Goal: Task Accomplishment & Management: Use online tool/utility

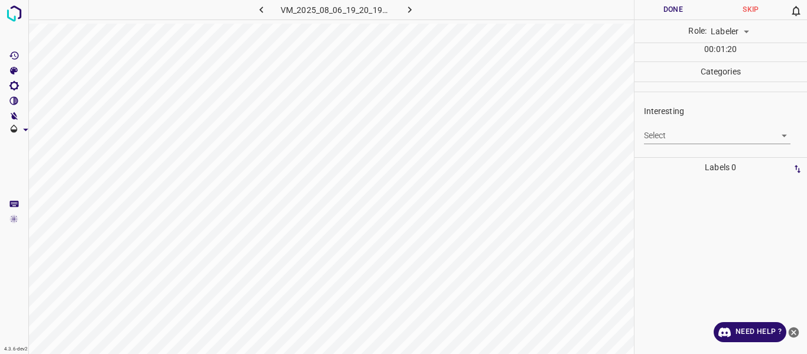
click at [674, 131] on body "4.3.6-dev2 VM_2025_08_06_19_20_19_613_01.gif Done Skip 0 Role: Labeler labeler …" at bounding box center [403, 177] width 807 height 354
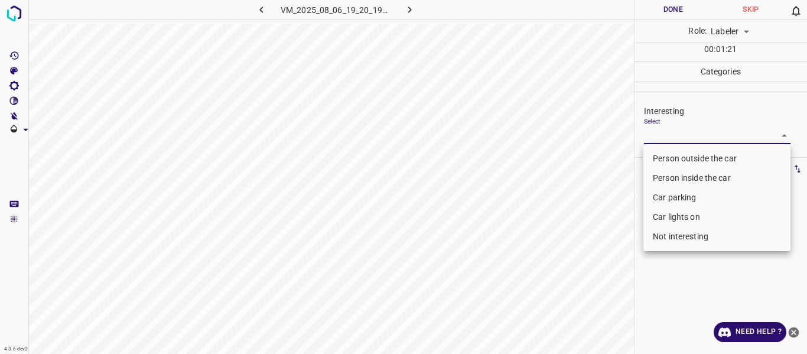
click at [661, 194] on li "Car parking" at bounding box center [717, 198] width 147 height 20
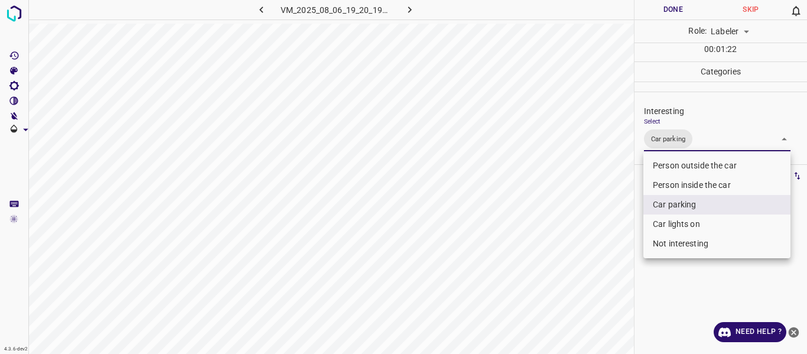
click at [670, 222] on li "Car lights on" at bounding box center [717, 225] width 147 height 20
type input "Car parking,Car lights on"
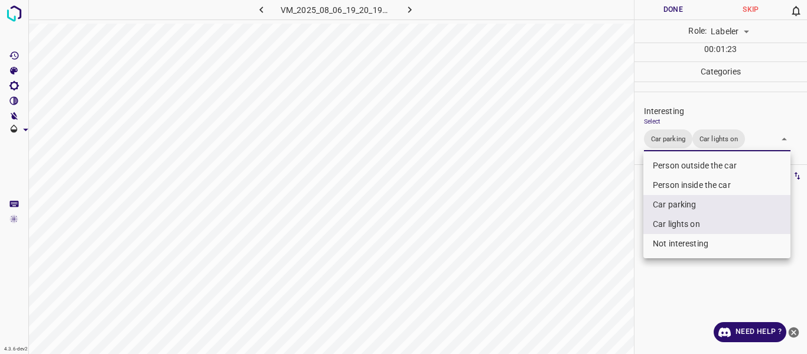
click at [611, 259] on div at bounding box center [403, 177] width 807 height 354
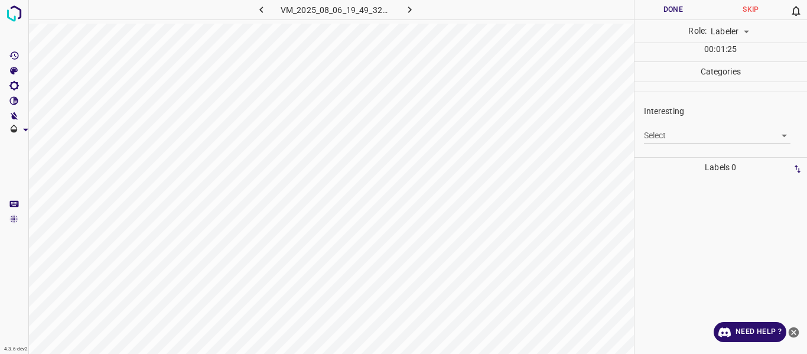
click at [658, 141] on body "4.3.6-dev2 VM_2025_08_06_19_49_32_213_01.gif Done Skip 0 Role: Labeler labeler …" at bounding box center [403, 177] width 807 height 354
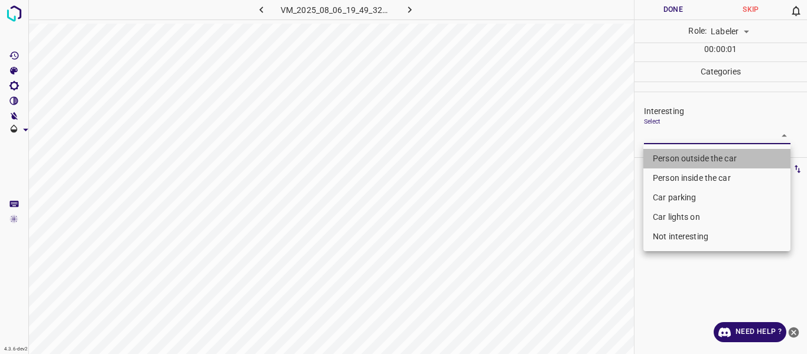
click at [669, 157] on li "Person outside the car" at bounding box center [717, 159] width 147 height 20
type input "Person outside the car"
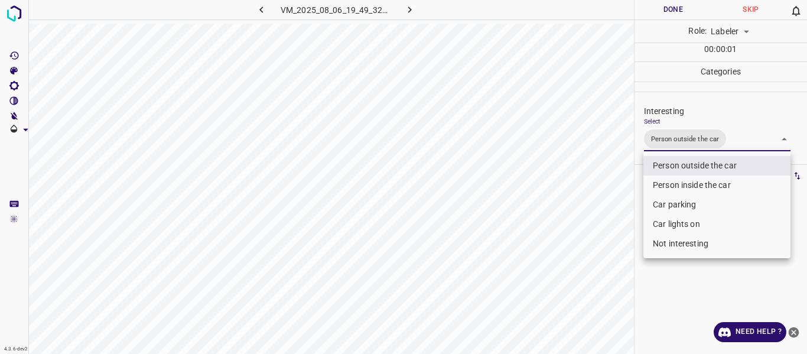
click at [606, 213] on div at bounding box center [403, 177] width 807 height 354
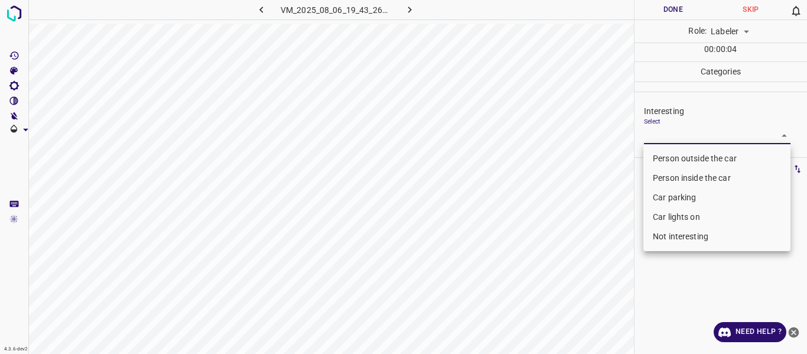
click at [658, 131] on body "4.3.6-dev2 VM_2025_08_06_19_43_26_056_03.gif Done Skip 0 Role: Labeler labeler …" at bounding box center [403, 177] width 807 height 354
click at [657, 155] on li "Person outside the car" at bounding box center [717, 159] width 147 height 20
type input "Person outside the car"
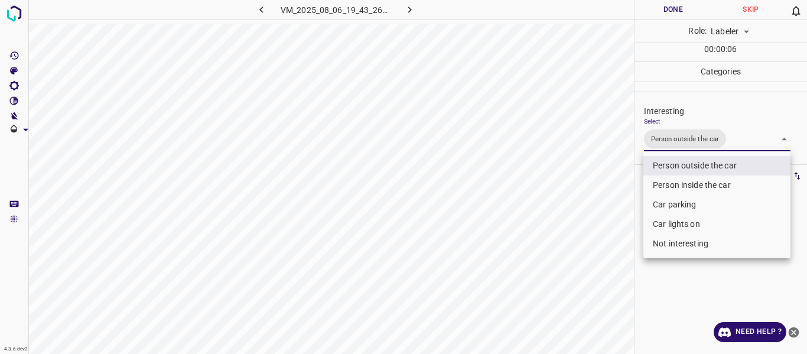
drag, startPoint x: 619, startPoint y: 225, endPoint x: 598, endPoint y: 293, distance: 71.8
click at [619, 228] on div at bounding box center [403, 177] width 807 height 354
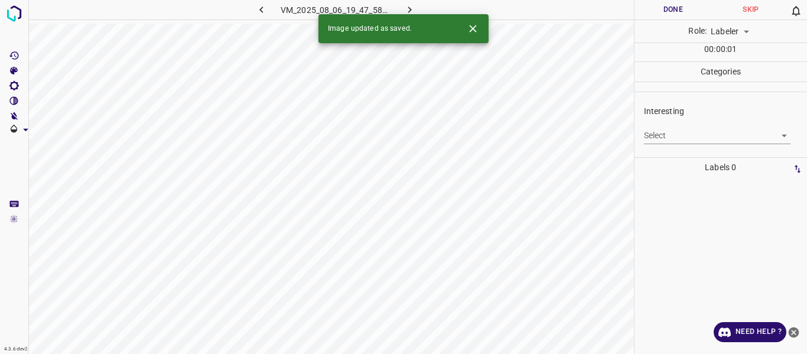
click at [670, 137] on body "4.3.6-dev2 VM_2025_08_06_19_47_58_315_00.gif Done Skip 0 Role: Labeler labeler …" at bounding box center [403, 177] width 807 height 354
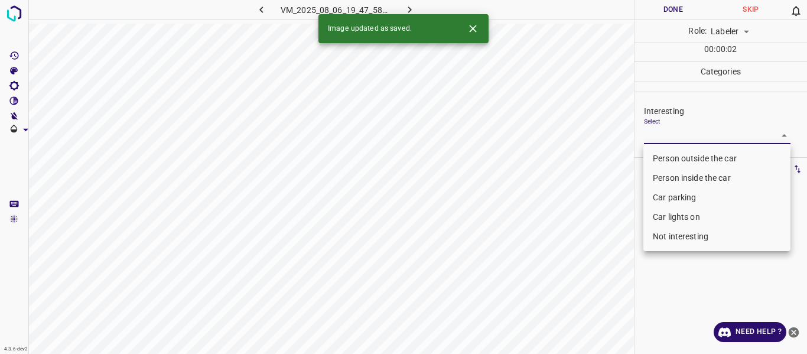
click at [674, 153] on li "Person outside the car" at bounding box center [717, 159] width 147 height 20
type input "Person outside the car"
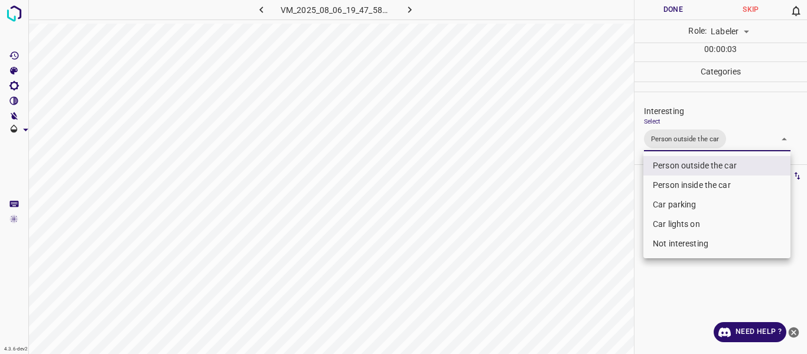
drag, startPoint x: 614, startPoint y: 241, endPoint x: 588, endPoint y: 290, distance: 55.5
click at [614, 242] on div at bounding box center [403, 177] width 807 height 354
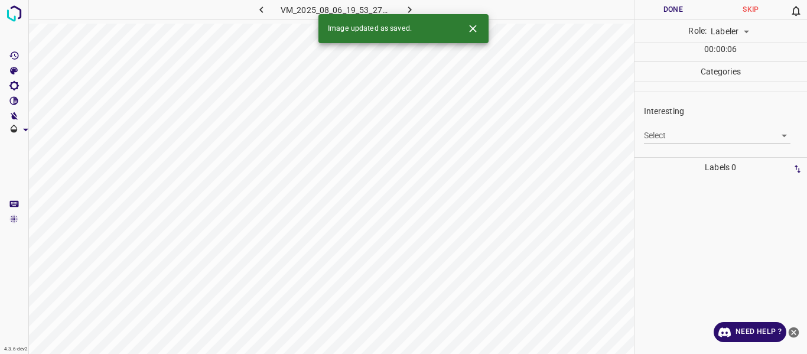
click at [660, 132] on body "4.3.6-dev2 VM_2025_08_06_19_53_27_234_08.gif Done Skip 0 Role: Labeler labeler …" at bounding box center [403, 177] width 807 height 354
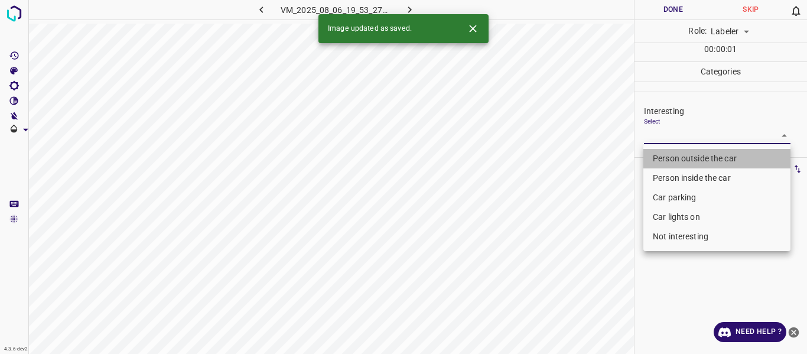
click at [663, 158] on li "Person outside the car" at bounding box center [717, 159] width 147 height 20
type input "Person outside the car"
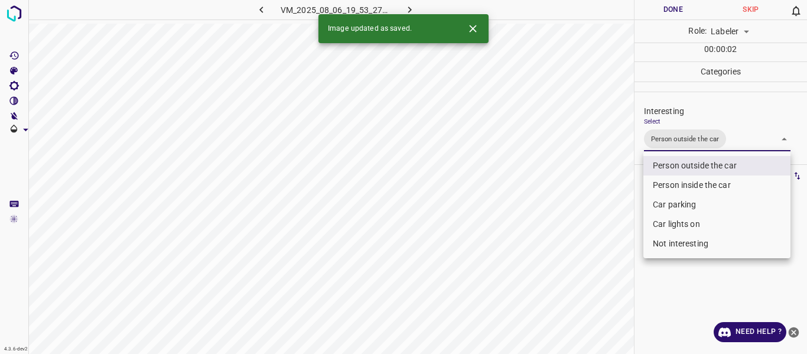
click at [604, 235] on div at bounding box center [403, 177] width 807 height 354
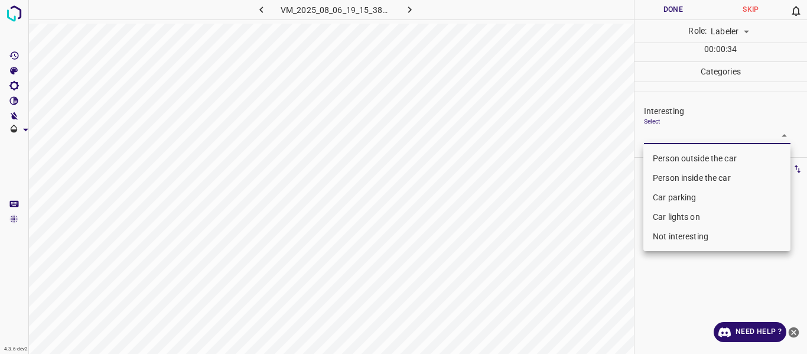
click at [651, 137] on body "4.3.6-dev2 VM_2025_08_06_19_15_38_330_09.gif Done Skip 0 Role: Labeler labeler …" at bounding box center [403, 177] width 807 height 354
click at [660, 159] on li "Person outside the car" at bounding box center [717, 159] width 147 height 20
type input "Person outside the car"
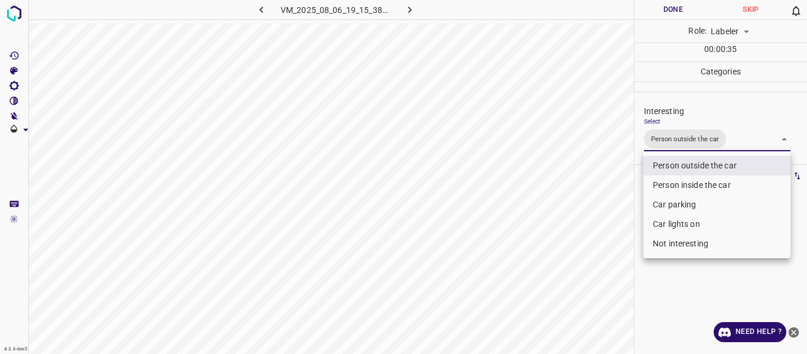
click at [592, 207] on div at bounding box center [403, 177] width 807 height 354
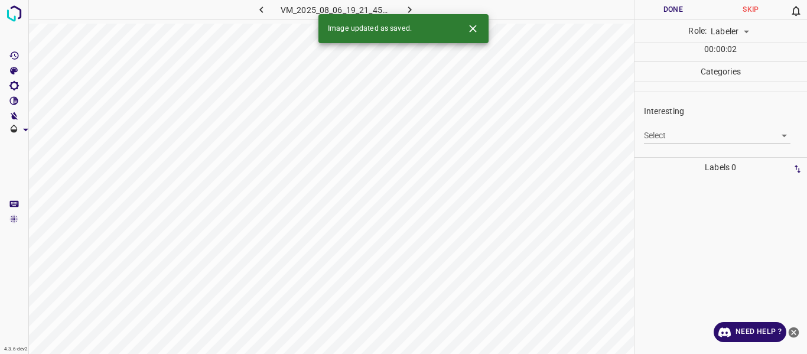
click at [683, 134] on body "4.3.6-dev2 VM_2025_08_06_19_21_45_724_07.gif Done Skip 0 Role: Labeler labeler …" at bounding box center [403, 177] width 807 height 354
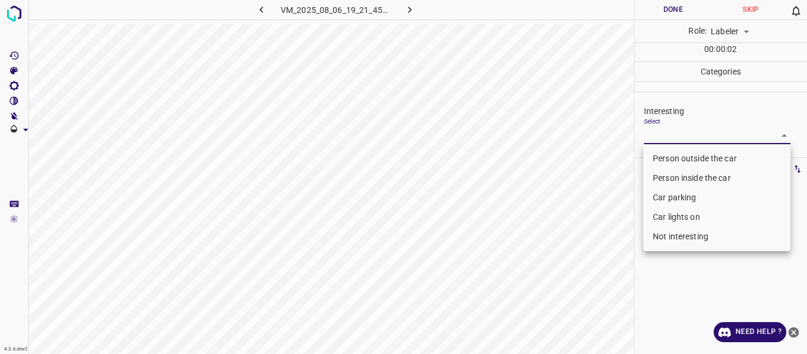
click at [659, 179] on li "Person inside the car" at bounding box center [717, 178] width 147 height 20
type input "Person inside the car"
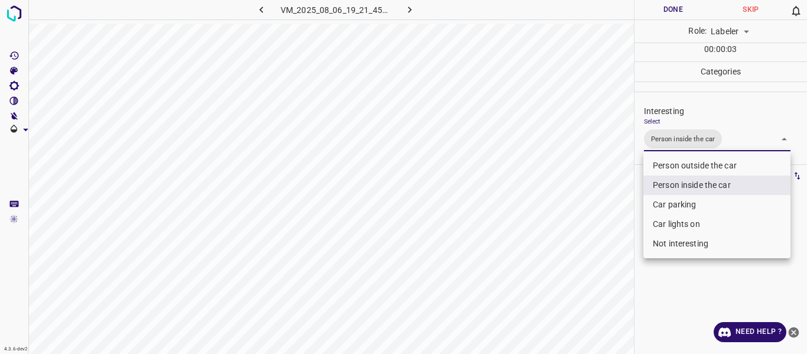
click at [569, 218] on div at bounding box center [403, 177] width 807 height 354
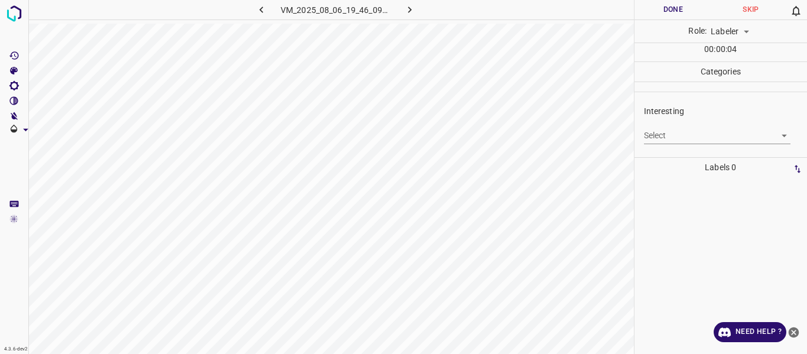
click at [674, 139] on body "4.3.6-dev2 VM_2025_08_06_19_46_09_077_01.gif Done Skip 0 Role: Labeler labeler …" at bounding box center [403, 177] width 807 height 354
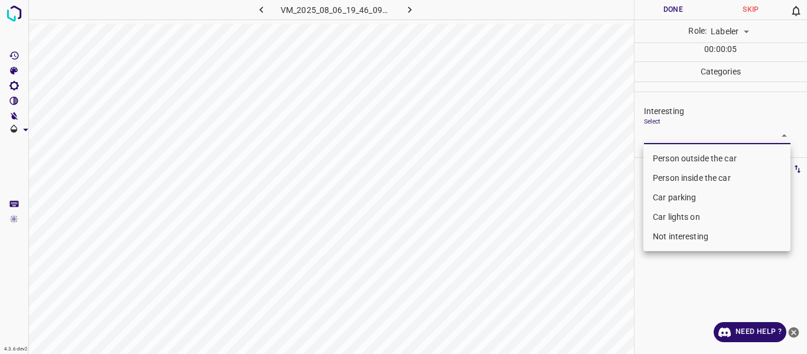
click at [672, 193] on li "Car parking" at bounding box center [717, 198] width 147 height 20
type input "Car parking"
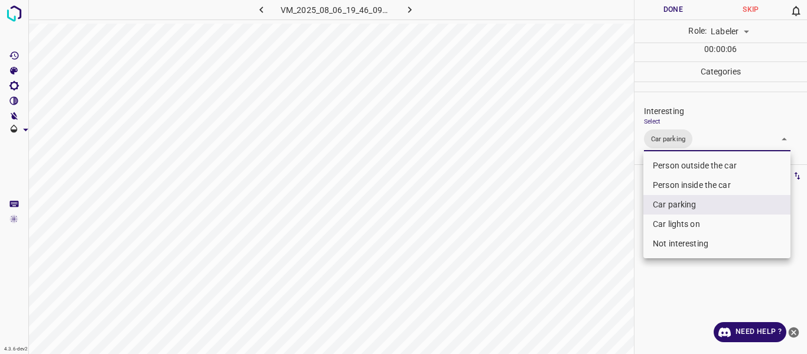
click at [571, 241] on div at bounding box center [403, 177] width 807 height 354
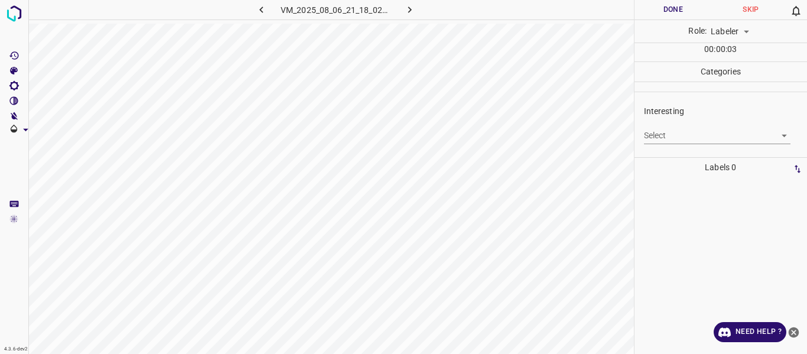
click at [676, 137] on body "4.3.6-dev2 VM_2025_08_06_21_18_02_502_00.gif Done Skip 0 Role: Labeler labeler …" at bounding box center [403, 177] width 807 height 354
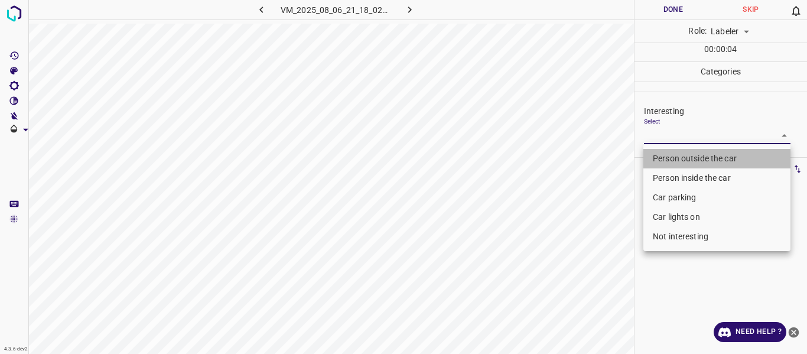
click at [672, 158] on li "Person outside the car" at bounding box center [717, 159] width 147 height 20
type input "Person outside the car"
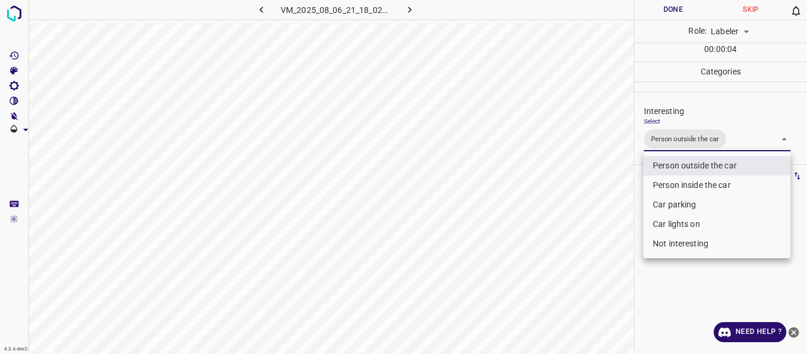
click at [590, 228] on div at bounding box center [403, 177] width 807 height 354
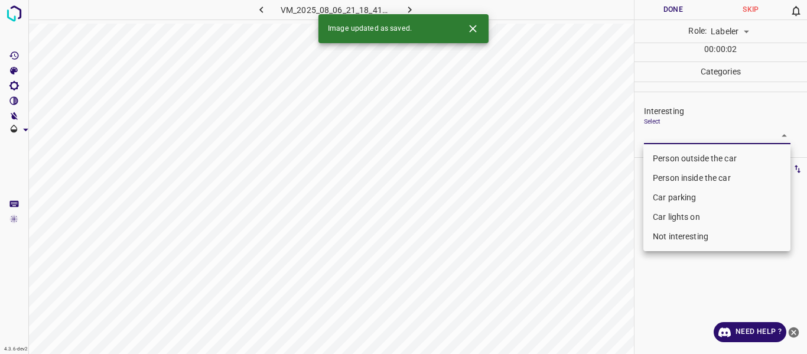
click at [676, 134] on body "4.3.6-dev2 VM_2025_08_06_21_18_41_410_04.gif Done Skip 0 Role: Labeler labeler …" at bounding box center [403, 177] width 807 height 354
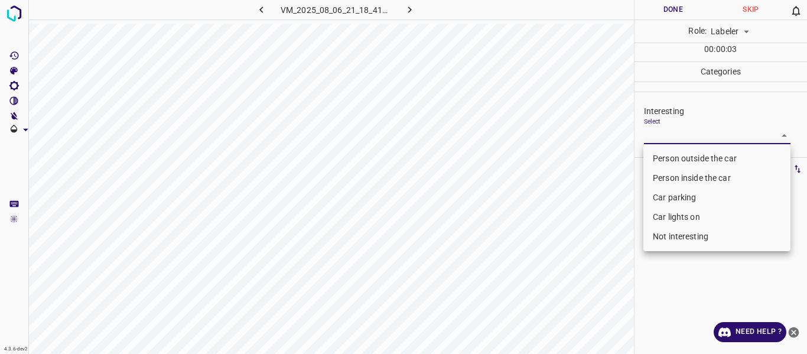
click at [664, 158] on li "Person outside the car" at bounding box center [717, 159] width 147 height 20
type input "Person outside the car"
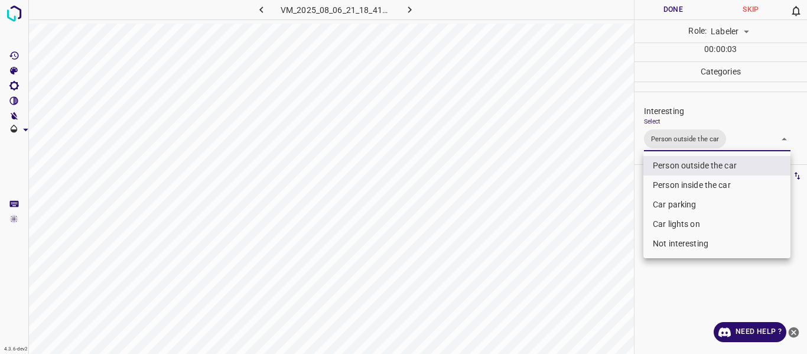
drag, startPoint x: 566, startPoint y: 199, endPoint x: 568, endPoint y: 210, distance: 11.4
click at [566, 199] on div at bounding box center [403, 177] width 807 height 354
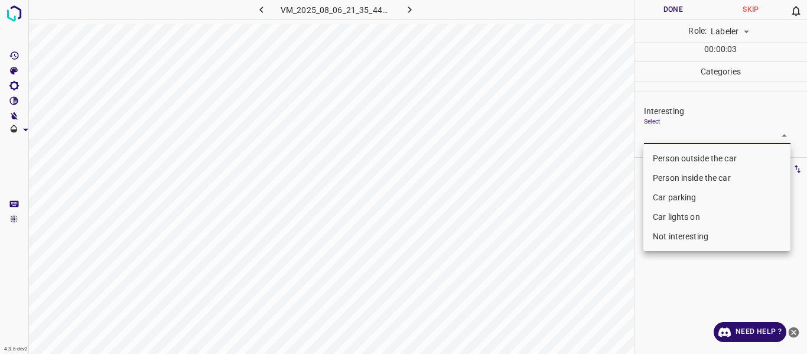
click at [659, 137] on body "4.3.6-dev2 VM_2025_08_06_21_35_44_869_02.gif Done Skip 0 Role: Labeler labeler …" at bounding box center [403, 177] width 807 height 354
click at [661, 160] on li "Person outside the car" at bounding box center [717, 159] width 147 height 20
type input "Person outside the car"
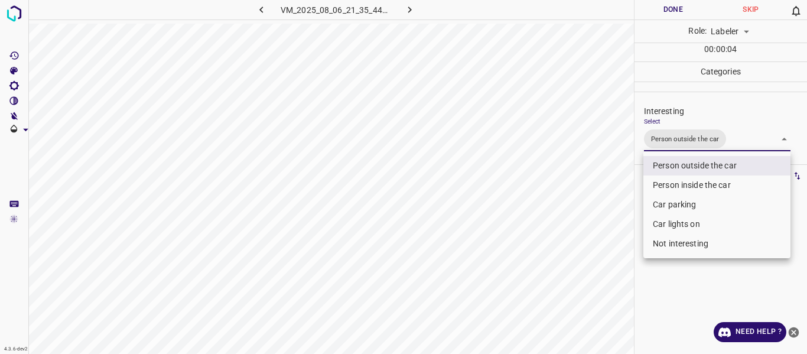
click at [600, 201] on div at bounding box center [403, 177] width 807 height 354
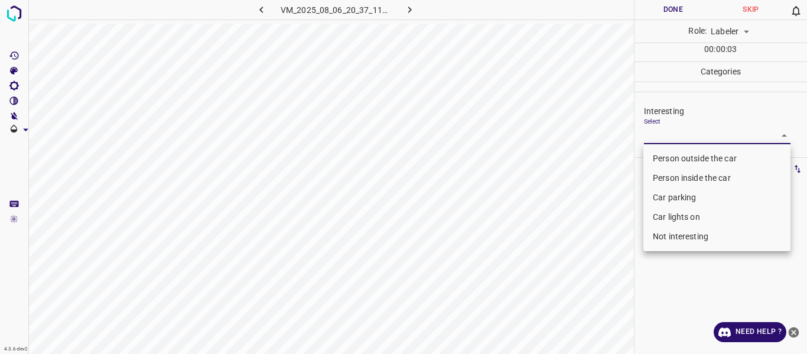
click at [670, 137] on body "4.3.6-dev2 VM_2025_08_06_20_37_11_602_10.gif Done Skip 0 Role: Labeler labeler …" at bounding box center [403, 177] width 807 height 354
click at [671, 238] on li "Not interesting" at bounding box center [717, 237] width 147 height 20
type input "Not interesting"
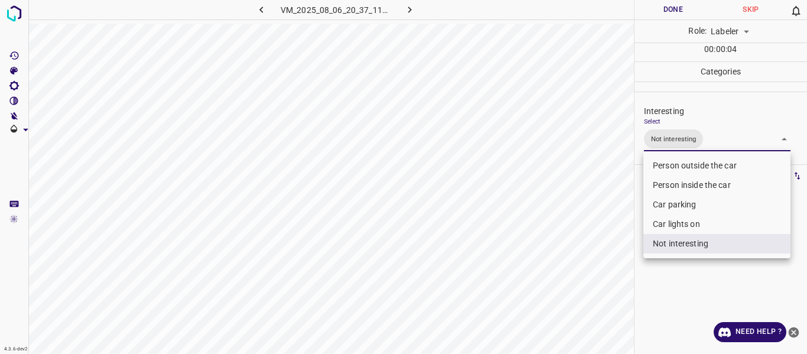
click at [582, 249] on div at bounding box center [403, 177] width 807 height 354
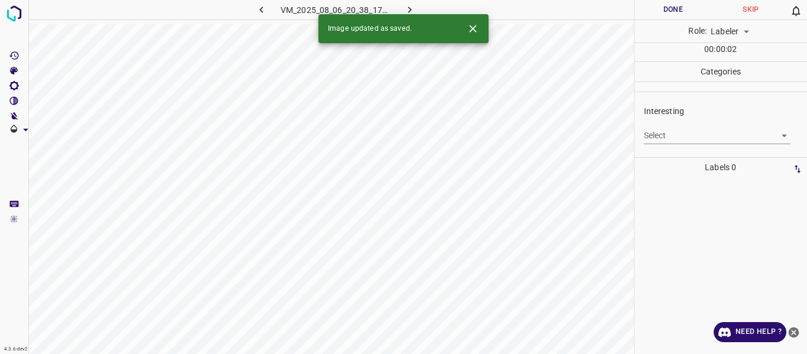
click at [667, 135] on body "4.3.6-dev2 VM_2025_08_06_20_38_17_940_03.gif Done Skip 0 Role: Labeler labeler …" at bounding box center [403, 177] width 807 height 354
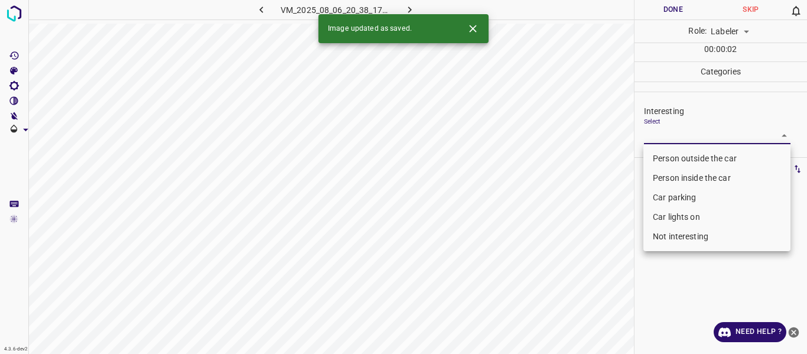
click at [670, 157] on li "Person outside the car" at bounding box center [717, 159] width 147 height 20
type input "Person outside the car"
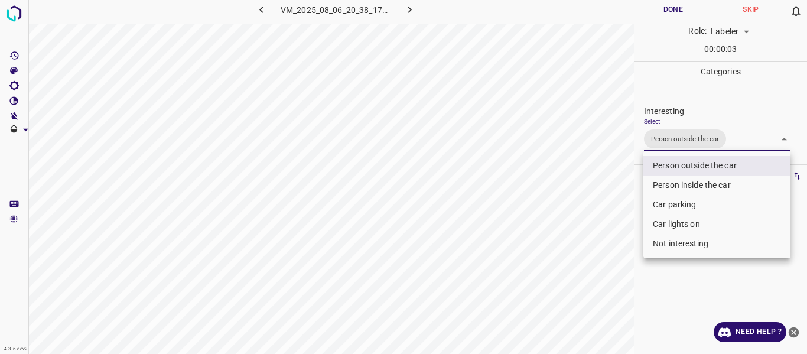
click at [604, 190] on div at bounding box center [403, 177] width 807 height 354
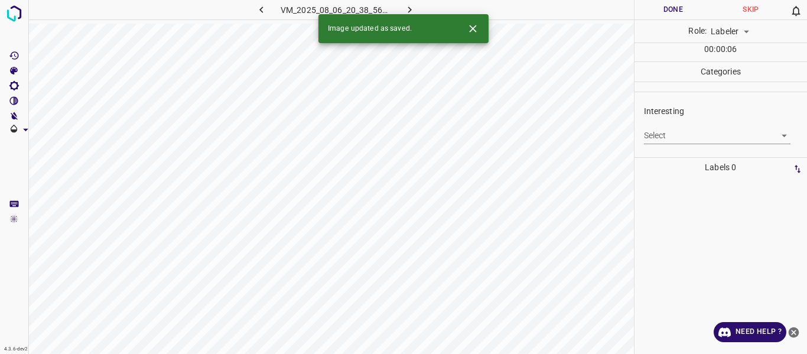
click at [654, 132] on body "4.3.6-dev2 VM_2025_08_06_20_38_56_086_00.gif Done Skip 0 Role: Labeler labeler …" at bounding box center [403, 177] width 807 height 354
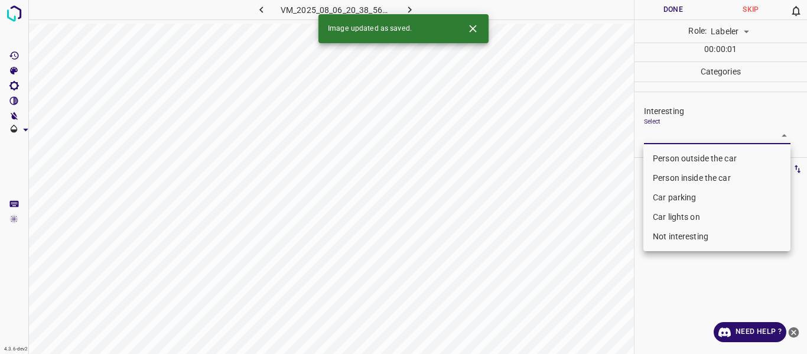
click at [657, 154] on li "Person outside the car" at bounding box center [717, 159] width 147 height 20
type input "Person outside the car"
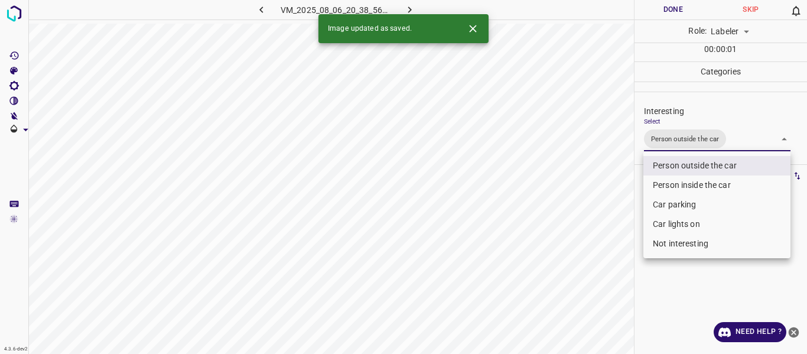
drag, startPoint x: 602, startPoint y: 193, endPoint x: 600, endPoint y: 199, distance: 6.2
click at [602, 193] on div at bounding box center [403, 177] width 807 height 354
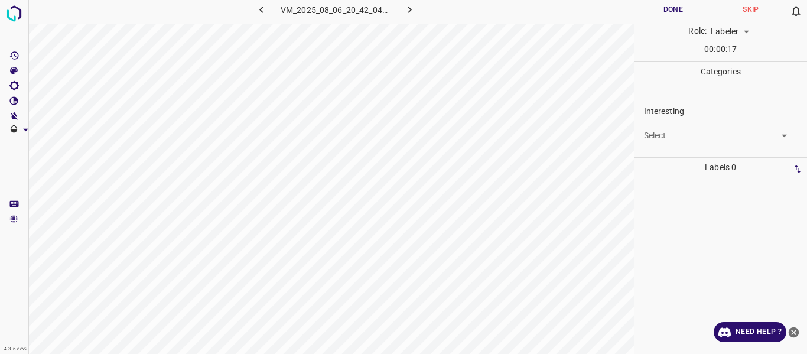
click at [674, 135] on body "4.3.6-dev2 VM_2025_08_06_20_42_04_117_09.gif Done Skip 0 Role: Labeler labeler …" at bounding box center [403, 177] width 807 height 354
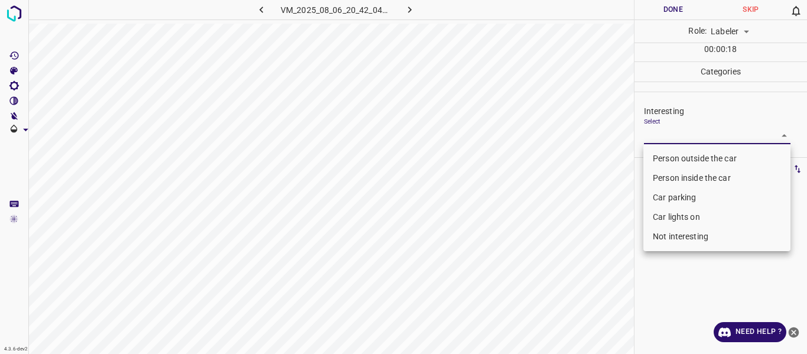
click at [679, 194] on li "Car parking" at bounding box center [717, 198] width 147 height 20
type input "Car parking"
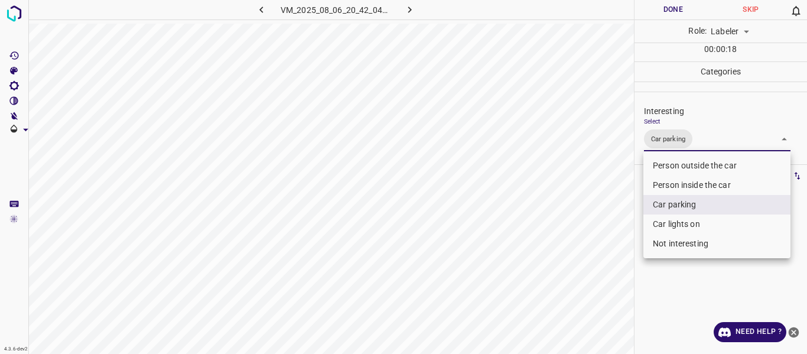
click at [538, 272] on div at bounding box center [403, 177] width 807 height 354
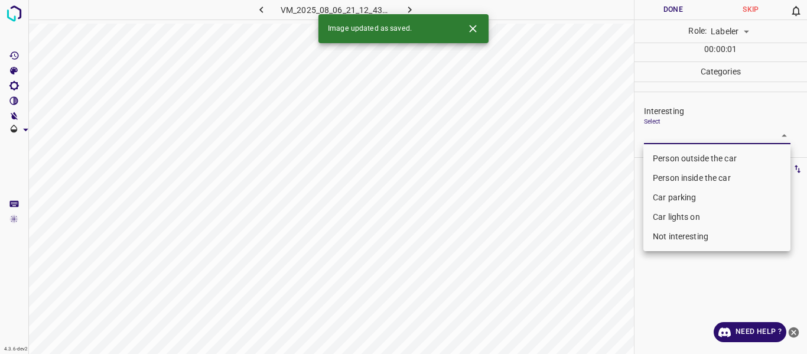
click at [671, 135] on body "4.3.6-dev2 VM_2025_08_06_21_12_43_398_09.gif Done Skip 0 Role: Labeler labeler …" at bounding box center [403, 177] width 807 height 354
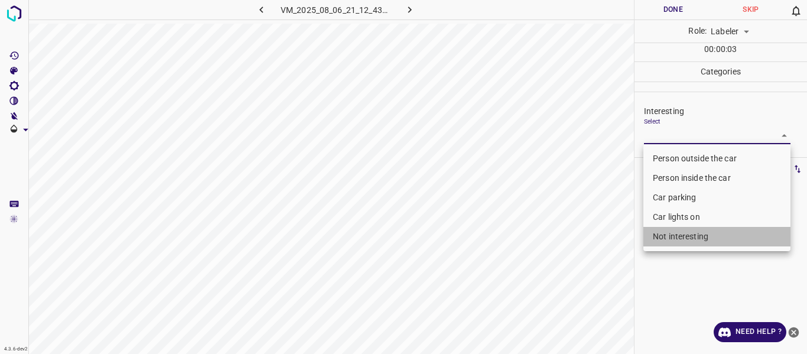
click at [676, 236] on li "Not interesting" at bounding box center [717, 237] width 147 height 20
type input "Not interesting"
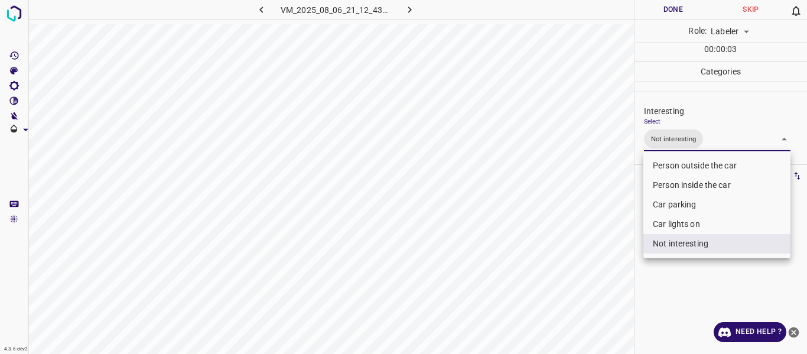
drag, startPoint x: 616, startPoint y: 272, endPoint x: 616, endPoint y: 280, distance: 7.7
click at [616, 273] on div at bounding box center [403, 177] width 807 height 354
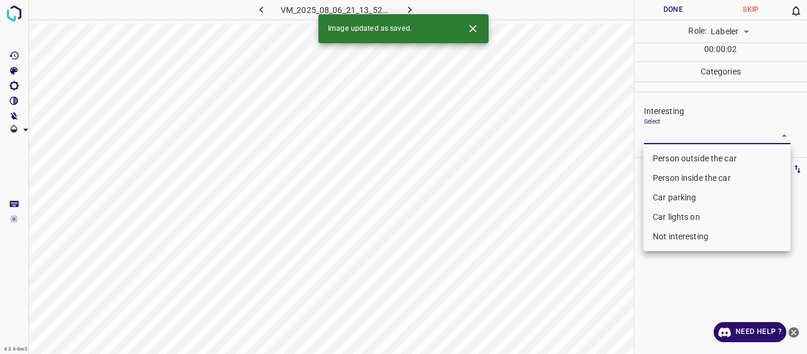
click at [683, 134] on body "4.3.6-dev2 VM_2025_08_06_21_13_52_296_10.gif Done Skip 0 Role: Labeler labeler …" at bounding box center [403, 177] width 807 height 354
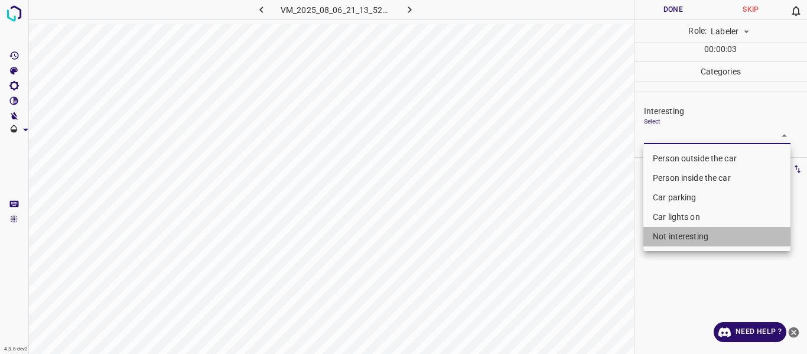
drag, startPoint x: 685, startPoint y: 241, endPoint x: 569, endPoint y: 284, distance: 124.4
click at [684, 241] on li "Not interesting" at bounding box center [717, 237] width 147 height 20
type input "Not interesting"
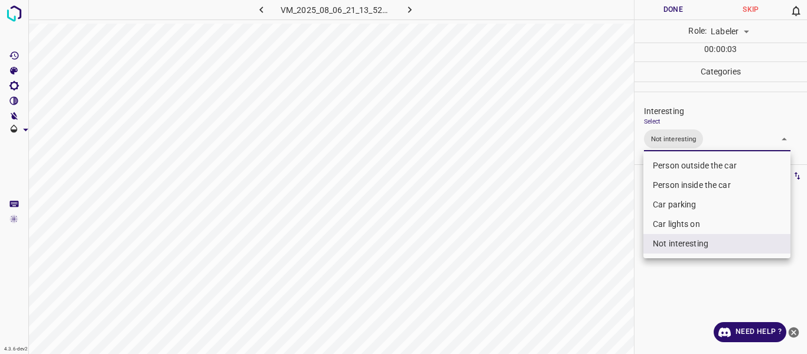
drag, startPoint x: 567, startPoint y: 285, endPoint x: 572, endPoint y: 292, distance: 8.5
click at [567, 285] on div at bounding box center [403, 177] width 807 height 354
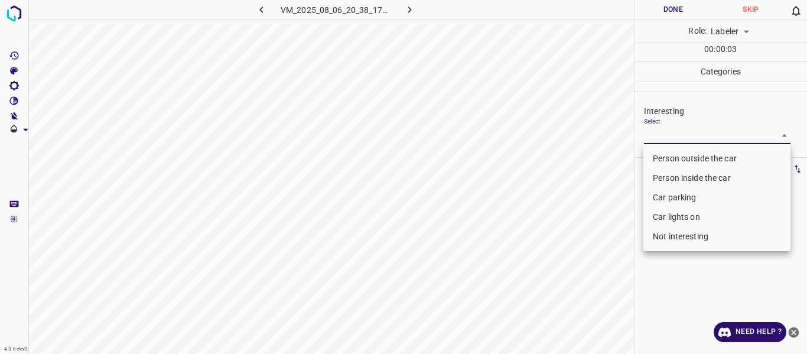
click at [680, 139] on body "4.3.6-dev2 VM_2025_08_06_20_38_17_940_06.gif Done Skip 0 Role: Labeler labeler …" at bounding box center [403, 177] width 807 height 354
click at [684, 160] on li "Person outside the car" at bounding box center [717, 159] width 147 height 20
type input "Person outside the car"
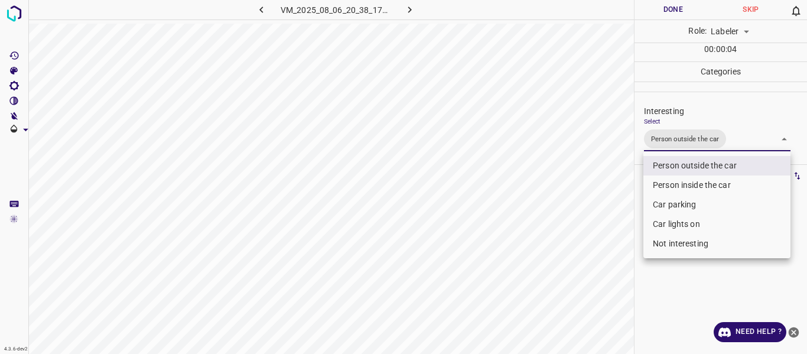
click at [615, 215] on div at bounding box center [403, 177] width 807 height 354
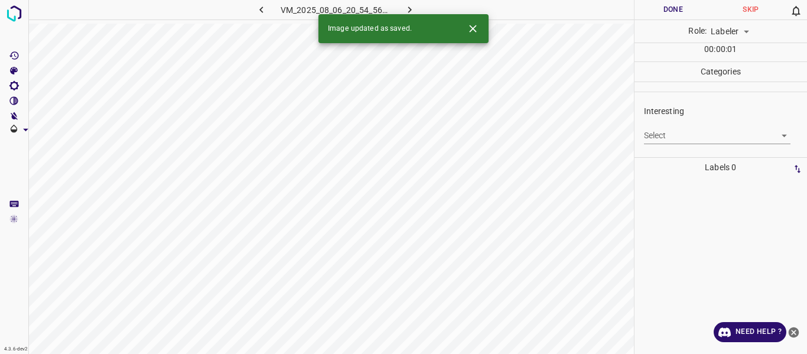
click at [676, 132] on body "4.3.6-dev2 VM_2025_08_06_20_54_56_676_01.gif Done Skip 0 Role: Labeler labeler …" at bounding box center [403, 177] width 807 height 354
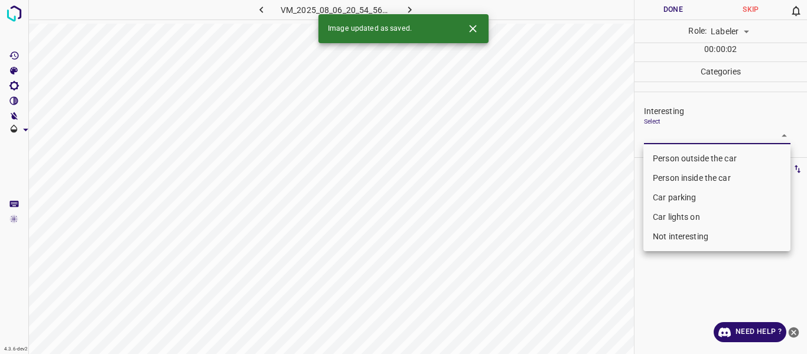
click at [664, 161] on li "Person outside the car" at bounding box center [717, 159] width 147 height 20
type input "Person outside the car"
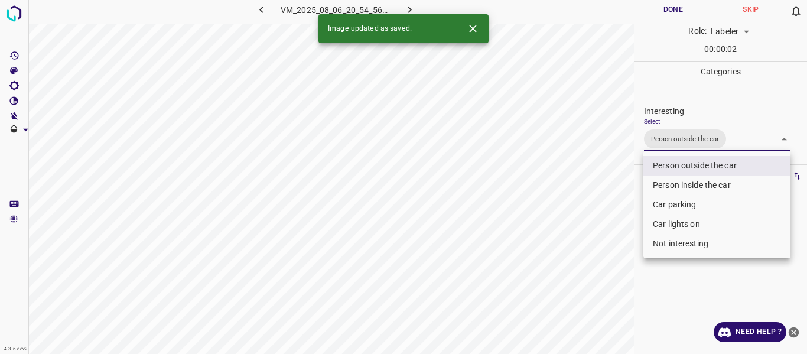
click at [616, 187] on div at bounding box center [403, 177] width 807 height 354
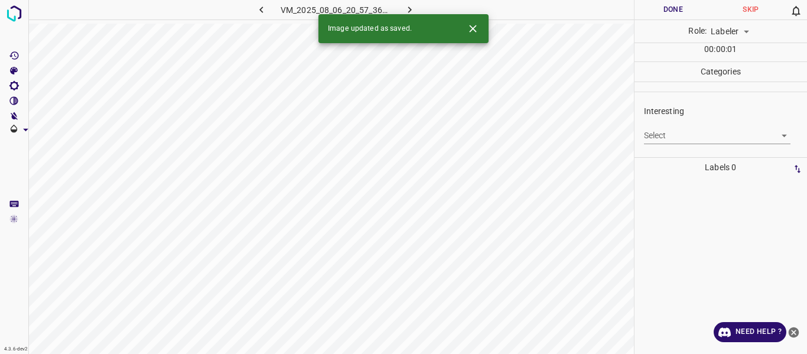
click at [666, 132] on body "4.3.6-dev2 VM_2025_08_06_20_57_36_055_04.gif Done Skip 0 Role: Labeler labeler …" at bounding box center [403, 177] width 807 height 354
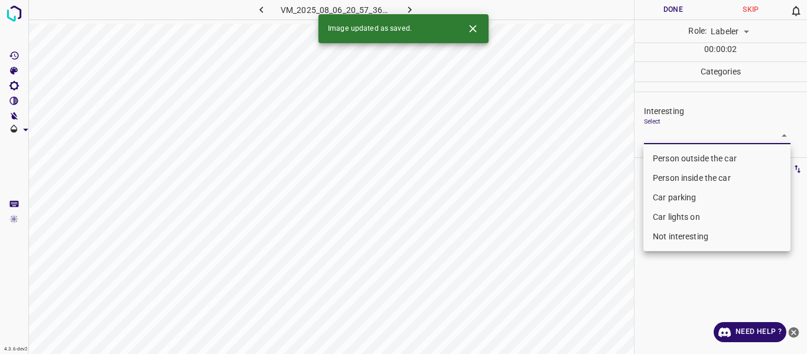
click at [672, 157] on li "Person outside the car" at bounding box center [717, 159] width 147 height 20
type input "Person outside the car"
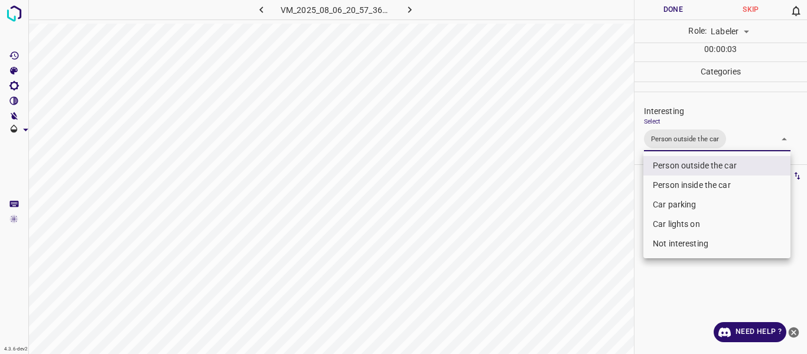
click at [592, 222] on div at bounding box center [403, 177] width 807 height 354
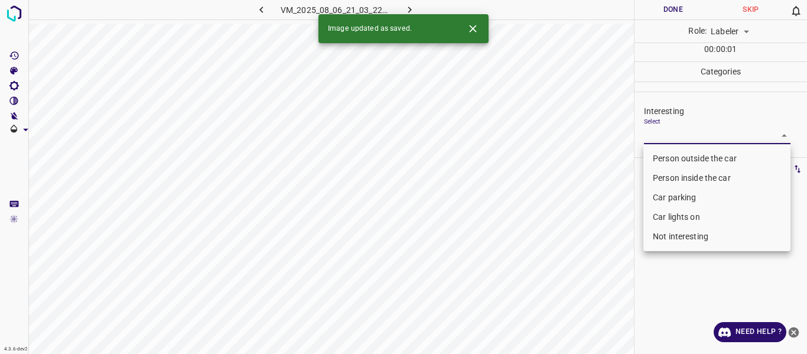
click at [677, 131] on body "4.3.6-dev2 VM_2025_08_06_21_03_22_551_02.gif Done Skip 0 Role: Labeler labeler …" at bounding box center [403, 177] width 807 height 354
click at [676, 154] on li "Person outside the car" at bounding box center [717, 159] width 147 height 20
type input "Person outside the car"
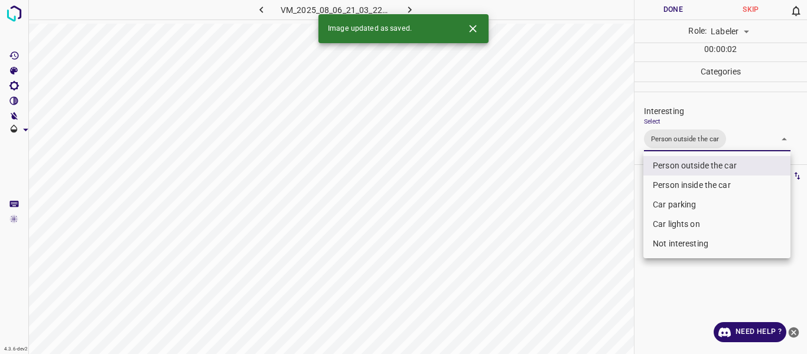
click at [608, 192] on div at bounding box center [403, 177] width 807 height 354
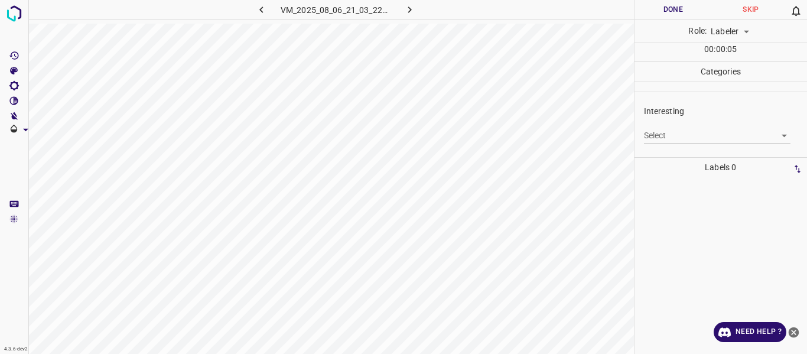
click at [660, 135] on body "4.3.6-dev2 VM_2025_08_06_21_03_22_551_07.gif Done Skip 0 Role: Labeler labeler …" at bounding box center [403, 177] width 807 height 354
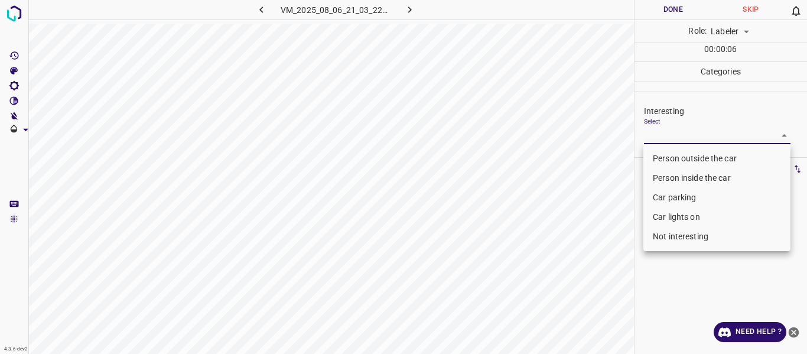
click at [662, 155] on li "Person outside the car" at bounding box center [717, 159] width 147 height 20
type input "Person outside the car"
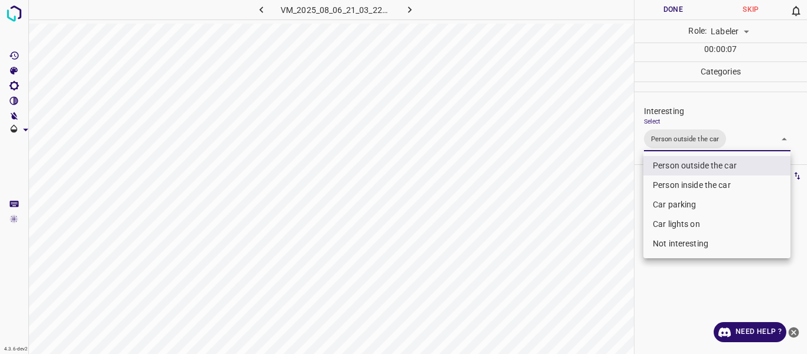
click at [626, 186] on div at bounding box center [403, 177] width 807 height 354
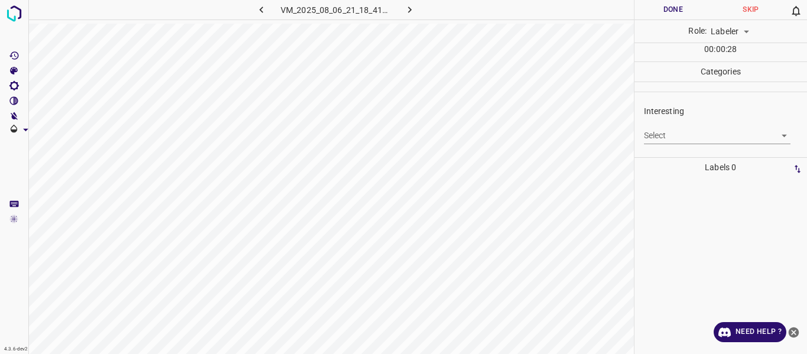
click at [679, 138] on body "4.3.6-dev2 VM_2025_08_06_21_18_41_410_12.gif Done Skip 0 Role: Labeler labeler …" at bounding box center [403, 177] width 807 height 354
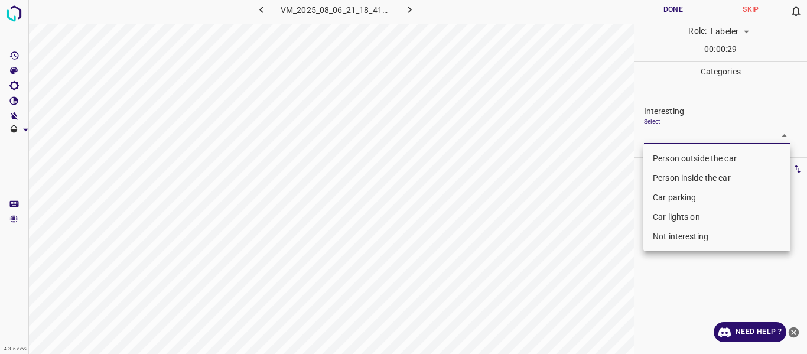
click at [673, 210] on li "Car lights on" at bounding box center [717, 217] width 147 height 20
type input "Car lights on"
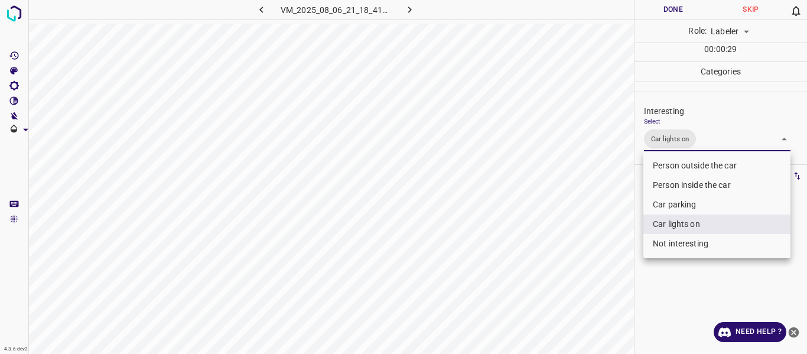
click at [603, 240] on div at bounding box center [403, 177] width 807 height 354
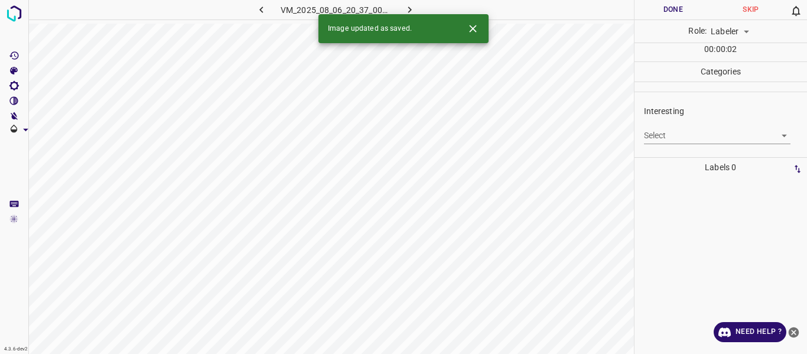
click at [698, 134] on body "4.3.6-dev2 VM_2025_08_06_20_37_00_615_08.gif Done Skip 0 Role: Labeler labeler …" at bounding box center [403, 177] width 807 height 354
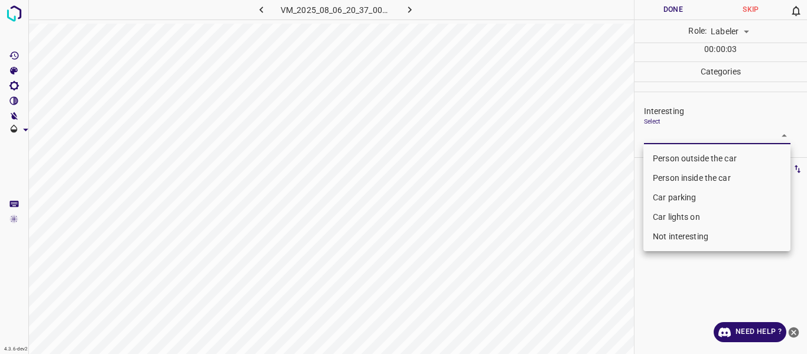
click at [684, 159] on li "Person outside the car" at bounding box center [717, 159] width 147 height 20
type input "Person outside the car"
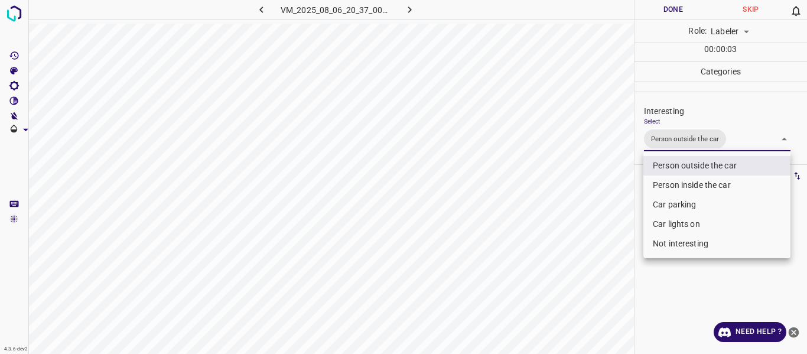
click at [601, 192] on div at bounding box center [403, 177] width 807 height 354
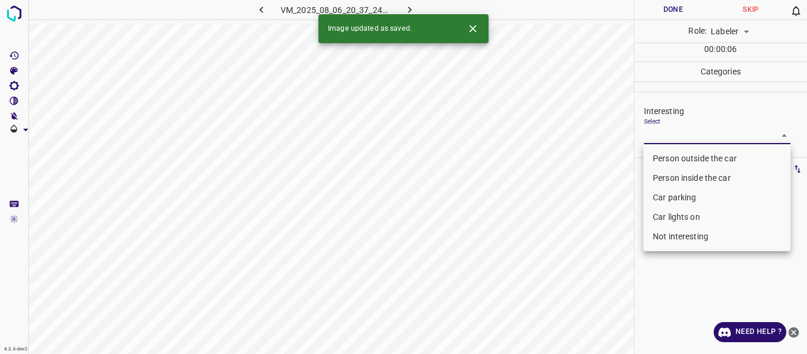
click at [656, 133] on body "4.3.6-dev2 VM_2025_08_06_20_37_24_009_01.gif Done Skip 0 Role: Labeler labeler …" at bounding box center [403, 177] width 807 height 354
drag, startPoint x: 659, startPoint y: 157, endPoint x: 642, endPoint y: 168, distance: 20.8
click at [660, 157] on li "Person outside the car" at bounding box center [717, 159] width 147 height 20
type input "Person outside the car"
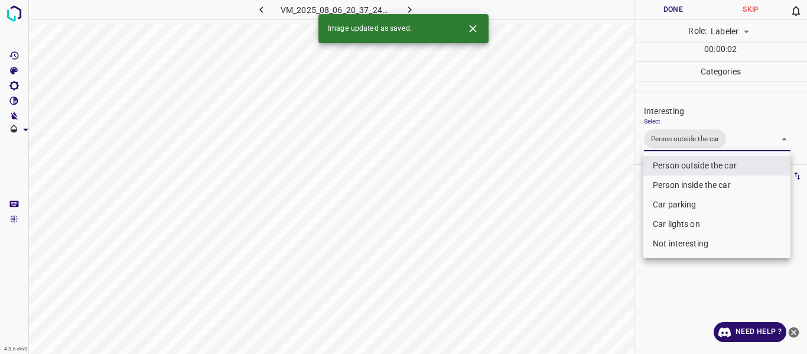
click at [586, 203] on div at bounding box center [403, 177] width 807 height 354
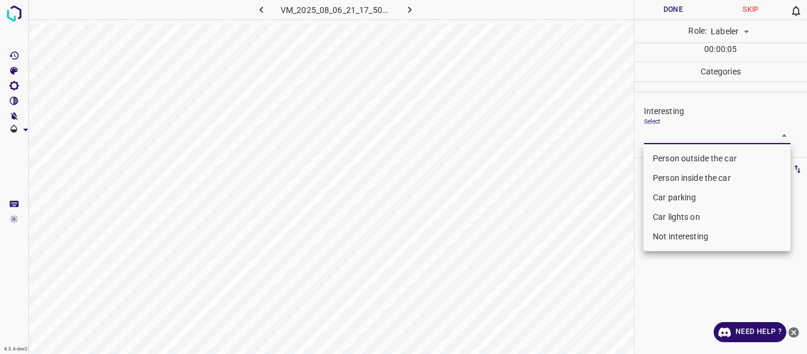
click at [653, 132] on body "4.3.6-dev2 VM_2025_08_06_21_17_50_192_03.gif Done Skip 0 Role: Labeler labeler …" at bounding box center [403, 177] width 807 height 354
click at [668, 238] on li "Not interesting" at bounding box center [717, 237] width 147 height 20
type input "Not interesting"
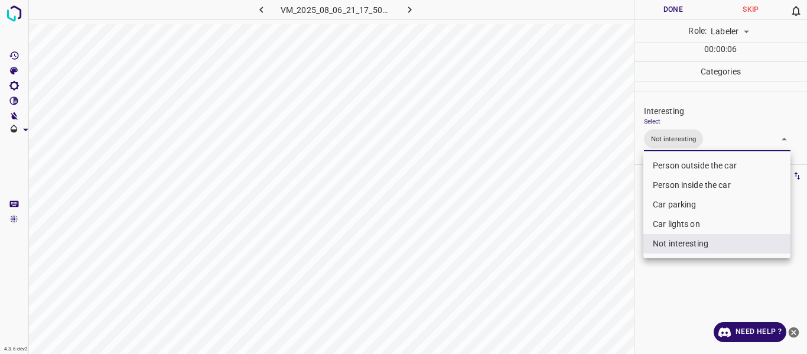
click at [623, 246] on div at bounding box center [403, 177] width 807 height 354
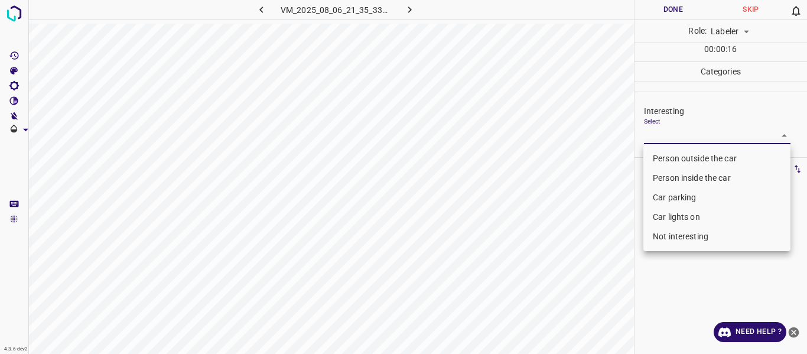
click at [665, 135] on body "4.3.6-dev2 VM_2025_08_06_21_35_33_727_11.gif Done Skip 0 Role: Labeler labeler …" at bounding box center [403, 177] width 807 height 354
click at [664, 236] on li "Not interesting" at bounding box center [717, 237] width 147 height 20
type input "Not interesting"
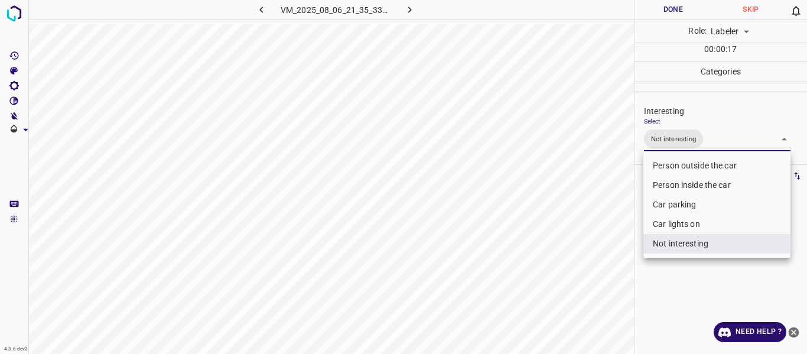
click at [602, 270] on div at bounding box center [403, 177] width 807 height 354
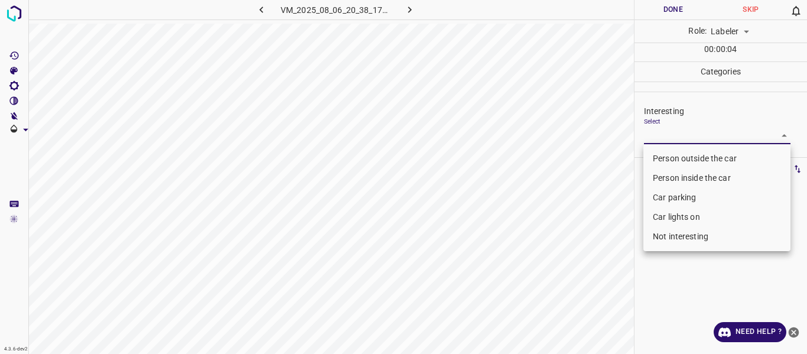
click at [663, 131] on body "4.3.6-dev2 VM_2025_08_06_20_38_17_940_00.gif Done Skip 0 Role: Labeler labeler …" at bounding box center [403, 177] width 807 height 354
click at [654, 161] on li "Person outside the car" at bounding box center [717, 159] width 147 height 20
type input "Person outside the car"
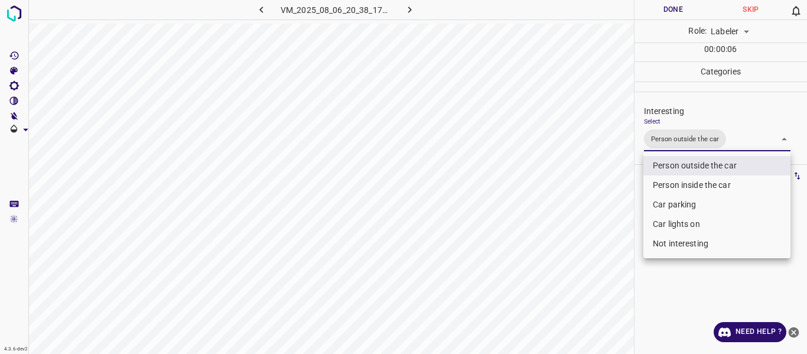
click at [603, 220] on div at bounding box center [403, 177] width 807 height 354
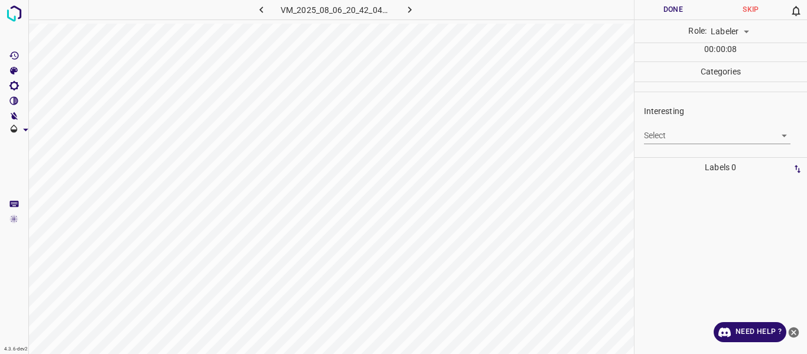
click at [669, 136] on body "4.3.6-dev2 VM_2025_08_06_20_42_04_117_13.gif Done Skip 0 Role: Labeler labeler …" at bounding box center [403, 177] width 807 height 354
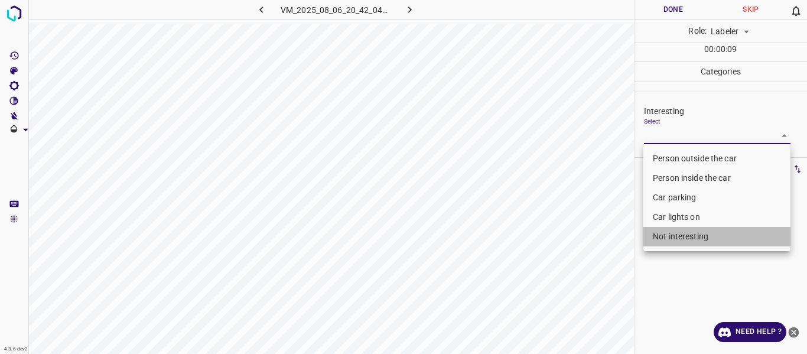
drag, startPoint x: 676, startPoint y: 239, endPoint x: 611, endPoint y: 263, distance: 69.4
click at [675, 239] on li "Not interesting" at bounding box center [717, 237] width 147 height 20
type input "Not interesting"
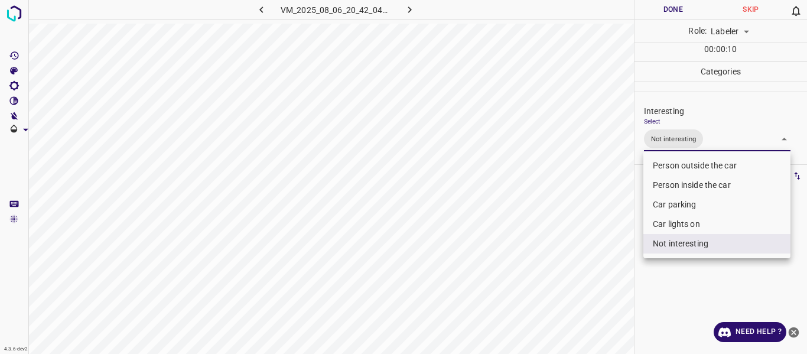
click at [587, 272] on div at bounding box center [403, 177] width 807 height 354
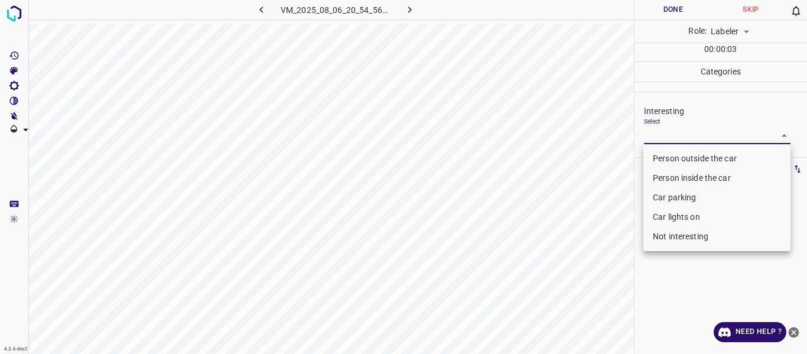
click at [666, 138] on body "4.3.6-dev2 VM_2025_08_06_20_54_56_676_02.gif Done Skip 0 Role: Labeler labeler …" at bounding box center [403, 177] width 807 height 354
click at [666, 158] on li "Person outside the car" at bounding box center [717, 159] width 147 height 20
type input "Person outside the car"
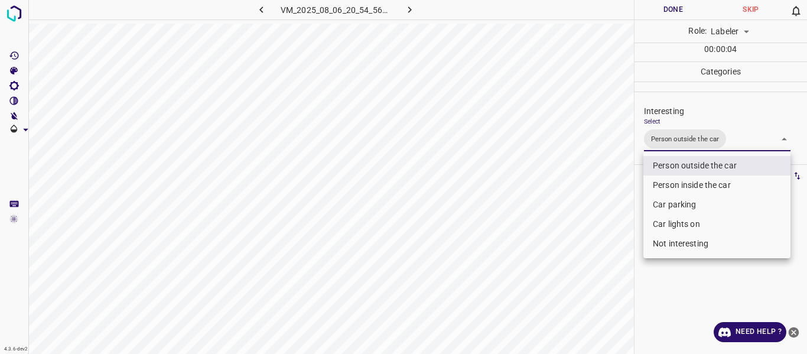
drag, startPoint x: 615, startPoint y: 194, endPoint x: 608, endPoint y: 227, distance: 33.4
click at [614, 196] on div at bounding box center [403, 177] width 807 height 354
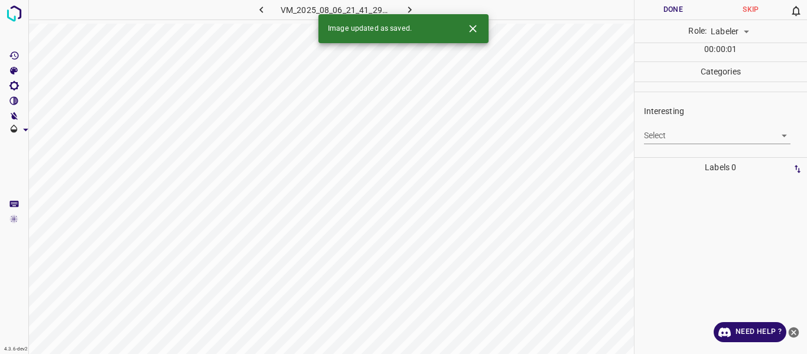
click at [649, 136] on body "4.3.6-dev2 VM_2025_08_06_21_41_29_596_05.gif Done Skip 0 Role: Labeler labeler …" at bounding box center [403, 177] width 807 height 354
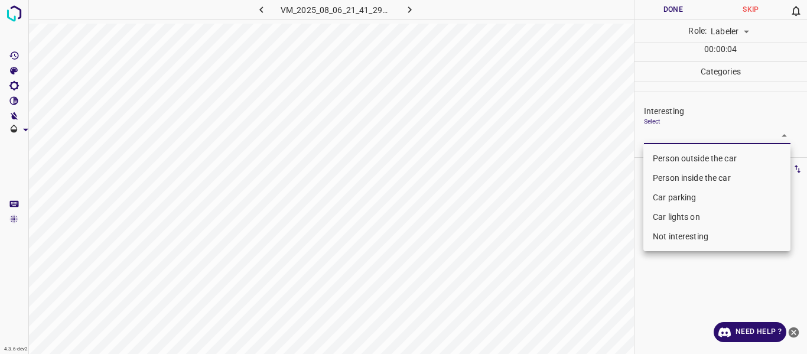
click at [672, 159] on li "Person outside the car" at bounding box center [717, 159] width 147 height 20
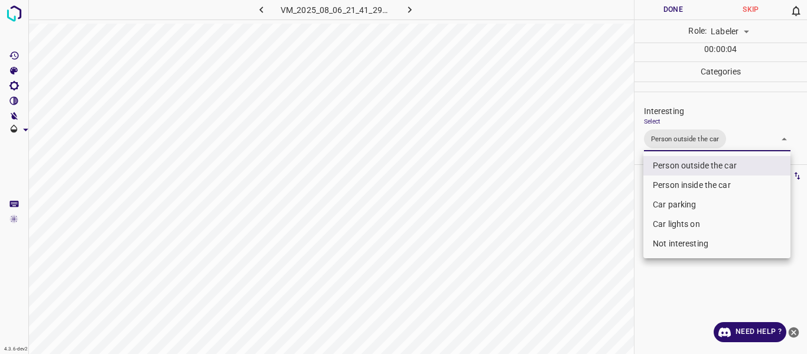
click at [680, 186] on li "Person inside the car" at bounding box center [717, 186] width 147 height 20
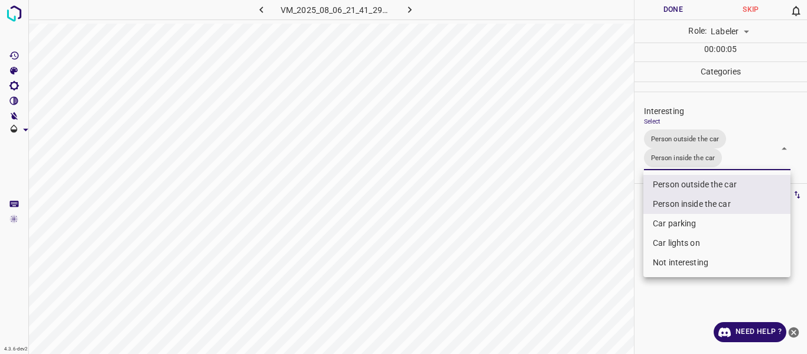
type input "Person outside the car,Person inside the car"
click at [610, 246] on div at bounding box center [403, 177] width 807 height 354
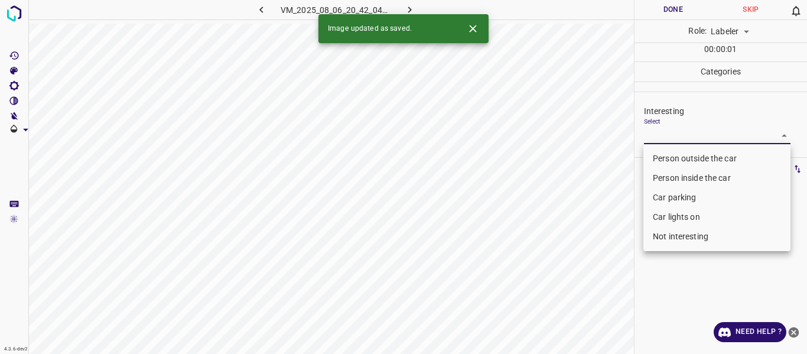
click at [666, 136] on body "4.3.6-dev2 VM_2025_08_06_20_42_04_117_10.gif Done Skip 0 Role: Labeler labeler …" at bounding box center [403, 177] width 807 height 354
drag, startPoint x: 673, startPoint y: 195, endPoint x: 602, endPoint y: 218, distance: 74.6
click at [671, 195] on li "Car parking" at bounding box center [717, 198] width 147 height 20
type input "Car parking"
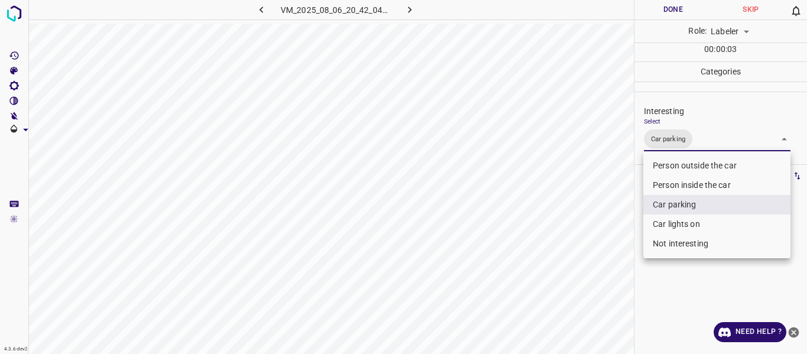
click at [601, 219] on div at bounding box center [403, 177] width 807 height 354
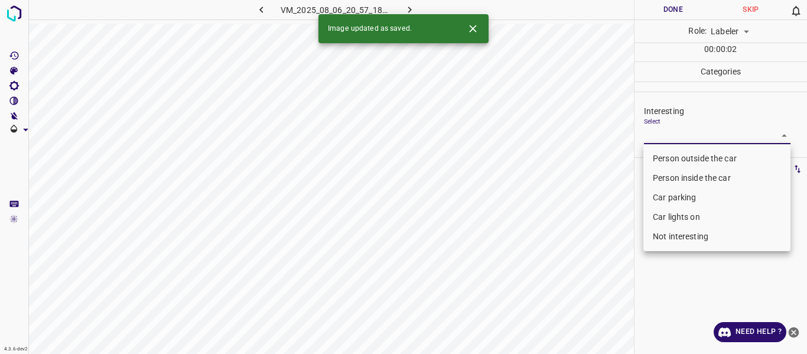
click at [647, 136] on body "4.3.6-dev2 VM_2025_08_06_20_57_18_861_01.gif Done Skip 0 Role: Labeler labeler …" at bounding box center [403, 177] width 807 height 354
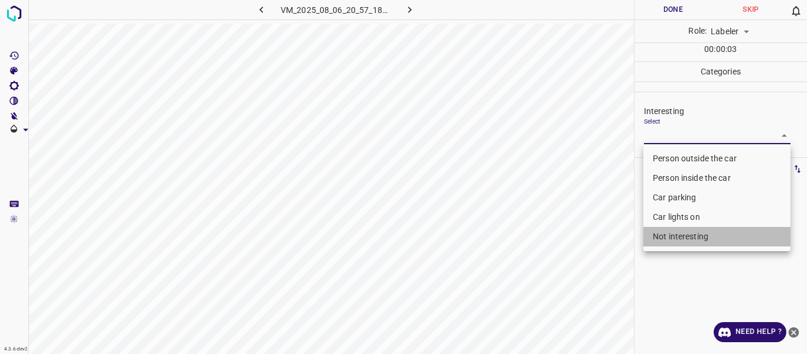
click at [658, 236] on li "Not interesting" at bounding box center [717, 237] width 147 height 20
type input "Not interesting"
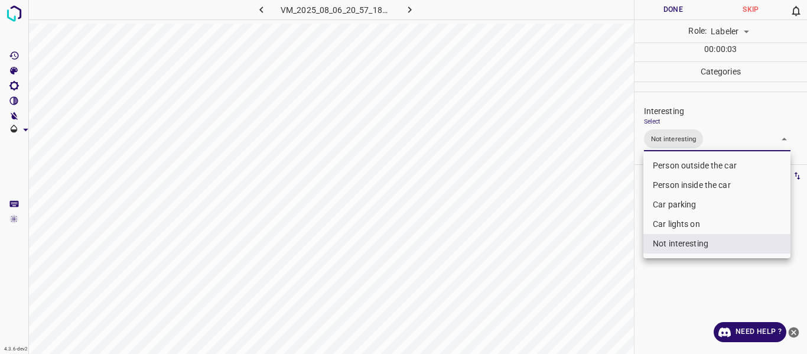
click at [588, 257] on div at bounding box center [403, 177] width 807 height 354
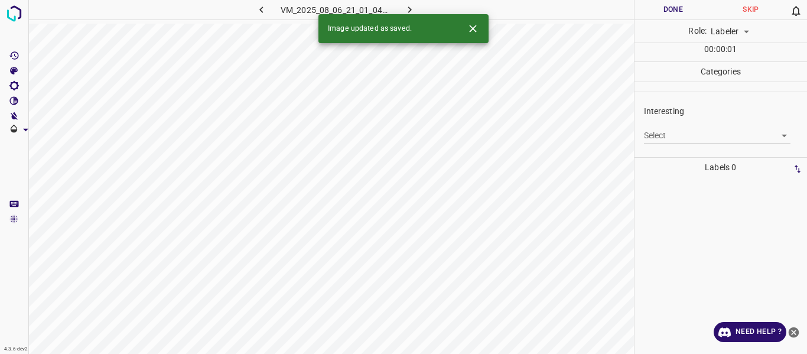
click at [650, 134] on body "4.3.6-dev2 VM_2025_08_06_21_01_04_020_01.gif Done Skip 0 Role: Labeler labeler …" at bounding box center [403, 177] width 807 height 354
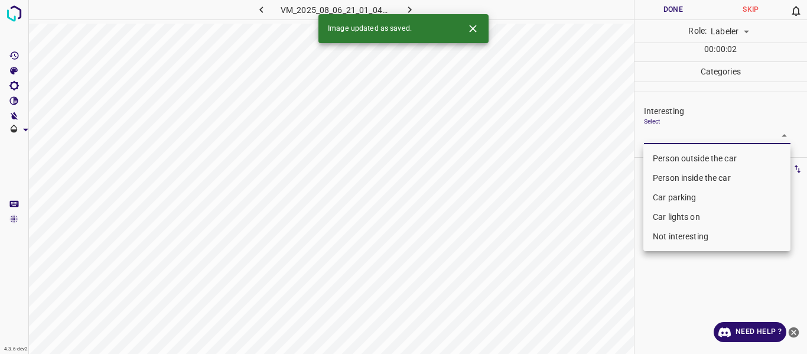
click at [670, 240] on li "Not interesting" at bounding box center [717, 237] width 147 height 20
type input "Not interesting"
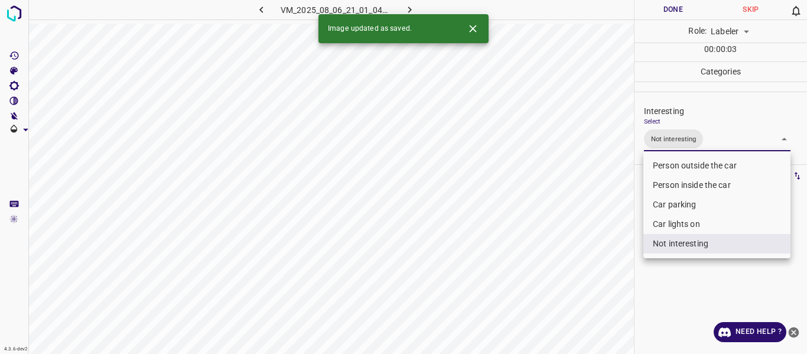
drag, startPoint x: 609, startPoint y: 263, endPoint x: 598, endPoint y: 276, distance: 17.2
click at [608, 264] on div at bounding box center [403, 177] width 807 height 354
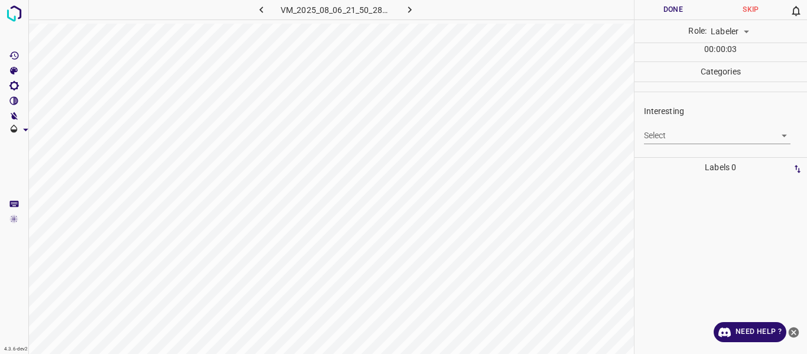
click at [646, 131] on body "4.3.6-dev2 VM_2025_08_06_21_50_28_269_00.gif Done Skip 0 Role: Labeler labeler …" at bounding box center [403, 177] width 807 height 354
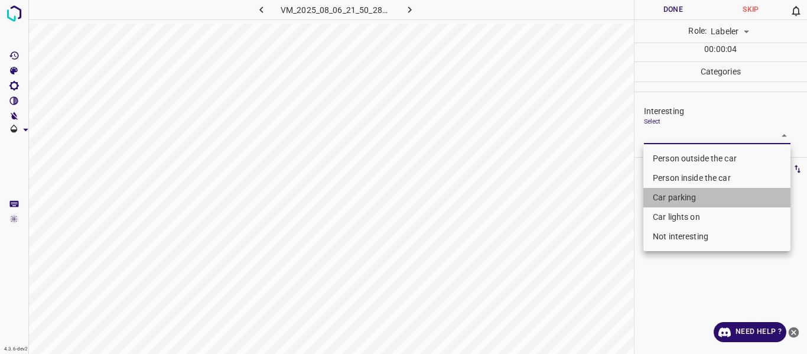
click at [666, 196] on li "Car parking" at bounding box center [717, 198] width 147 height 20
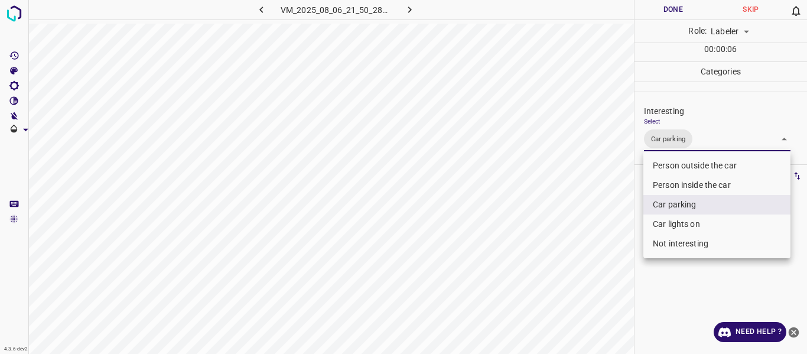
click at [662, 185] on li "Person inside the car" at bounding box center [717, 186] width 147 height 20
type input "Car parking,Person inside the car"
click at [580, 233] on div at bounding box center [403, 177] width 807 height 354
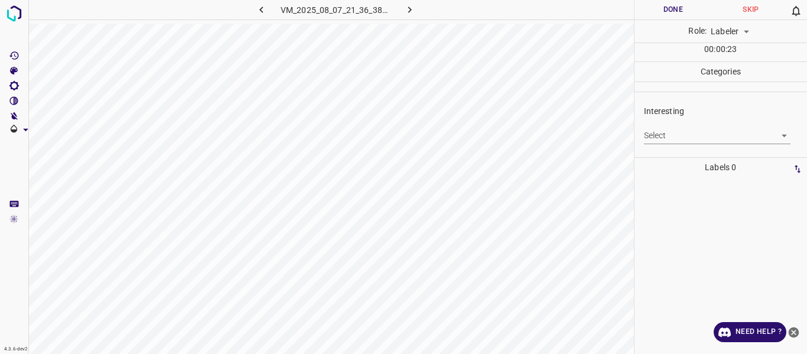
click at [680, 136] on body "4.3.6-dev2 VM_2025_08_07_21_36_38_638_04.gif Done Skip 0 Role: Labeler labeler …" at bounding box center [403, 177] width 807 height 354
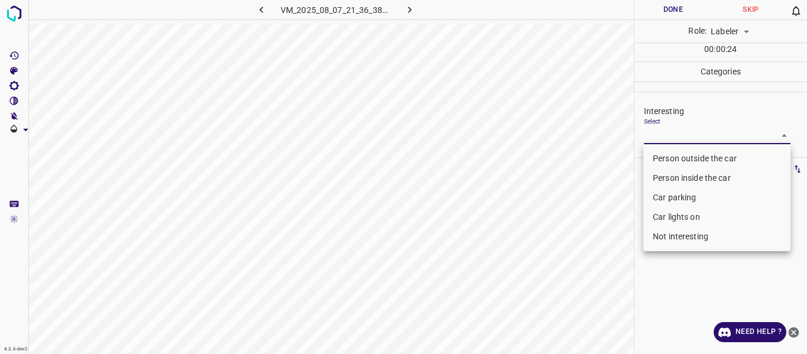
click at [677, 157] on li "Person outside the car" at bounding box center [717, 159] width 147 height 20
type input "Person outside the car"
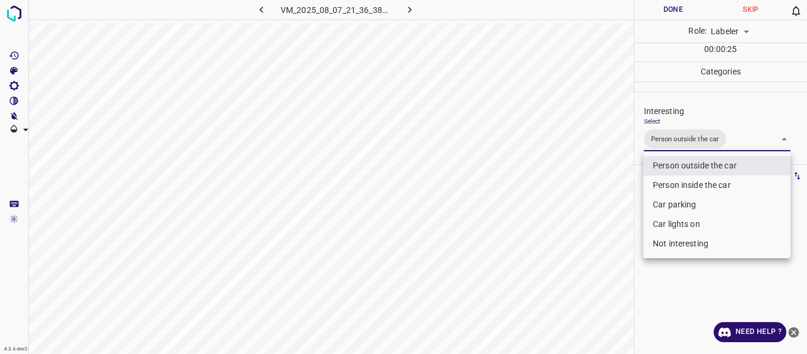
click at [573, 249] on div at bounding box center [403, 177] width 807 height 354
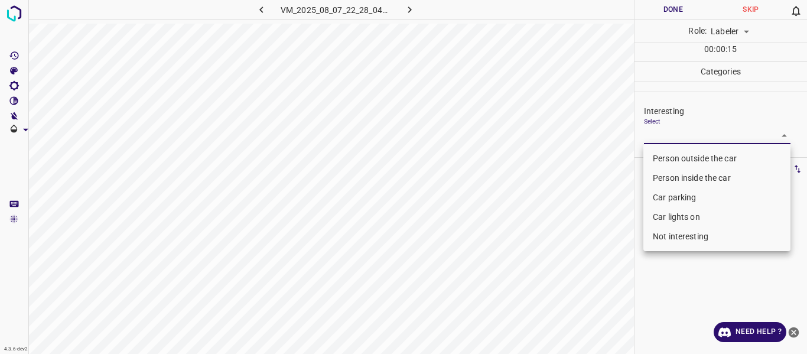
click at [671, 134] on body "4.3.6-dev2 VM_2025_08_07_22_28_04_183_09.gif Done Skip 0 Role: Labeler labeler …" at bounding box center [403, 177] width 807 height 354
drag, startPoint x: 672, startPoint y: 155, endPoint x: 636, endPoint y: 191, distance: 51.0
click at [672, 156] on li "Person outside the car" at bounding box center [717, 159] width 147 height 20
type input "Person outside the car"
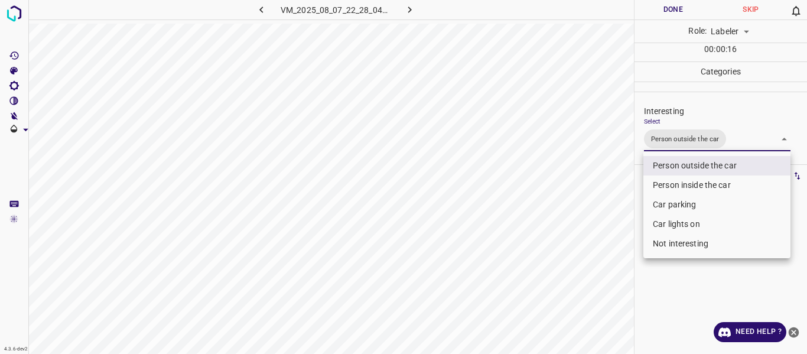
click at [615, 222] on div at bounding box center [403, 177] width 807 height 354
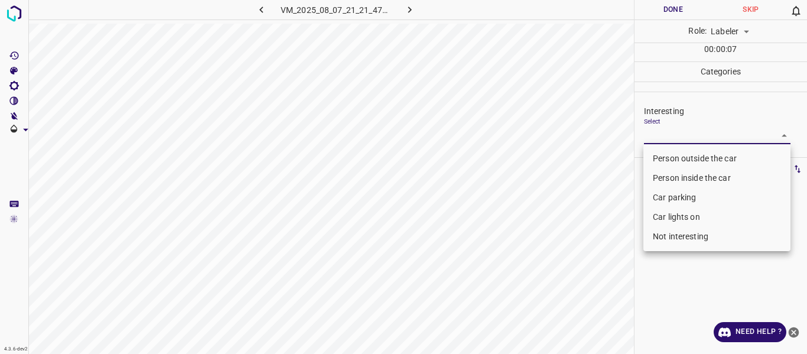
click at [681, 134] on body "4.3.6-dev2 VM_2025_08_07_21_21_47_482_01.gif Done Skip 0 Role: Labeler labeler …" at bounding box center [403, 177] width 807 height 354
click at [686, 155] on li "Person outside the car" at bounding box center [717, 159] width 147 height 20
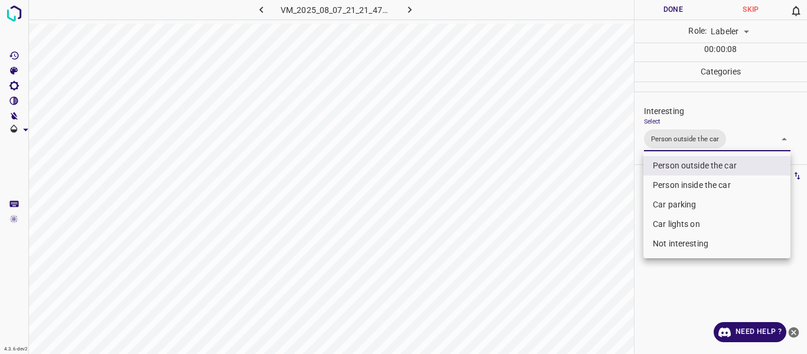
type input "Person outside the car"
click at [611, 210] on div at bounding box center [403, 177] width 807 height 354
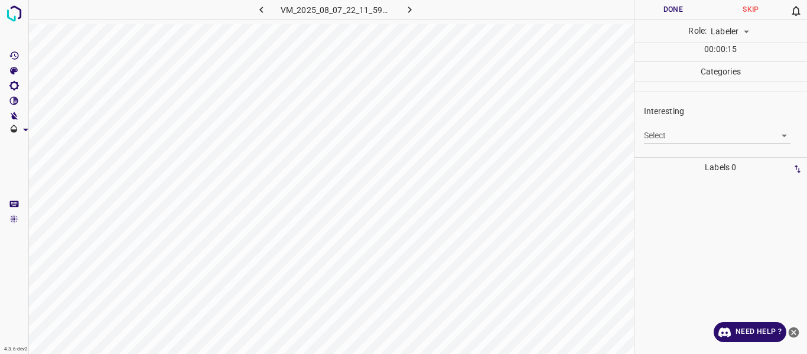
click at [694, 136] on body "4.3.6-dev2 VM_2025_08_07_22_11_59_654_05.gif Done Skip 0 Role: Labeler labeler …" at bounding box center [403, 177] width 807 height 354
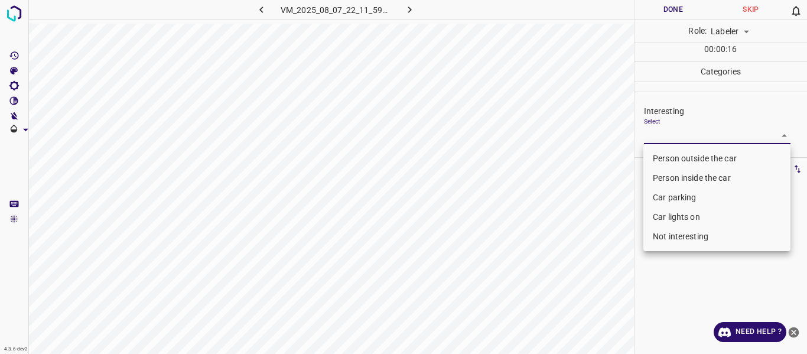
click at [690, 159] on li "Person outside the car" at bounding box center [717, 159] width 147 height 20
type input "Person outside the car"
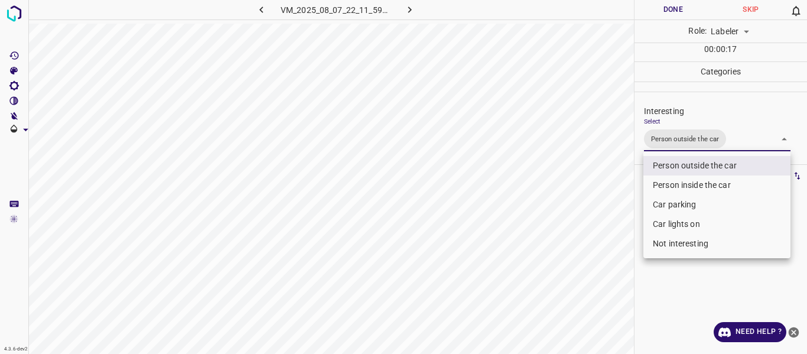
drag, startPoint x: 616, startPoint y: 212, endPoint x: 598, endPoint y: 259, distance: 50.5
click at [614, 217] on div at bounding box center [403, 177] width 807 height 354
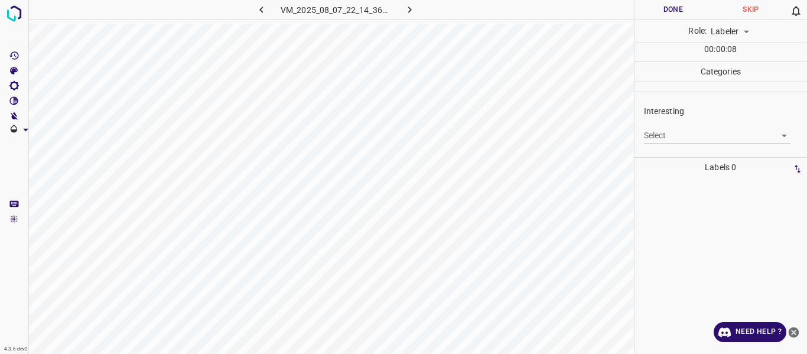
click at [665, 132] on body "4.3.6-dev2 VM_2025_08_07_22_14_36_160_00.gif Done Skip 0 Role: Labeler labeler …" at bounding box center [403, 177] width 807 height 354
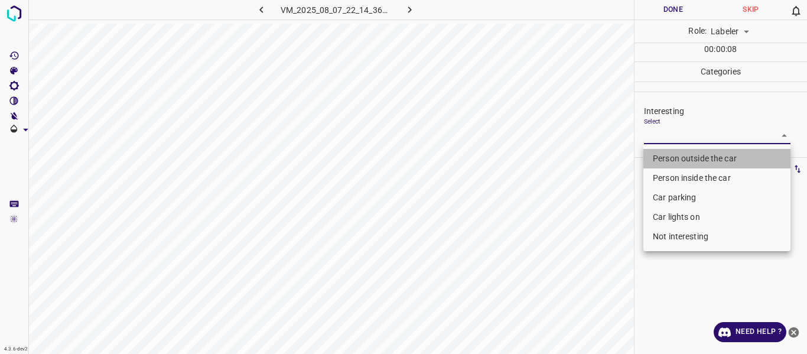
click at [670, 160] on li "Person outside the car" at bounding box center [717, 159] width 147 height 20
type input "Person outside the car"
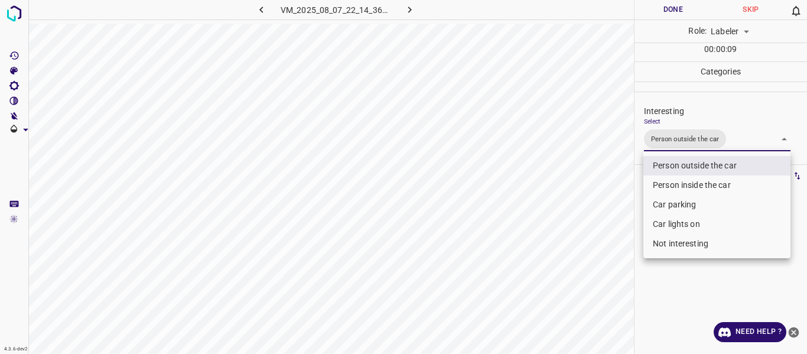
drag, startPoint x: 611, startPoint y: 216, endPoint x: 604, endPoint y: 235, distance: 19.6
click at [611, 217] on div at bounding box center [403, 177] width 807 height 354
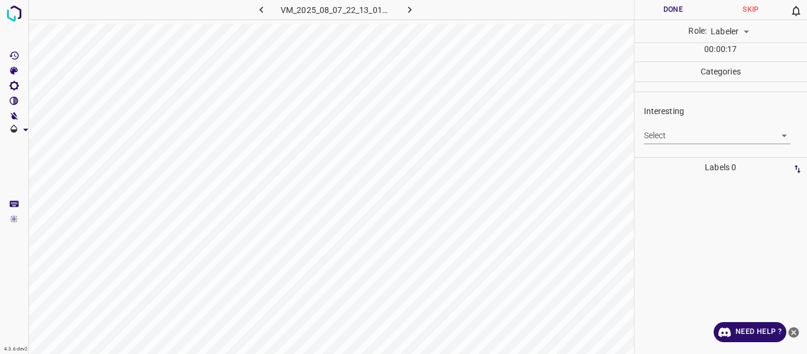
click at [706, 139] on body "4.3.6-dev2 VM_2025_08_07_22_13_01_434_05.gif Done Skip 0 Role: Labeler labeler …" at bounding box center [403, 177] width 807 height 354
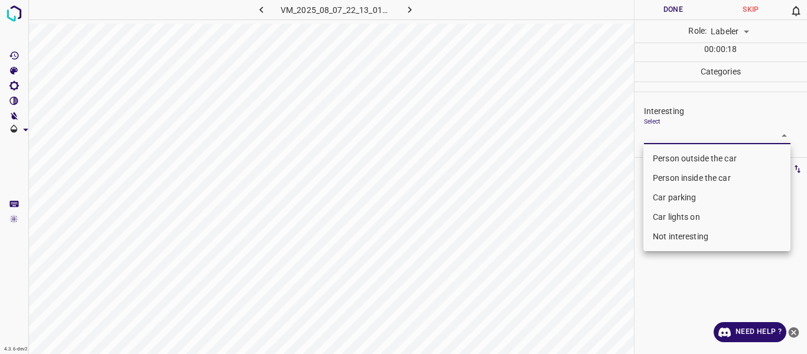
click at [707, 160] on li "Person outside the car" at bounding box center [717, 159] width 147 height 20
type input "Person outside the car"
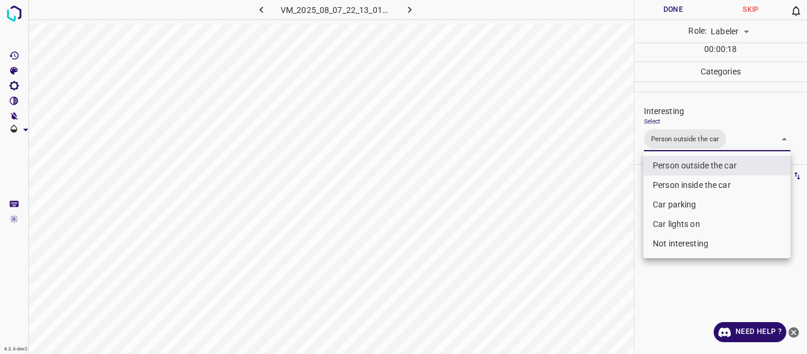
click at [618, 238] on div at bounding box center [403, 177] width 807 height 354
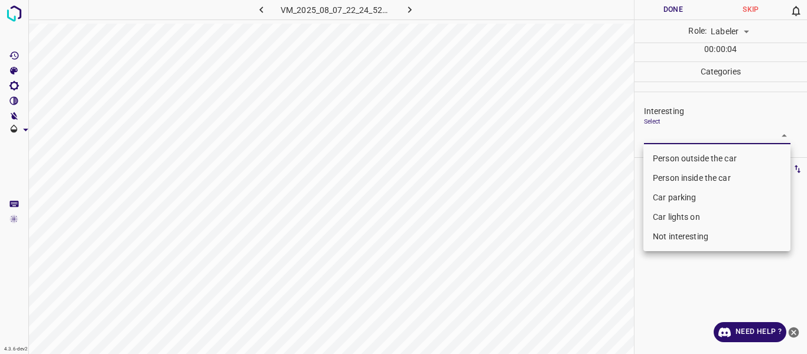
click at [677, 135] on body "4.3.6-dev2 VM_2025_08_07_22_24_52_336_01.gif Done Skip 0 Role: Labeler labeler …" at bounding box center [403, 177] width 807 height 354
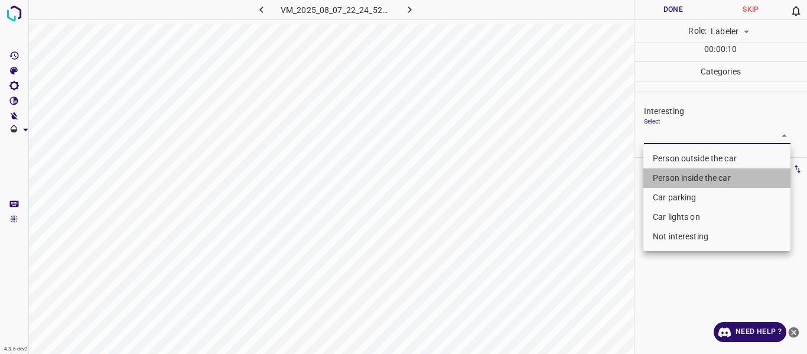
click at [682, 174] on li "Person inside the car" at bounding box center [717, 178] width 147 height 20
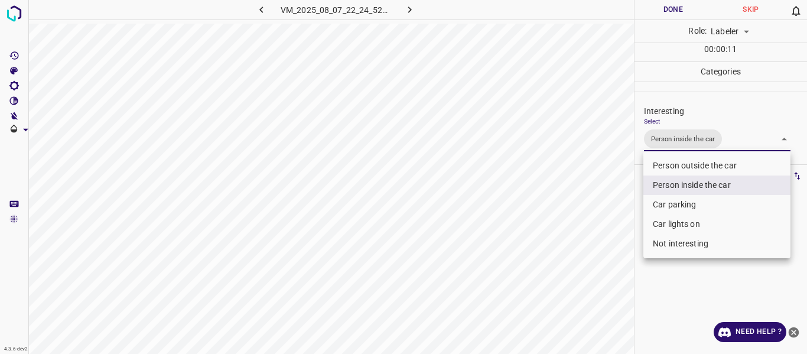
click at [679, 205] on li "Car parking" at bounding box center [717, 205] width 147 height 20
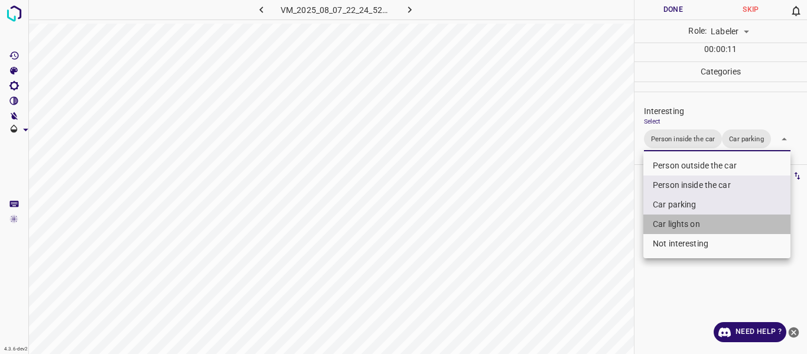
click at [673, 224] on li "Car lights on" at bounding box center [717, 225] width 147 height 20
type input "Person inside the car,Car parking,Car lights on"
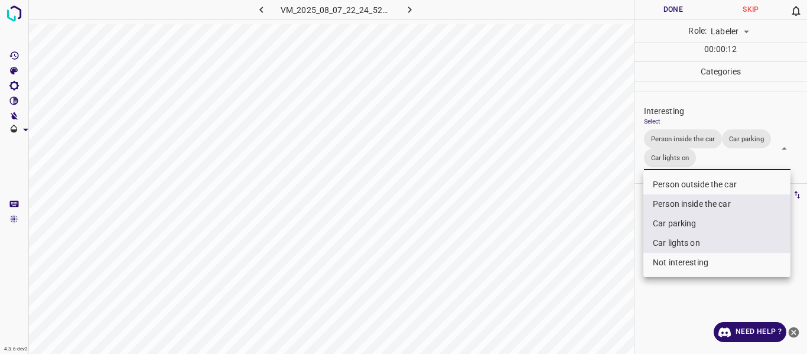
drag, startPoint x: 618, startPoint y: 237, endPoint x: 599, endPoint y: 254, distance: 25.6
click at [618, 238] on div at bounding box center [403, 177] width 807 height 354
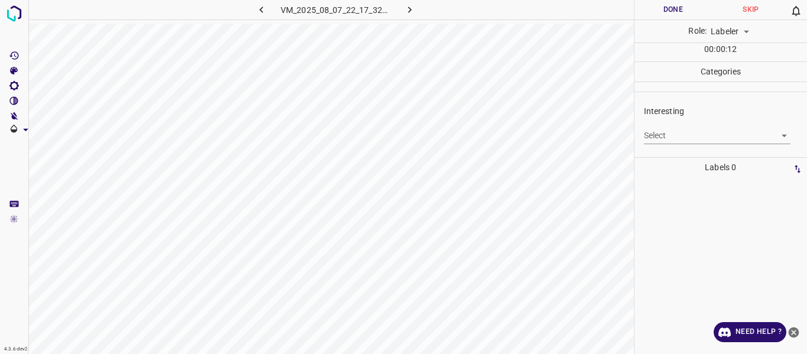
click at [668, 138] on body "4.3.6-dev2 VM_2025_08_07_22_17_32_876_01.gif Done Skip 0 Role: Labeler labeler …" at bounding box center [403, 177] width 807 height 354
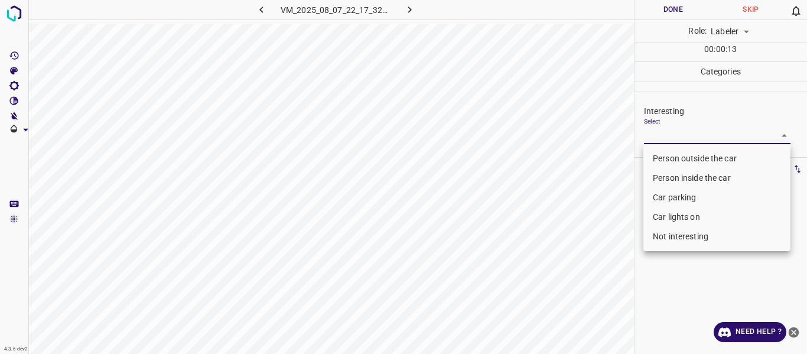
drag, startPoint x: 675, startPoint y: 235, endPoint x: 670, endPoint y: 238, distance: 6.1
click at [675, 235] on li "Not interesting" at bounding box center [717, 237] width 147 height 20
type input "Not interesting"
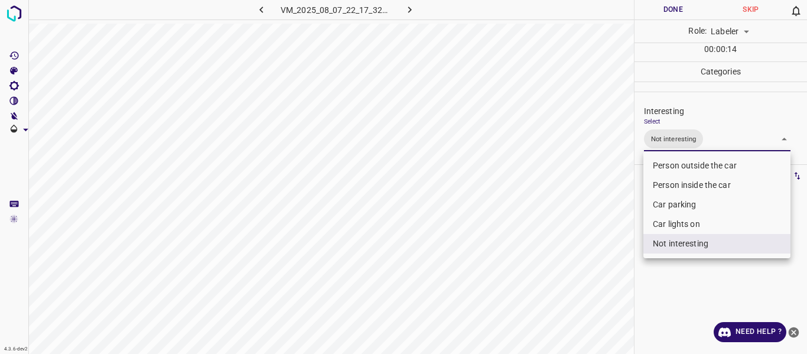
click at [615, 275] on div at bounding box center [403, 177] width 807 height 354
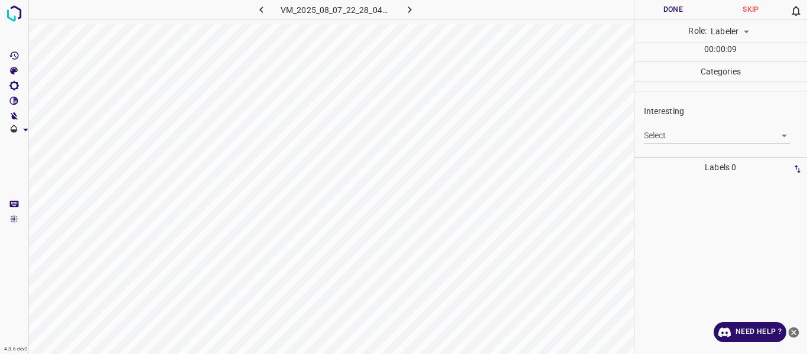
click at [686, 135] on body "4.3.6-dev2 VM_2025_08_07_22_28_04_183_01.gif Done Skip 0 Role: Labeler labeler …" at bounding box center [403, 177] width 807 height 354
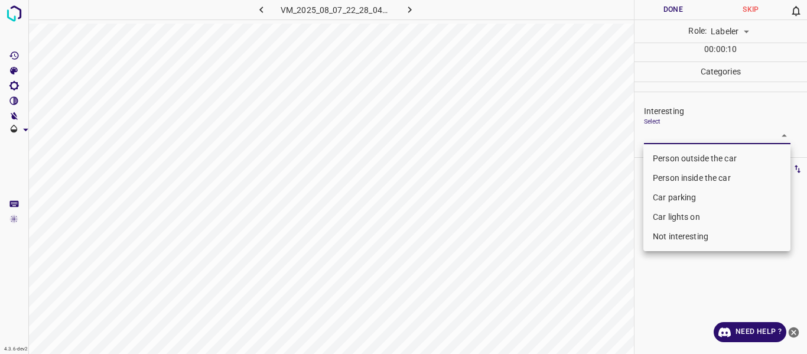
click at [678, 161] on li "Person outside the car" at bounding box center [717, 159] width 147 height 20
type input "Person outside the car"
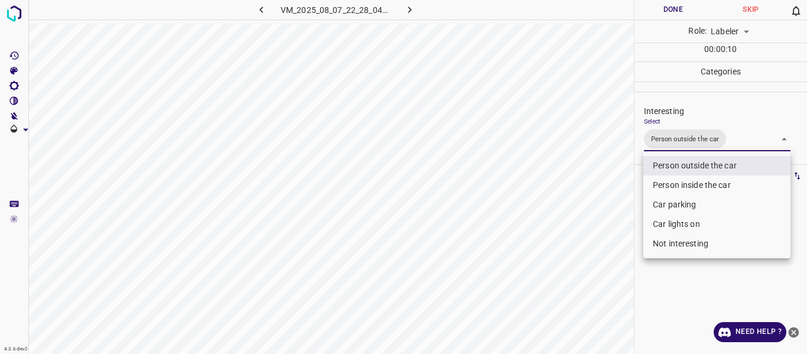
click at [601, 199] on div at bounding box center [403, 177] width 807 height 354
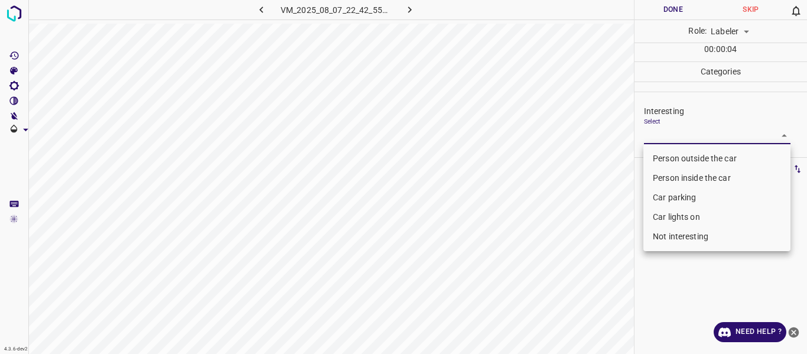
click at [684, 139] on body "4.3.6-dev2 VM_2025_08_07_22_42_55_694_00.gif Done Skip 0 Role: Labeler labeler …" at bounding box center [403, 177] width 807 height 354
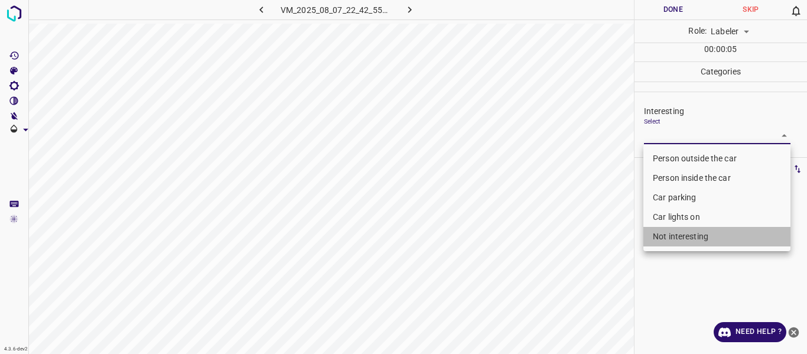
click at [687, 235] on li "Not interesting" at bounding box center [717, 237] width 147 height 20
type input "Not interesting"
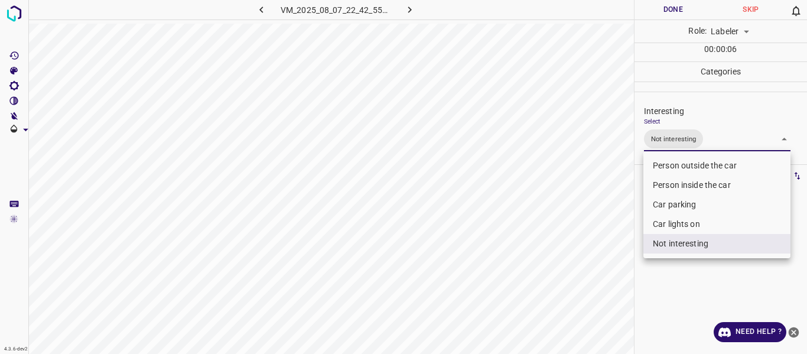
click at [606, 262] on div at bounding box center [403, 177] width 807 height 354
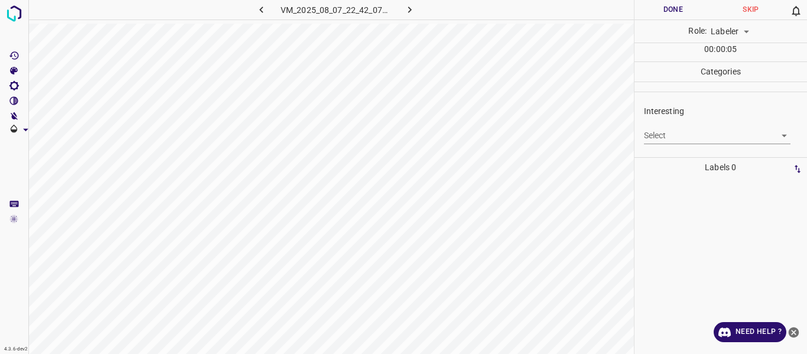
click at [658, 134] on body "4.3.6-dev2 VM_2025_08_07_22_42_07_966_00.gif Done Skip 0 Role: Labeler labeler …" at bounding box center [403, 177] width 807 height 354
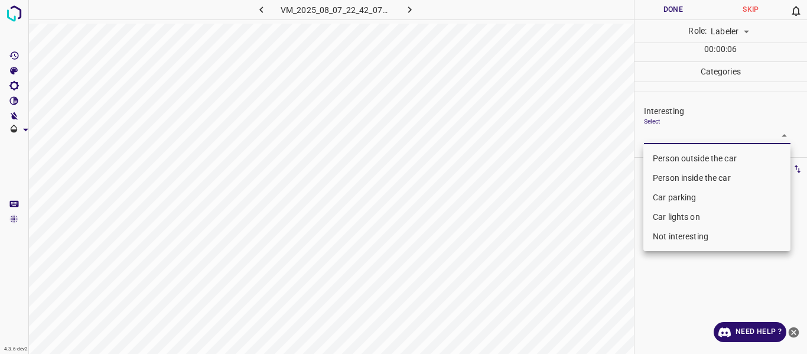
click at [667, 219] on li "Car lights on" at bounding box center [717, 217] width 147 height 20
type input "Car lights on"
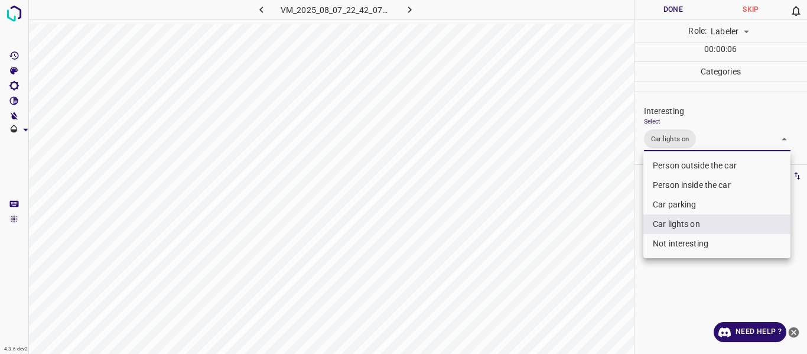
click at [596, 238] on div at bounding box center [403, 177] width 807 height 354
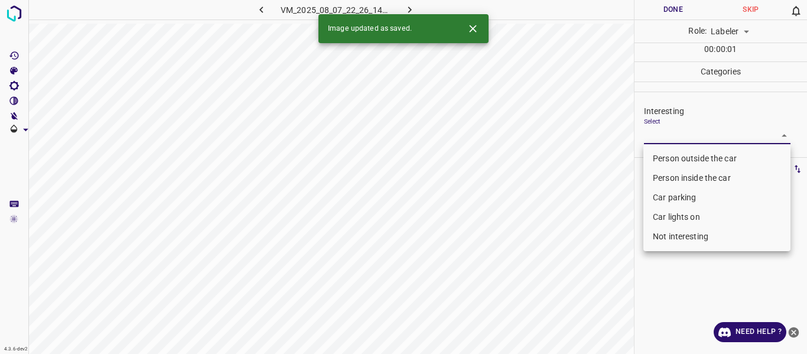
click at [674, 135] on body "4.3.6-dev2 VM_2025_08_07_22_26_14_941_01.gif Done Skip 0 Role: Labeler labeler …" at bounding box center [403, 177] width 807 height 354
click at [671, 155] on li "Person outside the car" at bounding box center [717, 159] width 147 height 20
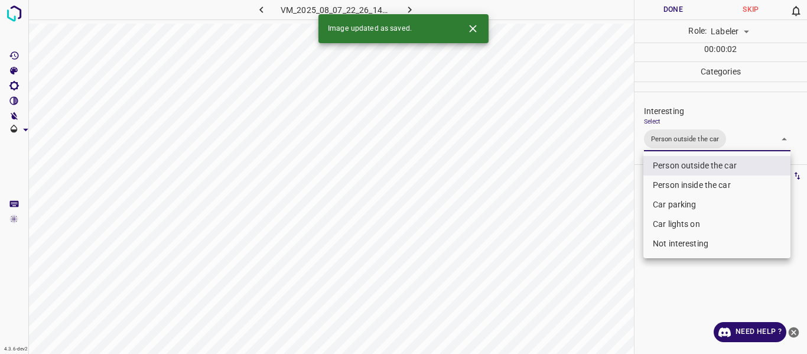
type input "Person outside the car"
click at [588, 213] on div at bounding box center [403, 177] width 807 height 354
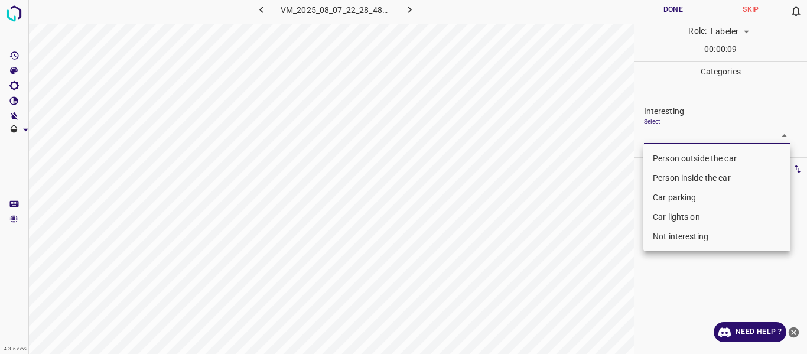
click at [653, 130] on body "4.3.6-dev2 VM_2025_08_07_22_28_48_112_01.gif Done Skip 0 Role: Labeler labeler …" at bounding box center [403, 177] width 807 height 354
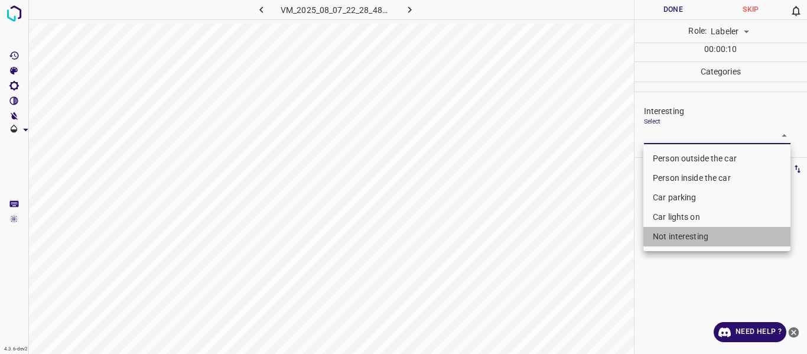
click at [666, 235] on li "Not interesting" at bounding box center [717, 237] width 147 height 20
type input "Not interesting"
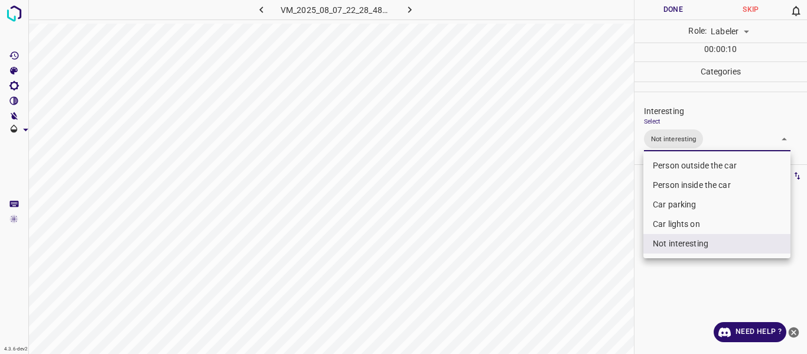
click at [583, 270] on div at bounding box center [403, 177] width 807 height 354
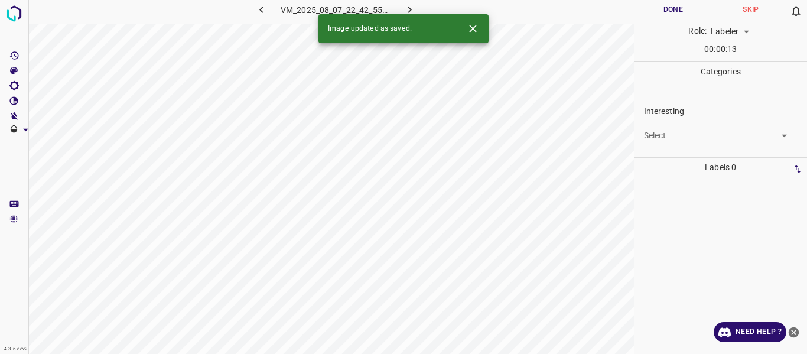
click at [669, 135] on body "4.3.6-dev2 VM_2025_08_07_22_42_55_694_02.gif Done Skip 0 Role: Labeler labeler …" at bounding box center [403, 177] width 807 height 354
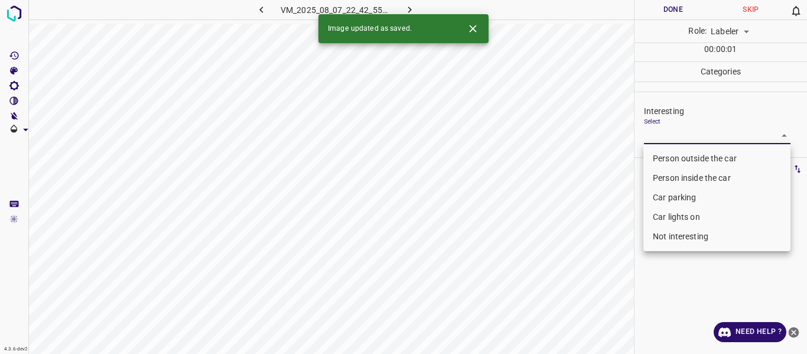
click at [657, 216] on li "Car lights on" at bounding box center [717, 217] width 147 height 20
type input "Car lights on"
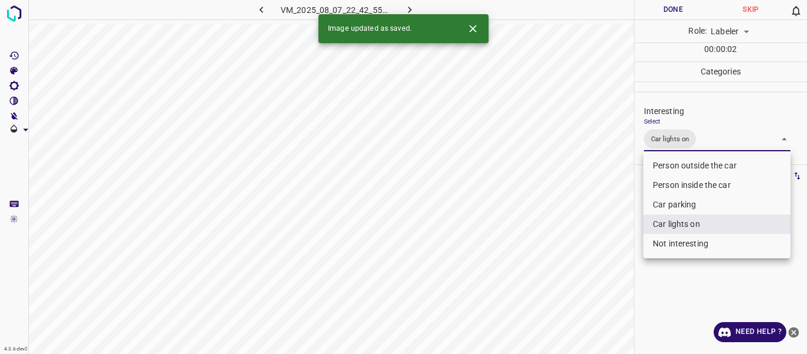
click at [593, 236] on div at bounding box center [403, 177] width 807 height 354
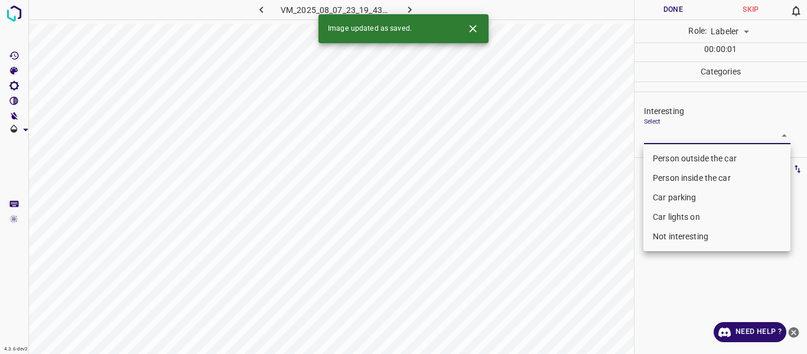
drag, startPoint x: 676, startPoint y: 134, endPoint x: 670, endPoint y: 205, distance: 71.2
click at [677, 136] on body "4.3.6-dev2 VM_2025_08_07_23_19_43_444_02.gif Done Skip 0 Role: Labeler labeler …" at bounding box center [403, 177] width 807 height 354
drag, startPoint x: 667, startPoint y: 198, endPoint x: 556, endPoint y: 243, distance: 119.9
click at [667, 197] on li "Car parking" at bounding box center [717, 198] width 147 height 20
type input "Car parking"
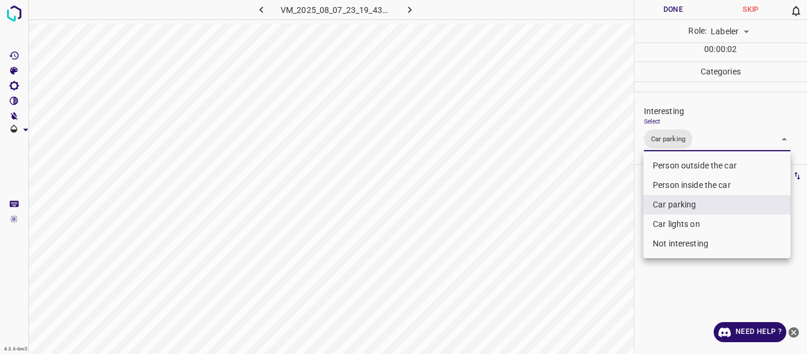
click at [556, 245] on div at bounding box center [403, 177] width 807 height 354
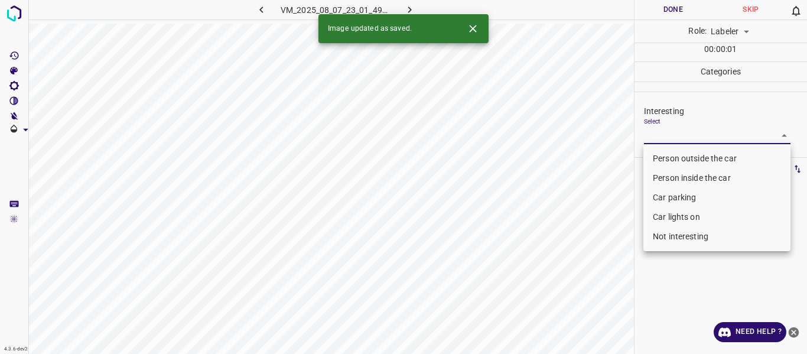
click at [660, 132] on body "4.3.6-dev2 VM_2025_08_07_23_01_49_183_04.gif Done Skip 0 Role: Labeler labeler …" at bounding box center [403, 177] width 807 height 354
click at [661, 159] on li "Person outside the car" at bounding box center [717, 159] width 147 height 20
type input "Person outside the car"
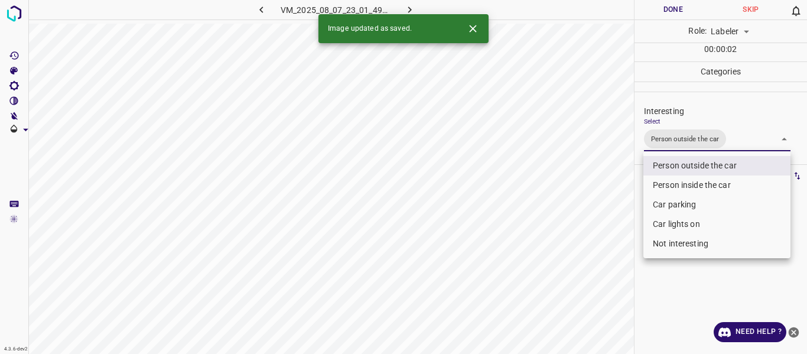
drag, startPoint x: 592, startPoint y: 225, endPoint x: 592, endPoint y: 231, distance: 5.9
click at [592, 225] on div at bounding box center [403, 177] width 807 height 354
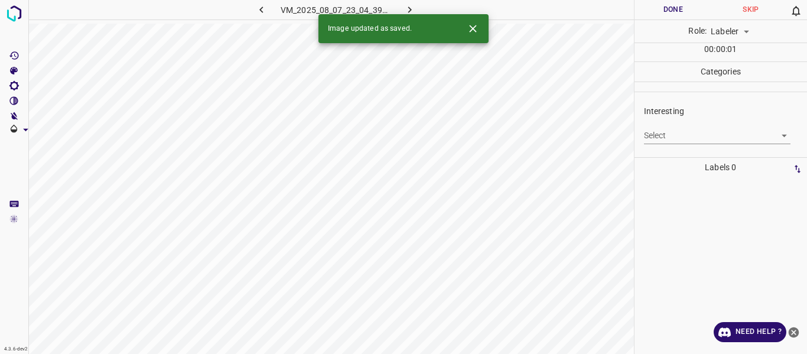
click at [673, 135] on body "4.3.6-dev2 VM_2025_08_07_23_04_39_858_02.gif Done Skip 0 Role: Labeler labeler …" at bounding box center [403, 177] width 807 height 354
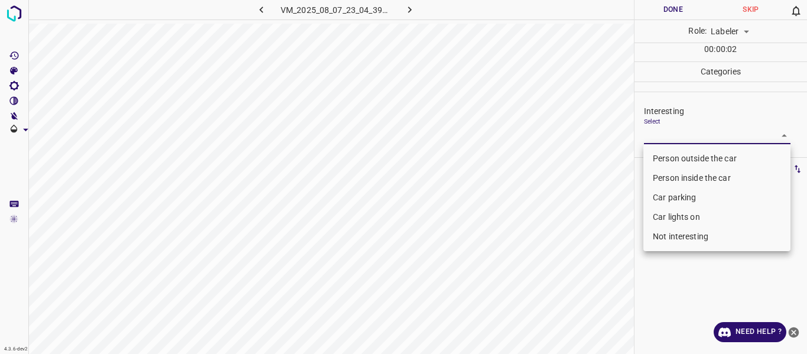
click at [666, 159] on li "Person outside the car" at bounding box center [717, 159] width 147 height 20
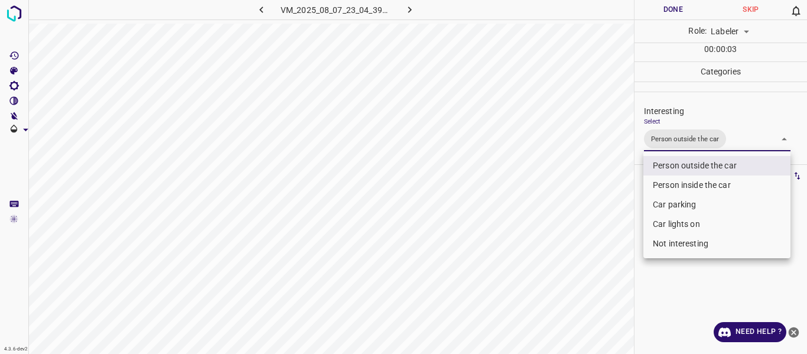
click at [655, 224] on li "Car lights on" at bounding box center [717, 225] width 147 height 20
type input "Person outside the car,Car lights on"
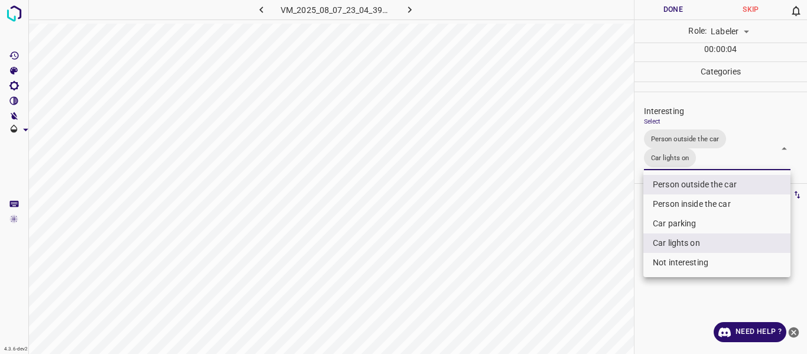
click at [601, 258] on div at bounding box center [403, 177] width 807 height 354
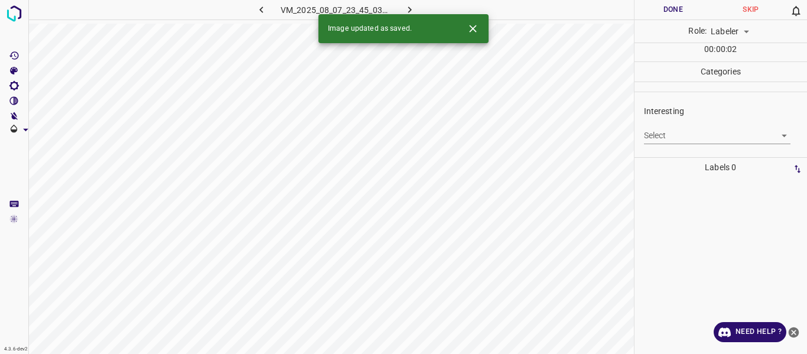
click at [660, 132] on body "4.3.6-dev2 VM_2025_08_07_23_45_03_319_08.gif Done Skip 0 Role: Labeler labeler …" at bounding box center [403, 177] width 807 height 354
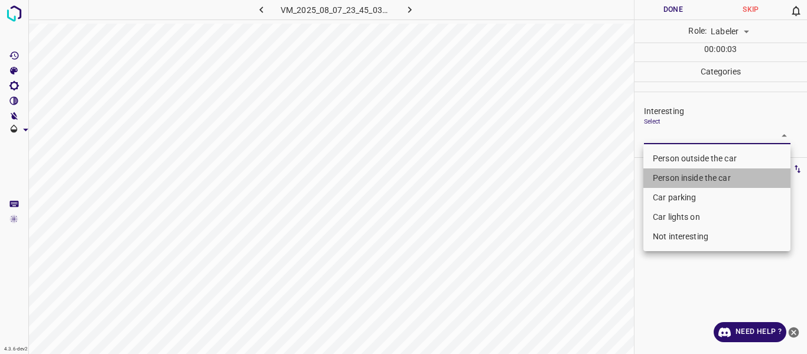
click at [666, 178] on li "Person inside the car" at bounding box center [717, 178] width 147 height 20
type input "Person inside the car"
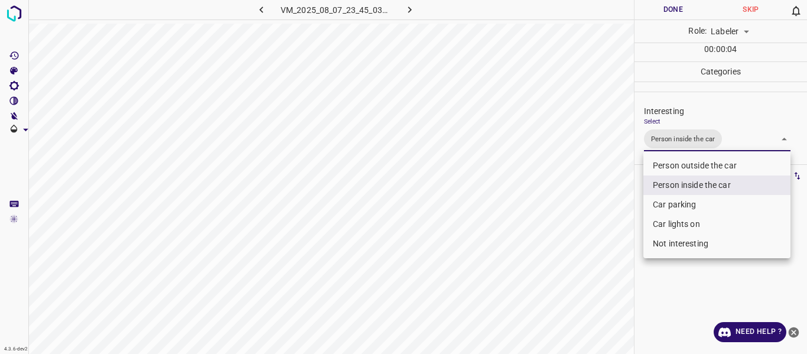
click at [586, 229] on div at bounding box center [403, 177] width 807 height 354
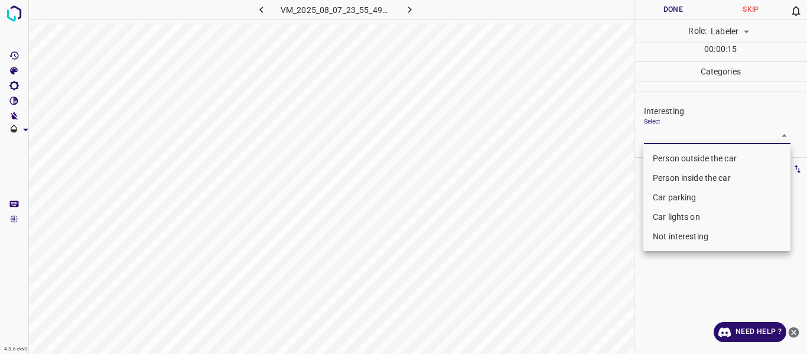
click at [664, 131] on body "4.3.6-dev2 VM_2025_08_07_23_55_49_042_00.gif Done Skip 0 Role: Labeler labeler …" at bounding box center [403, 177] width 807 height 354
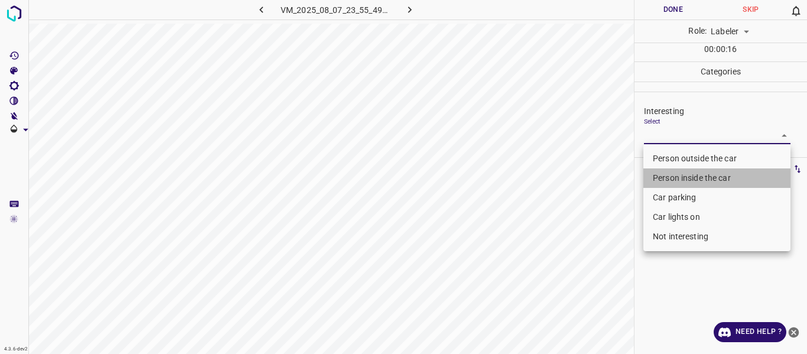
click at [684, 180] on li "Person inside the car" at bounding box center [717, 178] width 147 height 20
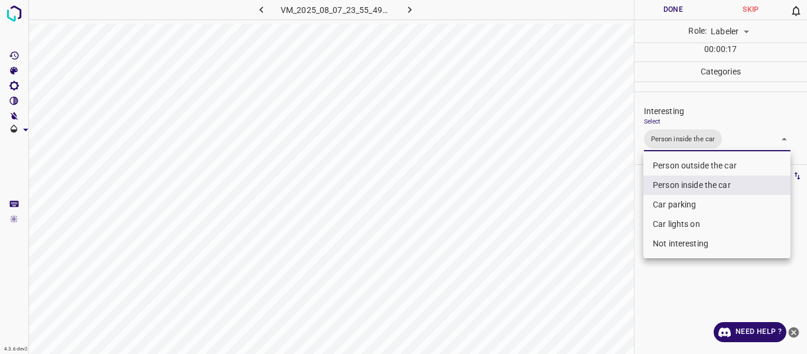
click at [676, 206] on li "Car parking" at bounding box center [717, 205] width 147 height 20
drag, startPoint x: 673, startPoint y: 221, endPoint x: 637, endPoint y: 232, distance: 37.8
click at [671, 221] on li "Car lights on" at bounding box center [717, 225] width 147 height 20
type input "Person inside the car,Car parking,Car lights on"
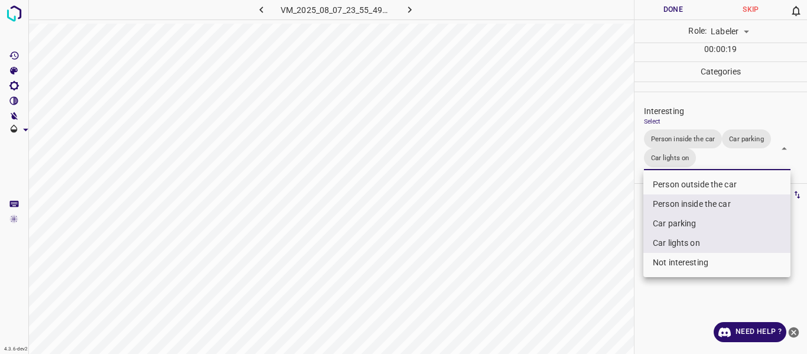
click at [617, 240] on div at bounding box center [403, 177] width 807 height 354
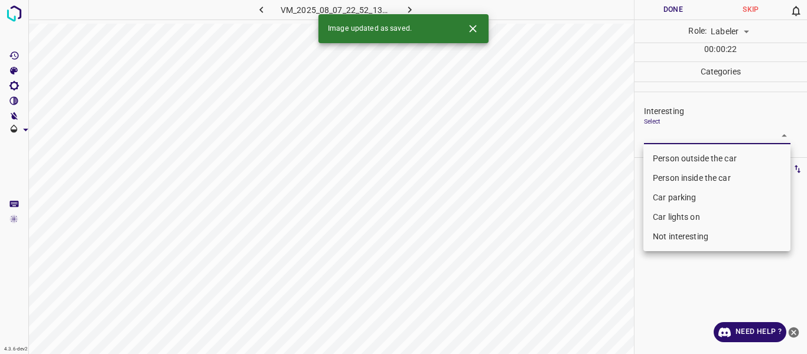
click at [660, 135] on body "4.3.6-dev2 VM_2025_08_07_22_52_13_029_04.gif Done Skip 0 Role: Labeler labeler …" at bounding box center [403, 177] width 807 height 354
click at [660, 158] on li "Person outside the car" at bounding box center [717, 159] width 147 height 20
type input "Person outside the car"
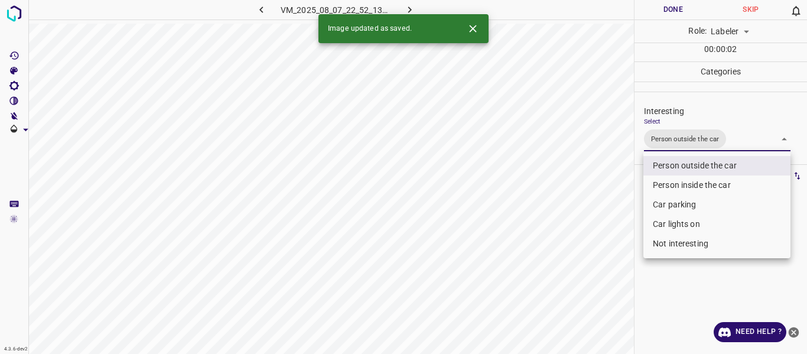
click at [603, 223] on div at bounding box center [403, 177] width 807 height 354
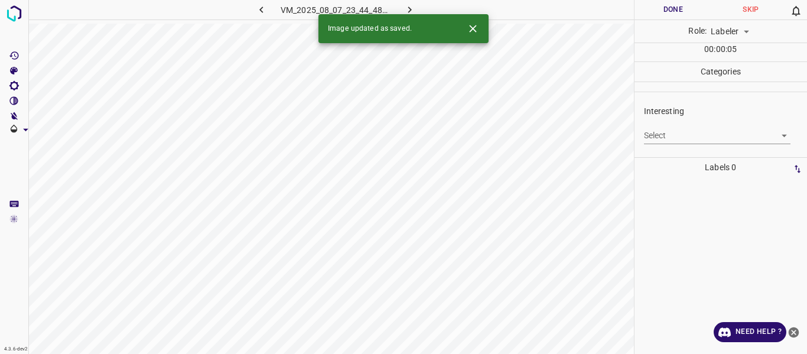
click at [668, 135] on body "4.3.6-dev2 VM_2025_08_07_23_44_48_122_05.gif Done Skip 0 Role: Labeler labeler …" at bounding box center [403, 177] width 807 height 354
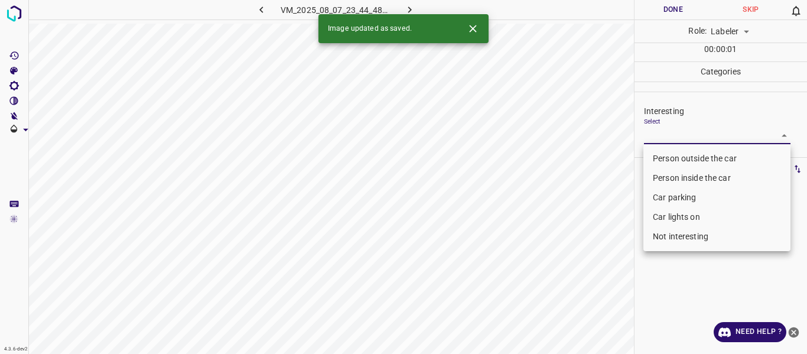
drag, startPoint x: 669, startPoint y: 154, endPoint x: 662, endPoint y: 161, distance: 10.0
click at [668, 155] on li "Person outside the car" at bounding box center [717, 159] width 147 height 20
type input "Person outside the car"
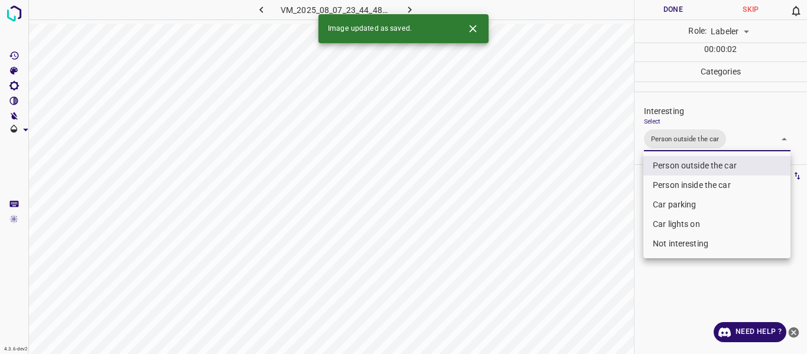
click at [612, 209] on div at bounding box center [403, 177] width 807 height 354
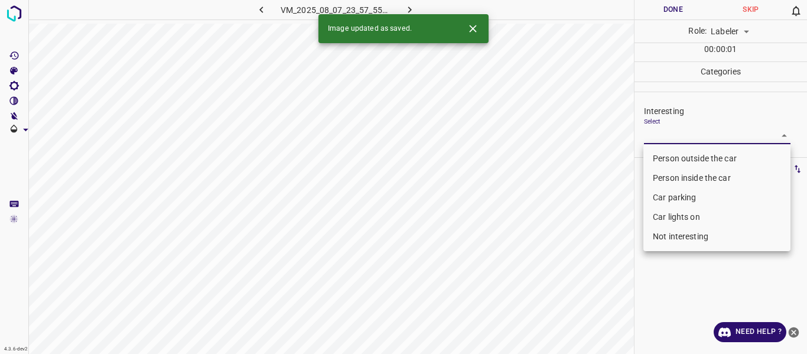
click at [704, 129] on body "4.3.6-dev2 VM_2025_08_07_23_57_55_125_04.gif Done Skip 0 Role: Labeler labeler …" at bounding box center [403, 177] width 807 height 354
click at [690, 160] on li "Person outside the car" at bounding box center [717, 159] width 147 height 20
type input "Person outside the car"
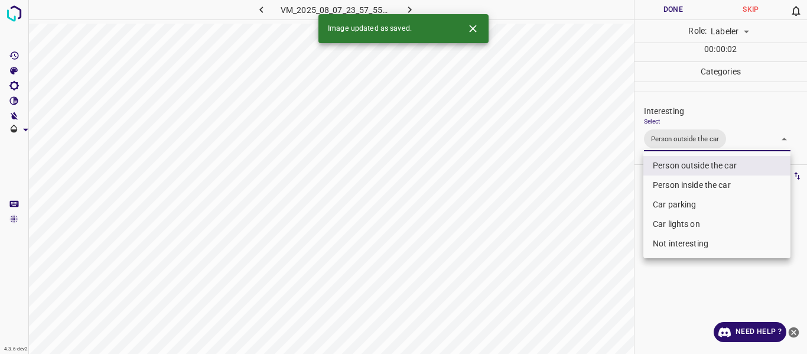
drag, startPoint x: 624, startPoint y: 204, endPoint x: 624, endPoint y: 210, distance: 5.9
click at [624, 205] on div at bounding box center [403, 177] width 807 height 354
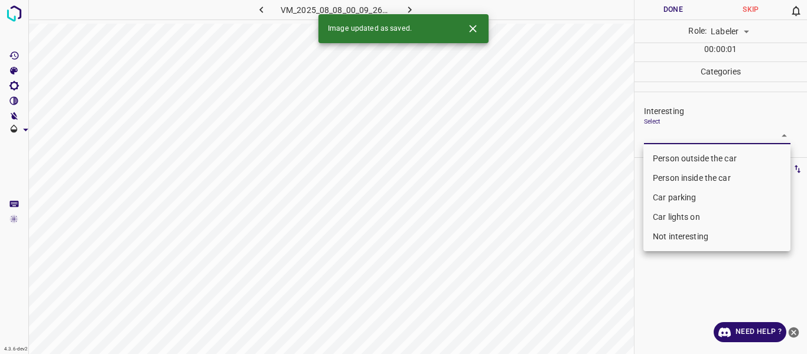
click at [671, 135] on body "4.3.6-dev2 VM_2025_08_08_00_09_26_311_01.gif Done Skip 0 Role: Labeler labeler …" at bounding box center [403, 177] width 807 height 354
click at [669, 152] on li "Person outside the car" at bounding box center [717, 159] width 147 height 20
type input "Person outside the car"
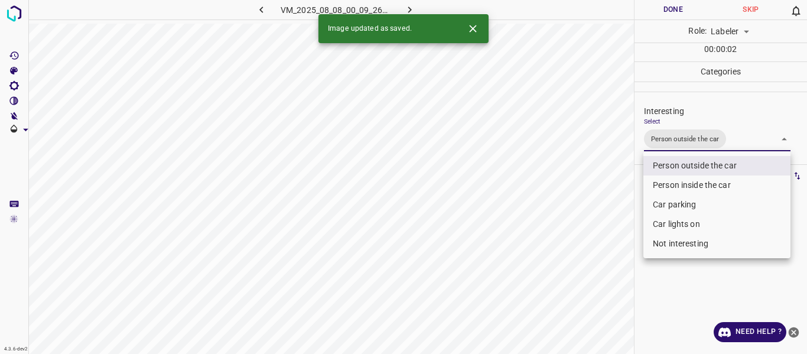
click at [608, 214] on div at bounding box center [403, 177] width 807 height 354
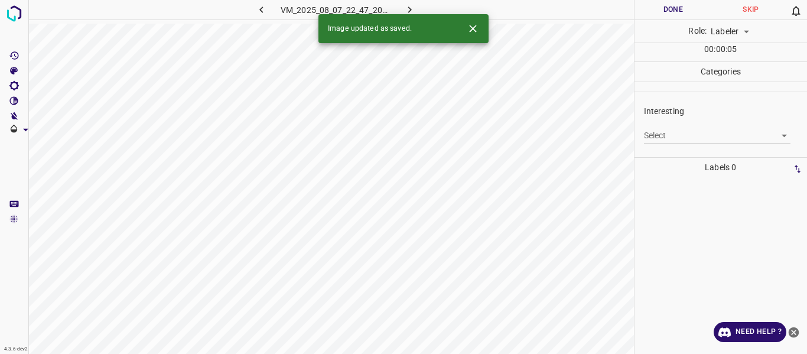
click at [673, 135] on body "4.3.6-dev2 VM_2025_08_07_22_47_20_581_00.gif Done Skip 0 Role: Labeler labeler …" at bounding box center [403, 177] width 807 height 354
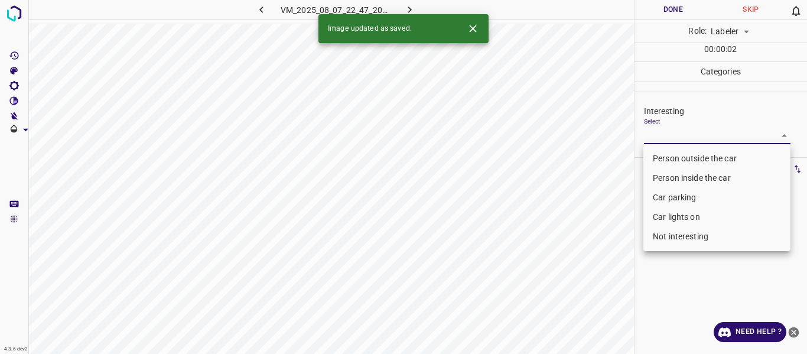
click at [660, 157] on li "Person outside the car" at bounding box center [717, 159] width 147 height 20
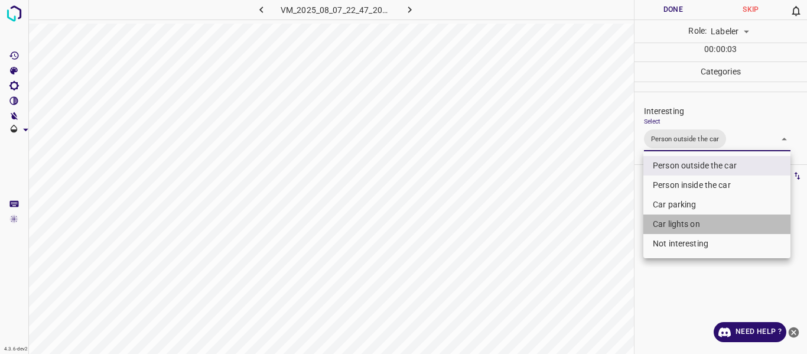
click at [666, 222] on li "Car lights on" at bounding box center [717, 225] width 147 height 20
type input "Person outside the car,Car lights on"
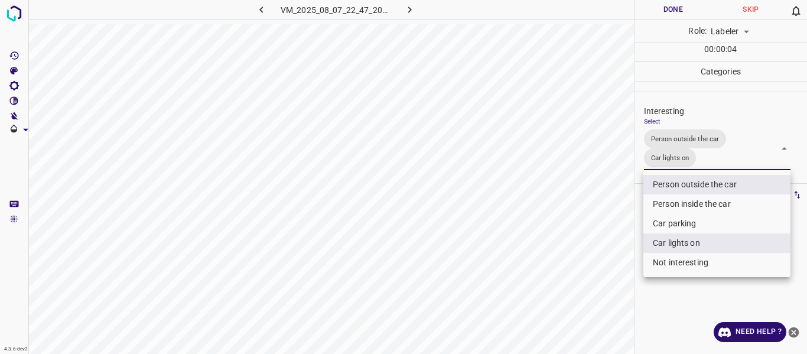
click at [592, 254] on div at bounding box center [403, 177] width 807 height 354
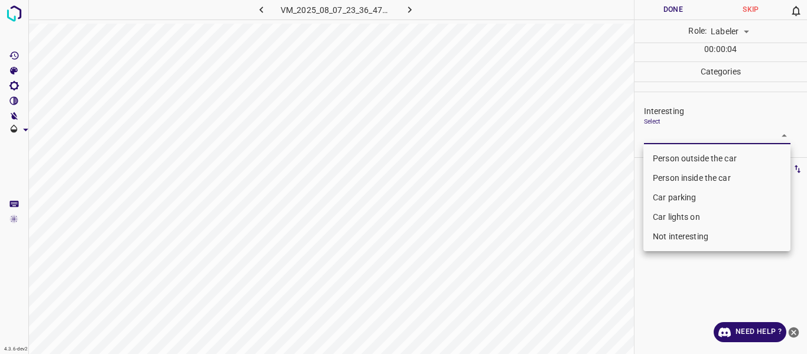
click at [670, 135] on body "4.3.6-dev2 VM_2025_08_07_23_36_47_044_00.gif Done Skip 0 Role: Labeler labeler …" at bounding box center [403, 177] width 807 height 354
drag, startPoint x: 667, startPoint y: 158, endPoint x: 597, endPoint y: 187, distance: 76.3
click at [667, 157] on li "Person outside the car" at bounding box center [717, 159] width 147 height 20
type input "Person outside the car"
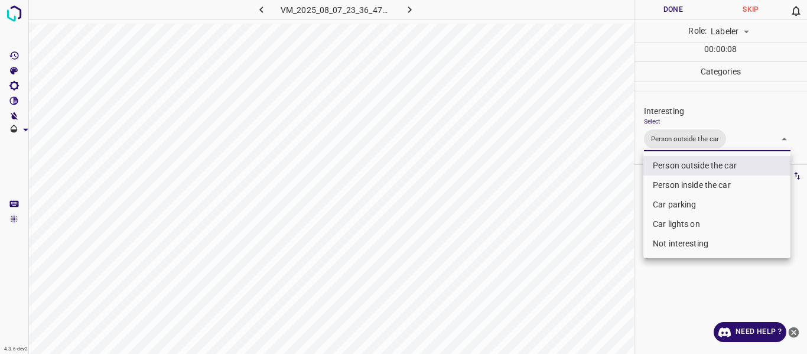
click at [597, 187] on div at bounding box center [403, 177] width 807 height 354
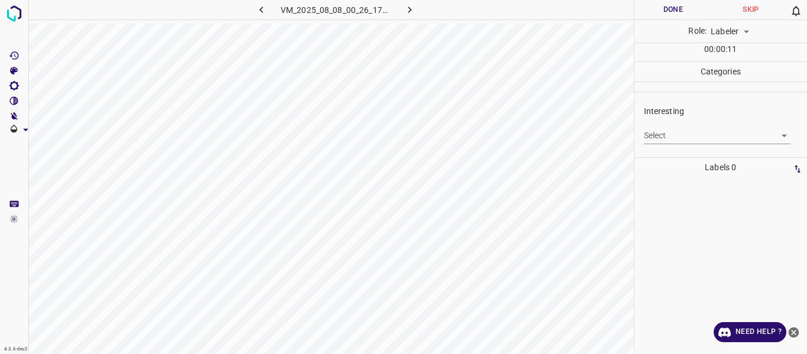
click at [663, 133] on body "4.3.6-dev2 VM_2025_08_08_00_26_17_113_04.gif Done Skip 0 Role: Labeler labeler …" at bounding box center [403, 177] width 807 height 354
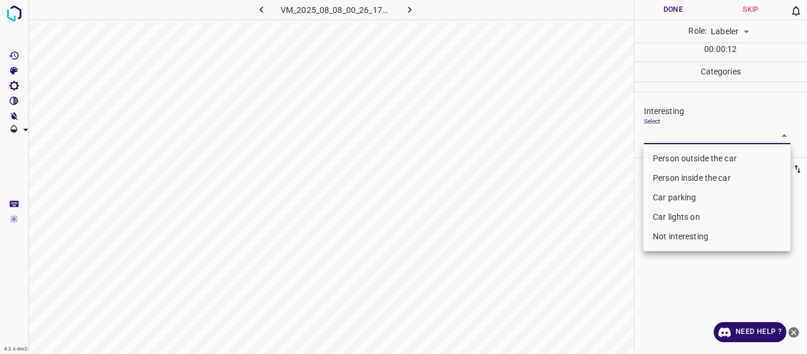
click at [679, 237] on li "Not interesting" at bounding box center [717, 237] width 147 height 20
type input "Not interesting"
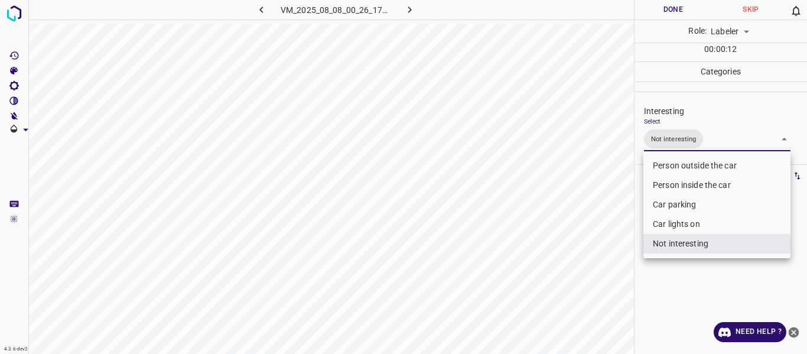
click at [592, 276] on div at bounding box center [403, 177] width 807 height 354
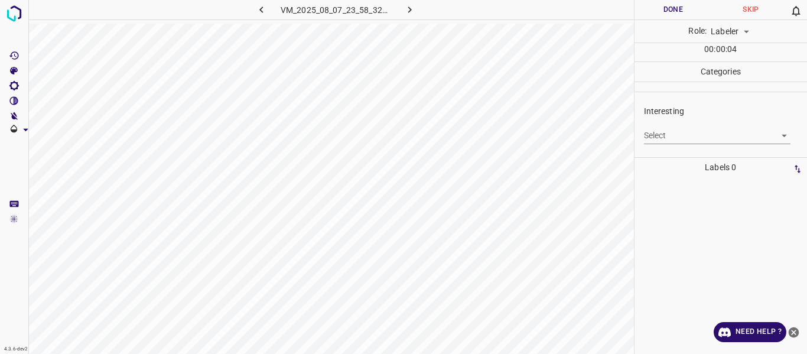
click at [683, 136] on body "4.3.6-dev2 VM_2025_08_07_23_58_32_801_04.gif Done Skip 0 Role: Labeler labeler …" at bounding box center [403, 177] width 807 height 354
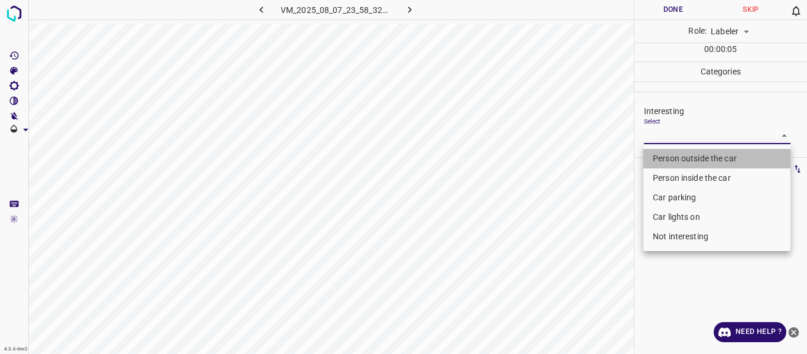
click at [673, 163] on li "Person outside the car" at bounding box center [717, 159] width 147 height 20
type input "Person outside the car"
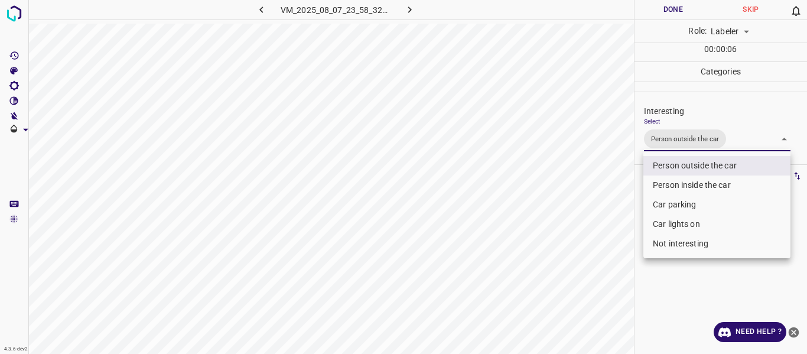
click at [596, 253] on div at bounding box center [403, 177] width 807 height 354
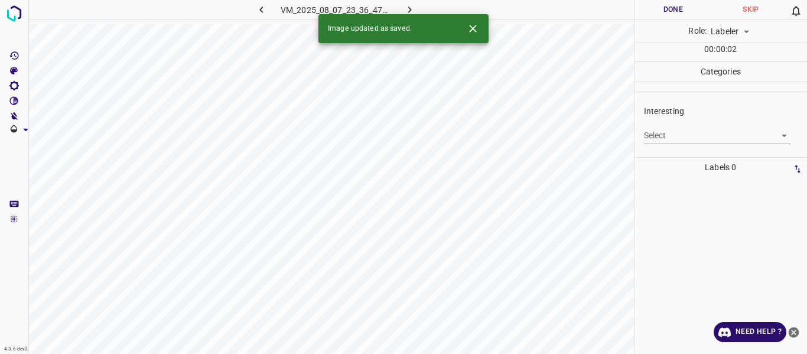
click at [674, 133] on body "4.3.6-dev2 VM_2025_08_07_23_36_47_044_01.gif Done Skip 0 Role: Labeler labeler …" at bounding box center [403, 177] width 807 height 354
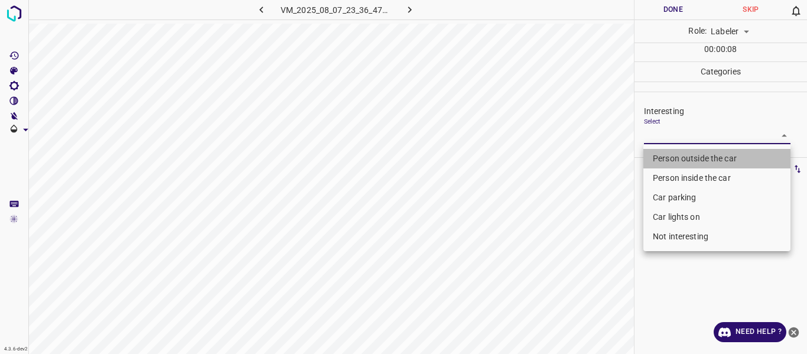
click at [675, 157] on li "Person outside the car" at bounding box center [717, 159] width 147 height 20
type input "Person outside the car"
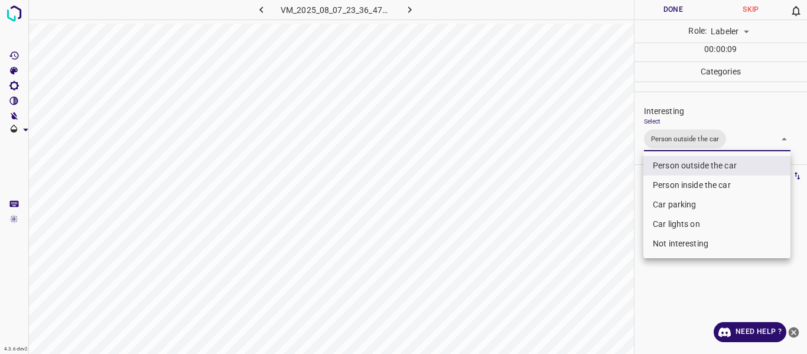
click at [613, 216] on div at bounding box center [403, 177] width 807 height 354
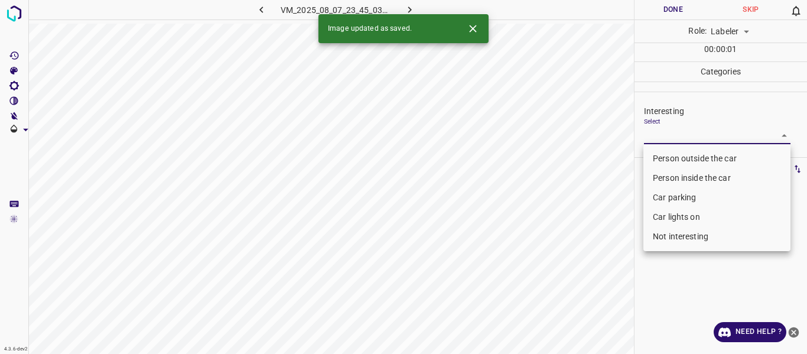
click at [664, 133] on body "4.3.6-dev2 VM_2025_08_07_23_45_03_319_10.gif Done Skip 0 Role: Labeler labeler …" at bounding box center [403, 177] width 807 height 354
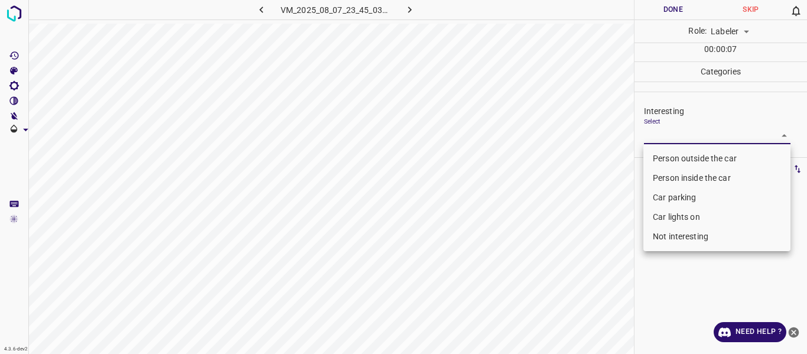
click at [663, 160] on li "Person outside the car" at bounding box center [717, 159] width 147 height 20
type input "Person outside the car"
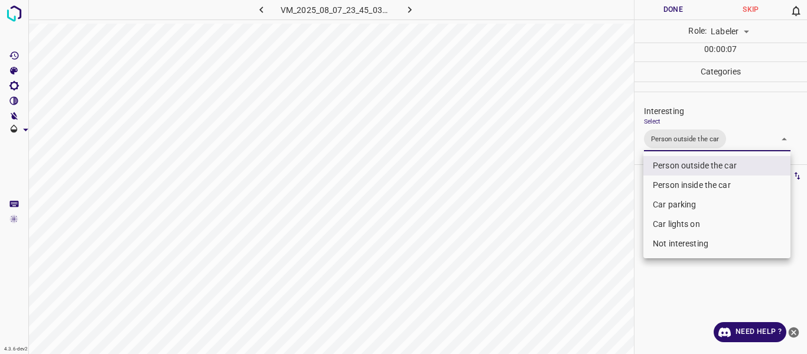
drag, startPoint x: 603, startPoint y: 223, endPoint x: 603, endPoint y: 235, distance: 11.8
click at [603, 224] on div at bounding box center [403, 177] width 807 height 354
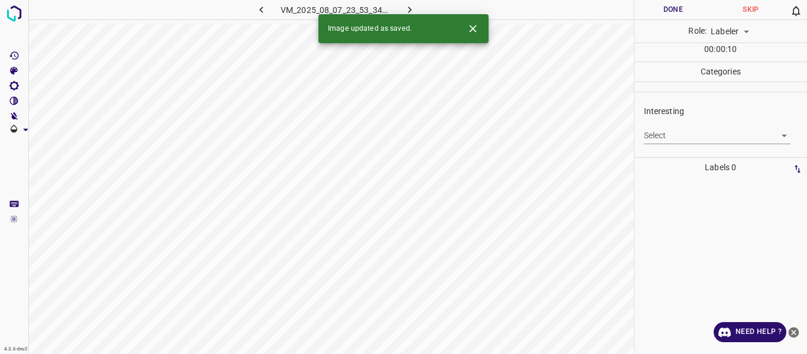
click at [688, 135] on body "4.3.6-dev2 VM_2025_08_07_23_53_34_791_01.gif Done Skip 0 Role: Labeler labeler …" at bounding box center [403, 177] width 807 height 354
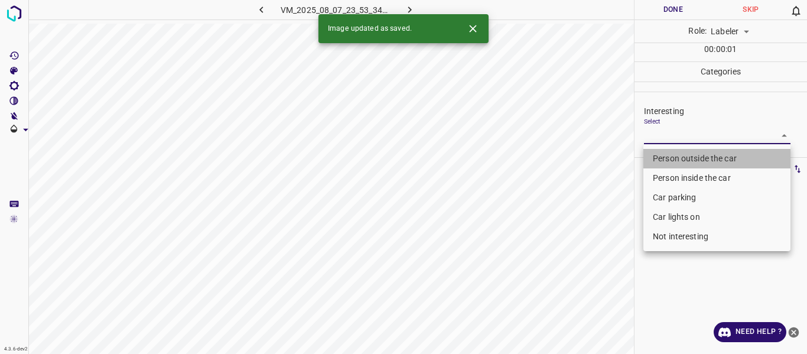
click at [686, 163] on li "Person outside the car" at bounding box center [717, 159] width 147 height 20
type input "Person outside the car"
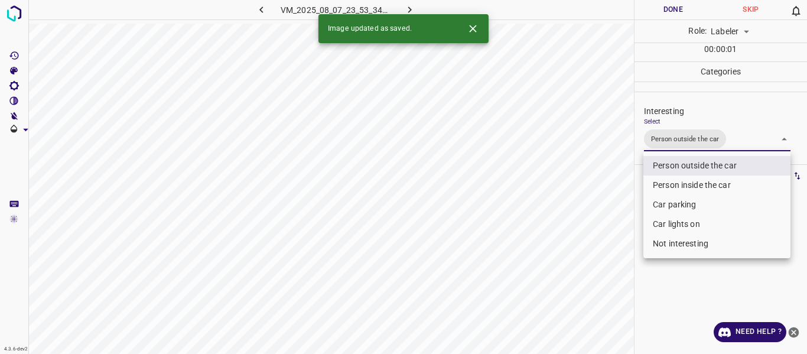
click at [577, 235] on div at bounding box center [403, 177] width 807 height 354
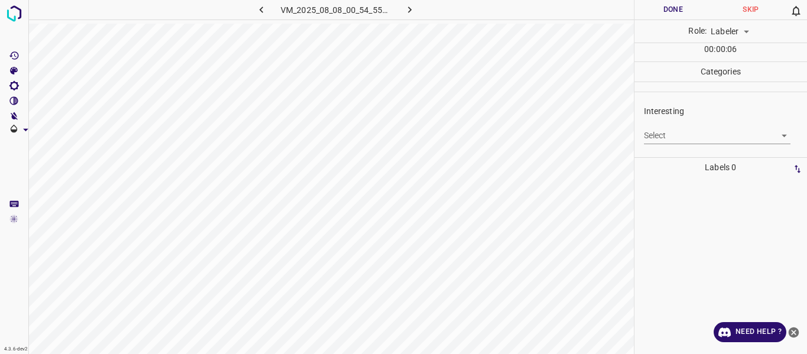
click at [667, 131] on body "4.3.6-dev2 VM_2025_08_08_00_54_55_074_00.gif Done Skip 0 Role: Labeler labeler …" at bounding box center [403, 177] width 807 height 354
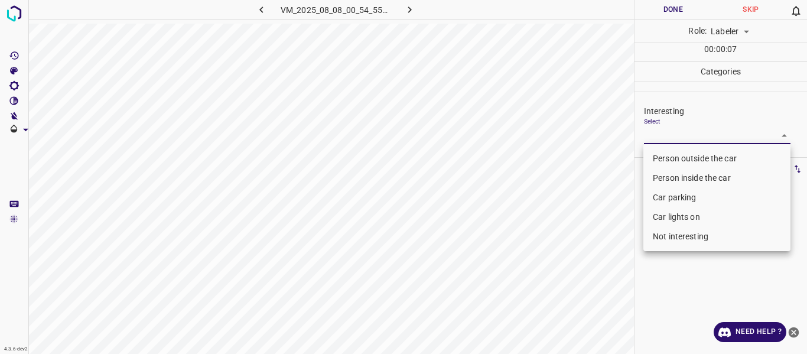
click at [663, 158] on li "Person outside the car" at bounding box center [717, 159] width 147 height 20
type input "Person outside the car"
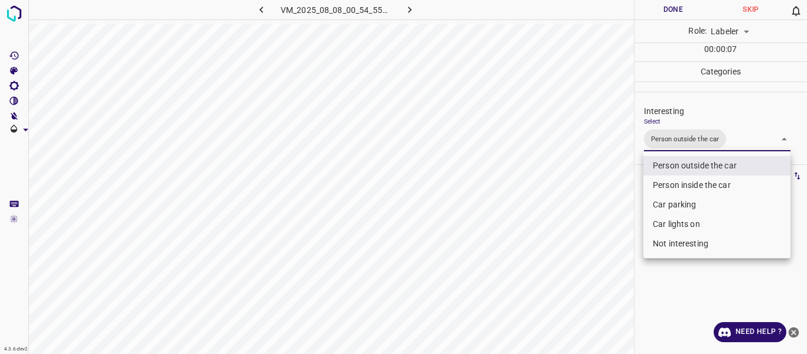
drag, startPoint x: 595, startPoint y: 210, endPoint x: 606, endPoint y: 257, distance: 47.3
click at [596, 210] on div at bounding box center [403, 177] width 807 height 354
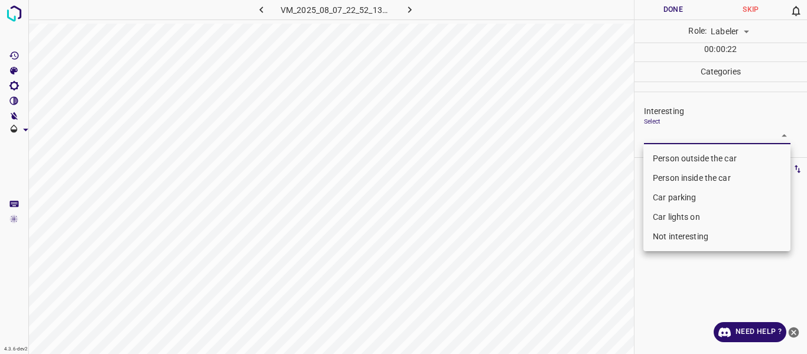
click at [663, 138] on body "4.3.6-dev2 VM_2025_08_07_22_52_13_029_02.gif Done Skip 0 Role: Labeler labeler …" at bounding box center [403, 177] width 807 height 354
click at [665, 156] on li "Person outside the car" at bounding box center [717, 159] width 147 height 20
type input "Person outside the car"
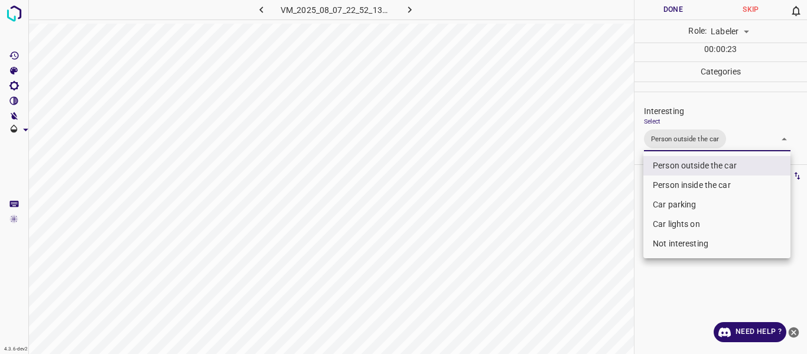
click at [595, 202] on div at bounding box center [403, 177] width 807 height 354
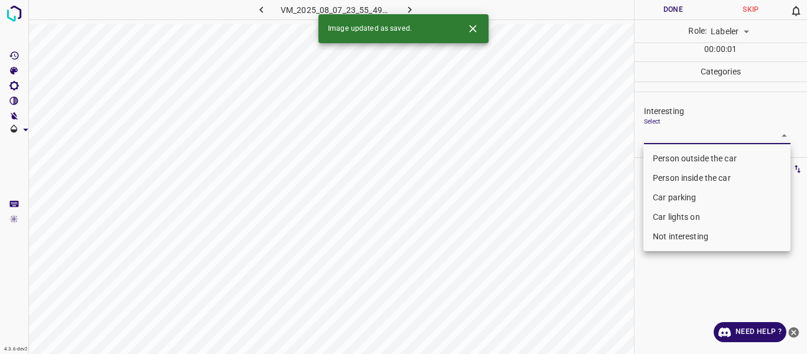
click at [657, 134] on body "4.3.6-dev2 VM_2025_08_07_23_55_49_042_03.gif Done Skip 0 Role: Labeler labeler …" at bounding box center [403, 177] width 807 height 354
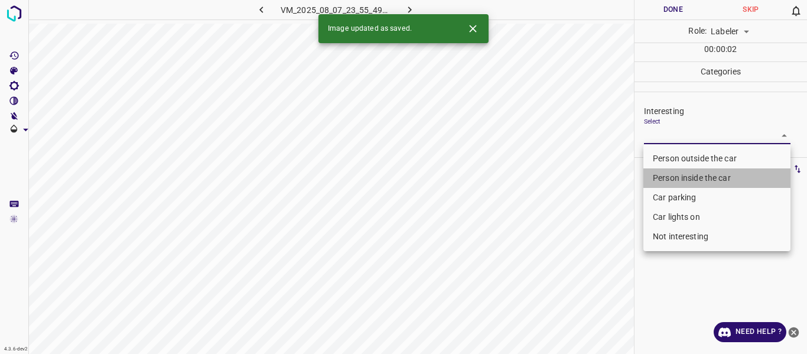
click at [667, 177] on li "Person inside the car" at bounding box center [717, 178] width 147 height 20
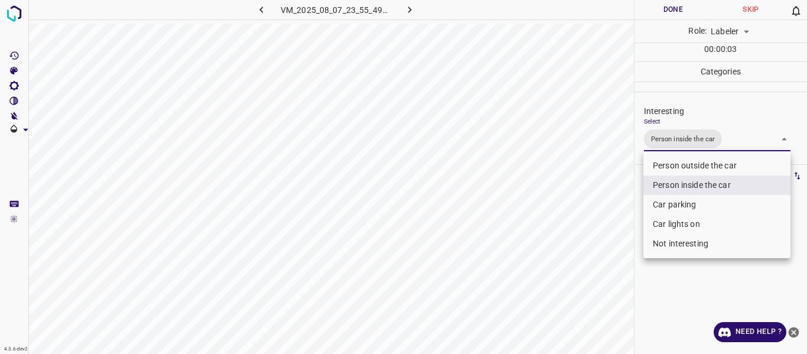
drag, startPoint x: 670, startPoint y: 202, endPoint x: 657, endPoint y: 236, distance: 36.3
click at [670, 202] on li "Car parking" at bounding box center [717, 205] width 147 height 20
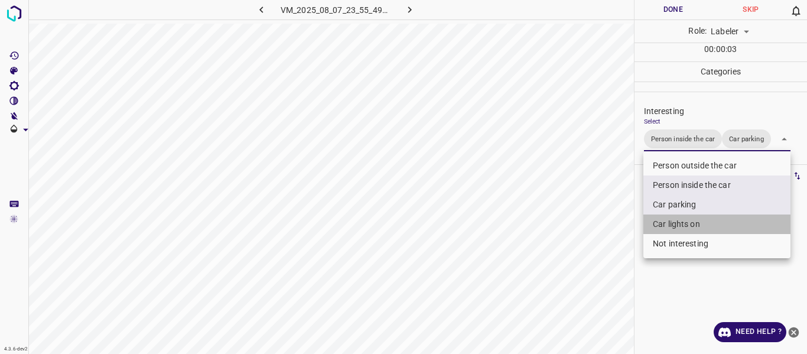
click at [661, 220] on li "Car lights on" at bounding box center [717, 225] width 147 height 20
type input "Person inside the car,Car parking,Car lights on"
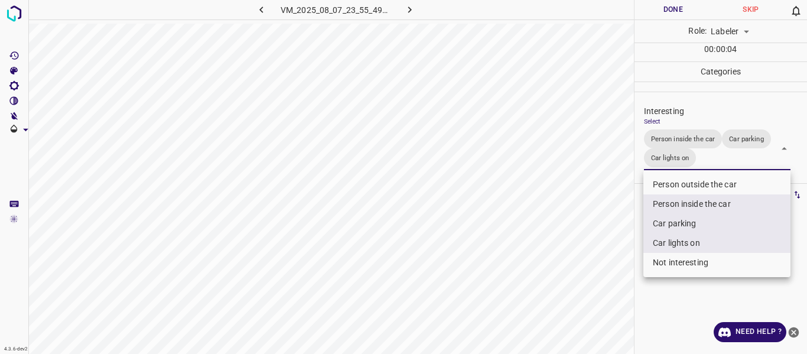
click at [587, 248] on div at bounding box center [403, 177] width 807 height 354
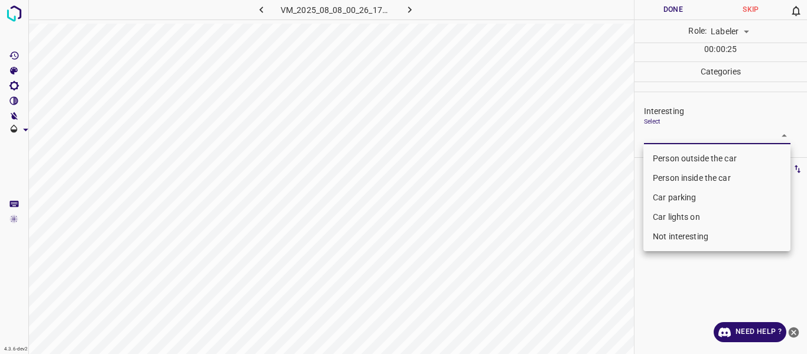
click at [688, 137] on body "4.3.6-dev2 VM_2025_08_08_00_26_17_113_09.gif Done Skip 0 Role: Labeler labeler …" at bounding box center [403, 177] width 807 height 354
click at [686, 155] on li "Person outside the car" at bounding box center [717, 159] width 147 height 20
type input "Person outside the car"
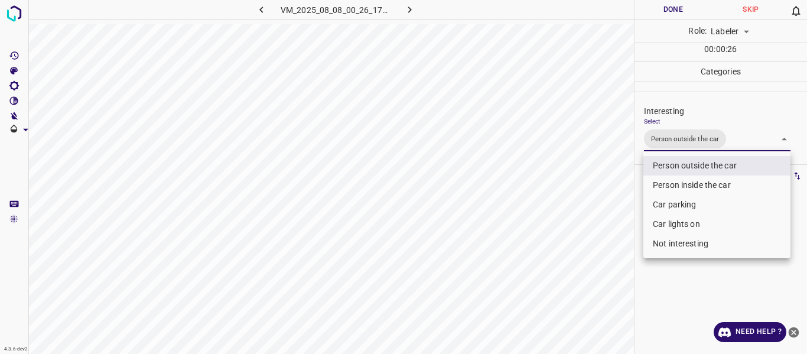
click at [561, 194] on div at bounding box center [403, 177] width 807 height 354
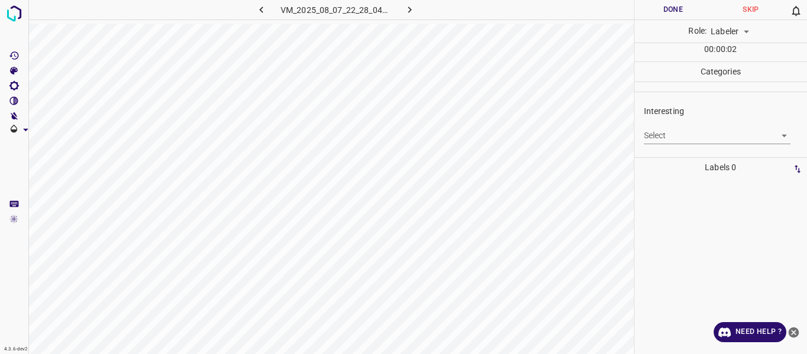
click at [670, 137] on body "4.3.6-dev2 VM_2025_08_07_22_28_04_183_02.gif Done Skip 0 Role: Labeler labeler …" at bounding box center [403, 177] width 807 height 354
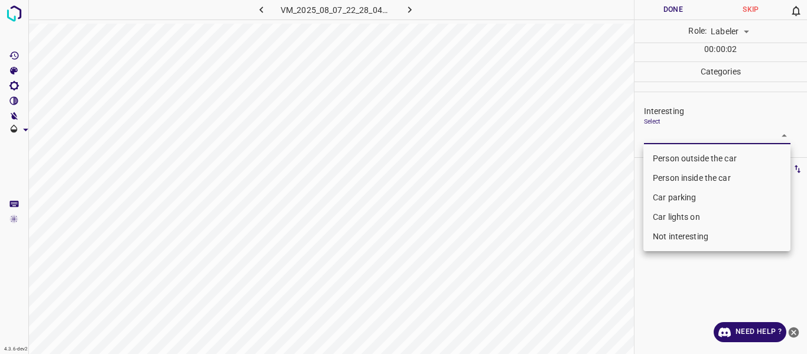
click at [679, 160] on li "Person outside the car" at bounding box center [717, 159] width 147 height 20
type input "Person outside the car"
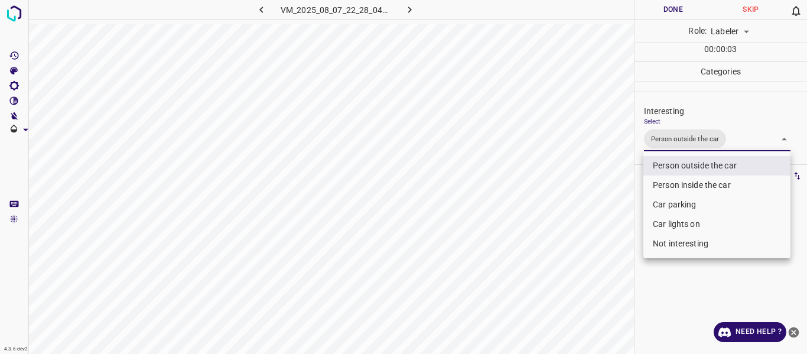
click at [605, 206] on div at bounding box center [403, 177] width 807 height 354
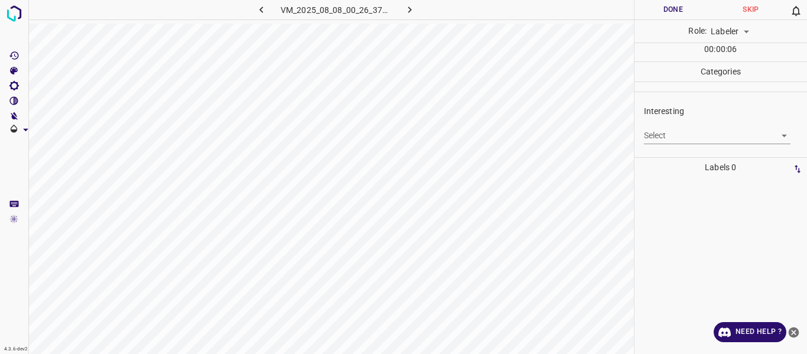
click at [669, 134] on body "4.3.6-dev2 VM_2025_08_08_00_26_37_329_01.gif Done Skip 0 Role: Labeler labeler …" at bounding box center [403, 177] width 807 height 354
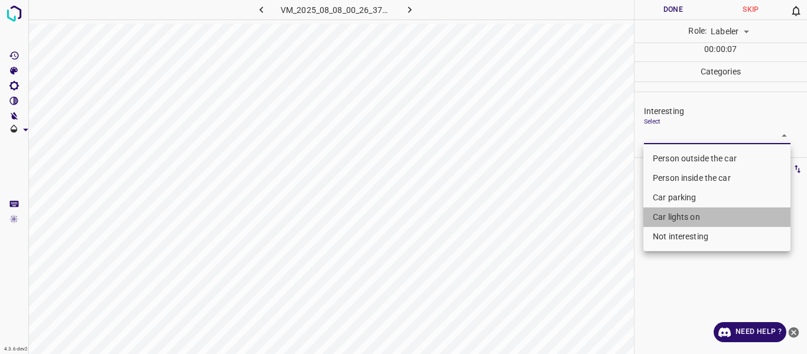
click at [679, 215] on li "Car lights on" at bounding box center [717, 217] width 147 height 20
type input "Car lights on"
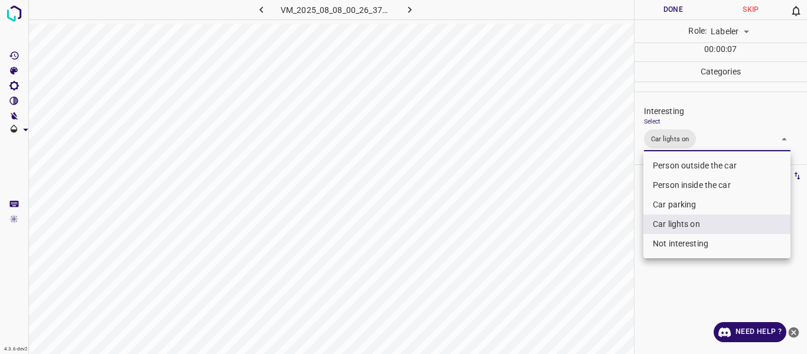
click at [583, 242] on div at bounding box center [403, 177] width 807 height 354
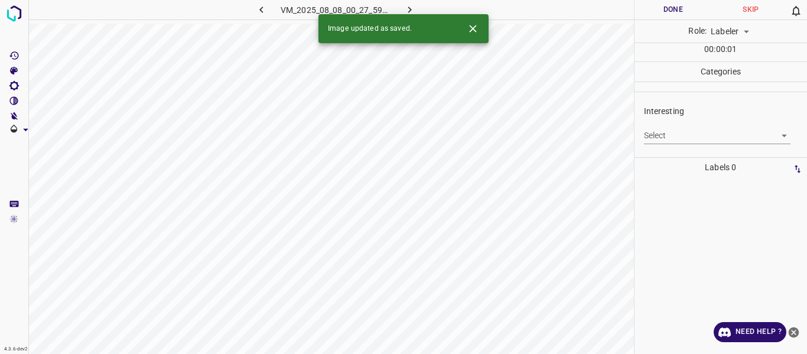
click at [691, 139] on body "4.3.6-dev2 VM_2025_08_08_00_27_59_035_00.gif Done Skip 0 Role: Labeler labeler …" at bounding box center [403, 177] width 807 height 354
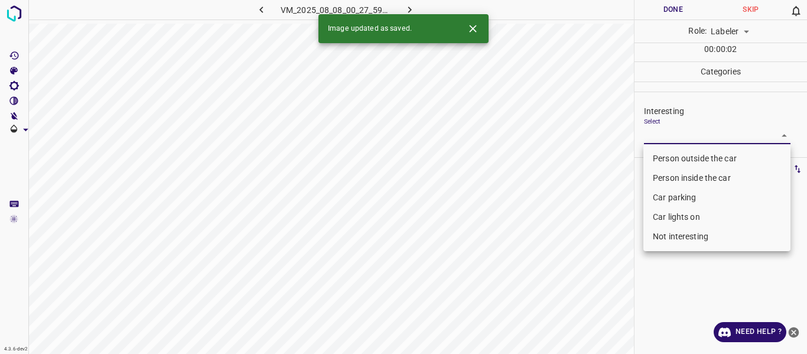
click at [684, 197] on li "Car parking" at bounding box center [717, 198] width 147 height 20
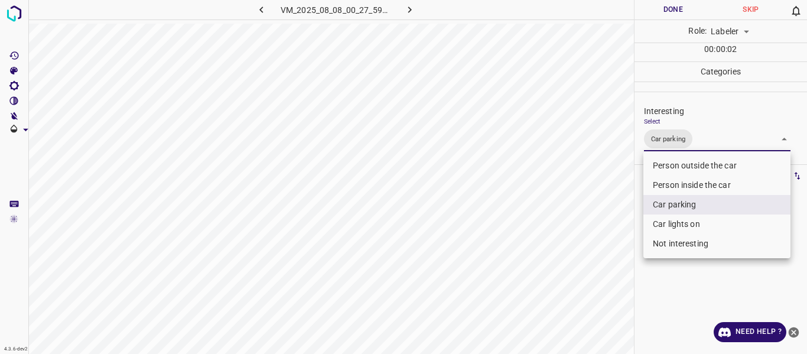
click at [683, 222] on li "Car lights on" at bounding box center [717, 225] width 147 height 20
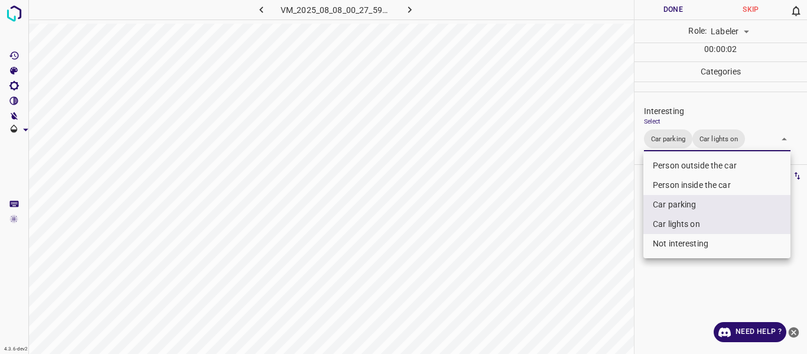
type input "Car parking,Car lights on"
click at [609, 249] on div at bounding box center [403, 177] width 807 height 354
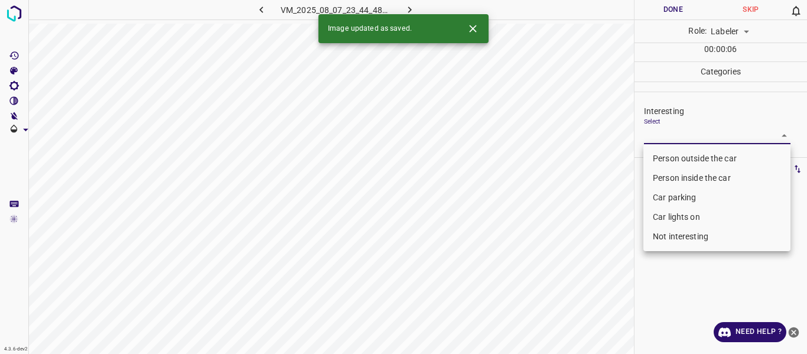
click at [663, 138] on body "4.3.6-dev2 VM_2025_08_07_23_44_48_122_00.gif Done Skip 0 Role: Labeler labeler …" at bounding box center [403, 177] width 807 height 354
click at [659, 161] on li "Person outside the car" at bounding box center [717, 159] width 147 height 20
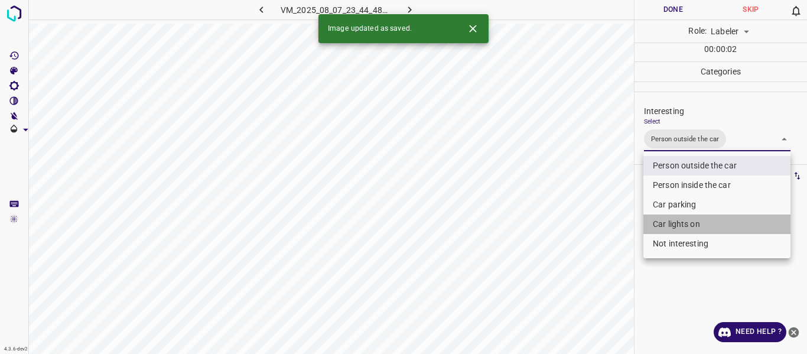
drag, startPoint x: 661, startPoint y: 226, endPoint x: 599, endPoint y: 240, distance: 63.7
click at [661, 226] on li "Car lights on" at bounding box center [717, 225] width 147 height 20
type input "Person outside the car,Car lights on"
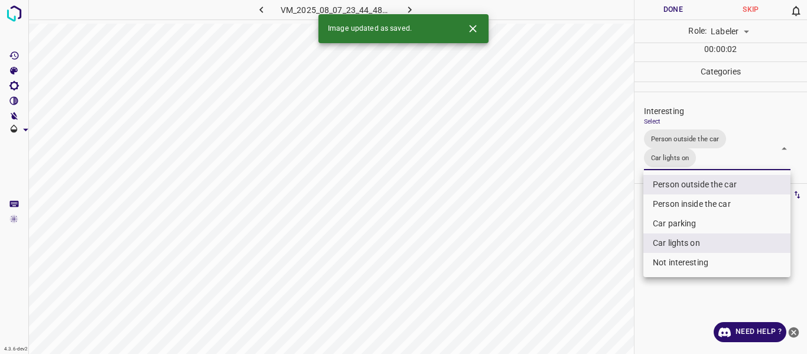
click at [599, 240] on div at bounding box center [403, 177] width 807 height 354
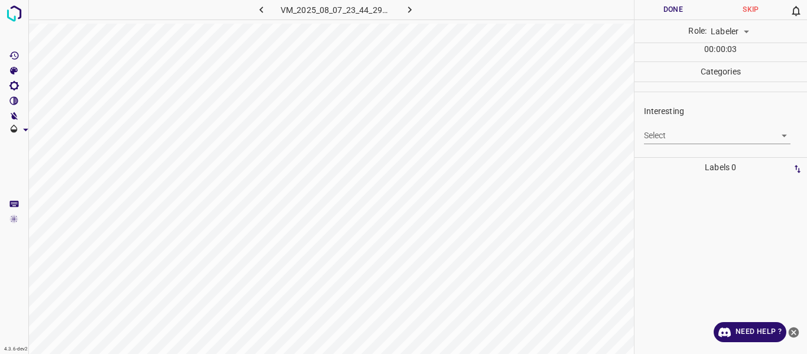
click at [667, 136] on body "4.3.6-dev2 VM_2025_08_07_23_44_29_568_07.gif Done Skip 0 Role: Labeler labeler …" at bounding box center [403, 177] width 807 height 354
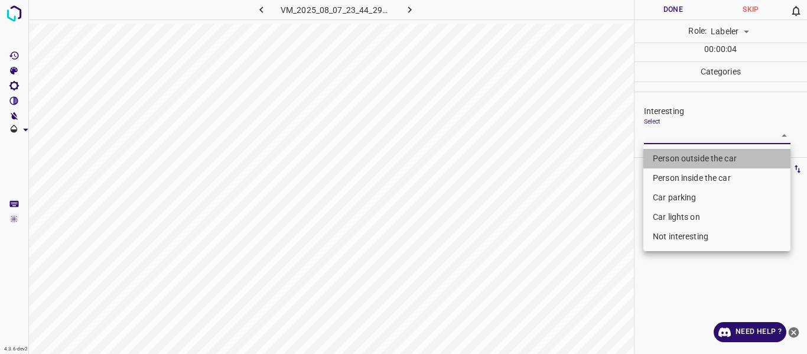
click at [667, 154] on li "Person outside the car" at bounding box center [717, 159] width 147 height 20
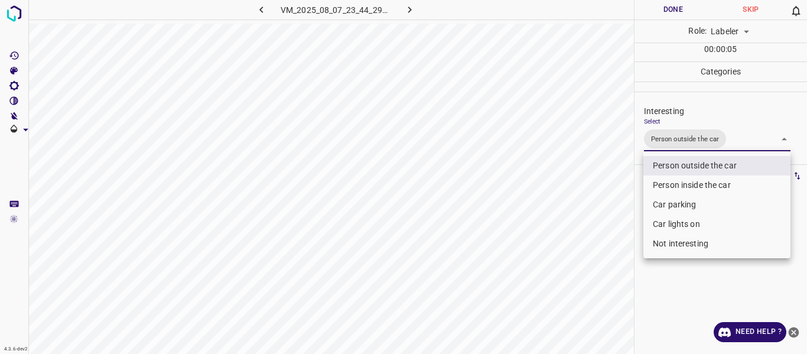
click at [668, 222] on li "Car lights on" at bounding box center [717, 225] width 147 height 20
type input "Person outside the car,Car lights on"
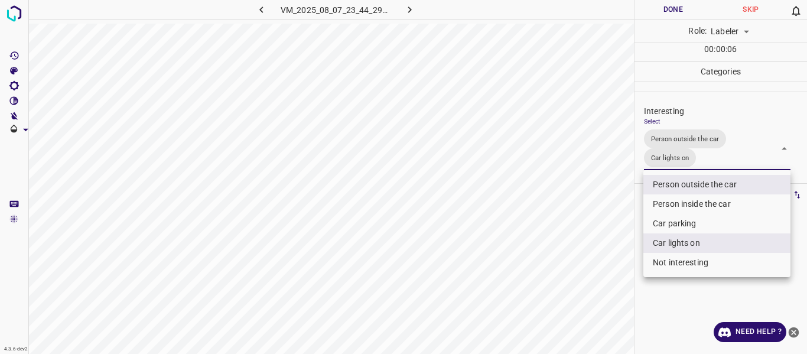
click at [585, 226] on div at bounding box center [403, 177] width 807 height 354
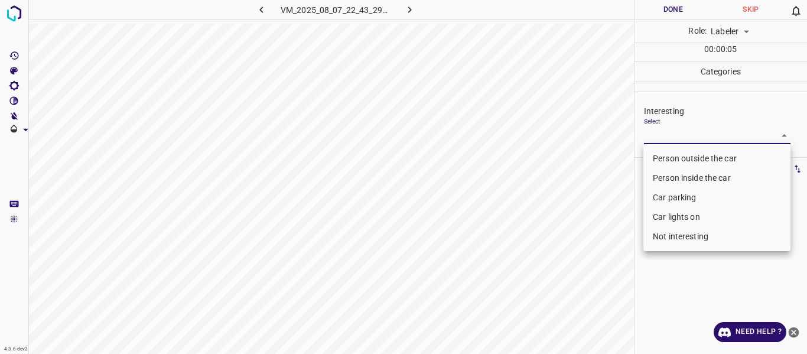
click at [683, 136] on body "4.3.6-dev2 VM_2025_08_07_22_43_29_391_05.gif Done Skip 0 Role: Labeler labeler …" at bounding box center [403, 177] width 807 height 354
click at [675, 162] on li "Person outside the car" at bounding box center [717, 159] width 147 height 20
type input "Person outside the car"
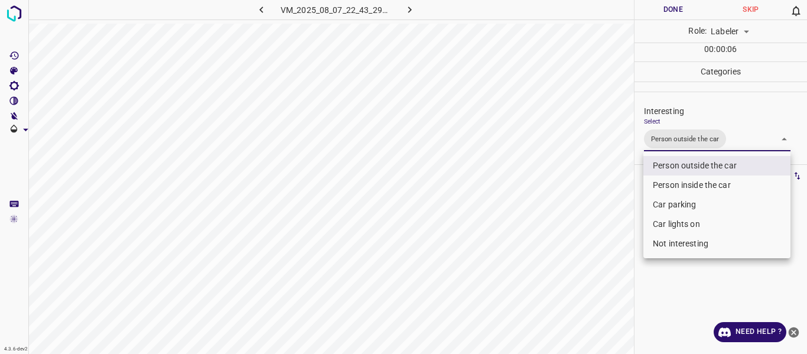
click at [594, 195] on div at bounding box center [403, 177] width 807 height 354
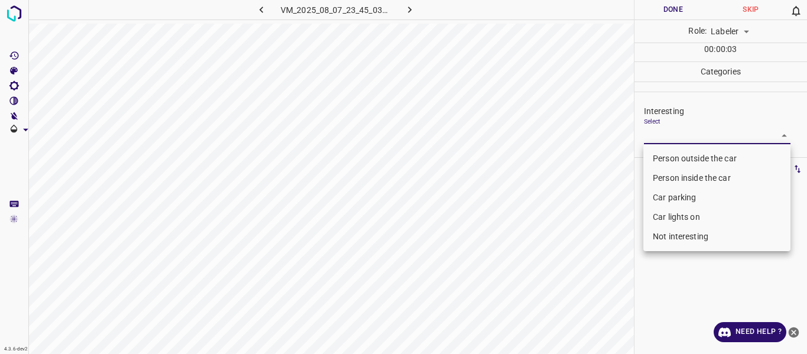
click at [670, 137] on body "4.3.6-dev2 VM_2025_08_07_23_45_03_319_02.gif Done Skip 0 Role: Labeler labeler …" at bounding box center [403, 177] width 807 height 354
drag, startPoint x: 657, startPoint y: 168, endPoint x: 659, endPoint y: 178, distance: 10.8
click at [658, 168] on li "Person outside the car" at bounding box center [717, 159] width 147 height 20
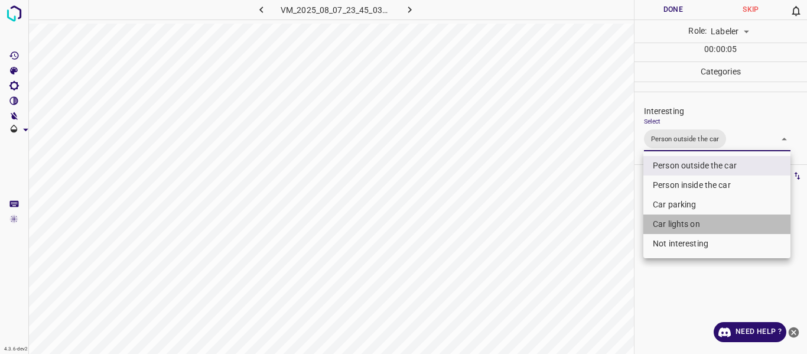
click at [661, 221] on li "Car lights on" at bounding box center [717, 225] width 147 height 20
type input "Person outside the car,Car lights on"
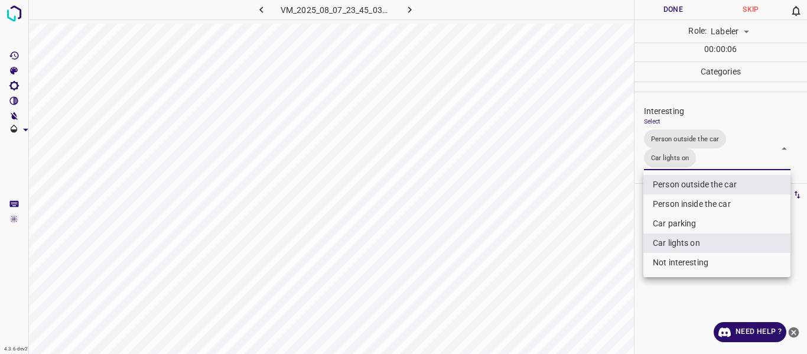
click at [579, 229] on div at bounding box center [403, 177] width 807 height 354
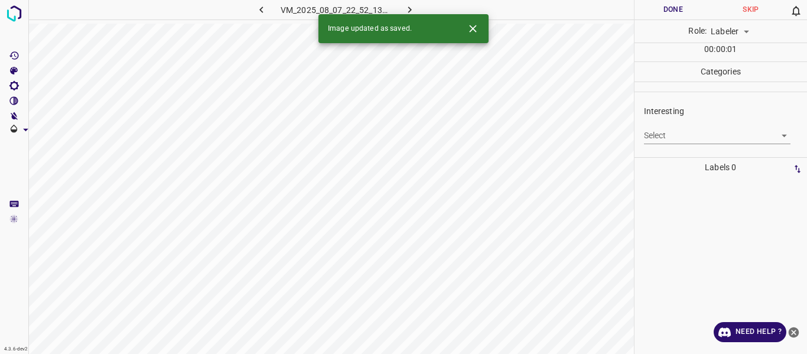
click at [660, 136] on body "4.3.6-dev2 VM_2025_08_07_22_52_13_029_10.gif Done Skip 0 Role: Labeler labeler …" at bounding box center [403, 177] width 807 height 354
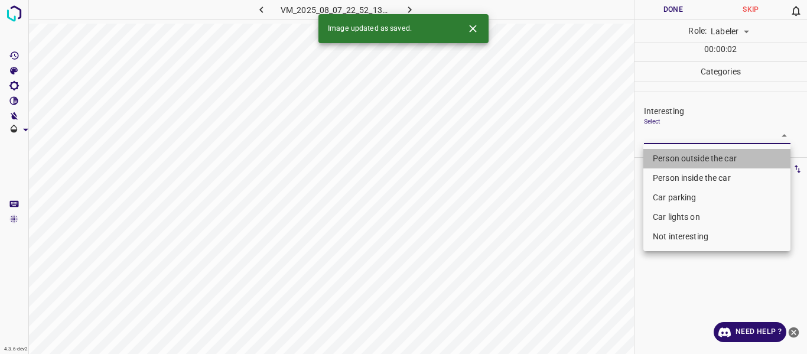
click at [661, 152] on li "Person outside the car" at bounding box center [717, 159] width 147 height 20
type input "Person outside the car"
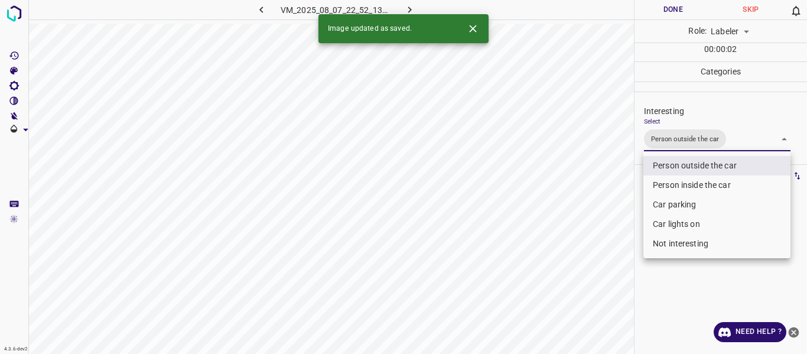
click at [610, 194] on div at bounding box center [403, 177] width 807 height 354
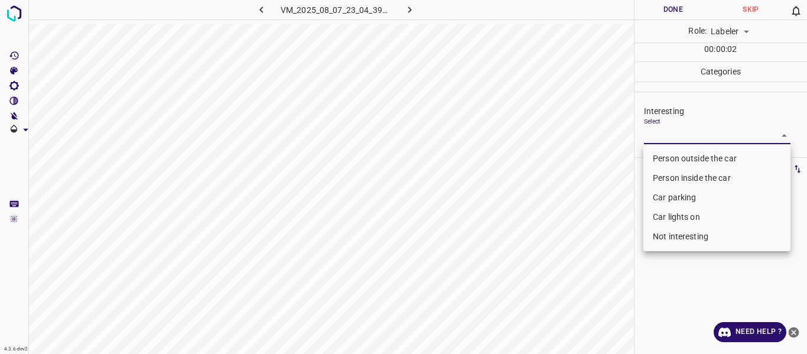
drag, startPoint x: 674, startPoint y: 131, endPoint x: 674, endPoint y: 157, distance: 26.0
click at [673, 131] on body "4.3.6-dev2 VM_2025_08_07_23_04_39_858_10.gif Done Skip 0 Role: Labeler labeler …" at bounding box center [403, 177] width 807 height 354
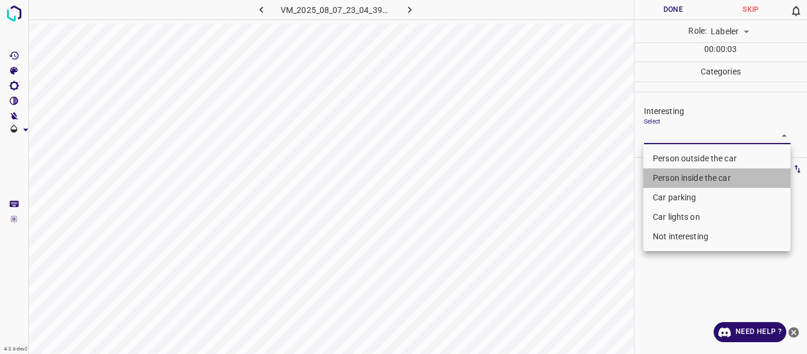
click at [671, 175] on li "Person inside the car" at bounding box center [717, 178] width 147 height 20
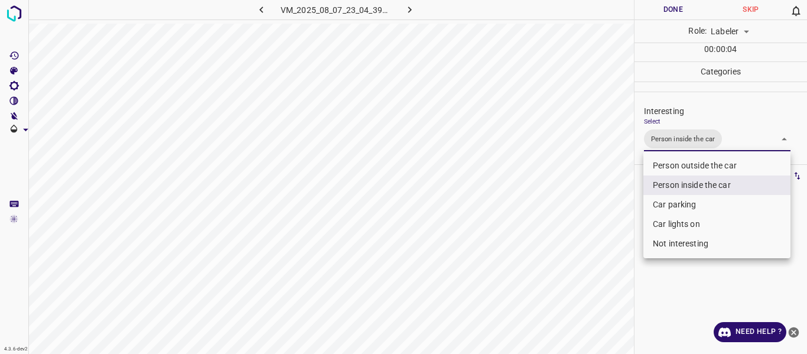
click at [669, 222] on li "Car lights on" at bounding box center [717, 225] width 147 height 20
type input "Person inside the car,Car lights on"
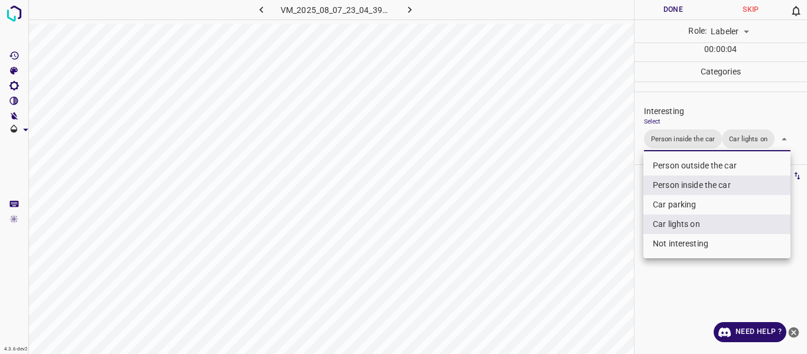
click at [604, 253] on div at bounding box center [403, 177] width 807 height 354
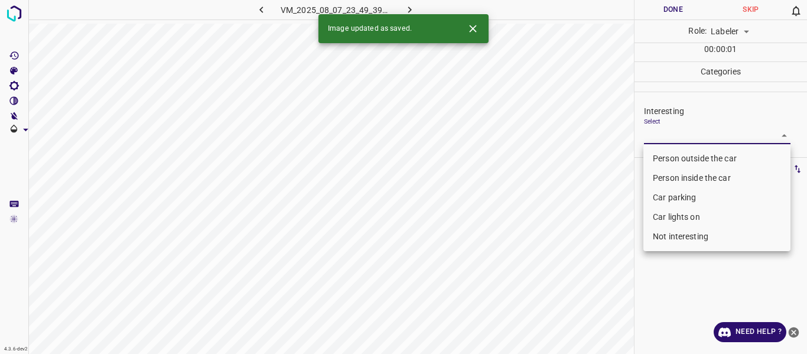
drag, startPoint x: 646, startPoint y: 131, endPoint x: 666, endPoint y: 178, distance: 51.1
click at [647, 131] on body "4.3.6-dev2 VM_2025_08_07_23_49_39_333_00.gif Done Skip 0 Role: Labeler labeler …" at bounding box center [403, 177] width 807 height 354
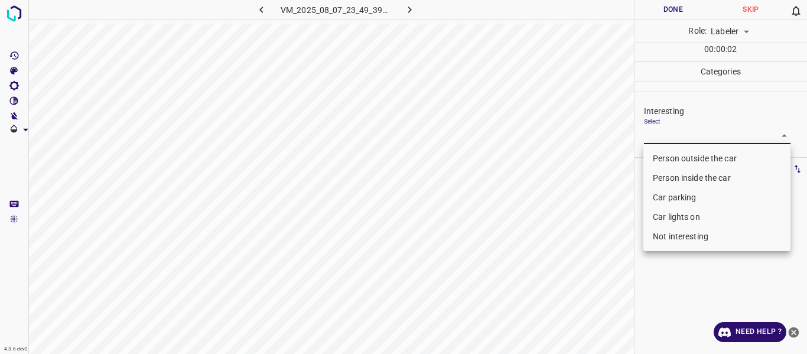
click at [672, 197] on li "Car parking" at bounding box center [717, 198] width 147 height 20
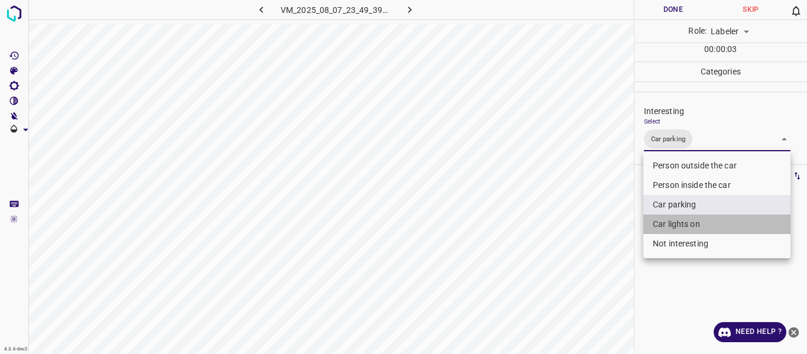
click at [669, 223] on li "Car lights on" at bounding box center [717, 225] width 147 height 20
type input "Car parking,Car lights on"
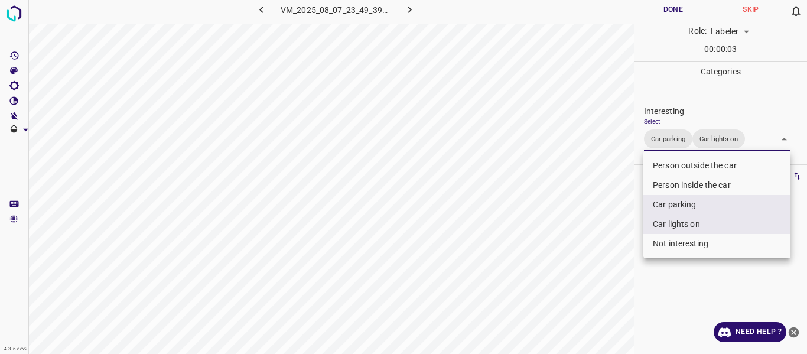
click at [605, 245] on div at bounding box center [403, 177] width 807 height 354
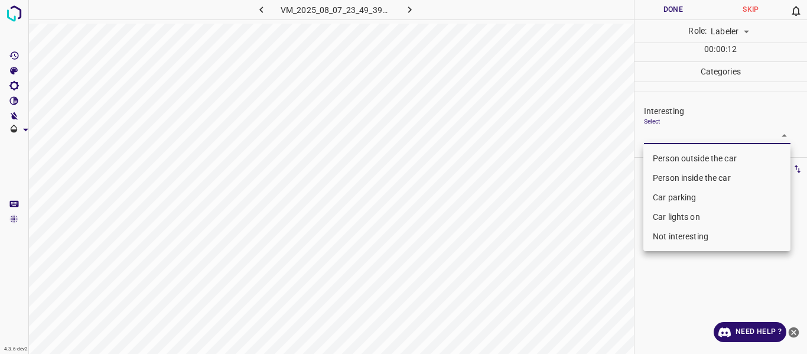
click at [677, 135] on body "4.3.6-dev2 VM_2025_08_07_23_49_39_333_01.gif Done Skip 0 Role: Labeler labeler …" at bounding box center [403, 177] width 807 height 354
click at [684, 199] on li "Car parking" at bounding box center [717, 198] width 147 height 20
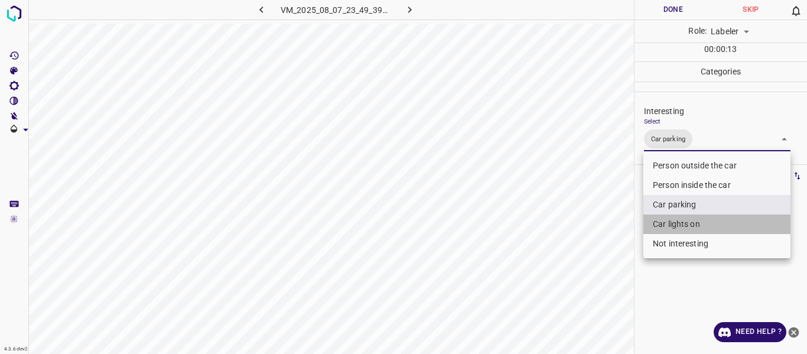
click at [674, 222] on li "Car lights on" at bounding box center [717, 225] width 147 height 20
type input "Car parking,Car lights on"
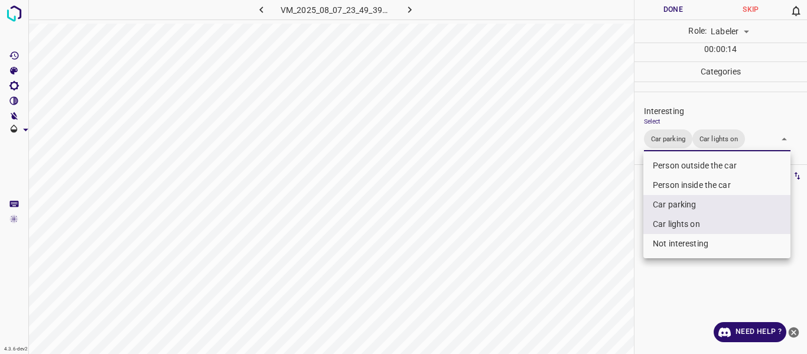
click at [599, 252] on div at bounding box center [403, 177] width 807 height 354
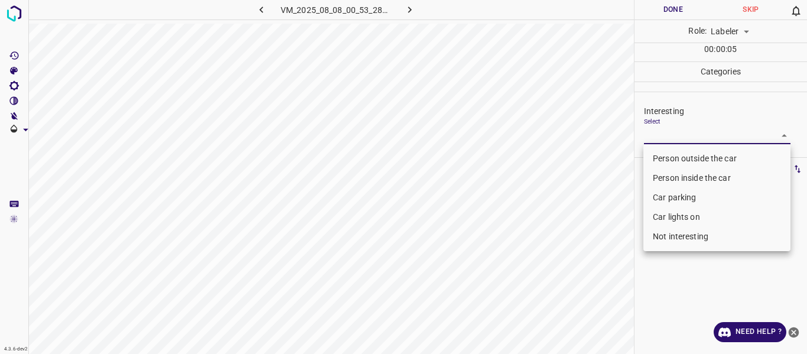
click at [673, 136] on body "4.3.6-dev2 VM_2025_08_08_00_53_28_339_01.gif Done Skip 0 Role: Labeler labeler …" at bounding box center [403, 177] width 807 height 354
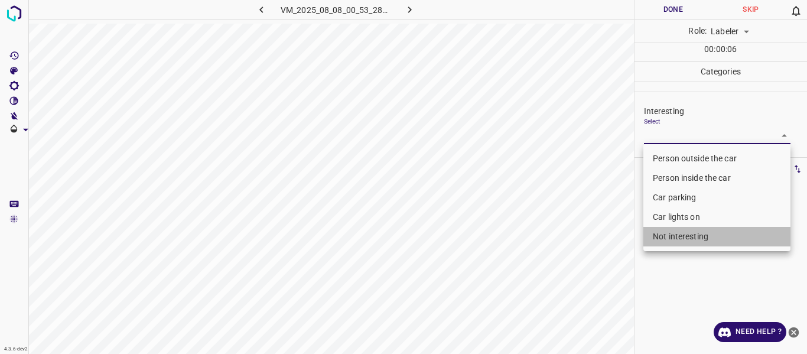
click at [680, 234] on li "Not interesting" at bounding box center [717, 237] width 147 height 20
type input "Not interesting"
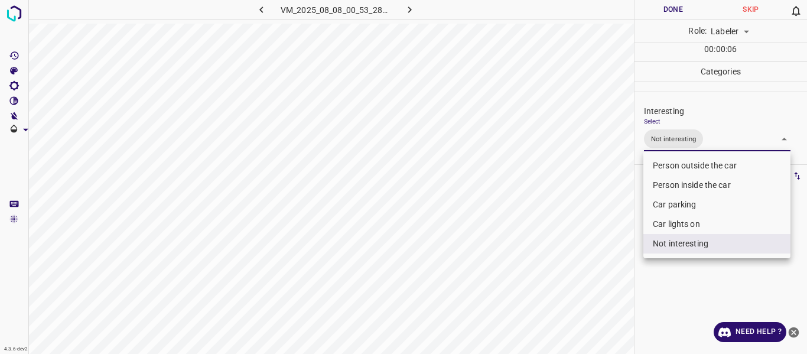
click at [594, 263] on div at bounding box center [403, 177] width 807 height 354
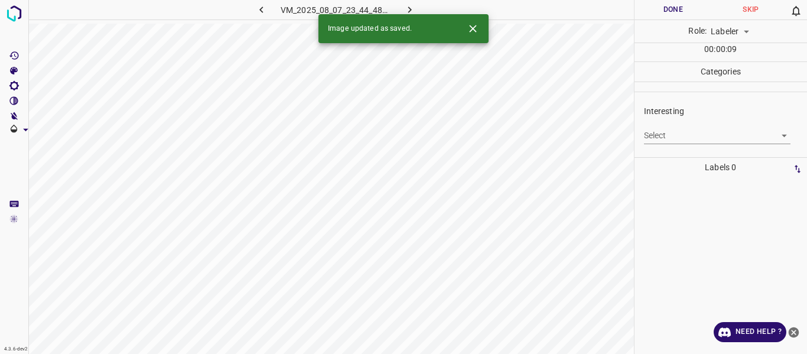
click at [665, 134] on body "4.3.6-dev2 VM_2025_08_07_23_44_48_122_01.gif Done Skip 0 Role: Labeler labeler …" at bounding box center [403, 177] width 807 height 354
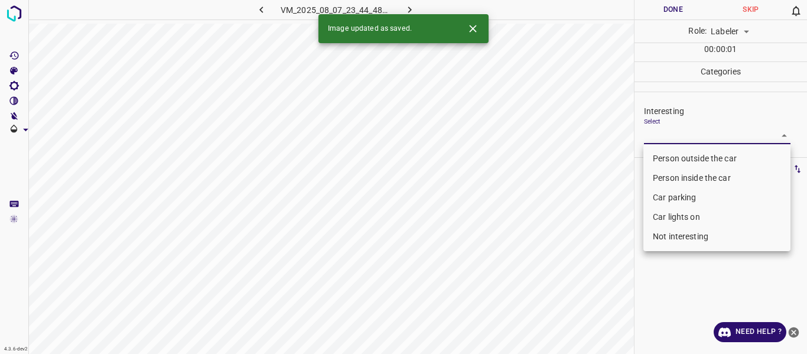
click at [668, 156] on li "Person outside the car" at bounding box center [717, 159] width 147 height 20
type input "Person outside the car"
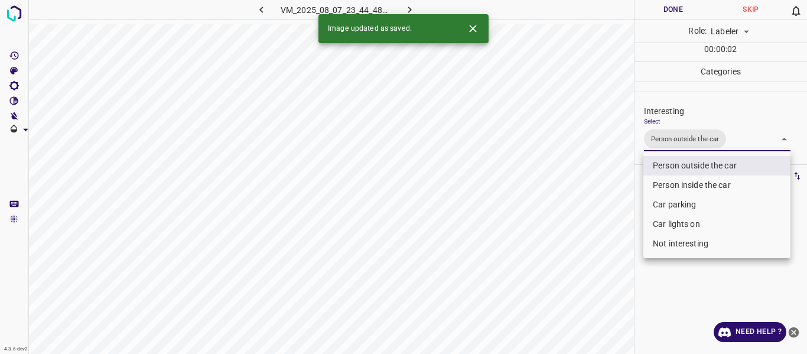
click at [601, 231] on div at bounding box center [403, 177] width 807 height 354
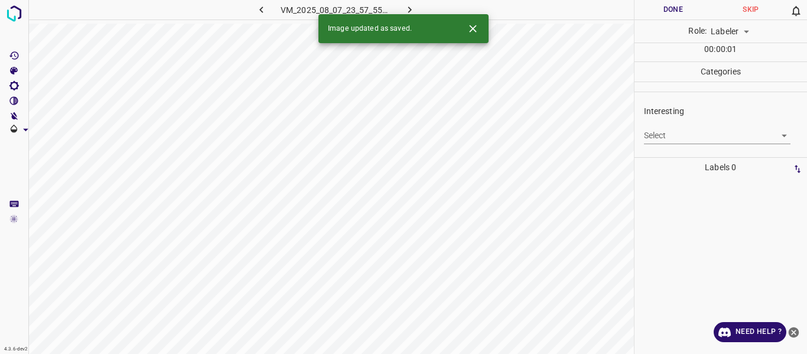
click at [660, 135] on body "4.3.6-dev2 VM_2025_08_07_23_57_55_125_00.gif Done Skip 0 Role: Labeler labeler …" at bounding box center [403, 177] width 807 height 354
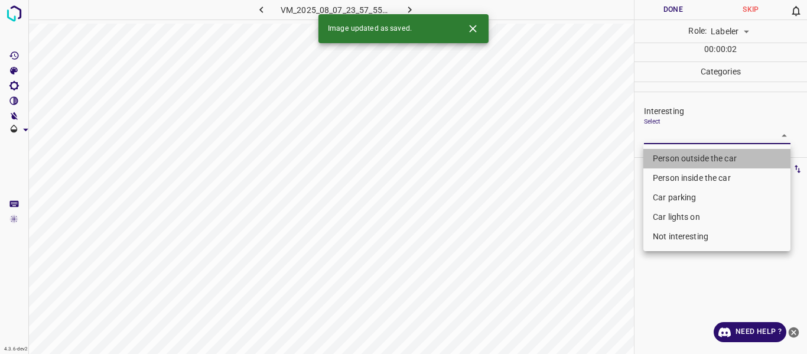
click at [661, 158] on li "Person outside the car" at bounding box center [717, 159] width 147 height 20
type input "Person outside the car"
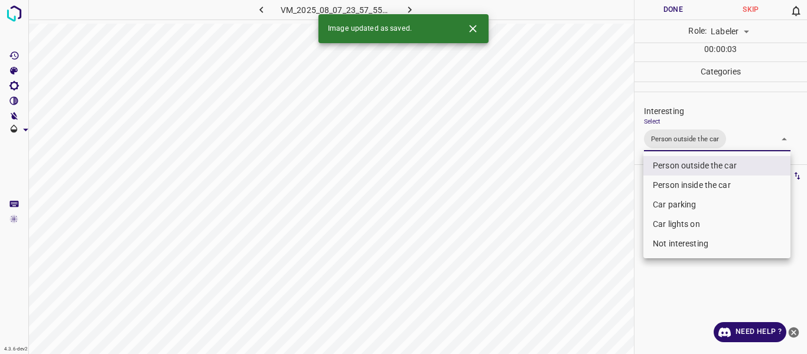
click at [596, 189] on div at bounding box center [403, 177] width 807 height 354
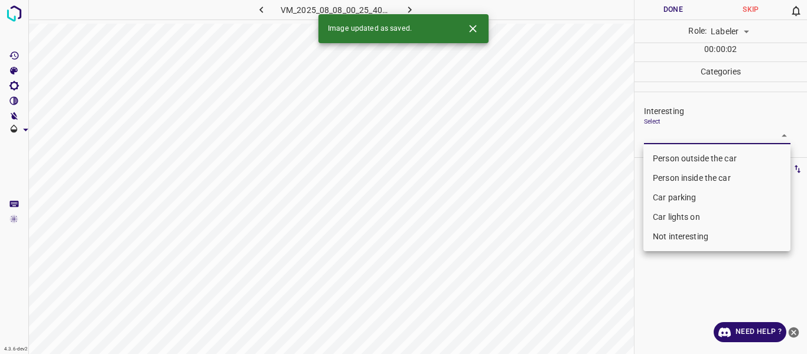
click at [667, 132] on body "4.3.6-dev2 VM_2025_08_08_00_25_40_796_08.gif Done Skip 0 Role: Labeler labeler …" at bounding box center [403, 177] width 807 height 354
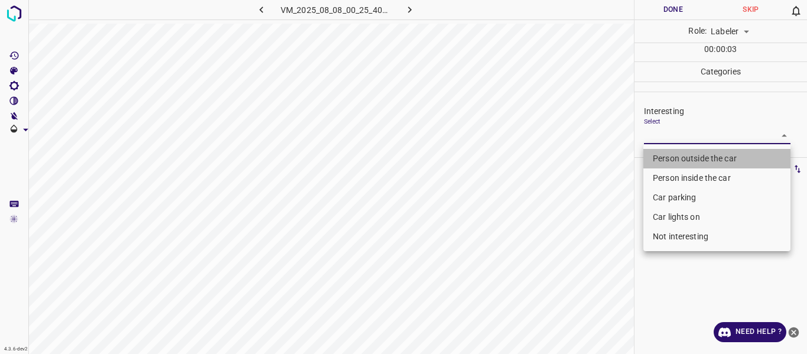
drag, startPoint x: 670, startPoint y: 157, endPoint x: 601, endPoint y: 215, distance: 90.2
click at [671, 158] on li "Person outside the car" at bounding box center [717, 159] width 147 height 20
type input "Person outside the car"
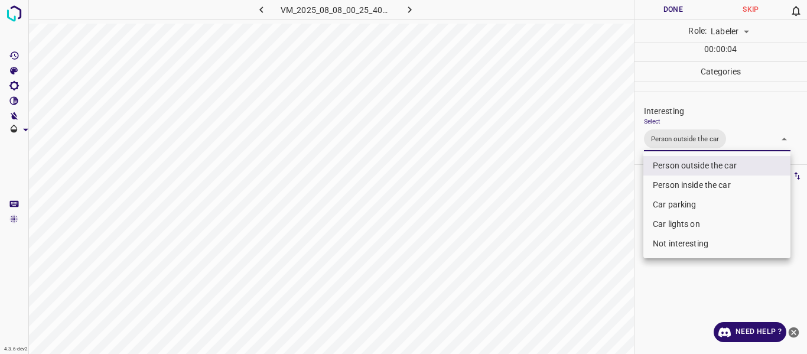
click at [602, 226] on div at bounding box center [403, 177] width 807 height 354
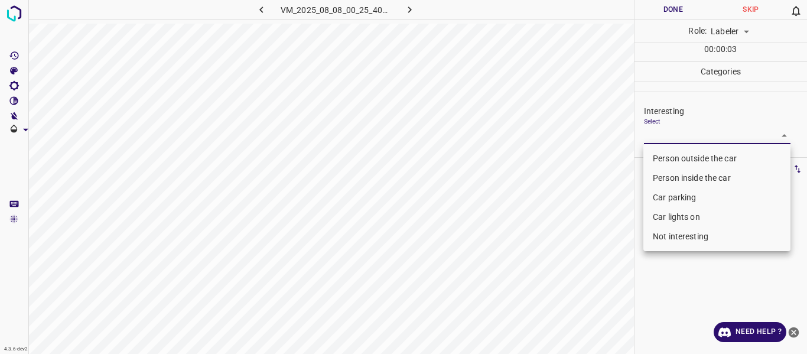
click at [685, 132] on body "4.3.6-dev2 VM_2025_08_08_00_25_40_796_07.gif Done Skip 0 Role: Labeler labeler …" at bounding box center [403, 177] width 807 height 354
click at [675, 155] on li "Person outside the car" at bounding box center [717, 159] width 147 height 20
type input "Person outside the car"
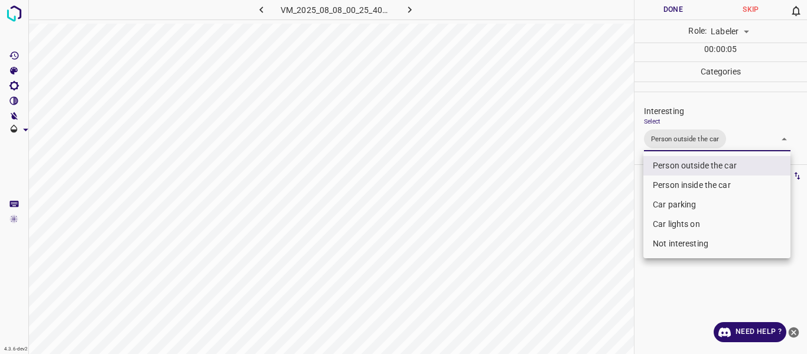
click at [619, 233] on div at bounding box center [403, 177] width 807 height 354
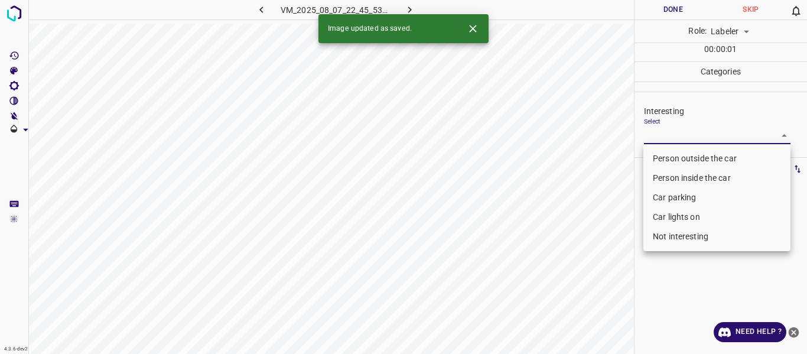
click at [663, 134] on body "4.3.6-dev2 VM_2025_08_07_22_45_53_421_02.gif Done Skip 0 Role: Labeler labeler …" at bounding box center [403, 177] width 807 height 354
click at [665, 200] on li "Car parking" at bounding box center [717, 198] width 147 height 20
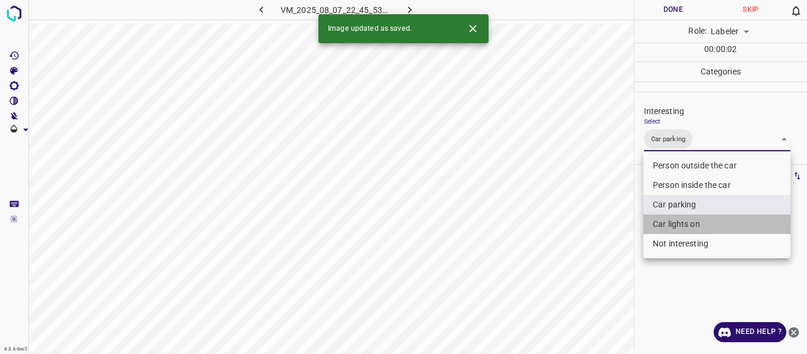
click at [666, 220] on li "Car lights on" at bounding box center [717, 225] width 147 height 20
type input "Car parking,Car lights on"
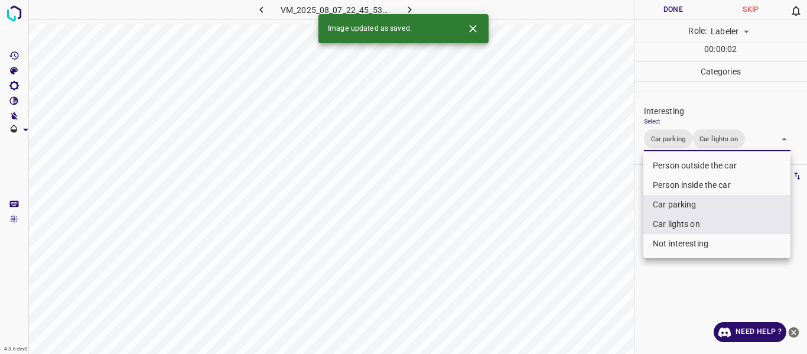
click at [584, 242] on div at bounding box center [403, 177] width 807 height 354
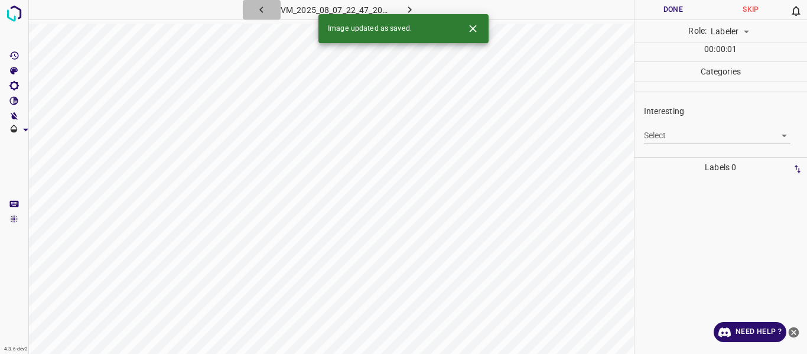
click at [262, 12] on icon "button" at bounding box center [261, 10] width 4 height 7
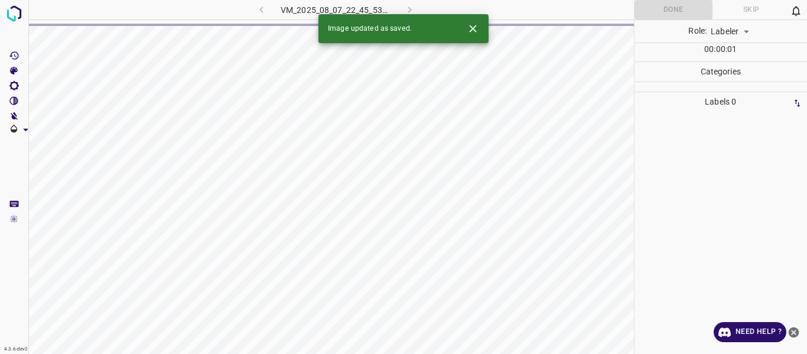
click at [262, 13] on div "VM_2025_08_07_22_45_53_421_02.gif" at bounding box center [336, 10] width 220 height 20
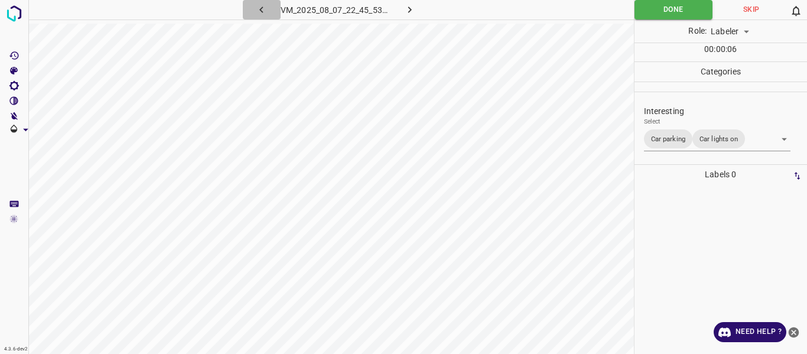
click at [262, 12] on icon "button" at bounding box center [261, 10] width 4 height 7
click at [411, 12] on icon "button" at bounding box center [410, 10] width 12 height 12
click at [749, 144] on body "4.3.6-dev2 VM_2025_08_08_00_25_40_796_08.gif Done Skip 0 Role: Labeler labeler …" at bounding box center [403, 177] width 807 height 354
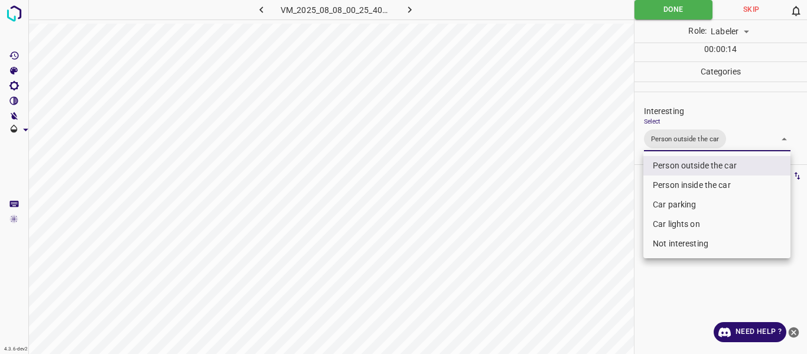
drag, startPoint x: 699, startPoint y: 222, endPoint x: 668, endPoint y: 220, distance: 30.8
click at [699, 222] on li "Car lights on" at bounding box center [717, 225] width 147 height 20
type input "Person outside the car,Car lights on"
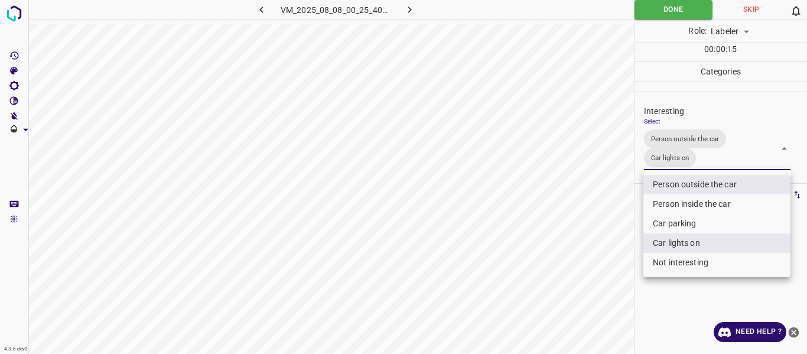
click at [611, 220] on div at bounding box center [403, 177] width 807 height 354
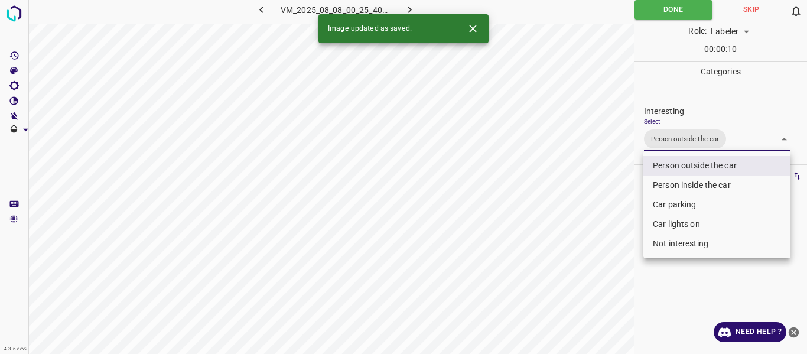
click at [754, 140] on body "4.3.6-dev2 VM_2025_08_08_00_25_40_796_07.gif Done Skip 0 Role: Labeler labeler …" at bounding box center [403, 177] width 807 height 354
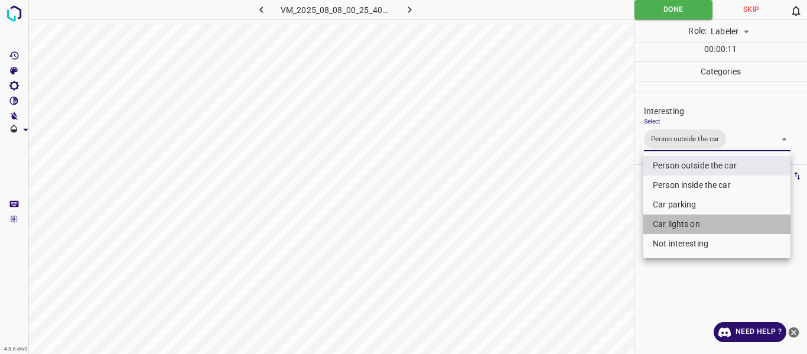
drag, startPoint x: 678, startPoint y: 225, endPoint x: 592, endPoint y: 236, distance: 87.1
click at [677, 225] on li "Car lights on" at bounding box center [717, 225] width 147 height 20
type input "Person outside the car,Car lights on"
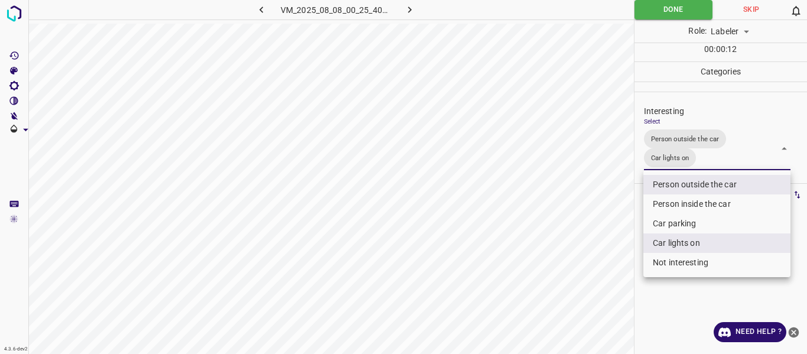
click at [569, 241] on div at bounding box center [403, 177] width 807 height 354
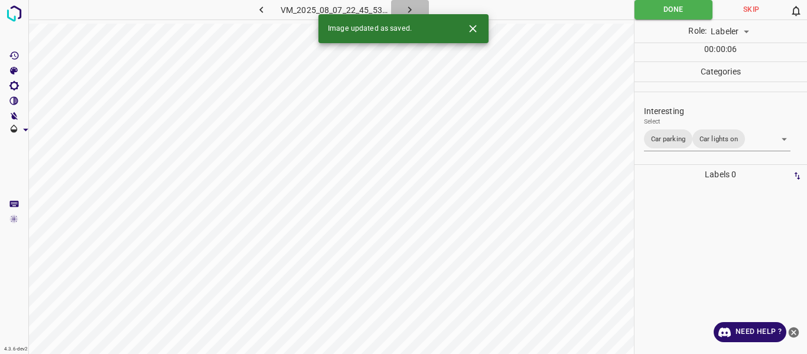
click at [413, 6] on icon "button" at bounding box center [410, 10] width 12 height 12
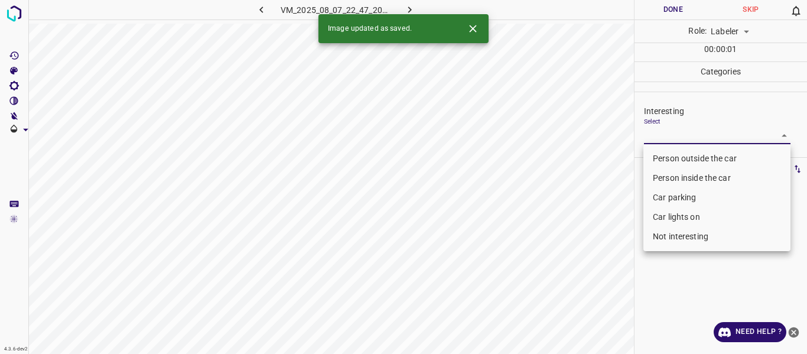
drag, startPoint x: 680, startPoint y: 131, endPoint x: 676, endPoint y: 164, distance: 32.8
click at [680, 132] on body "4.3.6-dev2 VM_2025_08_07_22_47_20_581_01.gif Done Skip 0 Role: Labeler labeler …" at bounding box center [403, 177] width 807 height 354
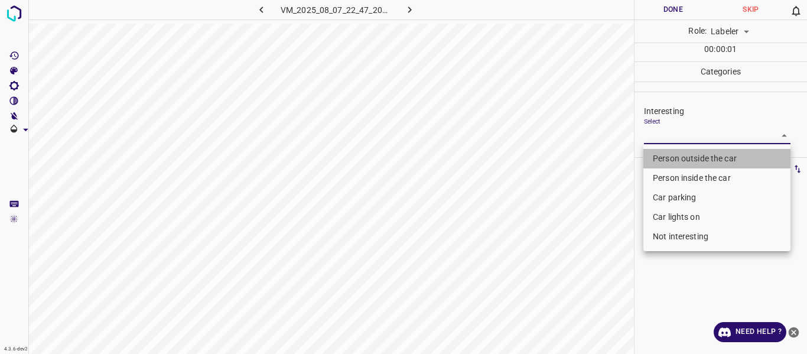
click at [675, 164] on li "Person outside the car" at bounding box center [717, 159] width 147 height 20
type input "Person outside the car"
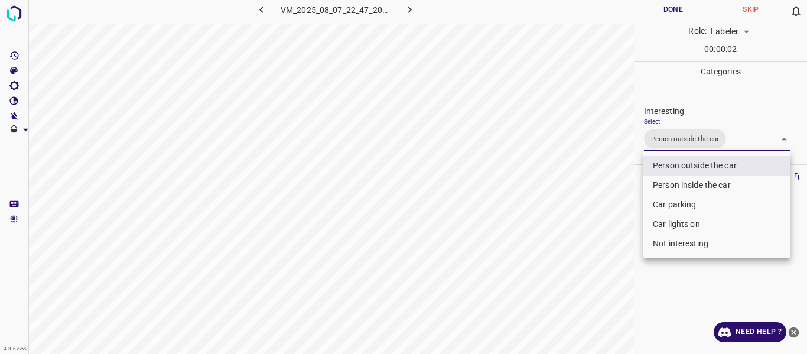
drag, startPoint x: 609, startPoint y: 191, endPoint x: 596, endPoint y: 233, distance: 43.9
click at [609, 193] on div at bounding box center [403, 177] width 807 height 354
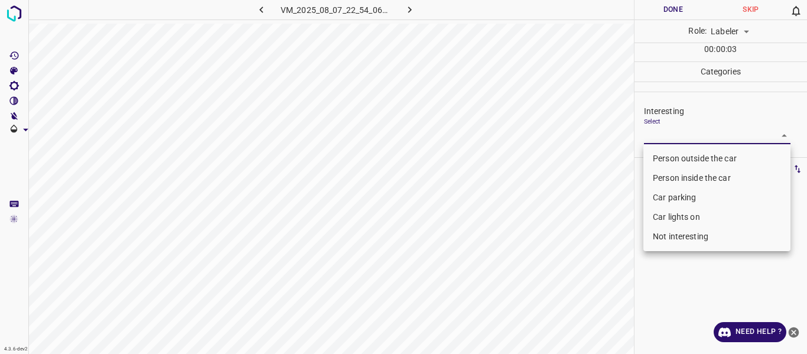
click at [691, 133] on body "4.3.6-dev2 VM_2025_08_07_22_54_06_254_00.gif Done Skip 0 Role: Labeler labeler …" at bounding box center [403, 177] width 807 height 354
drag, startPoint x: 677, startPoint y: 200, endPoint x: 676, endPoint y: 222, distance: 21.9
click at [678, 200] on li "Car parking" at bounding box center [717, 198] width 147 height 20
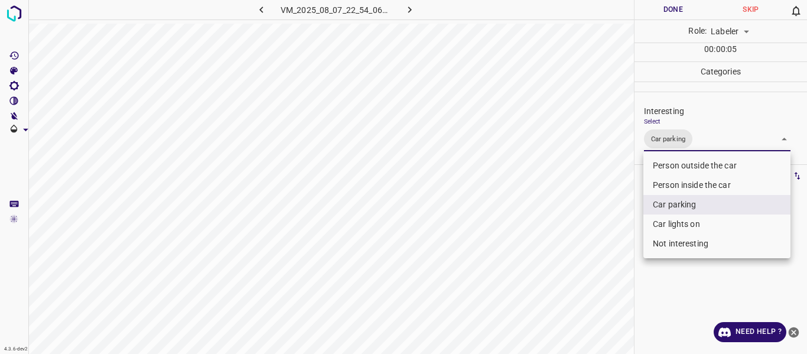
drag, startPoint x: 676, startPoint y: 229, endPoint x: 640, endPoint y: 247, distance: 39.9
click at [675, 229] on li "Car lights on" at bounding box center [717, 225] width 147 height 20
type input "Car parking,Car lights on"
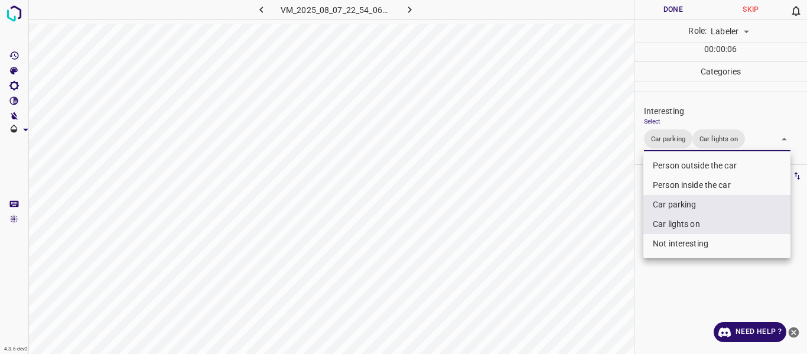
click at [596, 266] on div at bounding box center [403, 177] width 807 height 354
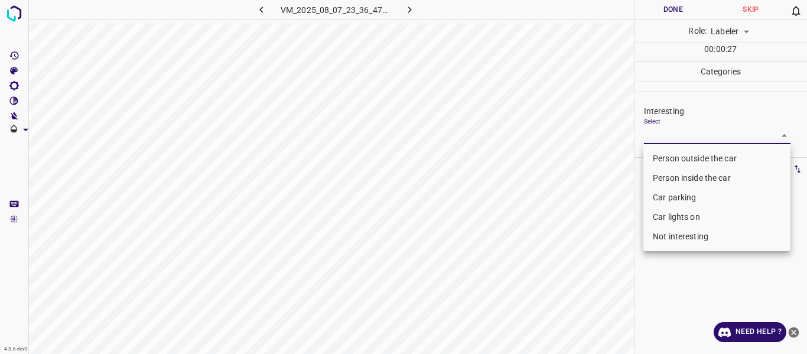
click at [664, 131] on body "4.3.6-dev2 VM_2025_08_07_23_36_47_044_05.gif Done Skip 0 Role: Labeler labeler …" at bounding box center [403, 177] width 807 height 354
click at [659, 152] on li "Person outside the car" at bounding box center [717, 159] width 147 height 20
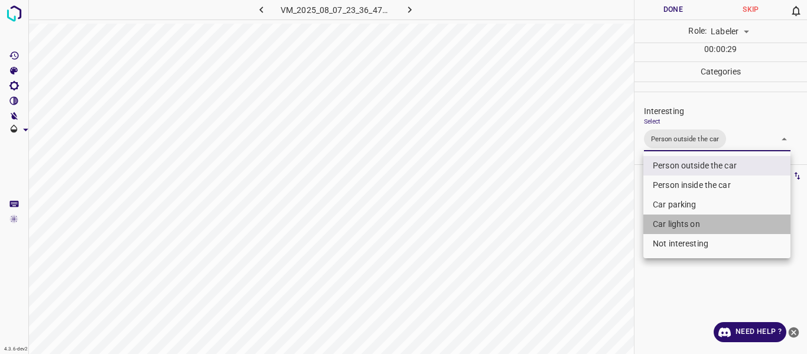
drag, startPoint x: 668, startPoint y: 223, endPoint x: 590, endPoint y: 242, distance: 79.6
click at [667, 223] on li "Car lights on" at bounding box center [717, 225] width 147 height 20
type input "Person outside the car,Car lights on"
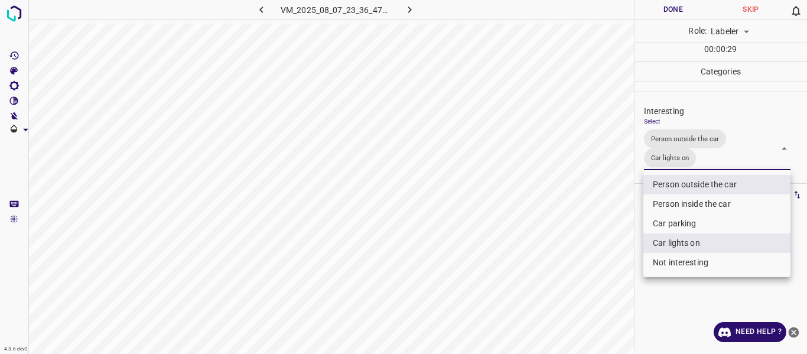
click at [586, 243] on div at bounding box center [403, 177] width 807 height 354
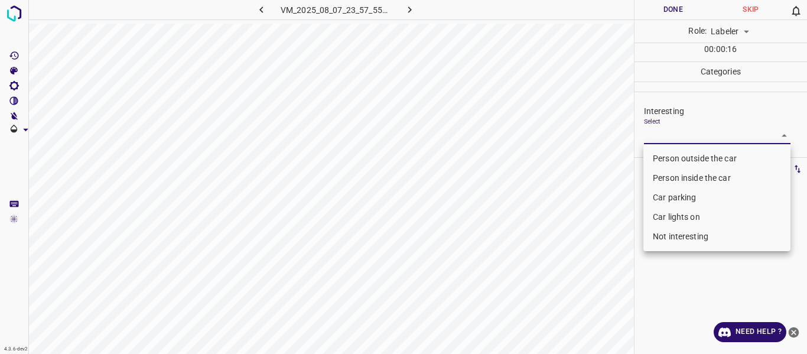
click at [661, 135] on body "4.3.6-dev2 VM_2025_08_07_23_57_55_125_01.gif Done Skip 0 Role: Labeler labeler …" at bounding box center [403, 177] width 807 height 354
click at [661, 156] on li "Person outside the car" at bounding box center [717, 159] width 147 height 20
type input "Person outside the car"
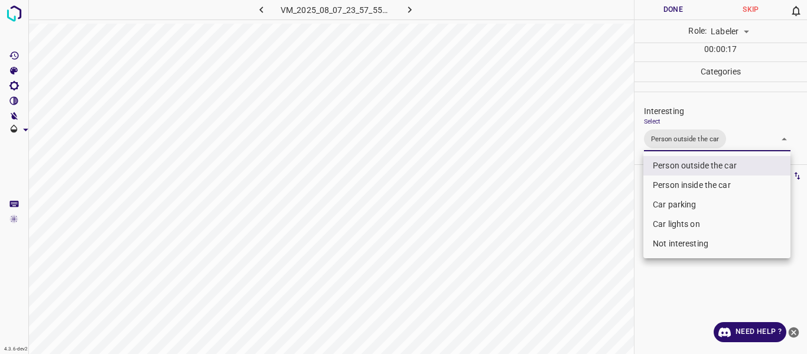
click at [580, 216] on div at bounding box center [403, 177] width 807 height 354
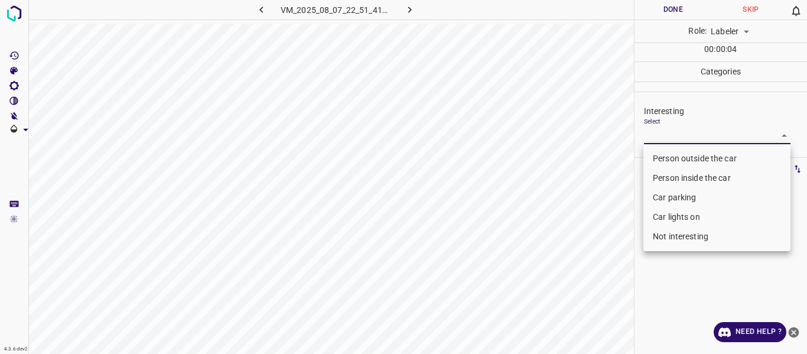
drag, startPoint x: 657, startPoint y: 136, endPoint x: 663, endPoint y: 177, distance: 41.1
click at [657, 137] on body "4.3.6-dev2 VM_2025_08_07_22_51_41_987_01.gif Done Skip 0 Role: Labeler labeler …" at bounding box center [403, 177] width 807 height 354
click at [660, 156] on li "Person outside the car" at bounding box center [717, 159] width 147 height 20
type input "Person outside the car"
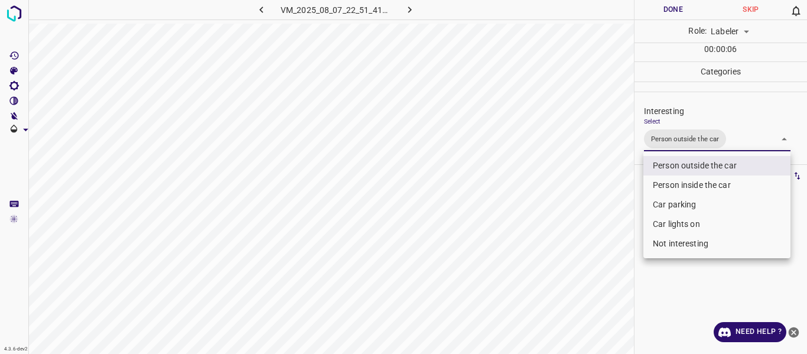
click at [414, 236] on div at bounding box center [403, 177] width 807 height 354
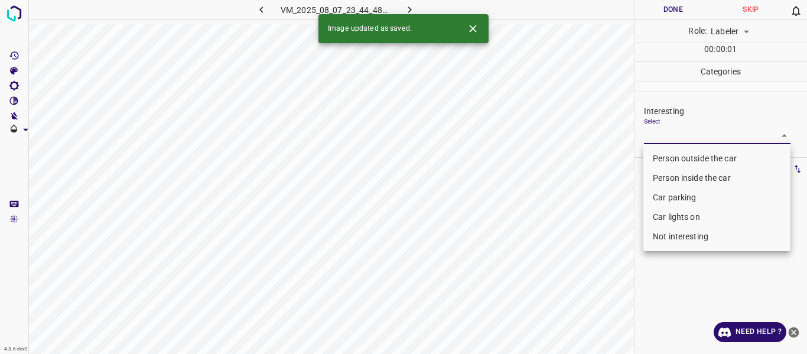
click at [655, 136] on body "4.3.6-dev2 VM_2025_08_07_23_44_48_122_09.gif Done Skip 0 Role: Labeler labeler …" at bounding box center [403, 177] width 807 height 354
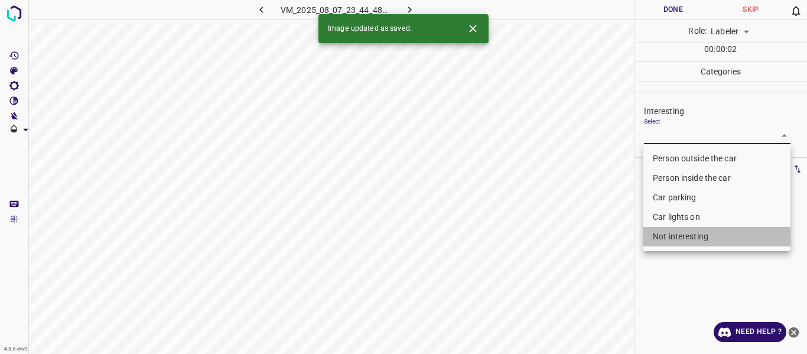
click at [677, 233] on li "Not interesting" at bounding box center [717, 237] width 147 height 20
type input "Not interesting"
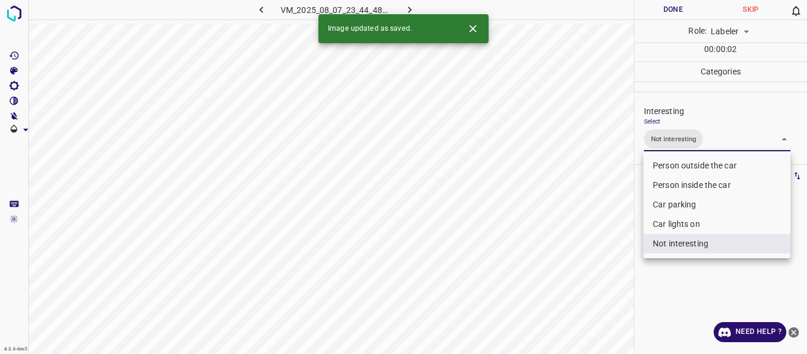
click at [583, 274] on div at bounding box center [403, 177] width 807 height 354
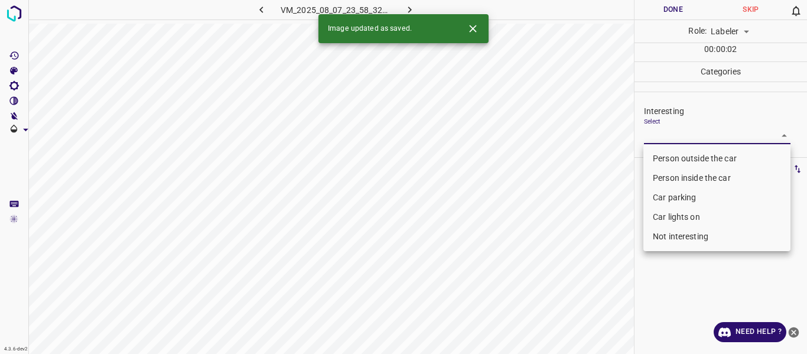
click at [668, 134] on body "4.3.6-dev2 VM_2025_08_07_23_58_32_801_05.gif Done Skip 0 Role: Labeler labeler …" at bounding box center [403, 177] width 807 height 354
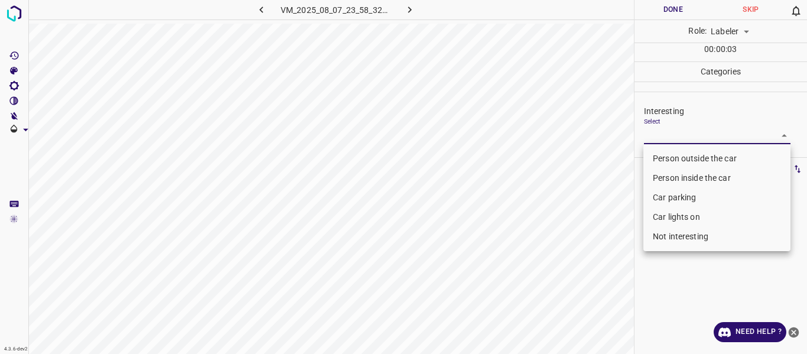
click at [665, 155] on li "Person outside the car" at bounding box center [717, 159] width 147 height 20
type input "Person outside the car"
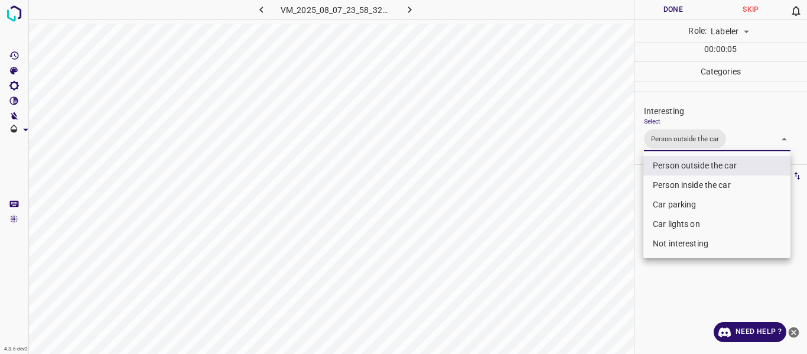
click at [548, 267] on div at bounding box center [403, 177] width 807 height 354
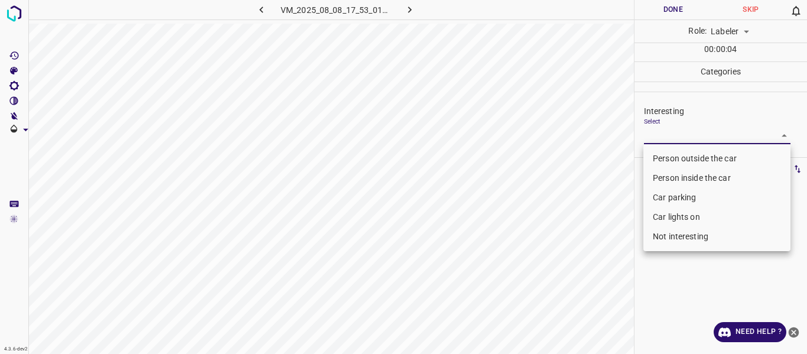
click at [666, 137] on body "4.3.6-dev2 VM_2025_08_08_17_53_01_157_01.gif Done Skip 0 Role: Labeler labeler …" at bounding box center [403, 177] width 807 height 354
click at [667, 156] on li "Person outside the car" at bounding box center [717, 159] width 147 height 20
type input "Person outside the car"
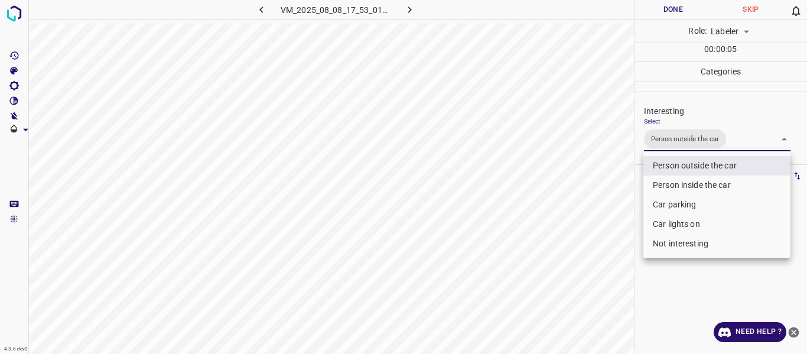
click at [615, 209] on div at bounding box center [403, 177] width 807 height 354
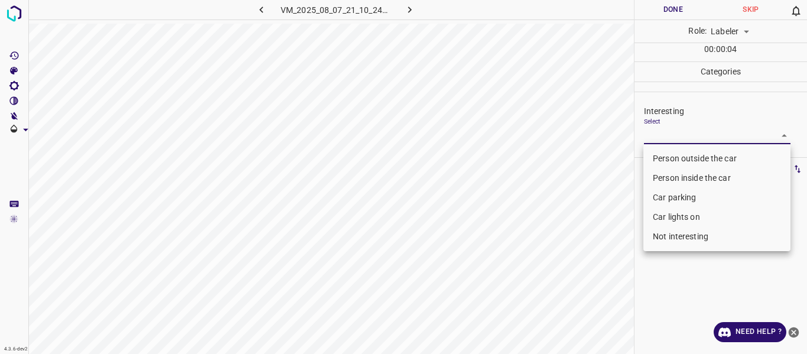
click at [665, 135] on body "4.3.6-dev2 VM_2025_08_07_21_10_24_623_04.gif Done Skip 0 Role: Labeler labeler …" at bounding box center [403, 177] width 807 height 354
click at [690, 239] on li "Not interesting" at bounding box center [717, 237] width 147 height 20
type input "Not interesting"
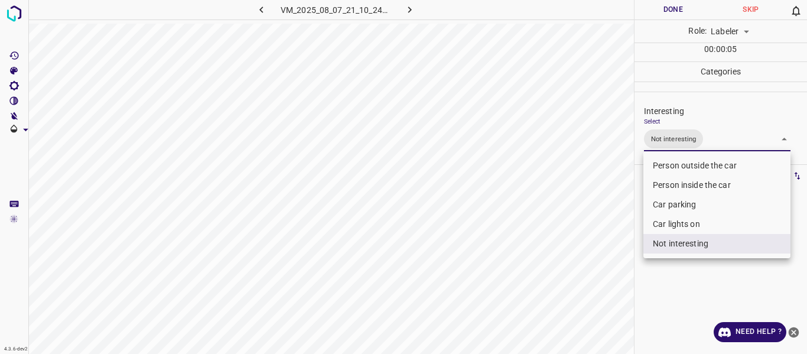
click at [591, 275] on div at bounding box center [403, 177] width 807 height 354
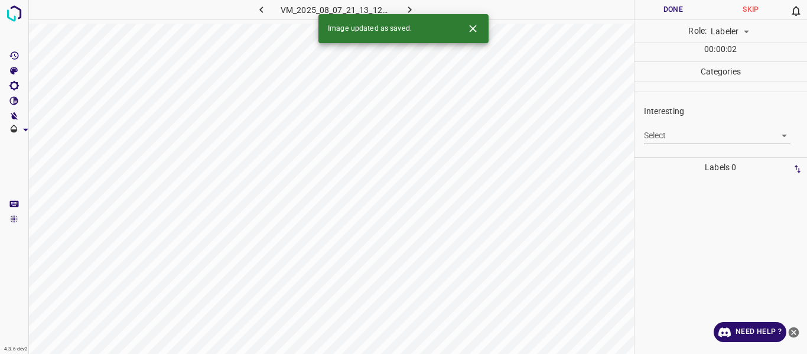
click at [653, 131] on body "4.3.6-dev2 VM_2025_08_07_21_13_12_438_04.gif Done Skip 0 Role: Labeler labeler …" at bounding box center [403, 177] width 807 height 354
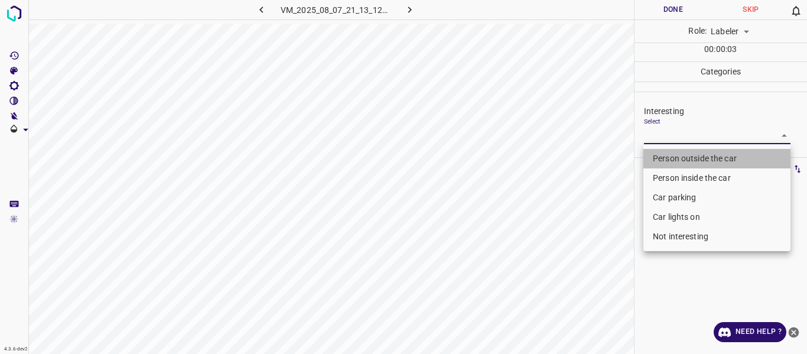
click at [670, 160] on li "Person outside the car" at bounding box center [717, 159] width 147 height 20
type input "Person outside the car"
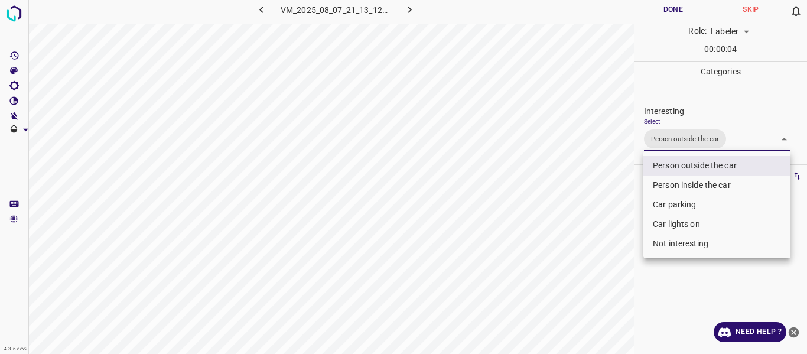
drag, startPoint x: 601, startPoint y: 227, endPoint x: 602, endPoint y: 235, distance: 7.7
click at [601, 228] on div at bounding box center [403, 177] width 807 height 354
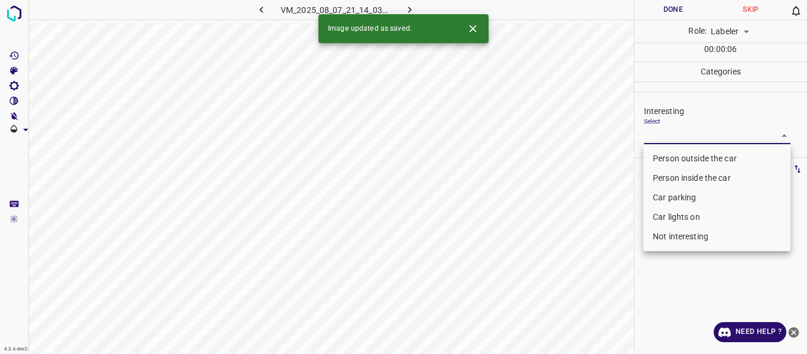
click at [668, 135] on body "4.3.6-dev2 VM_2025_08_07_21_14_03_092_00.gif Done Skip 0 Role: Labeler labeler …" at bounding box center [403, 177] width 807 height 354
click at [664, 160] on li "Person outside the car" at bounding box center [717, 159] width 147 height 20
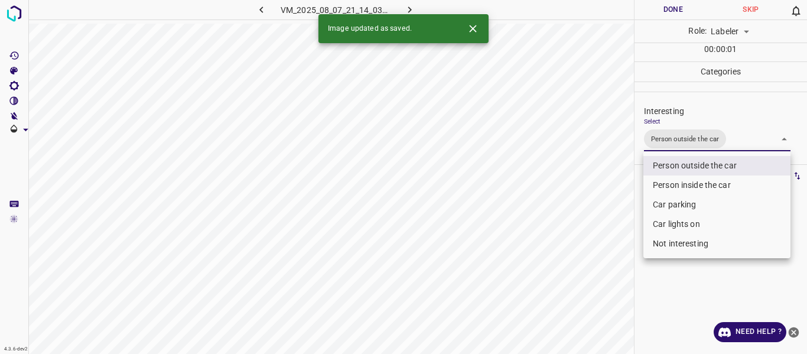
type input "Person outside the car"
click at [606, 239] on div at bounding box center [403, 177] width 807 height 354
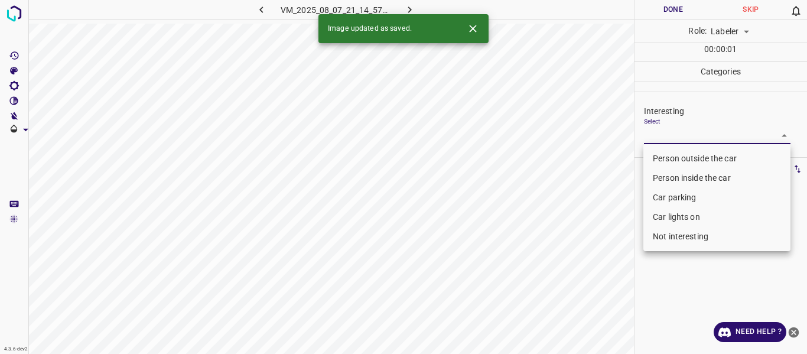
click at [671, 132] on body "4.3.6-dev2 VM_2025_08_07_21_14_57_127_00.gif Done Skip 0 Role: Labeler labeler …" at bounding box center [403, 177] width 807 height 354
click at [669, 157] on li "Person outside the car" at bounding box center [717, 159] width 147 height 20
type input "Person outside the car"
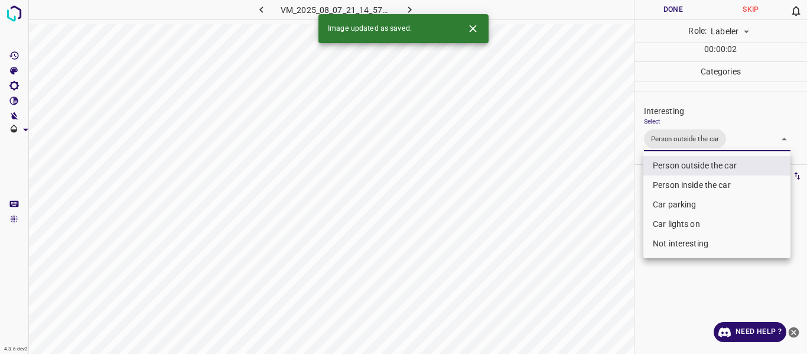
click at [597, 222] on div at bounding box center [403, 177] width 807 height 354
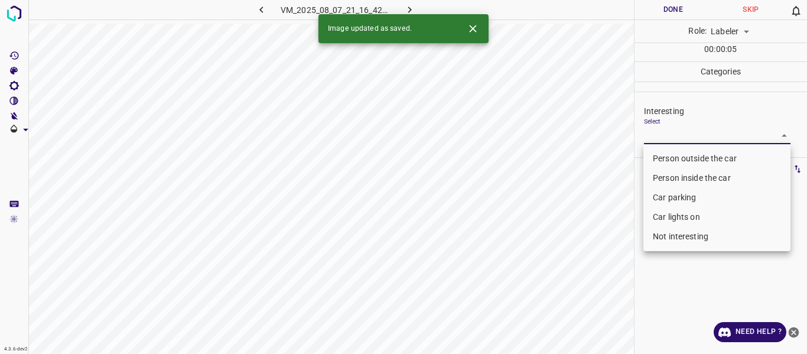
click at [658, 135] on body "4.3.6-dev2 VM_2025_08_07_21_16_42_786_00.gif Done Skip 0 Role: Labeler labeler …" at bounding box center [403, 177] width 807 height 354
click at [660, 155] on li "Person outside the car" at bounding box center [717, 159] width 147 height 20
type input "Person outside the car"
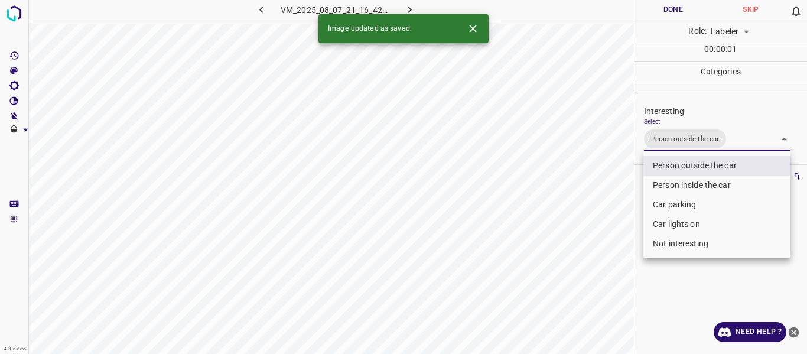
click at [600, 210] on div at bounding box center [403, 177] width 807 height 354
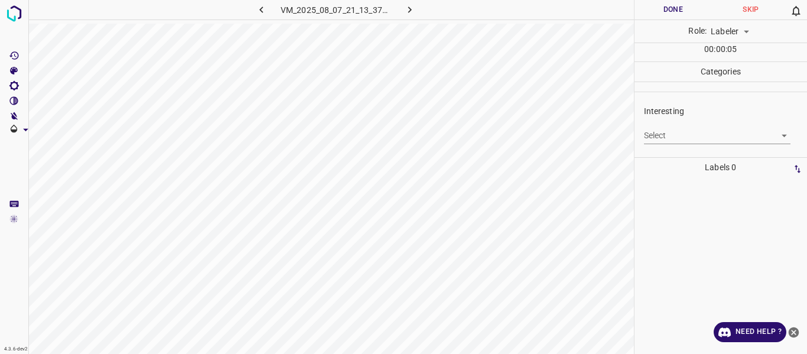
click at [664, 134] on body "4.3.6-dev2 VM_2025_08_07_21_13_37_636_02.gif Done Skip 0 Role: Labeler labeler …" at bounding box center [403, 177] width 807 height 354
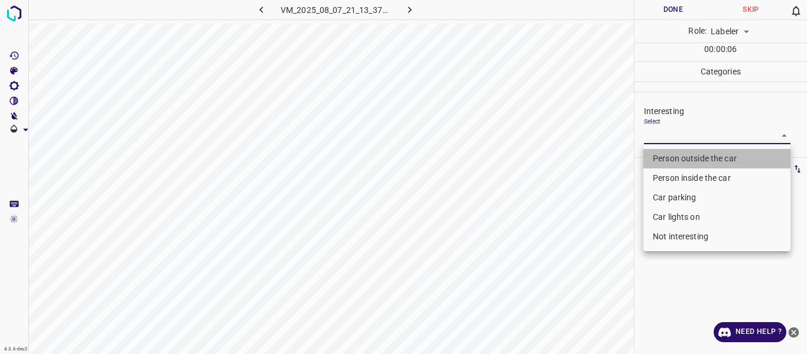
click at [666, 162] on li "Person outside the car" at bounding box center [717, 159] width 147 height 20
type input "Person outside the car"
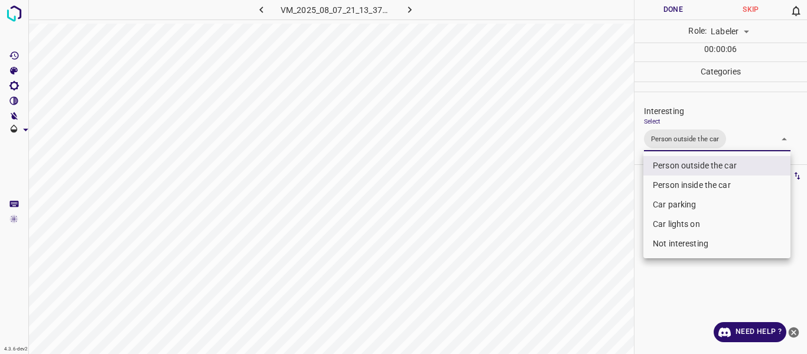
drag, startPoint x: 596, startPoint y: 239, endPoint x: 601, endPoint y: 271, distance: 31.7
click at [598, 242] on div at bounding box center [403, 177] width 807 height 354
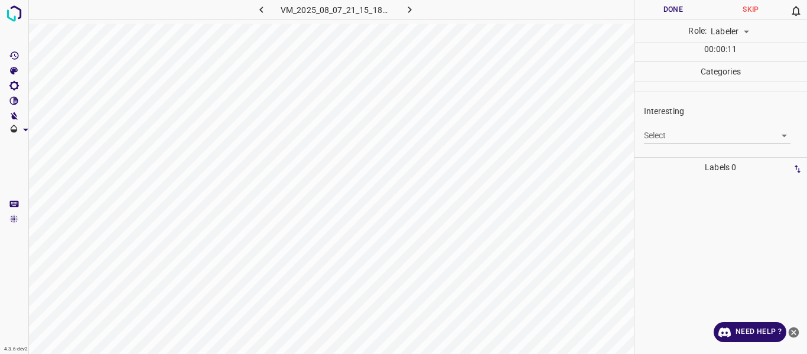
click at [662, 128] on body "4.3.6-dev2 VM_2025_08_07_21_15_18_293_01.gif Done Skip 0 Role: Labeler labeler …" at bounding box center [403, 177] width 807 height 354
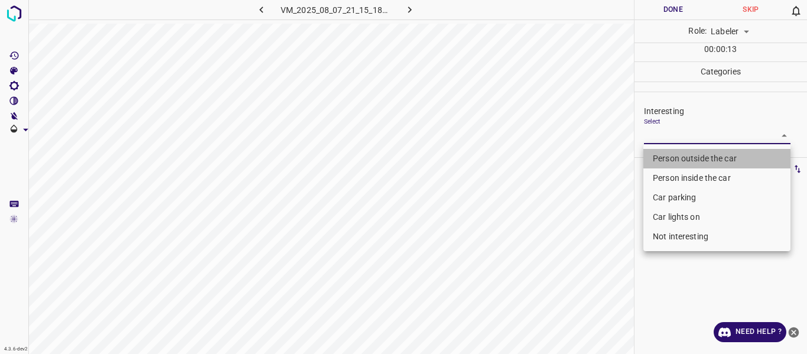
click at [654, 154] on li "Person outside the car" at bounding box center [717, 159] width 147 height 20
type input "Person outside the car"
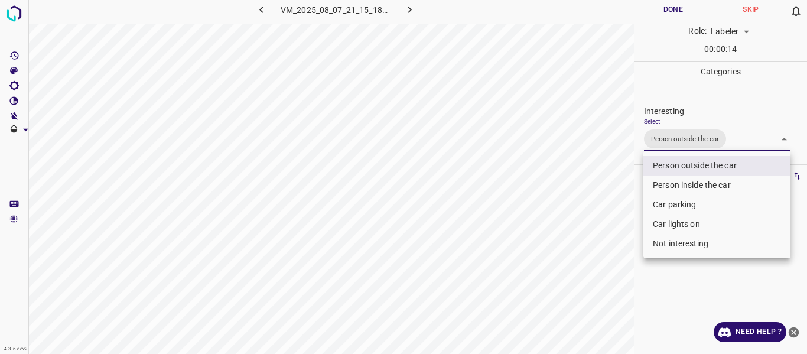
click at [590, 233] on div at bounding box center [403, 177] width 807 height 354
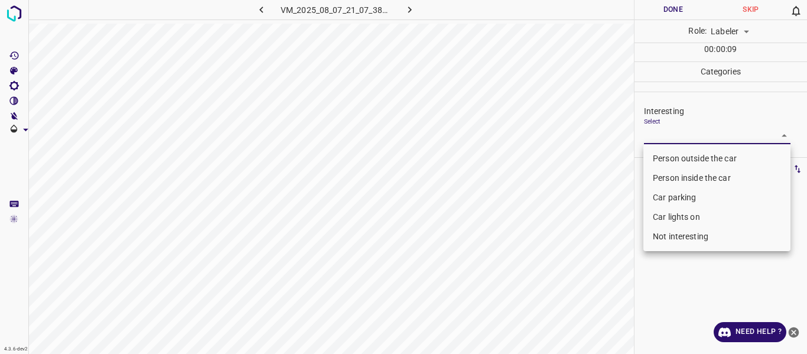
click at [663, 134] on body "4.3.6-dev2 VM_2025_08_07_21_07_38_690_03.gif Done Skip 0 Role: Labeler labeler …" at bounding box center [403, 177] width 807 height 354
click at [657, 158] on li "Person outside the car" at bounding box center [717, 159] width 147 height 20
type input "Person outside the car"
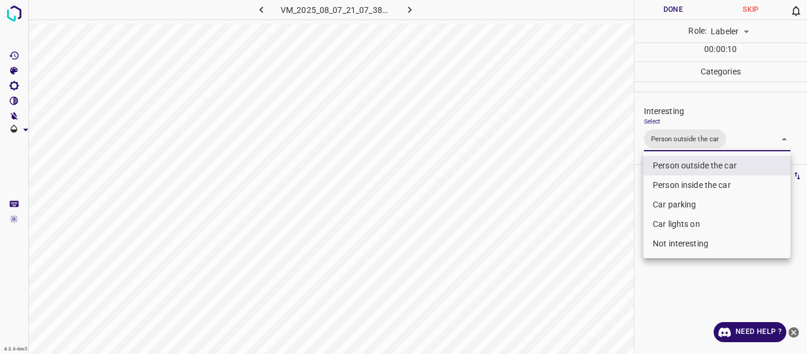
click at [598, 225] on div at bounding box center [403, 177] width 807 height 354
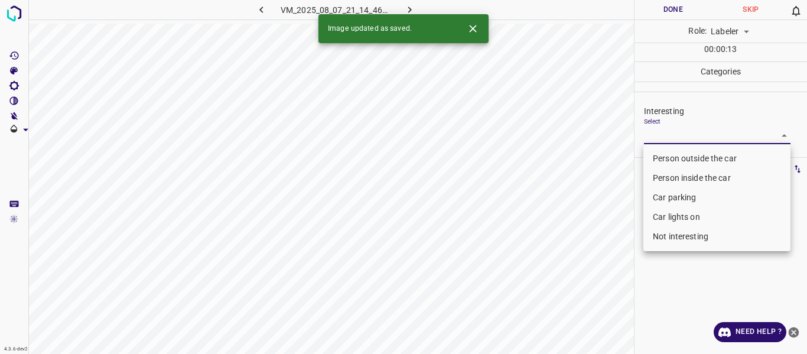
click at [654, 129] on body "4.3.6-dev2 VM_2025_08_07_21_14_46_566_02.gif Done Skip 0 Role: Labeler labeler …" at bounding box center [403, 177] width 807 height 354
click at [654, 155] on li "Person outside the car" at bounding box center [717, 159] width 147 height 20
type input "Person outside the car"
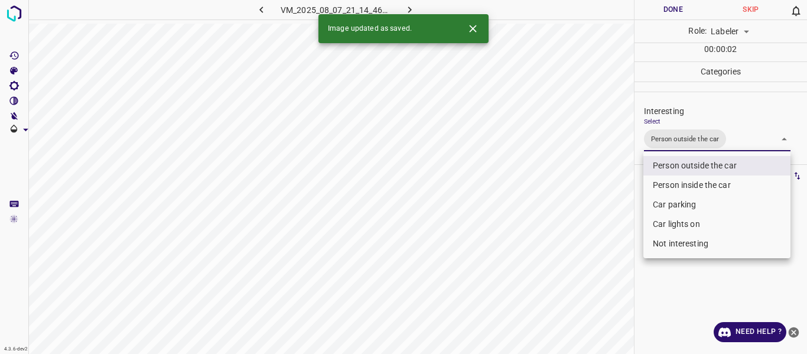
click at [600, 200] on div at bounding box center [403, 177] width 807 height 354
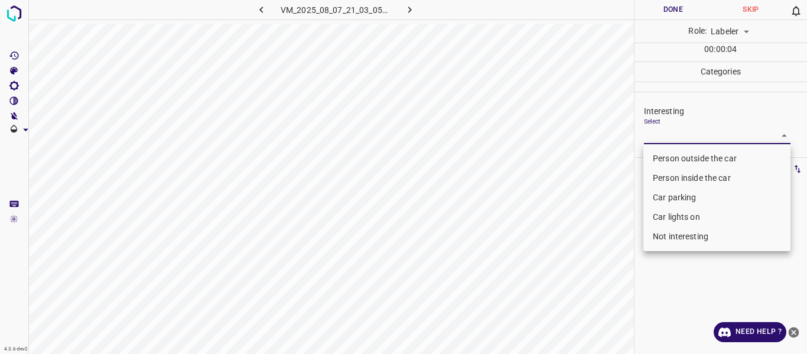
click at [657, 134] on body "4.3.6-dev2 VM_2025_08_07_21_03_05_535_03.gif Done Skip 0 Role: Labeler labeler …" at bounding box center [403, 177] width 807 height 354
click at [663, 153] on li "Person outside the car" at bounding box center [717, 159] width 147 height 20
type input "Person outside the car"
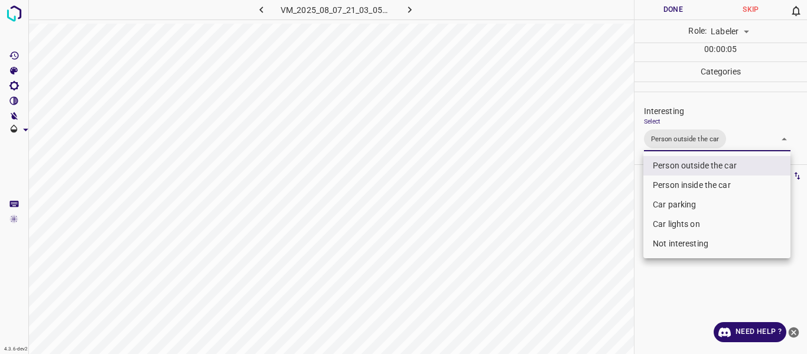
click at [606, 209] on div at bounding box center [403, 177] width 807 height 354
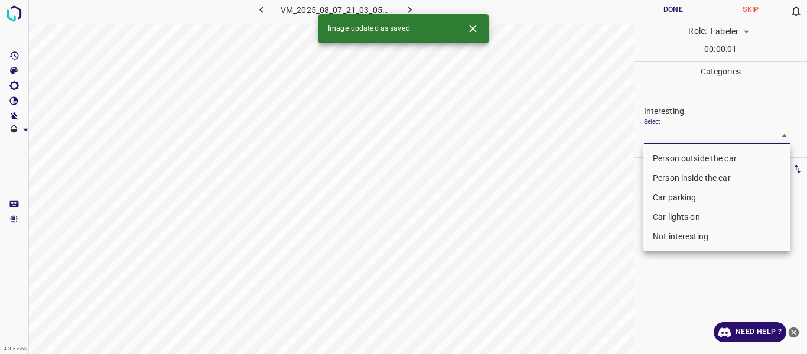
click at [672, 132] on body "4.3.6-dev2 VM_2025_08_07_21_03_05_535_02.gif Done Skip 0 Role: Labeler labeler …" at bounding box center [403, 177] width 807 height 354
drag, startPoint x: 673, startPoint y: 157, endPoint x: 665, endPoint y: 164, distance: 11.3
click at [673, 157] on li "Person outside the car" at bounding box center [717, 159] width 147 height 20
type input "Person outside the car"
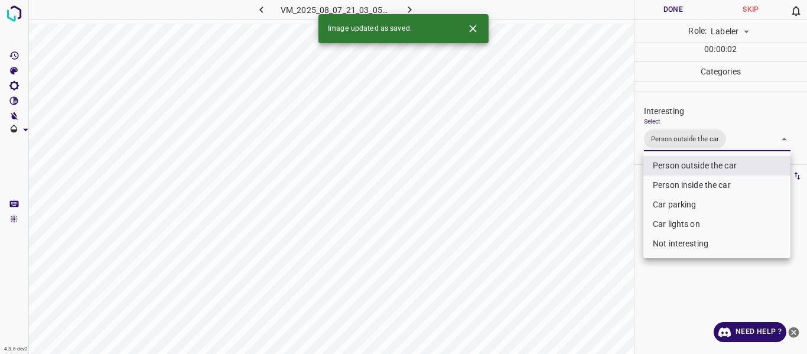
click at [599, 226] on div at bounding box center [403, 177] width 807 height 354
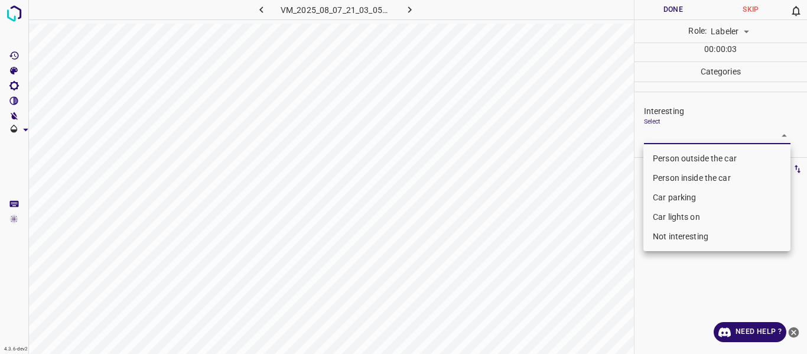
click at [647, 132] on body "4.3.6-dev2 VM_2025_08_07_21_03_05_535_04.gif Done Skip 0 Role: Labeler labeler …" at bounding box center [403, 177] width 807 height 354
click at [672, 157] on li "Person outside the car" at bounding box center [717, 159] width 147 height 20
type input "Person outside the car"
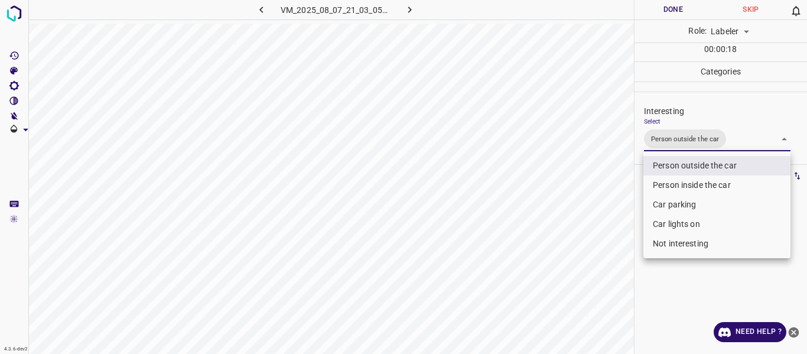
click at [598, 227] on div at bounding box center [403, 177] width 807 height 354
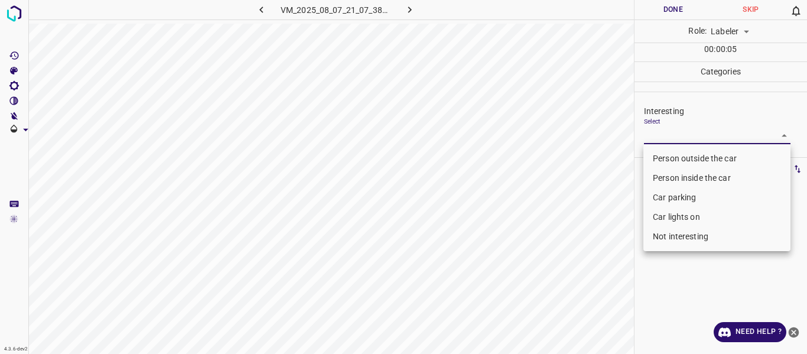
click at [666, 139] on body "4.3.6-dev2 VM_2025_08_07_21_07_38_690_00.gif Done Skip 0 Role: Labeler labeler …" at bounding box center [403, 177] width 807 height 354
click at [690, 197] on li "Car parking" at bounding box center [717, 198] width 147 height 20
type input "Car parking"
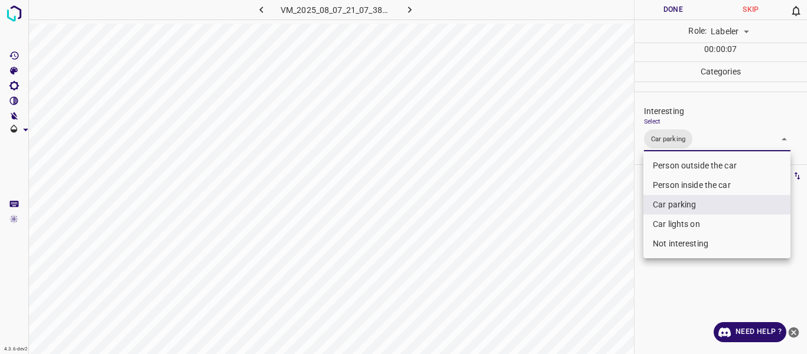
click at [686, 200] on li "Car parking" at bounding box center [717, 205] width 147 height 20
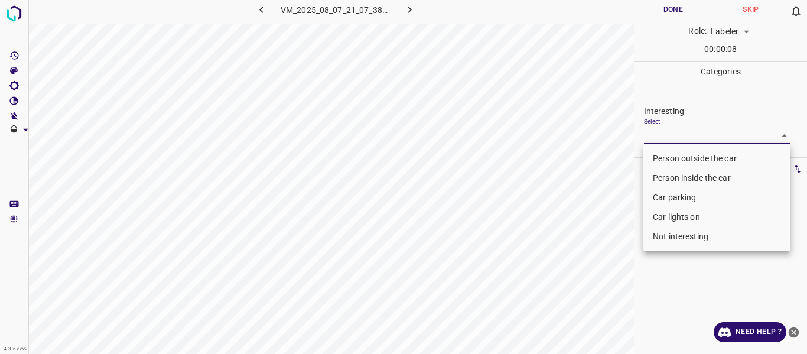
click at [676, 177] on li "Person inside the car" at bounding box center [717, 178] width 147 height 20
type input "Person inside the car"
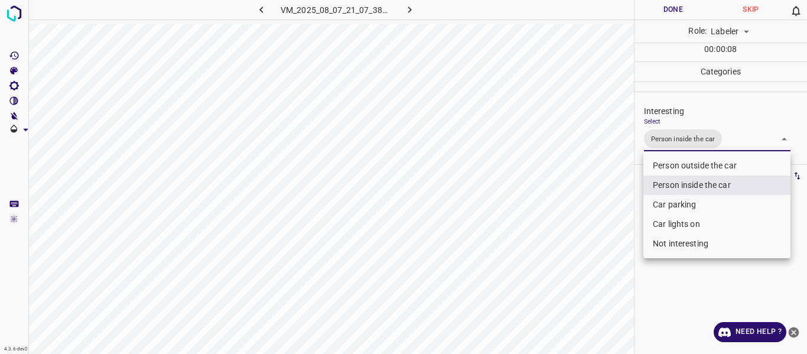
click at [598, 209] on div at bounding box center [403, 177] width 807 height 354
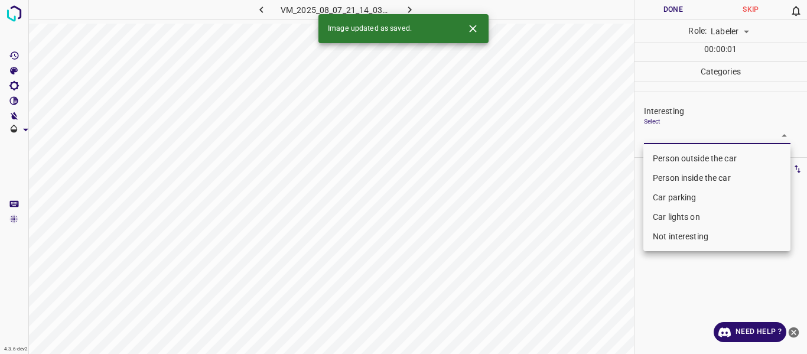
click at [674, 137] on body "4.3.6-dev2 VM_2025_08_07_21_14_03_092_01.gif Done Skip 0 Role: Labeler labeler …" at bounding box center [403, 177] width 807 height 354
click at [671, 160] on li "Person outside the car" at bounding box center [717, 159] width 147 height 20
type input "Person outside the car"
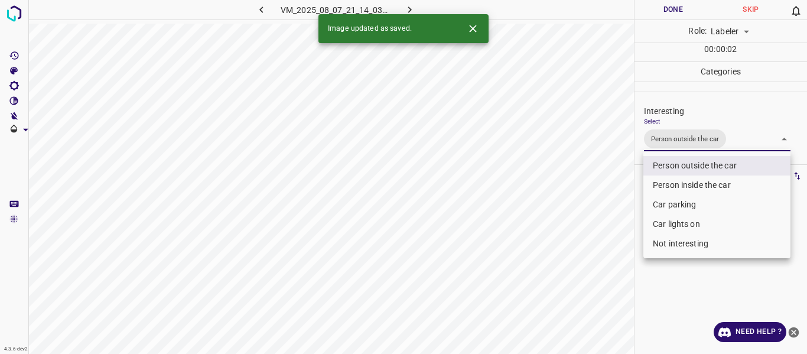
click at [621, 222] on div at bounding box center [403, 177] width 807 height 354
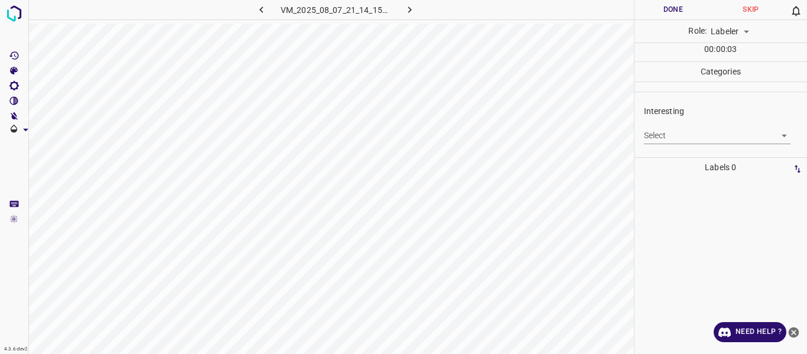
click at [670, 137] on body "4.3.6-dev2 VM_2025_08_07_21_14_15_883_02.gif Done Skip 0 Role: Labeler labeler …" at bounding box center [403, 177] width 807 height 354
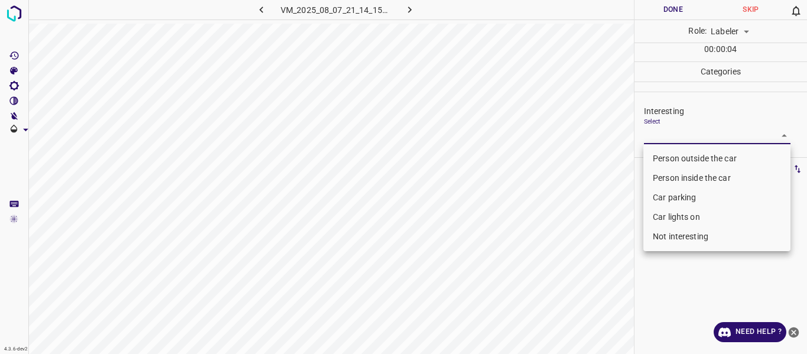
click at [671, 160] on li "Person outside the car" at bounding box center [717, 159] width 147 height 20
type input "Person outside the car"
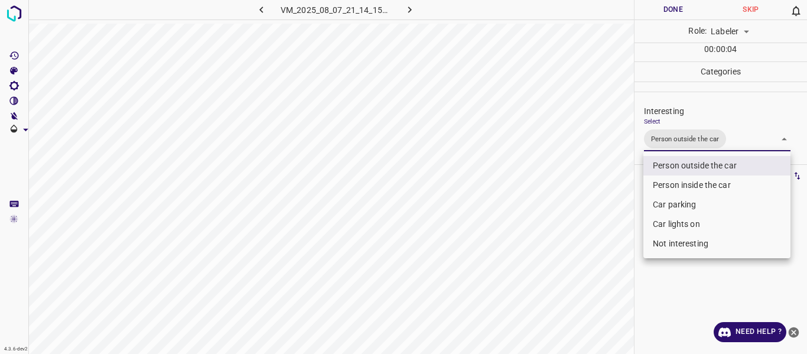
click at [614, 215] on div at bounding box center [403, 177] width 807 height 354
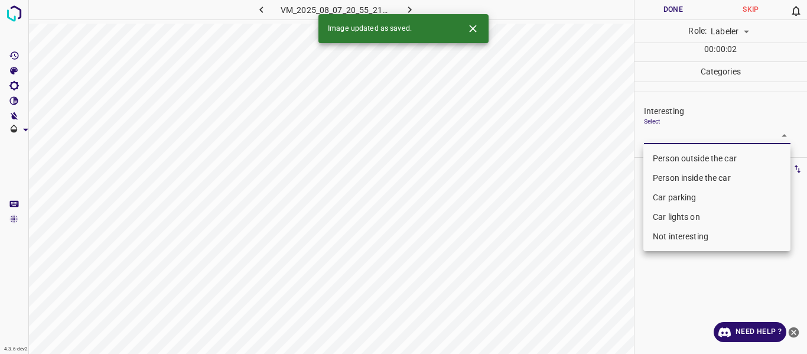
click at [664, 134] on body "4.3.6-dev2 VM_2025_08_07_20_55_21_095_11.gif Done Skip 0 Role: Labeler labeler …" at bounding box center [403, 177] width 807 height 354
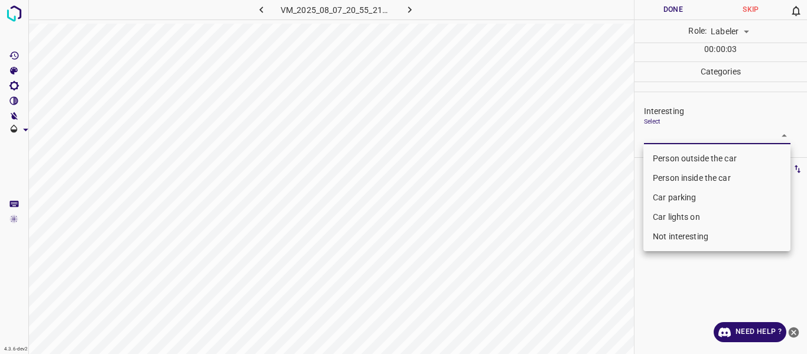
click at [668, 157] on li "Person outside the car" at bounding box center [717, 159] width 147 height 20
type input "Person outside the car"
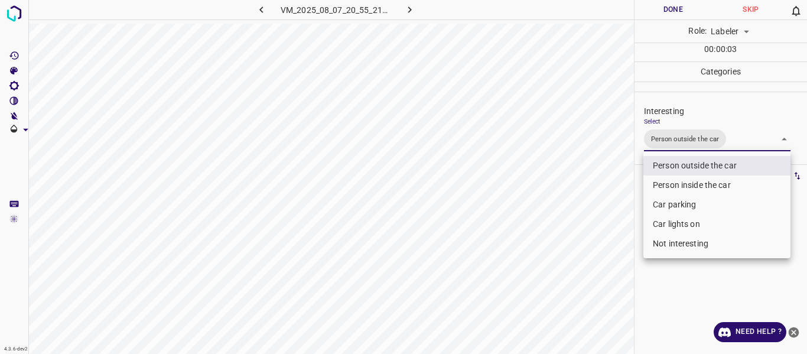
click at [592, 226] on div at bounding box center [403, 177] width 807 height 354
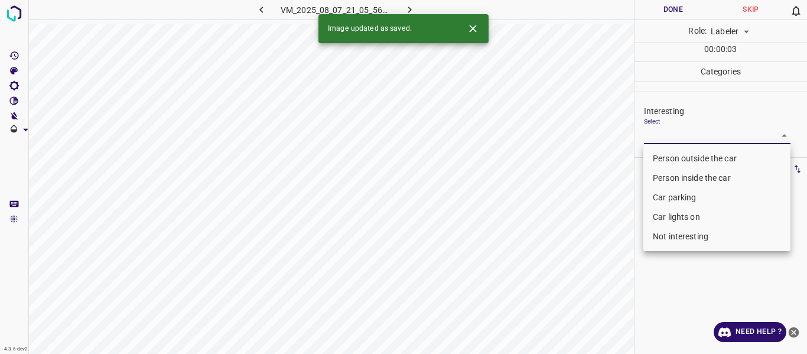
click at [654, 135] on body "4.3.6-dev2 VM_2025_08_07_21_05_56_153_05.gif Done Skip 0 Role: Labeler labeler …" at bounding box center [403, 177] width 807 height 354
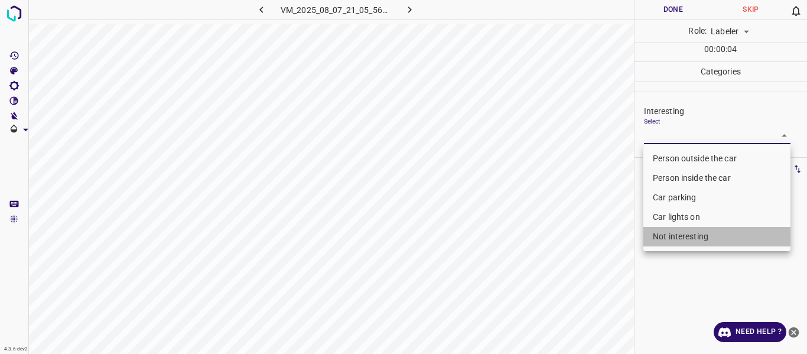
click at [657, 233] on li "Not interesting" at bounding box center [717, 237] width 147 height 20
type input "Not interesting"
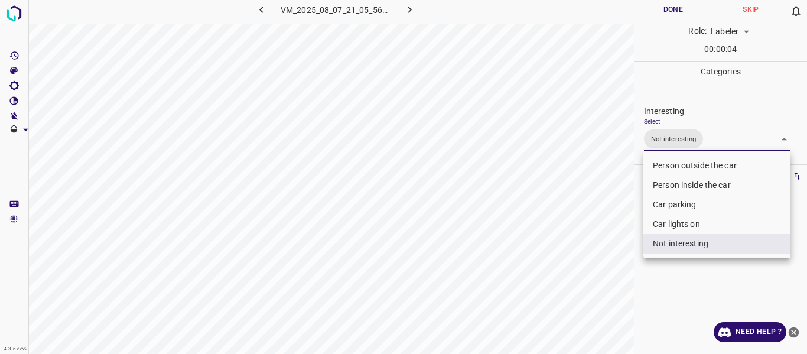
click at [594, 247] on div at bounding box center [403, 177] width 807 height 354
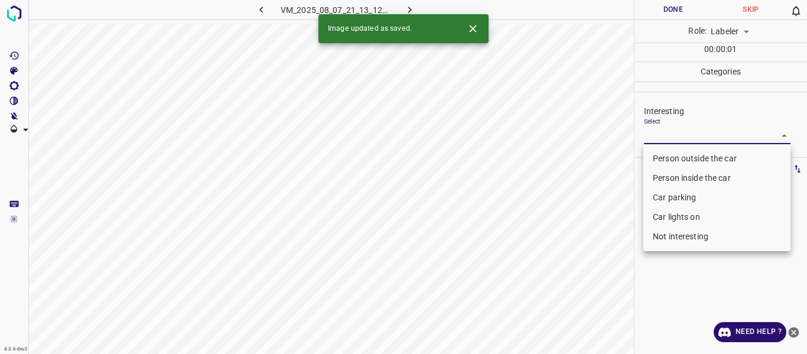
click at [665, 132] on body "4.3.6-dev2 VM_2025_08_07_21_13_12_438_12.gif Done Skip 0 Role: Labeler labeler …" at bounding box center [403, 177] width 807 height 354
click at [672, 157] on li "Person outside the car" at bounding box center [717, 159] width 147 height 20
type input "Person outside the car"
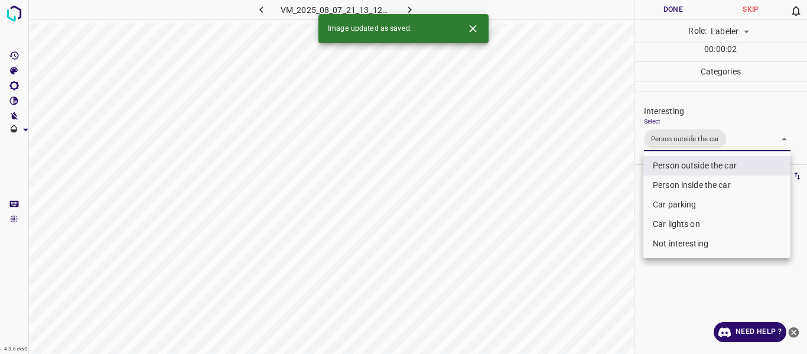
drag, startPoint x: 609, startPoint y: 225, endPoint x: 606, endPoint y: 238, distance: 13.9
click at [609, 226] on div at bounding box center [403, 177] width 807 height 354
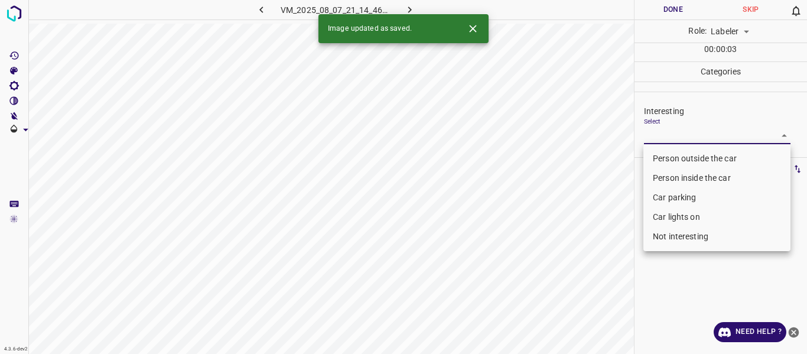
click at [672, 135] on body "4.3.6-dev2 VM_2025_08_07_21_14_46_566_01.gif Done Skip 0 Role: Labeler labeler …" at bounding box center [403, 177] width 807 height 354
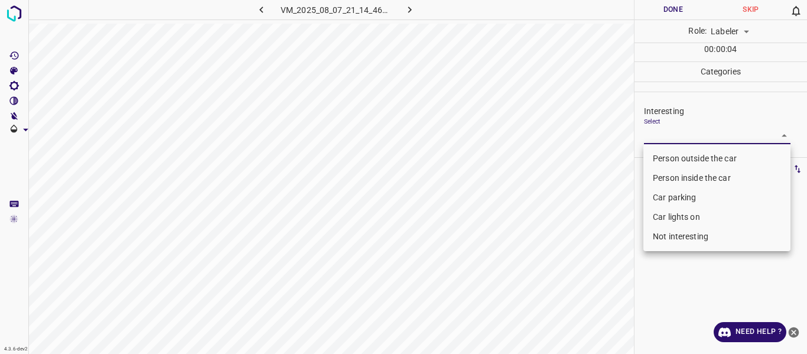
click at [668, 160] on li "Person outside the car" at bounding box center [717, 159] width 147 height 20
type input "Person outside the car"
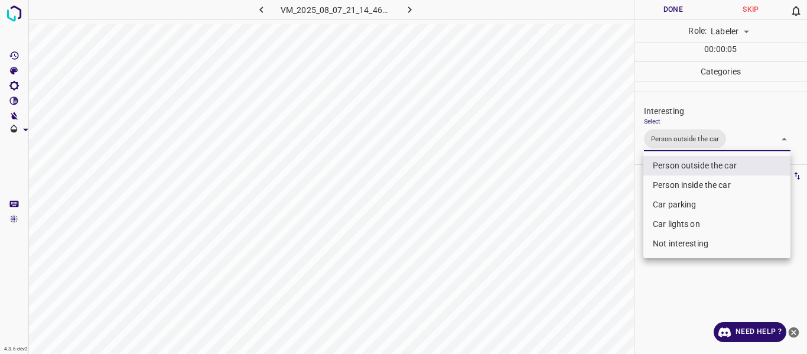
click at [598, 202] on div at bounding box center [403, 177] width 807 height 354
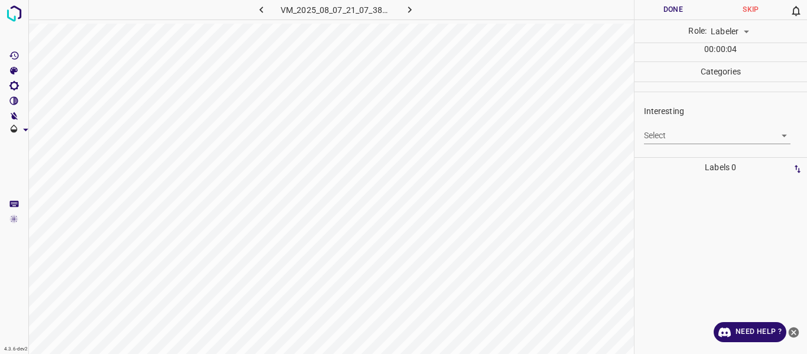
click at [660, 137] on body "4.3.6-dev2 VM_2025_08_07_21_07_38_690_06.gif Done Skip 0 Role: Labeler labeler …" at bounding box center [403, 177] width 807 height 354
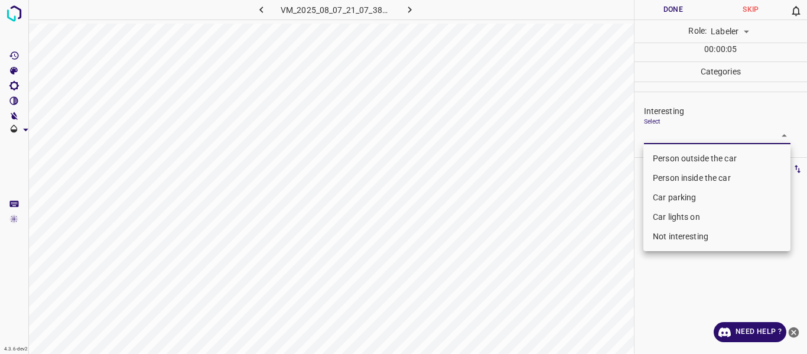
click at [663, 236] on li "Not interesting" at bounding box center [717, 237] width 147 height 20
type input "Not interesting"
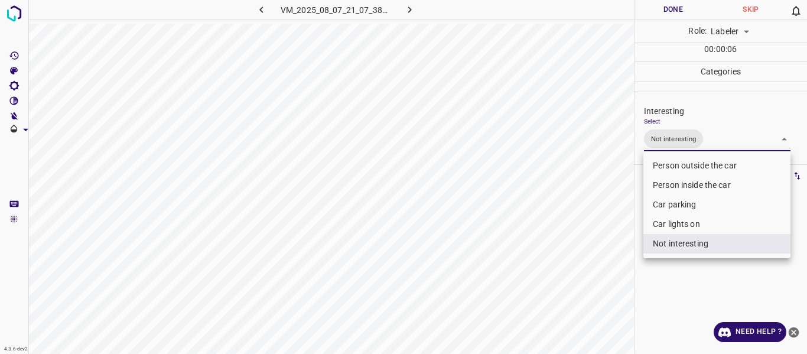
click at [588, 251] on div at bounding box center [403, 177] width 807 height 354
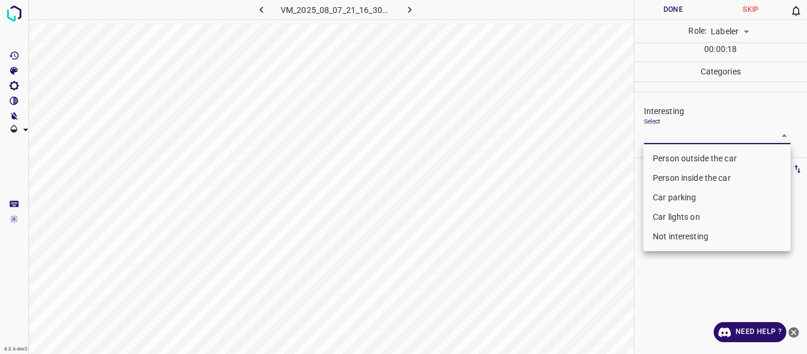
click at [677, 132] on body "4.3.6-dev2 VM_2025_08_07_21_16_30_449_02.gif Done Skip 0 Role: Labeler labeler …" at bounding box center [403, 177] width 807 height 354
click at [674, 158] on li "Person outside the car" at bounding box center [717, 159] width 147 height 20
type input "Person outside the car"
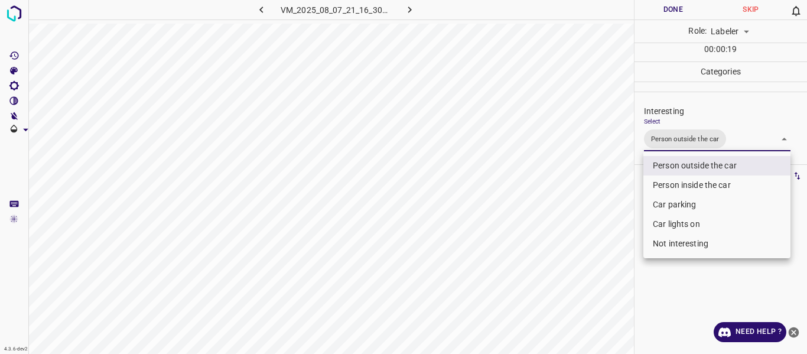
click at [617, 213] on div at bounding box center [403, 177] width 807 height 354
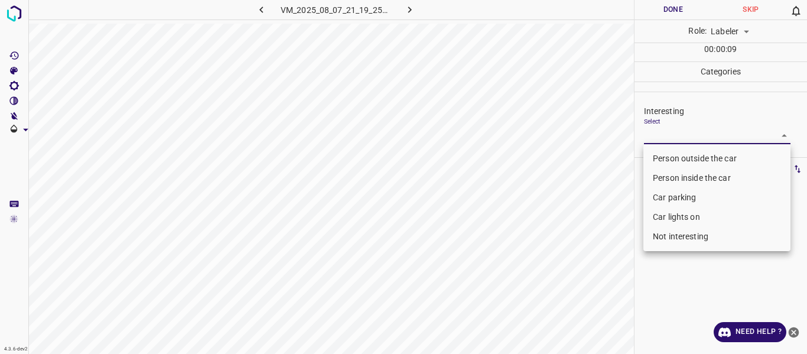
click at [687, 135] on body "4.3.6-dev2 VM_2025_08_07_21_19_25_037_01.gif Done Skip 0 Role: Labeler labeler …" at bounding box center [403, 177] width 807 height 354
click at [681, 152] on li "Person outside the car" at bounding box center [717, 159] width 147 height 20
type input "Person outside the car"
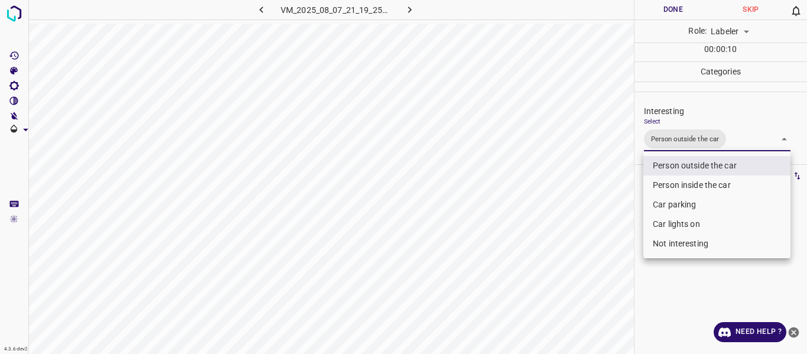
click at [590, 206] on div at bounding box center [403, 177] width 807 height 354
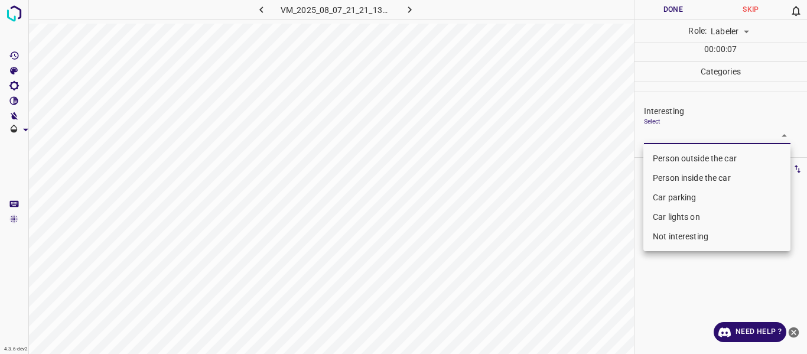
click at [670, 135] on body "4.3.6-dev2 VM_2025_08_07_21_21_13_759_01.gif Done Skip 0 Role: Labeler labeler …" at bounding box center [403, 177] width 807 height 354
click at [667, 154] on li "Person outside the car" at bounding box center [717, 159] width 147 height 20
type input "Person outside the car"
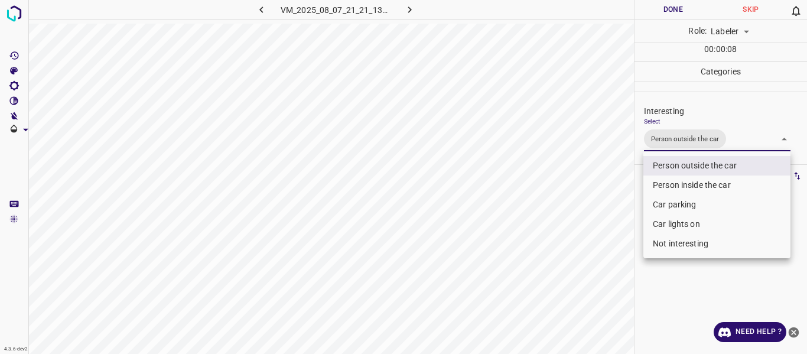
click at [607, 200] on div at bounding box center [403, 177] width 807 height 354
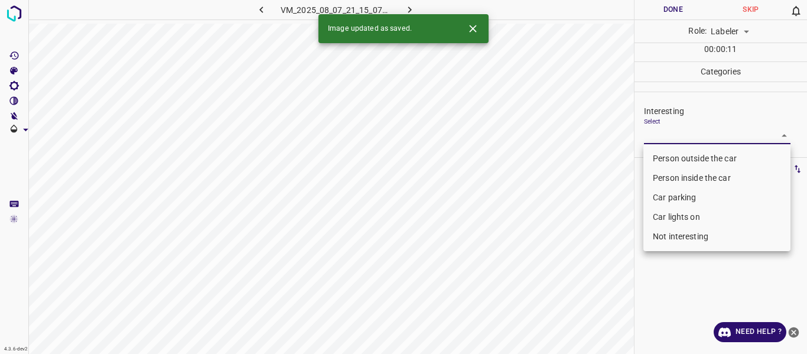
click at [676, 134] on body "4.3.6-dev2 VM_2025_08_07_21_15_07_872_12.gif Done Skip 0 Role: Labeler labeler …" at bounding box center [403, 177] width 807 height 354
click at [674, 155] on li "Person outside the car" at bounding box center [717, 159] width 147 height 20
type input "Person outside the car"
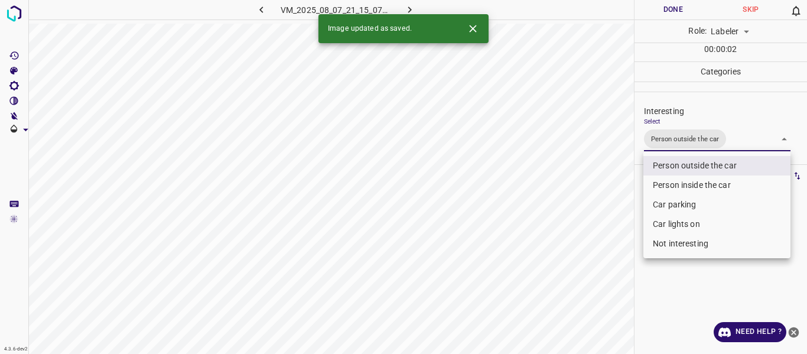
click at [615, 203] on div at bounding box center [403, 177] width 807 height 354
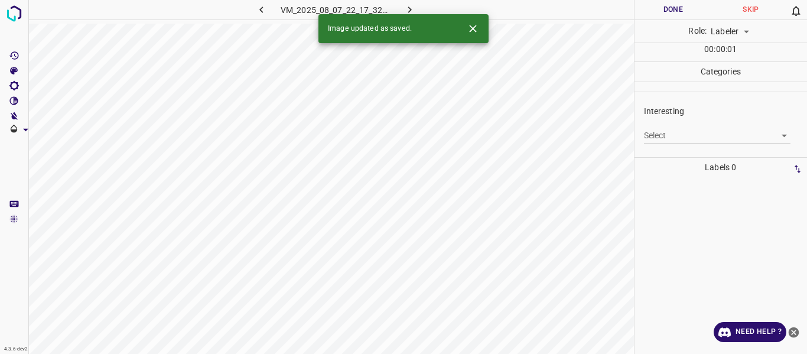
click at [670, 132] on body "4.3.6-dev2 VM_2025_08_07_22_17_32_876_00.gif Done Skip 0 Role: Labeler labeler …" at bounding box center [403, 177] width 807 height 354
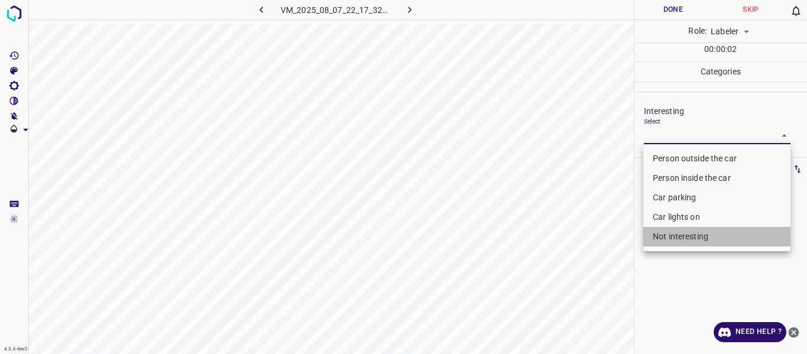
drag, startPoint x: 661, startPoint y: 230, endPoint x: 615, endPoint y: 264, distance: 57.5
click at [661, 231] on li "Not interesting" at bounding box center [717, 237] width 147 height 20
type input "Not interesting"
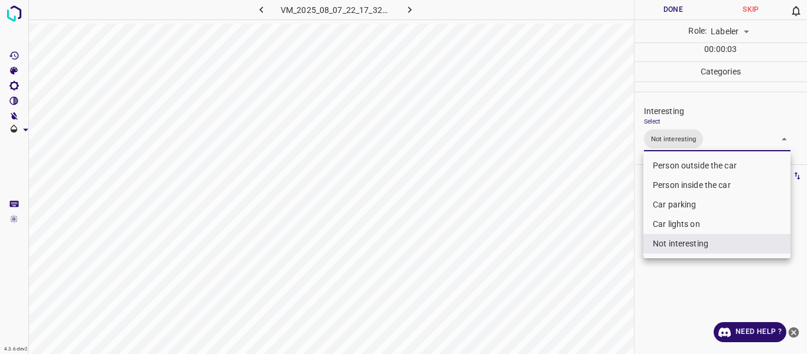
click at [610, 265] on div at bounding box center [403, 177] width 807 height 354
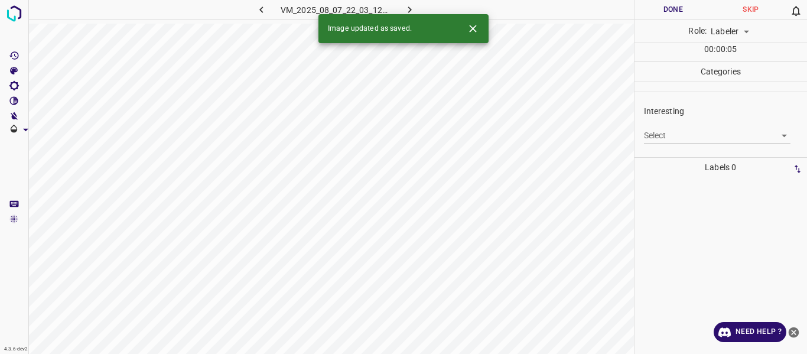
click at [679, 135] on body "4.3.6-dev2 VM_2025_08_07_22_03_12_173_02.gif Done Skip 0 Role: Labeler labeler …" at bounding box center [403, 177] width 807 height 354
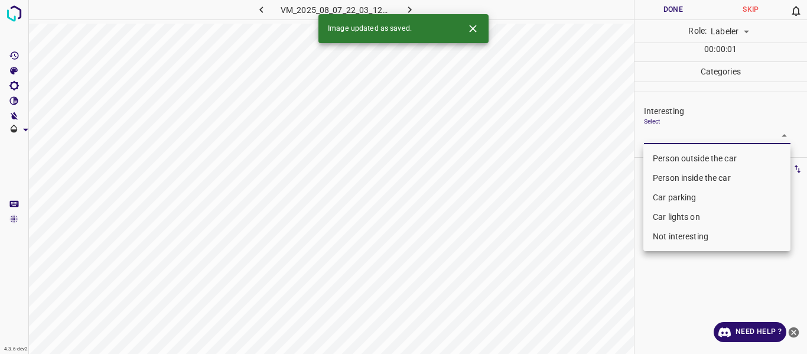
click at [682, 151] on li "Person outside the car" at bounding box center [717, 159] width 147 height 20
type input "Person outside the car"
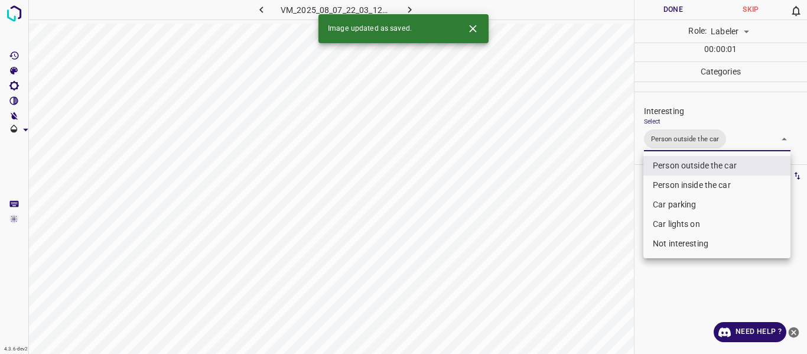
click at [594, 220] on div at bounding box center [403, 177] width 807 height 354
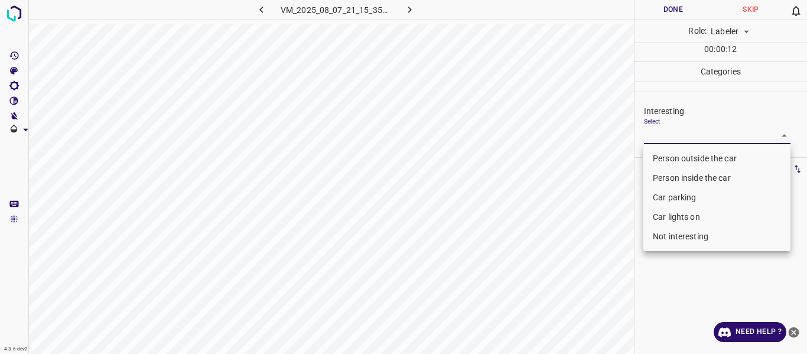
click at [674, 134] on body "4.3.6-dev2 VM_2025_08_07_21_15_35_724_03.gif Done Skip 0 Role: Labeler labeler …" at bounding box center [403, 177] width 807 height 354
click at [673, 157] on li "Person outside the car" at bounding box center [717, 159] width 147 height 20
type input "Person outside the car"
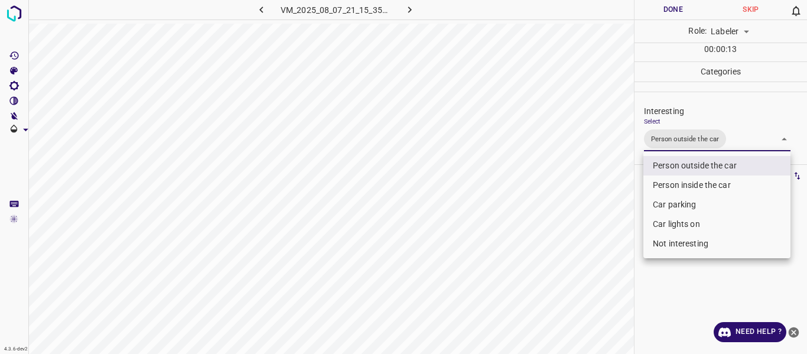
click at [589, 234] on div at bounding box center [403, 177] width 807 height 354
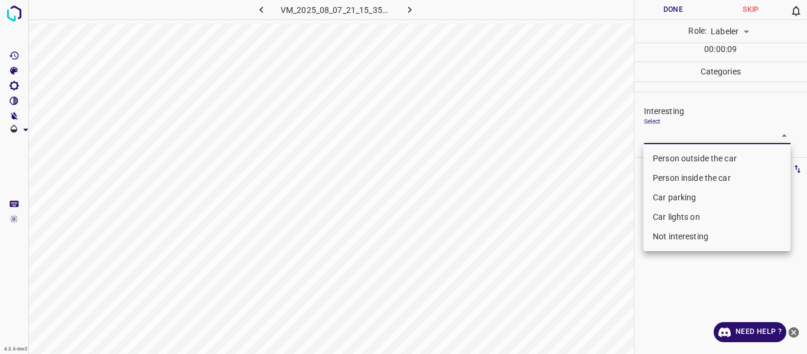
click at [673, 141] on body "4.3.6-dev2 VM_2025_08_07_21_15_35_724_05.gif Done Skip 0 Role: Labeler labeler …" at bounding box center [403, 177] width 807 height 354
click at [671, 155] on li "Person outside the car" at bounding box center [717, 159] width 147 height 20
type input "Person outside the car"
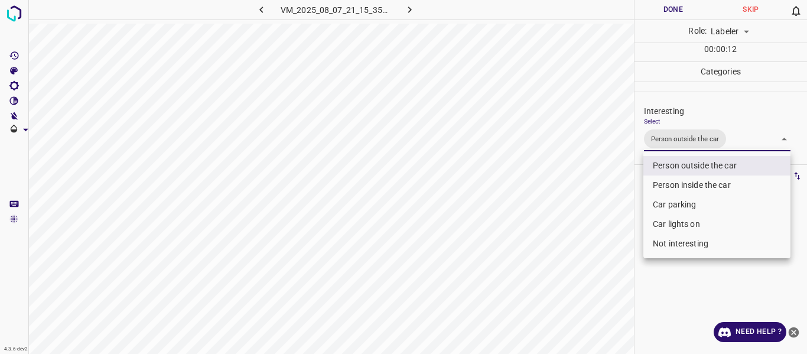
click at [613, 241] on div at bounding box center [403, 177] width 807 height 354
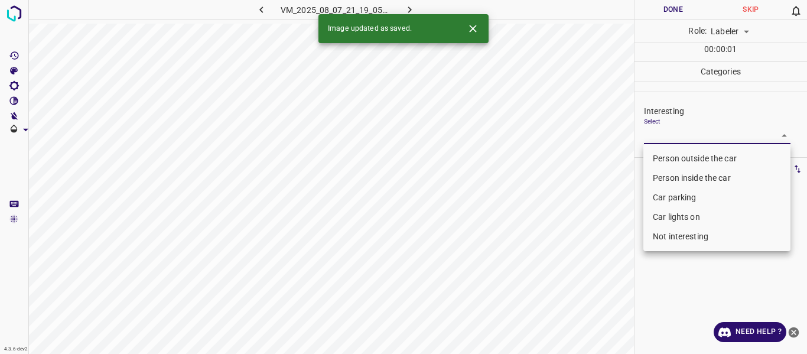
click at [664, 132] on body "4.3.6-dev2 VM_2025_08_07_21_19_05_612_04.gif Done Skip 0 Role: Labeler labeler …" at bounding box center [403, 177] width 807 height 354
click at [664, 157] on li "Person outside the car" at bounding box center [717, 159] width 147 height 20
type input "Person outside the car"
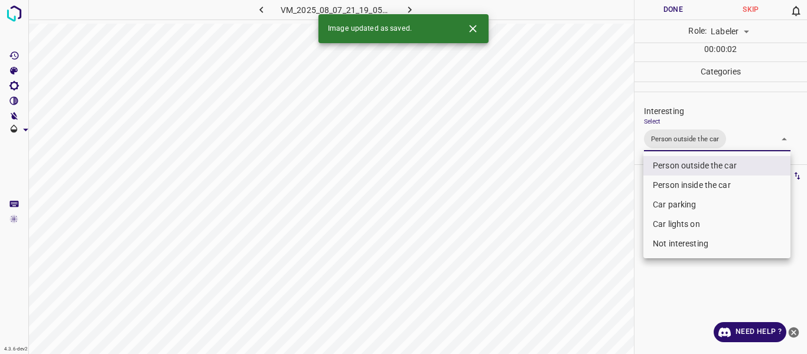
click at [591, 219] on div at bounding box center [403, 177] width 807 height 354
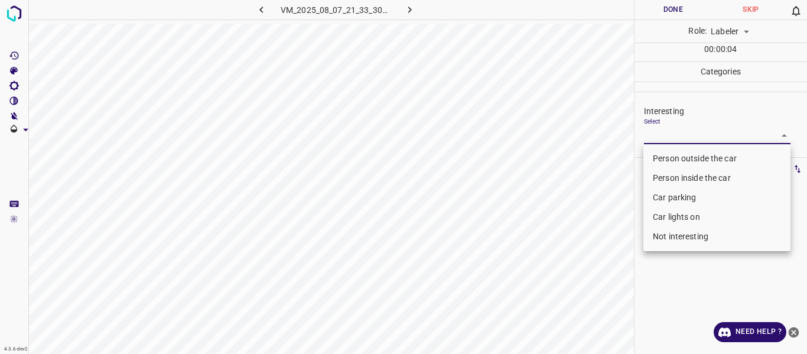
click at [663, 131] on body "4.3.6-dev2 VM_2025_08_07_21_33_30_667_09.gif Done Skip 0 Role: Labeler labeler …" at bounding box center [403, 177] width 807 height 354
click at [661, 157] on li "Person outside the car" at bounding box center [717, 159] width 147 height 20
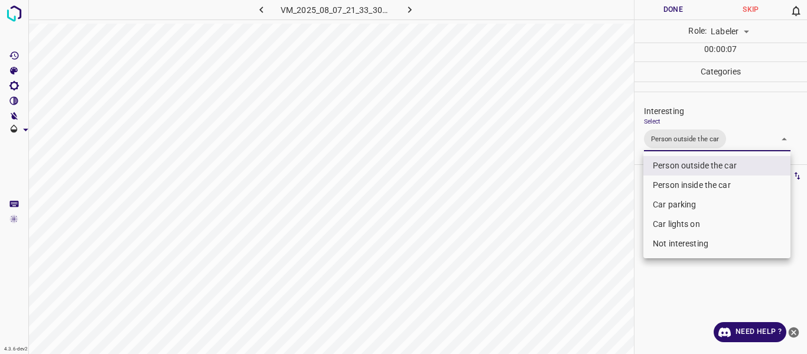
click at [666, 219] on li "Car lights on" at bounding box center [717, 225] width 147 height 20
type input "Person outside the car,Car lights on"
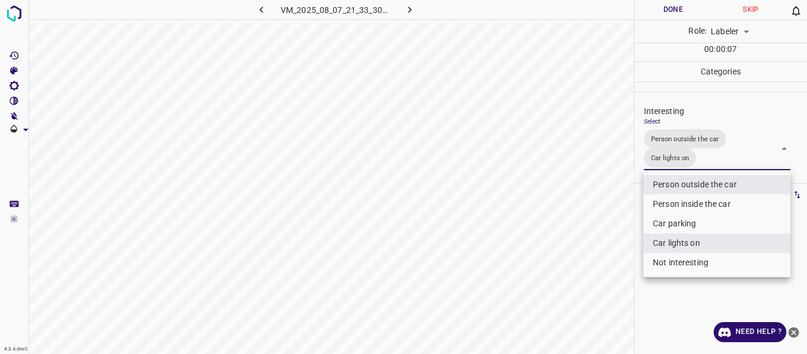
click at [615, 236] on div at bounding box center [403, 177] width 807 height 354
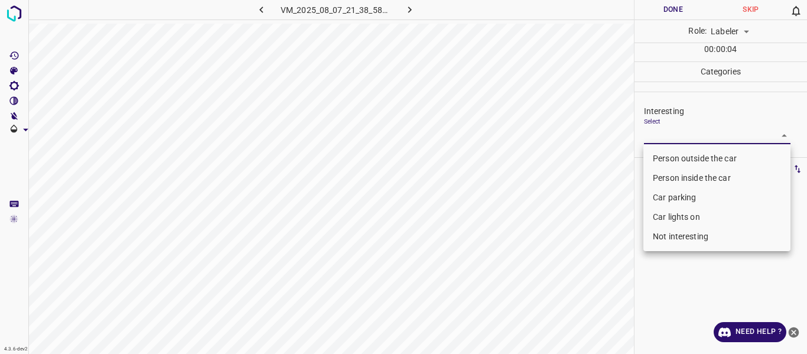
click at [681, 133] on body "4.3.6-dev2 VM_2025_08_07_21_38_58_316_03.gif Done Skip 0 Role: Labeler labeler …" at bounding box center [403, 177] width 807 height 354
click at [680, 196] on li "Car parking" at bounding box center [717, 198] width 147 height 20
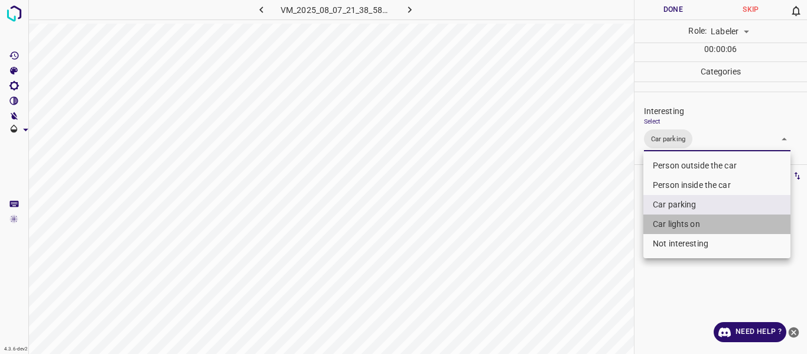
click at [663, 224] on li "Car lights on" at bounding box center [717, 225] width 147 height 20
type input "Car parking,Car lights on"
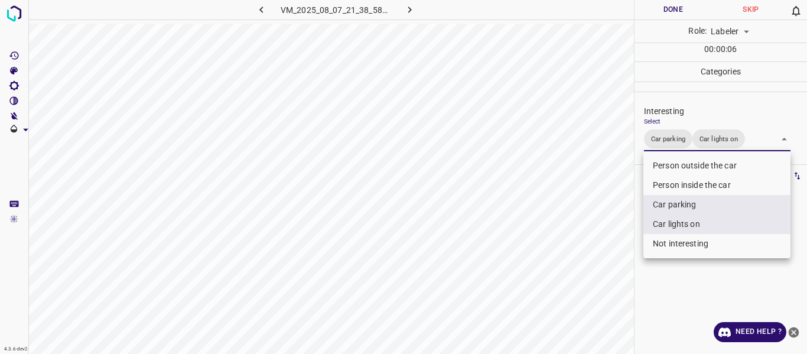
drag, startPoint x: 608, startPoint y: 238, endPoint x: 603, endPoint y: 256, distance: 18.8
click at [608, 238] on div at bounding box center [403, 177] width 807 height 354
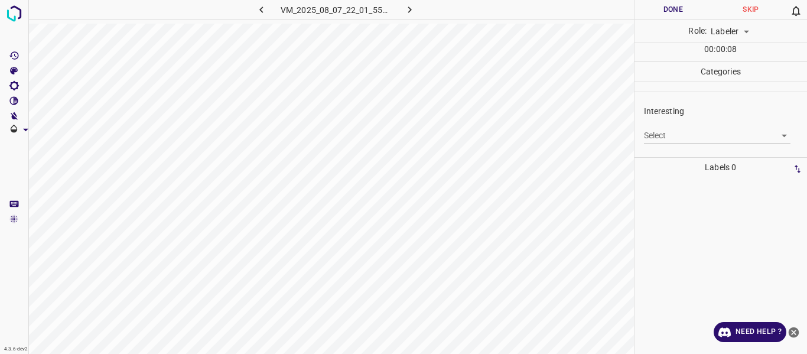
click at [667, 135] on body "4.3.6-dev2 VM_2025_08_07_22_01_55_735_04.gif Done Skip 0 Role: Labeler labeler …" at bounding box center [403, 177] width 807 height 354
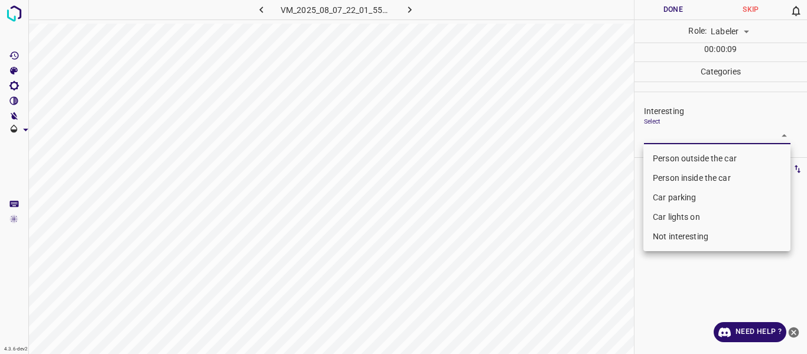
click at [670, 158] on li "Person outside the car" at bounding box center [717, 159] width 147 height 20
type input "Person outside the car"
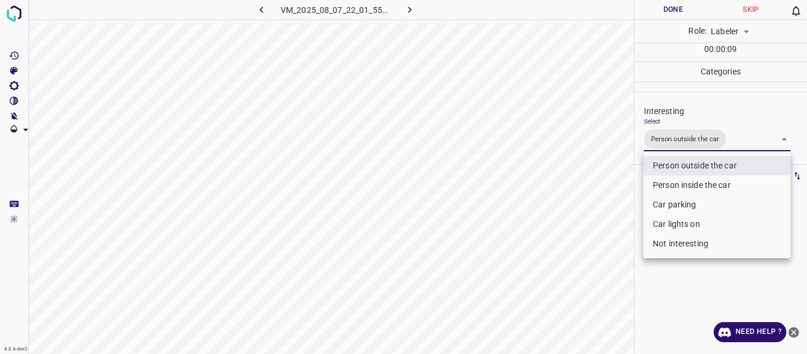
click at [601, 199] on div at bounding box center [403, 177] width 807 height 354
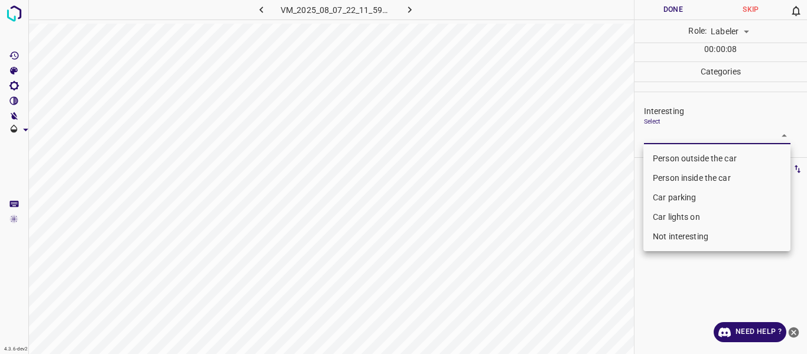
click at [666, 137] on body "4.3.6-dev2 VM_2025_08_07_22_11_59_654_10.gif Done Skip 0 Role: Labeler labeler …" at bounding box center [403, 177] width 807 height 354
click at [664, 160] on li "Person outside the car" at bounding box center [717, 159] width 147 height 20
type input "Person outside the car"
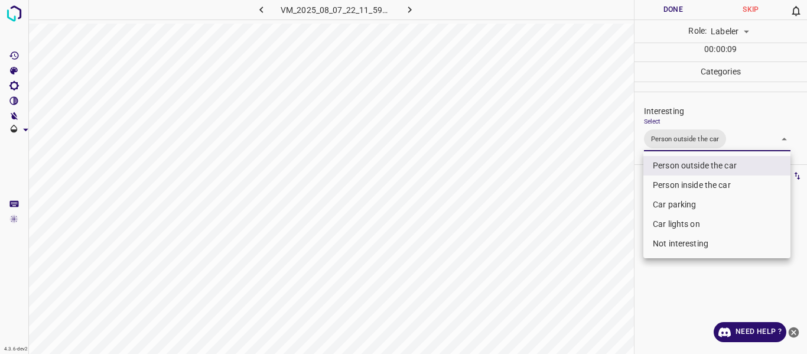
click at [603, 204] on div at bounding box center [403, 177] width 807 height 354
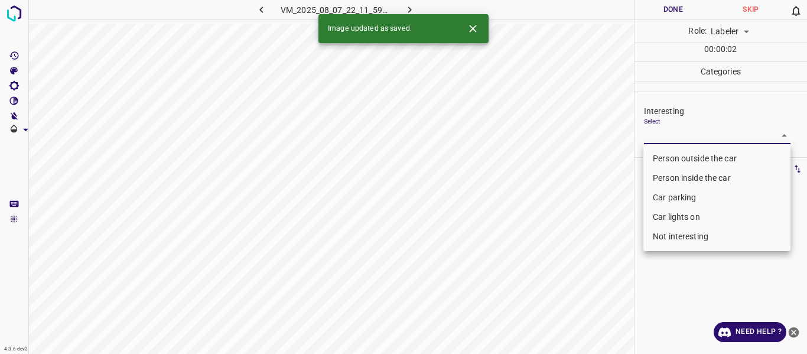
click at [676, 129] on body "4.3.6-dev2 VM_2025_08_07_22_11_59_654_08.gif Done Skip 0 Role: Labeler labeler …" at bounding box center [403, 177] width 807 height 354
click at [661, 159] on li "Person outside the car" at bounding box center [717, 159] width 147 height 20
type input "Person outside the car"
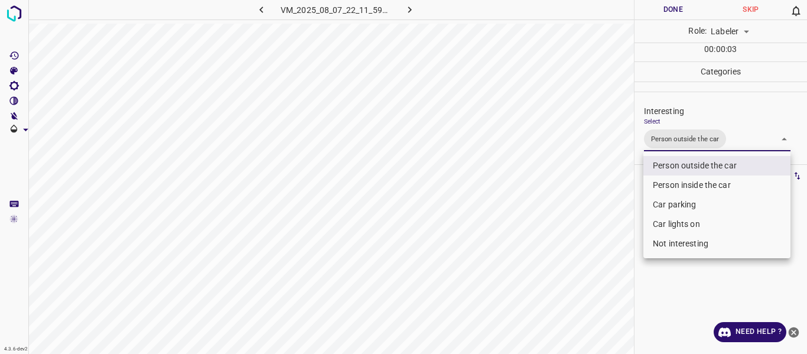
click at [569, 199] on div at bounding box center [403, 177] width 807 height 354
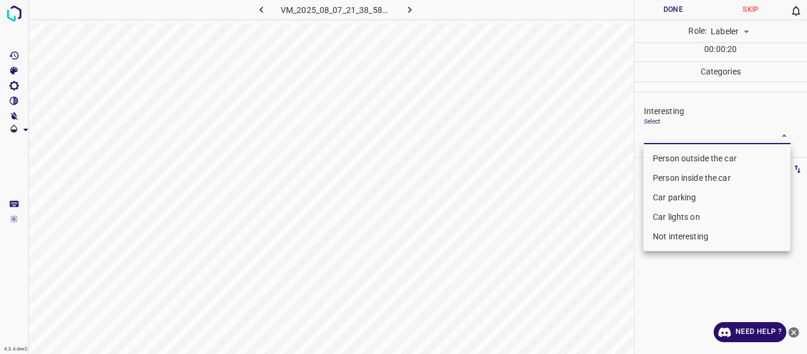
click at [677, 137] on body "4.3.6-dev2 VM_2025_08_07_21_38_58_316_05.gif Done Skip 0 Role: Labeler labeler …" at bounding box center [403, 177] width 807 height 354
click at [671, 197] on li "Car parking" at bounding box center [717, 198] width 147 height 20
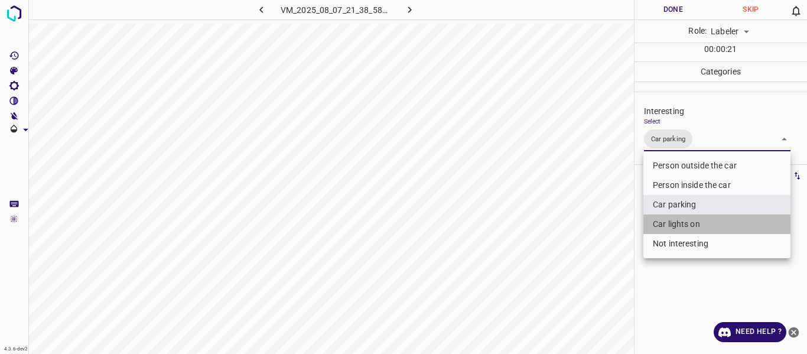
drag, startPoint x: 670, startPoint y: 220, endPoint x: 588, endPoint y: 247, distance: 86.9
click at [669, 220] on li "Car lights on" at bounding box center [717, 225] width 147 height 20
type input "Car parking,Car lights on"
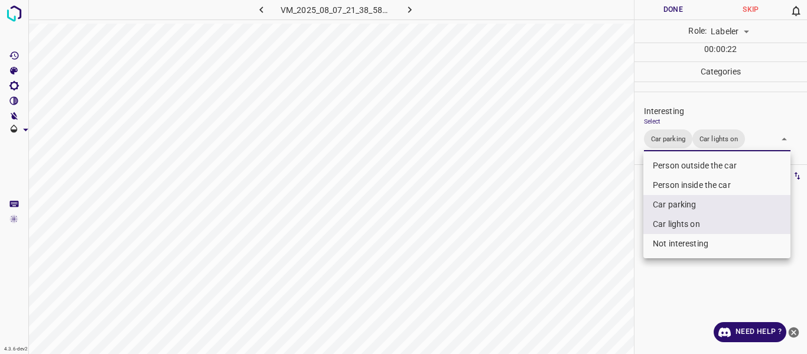
click at [595, 249] on div at bounding box center [403, 177] width 807 height 354
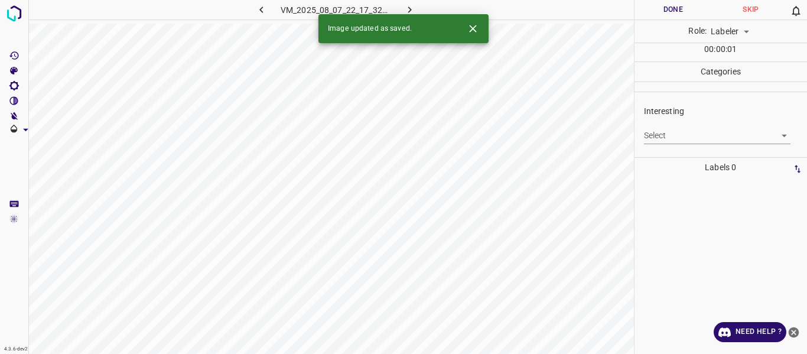
click at [672, 133] on body "4.3.6-dev2 VM_2025_08_07_22_17_32_876_10.gif Done Skip 0 Role: Labeler labeler …" at bounding box center [403, 177] width 807 height 354
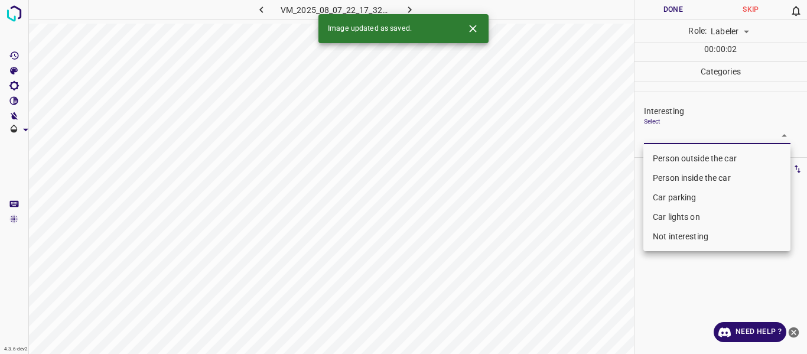
click at [660, 193] on li "Car parking" at bounding box center [717, 198] width 147 height 20
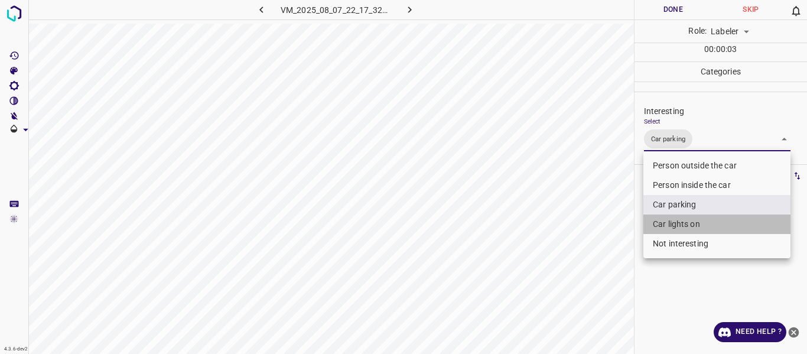
click at [668, 222] on li "Car lights on" at bounding box center [717, 225] width 147 height 20
type input "Car parking,Car lights on"
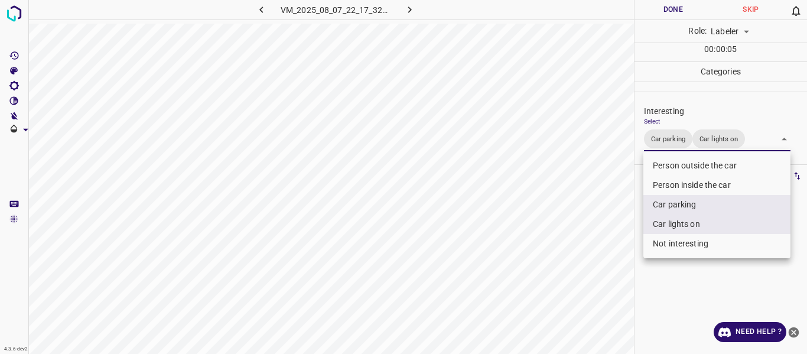
click at [607, 249] on div at bounding box center [403, 177] width 807 height 354
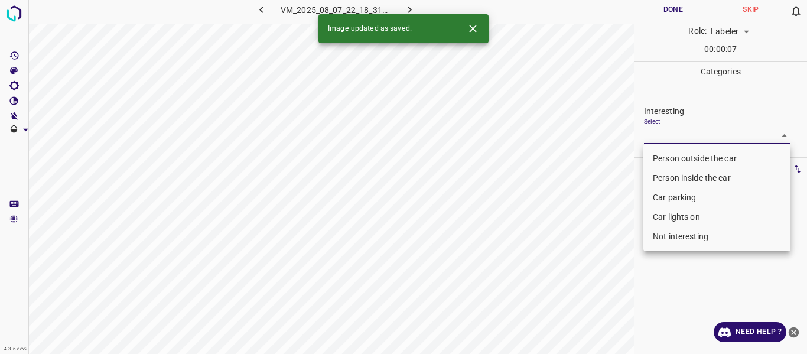
click at [690, 134] on body "4.3.6-dev2 VM_2025_08_07_22_18_31_334_03.gif Done Skip 0 Role: Labeler labeler …" at bounding box center [403, 177] width 807 height 354
click at [676, 157] on li "Person outside the car" at bounding box center [717, 159] width 147 height 20
type input "Person outside the car"
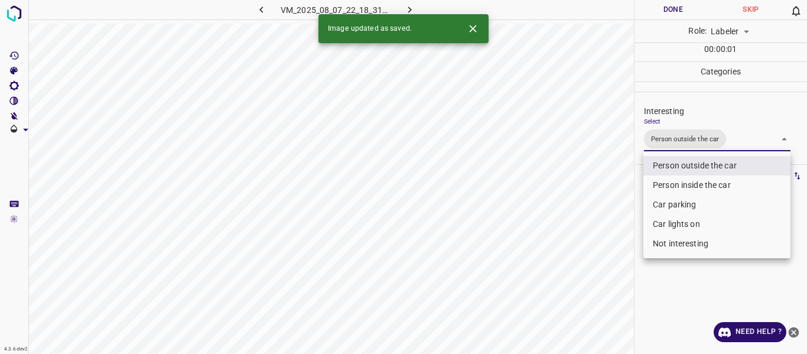
click at [600, 222] on div at bounding box center [403, 177] width 807 height 354
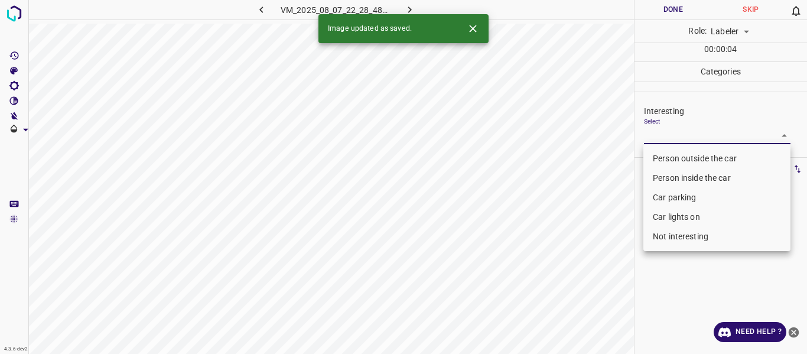
click at [670, 137] on body "4.3.6-dev2 VM_2025_08_07_22_28_48_112_04.gif Done Skip 0 Role: Labeler labeler …" at bounding box center [403, 177] width 807 height 354
click at [666, 154] on li "Person outside the car" at bounding box center [717, 159] width 147 height 20
type input "Person outside the car"
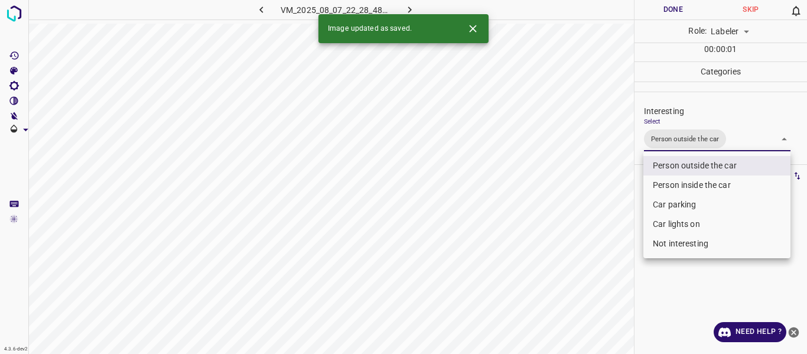
click at [601, 194] on div at bounding box center [403, 177] width 807 height 354
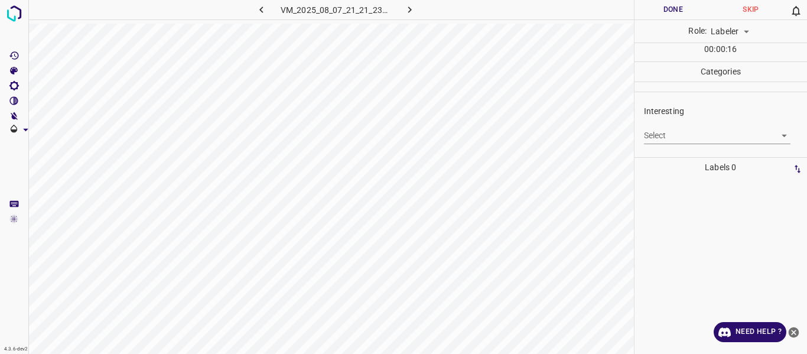
click at [668, 129] on body "4.3.6-dev2 VM_2025_08_07_21_21_23_958_01.gif Done Skip 0 Role: Labeler labeler …" at bounding box center [403, 177] width 807 height 354
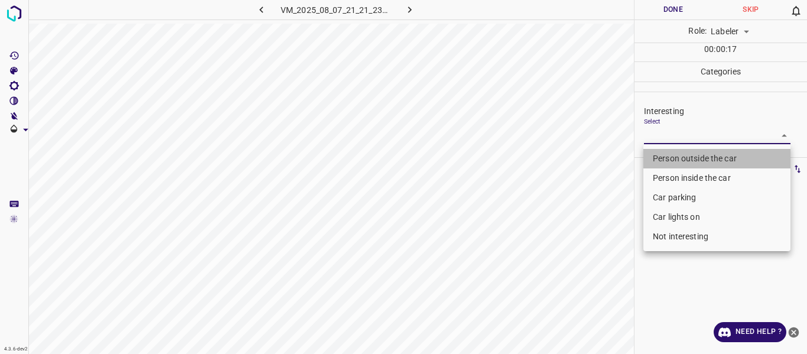
click at [659, 157] on li "Person outside the car" at bounding box center [717, 159] width 147 height 20
type input "Person outside the car"
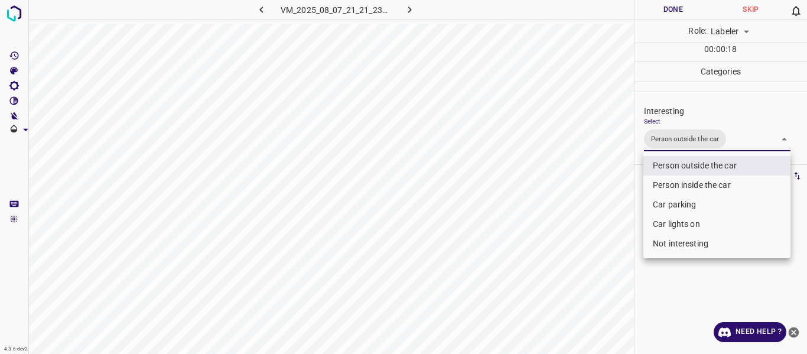
click at [579, 213] on div at bounding box center [403, 177] width 807 height 354
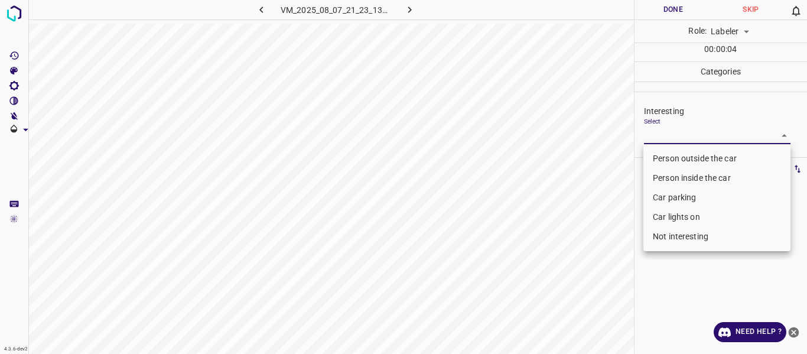
click at [655, 137] on body "4.3.6-dev2 VM_2025_08_07_21_23_13_666_03.gif Done Skip 0 Role: Labeler labeler …" at bounding box center [403, 177] width 807 height 354
click at [665, 200] on li "Car parking" at bounding box center [717, 198] width 147 height 20
type input "Car parking"
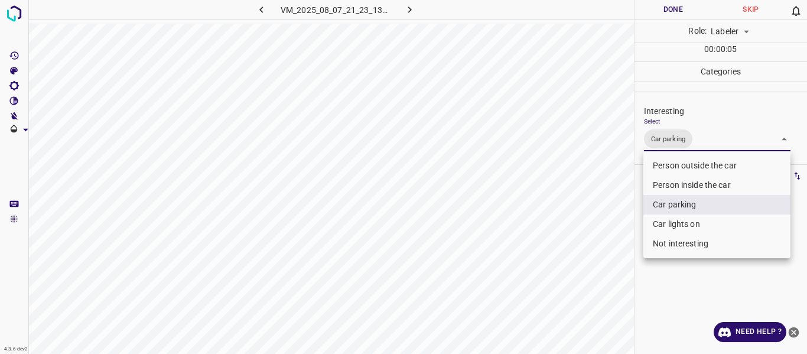
click at [609, 255] on div at bounding box center [403, 177] width 807 height 354
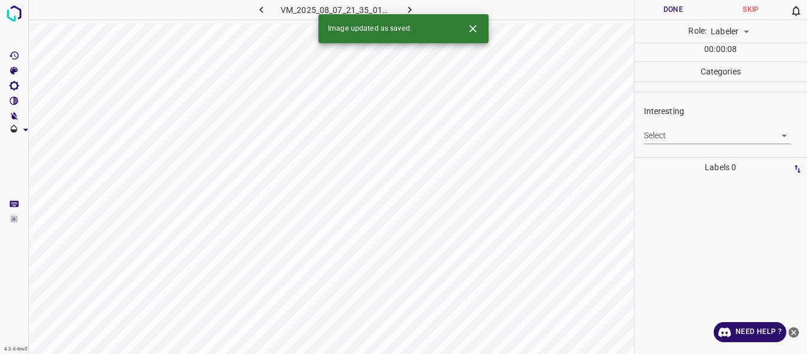
click at [657, 129] on body "4.3.6-dev2 VM_2025_08_07_21_35_01_037_02.gif Done Skip 0 Role: Labeler labeler …" at bounding box center [403, 177] width 807 height 354
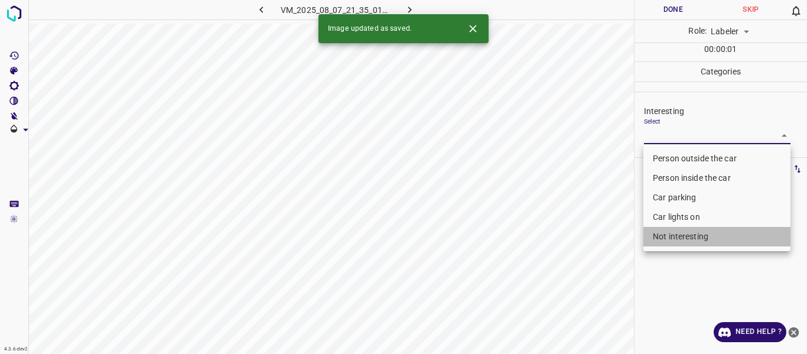
click at [675, 236] on li "Not interesting" at bounding box center [717, 237] width 147 height 20
type input "Not interesting"
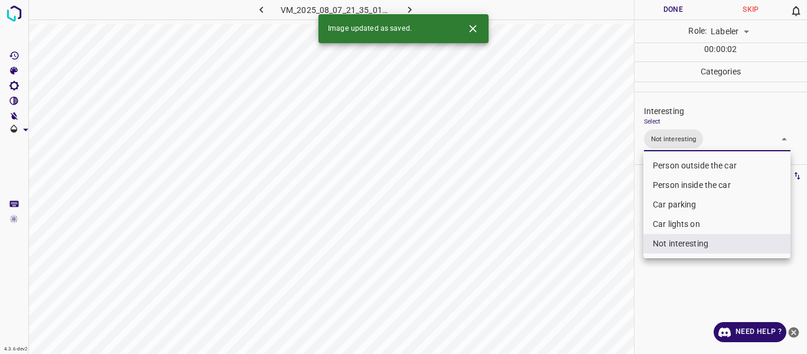
click at [568, 271] on div at bounding box center [403, 177] width 807 height 354
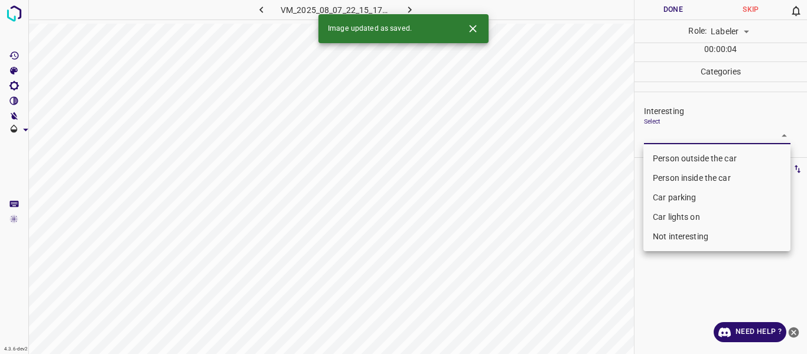
click at [672, 136] on body "4.3.6-dev2 VM_2025_08_07_22_15_17_528_02.gif Done Skip 0 Role: Labeler labeler …" at bounding box center [403, 177] width 807 height 354
click at [669, 152] on li "Person outside the car" at bounding box center [717, 159] width 147 height 20
type input "Person outside the car"
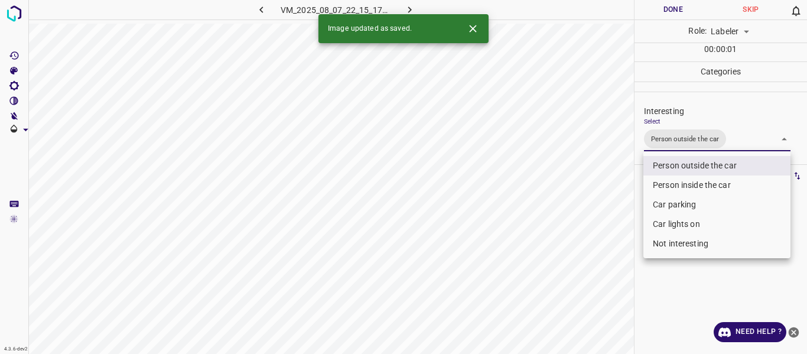
click at [571, 222] on div at bounding box center [403, 177] width 807 height 354
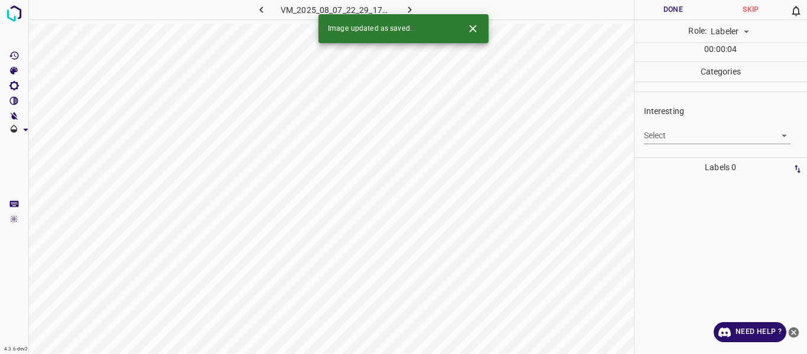
click at [655, 131] on body "4.3.6-dev2 VM_2025_08_07_22_29_17_528_00.gif Done Skip 0 Role: Labeler labeler …" at bounding box center [403, 177] width 807 height 354
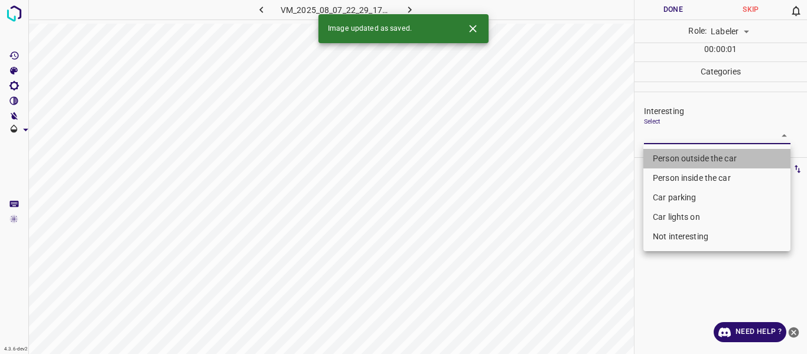
click at [657, 161] on li "Person outside the car" at bounding box center [717, 159] width 147 height 20
type input "Person outside the car"
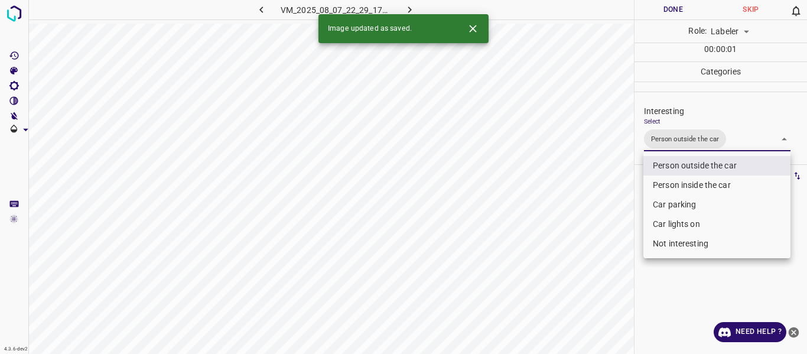
click at [598, 218] on div at bounding box center [403, 177] width 807 height 354
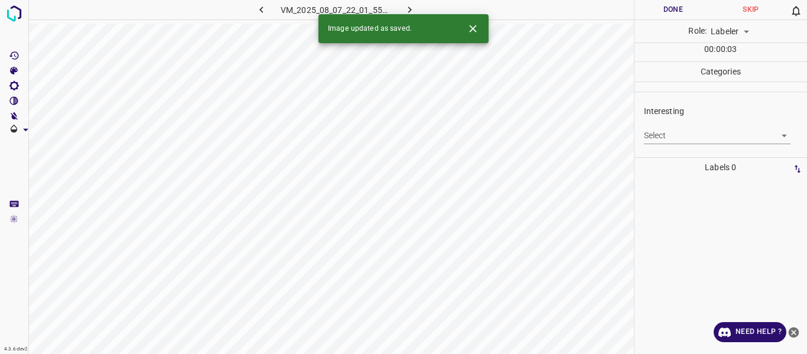
click at [660, 134] on body "4.3.6-dev2 VM_2025_08_07_22_01_55_735_01.gif Done Skip 0 Role: Labeler labeler …" at bounding box center [403, 177] width 807 height 354
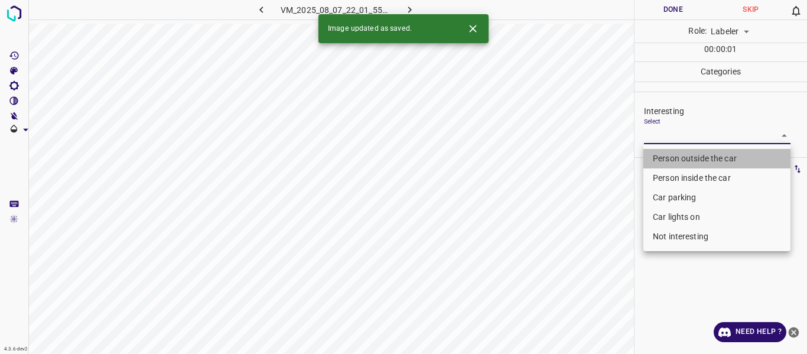
click at [665, 161] on li "Person outside the car" at bounding box center [717, 159] width 147 height 20
type input "Person outside the car"
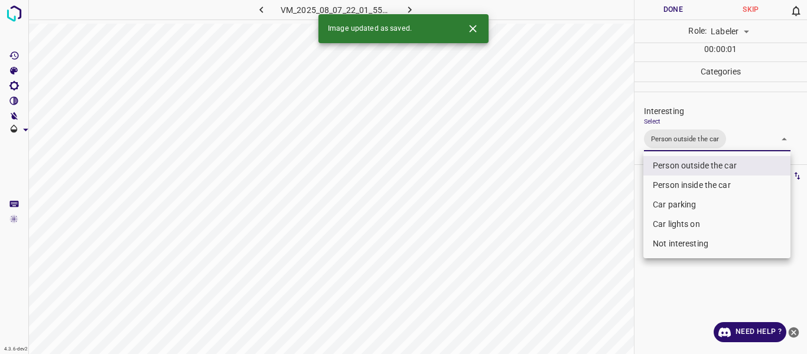
drag, startPoint x: 612, startPoint y: 233, endPoint x: 611, endPoint y: 242, distance: 8.9
click at [612, 234] on div at bounding box center [403, 177] width 807 height 354
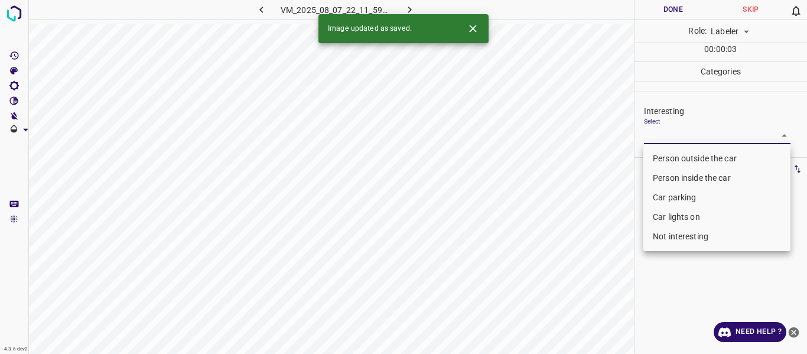
click at [658, 130] on body "4.3.6-dev2 VM_2025_08_07_22_11_59_654_00.gif Done Skip 0 Role: Labeler labeler …" at bounding box center [403, 177] width 807 height 354
click at [658, 157] on li "Person outside the car" at bounding box center [717, 159] width 147 height 20
type input "Person outside the car"
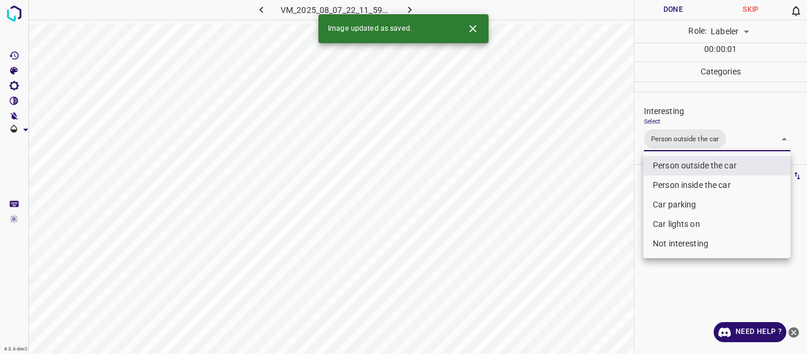
drag, startPoint x: 623, startPoint y: 219, endPoint x: 619, endPoint y: 254, distance: 35.1
click at [623, 220] on div at bounding box center [403, 177] width 807 height 354
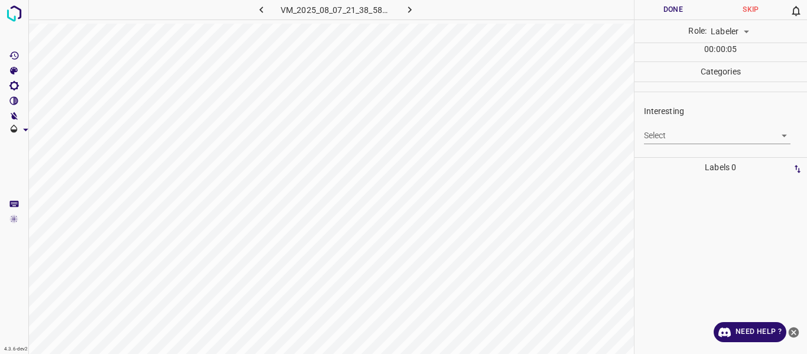
click at [673, 137] on body "4.3.6-dev2 VM_2025_08_07_21_38_58_316_06.gif Done Skip 0 Role: Labeler labeler …" at bounding box center [403, 177] width 807 height 354
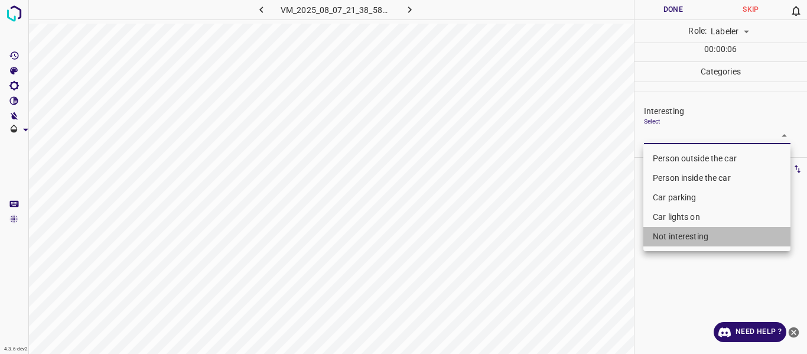
click at [681, 238] on li "Not interesting" at bounding box center [717, 237] width 147 height 20
type input "Not interesting"
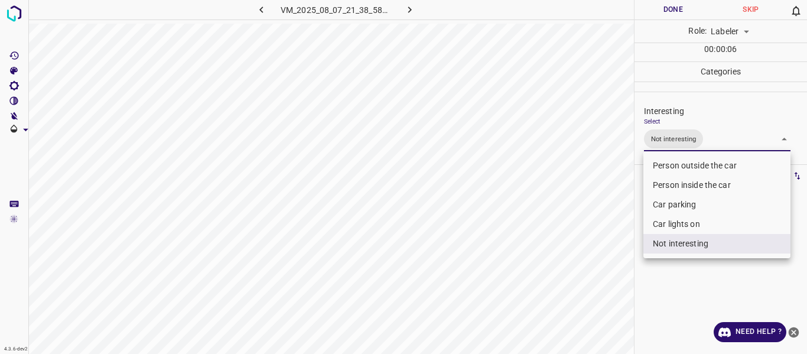
click at [593, 280] on div at bounding box center [403, 177] width 807 height 354
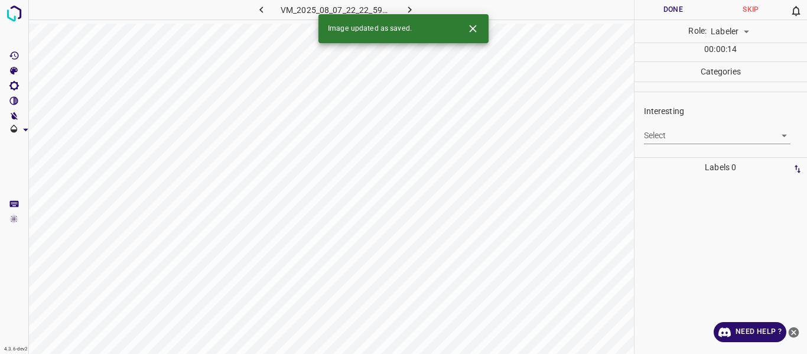
click at [658, 134] on body "4.3.6-dev2 VM_2025_08_07_22_22_59_666_03.gif Done Skip 0 Role: Labeler labeler …" at bounding box center [403, 177] width 807 height 354
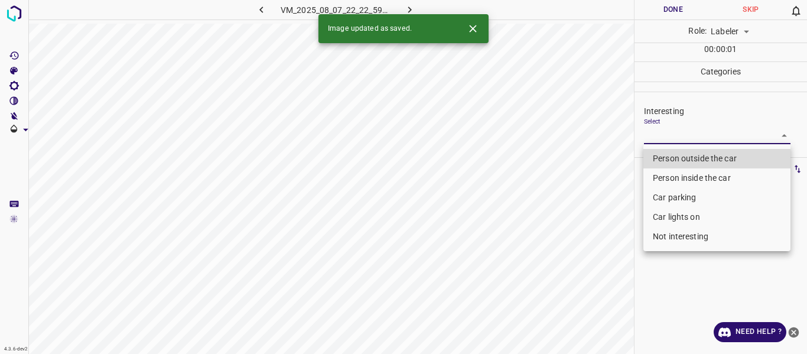
click at [658, 160] on li "Person outside the car" at bounding box center [717, 159] width 147 height 20
type input "Person outside the car"
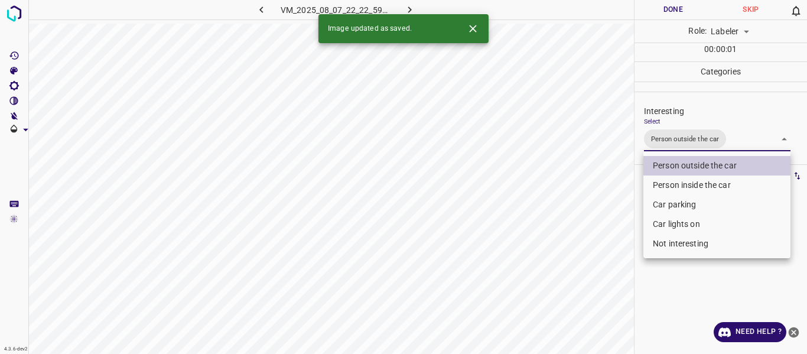
click at [588, 255] on div at bounding box center [403, 177] width 807 height 354
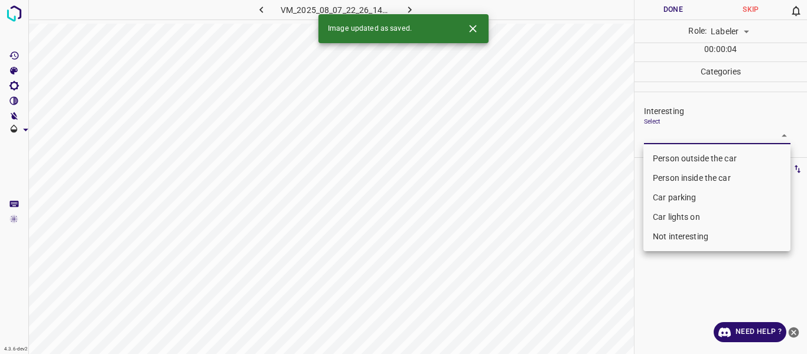
click at [662, 133] on body "4.3.6-dev2 VM_2025_08_07_22_26_14_941_00.gif Done Skip 0 Role: Labeler labeler …" at bounding box center [403, 177] width 807 height 354
click at [651, 158] on li "Person outside the car" at bounding box center [717, 159] width 147 height 20
type input "Person outside the car"
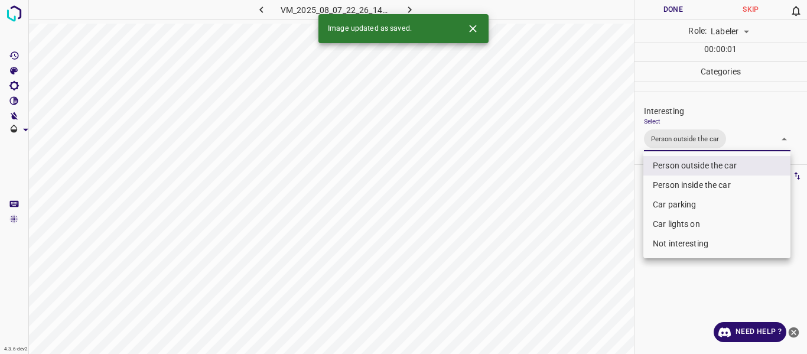
click at [587, 200] on div at bounding box center [403, 177] width 807 height 354
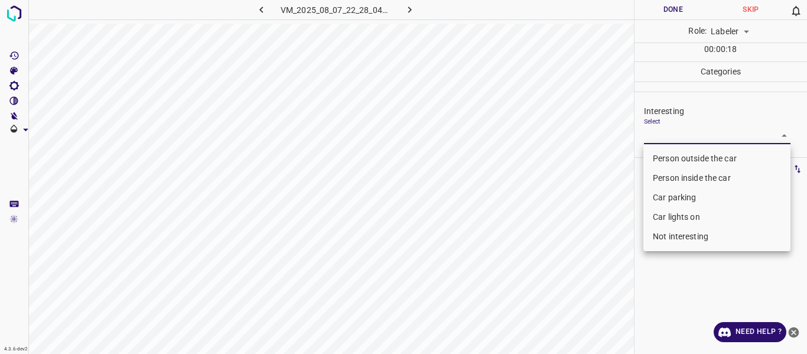
click at [664, 128] on body "4.3.6-dev2 VM_2025_08_07_22_28_04_183_05.gif Done Skip 0 Role: Labeler labeler …" at bounding box center [403, 177] width 807 height 354
click at [664, 160] on li "Person outside the car" at bounding box center [717, 159] width 147 height 20
type input "Person outside the car"
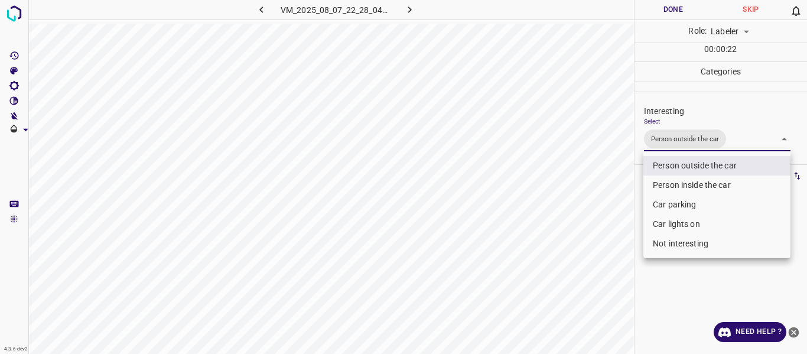
click at [579, 207] on div at bounding box center [403, 177] width 807 height 354
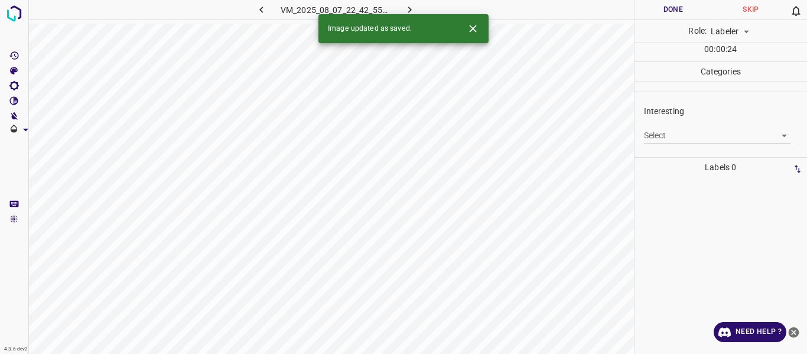
click at [658, 132] on body "4.3.6-dev2 VM_2025_08_07_22_42_55_694_04.gif Done Skip 0 Role: Labeler labeler …" at bounding box center [403, 177] width 807 height 354
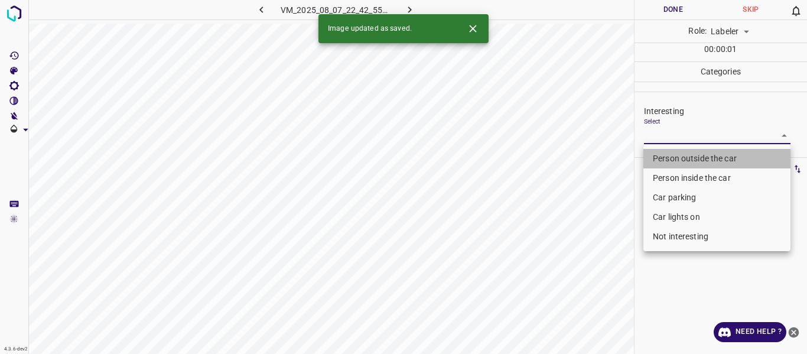
click at [664, 158] on li "Person outside the car" at bounding box center [717, 159] width 147 height 20
type input "Person outside the car"
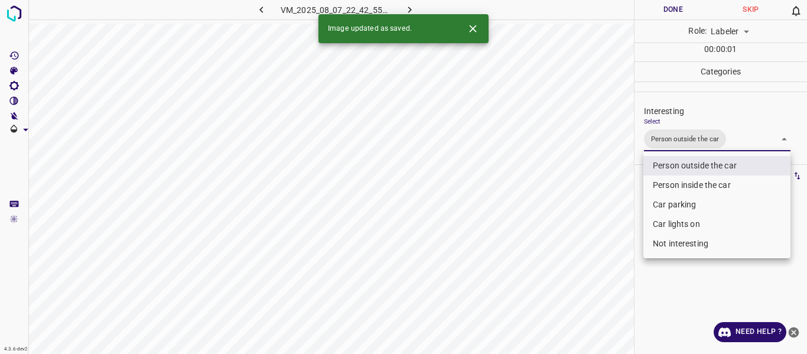
click at [598, 226] on div at bounding box center [403, 177] width 807 height 354
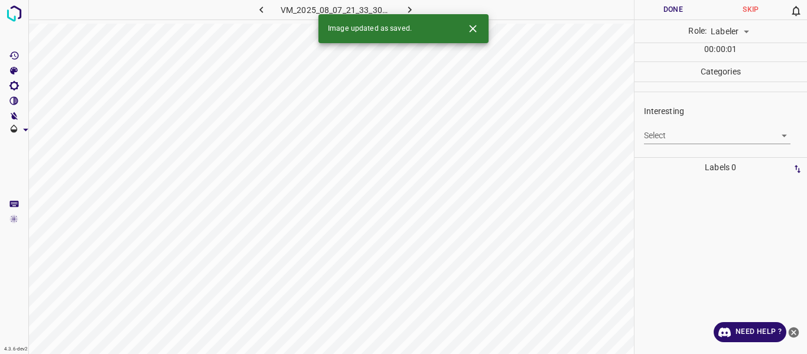
click at [671, 133] on body "4.3.6-dev2 VM_2025_08_07_21_33_30_667_06.gif Done Skip 0 Role: Labeler labeler …" at bounding box center [403, 177] width 807 height 354
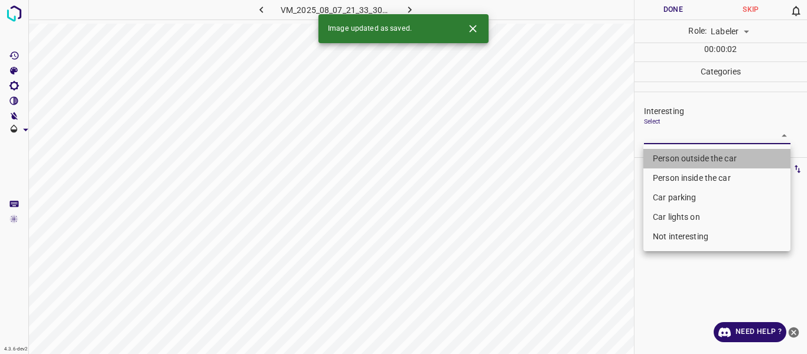
click at [662, 158] on li "Person outside the car" at bounding box center [717, 159] width 147 height 20
type input "Person outside the car"
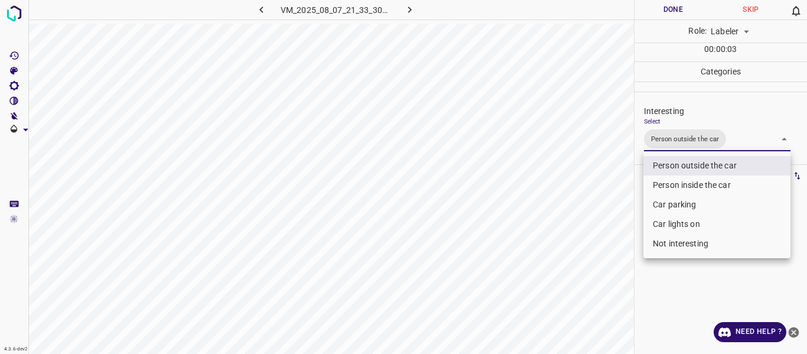
drag, startPoint x: 602, startPoint y: 183, endPoint x: 591, endPoint y: 206, distance: 25.4
click at [601, 185] on div at bounding box center [403, 177] width 807 height 354
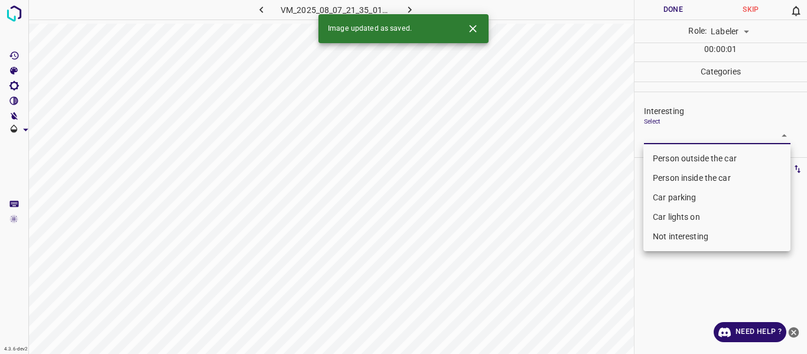
click at [680, 134] on body "4.3.6-dev2 VM_2025_08_07_21_35_01_037_08.gif Done Skip 0 Role: Labeler labeler …" at bounding box center [403, 177] width 807 height 354
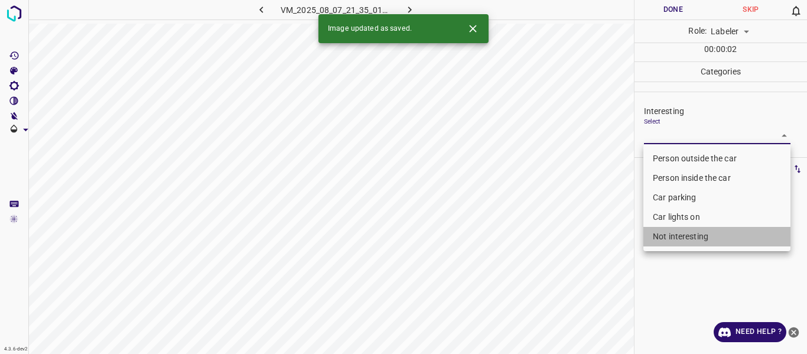
click at [673, 235] on li "Not interesting" at bounding box center [717, 237] width 147 height 20
type input "Not interesting"
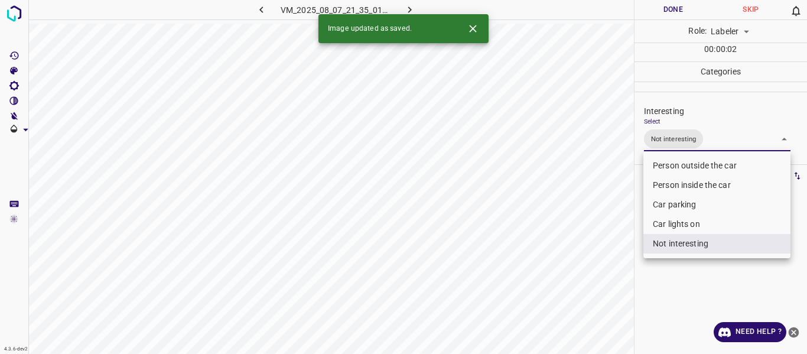
click at [607, 257] on div at bounding box center [403, 177] width 807 height 354
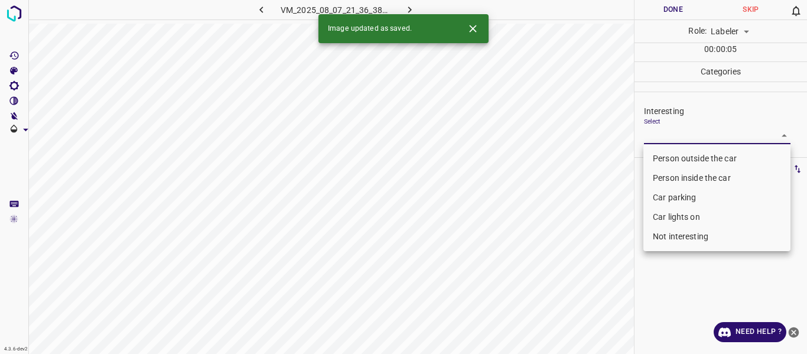
click at [659, 135] on body "4.3.6-dev2 VM_2025_08_07_21_36_38_638_06.gif Done Skip 0 Role: Labeler labeler …" at bounding box center [403, 177] width 807 height 354
click at [659, 156] on li "Person outside the car" at bounding box center [717, 159] width 147 height 20
type input "Person outside the car"
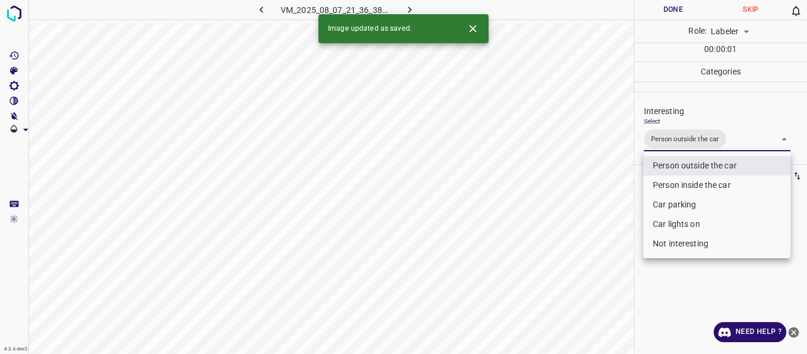
drag, startPoint x: 583, startPoint y: 223, endPoint x: 584, endPoint y: 229, distance: 6.0
click at [584, 225] on div at bounding box center [403, 177] width 807 height 354
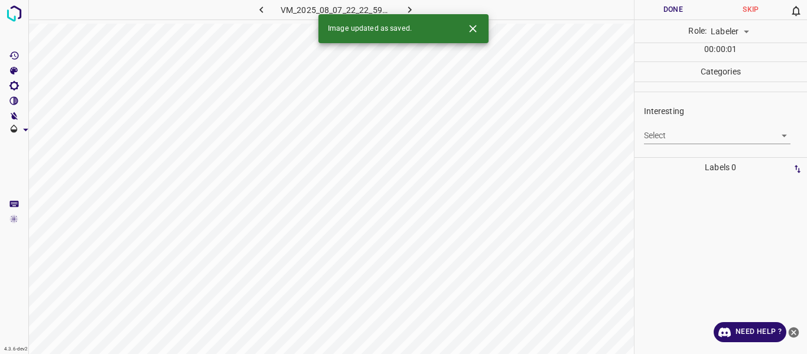
click at [657, 135] on body "4.3.6-dev2 VM_2025_08_07_22_22_59_666_00.gif Done Skip 0 Role: Labeler labeler …" at bounding box center [403, 177] width 807 height 354
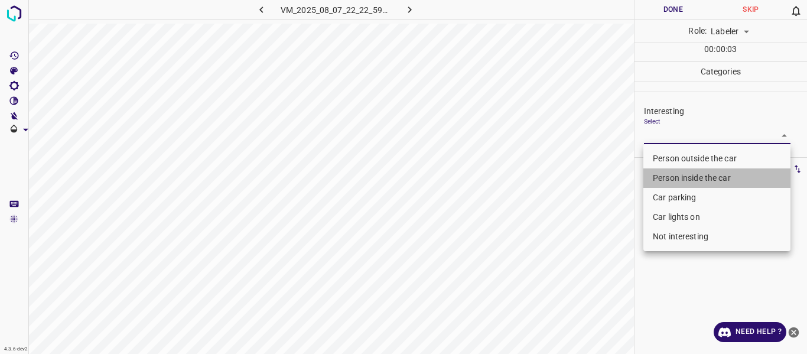
click at [659, 176] on li "Person inside the car" at bounding box center [717, 178] width 147 height 20
type input "Person inside the car"
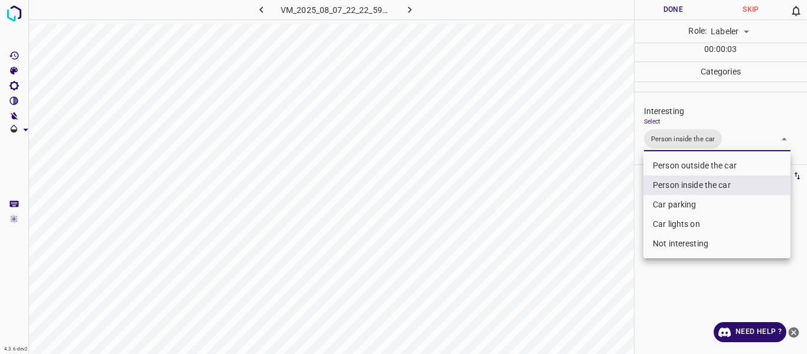
drag, startPoint x: 598, startPoint y: 217, endPoint x: 588, endPoint y: 241, distance: 26.5
click at [598, 219] on div at bounding box center [403, 177] width 807 height 354
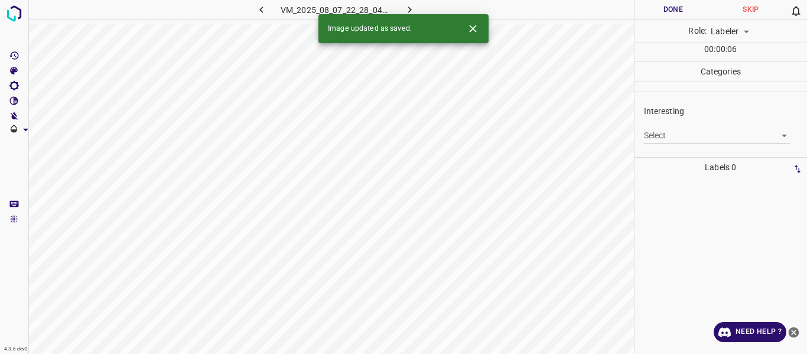
click at [655, 133] on body "4.3.6-dev2 VM_2025_08_07_22_28_04_183_08.gif Done Skip 0 Role: Labeler labeler …" at bounding box center [403, 177] width 807 height 354
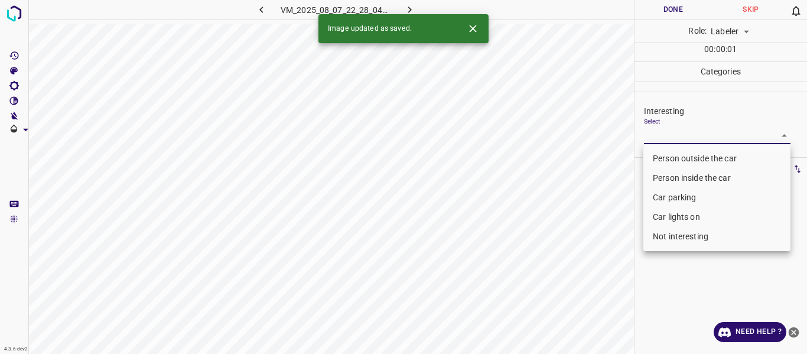
click at [648, 155] on li "Person outside the car" at bounding box center [717, 159] width 147 height 20
type input "Person outside the car"
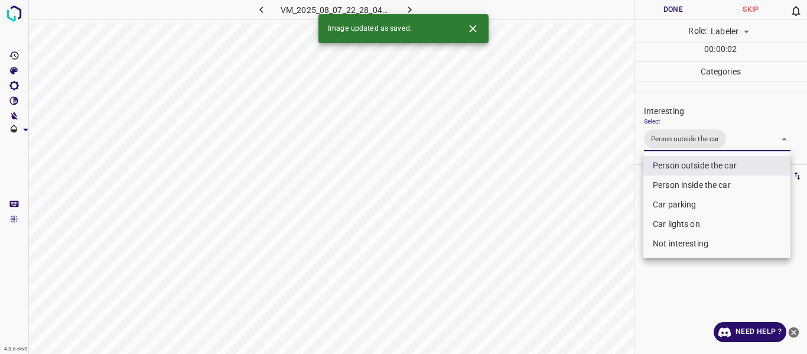
click at [599, 226] on div at bounding box center [403, 177] width 807 height 354
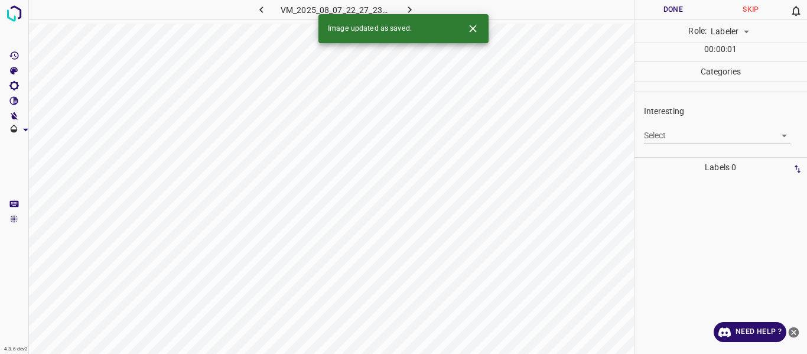
click at [675, 134] on body "4.3.6-dev2 VM_2025_08_07_22_27_23_865_12.gif Done Skip 0 Role: Labeler labeler …" at bounding box center [403, 177] width 807 height 354
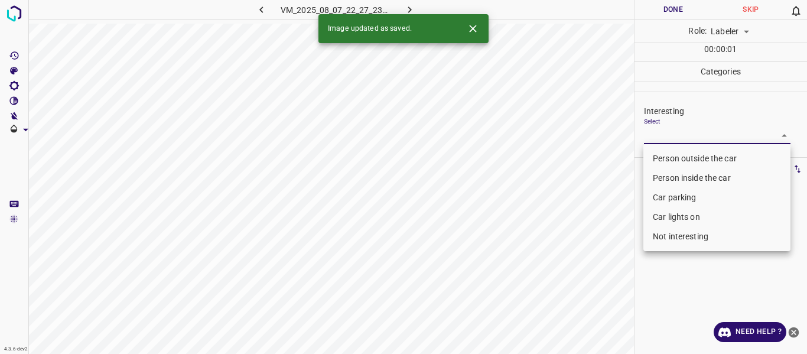
click at [672, 155] on li "Person outside the car" at bounding box center [717, 159] width 147 height 20
type input "Person outside the car"
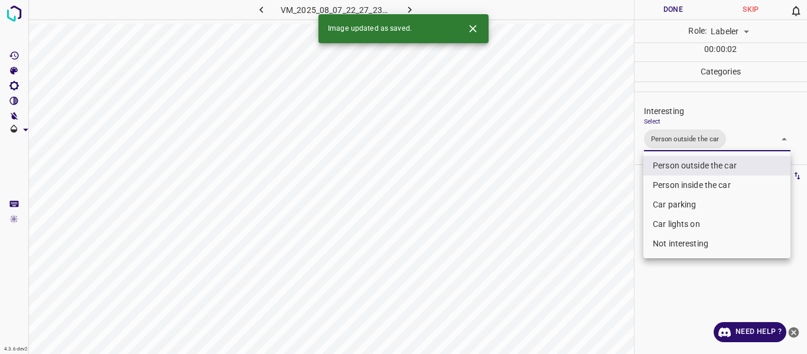
click at [577, 196] on div at bounding box center [403, 177] width 807 height 354
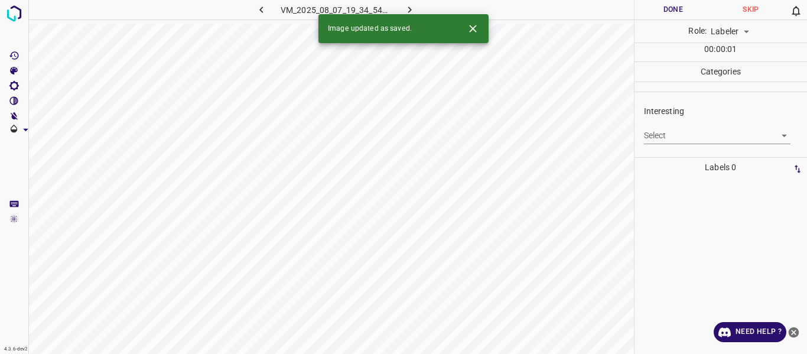
click at [654, 137] on body "4.3.6-dev2 VM_2025_08_07_19_34_54_888_03.gif Done Skip 0 Role: Labeler labeler …" at bounding box center [403, 177] width 807 height 354
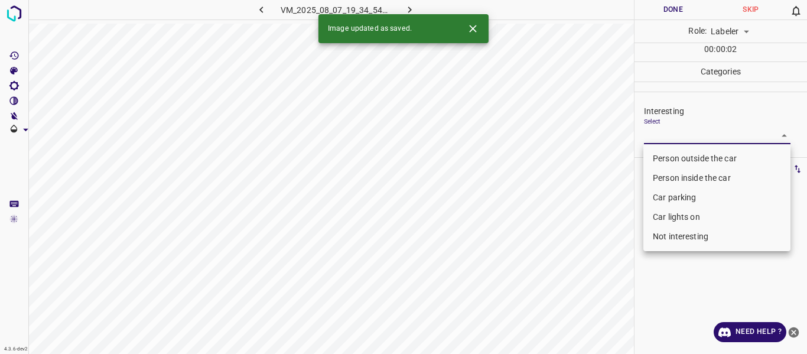
click at [674, 235] on li "Not interesting" at bounding box center [717, 237] width 147 height 20
type input "Not interesting"
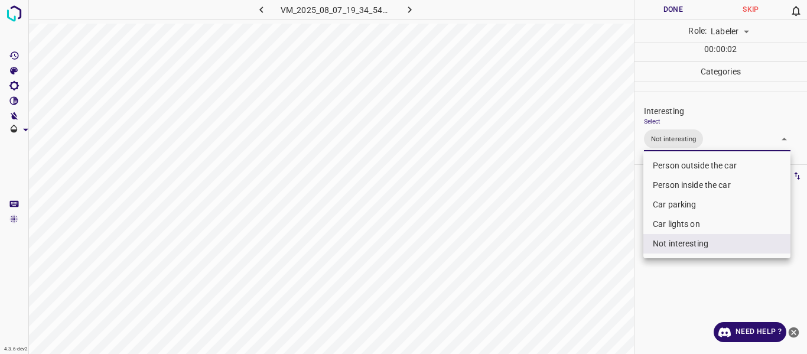
click at [601, 275] on div at bounding box center [403, 177] width 807 height 354
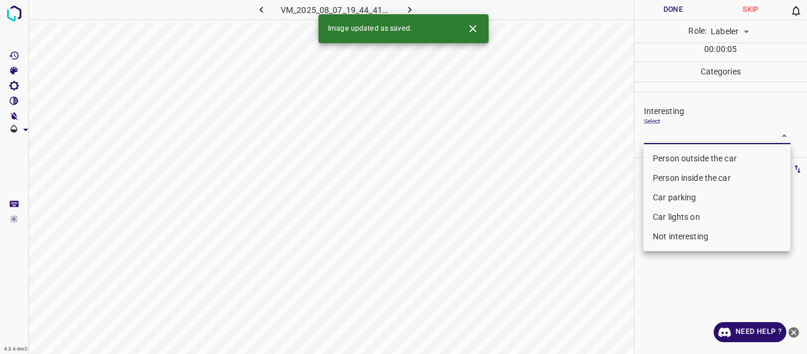
click at [659, 131] on body "4.3.6-dev2 VM_2025_08_07_19_44_41_097_06.gif Done Skip 0 Role: Labeler labeler …" at bounding box center [403, 177] width 807 height 354
click at [659, 157] on li "Person outside the car" at bounding box center [717, 159] width 147 height 20
type input "Person outside the car"
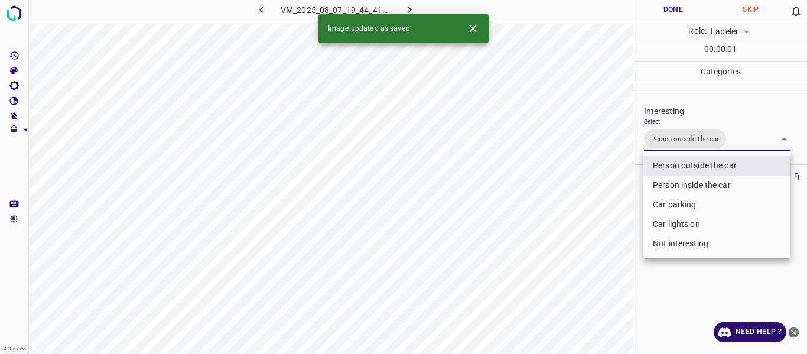
click at [591, 207] on div at bounding box center [403, 177] width 807 height 354
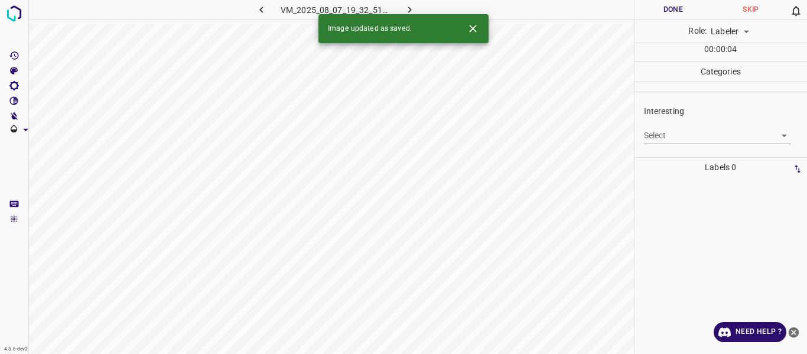
click at [655, 129] on body "4.3.6-dev2 VM_2025_08_07_19_32_51_601_04.gif Done Skip 0 Role: Labeler labeler …" at bounding box center [403, 177] width 807 height 354
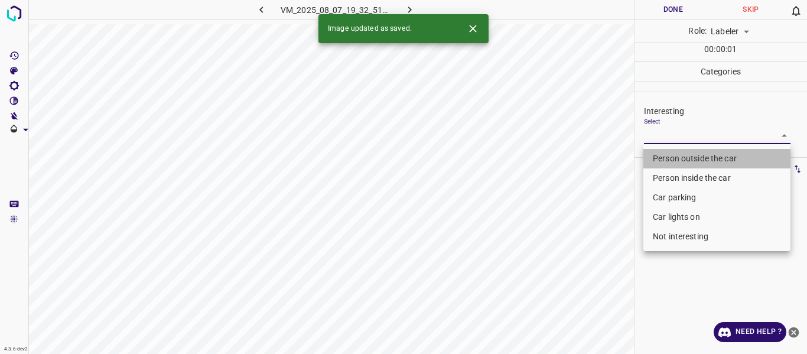
click at [658, 155] on li "Person outside the car" at bounding box center [717, 159] width 147 height 20
type input "Person outside the car"
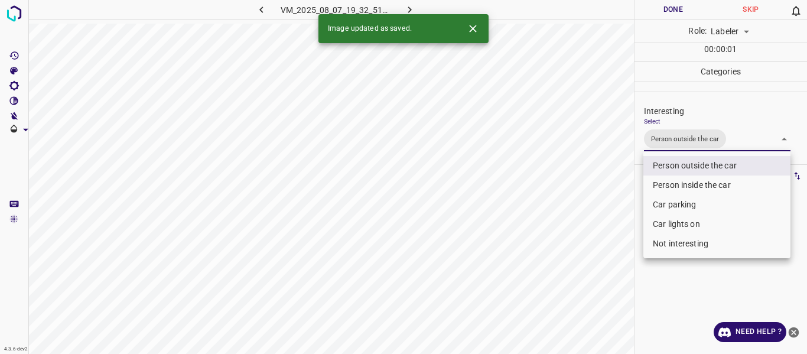
drag, startPoint x: 596, startPoint y: 207, endPoint x: 601, endPoint y: 229, distance: 21.9
click at [598, 210] on div at bounding box center [403, 177] width 807 height 354
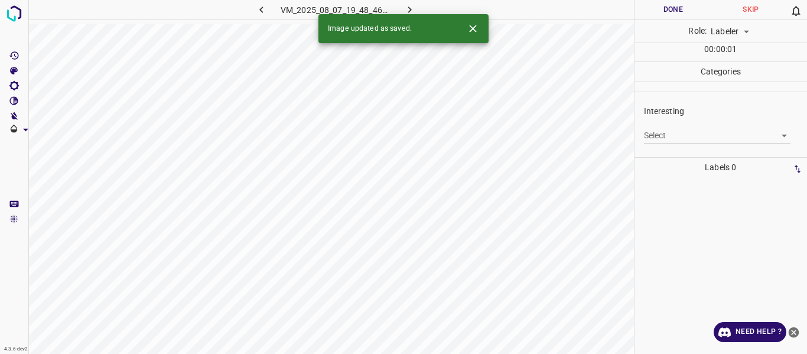
click at [671, 131] on body "4.3.6-dev2 VM_2025_08_07_19_48_46_979_00.gif Done Skip 0 Role: Labeler labeler …" at bounding box center [403, 177] width 807 height 354
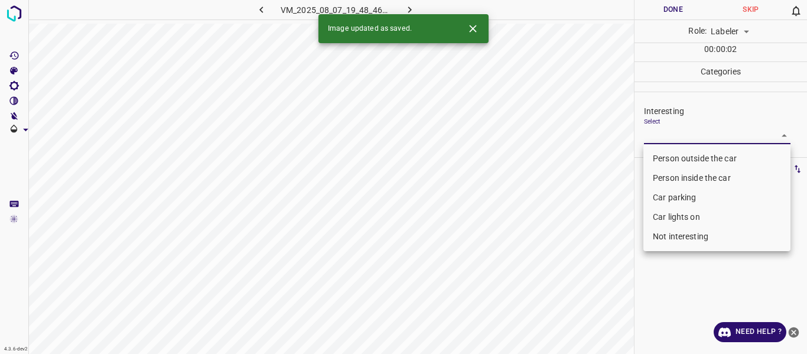
click at [667, 194] on li "Car parking" at bounding box center [717, 198] width 147 height 20
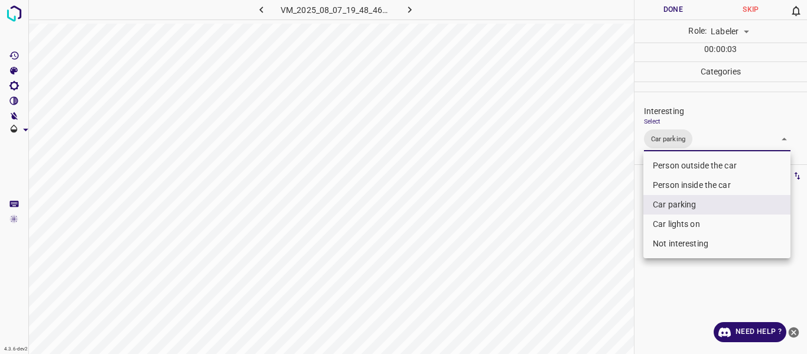
click at [675, 226] on li "Car lights on" at bounding box center [717, 225] width 147 height 20
type input "Car parking,Car lights on"
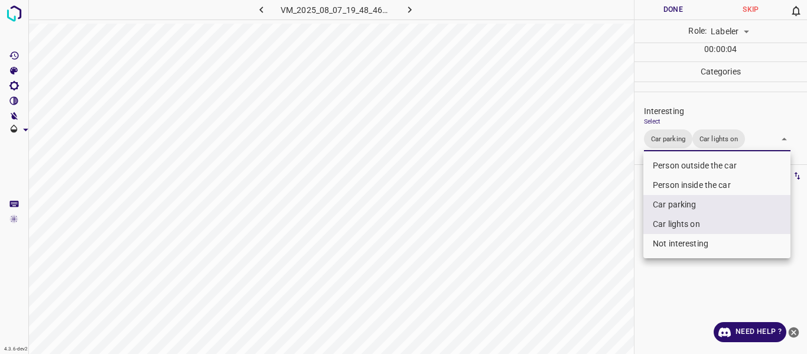
click at [619, 249] on div at bounding box center [403, 177] width 807 height 354
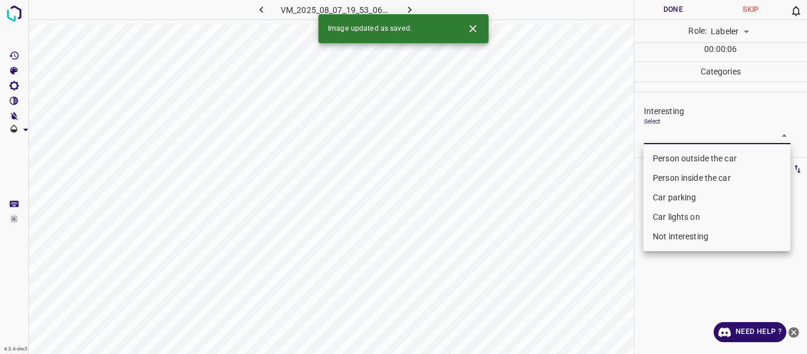
click at [656, 132] on body "4.3.6-dev2 VM_2025_08_07_19_53_06_220_07.gif Done Skip 0 Role: Labeler labeler …" at bounding box center [403, 177] width 807 height 354
click at [660, 157] on li "Person outside the car" at bounding box center [717, 159] width 147 height 20
type input "Person outside the car"
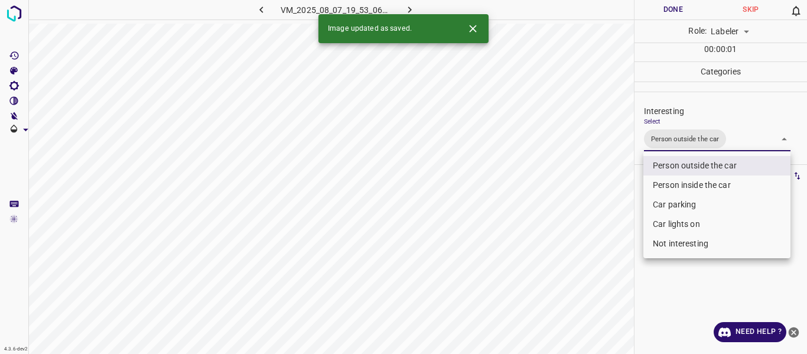
click at [604, 205] on div at bounding box center [403, 177] width 807 height 354
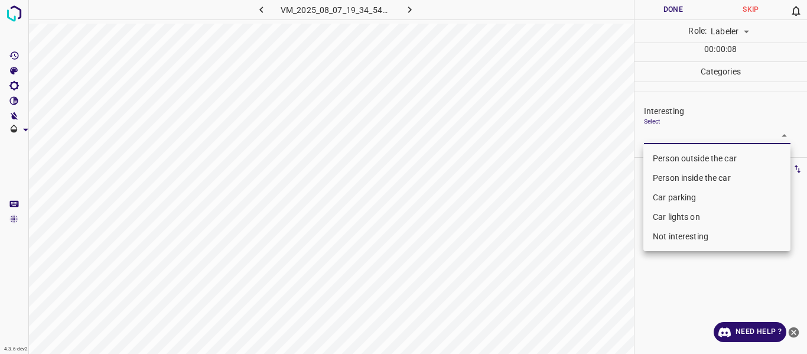
click at [656, 136] on body "4.3.6-dev2 VM_2025_08_07_19_34_54_888_10.gif Done Skip 0 Role: Labeler labeler …" at bounding box center [403, 177] width 807 height 354
click at [670, 241] on li "Not interesting" at bounding box center [717, 237] width 147 height 20
type input "Not interesting"
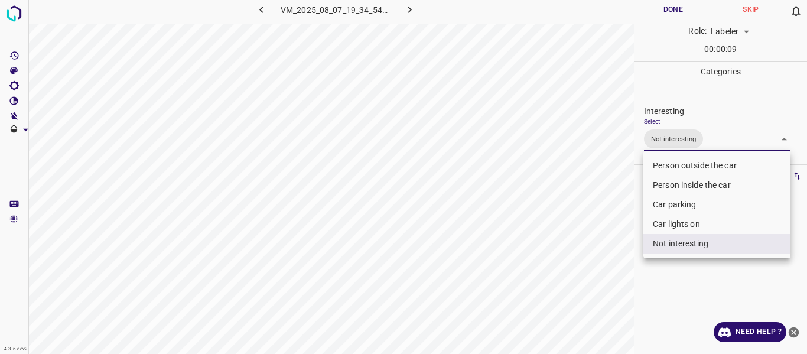
click at [598, 277] on div at bounding box center [403, 177] width 807 height 354
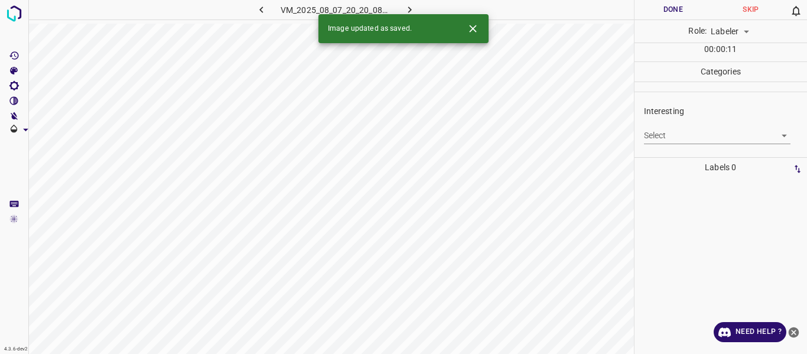
click at [664, 135] on body "4.3.6-dev2 VM_2025_08_07_20_20_08_573_05.gif Done Skip 0 Role: Labeler labeler …" at bounding box center [403, 177] width 807 height 354
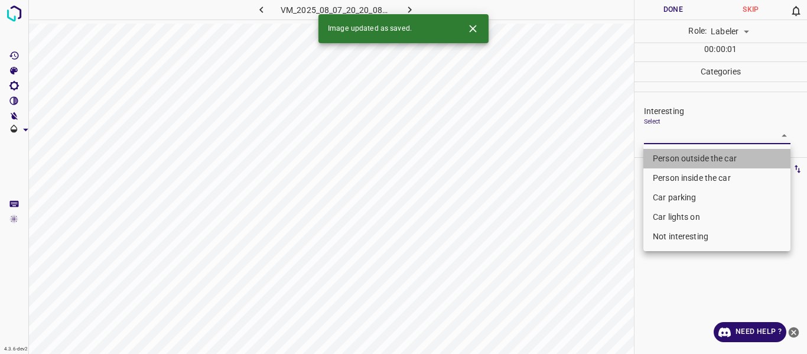
click at [663, 155] on li "Person outside the car" at bounding box center [717, 159] width 147 height 20
type input "Person outside the car"
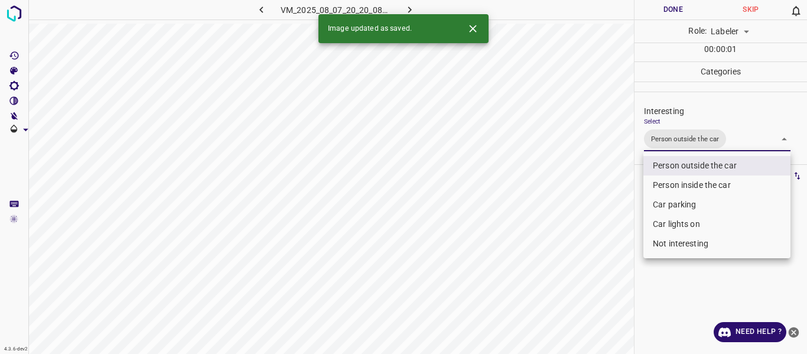
drag, startPoint x: 595, startPoint y: 205, endPoint x: 590, endPoint y: 225, distance: 21.1
click at [595, 207] on div at bounding box center [403, 177] width 807 height 354
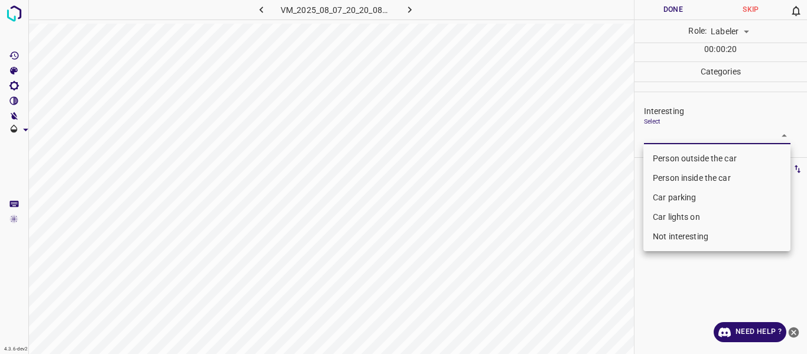
drag, startPoint x: 688, startPoint y: 126, endPoint x: 663, endPoint y: 158, distance: 40.8
click at [685, 128] on body "4.3.6-dev2 VM_2025_08_07_20_20_08_573_00.gif Done Skip 0 Role: Labeler labeler …" at bounding box center [403, 177] width 807 height 354
drag, startPoint x: 663, startPoint y: 158, endPoint x: 561, endPoint y: 197, distance: 108.9
click at [663, 157] on li "Person outside the car" at bounding box center [717, 159] width 147 height 20
type input "Person outside the car"
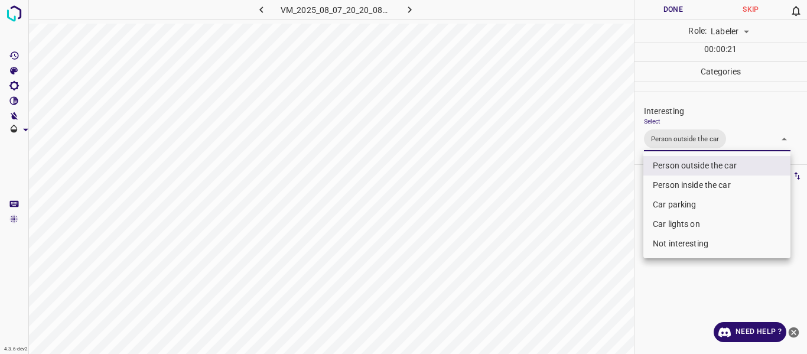
drag, startPoint x: 561, startPoint y: 197, endPoint x: 563, endPoint y: 203, distance: 6.4
click at [561, 200] on div at bounding box center [403, 177] width 807 height 354
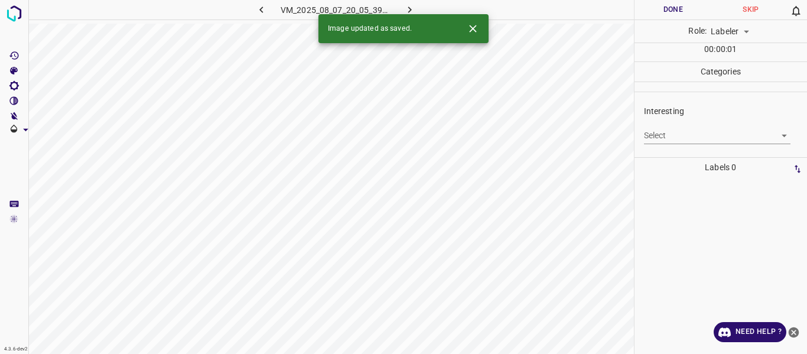
click at [677, 135] on body "4.3.6-dev2 VM_2025_08_07_20_05_39_116_02.gif Done Skip 0 Role: Labeler labeler …" at bounding box center [403, 177] width 807 height 354
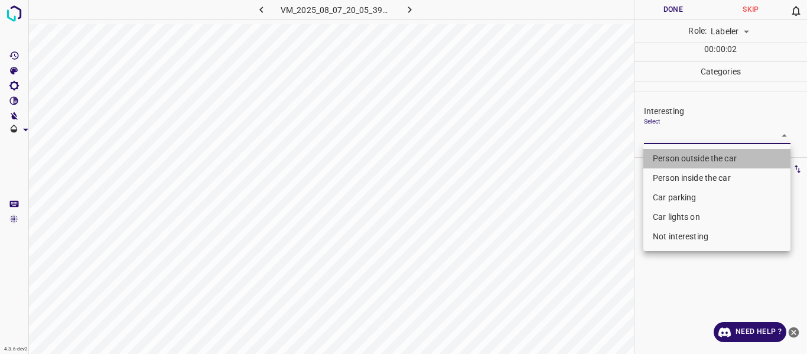
click at [674, 159] on li "Person outside the car" at bounding box center [717, 159] width 147 height 20
type input "Person outside the car"
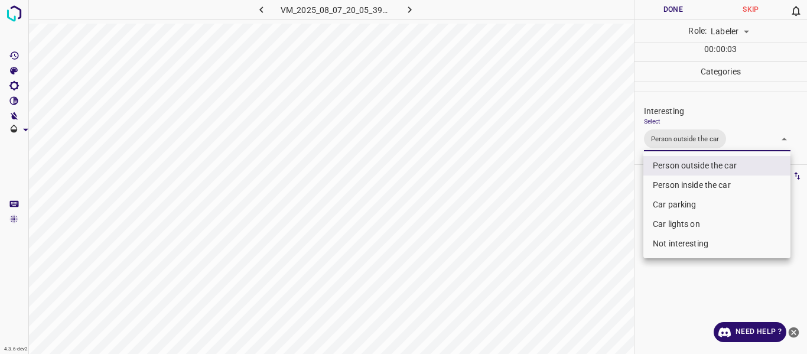
click at [590, 236] on div at bounding box center [403, 177] width 807 height 354
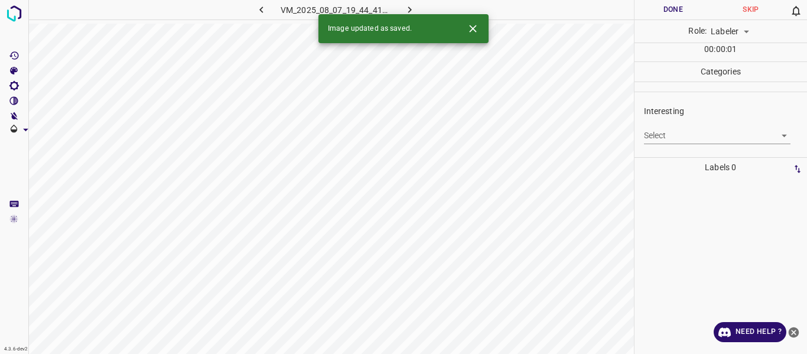
click at [679, 135] on body "4.3.6-dev2 VM_2025_08_07_19_44_41_097_05.gif Done Skip 0 Role: Labeler labeler …" at bounding box center [403, 177] width 807 height 354
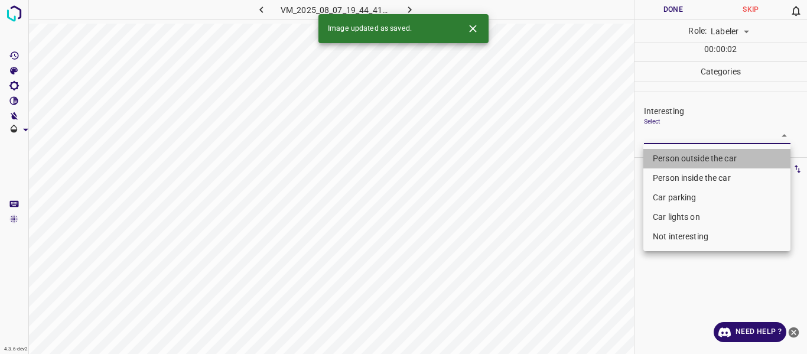
click at [673, 155] on li "Person outside the car" at bounding box center [717, 159] width 147 height 20
type input "Person outside the car"
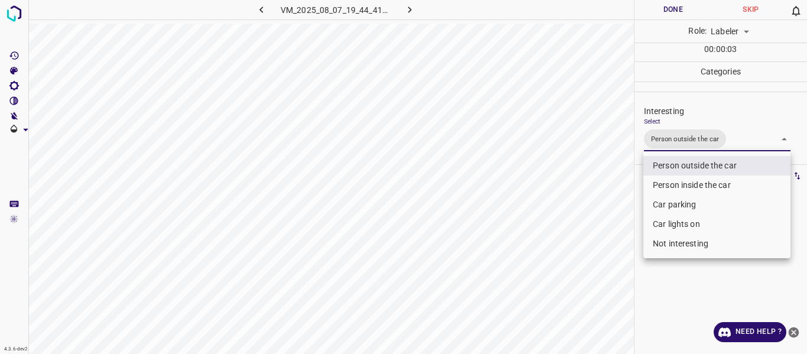
drag, startPoint x: 537, startPoint y: 261, endPoint x: 580, endPoint y: 297, distance: 56.7
click at [537, 262] on div at bounding box center [403, 177] width 807 height 354
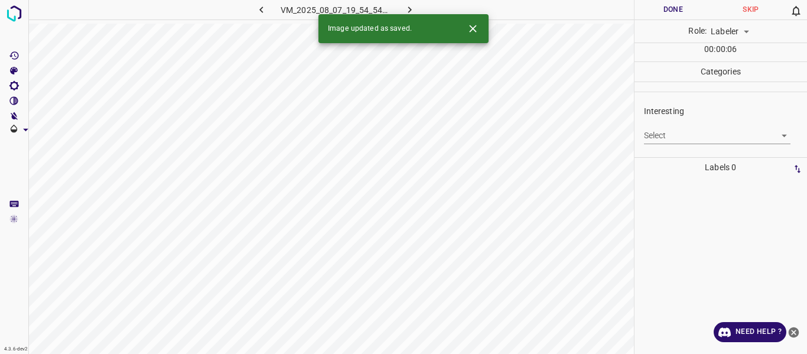
click at [666, 134] on body "4.3.6-dev2 VM_2025_08_07_19_54_54_655_02.gif Done Skip 0 Role: Labeler labeler …" at bounding box center [403, 177] width 807 height 354
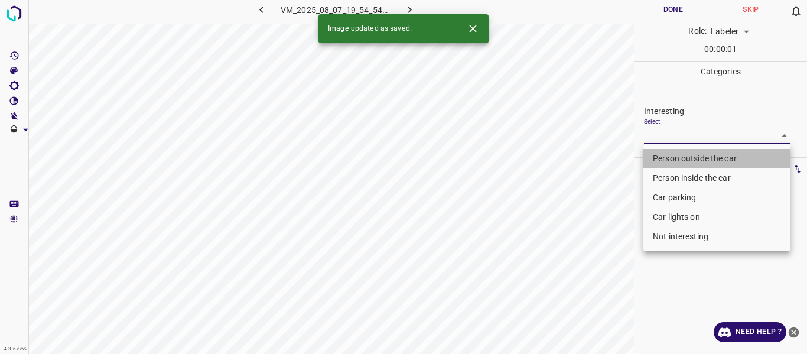
click at [666, 154] on li "Person outside the car" at bounding box center [717, 159] width 147 height 20
type input "Person outside the car"
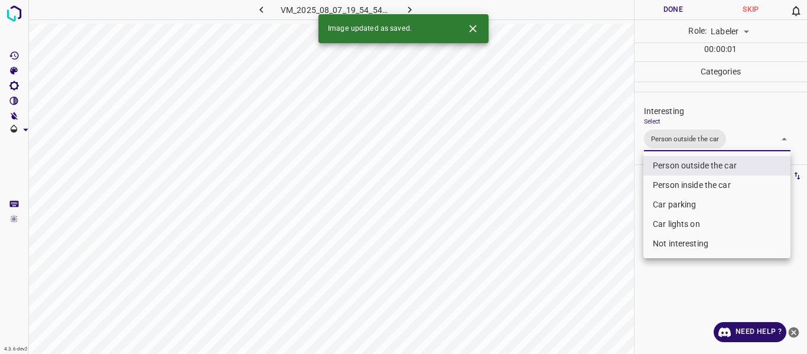
drag, startPoint x: 613, startPoint y: 209, endPoint x: 606, endPoint y: 228, distance: 19.4
click at [613, 210] on div at bounding box center [403, 177] width 807 height 354
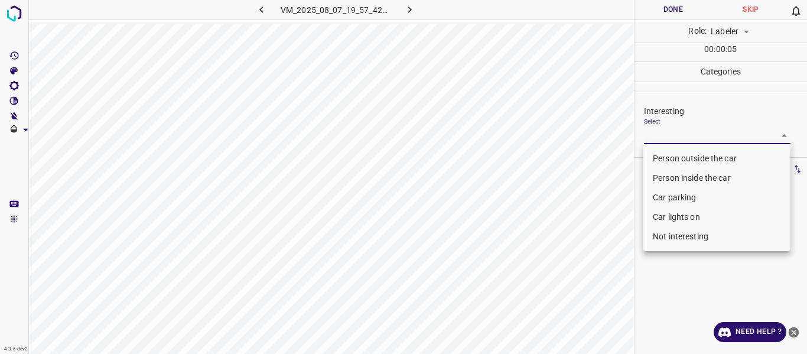
click at [671, 135] on body "4.3.6-dev2 VM_2025_08_07_19_57_42_960_02.gif Done Skip 0 Role: Labeler labeler …" at bounding box center [403, 177] width 807 height 354
click at [690, 246] on li "Not interesting" at bounding box center [717, 237] width 147 height 20
type input "Not interesting"
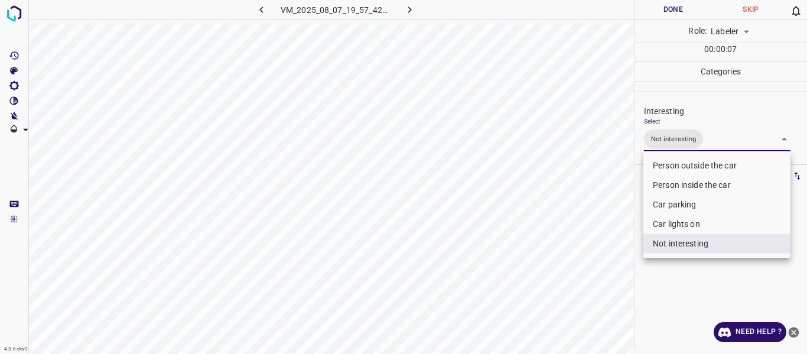
click at [597, 262] on div at bounding box center [403, 177] width 807 height 354
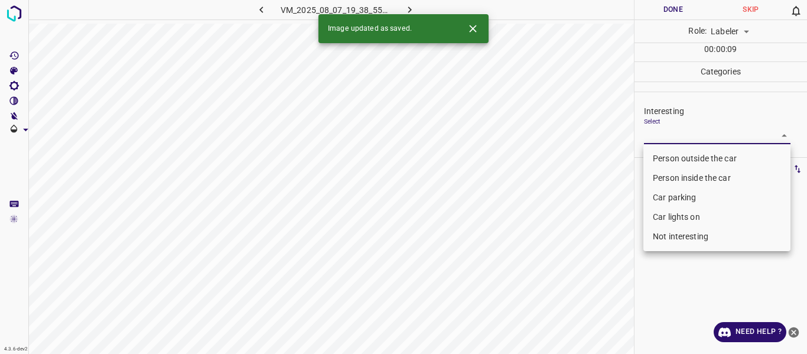
drag, startPoint x: 661, startPoint y: 133, endPoint x: 663, endPoint y: 150, distance: 17.2
click at [661, 134] on body "4.3.6-dev2 VM_2025_08_07_19_38_55_982_02.gif Done Skip 0 Role: Labeler labeler …" at bounding box center [403, 177] width 807 height 354
click at [663, 153] on li "Person outside the car" at bounding box center [717, 159] width 147 height 20
type input "Person outside the car"
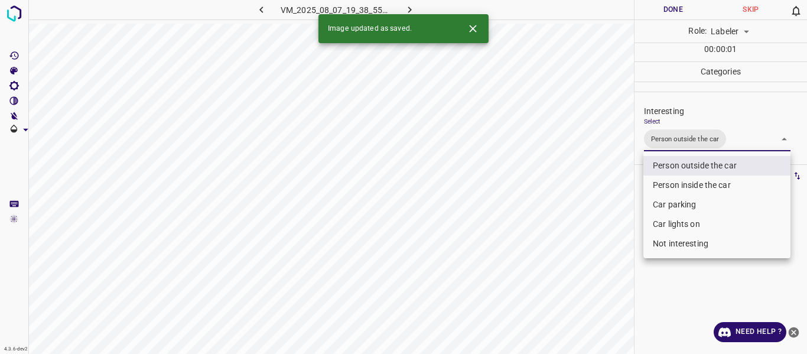
click at [620, 226] on div at bounding box center [403, 177] width 807 height 354
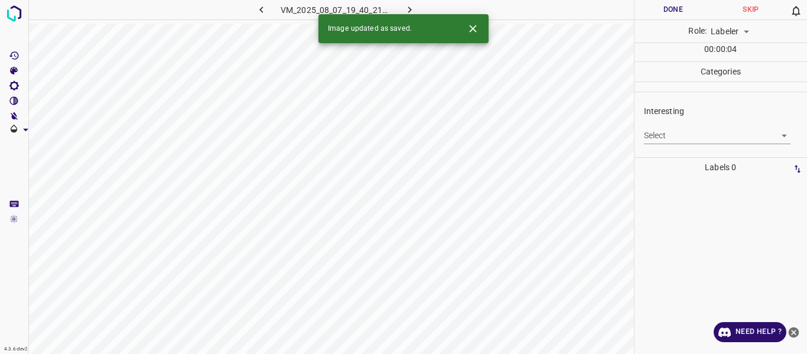
click at [658, 128] on body "4.3.6-dev2 VM_2025_08_07_19_40_21_955_01.gif Done Skip 0 Role: Labeler labeler …" at bounding box center [403, 177] width 807 height 354
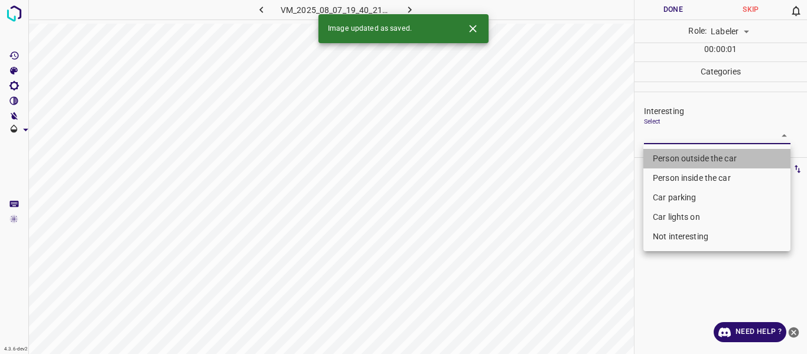
click at [656, 159] on li "Person outside the car" at bounding box center [717, 159] width 147 height 20
type input "Person outside the car"
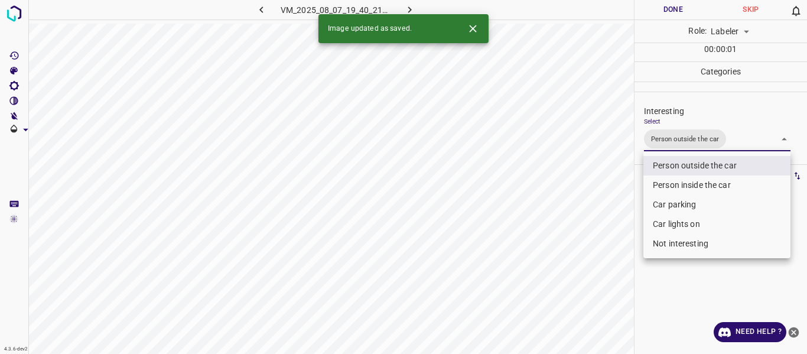
click at [605, 203] on div at bounding box center [403, 177] width 807 height 354
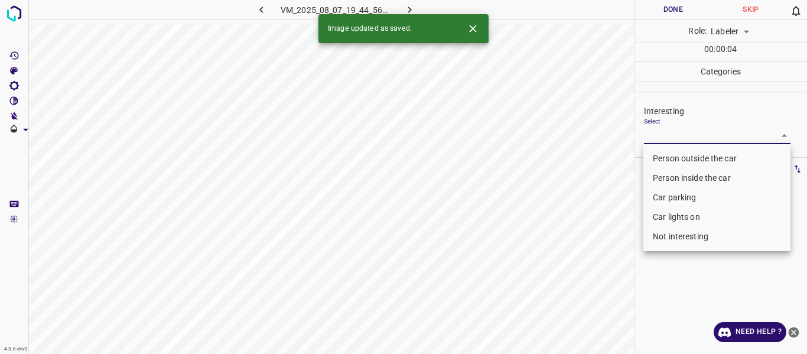
click at [676, 133] on body "4.3.6-dev2 VM_2025_08_07_19_44_56_694_04.gif Done Skip 0 Role: Labeler labeler …" at bounding box center [403, 177] width 807 height 354
click at [660, 154] on li "Person outside the car" at bounding box center [717, 159] width 147 height 20
type input "Person outside the car"
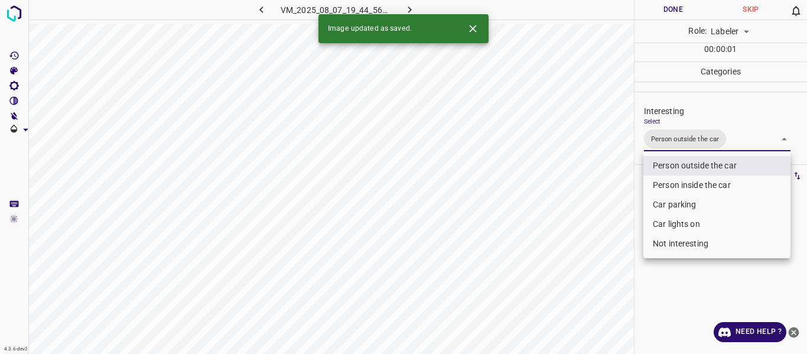
drag, startPoint x: 589, startPoint y: 217, endPoint x: 589, endPoint y: 231, distance: 13.6
click at [589, 218] on div at bounding box center [403, 177] width 807 height 354
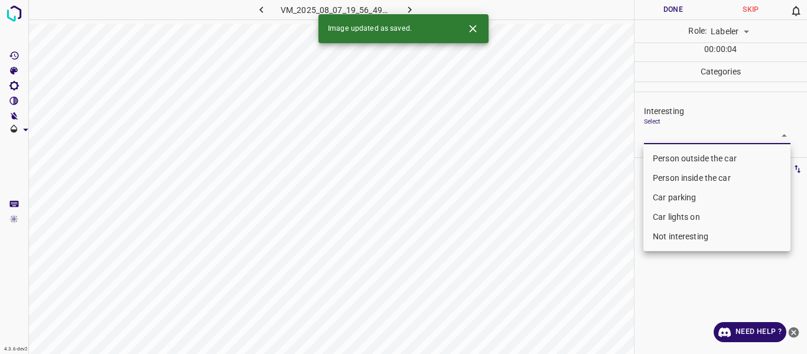
click at [656, 135] on body "4.3.6-dev2 VM_2025_08_07_19_56_49_163_01.gif Done Skip 0 Role: Labeler labeler …" at bounding box center [403, 177] width 807 height 354
click at [656, 158] on li "Person outside the car" at bounding box center [717, 159] width 147 height 20
type input "Person outside the car"
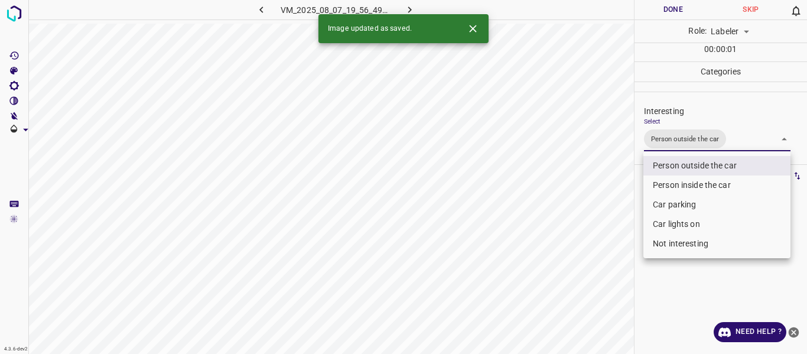
click at [601, 209] on div at bounding box center [403, 177] width 807 height 354
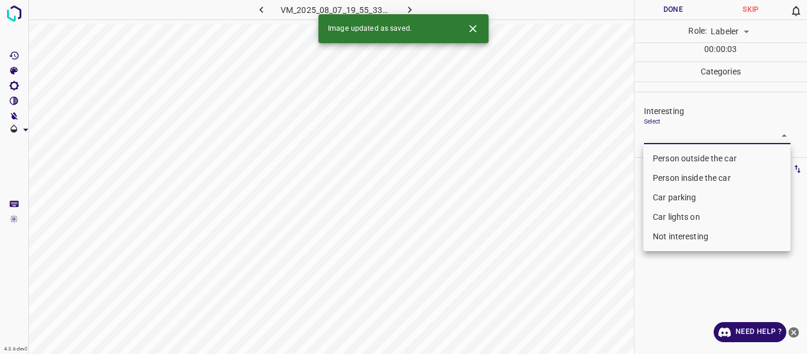
click at [671, 132] on body "4.3.6-dev2 VM_2025_08_07_19_55_33_540_03.gif Done Skip 0 Role: Labeler labeler …" at bounding box center [403, 177] width 807 height 354
click at [670, 159] on li "Person outside the car" at bounding box center [717, 159] width 147 height 20
type input "Person outside the car"
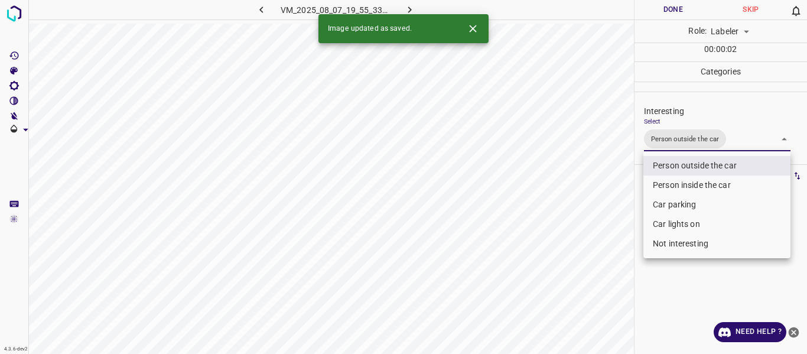
click at [561, 242] on div at bounding box center [403, 177] width 807 height 354
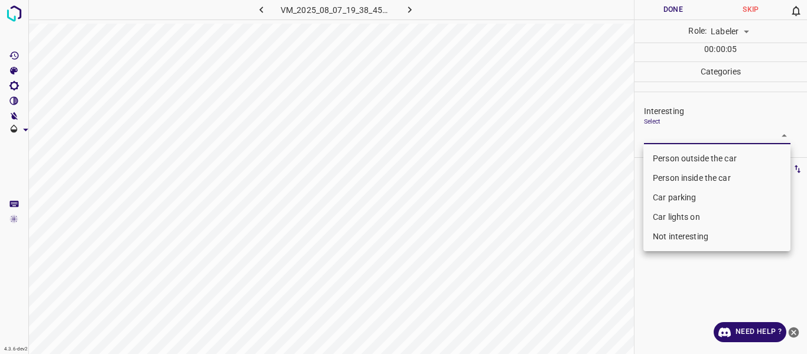
click at [669, 137] on body "4.3.6-dev2 VM_2025_08_07_19_38_45_206_06.gif Done Skip 0 Role: Labeler labeler …" at bounding box center [403, 177] width 807 height 354
click at [669, 160] on li "Person outside the car" at bounding box center [717, 159] width 147 height 20
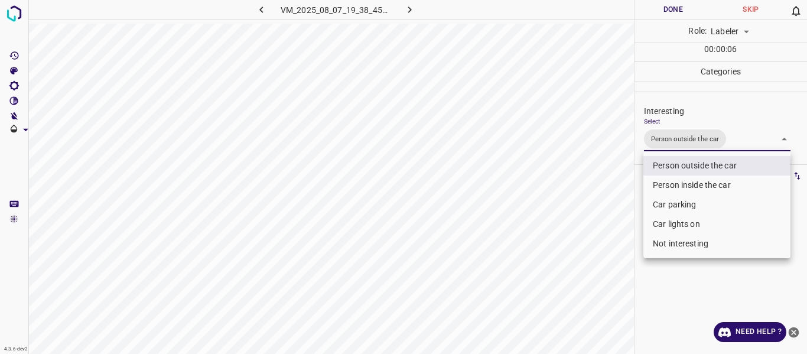
click at [664, 218] on li "Car lights on" at bounding box center [717, 225] width 147 height 20
type input "Person outside the car,Car lights on"
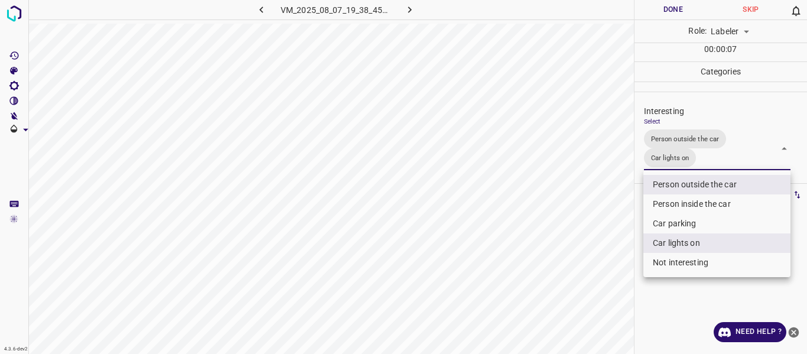
click at [599, 236] on div at bounding box center [403, 177] width 807 height 354
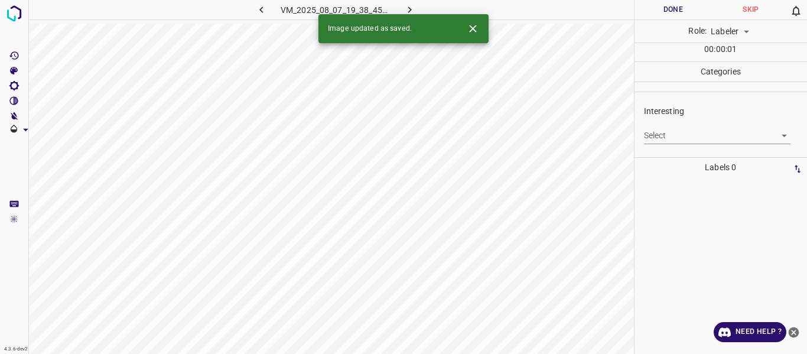
click at [664, 136] on body "4.3.6-dev2 VM_2025_08_07_19_38_45_206_08.gif Done Skip 0 Role: Labeler labeler …" at bounding box center [403, 177] width 807 height 354
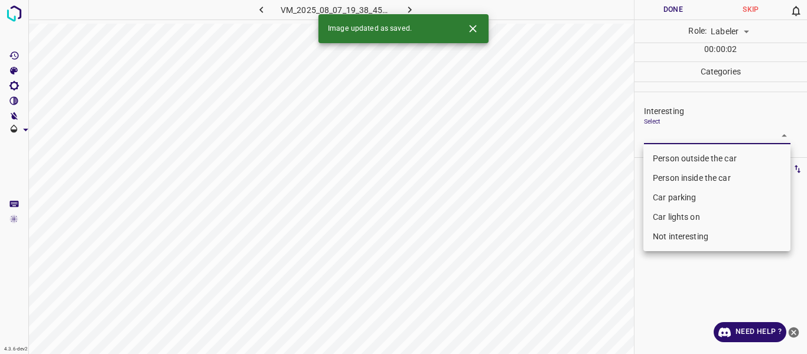
click at [678, 215] on li "Car lights on" at bounding box center [717, 217] width 147 height 20
type input "Car lights on"
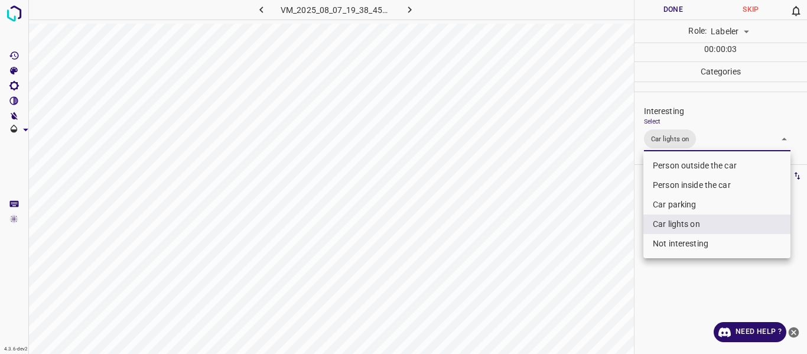
click at [580, 261] on div at bounding box center [403, 177] width 807 height 354
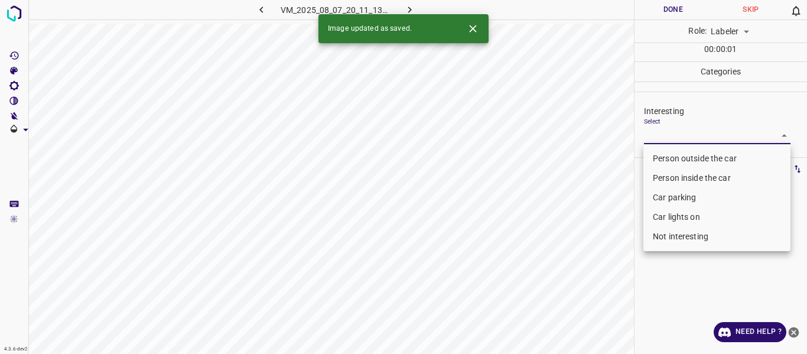
click at [651, 138] on body "4.3.6-dev2 VM_2025_08_07_20_11_13_186_00.gif Done Skip 0 Role: Labeler labeler …" at bounding box center [403, 177] width 807 height 354
click at [653, 157] on li "Person outside the car" at bounding box center [717, 159] width 147 height 20
type input "Person outside the car"
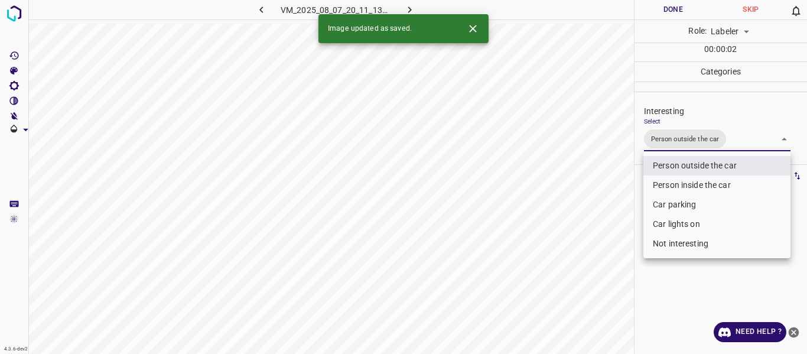
click at [600, 242] on div at bounding box center [403, 177] width 807 height 354
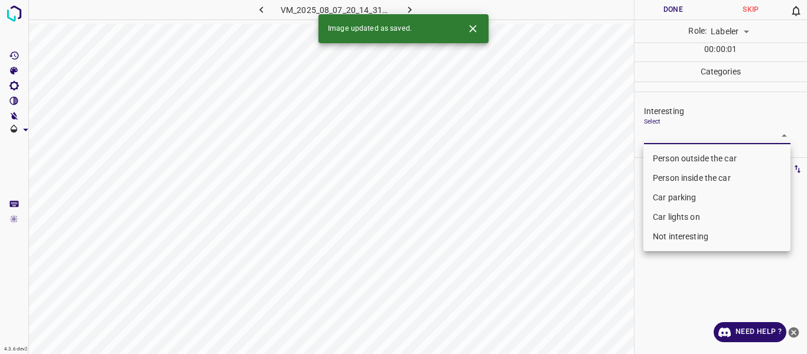
click at [683, 134] on body "4.3.6-dev2 VM_2025_08_07_20_14_31_919_00.gif Done Skip 0 Role: Labeler labeler …" at bounding box center [403, 177] width 807 height 354
click at [669, 194] on li "Car parking" at bounding box center [717, 198] width 147 height 20
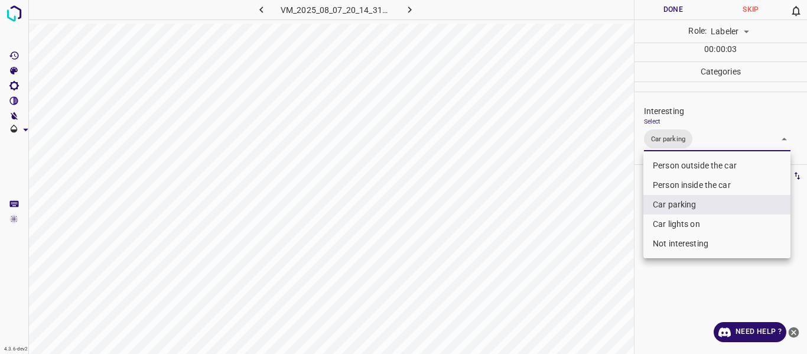
click at [666, 223] on li "Car lights on" at bounding box center [717, 225] width 147 height 20
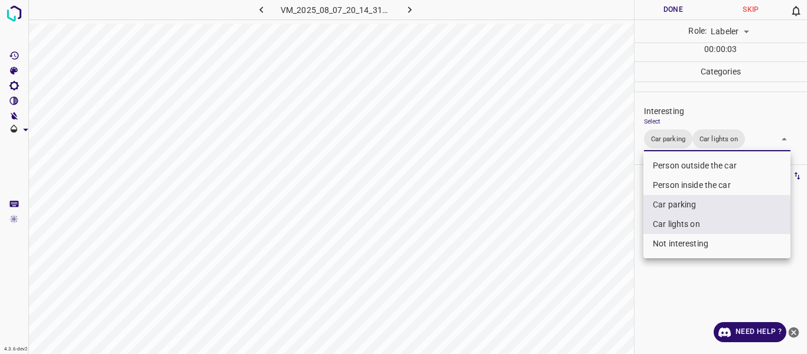
click at [602, 248] on div at bounding box center [403, 177] width 807 height 354
click at [770, 141] on body "4.3.6-dev2 VM_2025_08_07_20_14_31_919_00.gif Done Skip 0 Role: Labeler labeler …" at bounding box center [403, 177] width 807 height 354
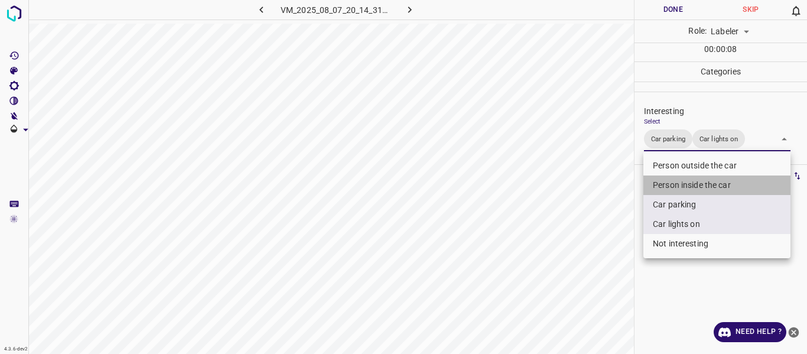
click at [696, 177] on li "Person inside the car" at bounding box center [717, 186] width 147 height 20
type input "Car parking,Car lights on,Person inside the car"
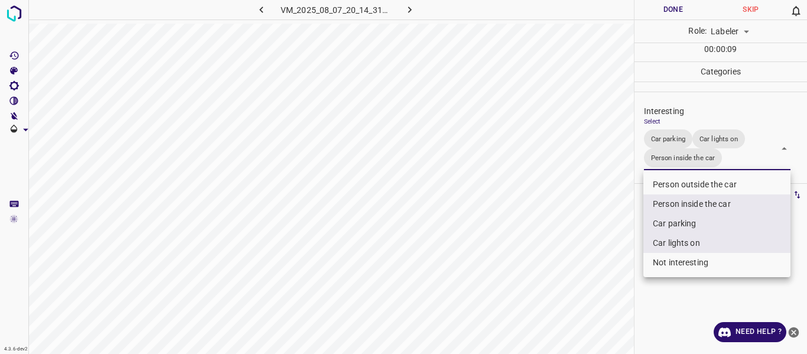
click at [611, 242] on div at bounding box center [403, 177] width 807 height 354
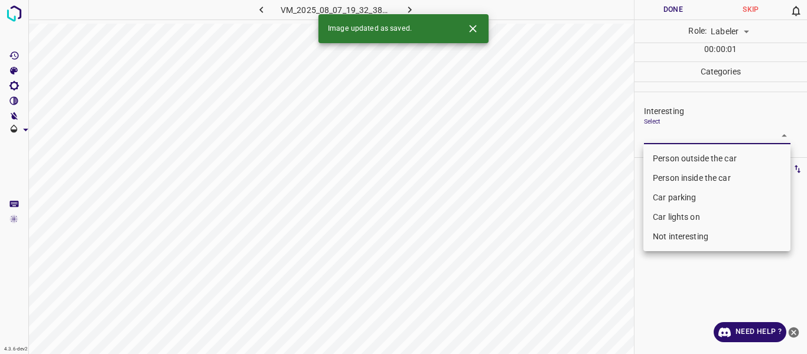
click at [669, 132] on body "4.3.6-dev2 VM_2025_08_07_19_32_38_735_08.gif Done Skip 0 Role: Labeler labeler …" at bounding box center [403, 177] width 807 height 354
click at [661, 158] on li "Person outside the car" at bounding box center [717, 159] width 147 height 20
type input "Person outside the car"
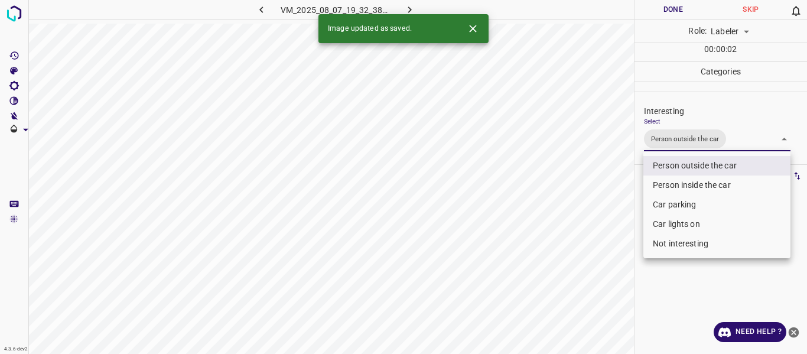
click at [583, 233] on div at bounding box center [403, 177] width 807 height 354
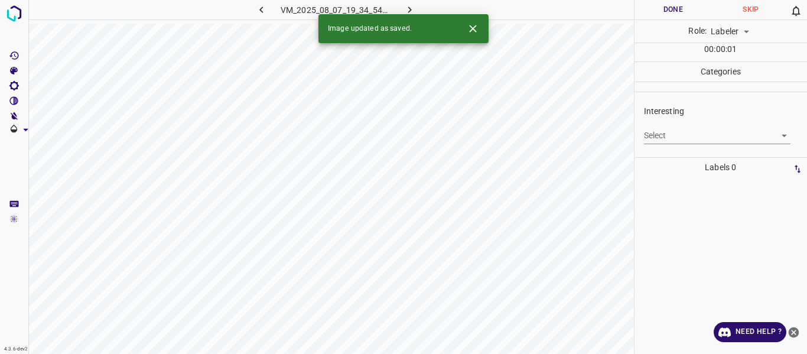
click at [660, 134] on body "4.3.6-dev2 VM_2025_08_07_19_34_54_888_08.gif Done Skip 0 Role: Labeler labeler …" at bounding box center [403, 177] width 807 height 354
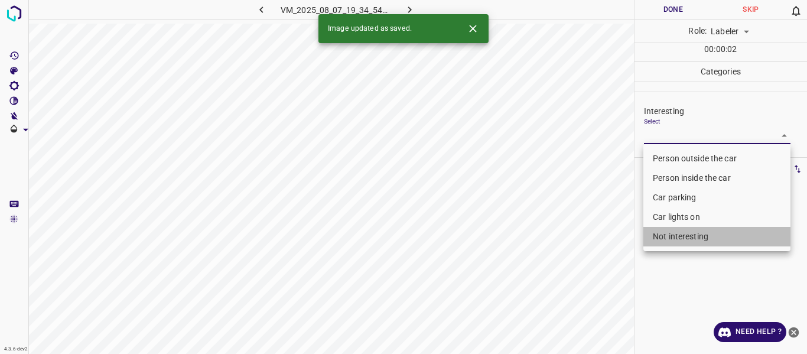
click at [672, 233] on li "Not interesting" at bounding box center [717, 237] width 147 height 20
type input "Not interesting"
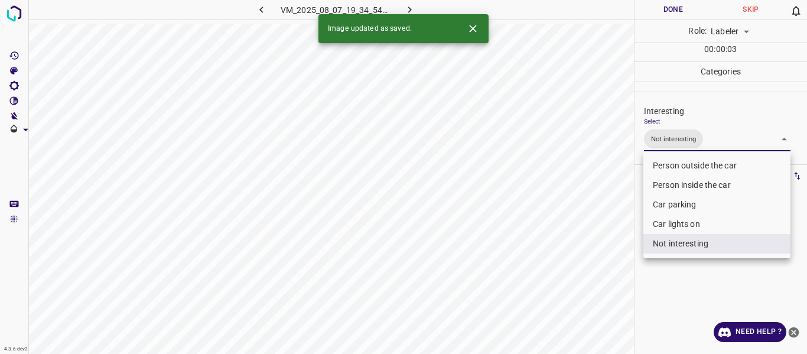
click at [586, 271] on div at bounding box center [403, 177] width 807 height 354
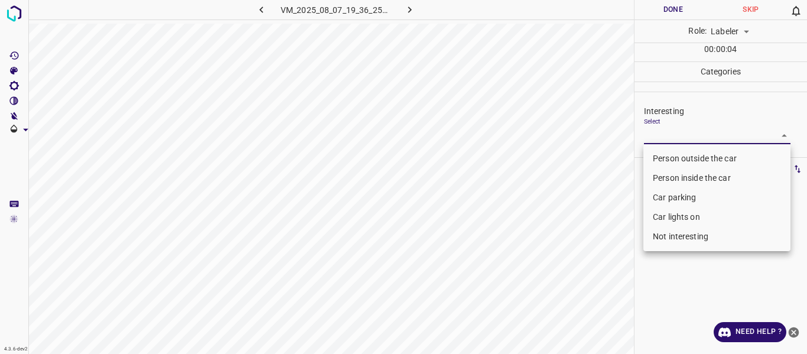
click at [663, 139] on body "4.3.6-dev2 VM_2025_08_07_19_36_25_660_07.gif Done Skip 0 Role: Labeler labeler …" at bounding box center [403, 177] width 807 height 354
click at [657, 160] on li "Person outside the car" at bounding box center [717, 159] width 147 height 20
type input "Person outside the car"
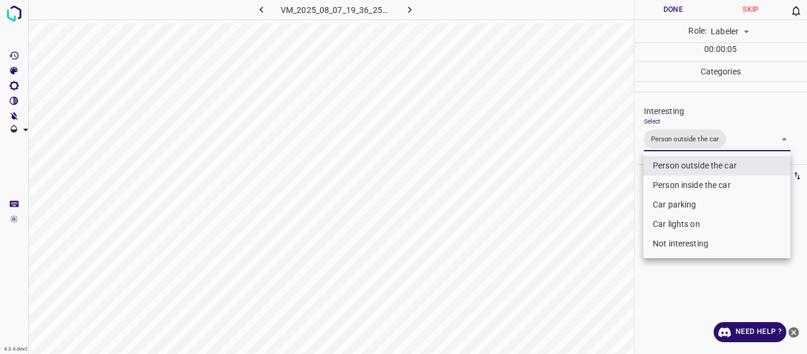
click at [590, 219] on div at bounding box center [403, 177] width 807 height 354
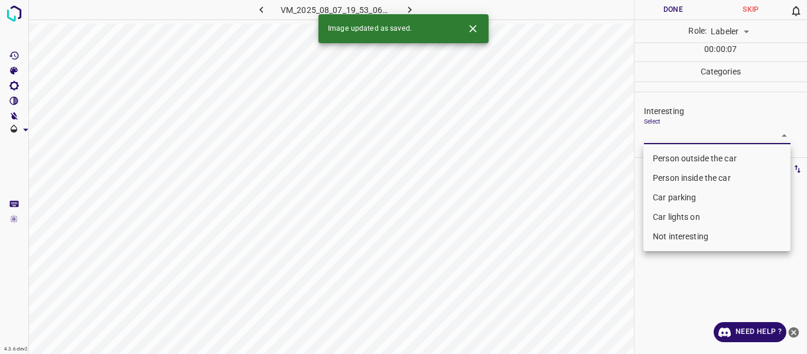
click at [692, 132] on body "4.3.6-dev2 VM_2025_08_07_19_53_06_220_04.gif Done Skip 0 Role: Labeler labeler …" at bounding box center [403, 177] width 807 height 354
click at [681, 158] on li "Person outside the car" at bounding box center [717, 159] width 147 height 20
type input "Person outside the car"
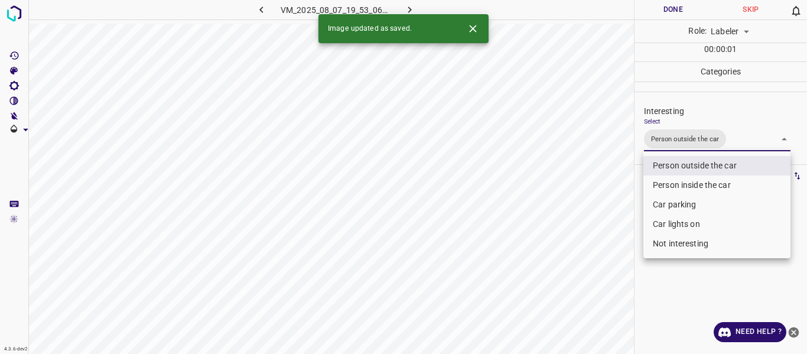
click at [576, 228] on div at bounding box center [403, 177] width 807 height 354
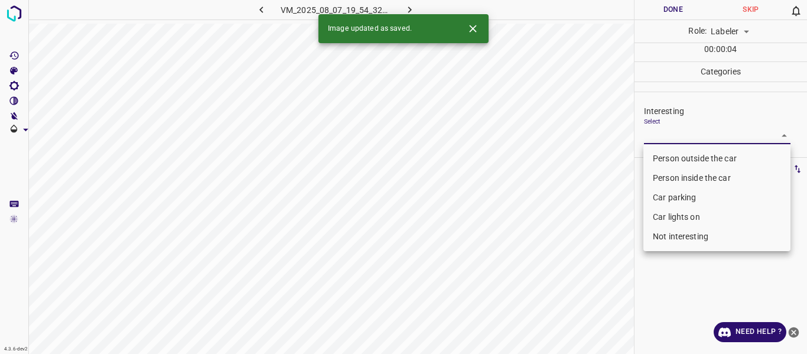
click at [673, 135] on body "4.3.6-dev2 VM_2025_08_07_19_54_32_648_02.gif Done Skip 0 Role: Labeler labeler …" at bounding box center [403, 177] width 807 height 354
click at [673, 154] on li "Person outside the car" at bounding box center [717, 159] width 147 height 20
type input "Person outside the car"
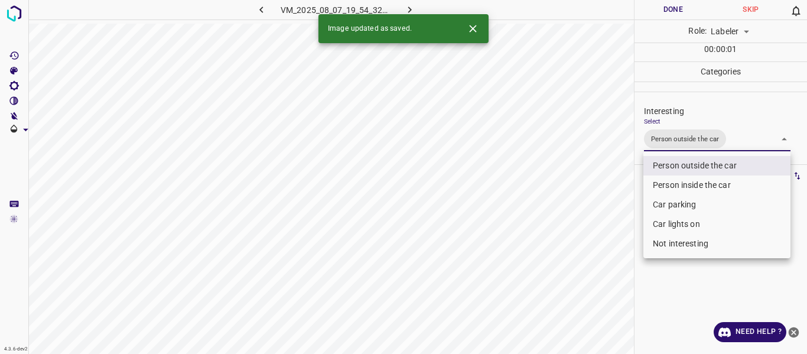
drag, startPoint x: 595, startPoint y: 215, endPoint x: 588, endPoint y: 231, distance: 17.5
click at [595, 215] on div at bounding box center [403, 177] width 807 height 354
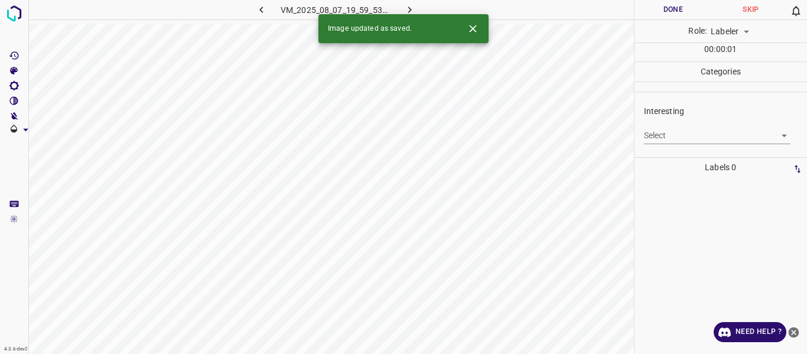
click at [667, 132] on body "4.3.6-dev2 VM_2025_08_07_19_59_53_967_02.gif Done Skip 0 Role: Labeler labeler …" at bounding box center [403, 177] width 807 height 354
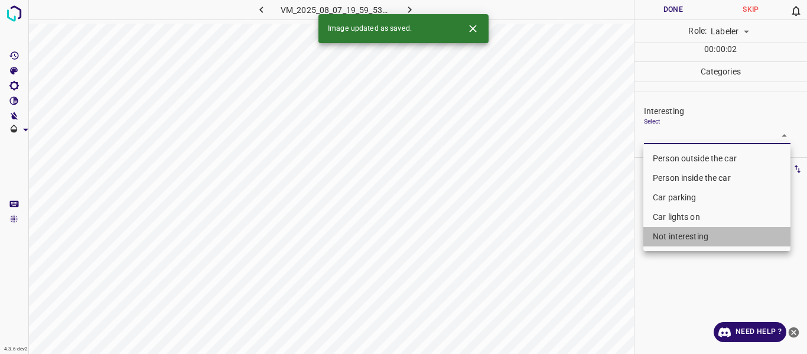
click at [670, 234] on li "Not interesting" at bounding box center [717, 237] width 147 height 20
type input "Not interesting"
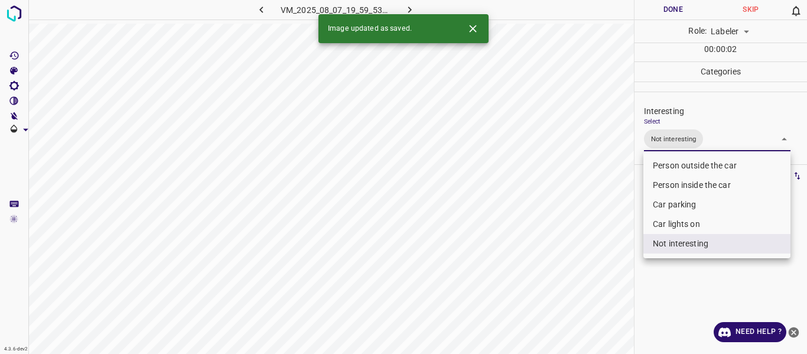
click at [585, 251] on div at bounding box center [403, 177] width 807 height 354
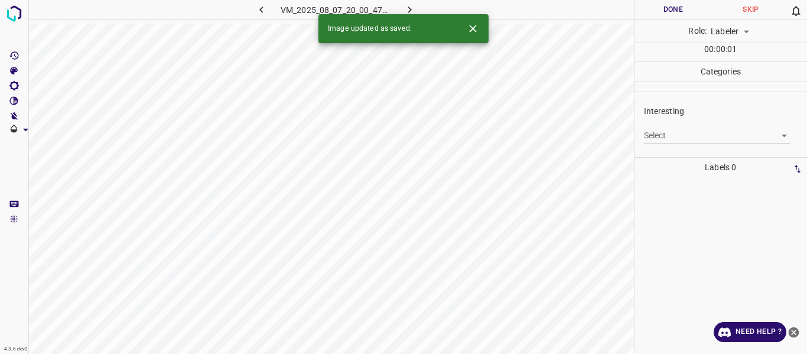
click at [672, 126] on body "4.3.6-dev2 VM_2025_08_07_20_00_47_873_10.gif Done Skip 0 Role: Labeler labeler …" at bounding box center [403, 177] width 807 height 354
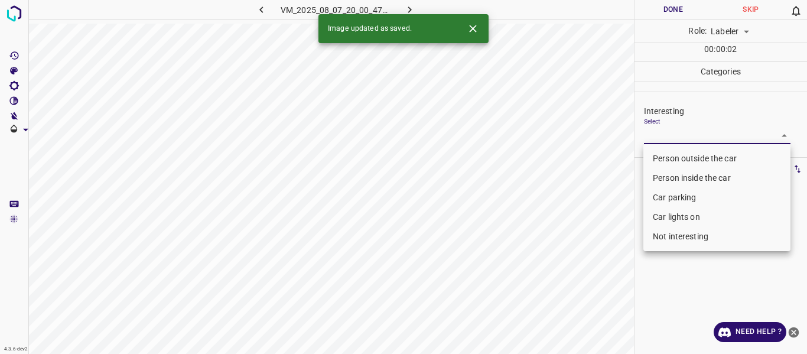
click at [666, 232] on li "Not interesting" at bounding box center [717, 237] width 147 height 20
type input "Not interesting"
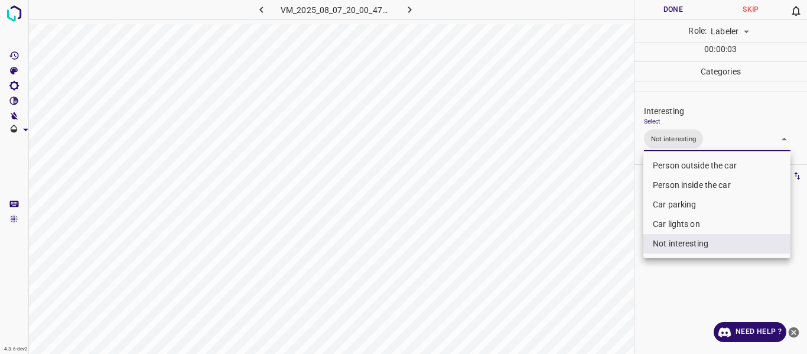
click at [585, 262] on div at bounding box center [403, 177] width 807 height 354
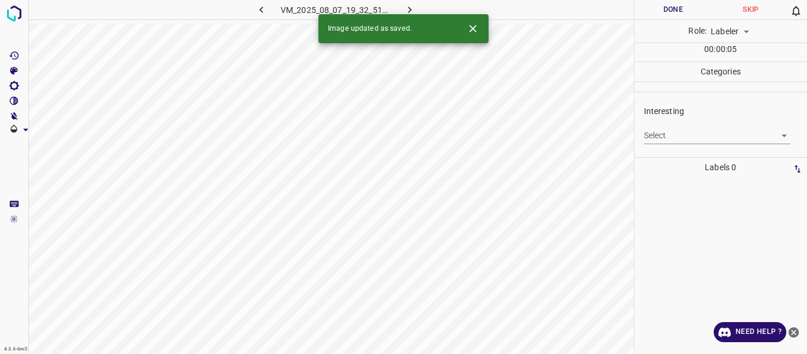
click at [657, 132] on body "4.3.6-dev2 VM_2025_08_07_19_32_51_601_06.gif Done Skip 0 Role: Labeler labeler …" at bounding box center [403, 177] width 807 height 354
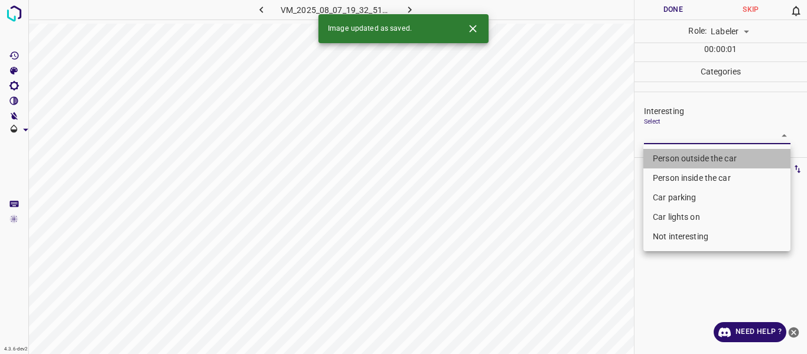
click at [661, 163] on li "Person outside the car" at bounding box center [717, 159] width 147 height 20
type input "Person outside the car"
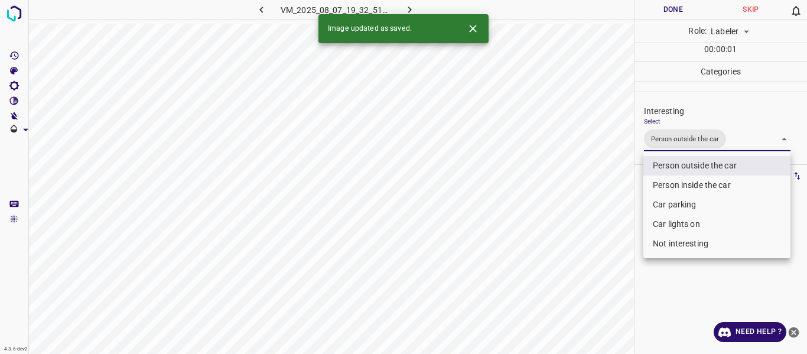
click at [579, 215] on div at bounding box center [403, 177] width 807 height 354
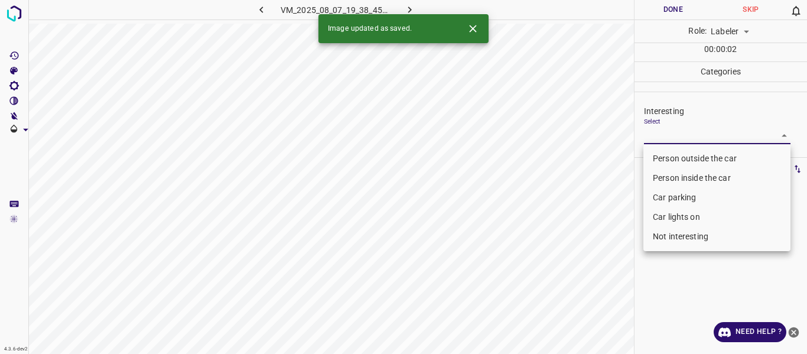
click at [663, 134] on body "4.3.6-dev2 VM_2025_08_07_19_38_45_206_07.gif Done Skip 0 Role: Labeler labeler …" at bounding box center [403, 177] width 807 height 354
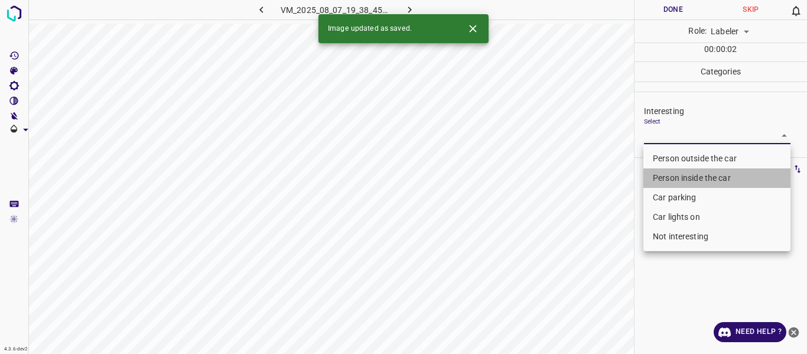
click at [660, 176] on li "Person inside the car" at bounding box center [717, 178] width 147 height 20
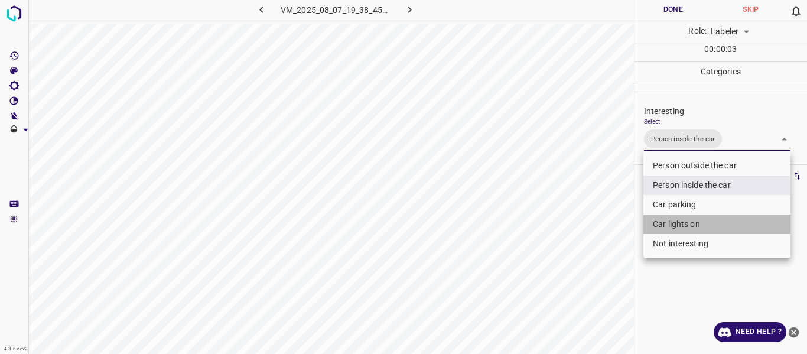
click at [663, 221] on li "Car lights on" at bounding box center [717, 225] width 147 height 20
type input "Person inside the car,Car lights on"
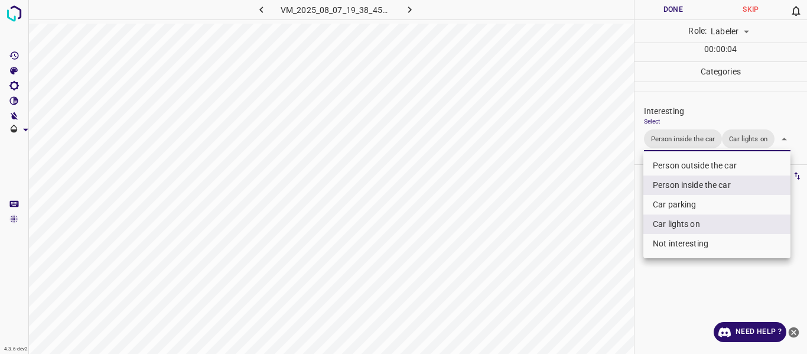
click at [614, 248] on div at bounding box center [403, 177] width 807 height 354
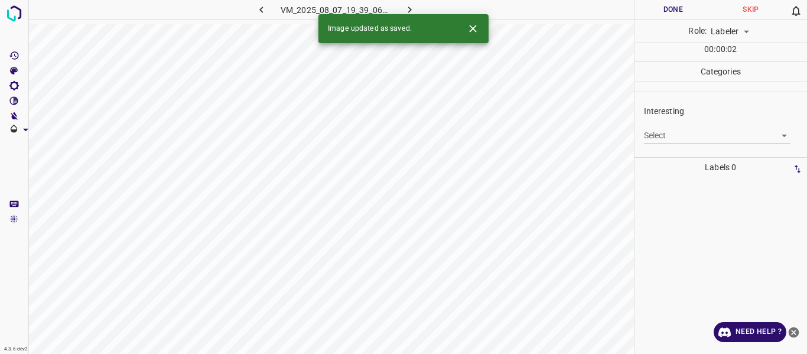
click at [674, 133] on body "4.3.6-dev2 VM_2025_08_07_19_39_06_733_01.gif Done Skip 0 Role: Labeler labeler …" at bounding box center [403, 177] width 807 height 354
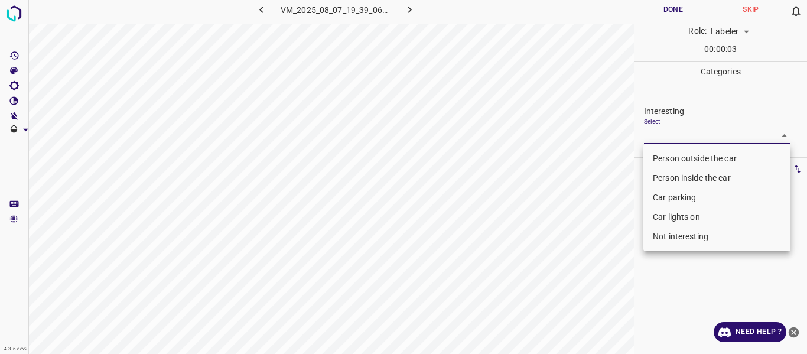
click at [670, 175] on li "Person inside the car" at bounding box center [717, 178] width 147 height 20
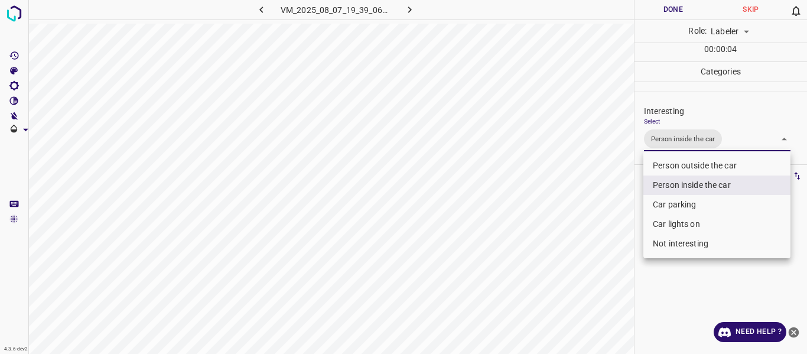
click at [673, 223] on li "Car lights on" at bounding box center [717, 225] width 147 height 20
type input "Person inside the car,Car lights on"
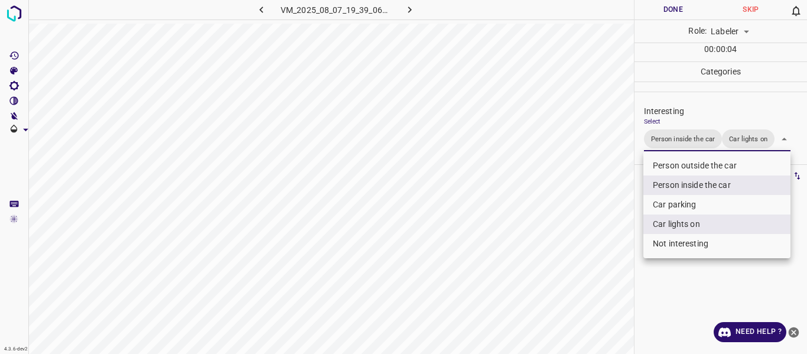
click at [602, 245] on div at bounding box center [403, 177] width 807 height 354
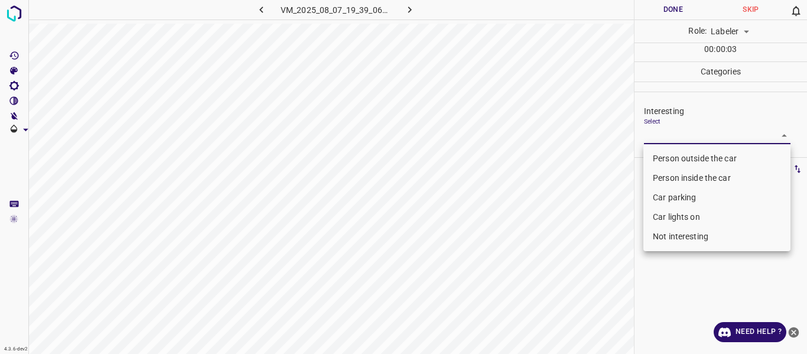
click at [683, 130] on body "4.3.6-dev2 VM_2025_08_07_19_39_06_733_02.gif Done Skip 0 Role: Labeler labeler …" at bounding box center [403, 177] width 807 height 354
click at [681, 156] on li "Person outside the car" at bounding box center [717, 159] width 147 height 20
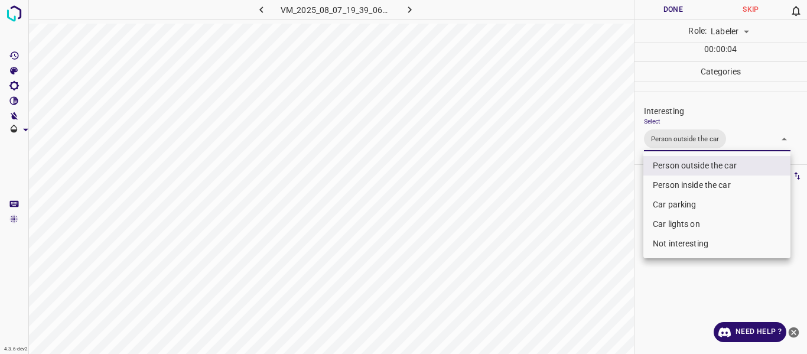
click at [663, 218] on li "Car lights on" at bounding box center [717, 225] width 147 height 20
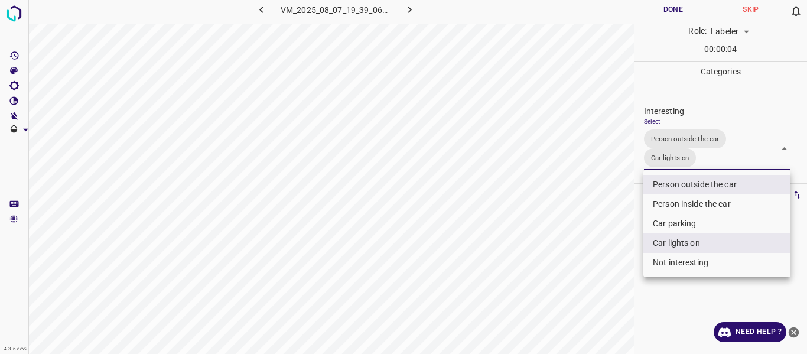
type input "Person outside the car,Car lights on"
click at [585, 237] on div at bounding box center [403, 177] width 807 height 354
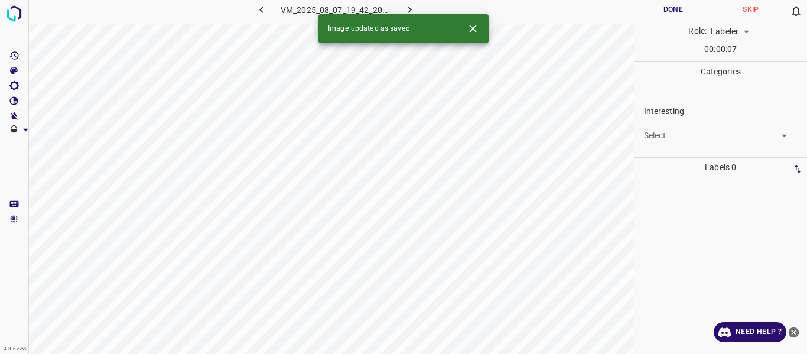
click at [661, 130] on body "4.3.6-dev2 VM_2025_08_07_19_42_20_284_08.gif Done Skip 0 Role: Labeler labeler …" at bounding box center [403, 177] width 807 height 354
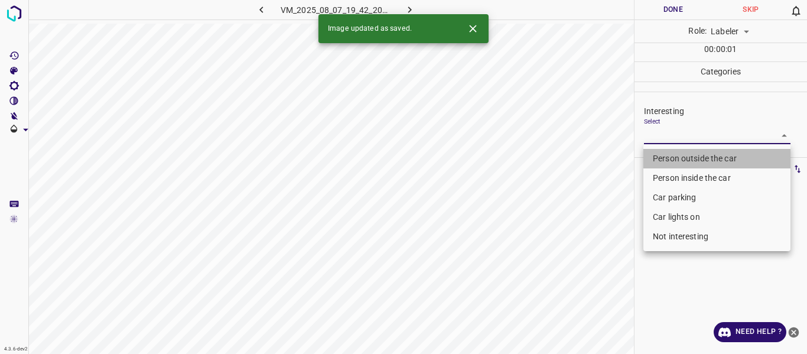
drag, startPoint x: 666, startPoint y: 153, endPoint x: 628, endPoint y: 184, distance: 48.3
click at [664, 154] on li "Person outside the car" at bounding box center [717, 159] width 147 height 20
type input "Person outside the car"
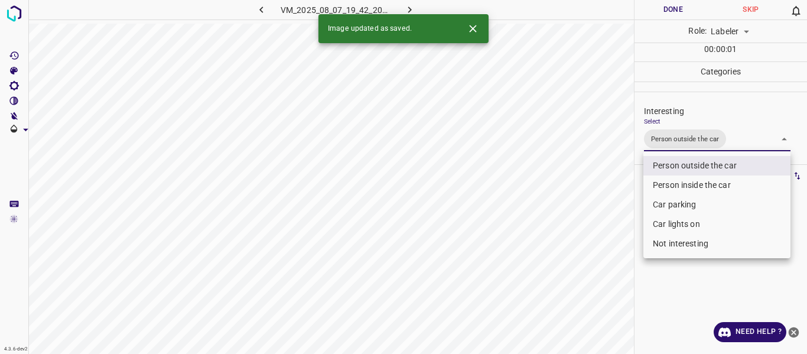
click at [603, 206] on div at bounding box center [403, 177] width 807 height 354
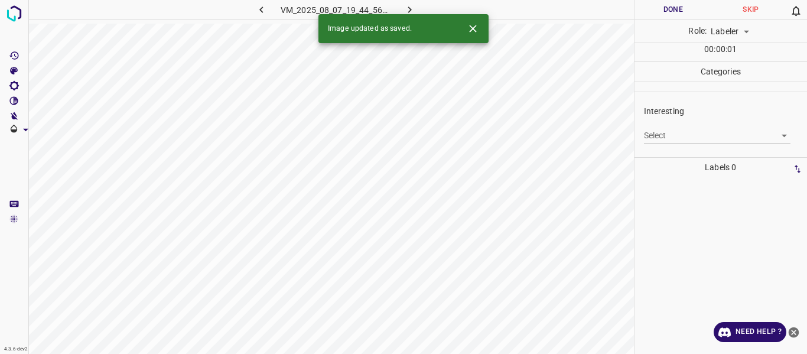
click at [670, 132] on body "4.3.6-dev2 VM_2025_08_07_19_44_56_694_01.gif Done Skip 0 Role: Labeler labeler …" at bounding box center [403, 177] width 807 height 354
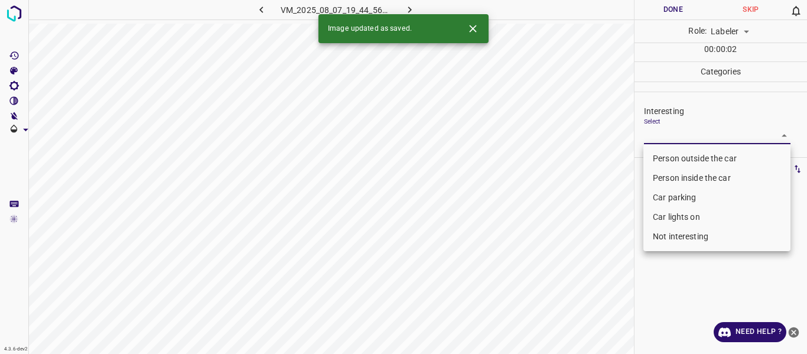
click at [670, 158] on li "Person outside the car" at bounding box center [717, 159] width 147 height 20
type input "Person outside the car"
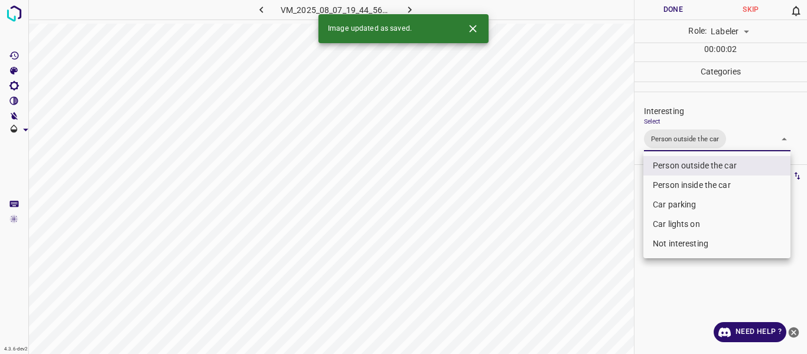
click at [591, 219] on div at bounding box center [403, 177] width 807 height 354
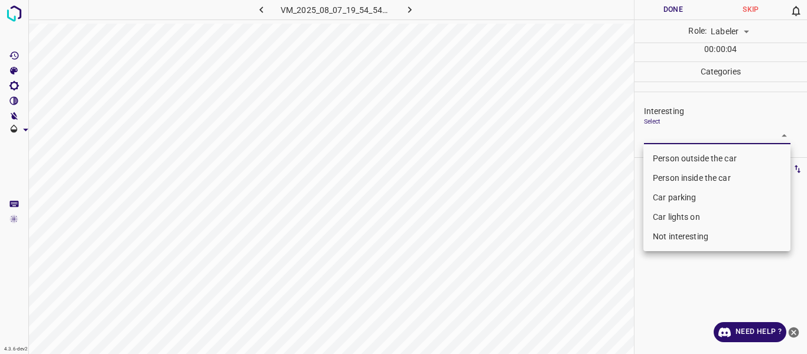
click at [649, 138] on body "4.3.6-dev2 VM_2025_08_07_19_54_54_655_11.gif Done Skip 0 Role: Labeler labeler …" at bounding box center [403, 177] width 807 height 354
click at [660, 153] on li "Person outside the car" at bounding box center [717, 159] width 147 height 20
type input "Person outside the car"
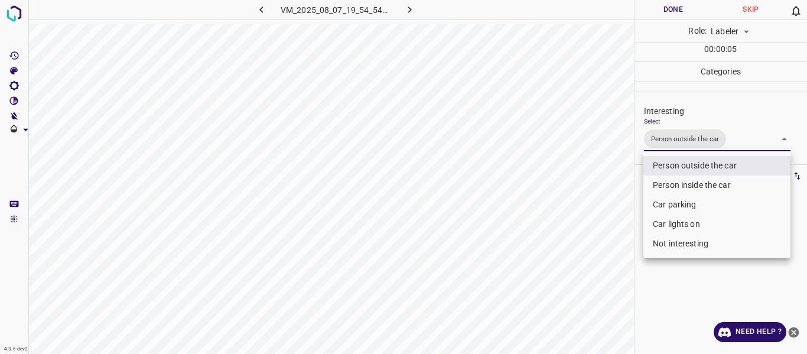
click at [605, 209] on div at bounding box center [403, 177] width 807 height 354
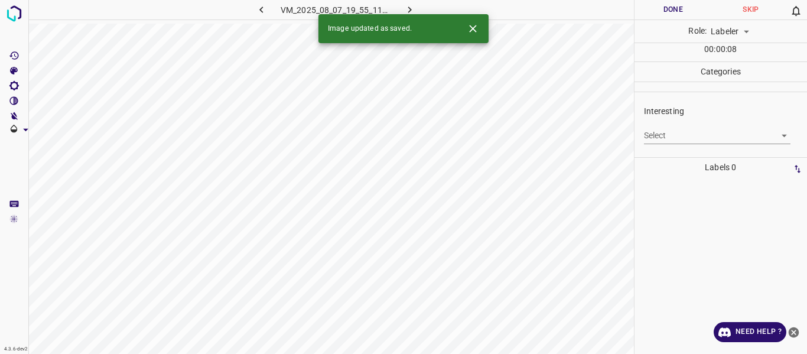
click at [692, 129] on body "4.3.6-dev2 VM_2025_08_07_19_55_11_571_03.gif Done Skip 0 Role: Labeler labeler …" at bounding box center [403, 177] width 807 height 354
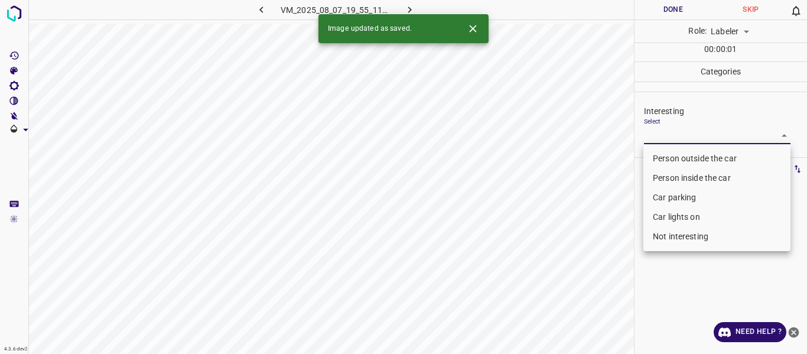
click at [672, 177] on li "Person inside the car" at bounding box center [717, 178] width 147 height 20
type input "Person inside the car"
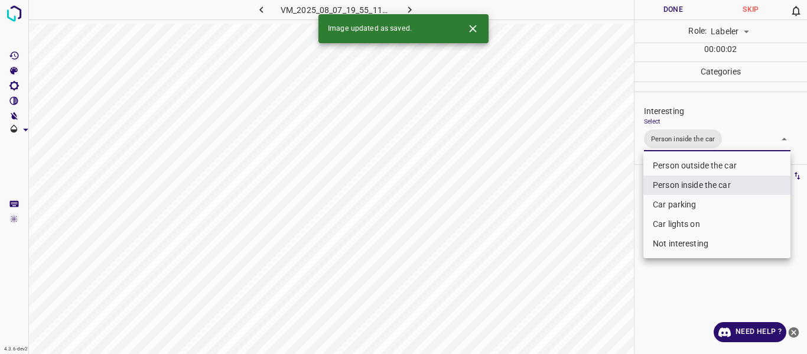
click at [604, 226] on div at bounding box center [403, 177] width 807 height 354
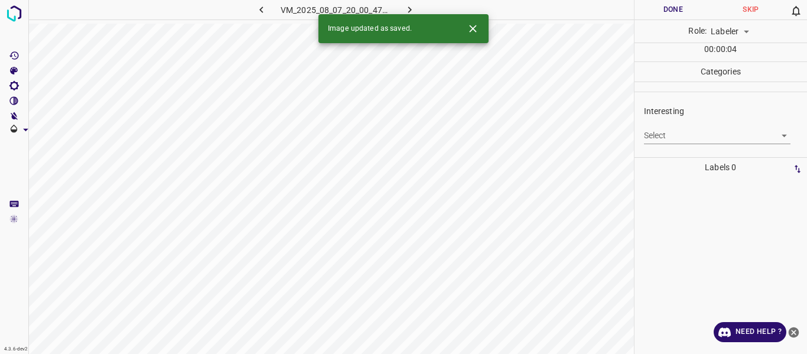
click at [661, 137] on body "4.3.6-dev2 VM_2025_08_07_20_00_47_873_11.gif Done Skip 0 Role: Labeler labeler …" at bounding box center [403, 177] width 807 height 354
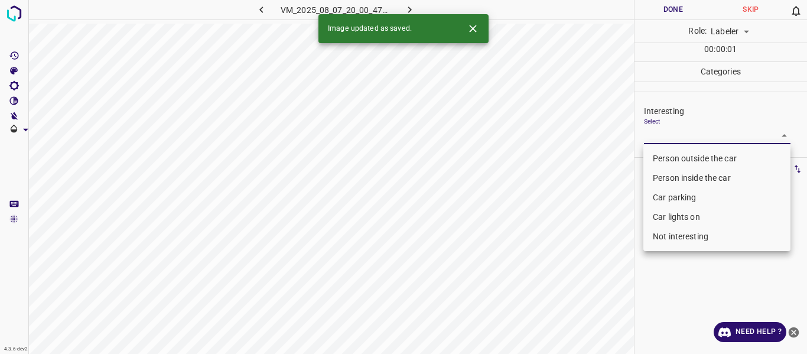
click at [663, 155] on li "Person outside the car" at bounding box center [717, 159] width 147 height 20
type input "Person outside the car"
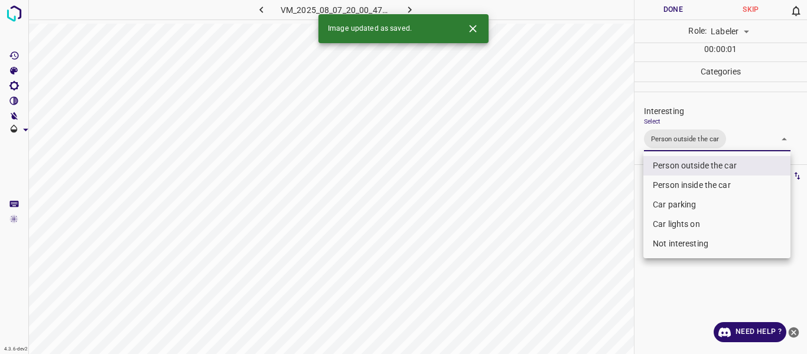
click at [597, 222] on div at bounding box center [403, 177] width 807 height 354
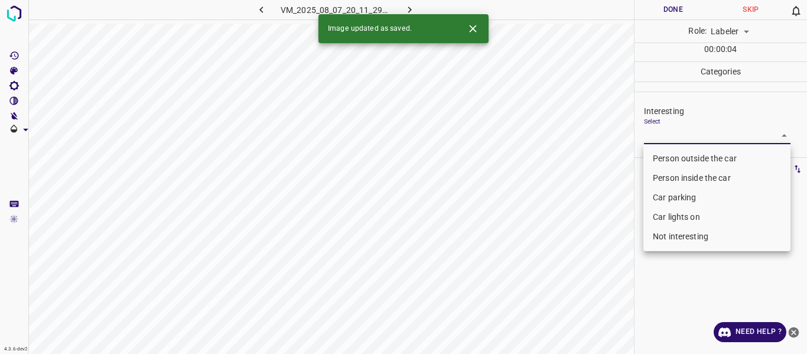
click at [668, 134] on body "4.3.6-dev2 VM_2025_08_07_20_11_29_113_01.gif Done Skip 0 Role: Labeler labeler …" at bounding box center [403, 177] width 807 height 354
click at [670, 198] on li "Car parking" at bounding box center [717, 198] width 147 height 20
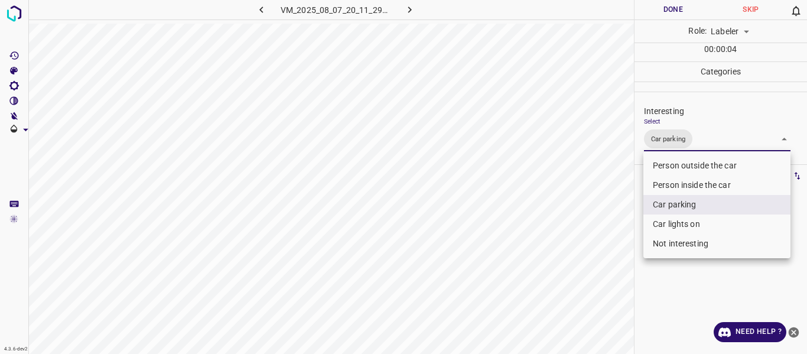
drag, startPoint x: 660, startPoint y: 216, endPoint x: 624, endPoint y: 238, distance: 42.2
click at [659, 216] on li "Car lights on" at bounding box center [717, 225] width 147 height 20
type input "Car parking,Car lights on"
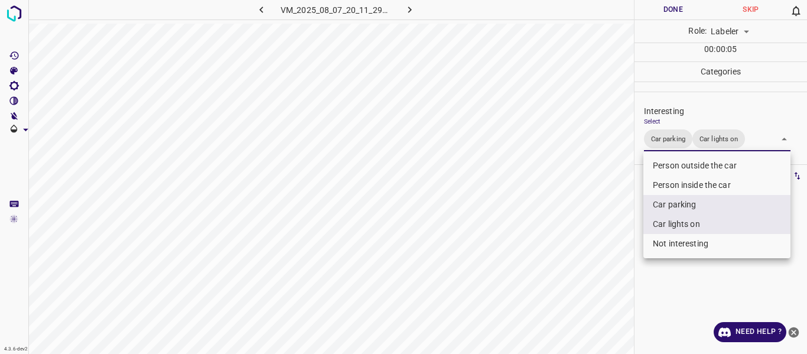
click at [581, 261] on div at bounding box center [403, 177] width 807 height 354
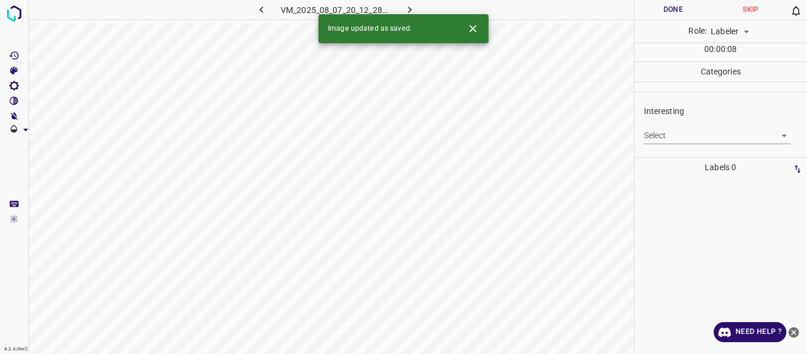
click at [668, 136] on body "4.3.6-dev2 VM_2025_08_07_20_12_28_912_00.gif Done Skip 0 Role: Labeler labeler …" at bounding box center [403, 177] width 807 height 354
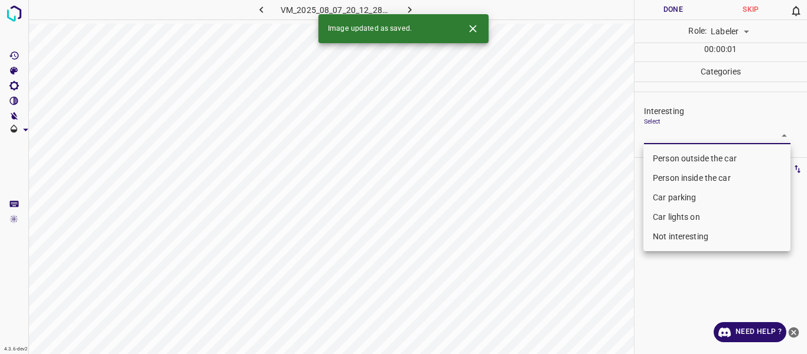
click at [667, 154] on li "Person outside the car" at bounding box center [717, 159] width 147 height 20
type input "Person outside the car"
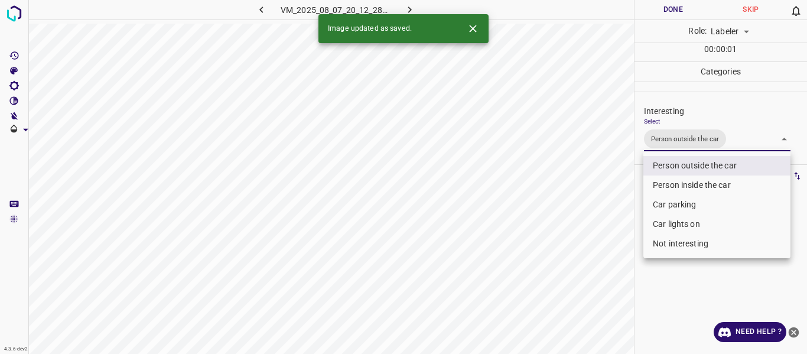
click at [591, 217] on div at bounding box center [403, 177] width 807 height 354
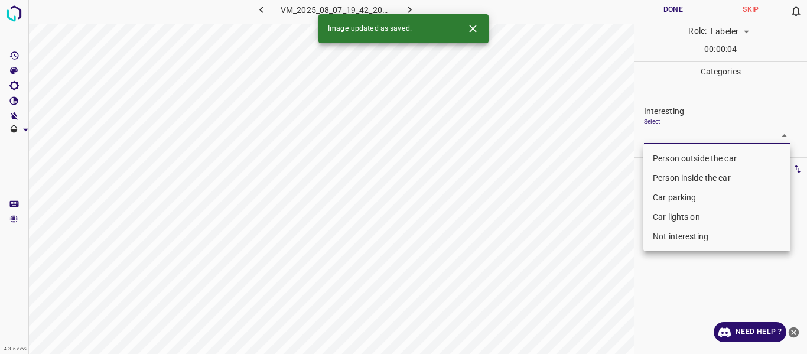
click at [657, 131] on body "4.3.6-dev2 VM_2025_08_07_19_42_20_284_05.gif Done Skip 0 Role: Labeler labeler …" at bounding box center [403, 177] width 807 height 354
click at [661, 153] on li "Person outside the car" at bounding box center [717, 159] width 147 height 20
type input "Person outside the car"
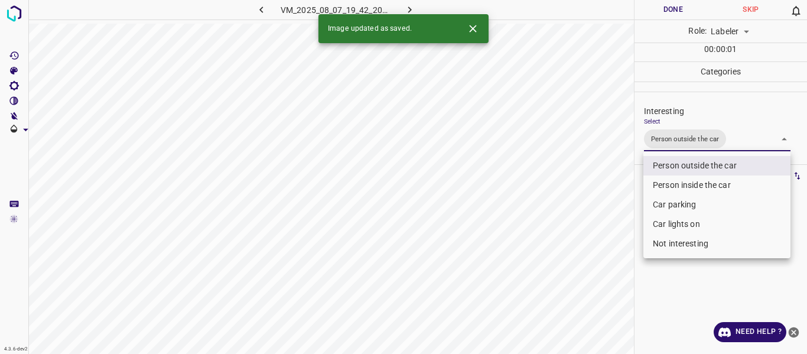
click at [599, 206] on div at bounding box center [403, 177] width 807 height 354
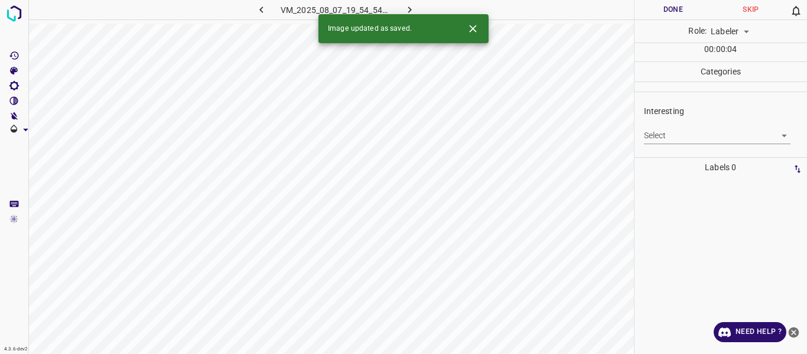
click at [651, 130] on body "4.3.6-dev2 VM_2025_08_07_19_54_54_655_09.gif Done Skip 0 Role: Labeler labeler …" at bounding box center [403, 177] width 807 height 354
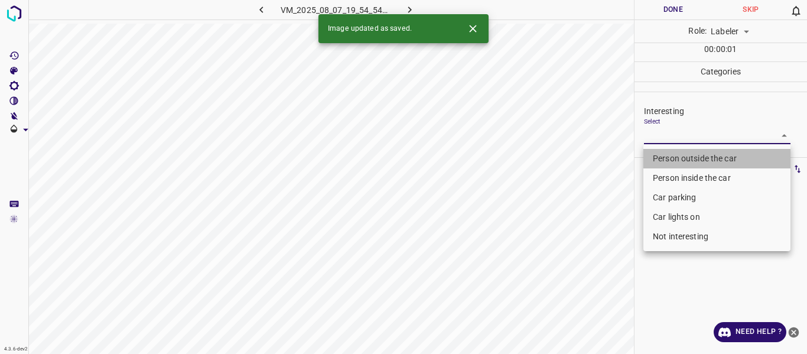
click at [655, 161] on li "Person outside the car" at bounding box center [717, 159] width 147 height 20
type input "Person outside the car"
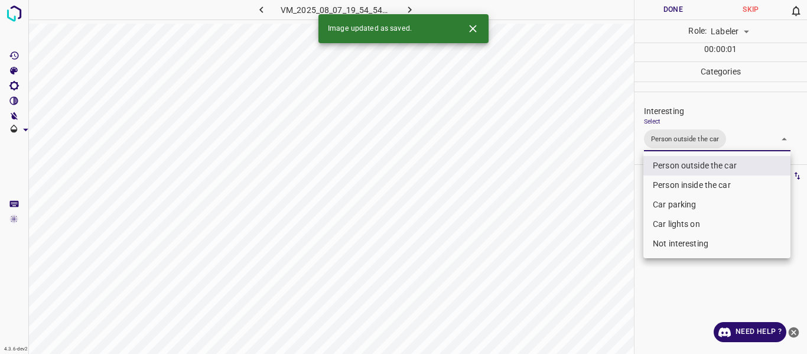
click at [594, 223] on div at bounding box center [403, 177] width 807 height 354
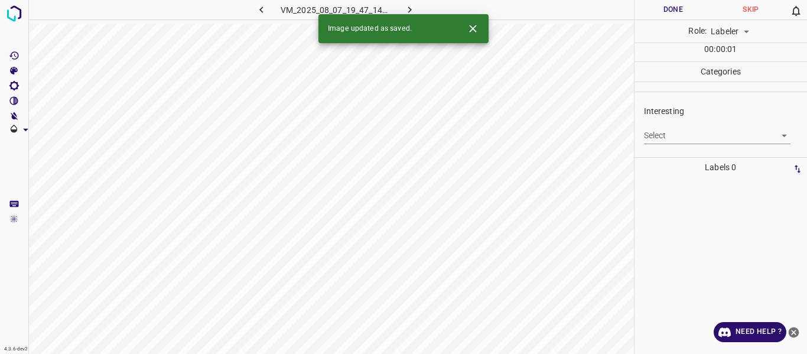
click at [660, 131] on body "4.3.6-dev2 VM_2025_08_07_19_47_14_115_11.gif Done Skip 0 Role: Labeler labeler …" at bounding box center [403, 177] width 807 height 354
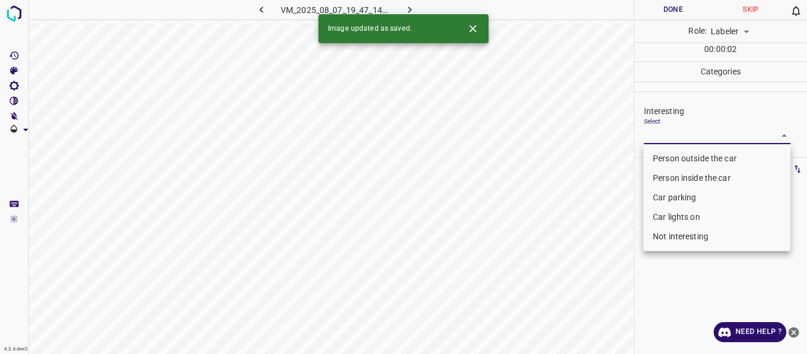
drag, startPoint x: 670, startPoint y: 230, endPoint x: 661, endPoint y: 232, distance: 9.0
click at [670, 230] on li "Not interesting" at bounding box center [717, 237] width 147 height 20
type input "Not interesting"
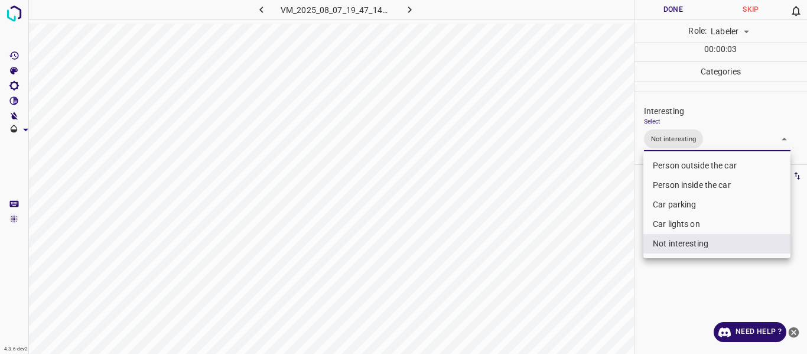
click at [606, 253] on div at bounding box center [403, 177] width 807 height 354
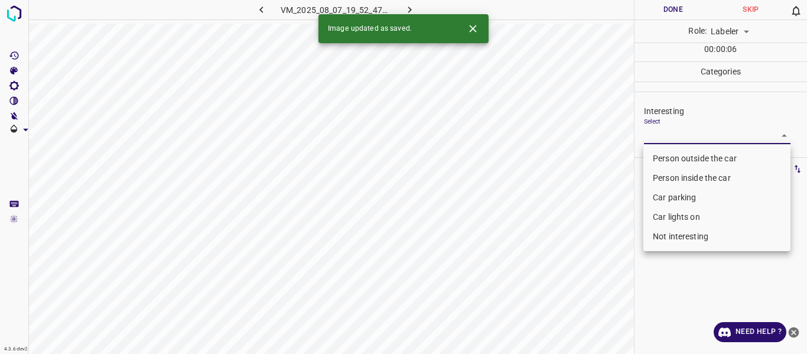
click at [660, 134] on body "4.3.6-dev2 VM_2025_08_07_19_52_47_584_01.gif Done Skip 0 Role: Labeler labeler …" at bounding box center [403, 177] width 807 height 354
click at [660, 157] on li "Person outside the car" at bounding box center [717, 159] width 147 height 20
type input "Person outside the car"
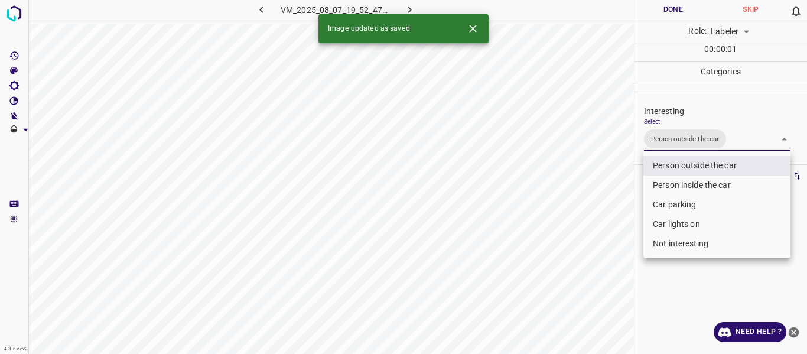
click at [610, 232] on div at bounding box center [403, 177] width 807 height 354
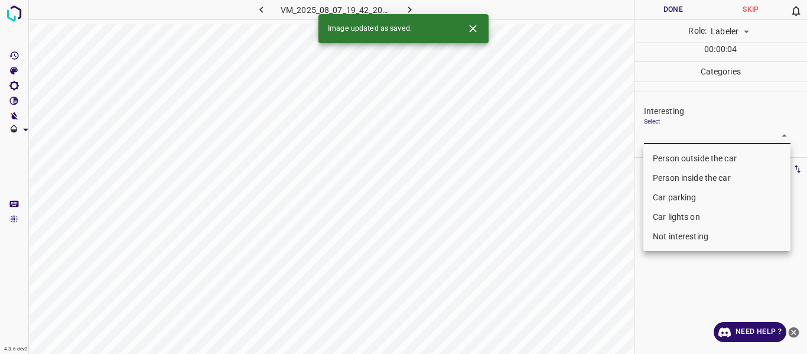
click at [666, 131] on body "4.3.6-dev2 VM_2025_08_07_19_42_20_284_12.gif Done Skip 0 Role: Labeler labeler …" at bounding box center [403, 177] width 807 height 354
click at [665, 149] on li "Person outside the car" at bounding box center [717, 159] width 147 height 20
type input "Person outside the car"
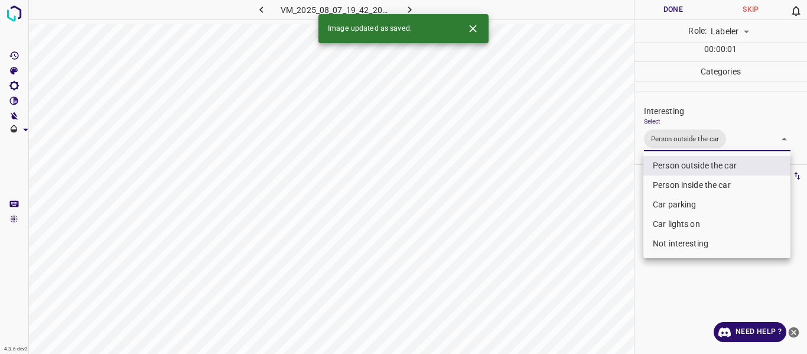
click at [596, 220] on div at bounding box center [403, 177] width 807 height 354
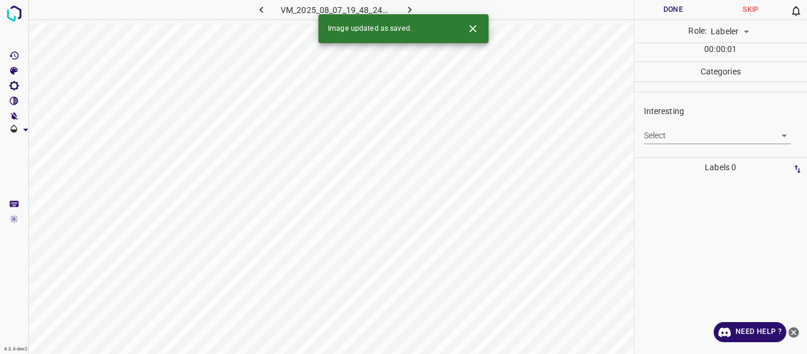
click at [648, 135] on body "4.3.6-dev2 VM_2025_08_07_19_48_24_808_03.gif Done Skip 0 Role: Labeler labeler …" at bounding box center [403, 177] width 807 height 354
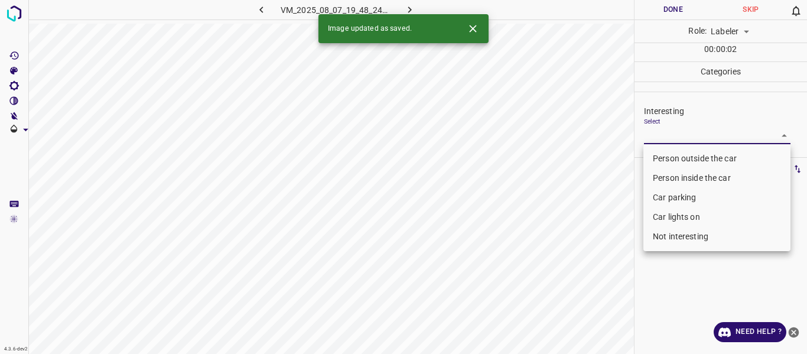
click at [653, 152] on li "Person outside the car" at bounding box center [717, 159] width 147 height 20
type input "Person outside the car"
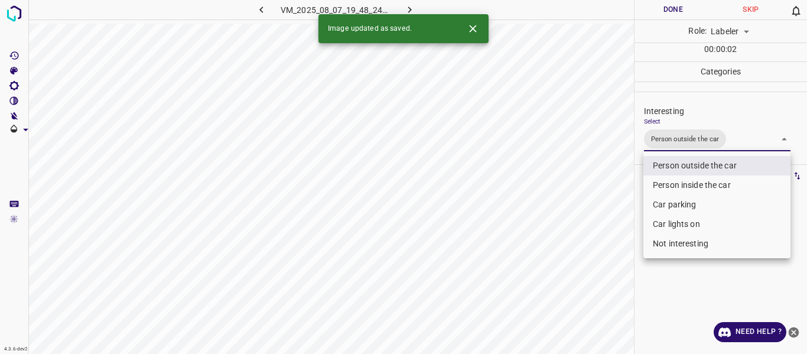
drag, startPoint x: 602, startPoint y: 230, endPoint x: 602, endPoint y: 242, distance: 12.4
click at [602, 231] on div at bounding box center [403, 177] width 807 height 354
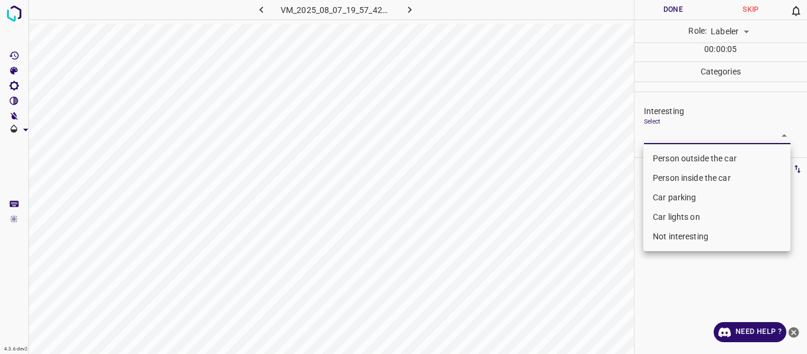
click at [704, 135] on body "4.3.6-dev2 VM_2025_08_07_19_57_42_960_00.gif Done Skip 0 Role: Labeler labeler …" at bounding box center [403, 177] width 807 height 354
click at [664, 202] on li "Car parking" at bounding box center [717, 198] width 147 height 20
type input "Car parking"
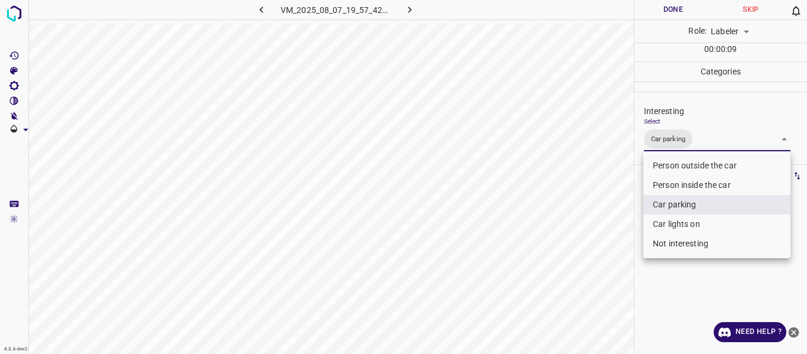
click at [608, 239] on div at bounding box center [403, 177] width 807 height 354
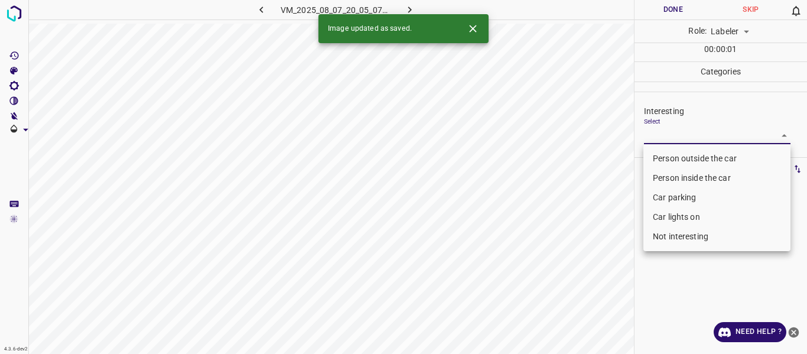
click at [649, 131] on body "4.3.6-dev2 VM_2025_08_07_20_05_07_706_00.gif Done Skip 0 Role: Labeler labeler …" at bounding box center [403, 177] width 807 height 354
click at [657, 158] on li "Person outside the car" at bounding box center [717, 159] width 147 height 20
type input "Person outside the car"
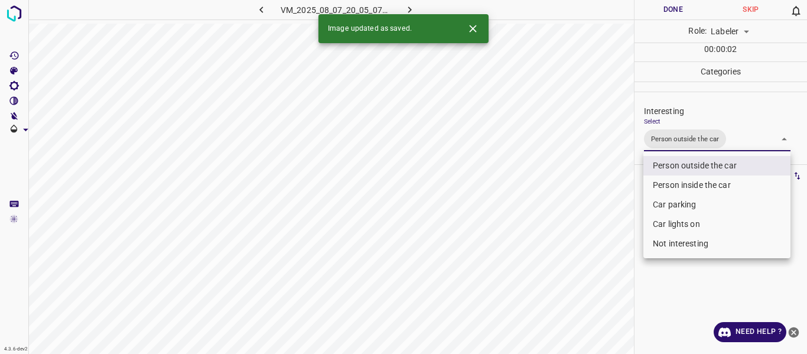
drag, startPoint x: 602, startPoint y: 202, endPoint x: 601, endPoint y: 211, distance: 9.6
click at [602, 202] on div at bounding box center [403, 177] width 807 height 354
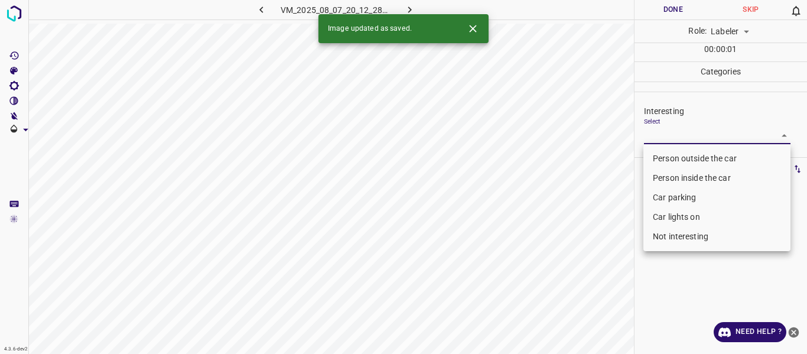
click at [655, 131] on body "4.3.6-dev2 VM_2025_08_07_20_12_28_912_04.gif Done Skip 0 Role: Labeler labeler …" at bounding box center [403, 177] width 807 height 354
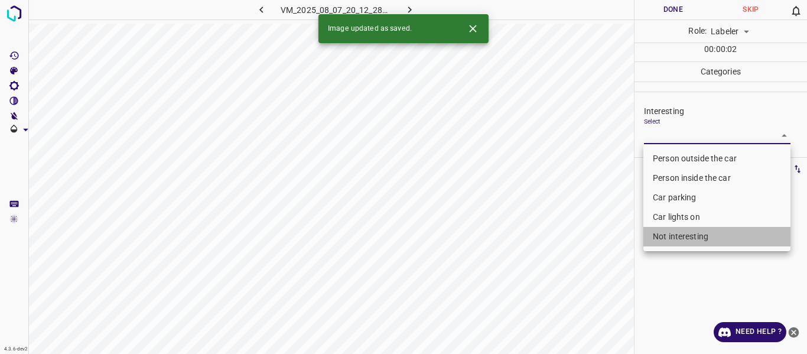
click at [664, 236] on li "Not interesting" at bounding box center [717, 237] width 147 height 20
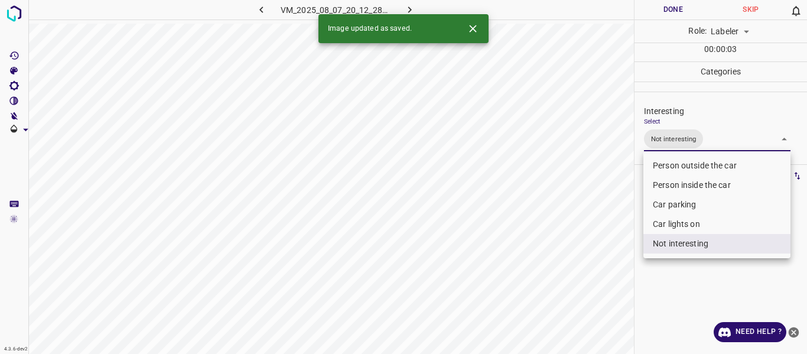
click at [597, 261] on div at bounding box center [403, 177] width 807 height 354
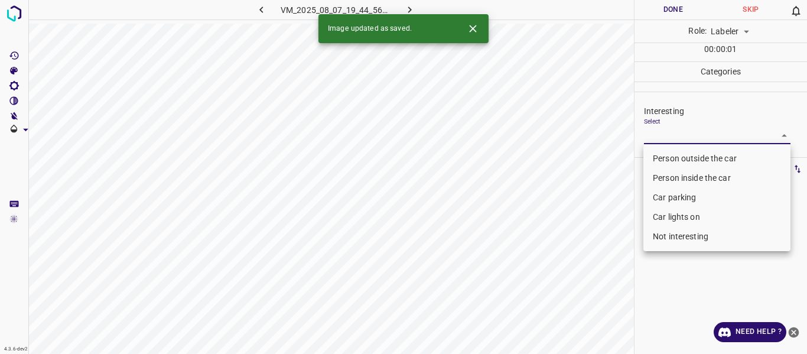
click at [650, 134] on body "4.3.6-dev2 VM_2025_08_07_19_44_56_694_00.gif Done Skip 0 Role: Labeler labeler …" at bounding box center [403, 177] width 807 height 354
click at [653, 157] on li "Person outside the car" at bounding box center [717, 159] width 147 height 20
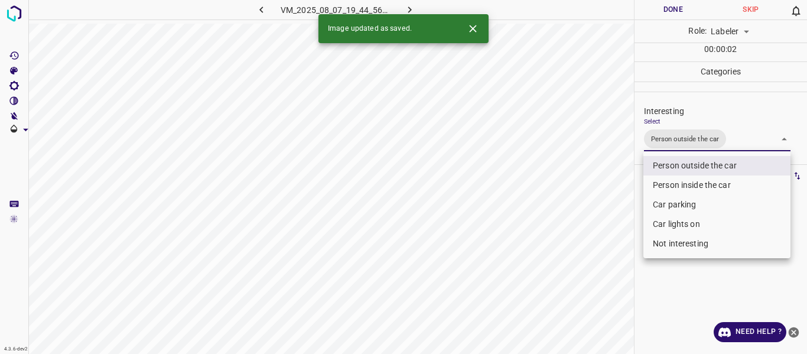
drag, startPoint x: 615, startPoint y: 216, endPoint x: 613, endPoint y: 239, distance: 23.1
click at [615, 219] on div at bounding box center [403, 177] width 807 height 354
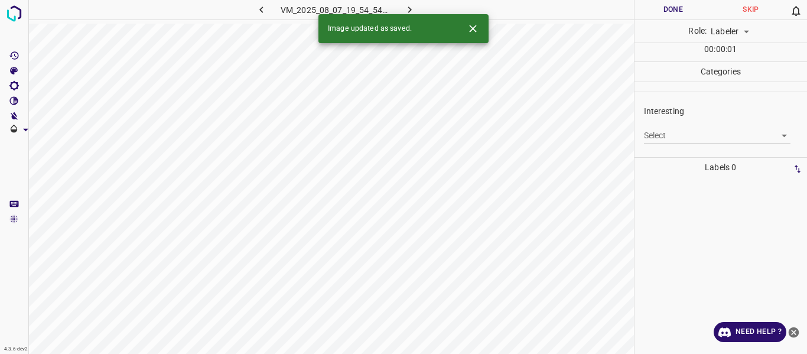
click at [659, 137] on body "4.3.6-dev2 VM_2025_08_07_19_54_54_655_08.gif Done Skip 0 Role: Labeler labeler …" at bounding box center [403, 177] width 807 height 354
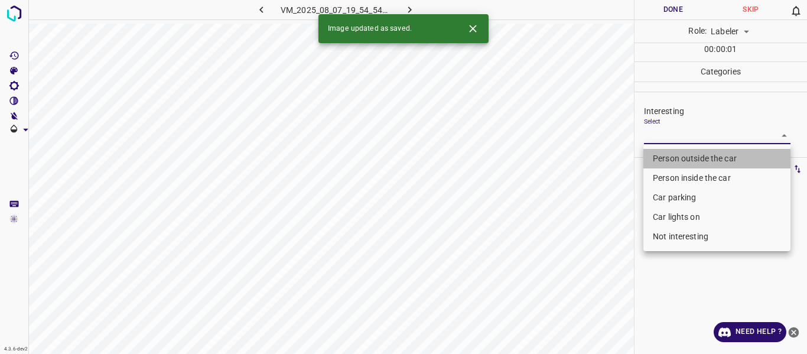
click at [663, 155] on li "Person outside the car" at bounding box center [717, 159] width 147 height 20
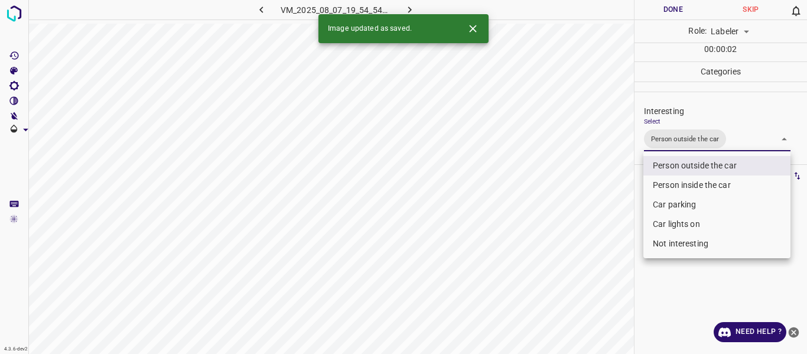
drag, startPoint x: 573, startPoint y: 233, endPoint x: 574, endPoint y: 253, distance: 20.1
click at [573, 233] on div at bounding box center [403, 177] width 807 height 354
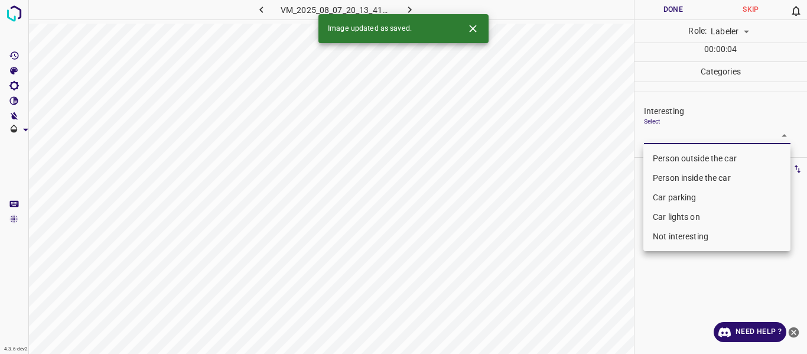
drag, startPoint x: 657, startPoint y: 131, endPoint x: 657, endPoint y: 151, distance: 20.7
click at [657, 131] on body "4.3.6-dev2 VM_2025_08_07_20_13_41_949_00.gif Done Skip 0 Role: Labeler labeler …" at bounding box center [403, 177] width 807 height 354
click at [657, 161] on li "Person outside the car" at bounding box center [717, 159] width 147 height 20
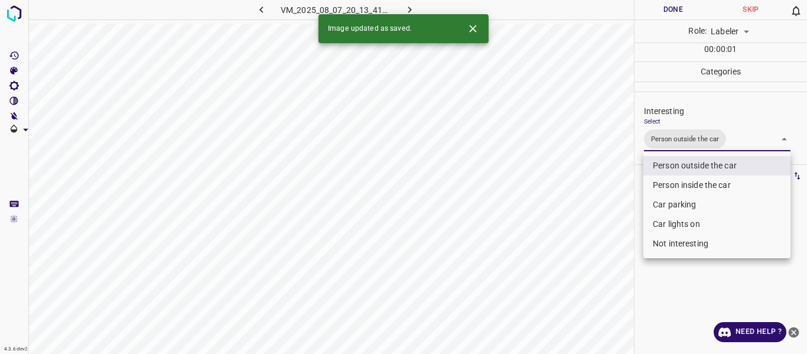
drag, startPoint x: 582, startPoint y: 257, endPoint x: 582, endPoint y: 270, distance: 13.0
click at [582, 258] on div at bounding box center [403, 177] width 807 height 354
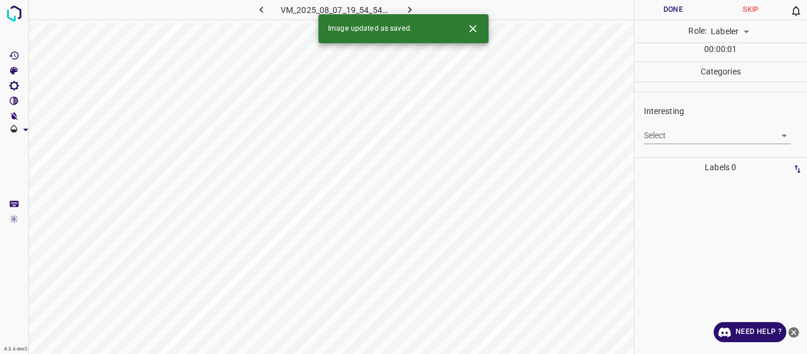
click at [670, 133] on body "4.3.6-dev2 VM_2025_08_07_19_54_54_655_03.gif Done Skip 0 Role: Labeler labeler …" at bounding box center [403, 177] width 807 height 354
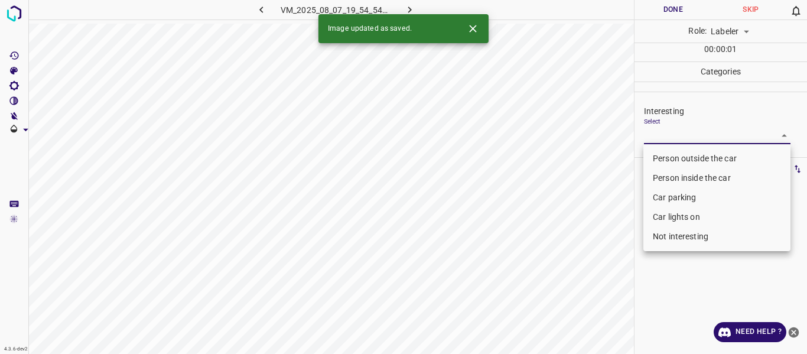
click at [668, 155] on li "Person outside the car" at bounding box center [717, 159] width 147 height 20
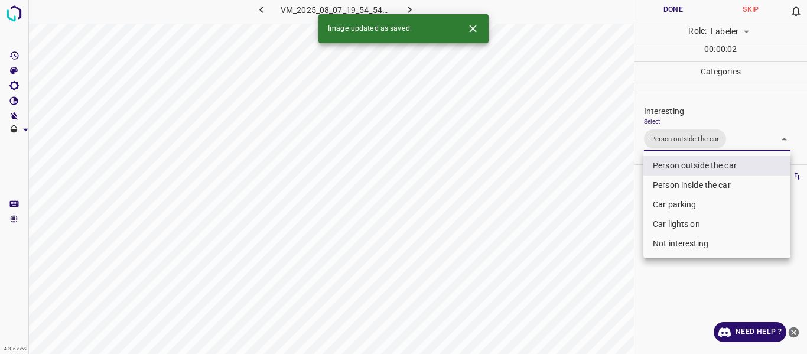
click at [579, 233] on div at bounding box center [403, 177] width 807 height 354
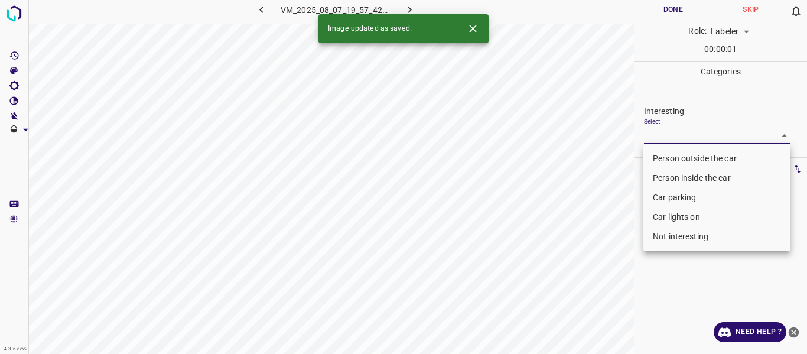
click at [659, 134] on body "4.3.6-dev2 VM_2025_08_07_19_57_42_960_06.gif Done Skip 0 Role: Labeler labeler …" at bounding box center [403, 177] width 807 height 354
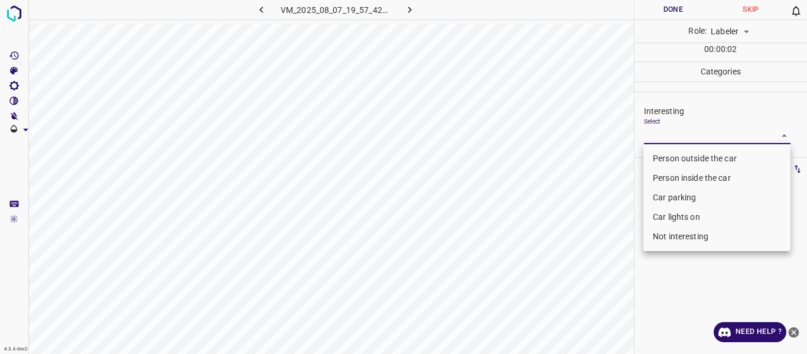
click at [667, 233] on li "Not interesting" at bounding box center [717, 237] width 147 height 20
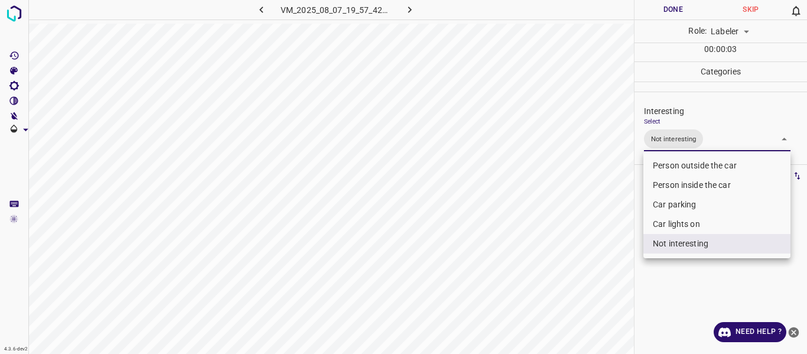
click at [560, 238] on div at bounding box center [403, 177] width 807 height 354
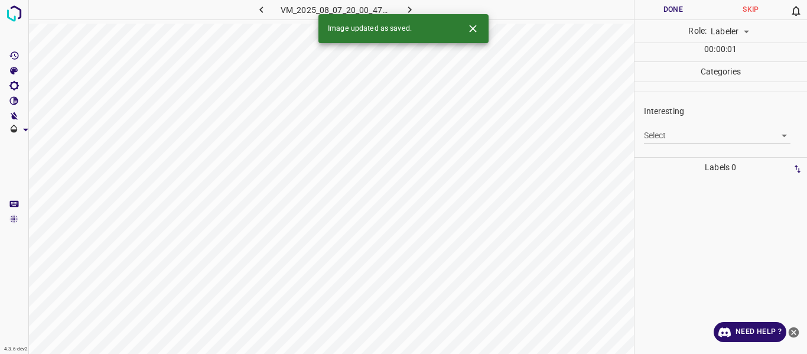
click at [651, 128] on body "4.3.6-dev2 VM_2025_08_07_20_00_47_873_09.gif Done Skip 0 Role: Labeler labeler …" at bounding box center [403, 177] width 807 height 354
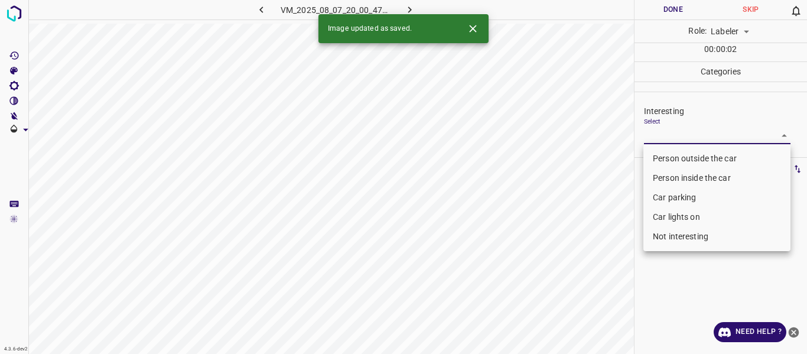
click at [658, 152] on li "Person outside the car" at bounding box center [717, 159] width 147 height 20
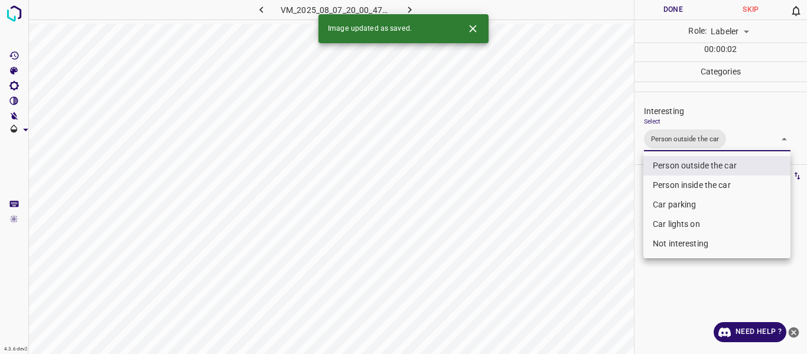
click at [595, 220] on div at bounding box center [403, 177] width 807 height 354
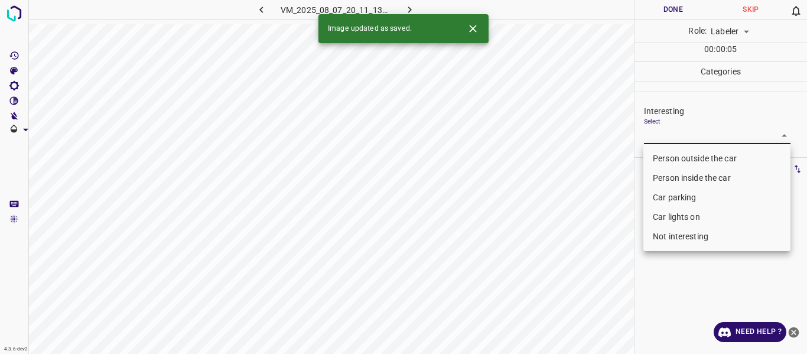
click at [688, 134] on body "4.3.6-dev2 VM_2025_08_07_20_11_13_186_05.gif Done Skip 0 Role: Labeler labeler …" at bounding box center [403, 177] width 807 height 354
click at [682, 162] on li "Person outside the car" at bounding box center [717, 159] width 147 height 20
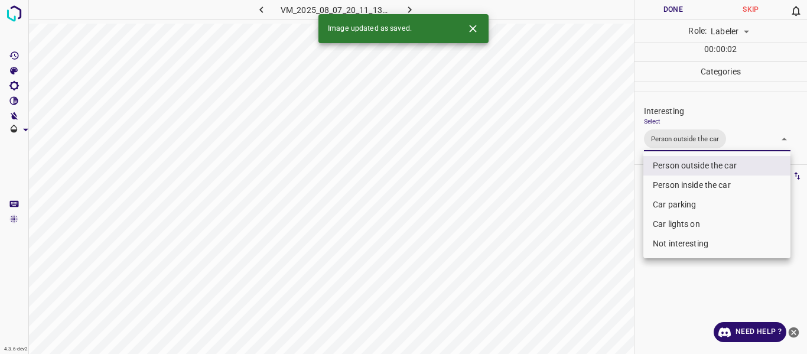
click at [600, 242] on div at bounding box center [403, 177] width 807 height 354
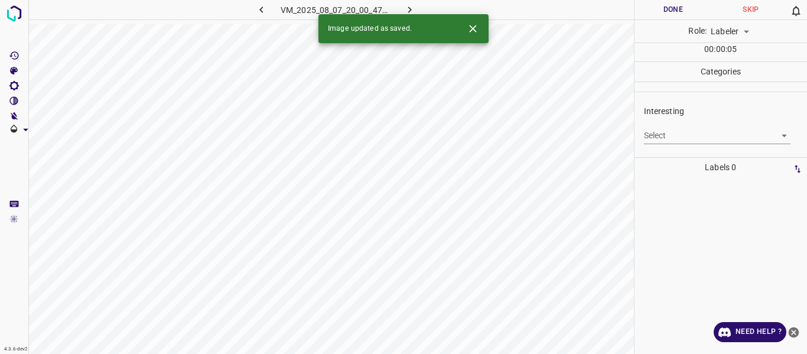
click at [663, 134] on body "4.3.6-dev2 VM_2025_08_07_20_00_47_873_00.gif Done Skip 0 Role: Labeler labeler …" at bounding box center [403, 177] width 807 height 354
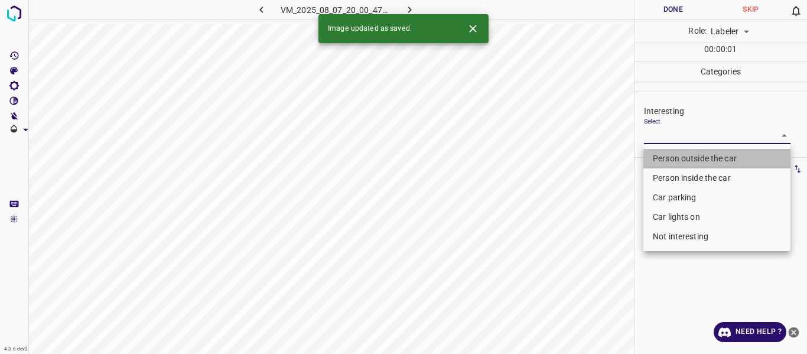
click at [664, 152] on li "Person outside the car" at bounding box center [717, 159] width 147 height 20
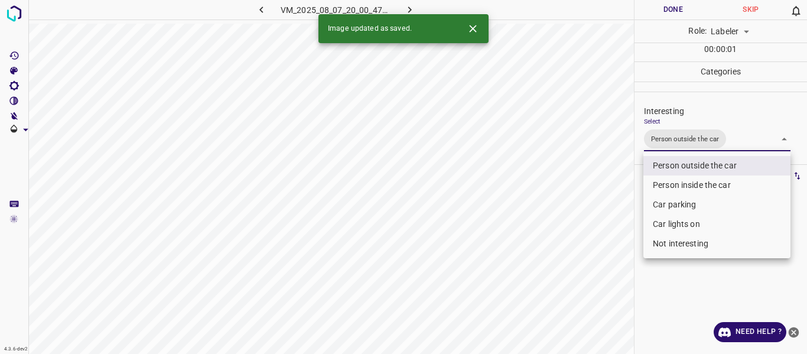
click at [587, 207] on div at bounding box center [403, 177] width 807 height 354
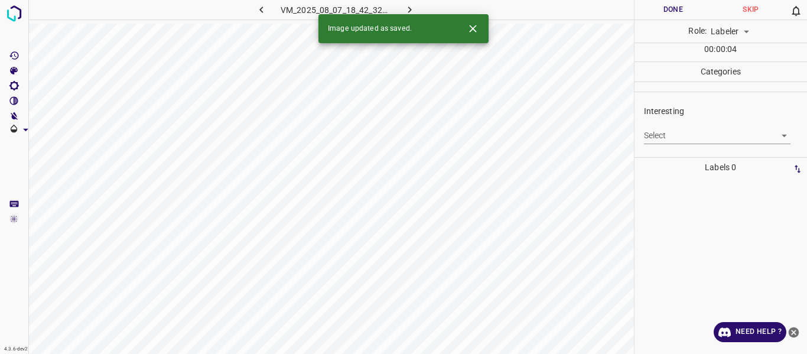
click at [666, 138] on body "4.3.6-dev2 VM_2025_08_07_18_42_32_912_04.gif Done Skip 0 Role: Labeler labeler …" at bounding box center [403, 177] width 807 height 354
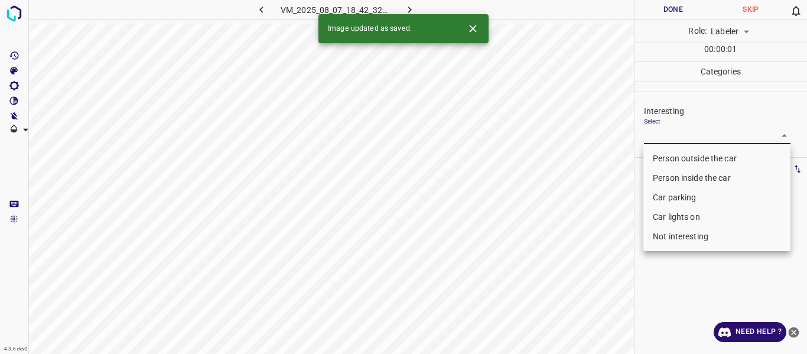
click at [664, 156] on li "Person outside the car" at bounding box center [717, 159] width 147 height 20
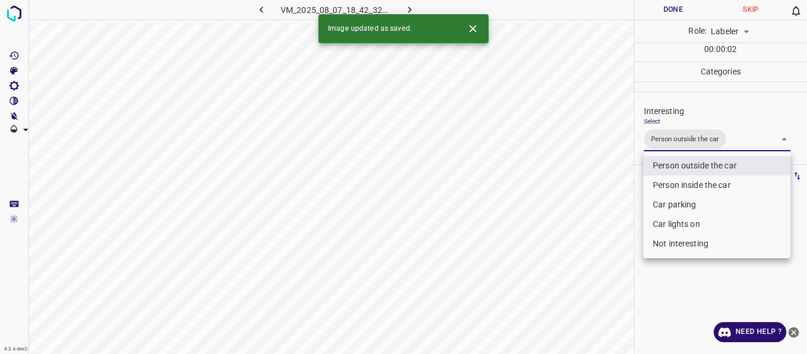
click at [583, 231] on div at bounding box center [403, 177] width 807 height 354
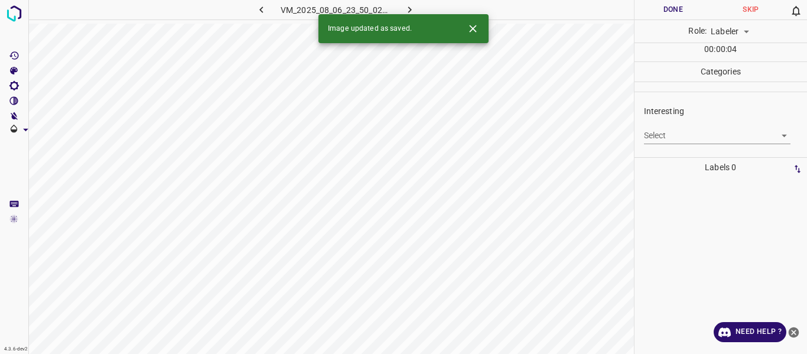
click at [657, 132] on body "4.3.6-dev2 VM_2025_08_06_23_50_02_767_00.gif Done Skip 0 Role: Labeler labeler …" at bounding box center [403, 177] width 807 height 354
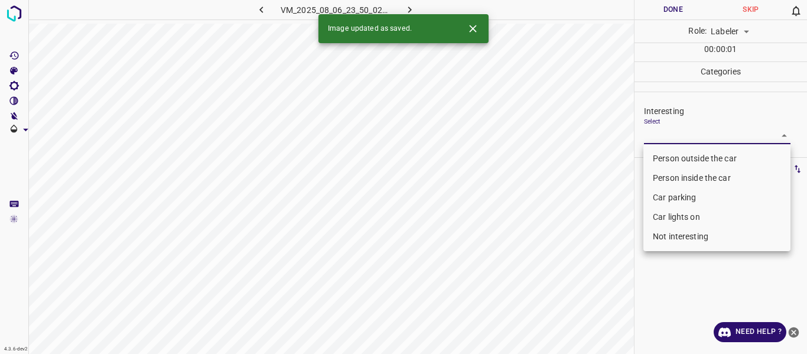
click at [657, 159] on li "Person outside the car" at bounding box center [717, 159] width 147 height 20
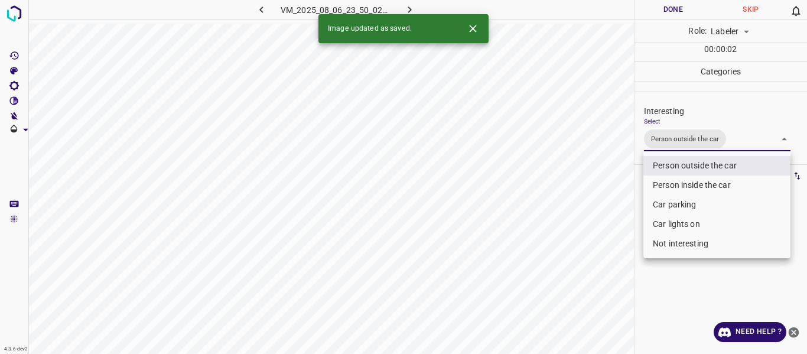
click at [605, 206] on div at bounding box center [403, 177] width 807 height 354
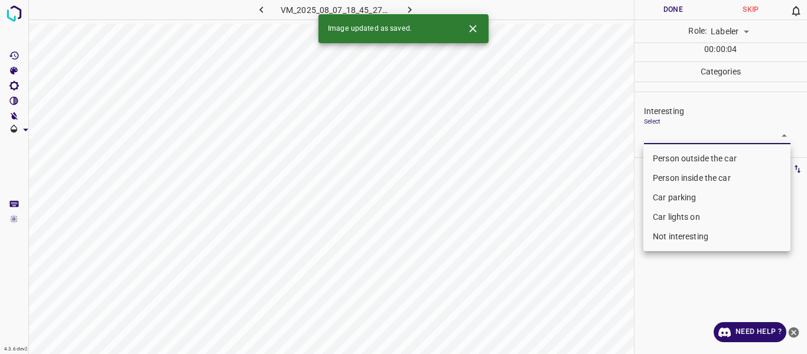
click at [666, 135] on body "4.3.6-dev2 VM_2025_08_07_18_45_27_638_03.gif Done Skip 0 Role: Labeler labeler …" at bounding box center [403, 177] width 807 height 354
click at [669, 156] on li "Person outside the car" at bounding box center [717, 159] width 147 height 20
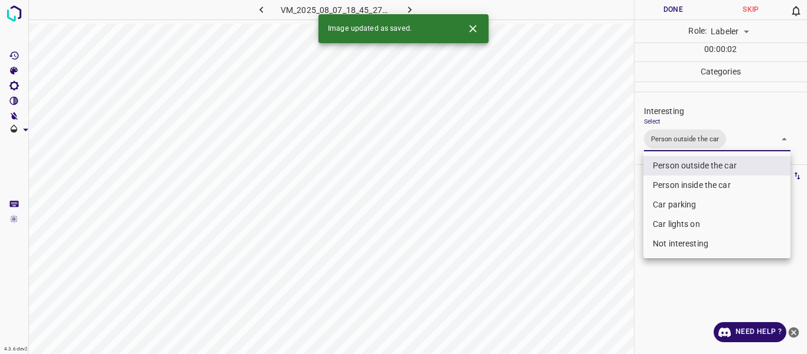
click at [610, 218] on div at bounding box center [403, 177] width 807 height 354
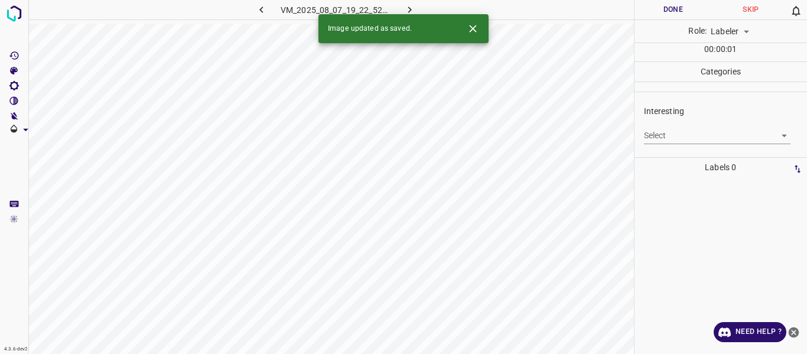
click at [691, 138] on body "4.3.6-dev2 VM_2025_08_07_19_22_52_851_00.gif Done Skip 0 Role: Labeler labeler …" at bounding box center [403, 177] width 807 height 354
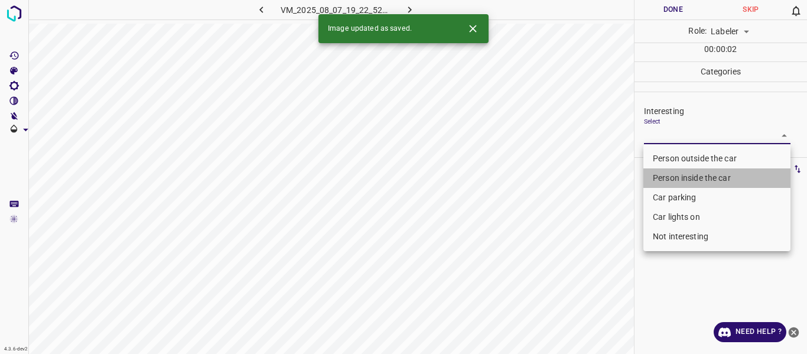
click at [685, 177] on li "Person inside the car" at bounding box center [717, 178] width 147 height 20
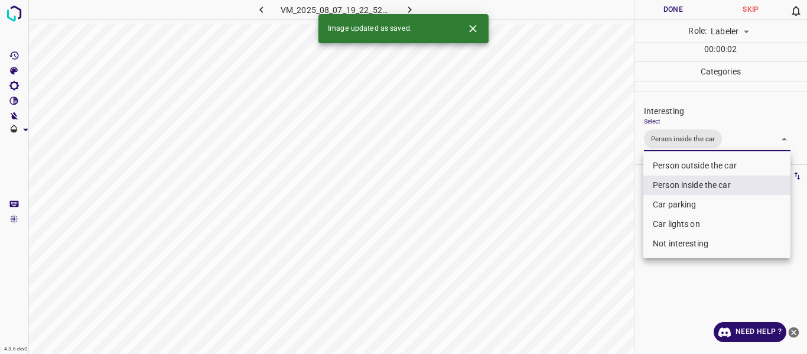
click at [664, 225] on li "Car lights on" at bounding box center [717, 225] width 147 height 20
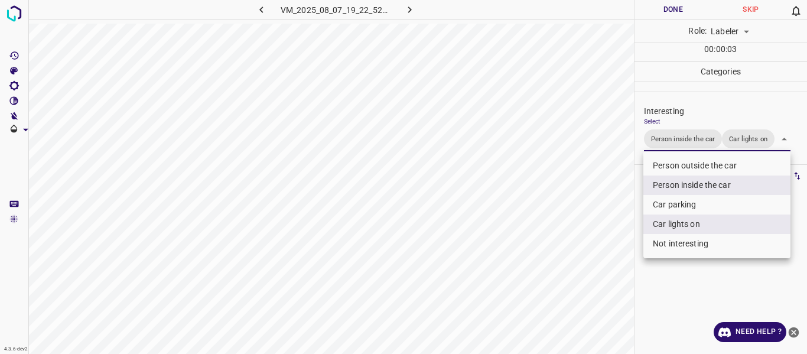
click at [596, 250] on div at bounding box center [403, 177] width 807 height 354
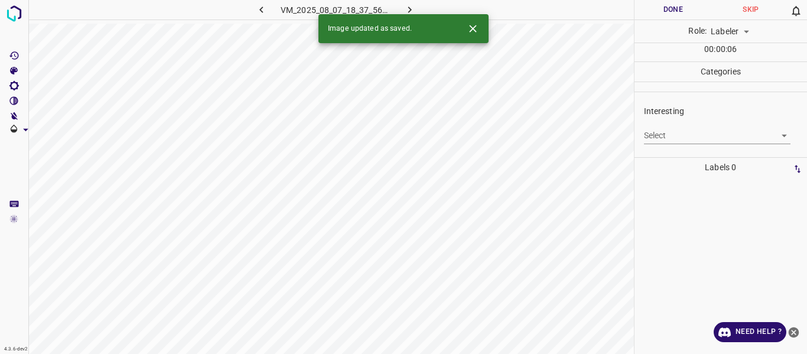
click at [660, 133] on body "4.3.6-dev2 VM_2025_08_07_18_37_56_884_01.gif Done Skip 0 Role: Labeler labeler …" at bounding box center [403, 177] width 807 height 354
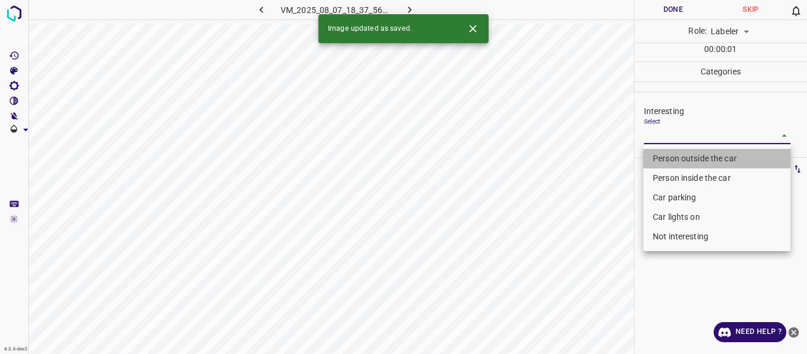
click at [660, 163] on li "Person outside the car" at bounding box center [717, 159] width 147 height 20
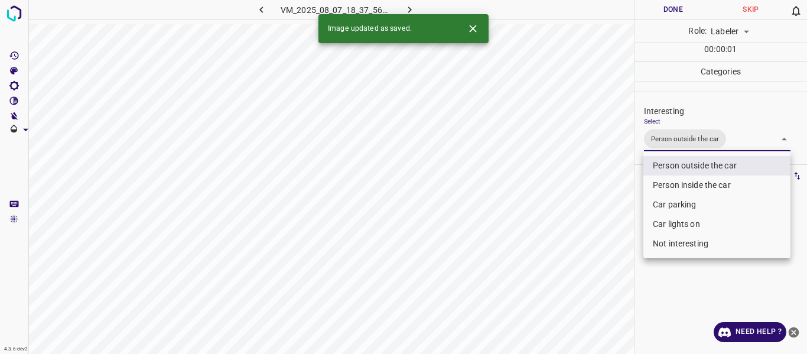
click at [595, 244] on div at bounding box center [403, 177] width 807 height 354
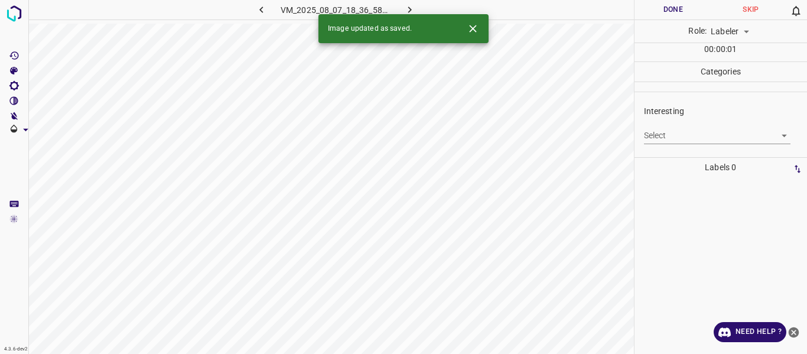
click at [672, 132] on body "4.3.6-dev2 VM_2025_08_07_18_36_58_007_00.gif Done Skip 0 Role: Labeler labeler …" at bounding box center [403, 177] width 807 height 354
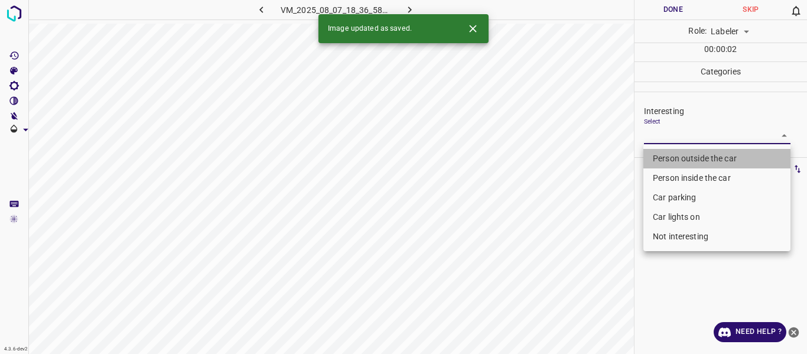
click at [673, 155] on li "Person outside the car" at bounding box center [717, 159] width 147 height 20
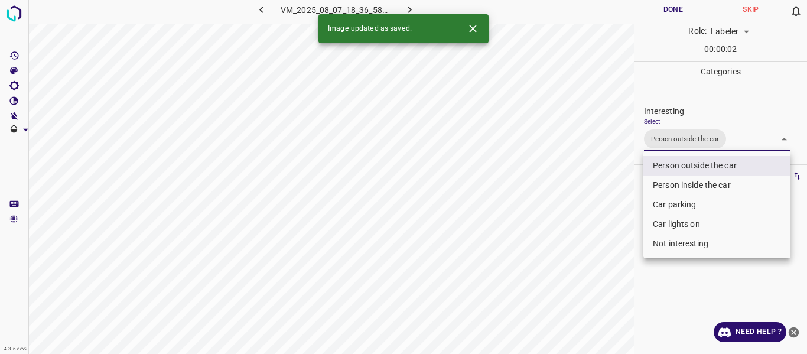
click at [597, 215] on div at bounding box center [403, 177] width 807 height 354
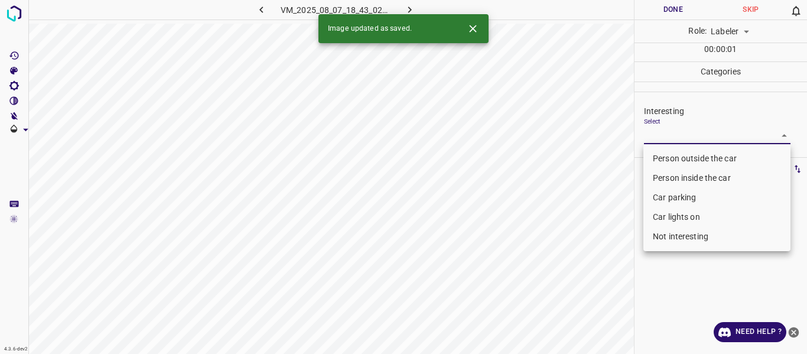
click at [674, 128] on body "4.3.6-dev2 VM_2025_08_07_18_43_02_813_08.gif Done Skip 0 Role: Labeler labeler …" at bounding box center [403, 177] width 807 height 354
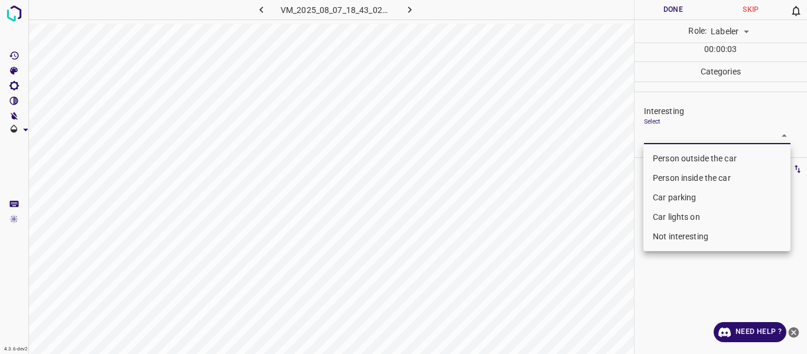
click at [669, 196] on li "Car parking" at bounding box center [717, 198] width 147 height 20
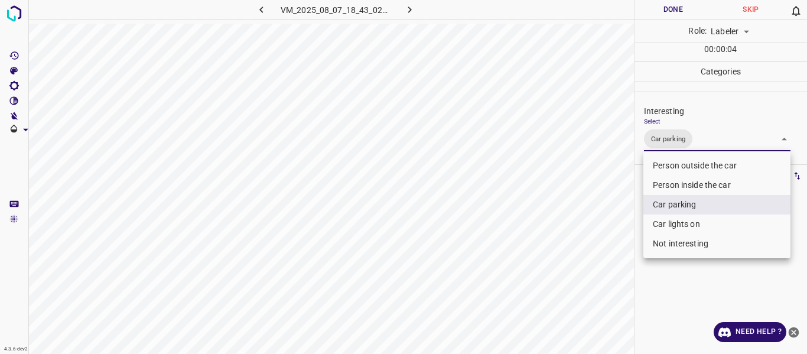
drag, startPoint x: 674, startPoint y: 225, endPoint x: 667, endPoint y: 225, distance: 6.5
click at [674, 223] on li "Car lights on" at bounding box center [717, 225] width 147 height 20
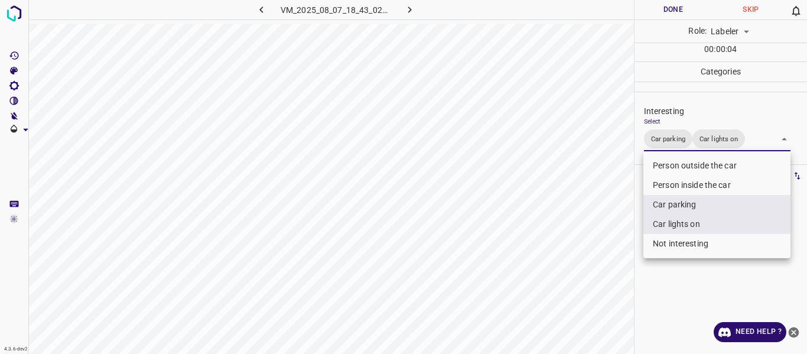
click at [608, 248] on div at bounding box center [403, 177] width 807 height 354
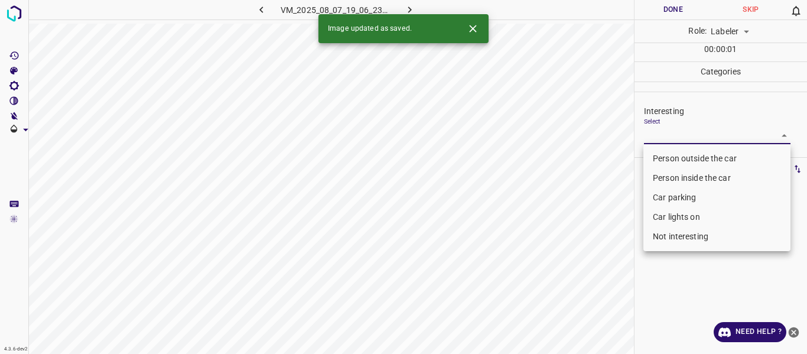
click at [658, 132] on body "4.3.6-dev2 VM_2025_08_07_19_06_23_186_03.gif Done Skip 0 Role: Labeler labeler …" at bounding box center [403, 177] width 807 height 354
click at [659, 158] on li "Person outside the car" at bounding box center [717, 159] width 147 height 20
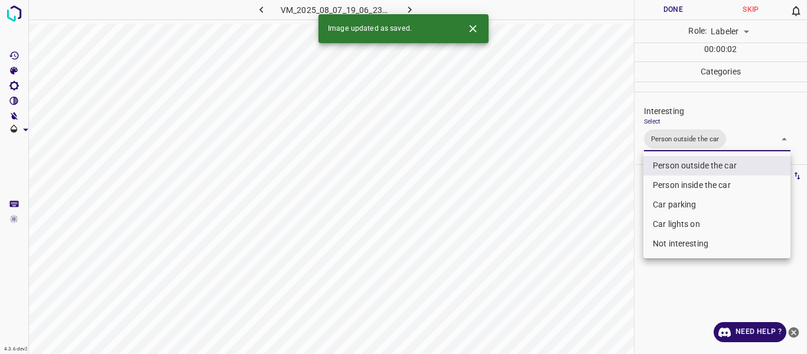
click at [595, 225] on div at bounding box center [403, 177] width 807 height 354
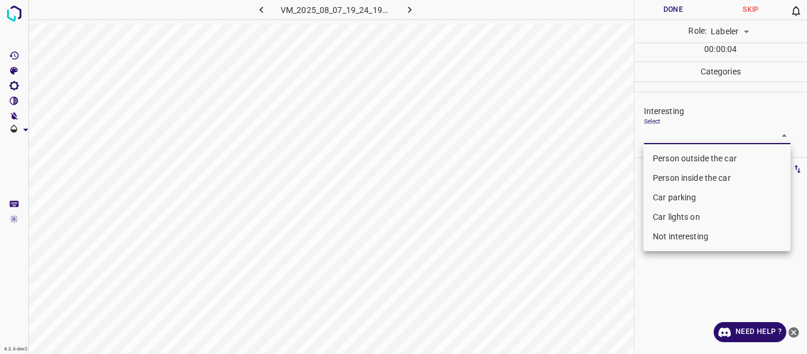
click at [676, 138] on body "4.3.6-dev2 VM_2025_08_07_19_24_19_393_09.gif Done Skip 0 Role: Labeler labeler …" at bounding box center [403, 177] width 807 height 354
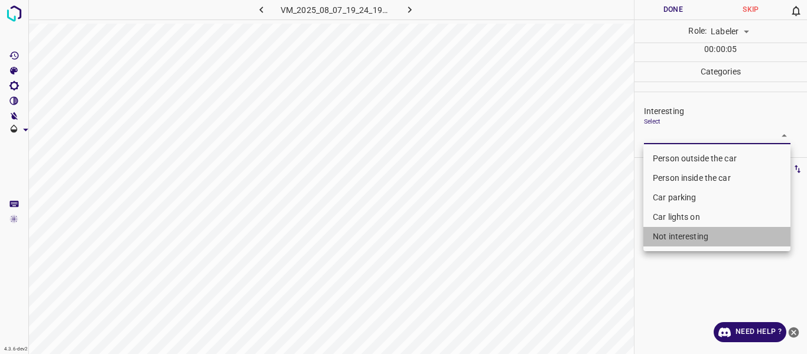
click at [677, 241] on li "Not interesting" at bounding box center [717, 237] width 147 height 20
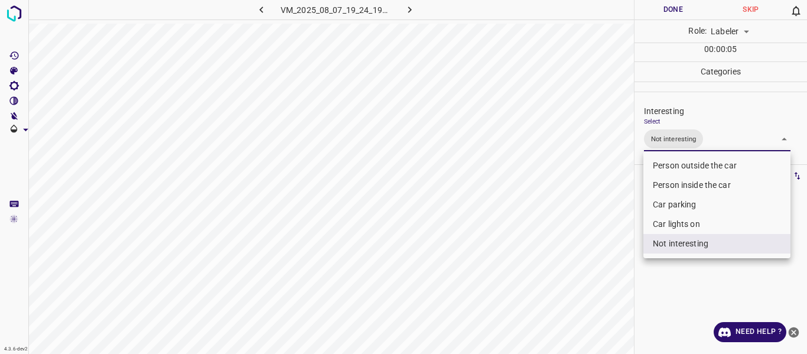
click at [572, 258] on div at bounding box center [403, 177] width 807 height 354
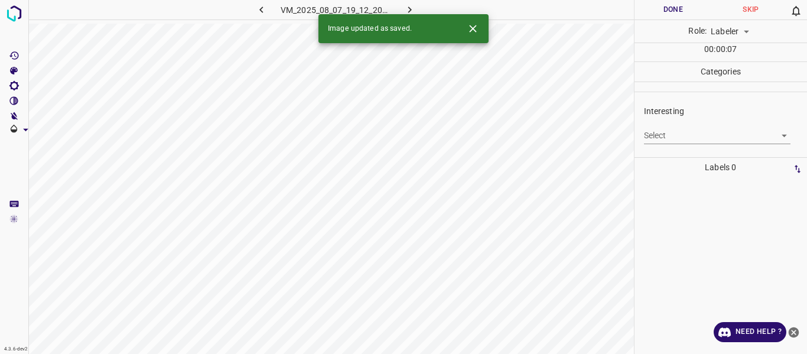
click at [675, 129] on body "4.3.6-dev2 VM_2025_08_07_19_12_20_811_01.gif Done Skip 0 Role: Labeler labeler …" at bounding box center [403, 177] width 807 height 354
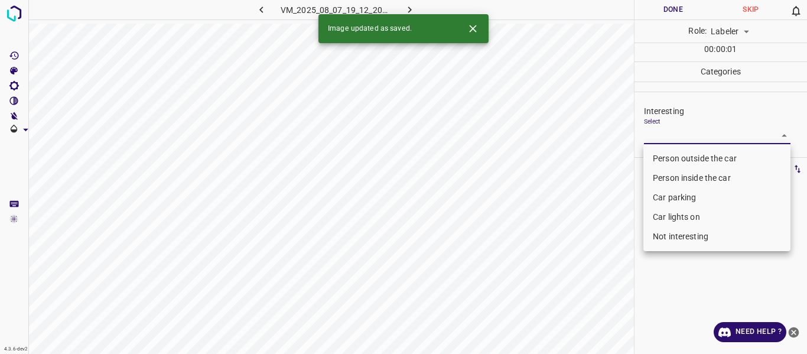
click at [676, 194] on li "Car parking" at bounding box center [717, 198] width 147 height 20
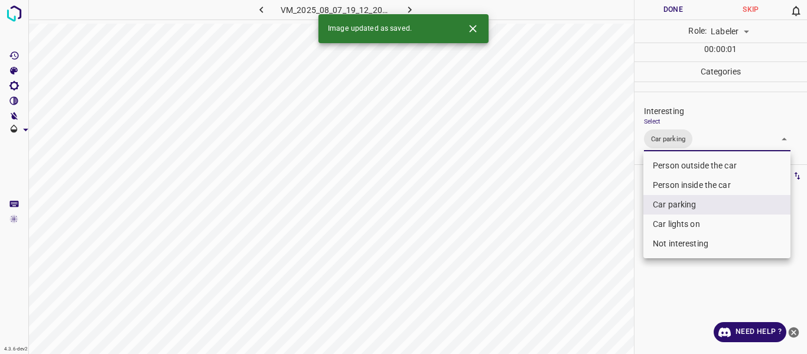
click at [569, 236] on div at bounding box center [403, 177] width 807 height 354
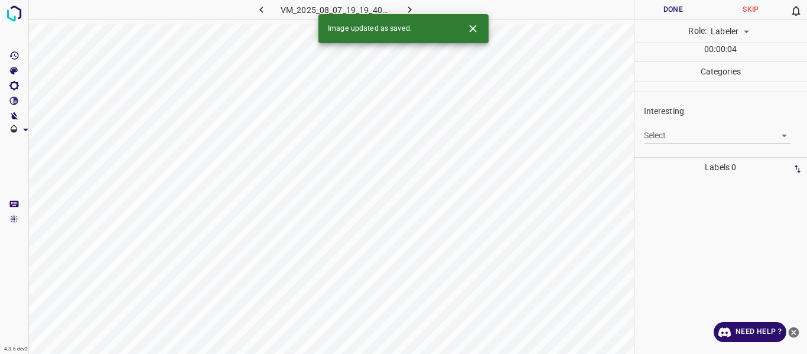
click at [695, 133] on body "4.3.6-dev2 VM_2025_08_07_19_19_40_918_02.gif Done Skip 0 Role: Labeler labeler …" at bounding box center [403, 177] width 807 height 354
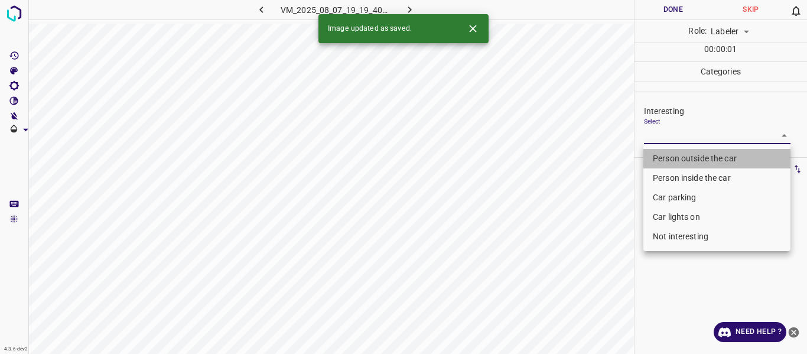
click at [671, 155] on li "Person outside the car" at bounding box center [717, 159] width 147 height 20
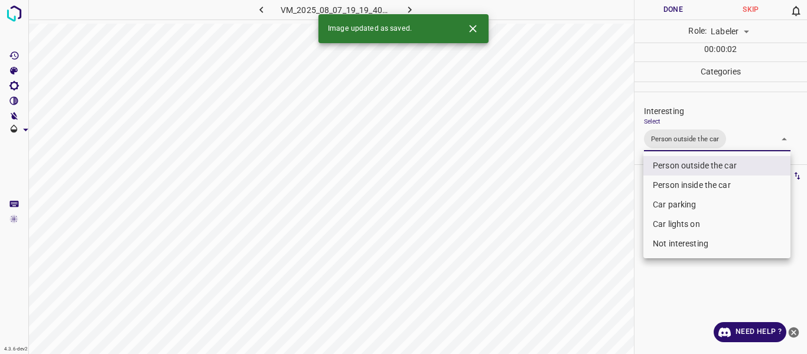
drag, startPoint x: 669, startPoint y: 223, endPoint x: 629, endPoint y: 240, distance: 43.2
click at [669, 223] on li "Car lights on" at bounding box center [717, 225] width 147 height 20
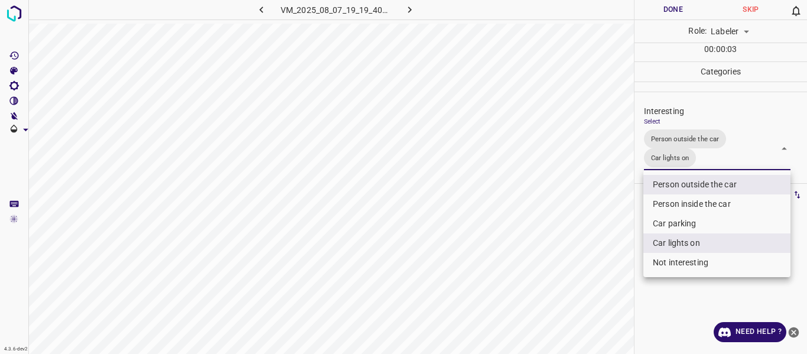
click at [596, 246] on div at bounding box center [403, 177] width 807 height 354
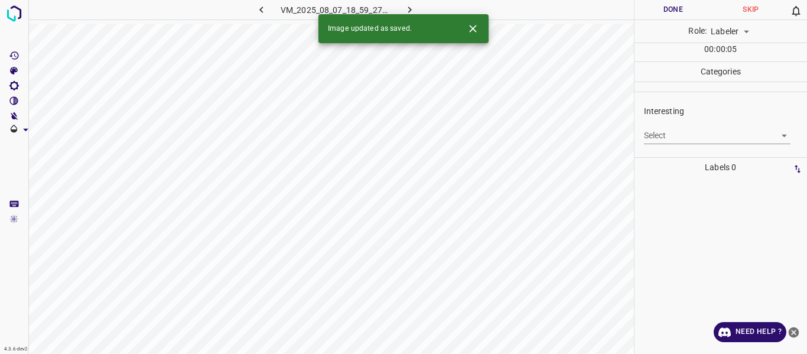
click at [693, 135] on body "4.3.6-dev2 VM_2025_08_07_18_59_27_773_03.gif Done Skip 0 Role: Labeler labeler …" at bounding box center [403, 177] width 807 height 354
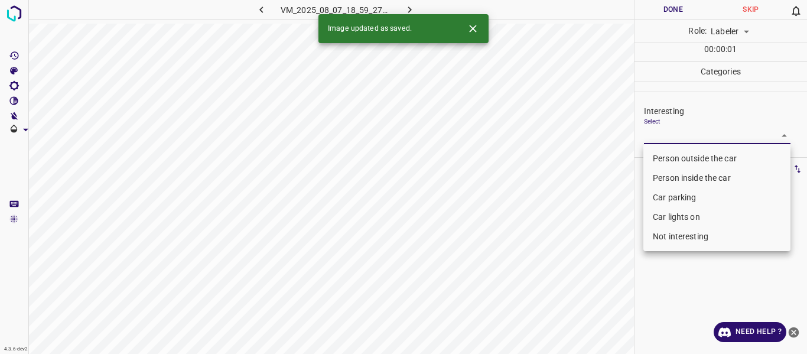
click at [693, 155] on li "Person outside the car" at bounding box center [717, 159] width 147 height 20
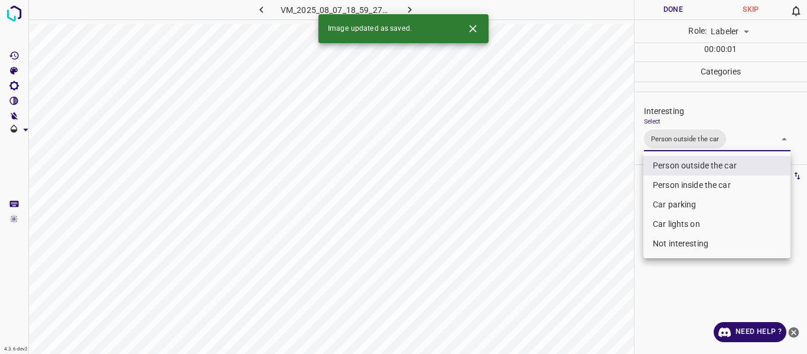
click at [595, 207] on div at bounding box center [403, 177] width 807 height 354
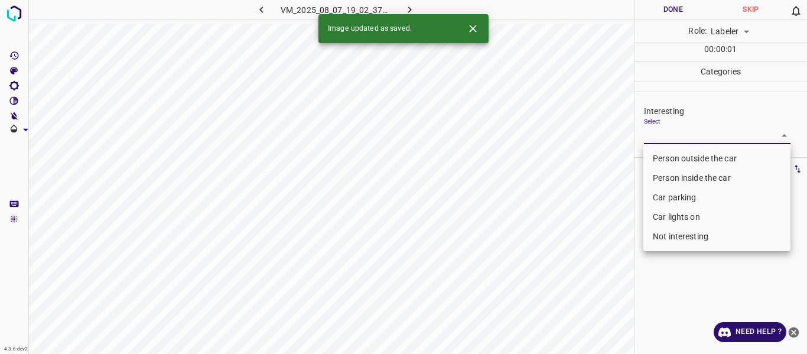
click at [681, 134] on body "4.3.6-dev2 VM_2025_08_07_19_02_37_256_01.gif Done Skip 0 Role: Labeler labeler …" at bounding box center [403, 177] width 807 height 354
drag, startPoint x: 678, startPoint y: 233, endPoint x: 670, endPoint y: 231, distance: 8.5
click at [677, 233] on li "Not interesting" at bounding box center [717, 237] width 147 height 20
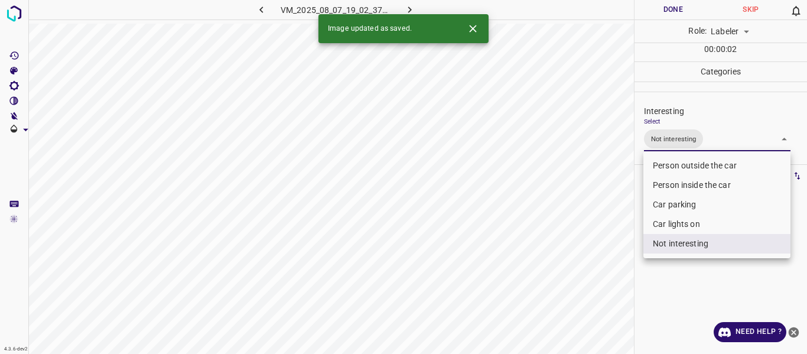
click at [566, 236] on div at bounding box center [403, 177] width 807 height 354
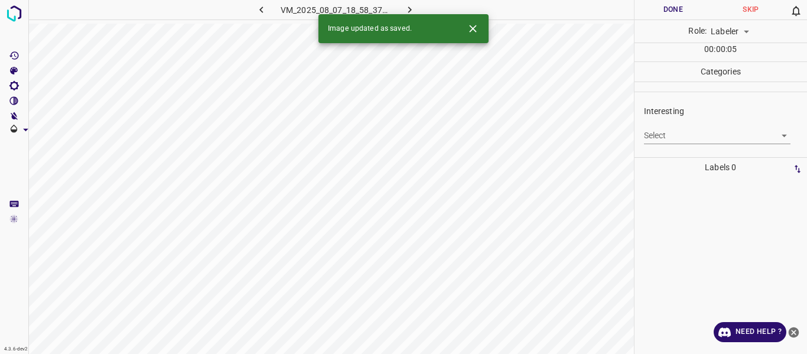
click at [677, 129] on body "4.3.6-dev2 VM_2025_08_07_18_58_37_494_00.gif Done Skip 0 Role: Labeler labeler …" at bounding box center [403, 177] width 807 height 354
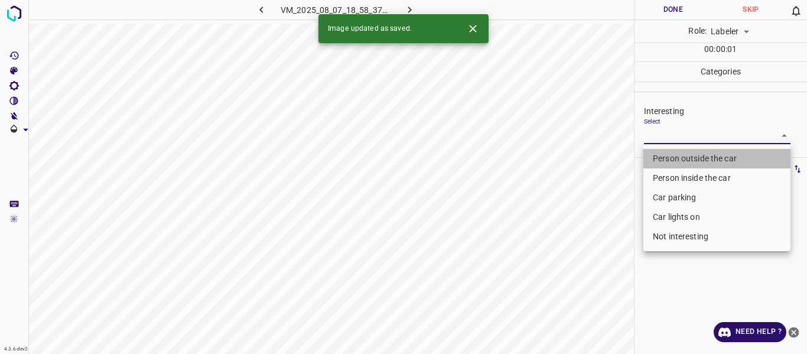
click at [680, 160] on li "Person outside the car" at bounding box center [717, 159] width 147 height 20
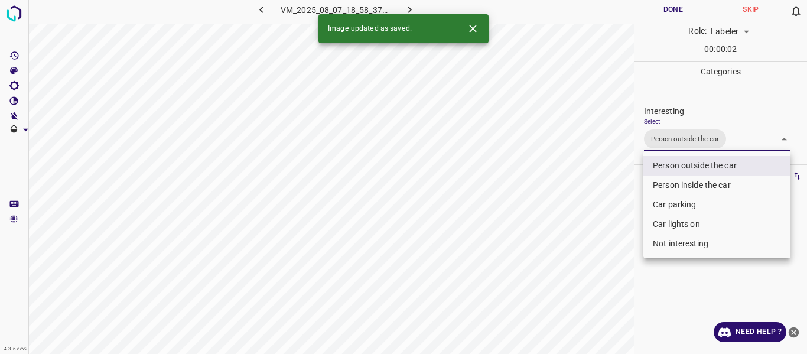
click at [583, 240] on div at bounding box center [403, 177] width 807 height 354
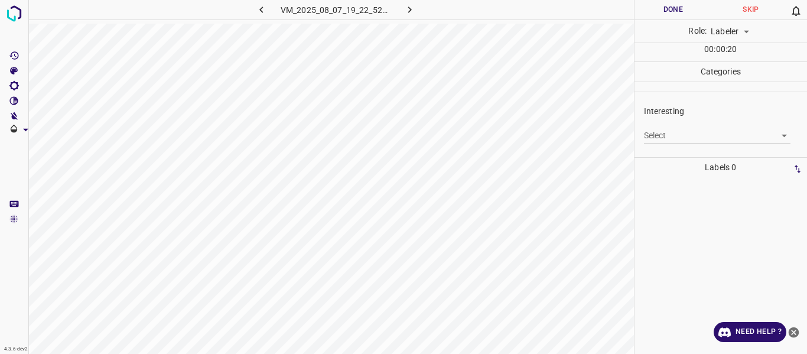
drag, startPoint x: 643, startPoint y: 136, endPoint x: 642, endPoint y: 143, distance: 7.1
click at [642, 139] on div "Interesting Select ​" at bounding box center [721, 125] width 173 height 56
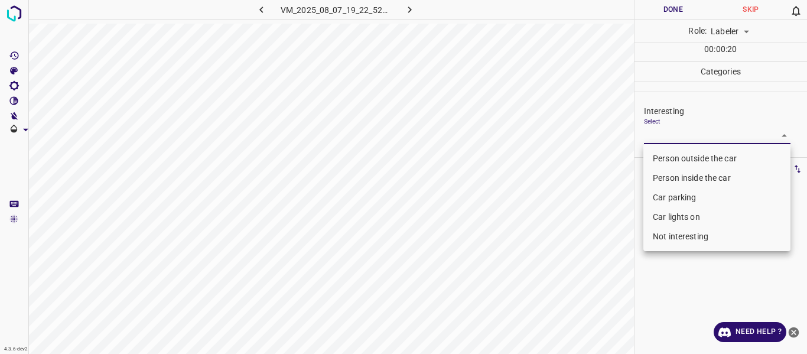
click at [672, 131] on body "4.3.6-dev2 VM_2025_08_07_19_22_52_851_06.gif Done Skip 0 Role: Labeler labeler …" at bounding box center [403, 177] width 807 height 354
drag, startPoint x: 670, startPoint y: 162, endPoint x: 642, endPoint y: 174, distance: 30.4
click at [669, 161] on li "Person outside the car" at bounding box center [717, 159] width 147 height 20
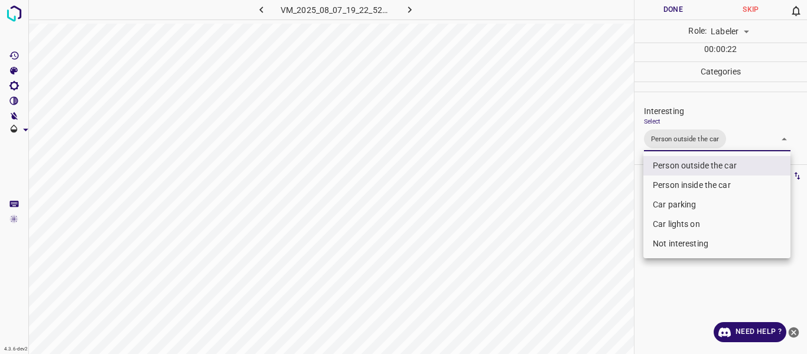
click at [595, 207] on div at bounding box center [403, 177] width 807 height 354
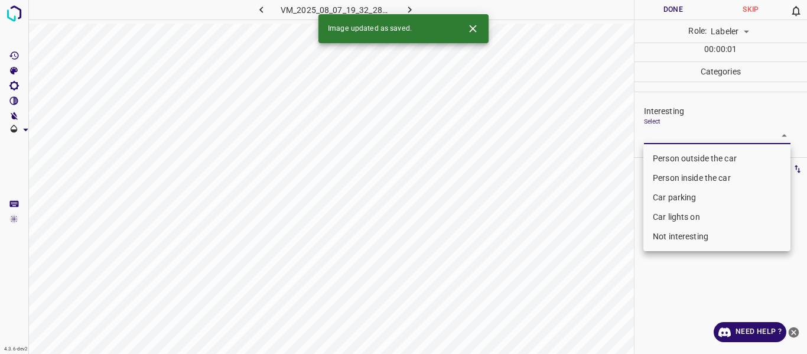
click at [684, 134] on body "4.3.6-dev2 VM_2025_08_07_19_32_28_679_02.gif Done Skip 0 Role: Labeler labeler …" at bounding box center [403, 177] width 807 height 354
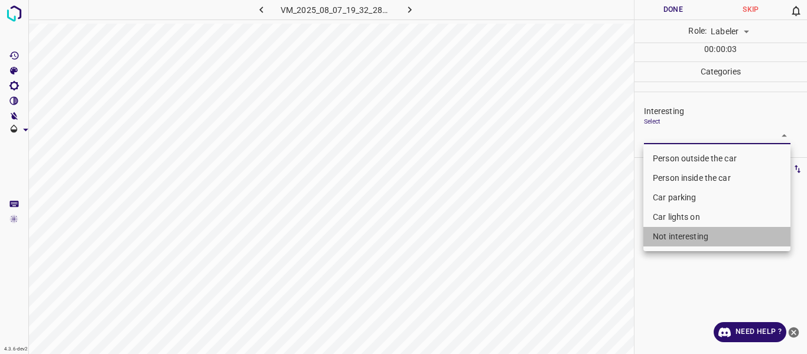
click at [702, 239] on li "Not interesting" at bounding box center [717, 237] width 147 height 20
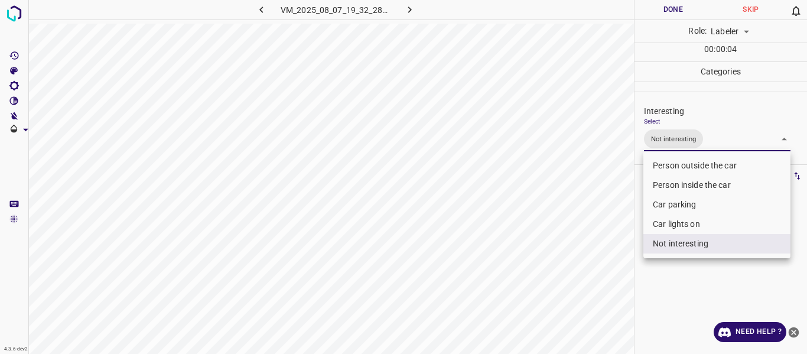
click at [548, 274] on div at bounding box center [403, 177] width 807 height 354
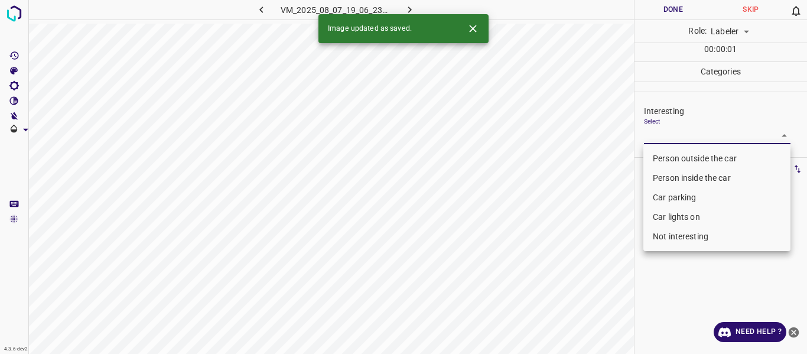
click at [673, 131] on body "4.3.6-dev2 VM_2025_08_07_19_06_23_186_00.gif Done Skip 0 Role: Labeler labeler …" at bounding box center [403, 177] width 807 height 354
click at [671, 157] on li "Person outside the car" at bounding box center [717, 159] width 147 height 20
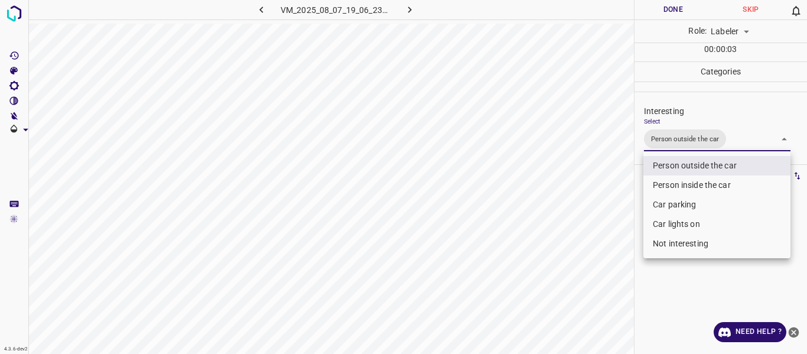
click at [614, 261] on div at bounding box center [403, 177] width 807 height 354
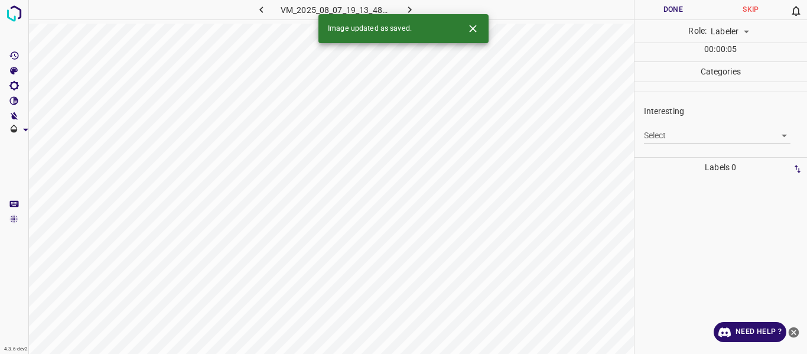
click at [663, 131] on body "4.3.6-dev2 VM_2025_08_07_19_13_48_711_01.gif Done Skip 0 Role: Labeler labeler …" at bounding box center [403, 177] width 807 height 354
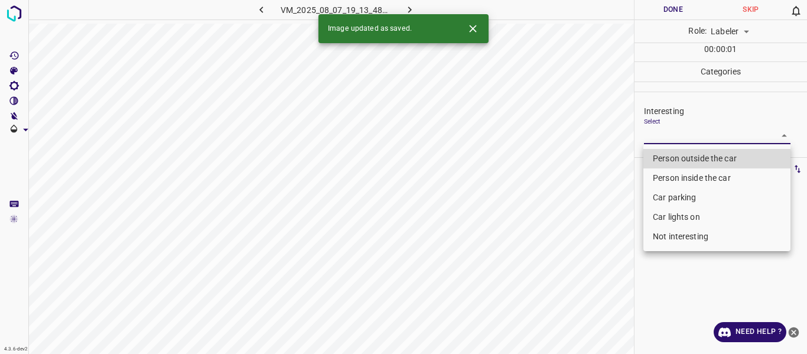
click at [664, 154] on li "Person outside the car" at bounding box center [717, 159] width 147 height 20
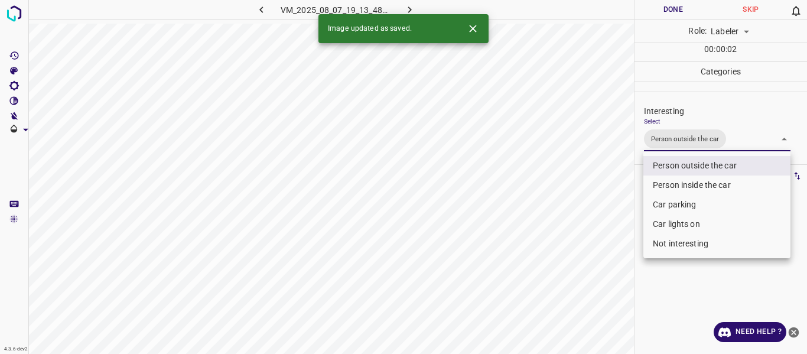
click at [593, 219] on div at bounding box center [403, 177] width 807 height 354
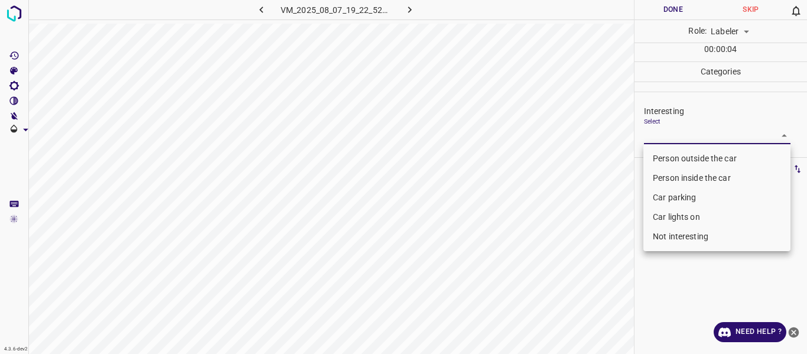
click at [650, 133] on body "4.3.6-dev2 VM_2025_08_07_19_22_52_851_09.gif Done Skip 0 Role: Labeler labeler …" at bounding box center [403, 177] width 807 height 354
click at [657, 154] on li "Person outside the car" at bounding box center [717, 159] width 147 height 20
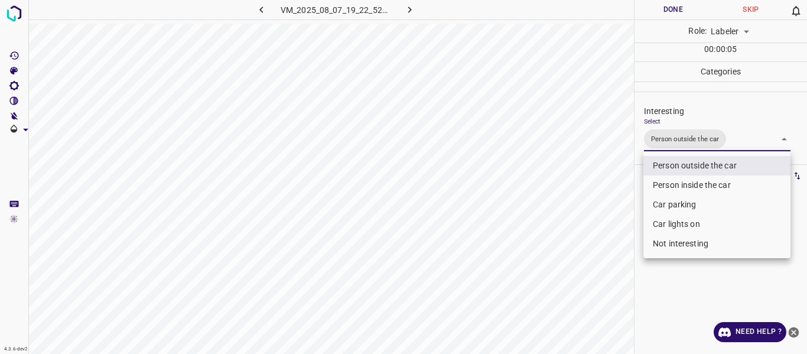
click at [597, 197] on div at bounding box center [403, 177] width 807 height 354
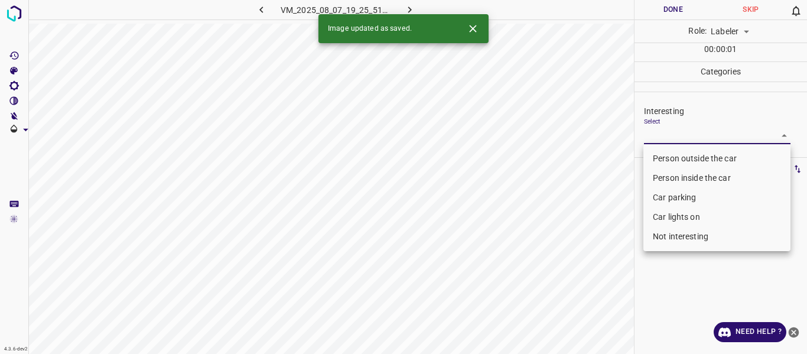
click at [677, 136] on body "4.3.6-dev2 VM_2025_08_07_19_25_51_202_10.gif Done Skip 0 Role: Labeler labeler …" at bounding box center [403, 177] width 807 height 354
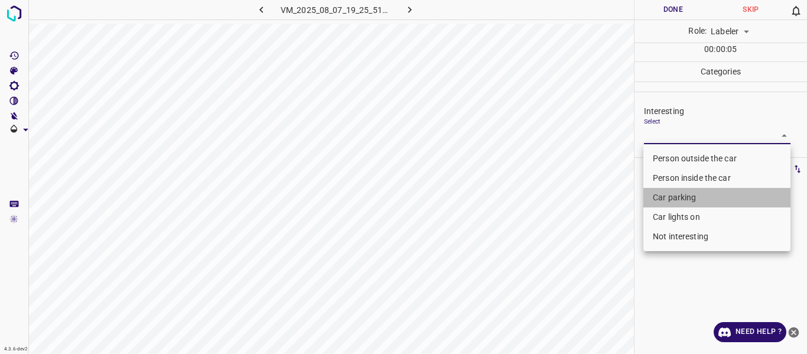
click at [671, 192] on li "Car parking" at bounding box center [717, 198] width 147 height 20
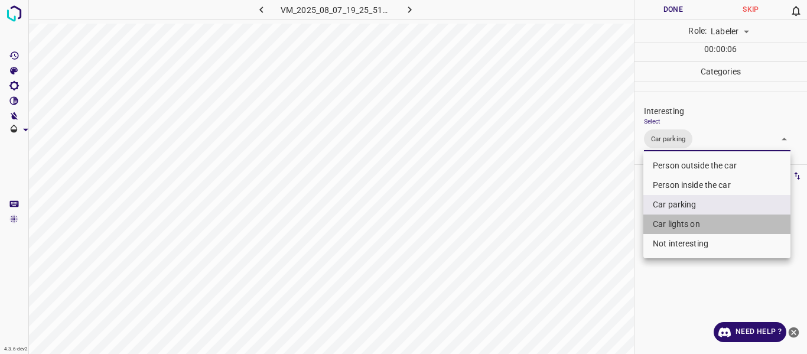
click at [664, 222] on li "Car lights on" at bounding box center [717, 225] width 147 height 20
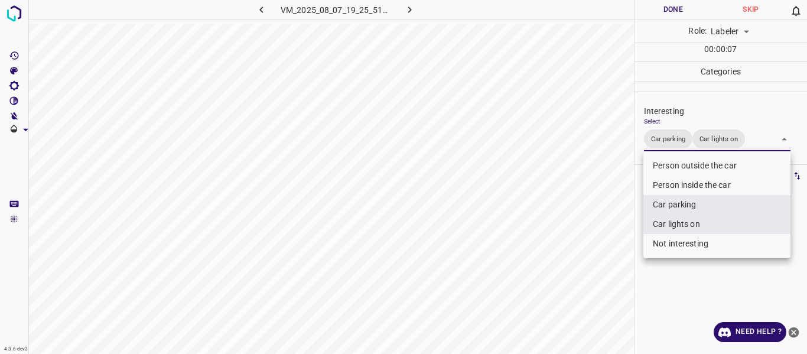
click at [601, 232] on div at bounding box center [403, 177] width 807 height 354
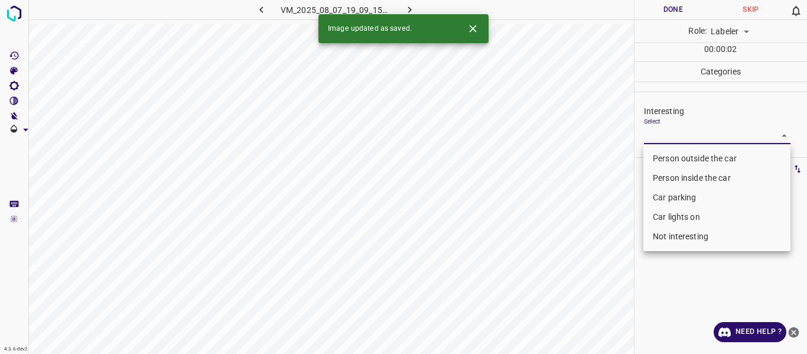
click at [682, 135] on body "4.3.6-dev2 VM_2025_08_07_19_09_15_823_01.gif Done Skip 0 Role: Labeler labeler …" at bounding box center [403, 177] width 807 height 354
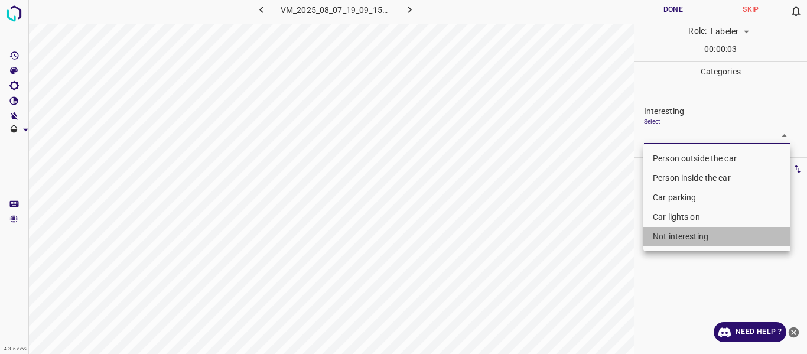
drag, startPoint x: 687, startPoint y: 231, endPoint x: 633, endPoint y: 233, distance: 54.5
click at [686, 230] on li "Not interesting" at bounding box center [717, 237] width 147 height 20
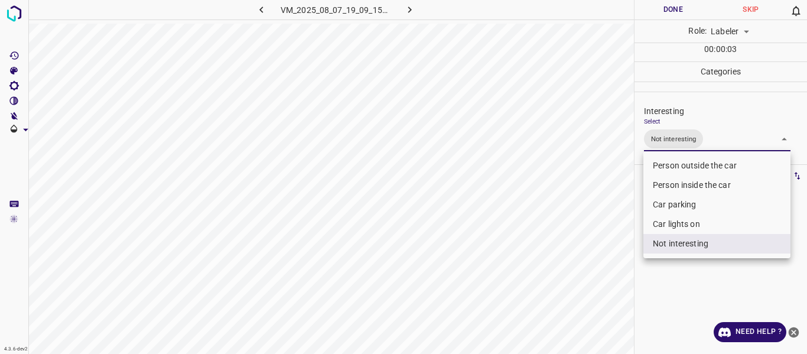
click at [612, 238] on div at bounding box center [403, 177] width 807 height 354
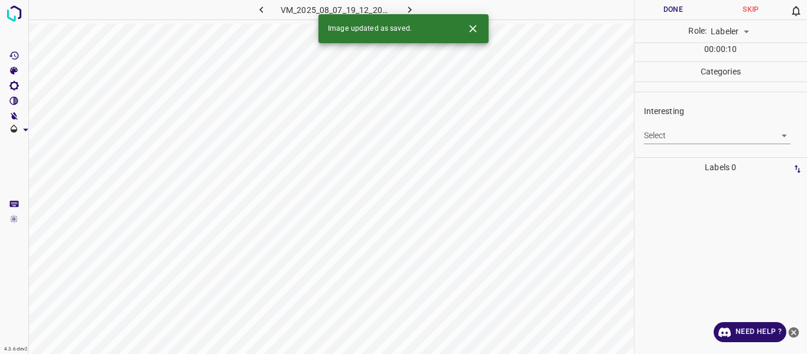
click at [658, 132] on body "4.3.6-dev2 VM_2025_08_07_19_12_20_811_00.gif Done Skip 0 Role: Labeler labeler …" at bounding box center [403, 177] width 807 height 354
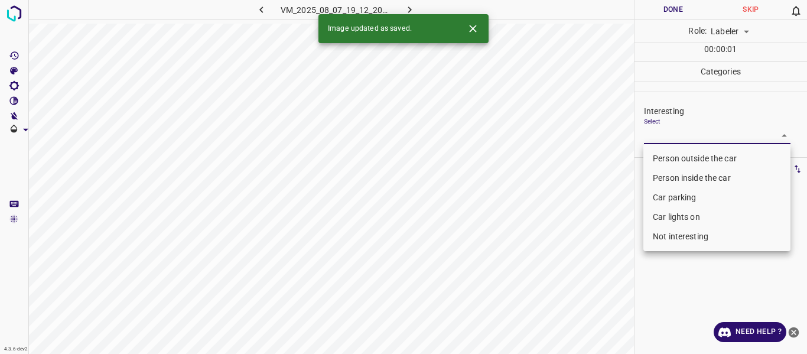
click at [664, 202] on li "Car parking" at bounding box center [717, 198] width 147 height 20
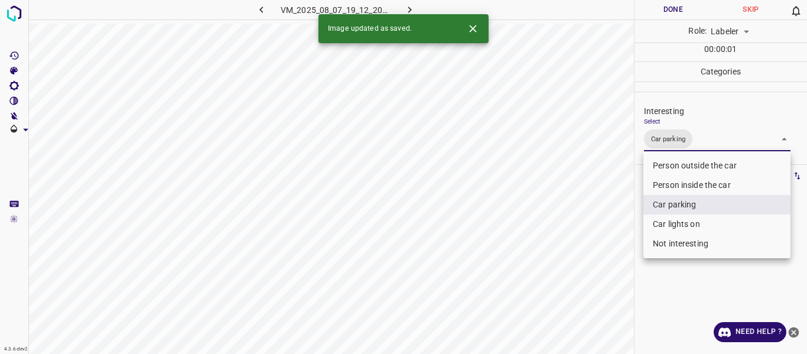
click at [592, 244] on div at bounding box center [403, 177] width 807 height 354
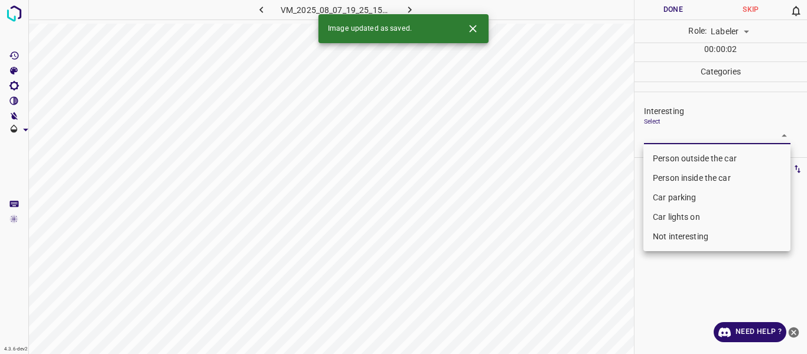
click at [673, 137] on body "4.3.6-dev2 VM_2025_08_07_19_25_15_858_02.gif Done Skip 0 Role: Labeler labeler …" at bounding box center [403, 177] width 807 height 354
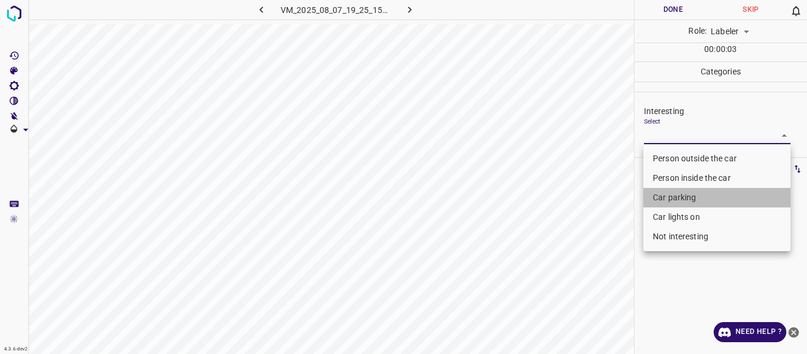
drag, startPoint x: 678, startPoint y: 200, endPoint x: 678, endPoint y: 183, distance: 17.1
click at [678, 196] on li "Car parking" at bounding box center [717, 198] width 147 height 20
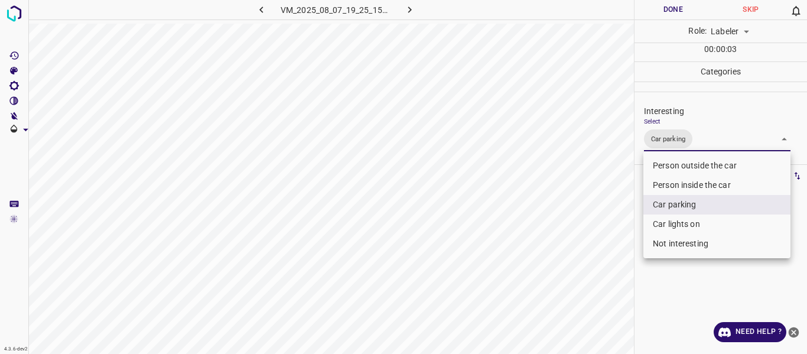
click at [678, 183] on li "Person inside the car" at bounding box center [717, 186] width 147 height 20
click at [599, 236] on div at bounding box center [403, 177] width 807 height 354
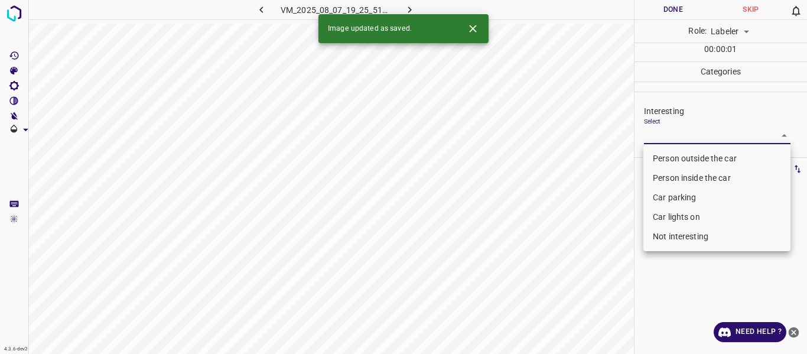
click at [675, 135] on body "4.3.6-dev2 VM_2025_08_07_19_25_51_202_07.gif Done Skip 0 Role: Labeler labeler …" at bounding box center [403, 177] width 807 height 354
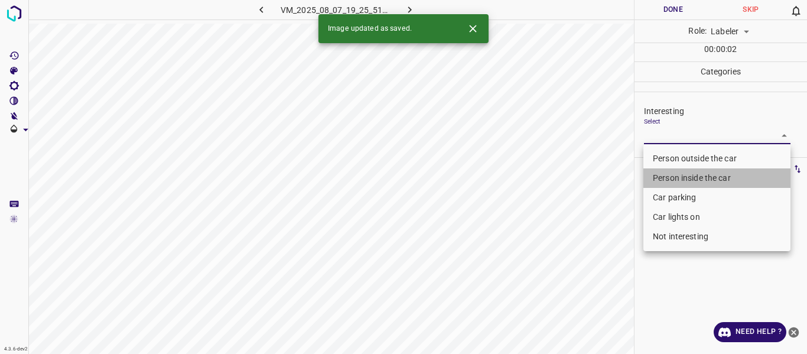
click at [680, 182] on li "Person inside the car" at bounding box center [717, 178] width 147 height 20
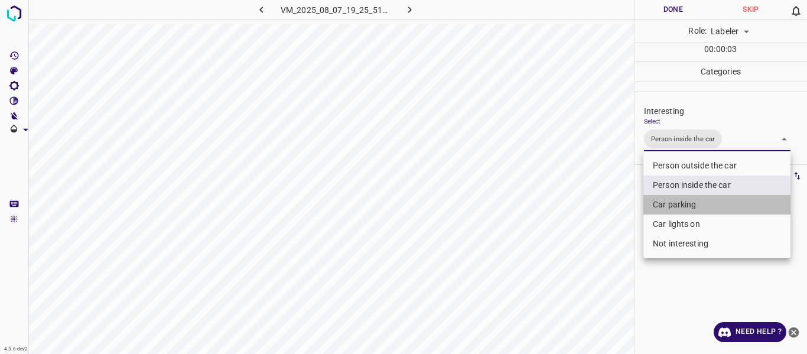
click at [680, 199] on li "Car parking" at bounding box center [717, 205] width 147 height 20
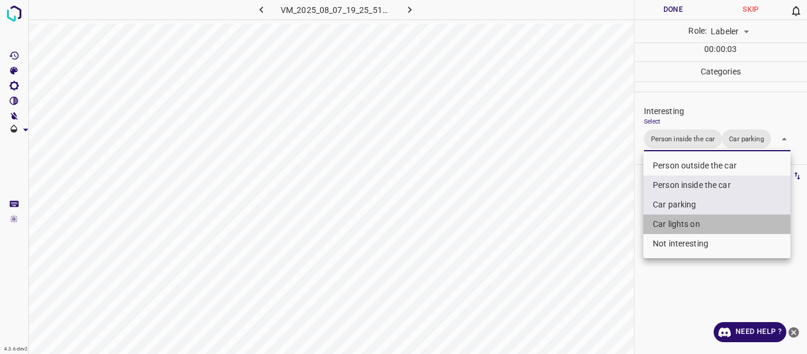
click at [676, 228] on li "Car lights on" at bounding box center [717, 225] width 147 height 20
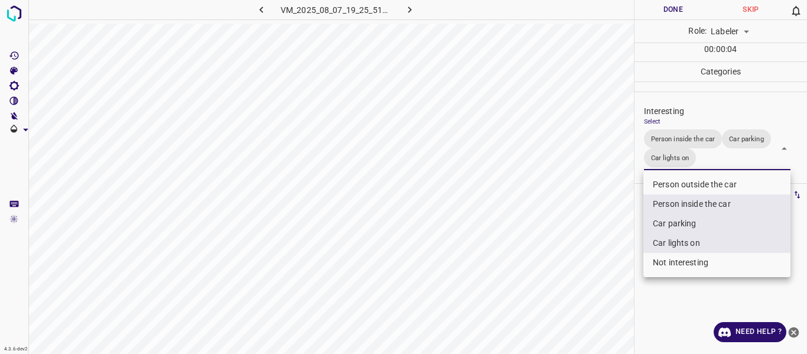
click at [586, 242] on div at bounding box center [403, 177] width 807 height 354
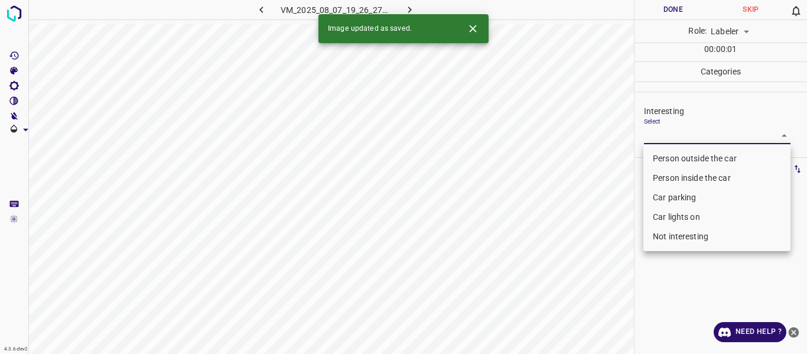
click at [662, 135] on body "4.3.6-dev2 VM_2025_08_07_19_26_27_343_00.gif Done Skip 0 Role: Labeler labeler …" at bounding box center [403, 177] width 807 height 354
click at [670, 195] on li "Car parking" at bounding box center [717, 198] width 147 height 20
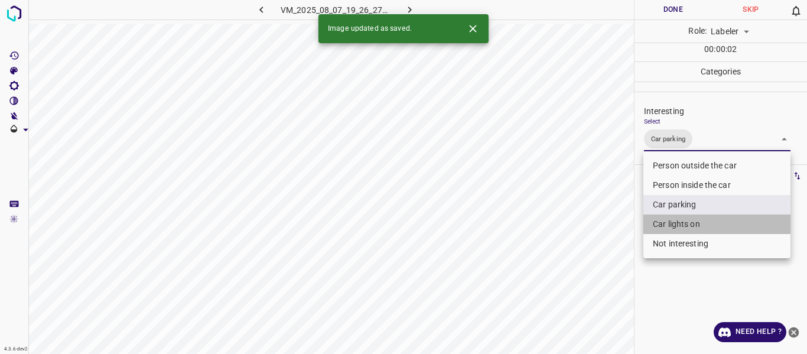
drag, startPoint x: 671, startPoint y: 226, endPoint x: 640, endPoint y: 232, distance: 31.4
click at [670, 223] on li "Car lights on" at bounding box center [717, 225] width 147 height 20
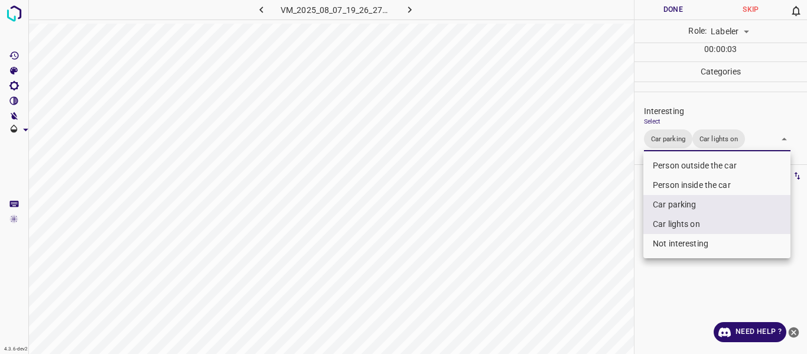
click at [609, 244] on div at bounding box center [403, 177] width 807 height 354
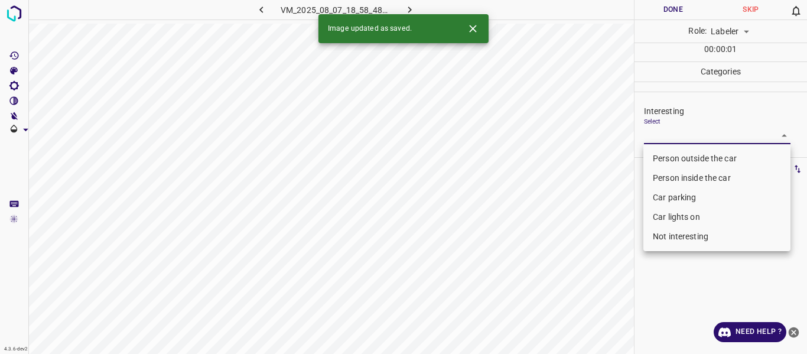
click at [671, 139] on body "4.3.6-dev2 VM_2025_08_07_18_58_48_154_00.gif Done Skip 0 Role: Labeler labeler …" at bounding box center [403, 177] width 807 height 354
drag, startPoint x: 664, startPoint y: 177, endPoint x: 667, endPoint y: 187, distance: 11.2
click at [664, 177] on li "Person inside the car" at bounding box center [717, 178] width 147 height 20
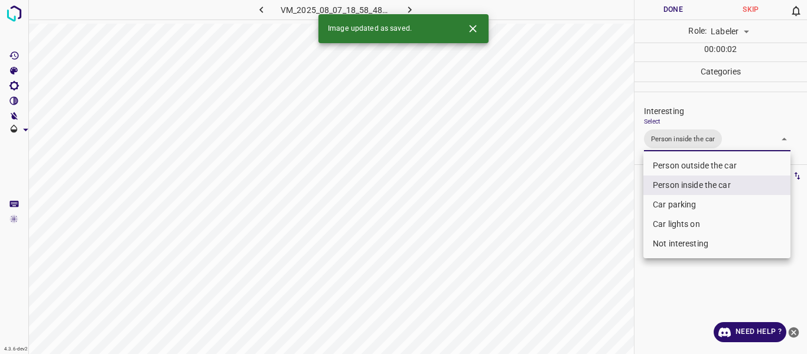
click at [672, 200] on li "Car parking" at bounding box center [717, 205] width 147 height 20
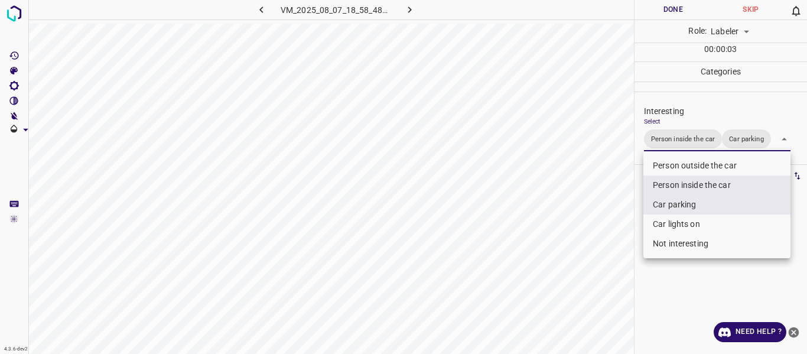
click at [595, 233] on div at bounding box center [403, 177] width 807 height 354
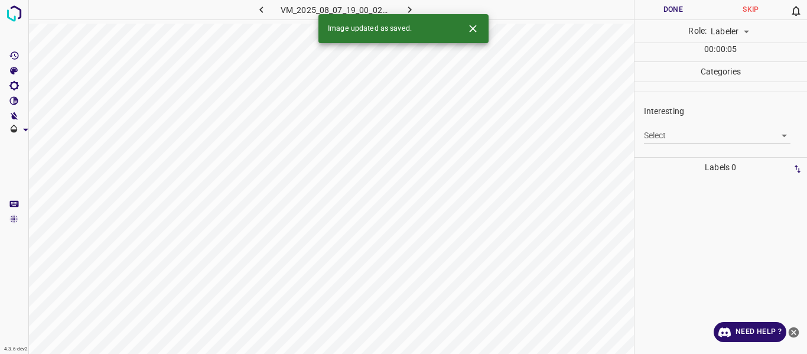
click at [657, 129] on body "4.3.6-dev2 VM_2025_08_07_19_00_02_104_01.gif Done Skip 0 Role: Labeler labeler …" at bounding box center [403, 177] width 807 height 354
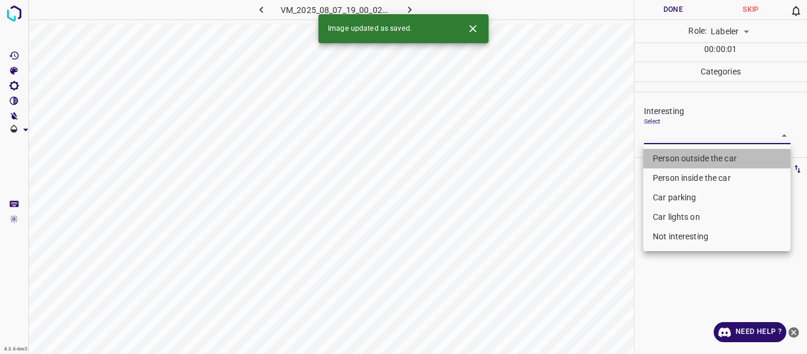
click at [657, 152] on li "Person outside the car" at bounding box center [717, 159] width 147 height 20
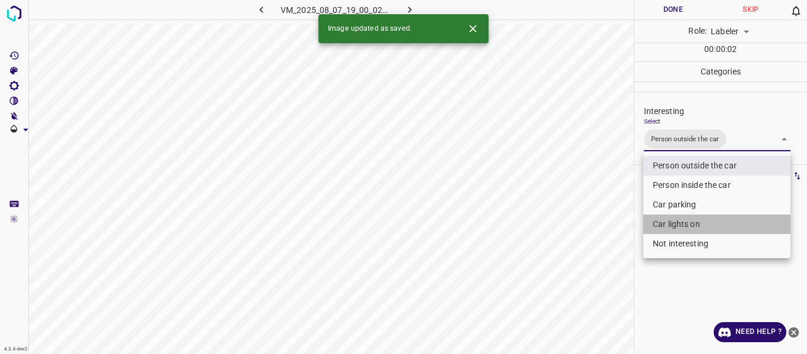
drag, startPoint x: 659, startPoint y: 217, endPoint x: 604, endPoint y: 238, distance: 58.9
click at [658, 217] on li "Car lights on" at bounding box center [717, 225] width 147 height 20
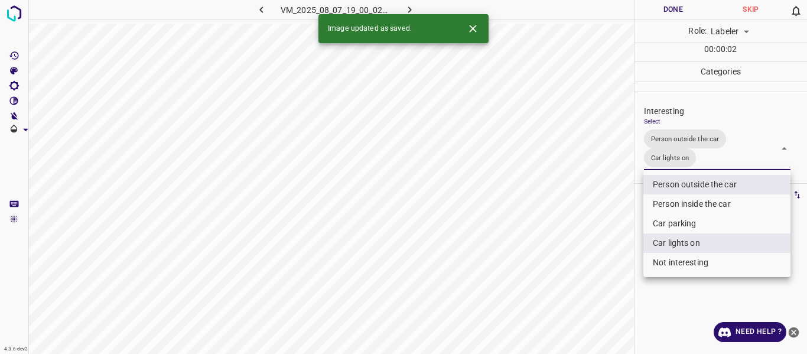
click at [593, 240] on div at bounding box center [403, 177] width 807 height 354
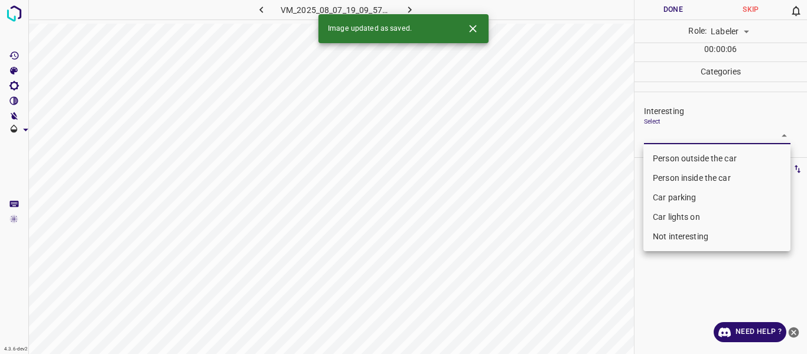
click at [660, 137] on body "4.3.6-dev2 VM_2025_08_07_19_09_57_986_06.gif Done Skip 0 Role: Labeler labeler …" at bounding box center [403, 177] width 807 height 354
click at [667, 161] on li "Person outside the car" at bounding box center [717, 159] width 147 height 20
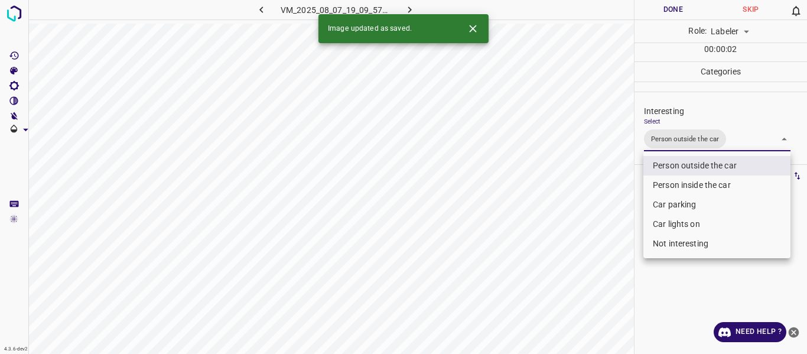
click at [616, 216] on div at bounding box center [403, 177] width 807 height 354
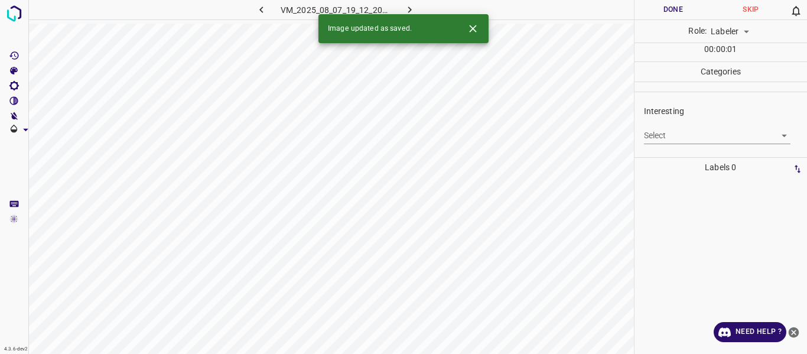
click at [658, 131] on body "4.3.6-dev2 VM_2025_08_07_19_12_20_811_03.gif Done Skip 0 Role: Labeler labeler …" at bounding box center [403, 177] width 807 height 354
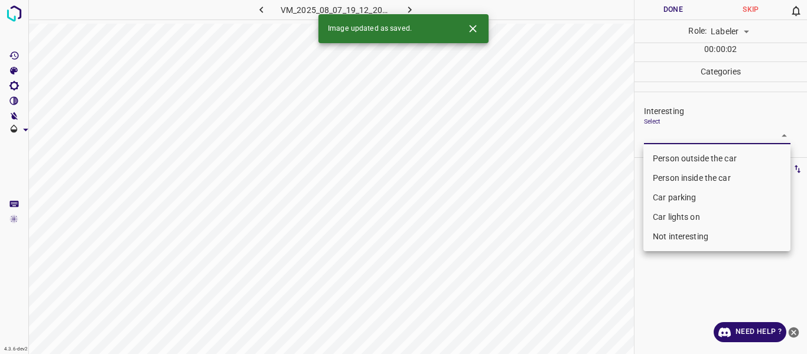
click at [667, 193] on li "Car parking" at bounding box center [717, 198] width 147 height 20
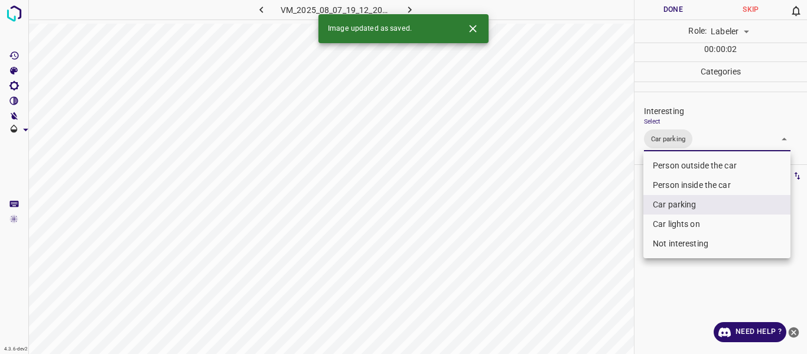
click at [586, 247] on div at bounding box center [403, 177] width 807 height 354
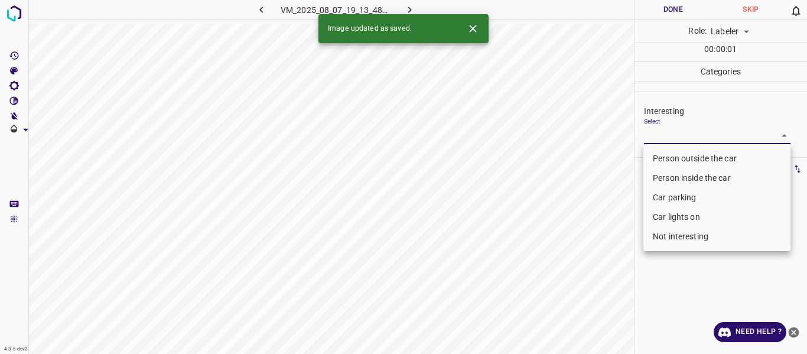
click at [663, 134] on body "4.3.6-dev2 VM_2025_08_07_19_13_48_711_02.gif Done Skip 0 Role: Labeler labeler …" at bounding box center [403, 177] width 807 height 354
drag, startPoint x: 664, startPoint y: 238, endPoint x: 654, endPoint y: 238, distance: 10.6
click at [664, 238] on li "Not interesting" at bounding box center [717, 237] width 147 height 20
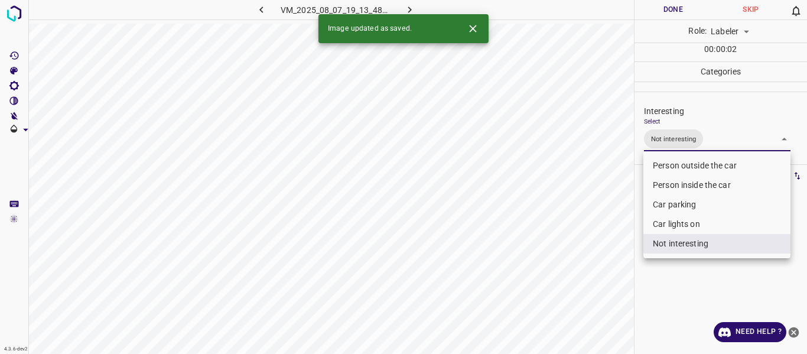
click at [588, 265] on div at bounding box center [403, 177] width 807 height 354
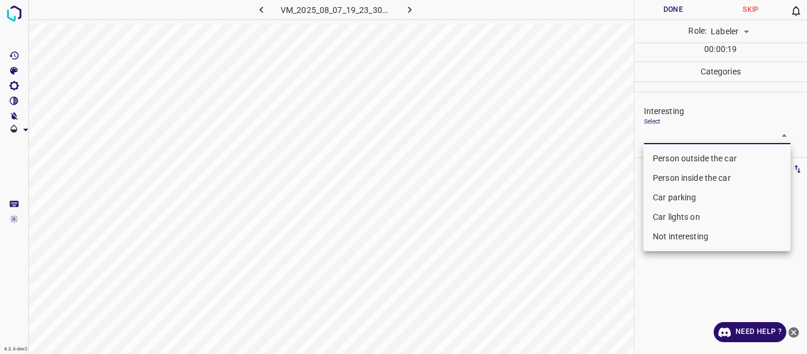
click at [663, 132] on body "4.3.6-dev2 VM_2025_08_07_19_23_30_295_07.gif Done Skip 0 Role: Labeler labeler …" at bounding box center [403, 177] width 807 height 354
click at [666, 159] on li "Person outside the car" at bounding box center [717, 159] width 147 height 20
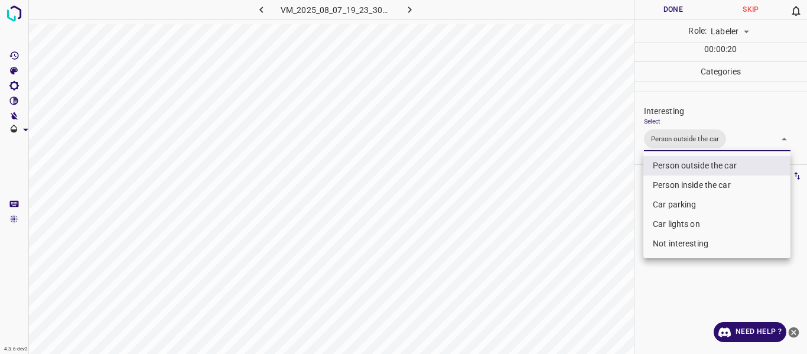
click at [563, 215] on div at bounding box center [403, 177] width 807 height 354
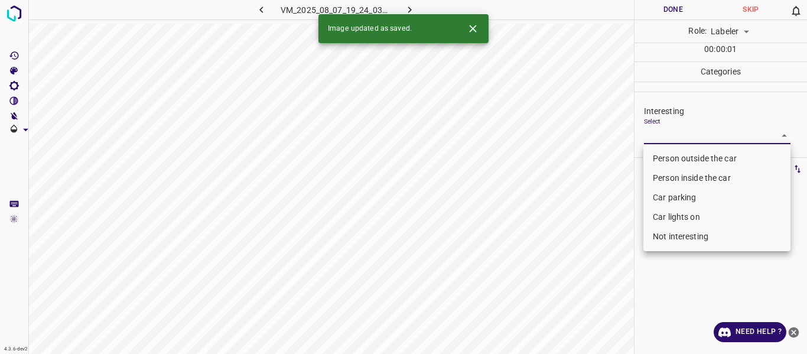
click at [693, 132] on body "4.3.6-dev2 VM_2025_08_07_19_24_03_029_06.gif Done Skip 0 Role: Labeler labeler …" at bounding box center [403, 177] width 807 height 354
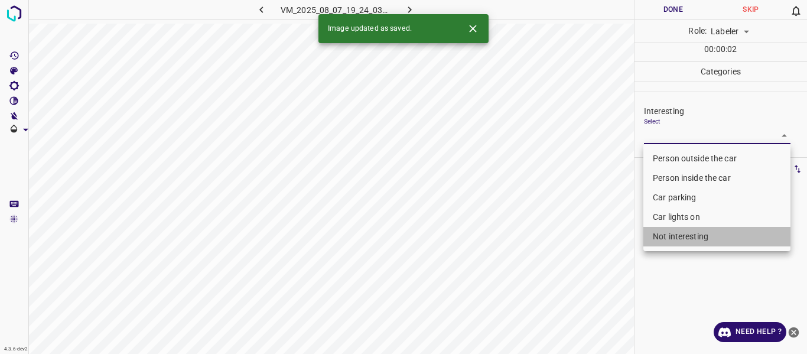
drag, startPoint x: 692, startPoint y: 231, endPoint x: 639, endPoint y: 264, distance: 62.7
click at [692, 231] on li "Not interesting" at bounding box center [717, 237] width 147 height 20
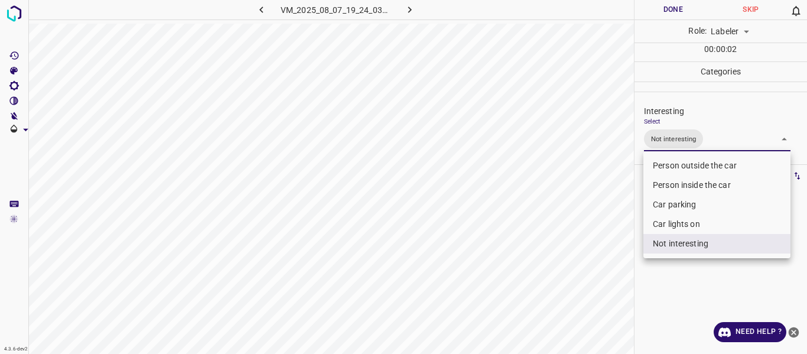
click at [591, 271] on div at bounding box center [403, 177] width 807 height 354
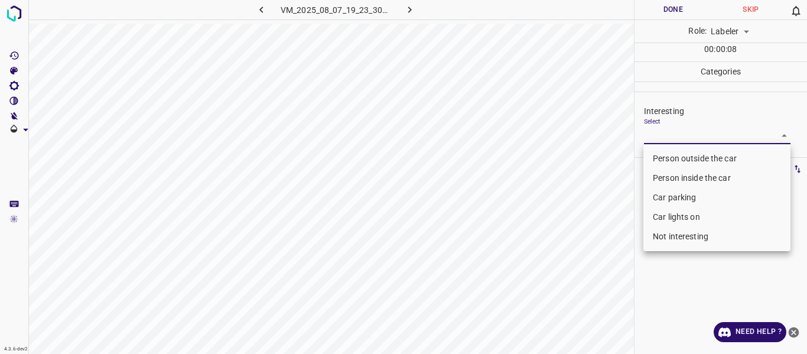
click at [680, 132] on body "4.3.6-dev2 VM_2025_08_07_19_23_30_295_09.gif Done Skip 0 Role: Labeler labeler …" at bounding box center [403, 177] width 807 height 354
click at [681, 157] on li "Person outside the car" at bounding box center [717, 159] width 147 height 20
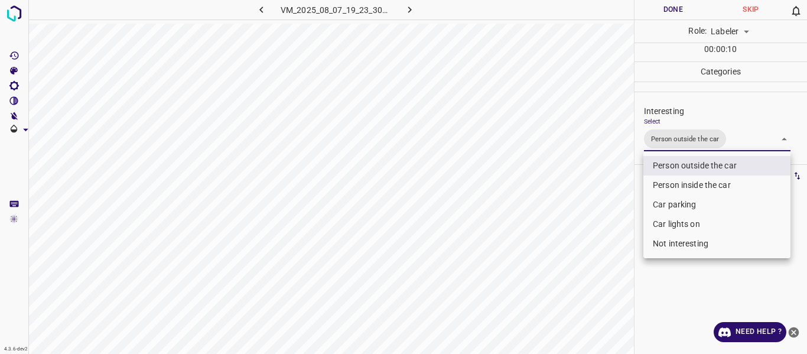
drag, startPoint x: 592, startPoint y: 226, endPoint x: 589, endPoint y: 235, distance: 9.7
click at [591, 227] on div at bounding box center [403, 177] width 807 height 354
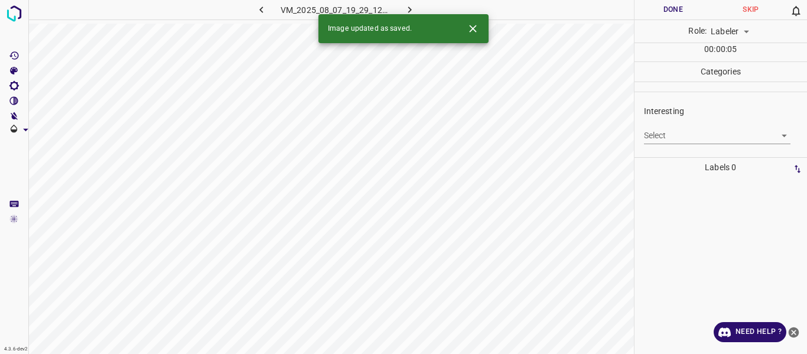
click at [672, 135] on body "4.3.6-dev2 VM_2025_08_07_19_29_12_292_01.gif Done Skip 0 Role: Labeler labeler …" at bounding box center [403, 177] width 807 height 354
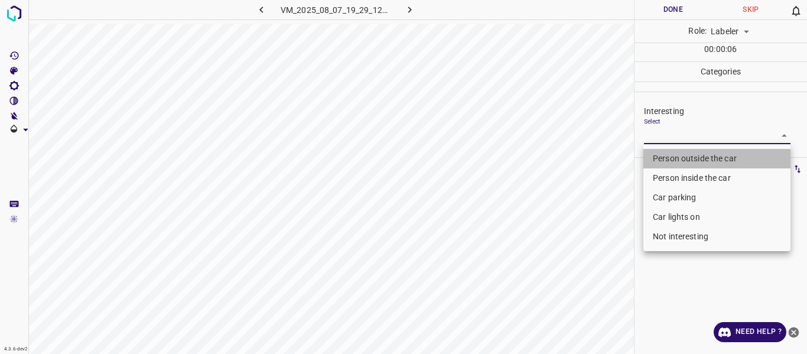
click at [674, 155] on li "Person outside the car" at bounding box center [717, 159] width 147 height 20
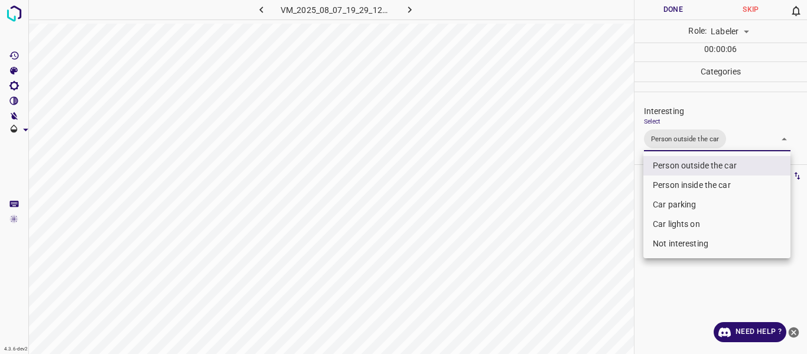
click at [579, 216] on div at bounding box center [403, 177] width 807 height 354
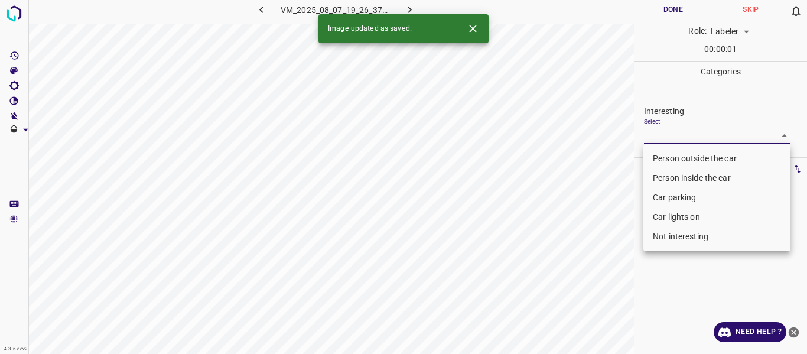
click at [680, 133] on body "4.3.6-dev2 VM_2025_08_07_19_26_37_742_08.gif Done Skip 0 Role: Labeler labeler …" at bounding box center [403, 177] width 807 height 354
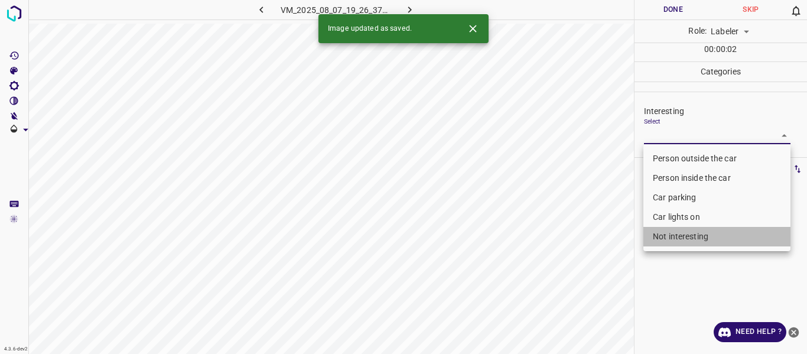
drag, startPoint x: 680, startPoint y: 239, endPoint x: 618, endPoint y: 268, distance: 69.3
click at [680, 238] on li "Not interesting" at bounding box center [717, 237] width 147 height 20
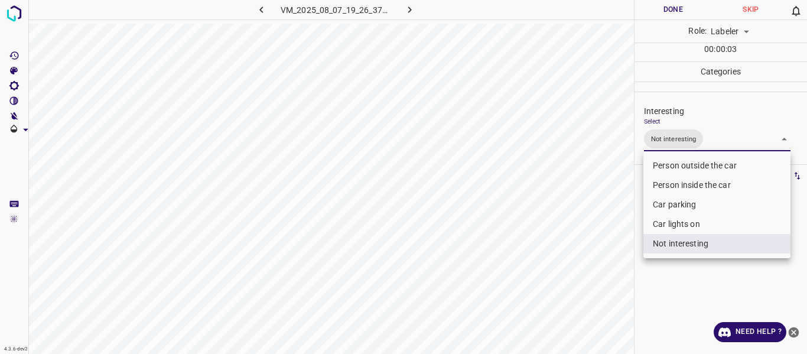
click at [591, 283] on div at bounding box center [403, 177] width 807 height 354
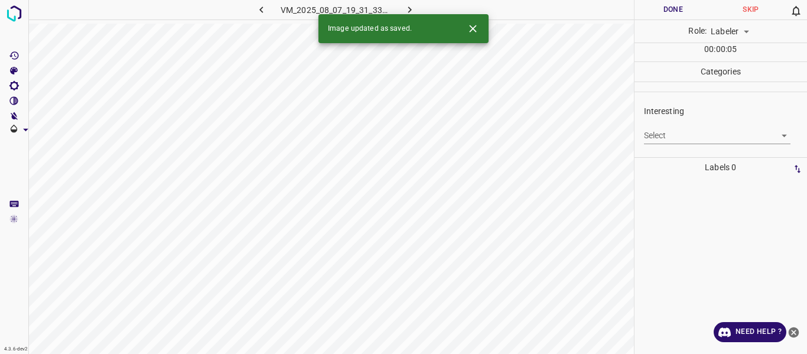
click at [667, 135] on body "4.3.6-dev2 VM_2025_08_07_19_31_33_548_06.gif Done Skip 0 Role: Labeler labeler …" at bounding box center [403, 177] width 807 height 354
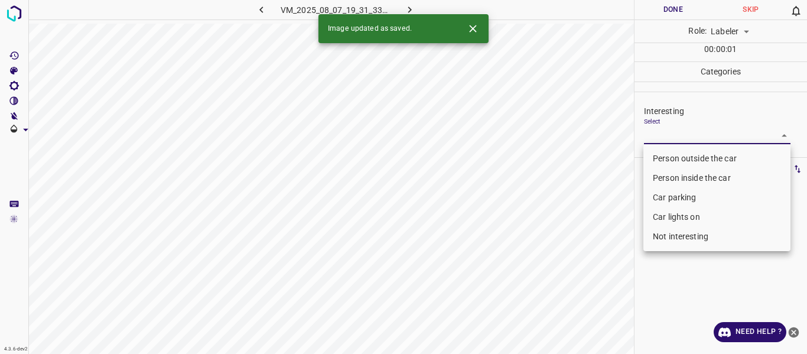
click at [663, 159] on li "Person outside the car" at bounding box center [717, 159] width 147 height 20
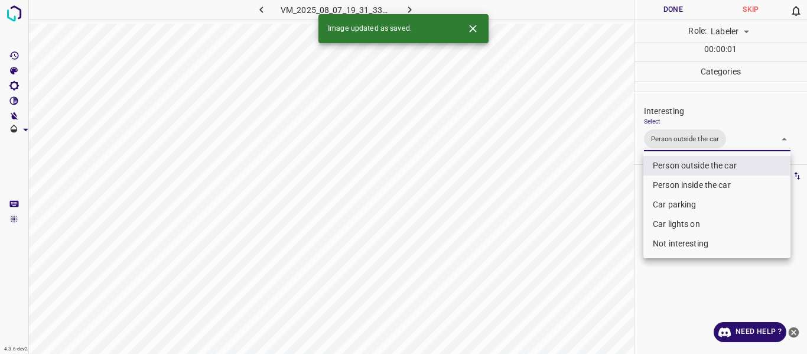
click at [606, 239] on div at bounding box center [403, 177] width 807 height 354
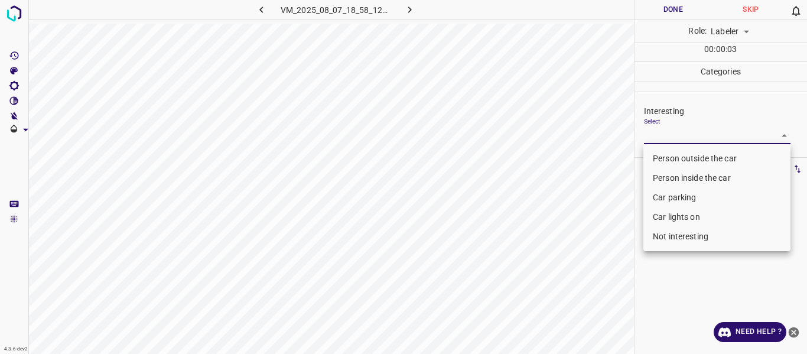
click at [658, 136] on body "4.3.6-dev2 VM_2025_08_07_18_58_12_715_03.gif Done Skip 0 Role: Labeler labeler …" at bounding box center [403, 177] width 807 height 354
click at [668, 200] on li "Car parking" at bounding box center [717, 198] width 147 height 20
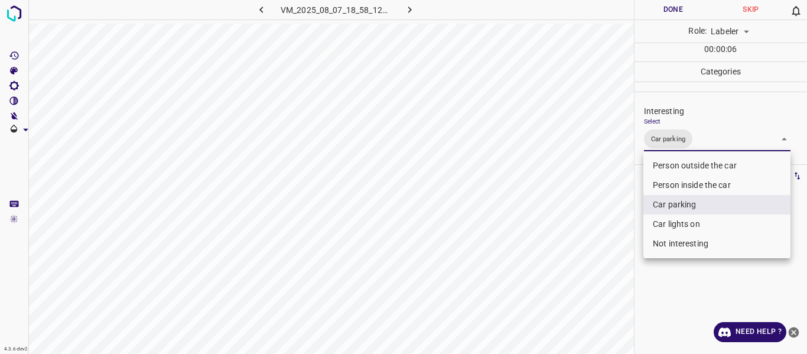
drag, startPoint x: 601, startPoint y: 234, endPoint x: 590, endPoint y: 283, distance: 50.1
click at [600, 238] on div at bounding box center [403, 177] width 807 height 354
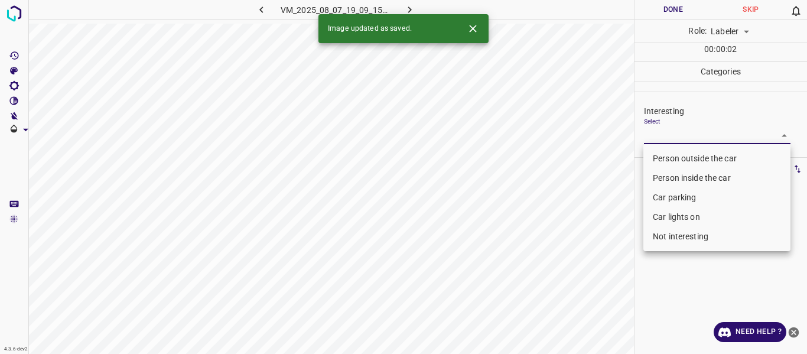
click at [671, 134] on body "4.3.6-dev2 VM_2025_08_07_19_09_15_823_07.gif Done Skip 0 Role: Labeler labeler …" at bounding box center [403, 177] width 807 height 354
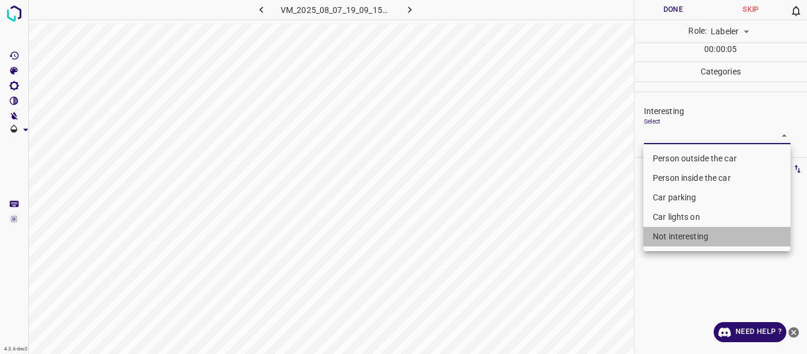
drag, startPoint x: 678, startPoint y: 237, endPoint x: 619, endPoint y: 238, distance: 58.5
click at [676, 238] on li "Not interesting" at bounding box center [717, 237] width 147 height 20
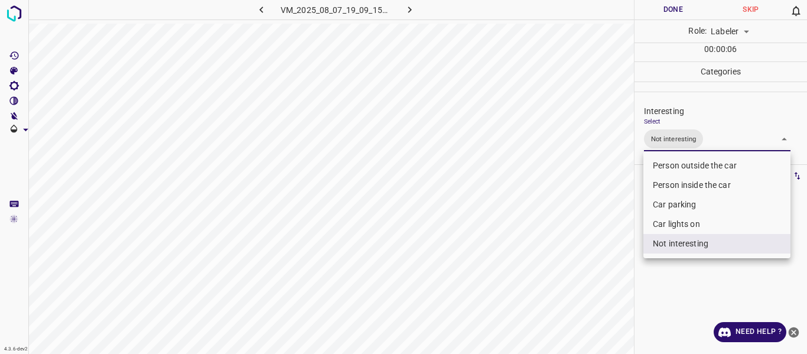
click at [585, 233] on div at bounding box center [403, 177] width 807 height 354
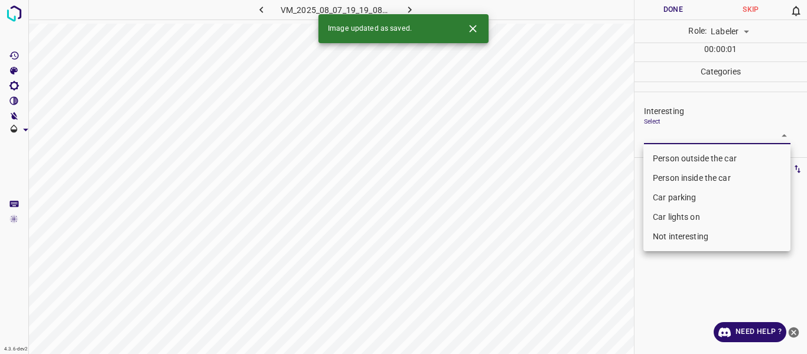
click at [674, 139] on body "4.3.6-dev2 VM_2025_08_07_19_19_08_913_02.gif Done Skip 0 Role: Labeler labeler …" at bounding box center [403, 177] width 807 height 354
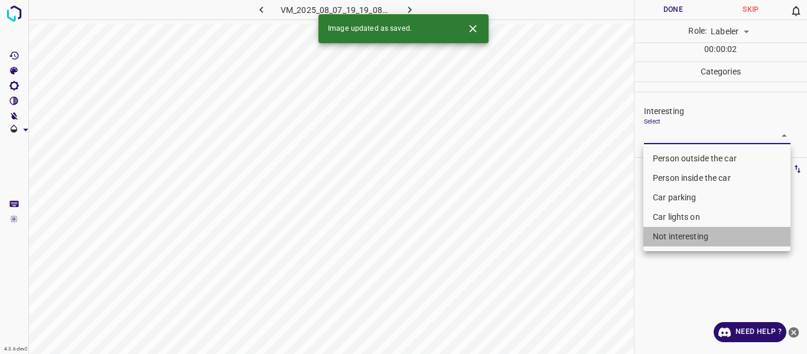
click at [680, 238] on li "Not interesting" at bounding box center [717, 237] width 147 height 20
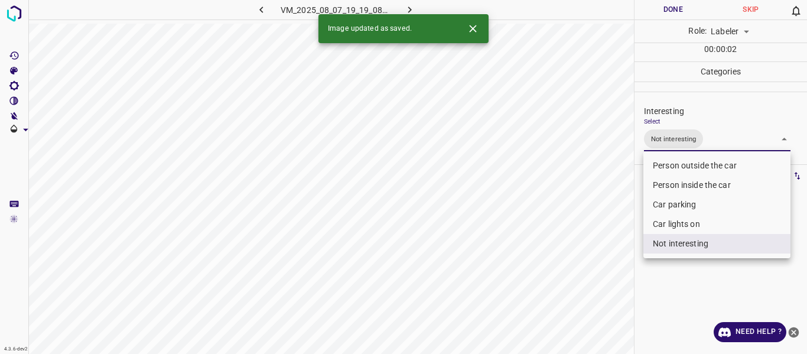
click at [592, 250] on div at bounding box center [403, 177] width 807 height 354
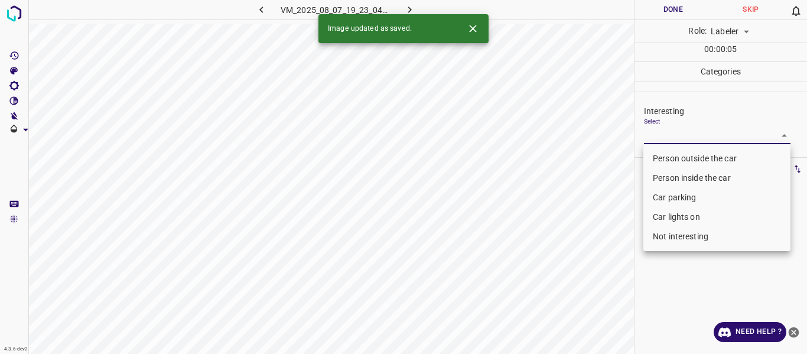
click at [658, 133] on body "4.3.6-dev2 VM_2025_08_07_19_23_04_942_01.gif Done Skip 0 Role: Labeler labeler …" at bounding box center [403, 177] width 807 height 354
click at [664, 151] on li "Person outside the car" at bounding box center [717, 159] width 147 height 20
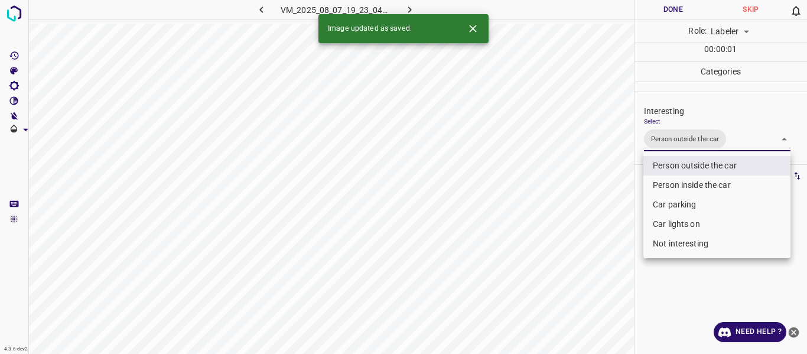
click at [592, 204] on div at bounding box center [403, 177] width 807 height 354
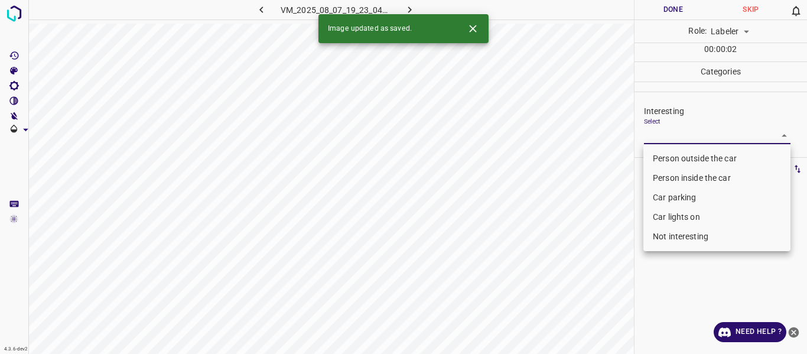
click at [689, 135] on body "4.3.6-dev2 VM_2025_08_07_19_23_04_942_06.gif Done Skip 0 Role: Labeler labeler …" at bounding box center [403, 177] width 807 height 354
click at [692, 154] on li "Person outside the car" at bounding box center [717, 159] width 147 height 20
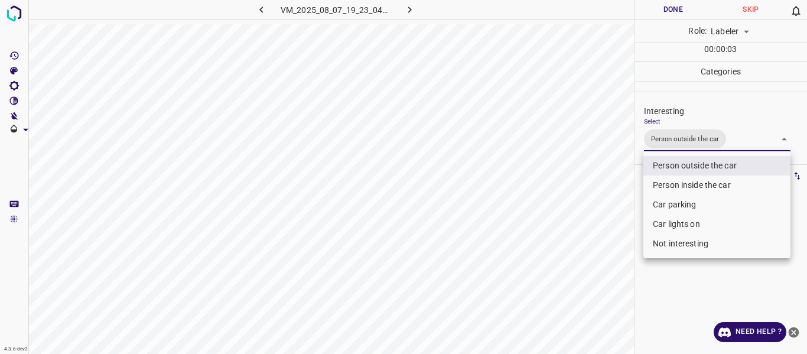
click at [595, 200] on div at bounding box center [403, 177] width 807 height 354
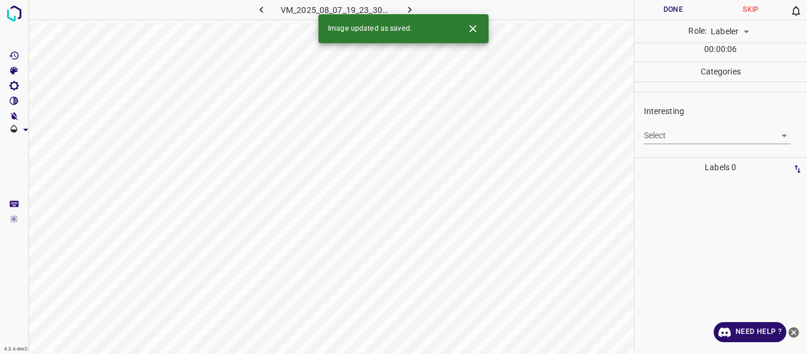
click at [657, 134] on body "4.3.6-dev2 VM_2025_08_07_19_23_30_295_06.gif Done Skip 0 Role: Labeler labeler …" at bounding box center [403, 177] width 807 height 354
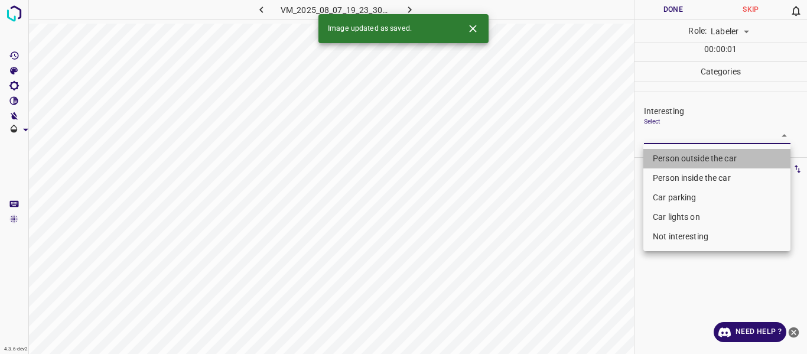
click at [661, 155] on li "Person outside the car" at bounding box center [717, 159] width 147 height 20
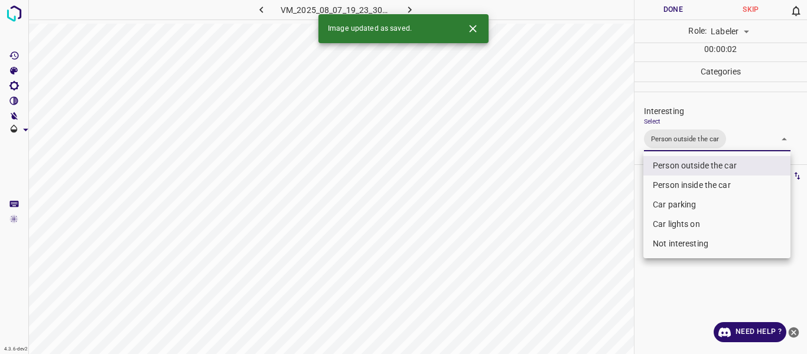
click at [595, 225] on div at bounding box center [403, 177] width 807 height 354
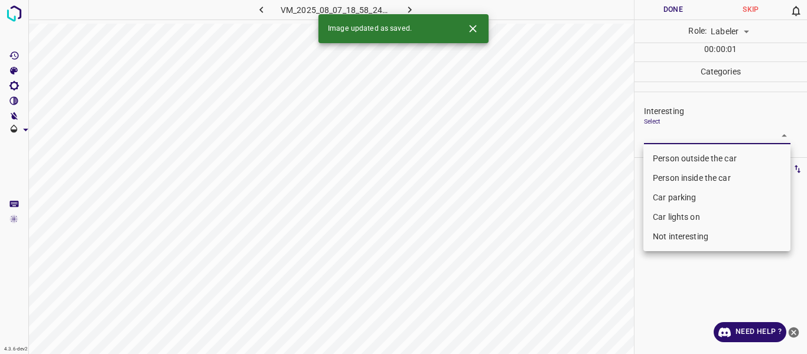
click at [668, 138] on body "4.3.6-dev2 VM_2025_08_07_18_58_24_367_02.gif Done Skip 0 Role: Labeler labeler …" at bounding box center [403, 177] width 807 height 354
click at [669, 158] on li "Person outside the car" at bounding box center [717, 159] width 147 height 20
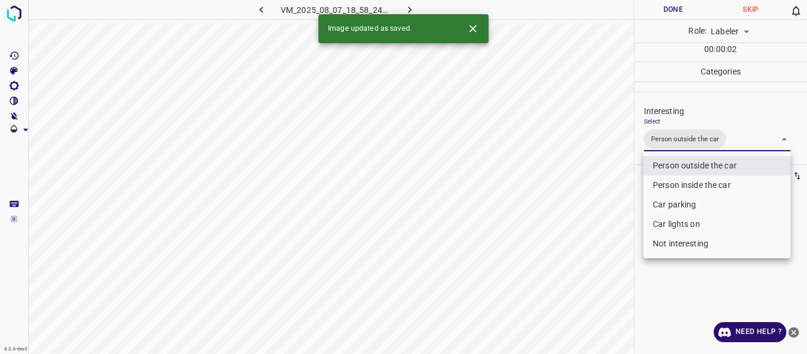
click at [602, 212] on div at bounding box center [403, 177] width 807 height 354
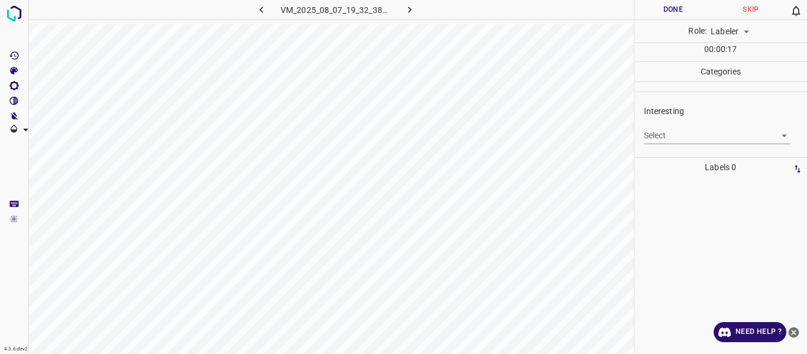
click at [669, 132] on body "4.3.6-dev2 VM_2025_08_07_19_32_38_735_07.gif Done Skip 0 Role: Labeler labeler …" at bounding box center [403, 177] width 807 height 354
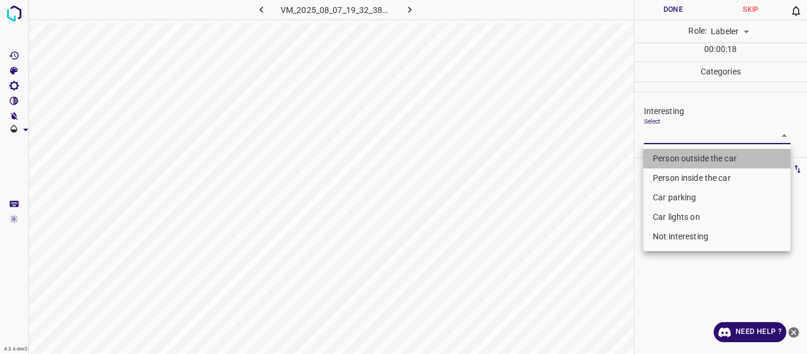
click at [683, 160] on li "Person outside the car" at bounding box center [717, 159] width 147 height 20
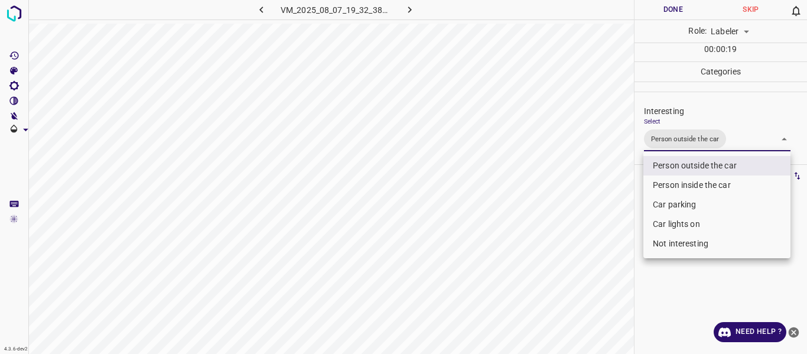
click at [592, 202] on div at bounding box center [403, 177] width 807 height 354
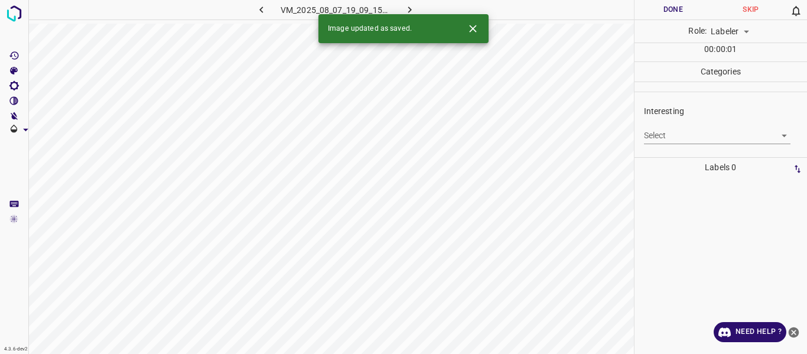
click at [673, 126] on div "Select ​" at bounding box center [717, 131] width 147 height 27
click at [663, 135] on body "4.3.6-dev2 VM_2025_08_07_19_09_15_823_03.gif Done Skip 0 Role: Labeler labeler …" at bounding box center [403, 177] width 807 height 354
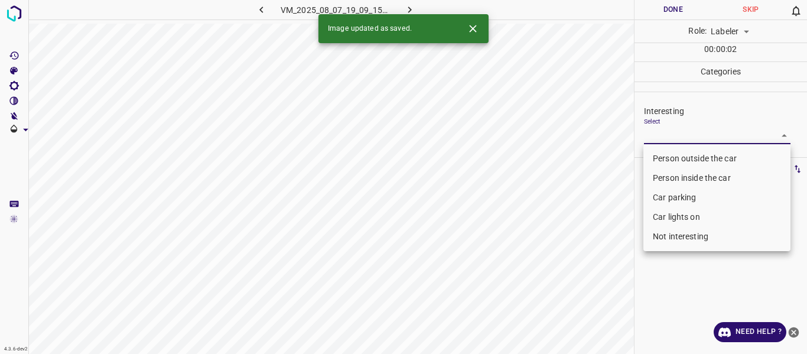
click at [661, 158] on li "Person outside the car" at bounding box center [717, 159] width 147 height 20
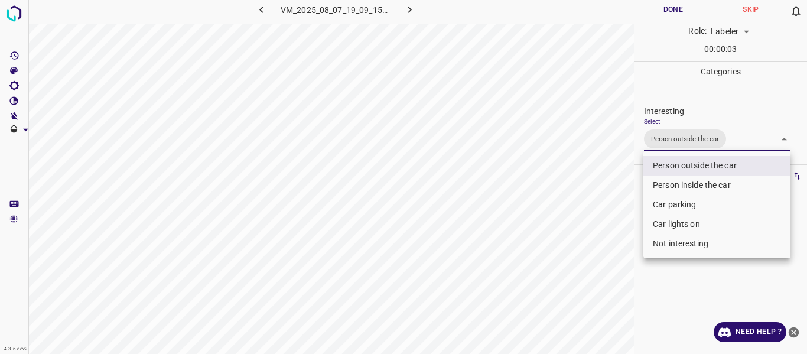
click at [598, 215] on div at bounding box center [403, 177] width 807 height 354
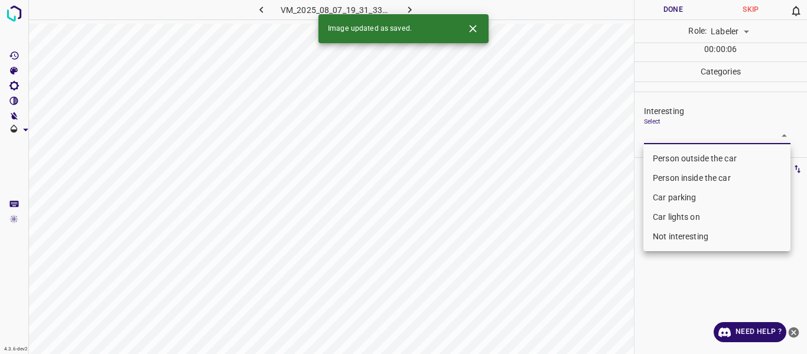
click at [673, 131] on body "4.3.6-dev2 VM_2025_08_07_19_31_33_548_08.gif Done Skip 0 Role: Labeler labeler …" at bounding box center [403, 177] width 807 height 354
click at [670, 158] on li "Person outside the car" at bounding box center [717, 159] width 147 height 20
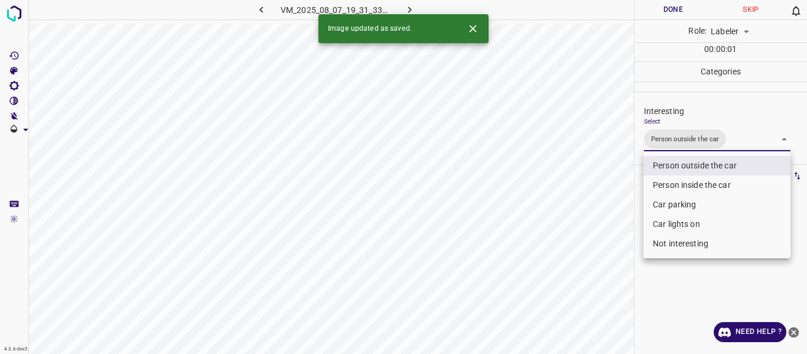
click at [580, 218] on div at bounding box center [403, 177] width 807 height 354
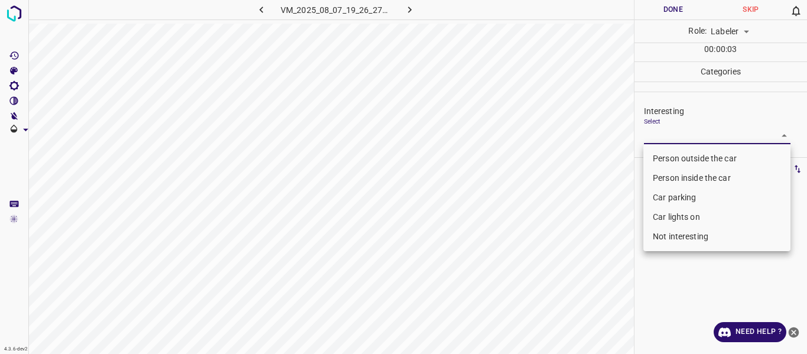
click at [667, 138] on body "4.3.6-dev2 VM_2025_08_07_19_26_27_343_07.gif Done Skip 0 Role: Labeler labeler …" at bounding box center [403, 177] width 807 height 354
drag, startPoint x: 669, startPoint y: 236, endPoint x: 663, endPoint y: 238, distance: 6.0
click at [669, 236] on li "Not interesting" at bounding box center [717, 237] width 147 height 20
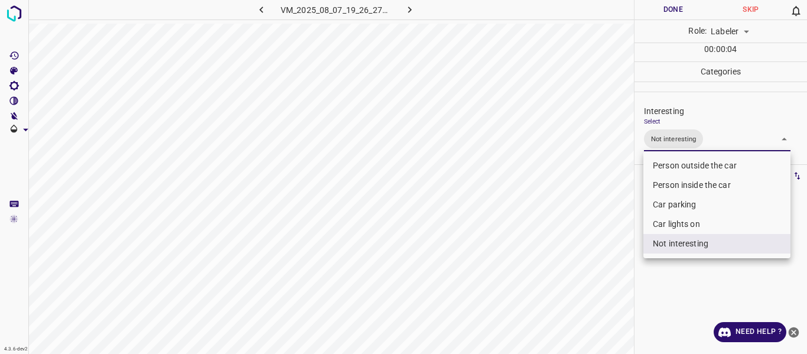
click at [584, 251] on div at bounding box center [403, 177] width 807 height 354
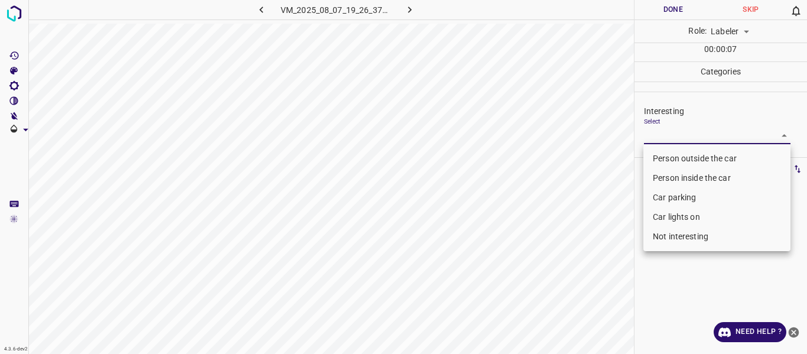
drag, startPoint x: 666, startPoint y: 132, endPoint x: 652, endPoint y: 184, distance: 54.3
click at [665, 132] on body "4.3.6-dev2 VM_2025_08_07_19_26_37_742_05.gif Done Skip 0 Role: Labeler labeler …" at bounding box center [403, 177] width 807 height 354
drag, startPoint x: 665, startPoint y: 234, endPoint x: 646, endPoint y: 235, distance: 19.0
click at [664, 234] on li "Not interesting" at bounding box center [717, 237] width 147 height 20
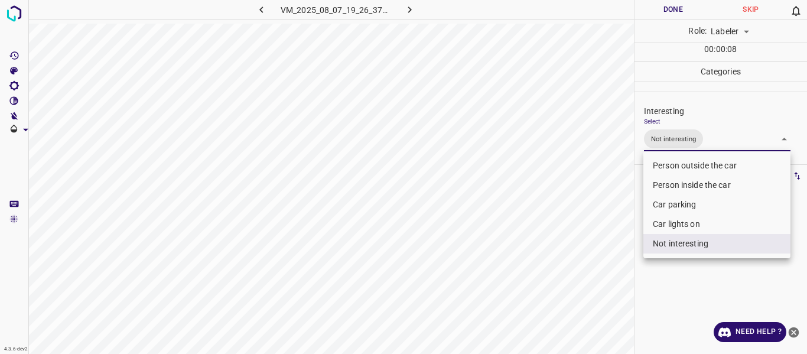
drag, startPoint x: 592, startPoint y: 246, endPoint x: 579, endPoint y: 252, distance: 13.7
click at [591, 246] on div at bounding box center [403, 177] width 807 height 354
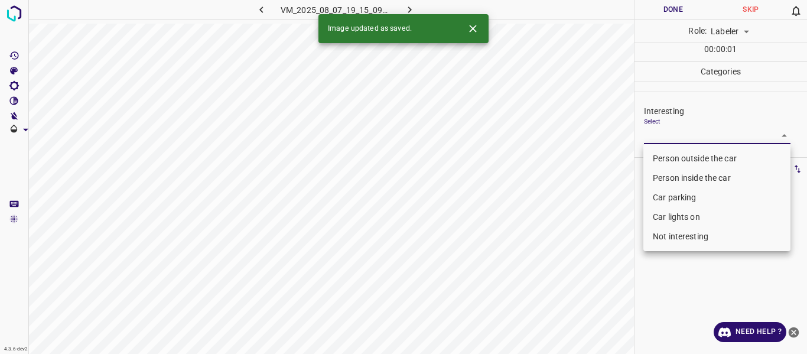
click at [668, 134] on body "4.3.6-dev2 VM_2025_08_07_19_15_09_704_00.gif Done Skip 0 Role: Labeler labeler …" at bounding box center [403, 177] width 807 height 354
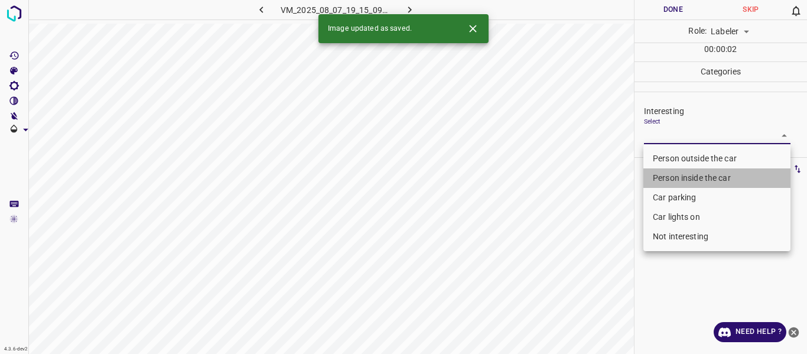
click at [668, 179] on li "Person inside the car" at bounding box center [717, 178] width 147 height 20
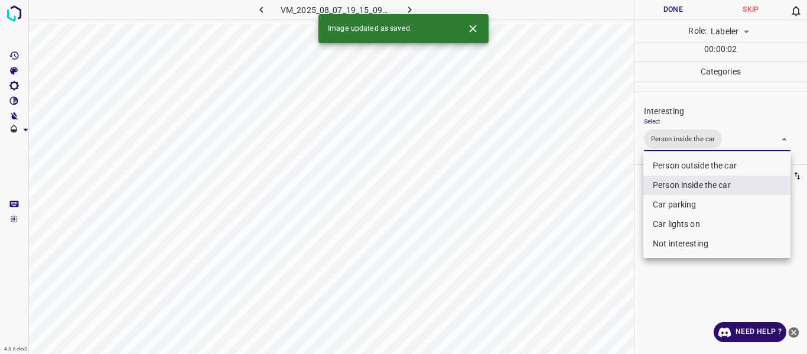
click at [673, 221] on li "Car lights on" at bounding box center [717, 225] width 147 height 20
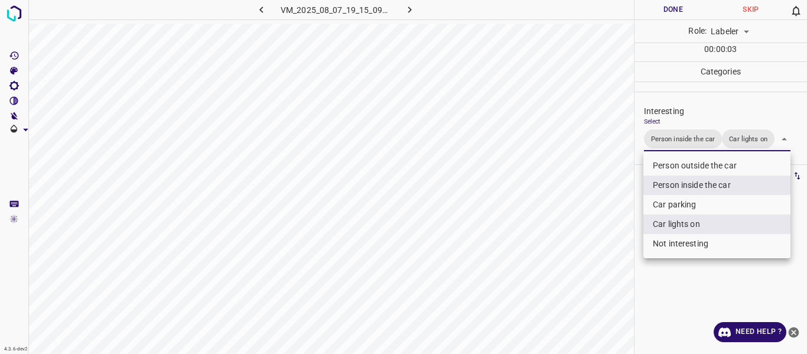
click at [575, 231] on div at bounding box center [403, 177] width 807 height 354
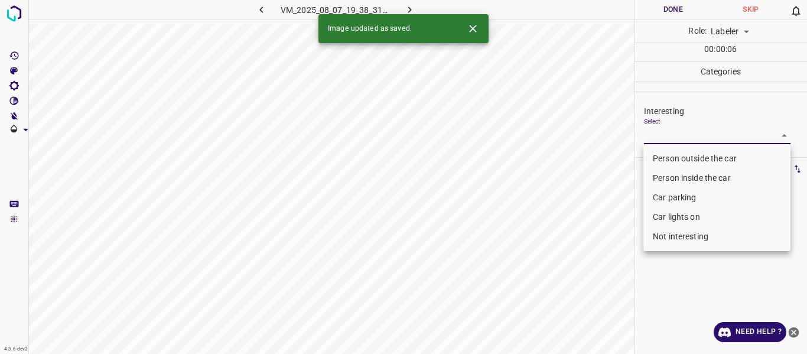
click at [667, 135] on body "4.3.6-dev2 VM_2025_08_07_19_38_31_233_00.gif Done Skip 0 Role: Labeler labeler …" at bounding box center [403, 177] width 807 height 354
click at [656, 153] on li "Person outside the car" at bounding box center [717, 159] width 147 height 20
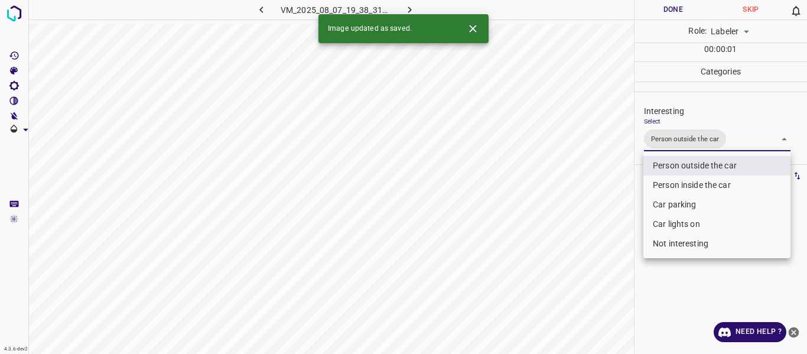
click at [604, 226] on div at bounding box center [403, 177] width 807 height 354
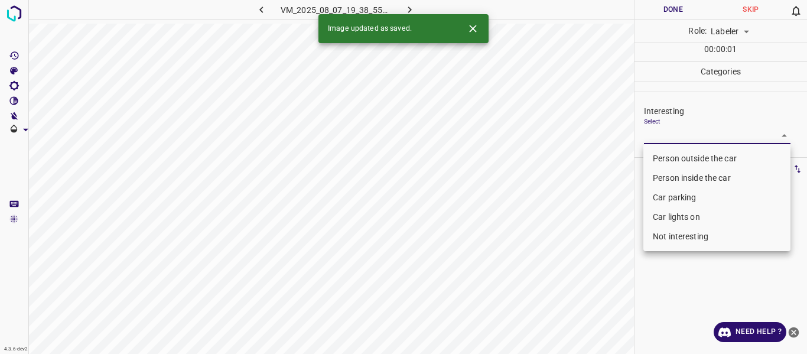
click at [687, 139] on body "4.3.6-dev2 VM_2025_08_07_19_38_55_982_00.gif Done Skip 0 Role: Labeler labeler …" at bounding box center [403, 177] width 807 height 354
click at [679, 152] on li "Person outside the car" at bounding box center [717, 159] width 147 height 20
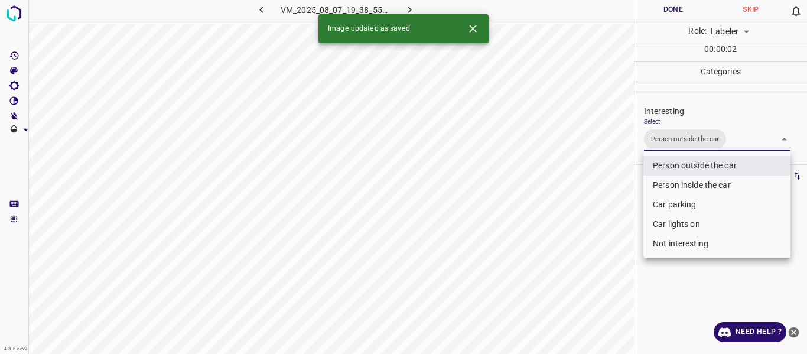
click at [592, 240] on div at bounding box center [403, 177] width 807 height 354
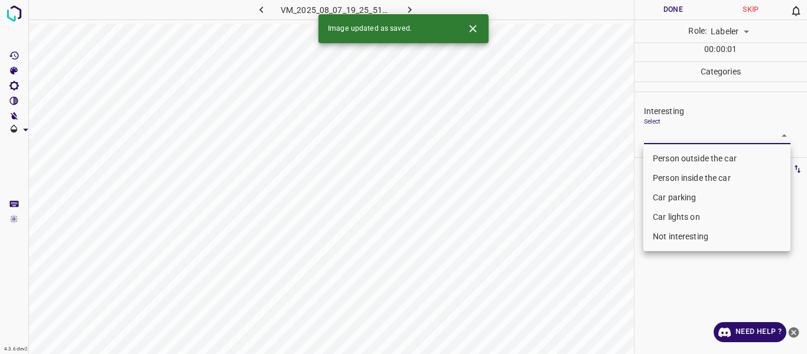
click at [677, 137] on body "4.3.6-dev2 VM_2025_08_07_19_25_51_202_09.gif Done Skip 0 Role: Labeler labeler …" at bounding box center [403, 177] width 807 height 354
click at [679, 197] on li "Car parking" at bounding box center [717, 198] width 147 height 20
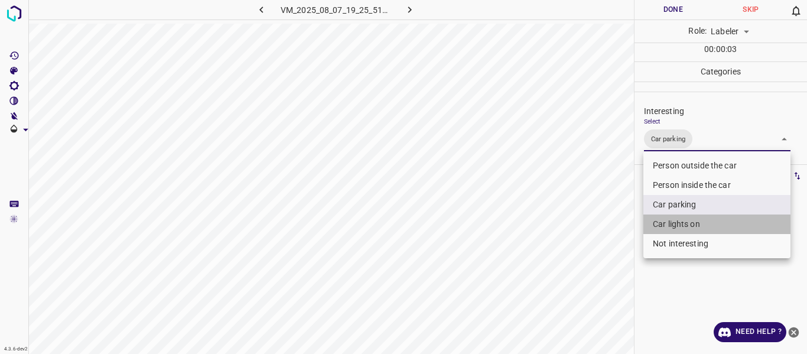
click at [677, 226] on li "Car lights on" at bounding box center [717, 225] width 147 height 20
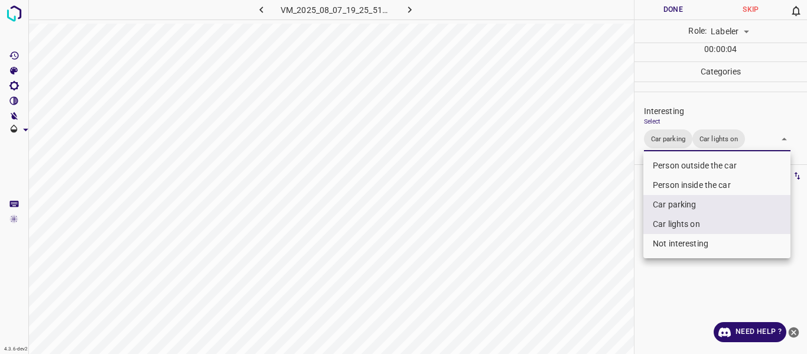
click at [605, 260] on div at bounding box center [403, 177] width 807 height 354
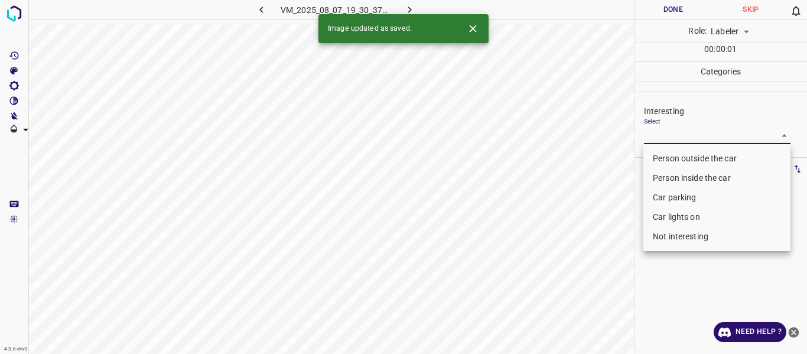
click at [663, 135] on body "4.3.6-dev2 VM_2025_08_07_19_30_37_897_11.gif Done Skip 0 Role: Labeler labeler …" at bounding box center [403, 177] width 807 height 354
click at [664, 159] on li "Person outside the car" at bounding box center [717, 159] width 147 height 20
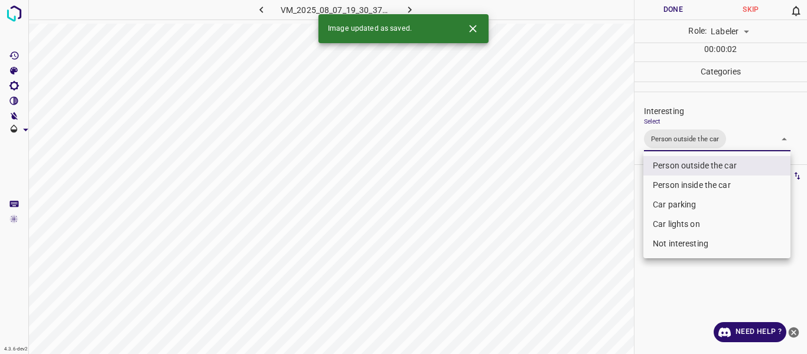
click at [590, 209] on div at bounding box center [403, 177] width 807 height 354
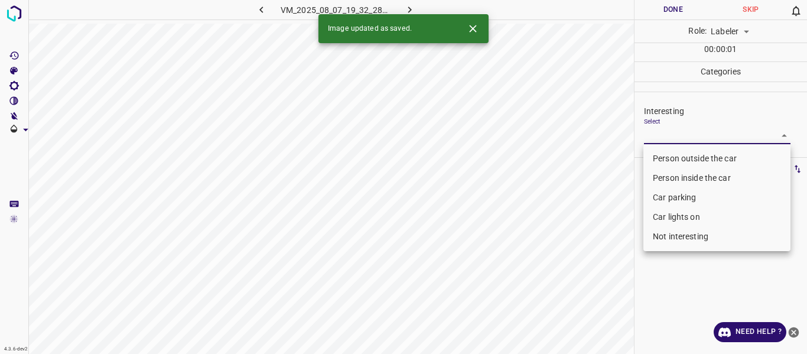
click at [666, 131] on body "4.3.6-dev2 VM_2025_08_07_19_32_28_679_08.gif Done Skip 0 Role: Labeler labeler …" at bounding box center [403, 177] width 807 height 354
click at [662, 236] on li "Not interesting" at bounding box center [717, 237] width 147 height 20
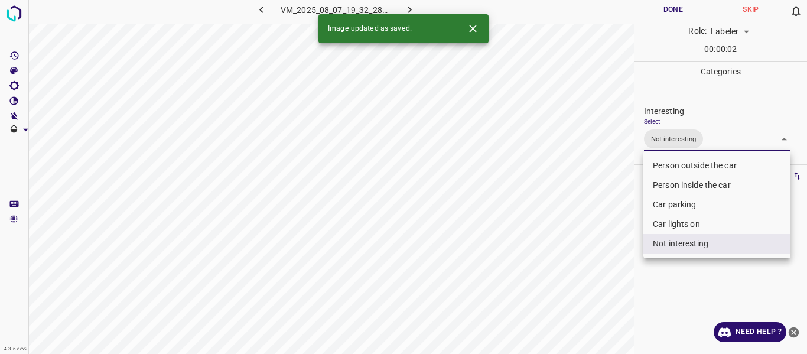
click at [581, 259] on div at bounding box center [403, 177] width 807 height 354
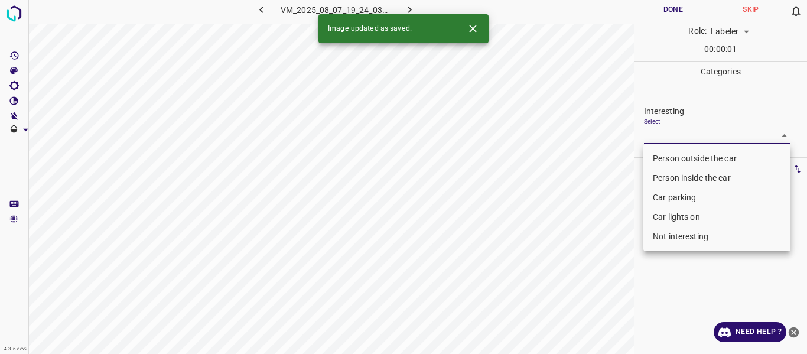
click at [648, 129] on body "4.3.6-dev2 VM_2025_08_07_19_24_03_029_04.gif Done Skip 0 Role: Labeler labeler …" at bounding box center [403, 177] width 807 height 354
click at [656, 155] on li "Person outside the car" at bounding box center [717, 159] width 147 height 20
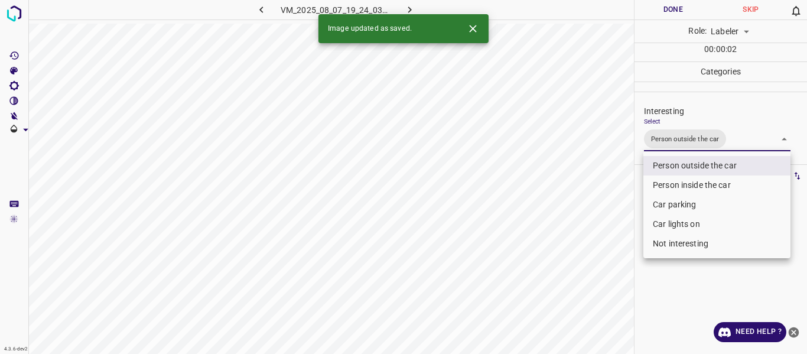
drag, startPoint x: 594, startPoint y: 205, endPoint x: 613, endPoint y: 261, distance: 59.2
click at [595, 206] on div at bounding box center [403, 177] width 807 height 354
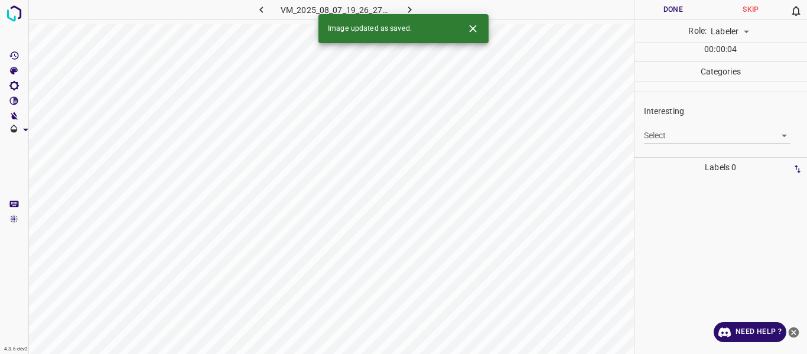
click at [654, 124] on div "Select ​" at bounding box center [717, 131] width 147 height 27
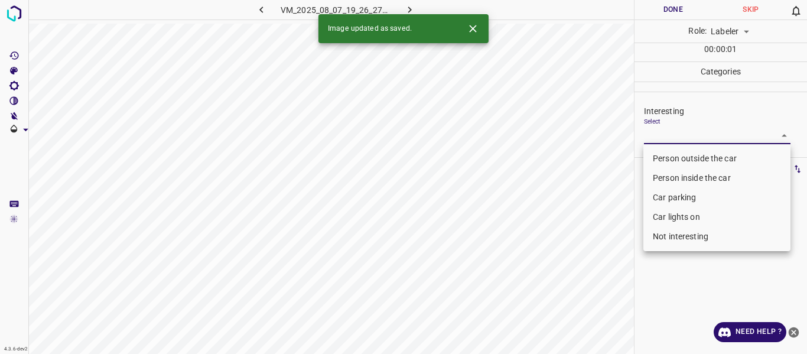
click at [654, 130] on body "4.3.6-dev2 VM_2025_08_07_19_26_27_343_02.gif Done Skip 0 Role: Labeler labeler …" at bounding box center [403, 177] width 807 height 354
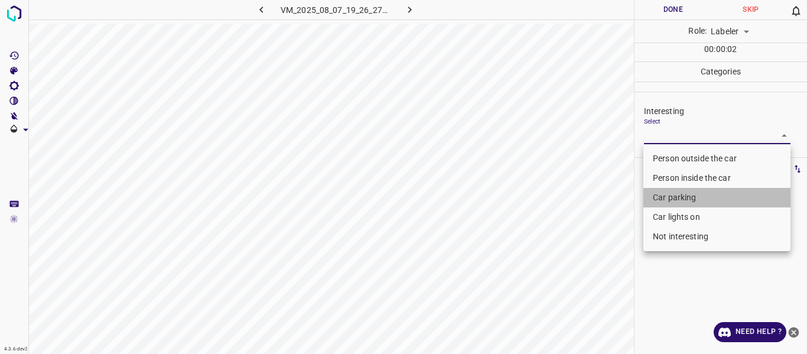
click at [667, 196] on li "Car parking" at bounding box center [717, 198] width 147 height 20
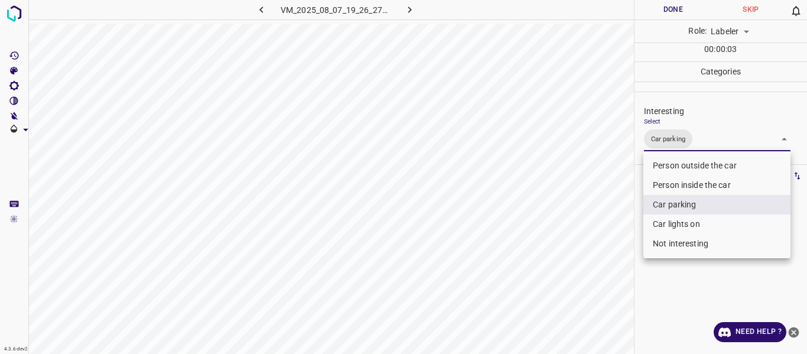
click at [601, 272] on div at bounding box center [403, 177] width 807 height 354
click at [713, 139] on body "4.3.6-dev2 VM_2025_08_07_19_26_27_343_02.gif Done Skip 0 Role: Labeler labeler …" at bounding box center [403, 177] width 807 height 354
click at [673, 223] on li "Car lights on" at bounding box center [717, 225] width 147 height 20
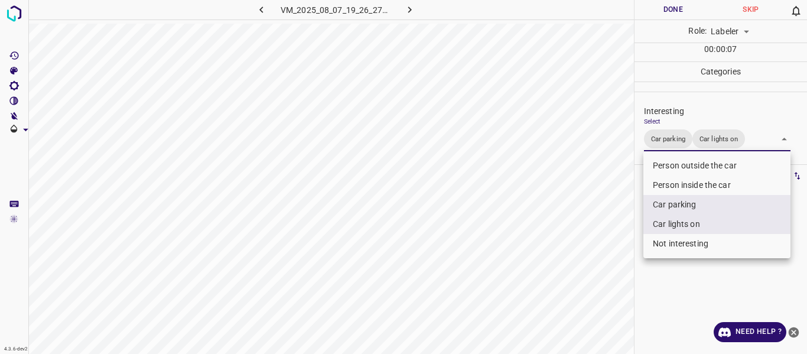
click at [601, 238] on div at bounding box center [403, 177] width 807 height 354
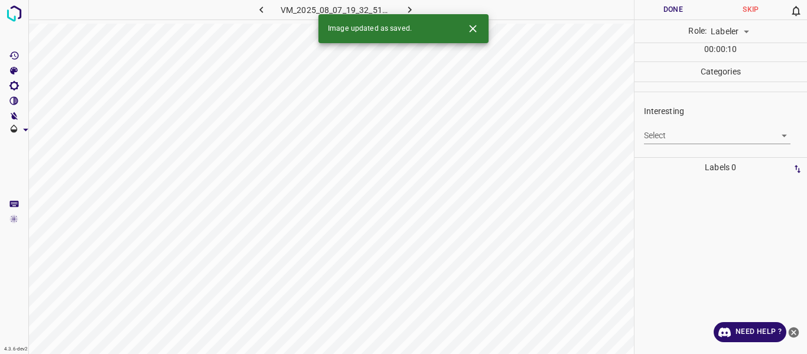
click at [683, 138] on body "4.3.6-dev2 VM_2025_08_07_19_32_51_601_01.gif Done Skip 0 Role: Labeler labeler …" at bounding box center [403, 177] width 807 height 354
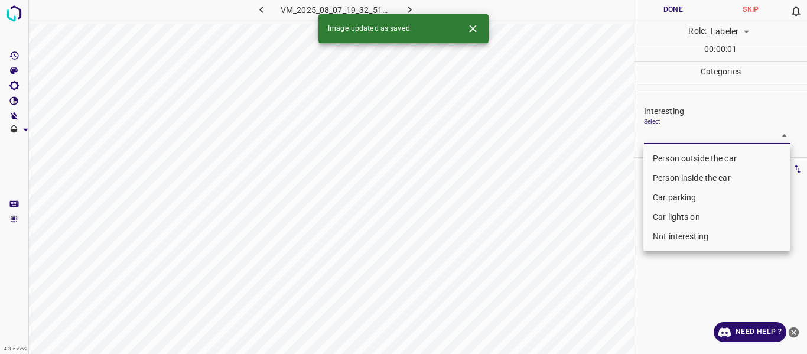
click at [680, 153] on li "Person outside the car" at bounding box center [717, 159] width 147 height 20
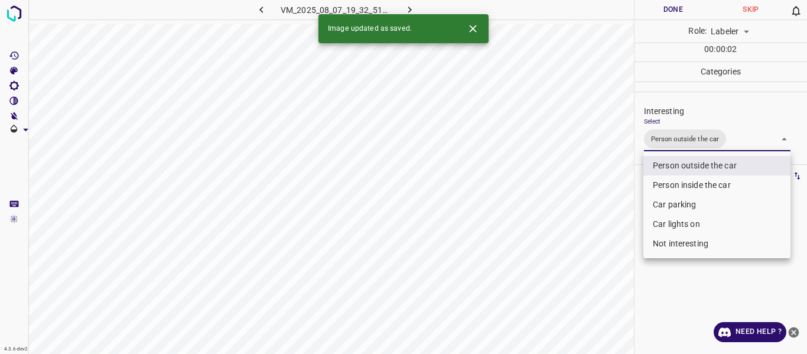
click at [599, 226] on div at bounding box center [403, 177] width 807 height 354
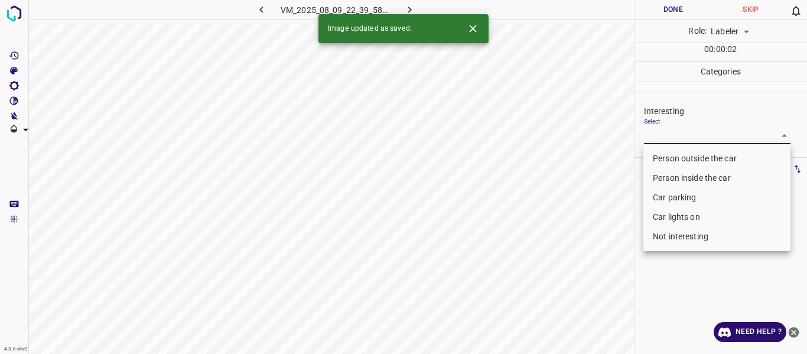
click at [684, 135] on body "4.3.6-dev2 VM_2025_08_09_22_39_58_280_06.gif Done Skip 0 Role: Labeler labeler …" at bounding box center [403, 177] width 807 height 354
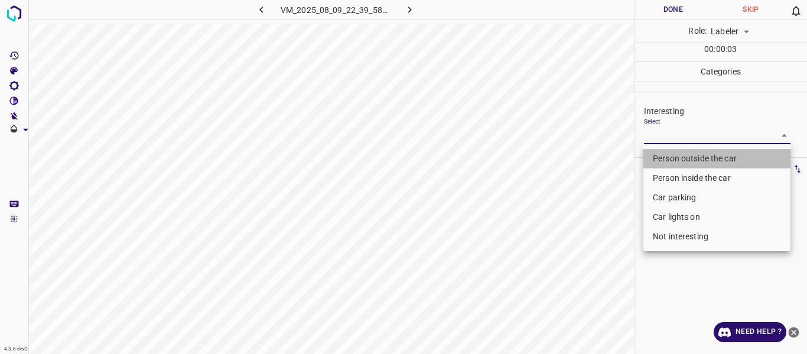
click at [674, 158] on li "Person outside the car" at bounding box center [717, 159] width 147 height 20
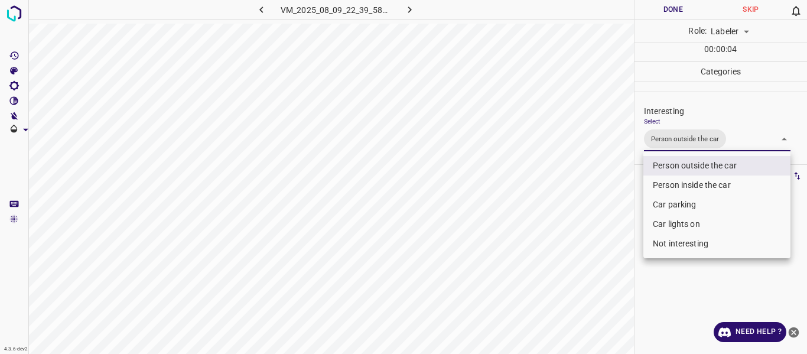
drag, startPoint x: 605, startPoint y: 222, endPoint x: 594, endPoint y: 252, distance: 32.0
click at [605, 223] on div at bounding box center [403, 177] width 807 height 354
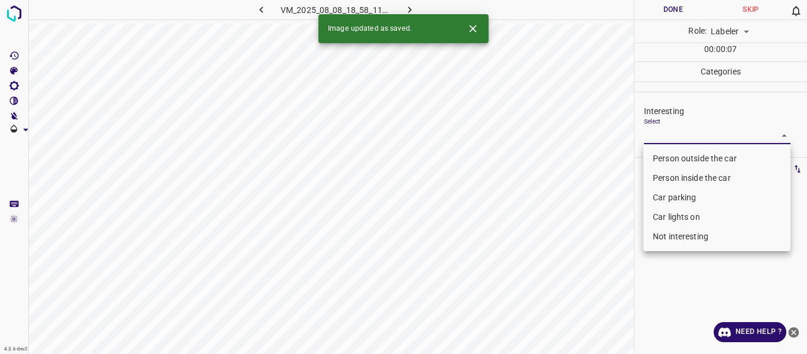
click at [674, 131] on body "4.3.6-dev2 VM_2025_08_08_18_58_11_538_00.gif Done Skip 0 Role: Labeler labeler …" at bounding box center [403, 177] width 807 height 354
click at [669, 157] on li "Person outside the car" at bounding box center [717, 159] width 147 height 20
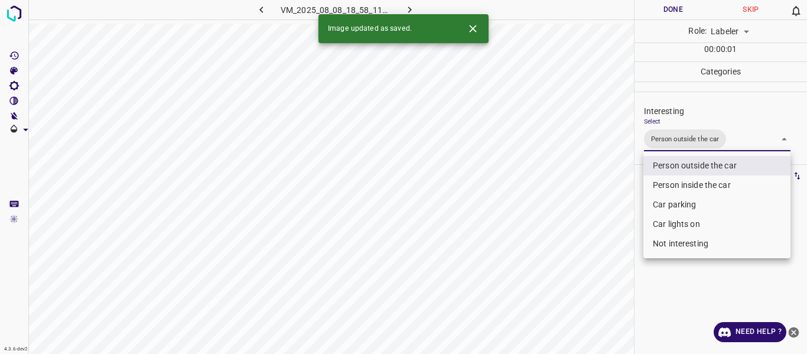
drag, startPoint x: 580, startPoint y: 220, endPoint x: 582, endPoint y: 231, distance: 11.4
click at [580, 220] on div at bounding box center [403, 177] width 807 height 354
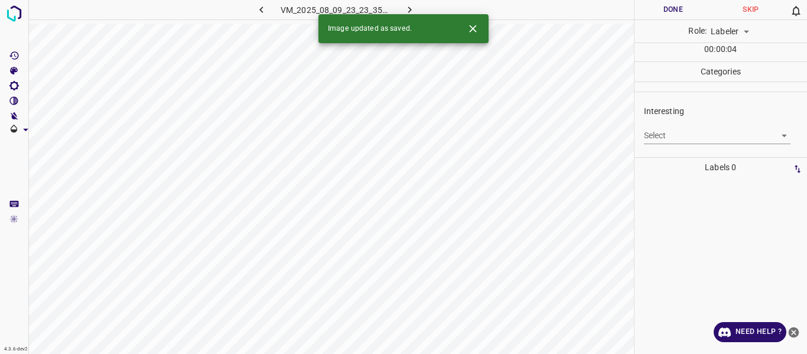
click at [674, 131] on body "4.3.6-dev2 VM_2025_08_09_23_23_35_905_00.gif Done Skip 0 Role: Labeler labeler …" at bounding box center [403, 177] width 807 height 354
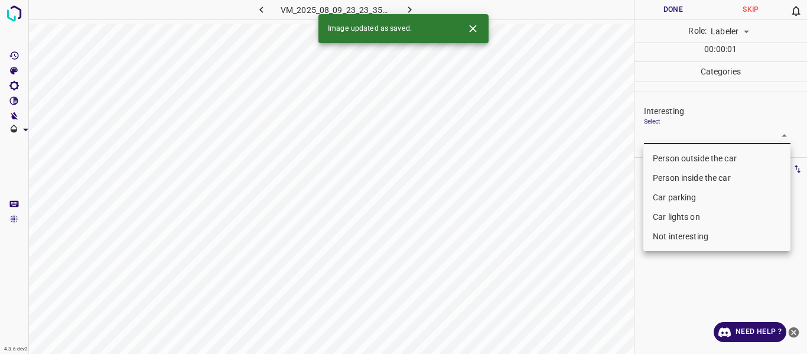
click at [680, 177] on li "Person inside the car" at bounding box center [717, 178] width 147 height 20
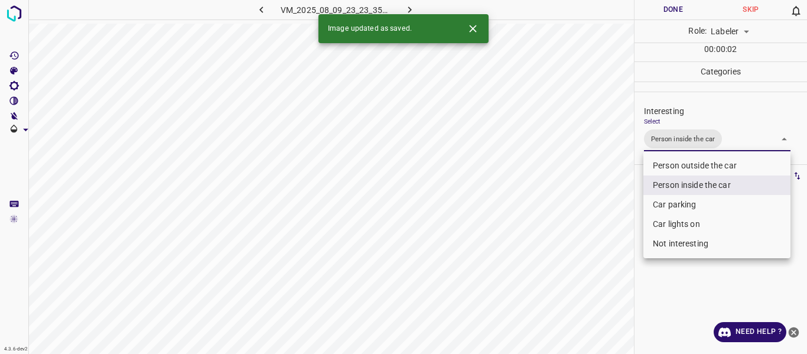
click at [599, 231] on div at bounding box center [403, 177] width 807 height 354
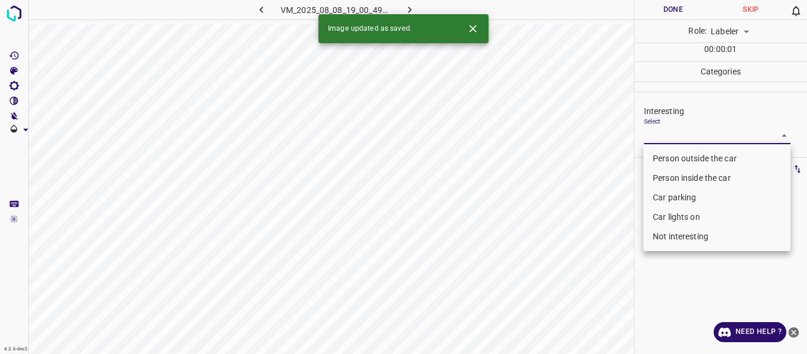
click at [664, 134] on body "4.3.6-dev2 VM_2025_08_08_19_00_49_333_01.gif Done Skip 0 Role: Labeler labeler …" at bounding box center [403, 177] width 807 height 354
click at [668, 160] on li "Person outside the car" at bounding box center [717, 159] width 147 height 20
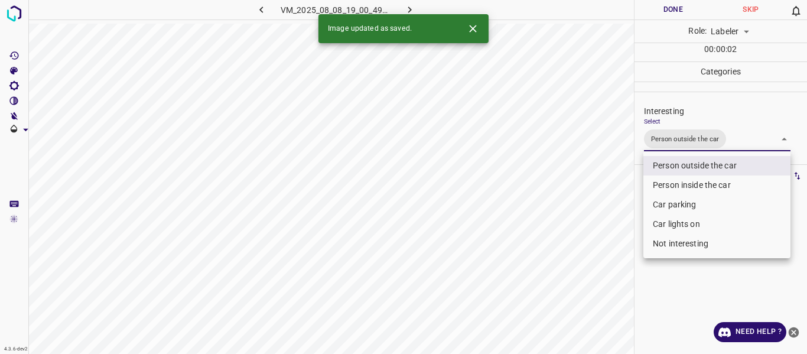
click at [602, 219] on div at bounding box center [403, 177] width 807 height 354
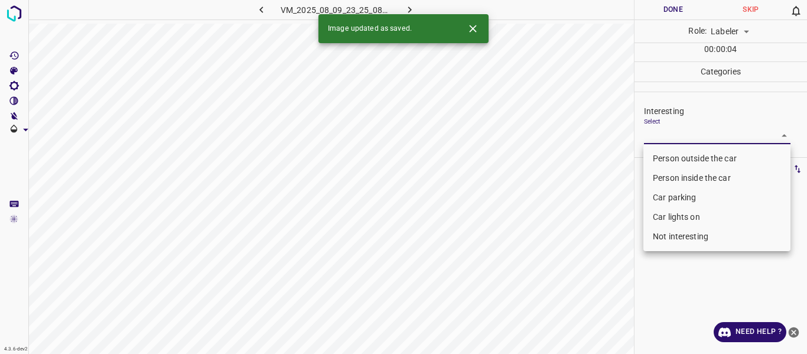
click at [670, 138] on body "4.3.6-dev2 VM_2025_08_09_23_25_08_732_01.gif Done Skip 0 Role: Labeler labeler …" at bounding box center [403, 177] width 807 height 354
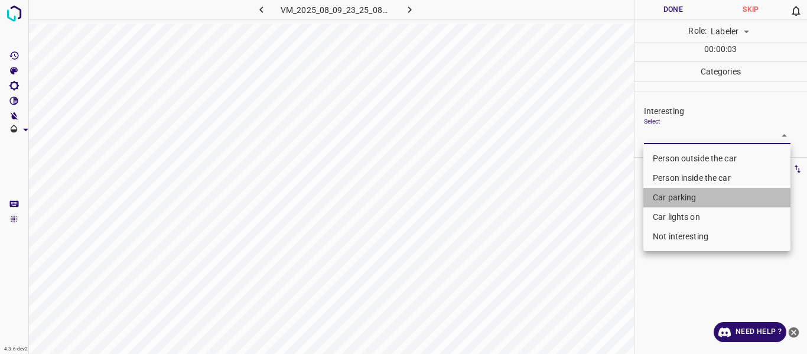
click at [671, 196] on li "Car parking" at bounding box center [717, 198] width 147 height 20
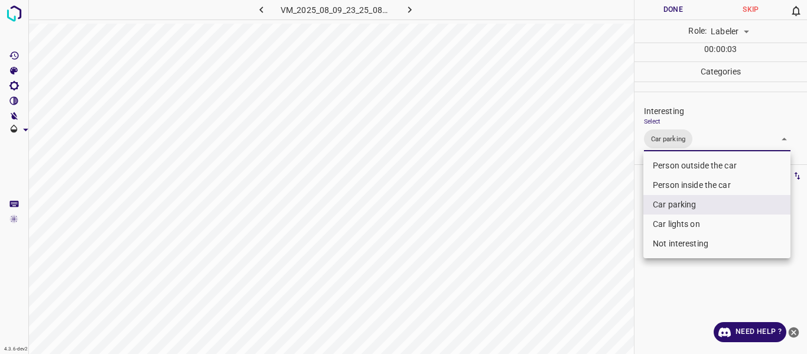
drag, startPoint x: 668, startPoint y: 219, endPoint x: 644, endPoint y: 228, distance: 26.0
click at [668, 220] on li "Car lights on" at bounding box center [717, 225] width 147 height 20
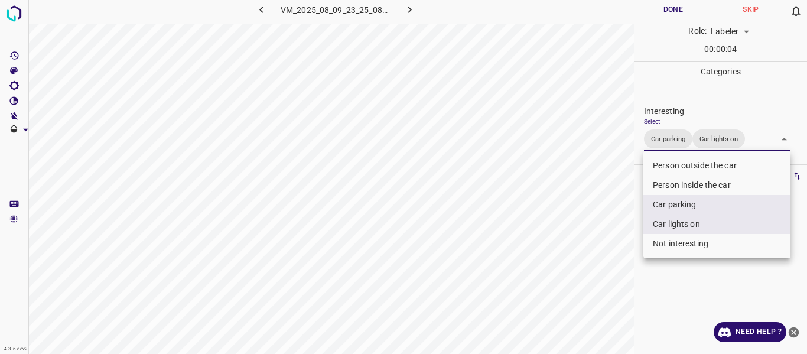
click at [609, 235] on div at bounding box center [403, 177] width 807 height 354
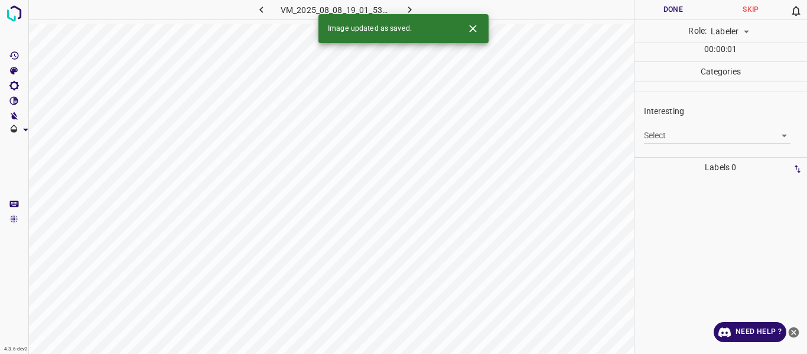
click at [661, 134] on body "4.3.6-dev2 VM_2025_08_08_19_01_53_328_02.gif Done Skip 0 Role: Labeler labeler …" at bounding box center [403, 177] width 807 height 354
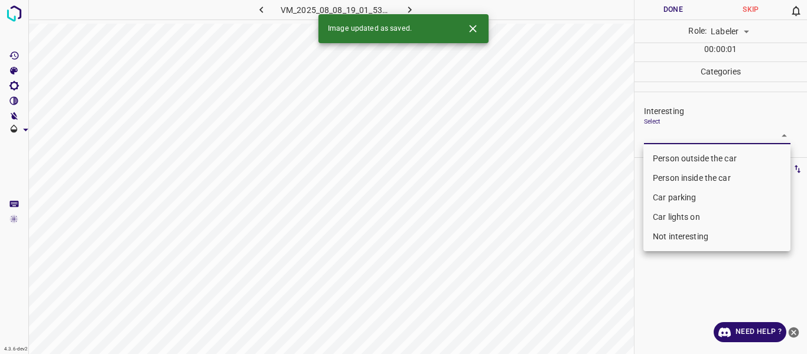
click at [661, 157] on li "Person outside the car" at bounding box center [717, 159] width 147 height 20
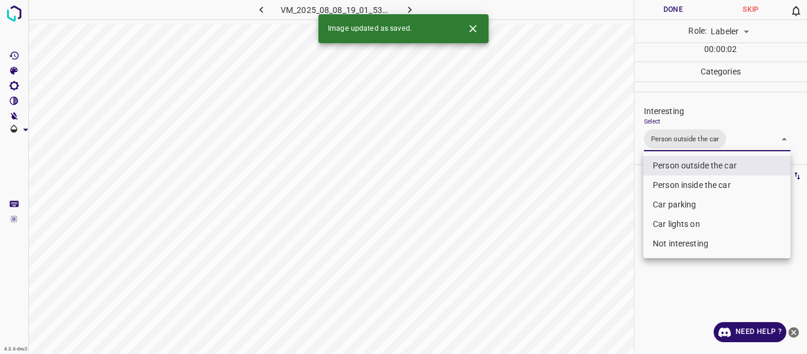
drag, startPoint x: 609, startPoint y: 219, endPoint x: 609, endPoint y: 229, distance: 10.1
click at [609, 219] on div at bounding box center [403, 177] width 807 height 354
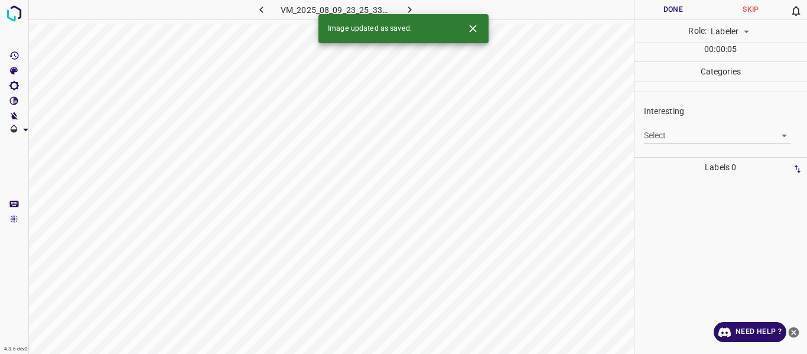
click at [675, 136] on body "4.3.6-dev2 VM_2025_08_09_23_25_33_538_05.gif Done Skip 0 Role: Labeler labeler …" at bounding box center [403, 177] width 807 height 354
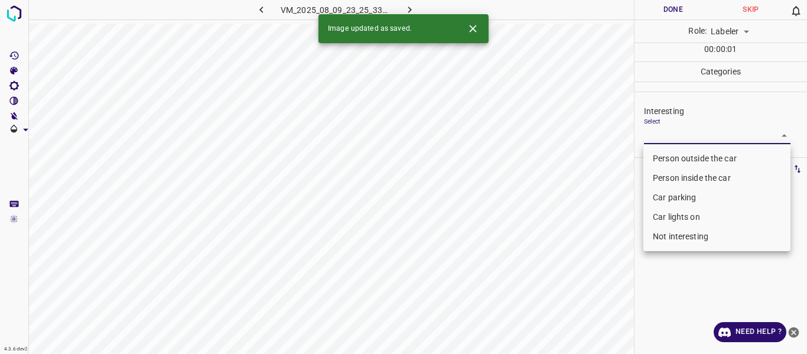
click at [665, 157] on li "Person outside the car" at bounding box center [717, 159] width 147 height 20
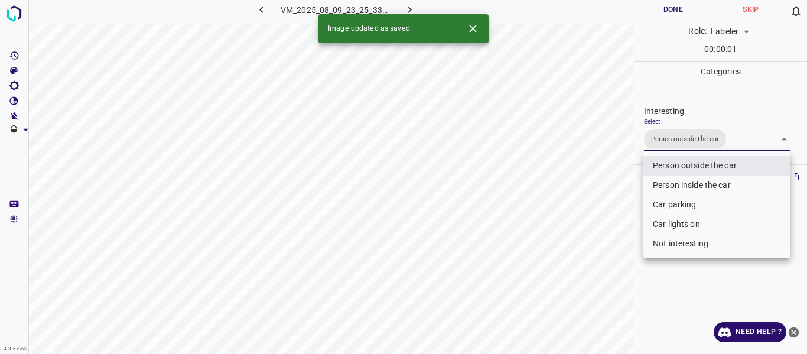
click at [589, 207] on div at bounding box center [403, 177] width 807 height 354
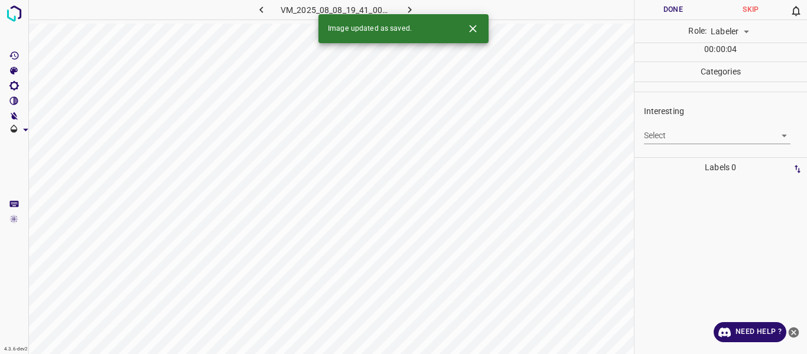
click at [647, 138] on body "4.3.6-dev2 VM_2025_08_08_19_41_00_732_04.gif Done Skip 0 Role: Labeler labeler …" at bounding box center [403, 177] width 807 height 354
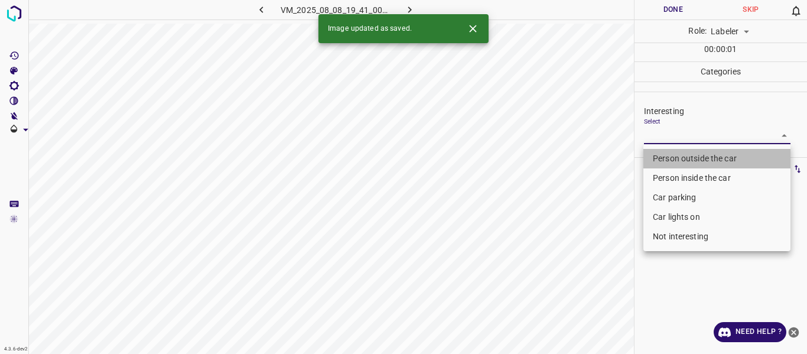
click at [657, 163] on li "Person outside the car" at bounding box center [717, 159] width 147 height 20
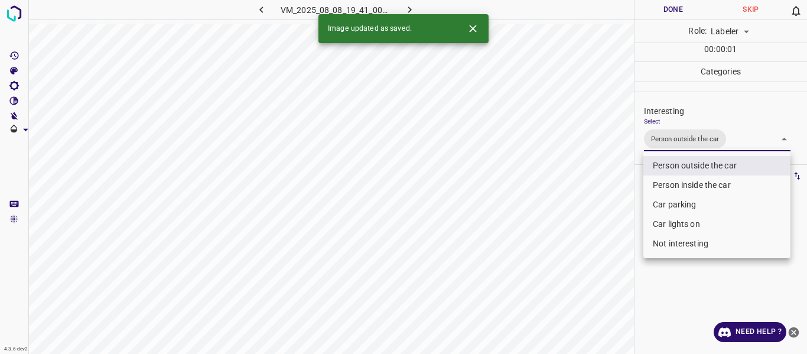
click at [601, 220] on div at bounding box center [403, 177] width 807 height 354
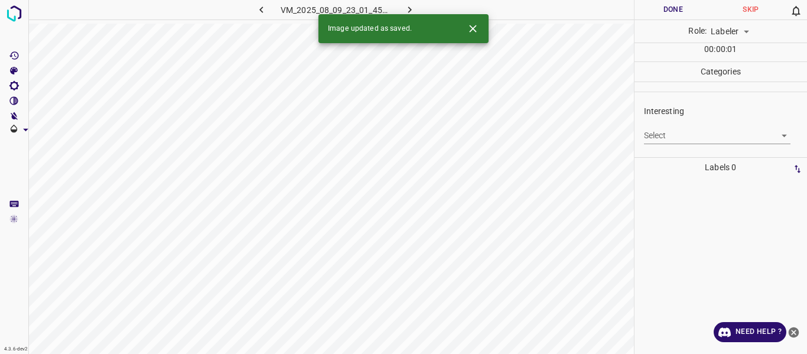
click at [661, 131] on body "4.3.6-dev2 VM_2025_08_09_23_01_45_073_05.gif Done Skip 0 Role: Labeler labeler …" at bounding box center [403, 177] width 807 height 354
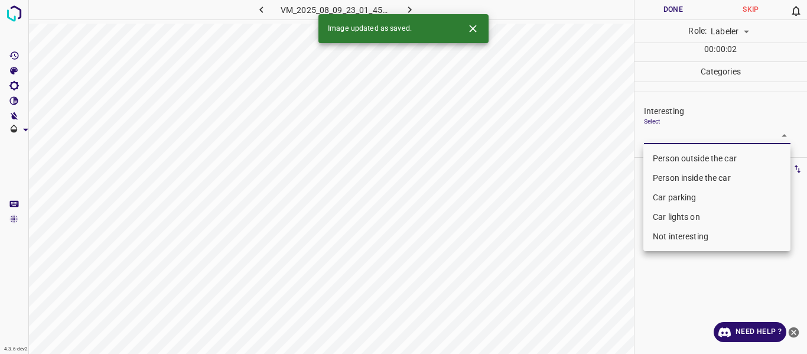
click at [663, 171] on li "Person inside the car" at bounding box center [717, 178] width 147 height 20
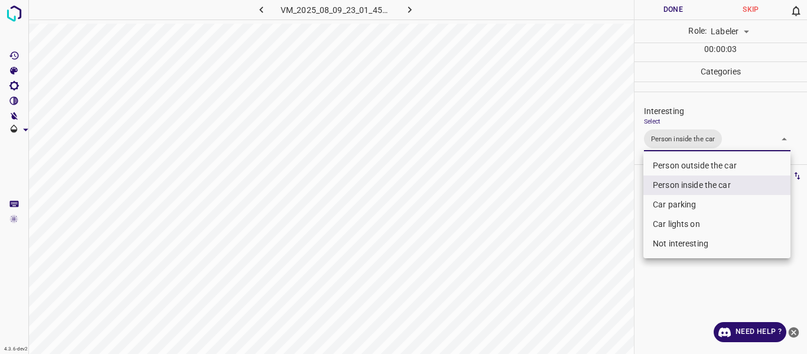
drag, startPoint x: 658, startPoint y: 222, endPoint x: 636, endPoint y: 219, distance: 22.0
click at [657, 217] on li "Car lights on" at bounding box center [717, 225] width 147 height 20
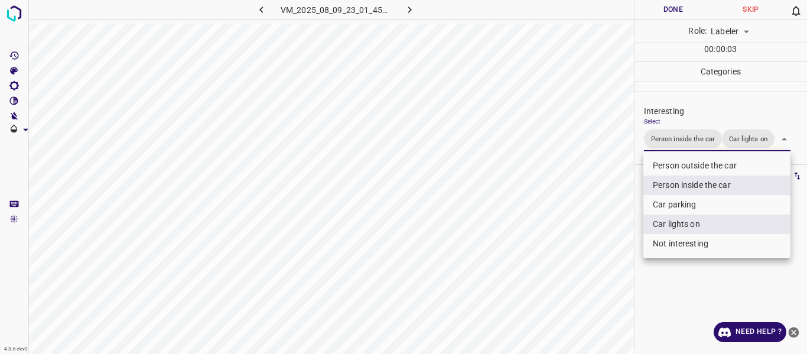
click at [595, 238] on div at bounding box center [403, 177] width 807 height 354
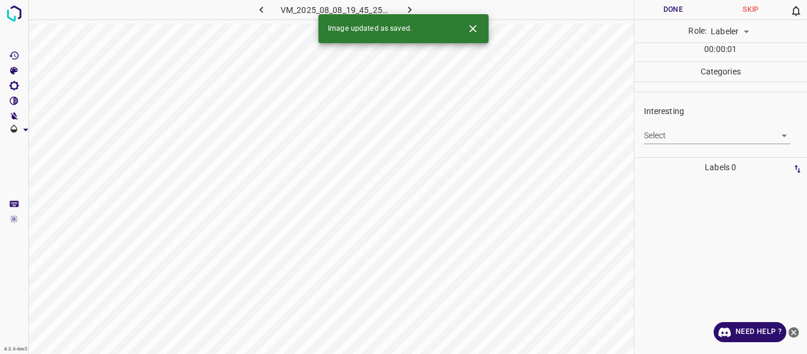
click at [664, 131] on body "4.3.6-dev2 VM_2025_08_08_19_45_25_779_03.gif Done Skip 0 Role: Labeler labeler …" at bounding box center [403, 177] width 807 height 354
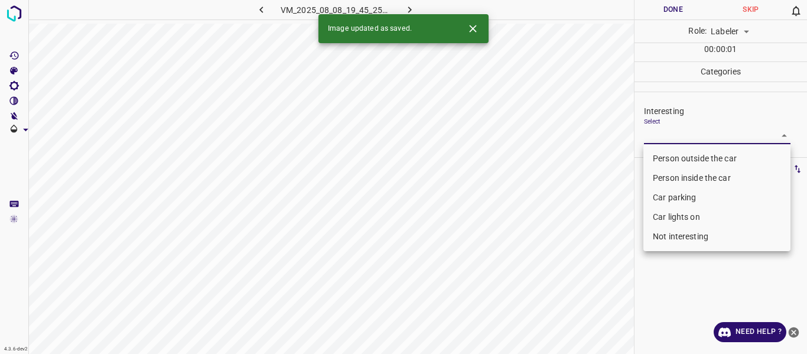
click at [661, 154] on li "Person outside the car" at bounding box center [717, 159] width 147 height 20
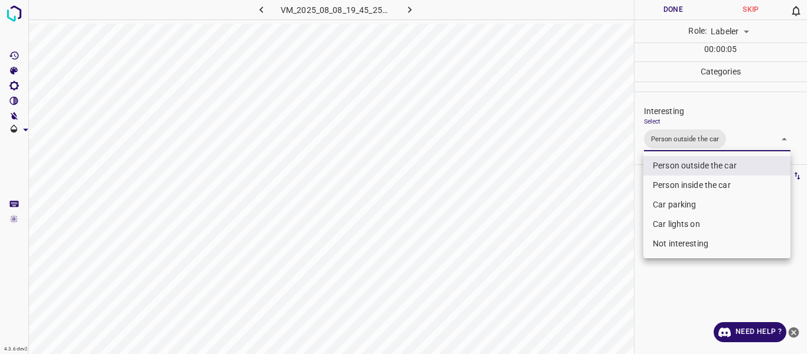
click at [523, 248] on div at bounding box center [403, 177] width 807 height 354
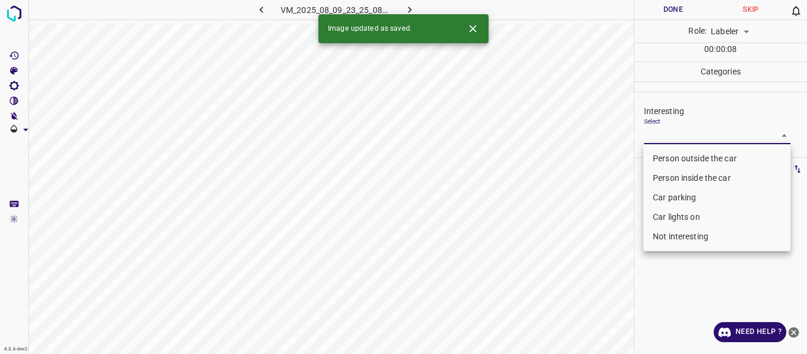
click at [674, 136] on body "4.3.6-dev2 VM_2025_08_09_23_25_08_732_02.gif Done Skip 0 Role: Labeler labeler …" at bounding box center [403, 177] width 807 height 354
click at [663, 200] on li "Car parking" at bounding box center [717, 198] width 147 height 20
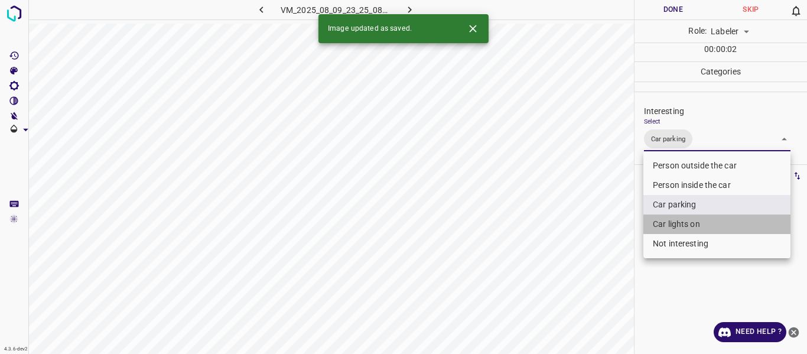
drag, startPoint x: 663, startPoint y: 225, endPoint x: 587, endPoint y: 251, distance: 80.4
click at [663, 225] on li "Car lights on" at bounding box center [717, 225] width 147 height 20
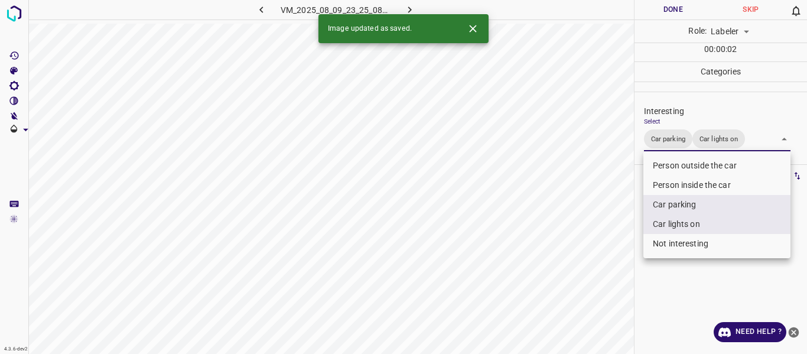
click at [586, 251] on div at bounding box center [403, 177] width 807 height 354
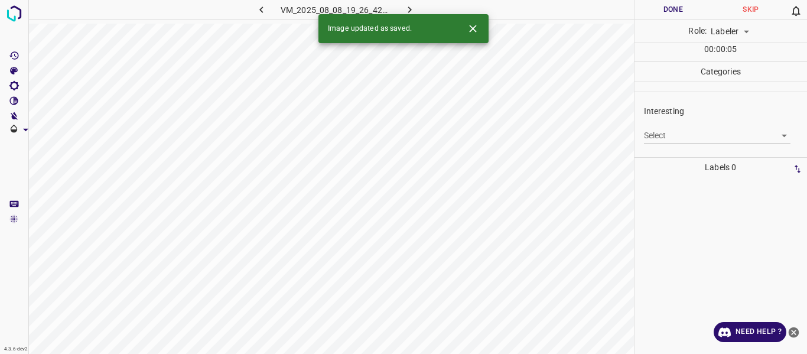
click at [670, 132] on body "4.3.6-dev2 VM_2025_08_08_19_26_42_133_05.gif Done Skip 0 Role: Labeler labeler …" at bounding box center [403, 177] width 807 height 354
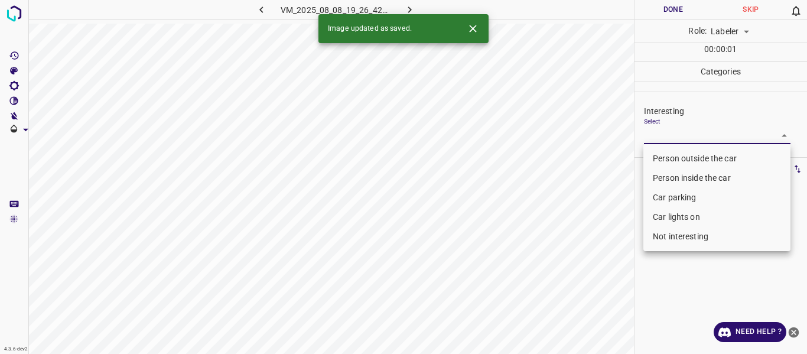
click at [668, 153] on li "Person outside the car" at bounding box center [717, 159] width 147 height 20
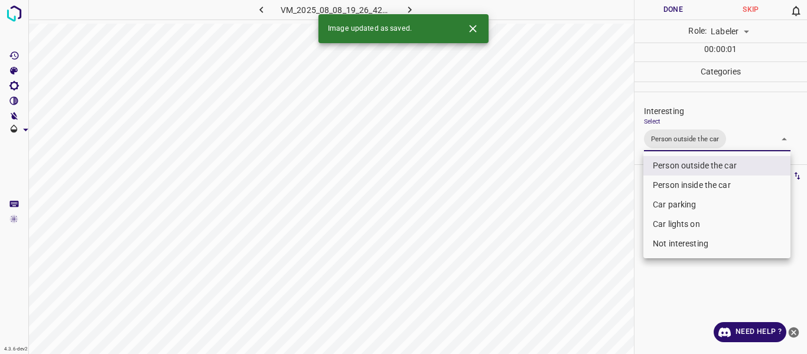
drag, startPoint x: 551, startPoint y: 232, endPoint x: 573, endPoint y: 249, distance: 28.3
click at [551, 232] on div at bounding box center [403, 177] width 807 height 354
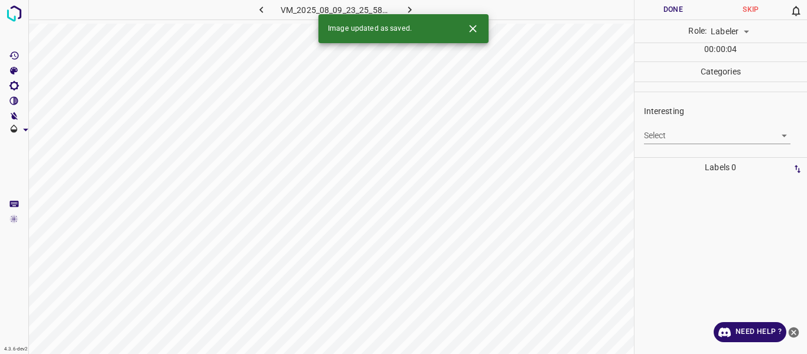
click at [670, 132] on body "4.3.6-dev2 VM_2025_08_09_23_25_58_551_04.gif Done Skip 0 Role: Labeler labeler …" at bounding box center [403, 177] width 807 height 354
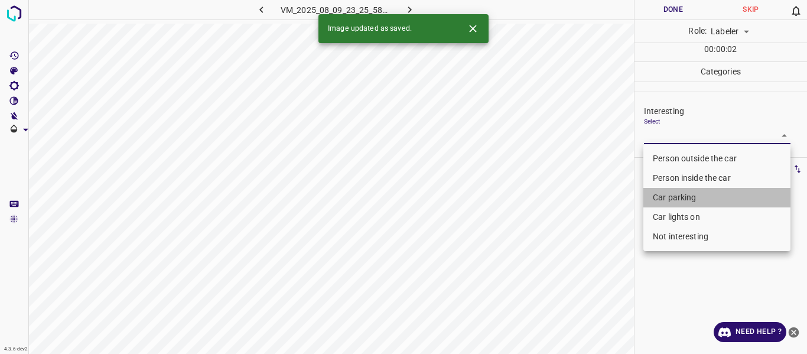
click at [667, 198] on li "Car parking" at bounding box center [717, 198] width 147 height 20
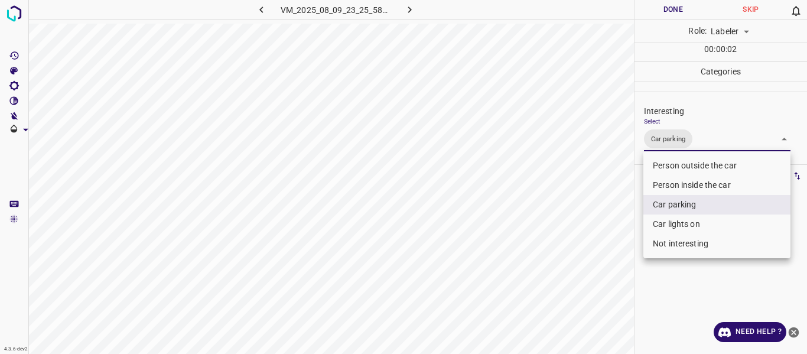
click at [660, 222] on li "Car lights on" at bounding box center [717, 225] width 147 height 20
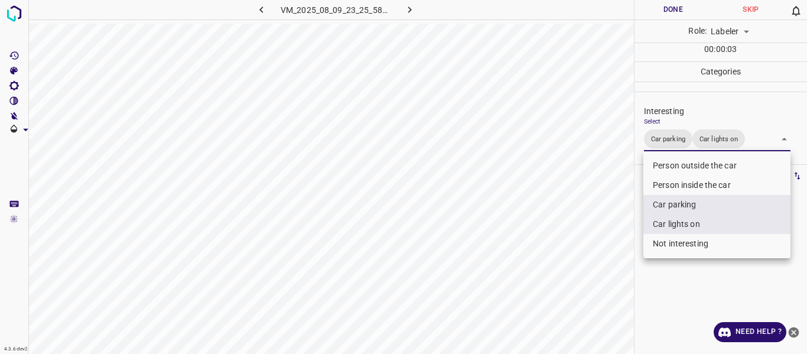
click at [597, 231] on div at bounding box center [403, 177] width 807 height 354
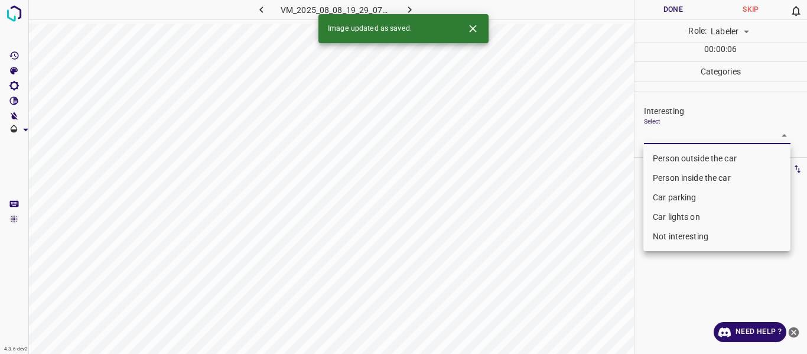
click at [656, 135] on body "4.3.6-dev2 VM_2025_08_08_19_29_07_977_07.gif Done Skip 0 Role: Labeler labeler …" at bounding box center [403, 177] width 807 height 354
click at [656, 158] on li "Person outside the car" at bounding box center [717, 159] width 147 height 20
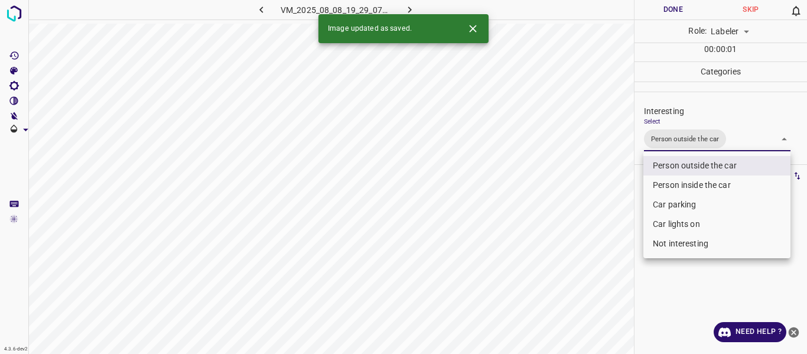
drag, startPoint x: 608, startPoint y: 233, endPoint x: 596, endPoint y: 264, distance: 32.2
click at [608, 234] on div at bounding box center [403, 177] width 807 height 354
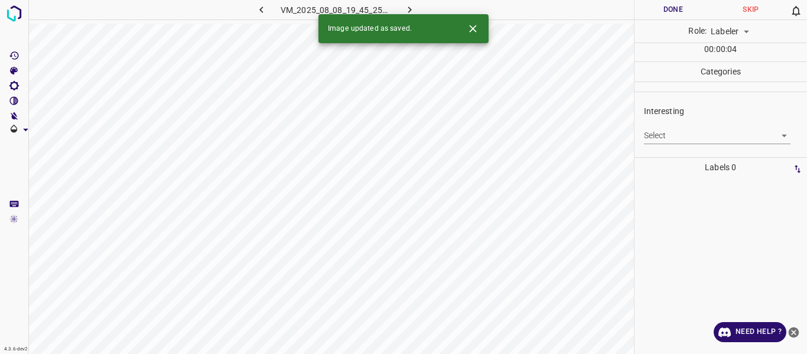
click at [667, 134] on body "4.3.6-dev2 VM_2025_08_08_19_45_25_779_05.gif Done Skip 0 Role: Labeler labeler …" at bounding box center [403, 177] width 807 height 354
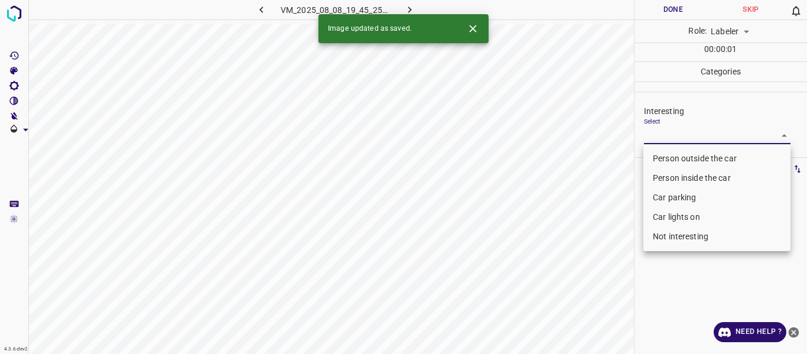
click at [663, 156] on li "Person outside the car" at bounding box center [717, 159] width 147 height 20
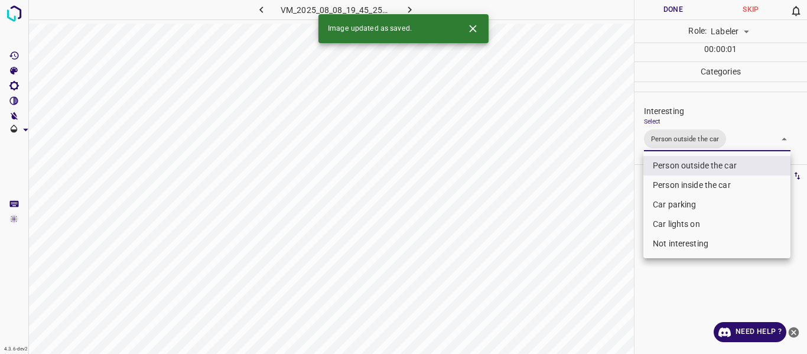
click at [586, 213] on div at bounding box center [403, 177] width 807 height 354
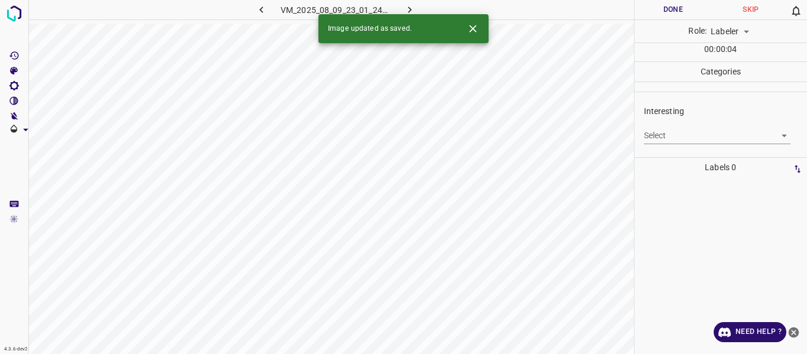
click at [678, 129] on body "4.3.6-dev2 VM_2025_08_09_23_01_24_867_00.gif Done Skip 0 Role: Labeler labeler …" at bounding box center [403, 177] width 807 height 354
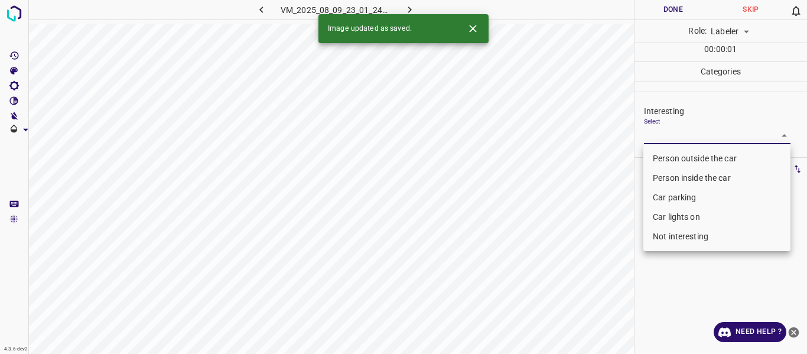
click at [682, 194] on li "Car parking" at bounding box center [717, 198] width 147 height 20
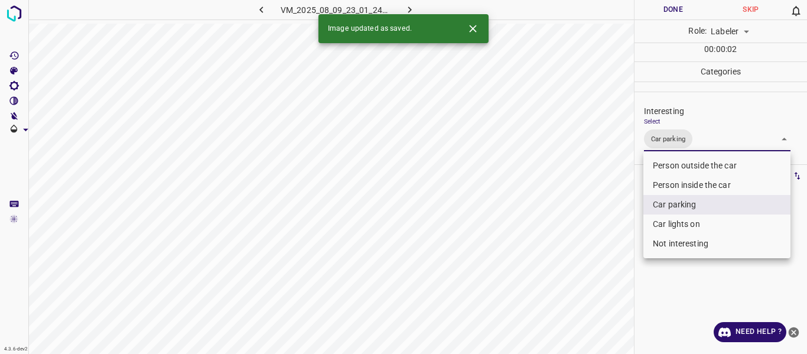
click at [589, 230] on div at bounding box center [403, 177] width 807 height 354
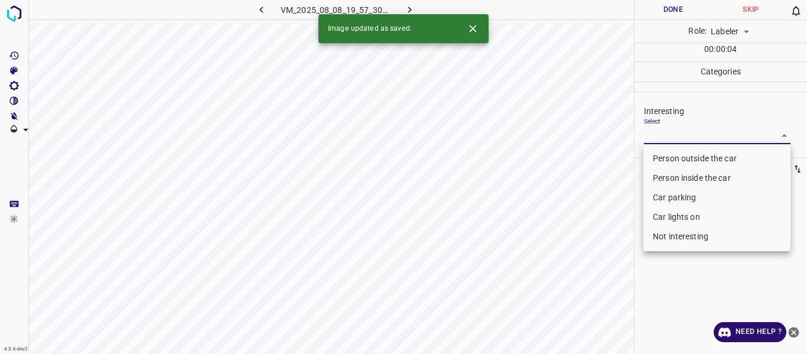
click at [674, 131] on body "4.3.6-dev2 VM_2025_08_08_19_57_30_730_08.gif Done Skip 0 Role: Labeler labeler …" at bounding box center [403, 177] width 807 height 354
click at [667, 199] on li "Car parking" at bounding box center [717, 198] width 147 height 20
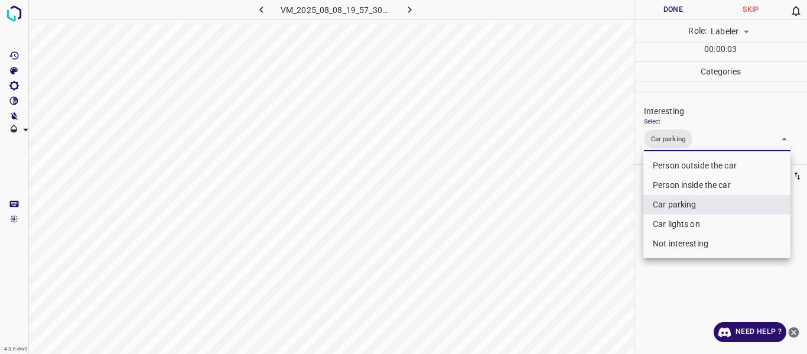
click at [540, 273] on div at bounding box center [403, 177] width 807 height 354
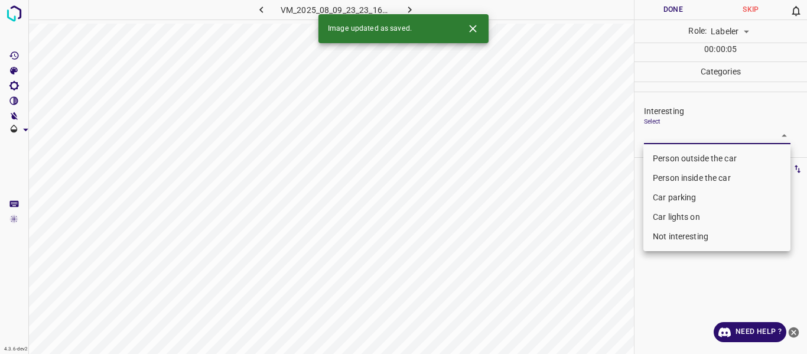
click at [670, 131] on body "4.3.6-dev2 VM_2025_08_09_23_23_16_124_07.gif Done Skip 0 Role: Labeler labeler …" at bounding box center [403, 177] width 807 height 354
click at [668, 152] on li "Person outside the car" at bounding box center [717, 159] width 147 height 20
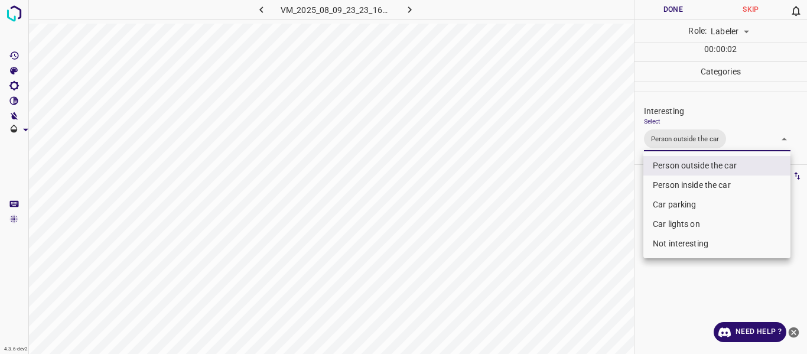
click at [661, 219] on li "Car lights on" at bounding box center [717, 225] width 147 height 20
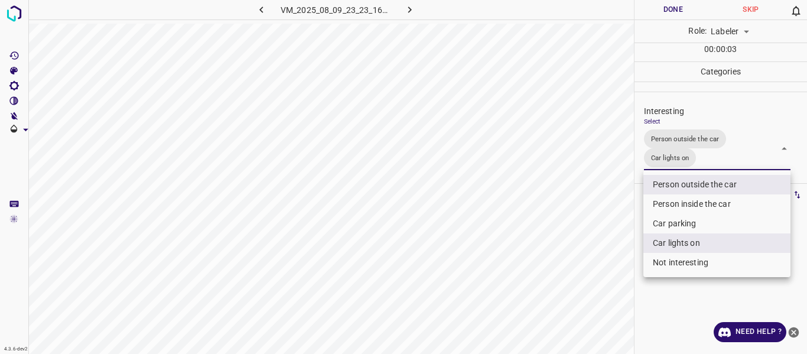
click at [609, 253] on div at bounding box center [403, 177] width 807 height 354
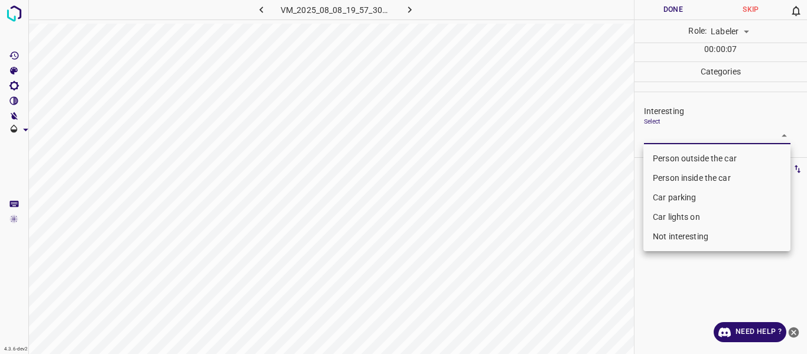
click at [663, 138] on body "4.3.6-dev2 VM_2025_08_08_19_57_30_730_07.gif Done Skip 0 Role: Labeler labeler …" at bounding box center [403, 177] width 807 height 354
click at [663, 194] on li "Car parking" at bounding box center [717, 198] width 147 height 20
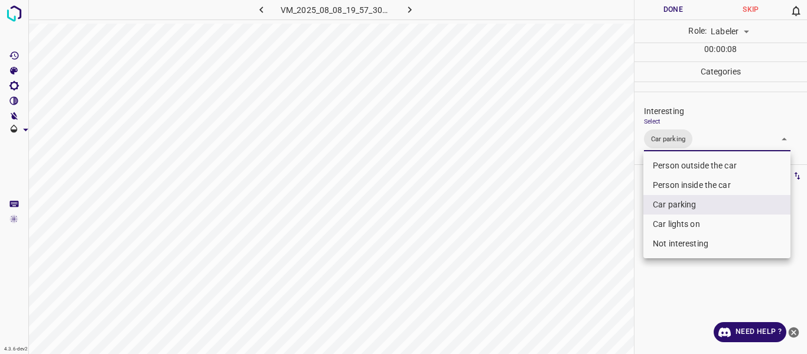
click at [610, 232] on div at bounding box center [403, 177] width 807 height 354
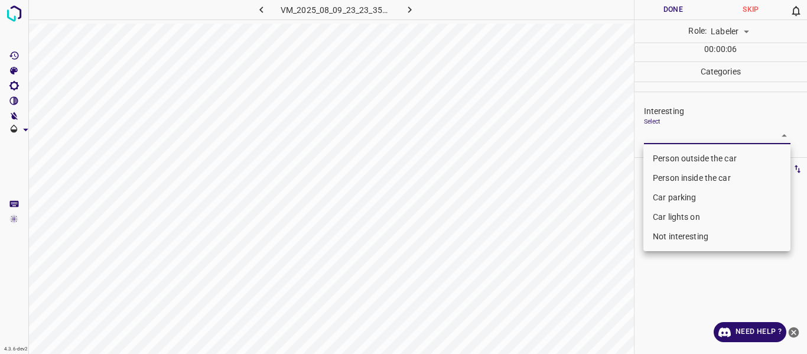
click at [690, 137] on body "4.3.6-dev2 VM_2025_08_09_23_23_35_905_06.gif Done Skip 0 Role: Labeler labeler …" at bounding box center [403, 177] width 807 height 354
click at [677, 157] on li "Person outside the car" at bounding box center [717, 159] width 147 height 20
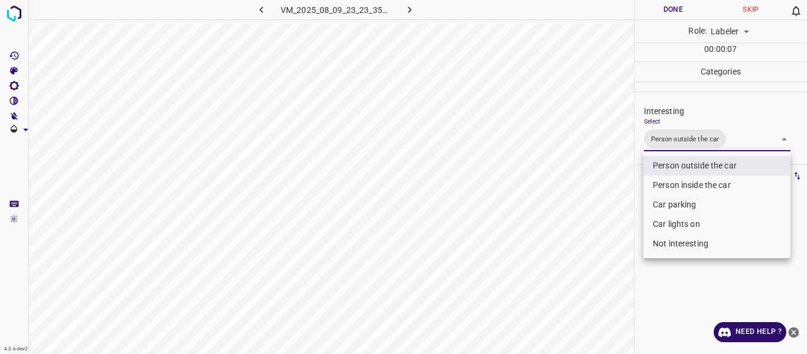
click at [595, 212] on div at bounding box center [403, 177] width 807 height 354
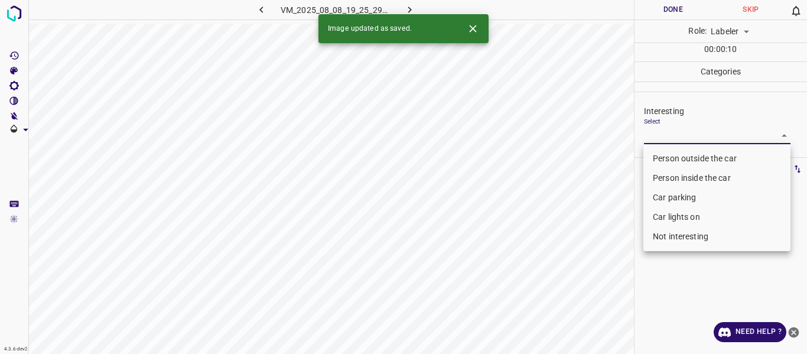
click at [673, 132] on body "4.3.6-dev2 VM_2025_08_08_19_25_29_749_06.gif Done Skip 0 Role: Labeler labeler …" at bounding box center [403, 177] width 807 height 354
click at [650, 157] on li "Person outside the car" at bounding box center [717, 159] width 147 height 20
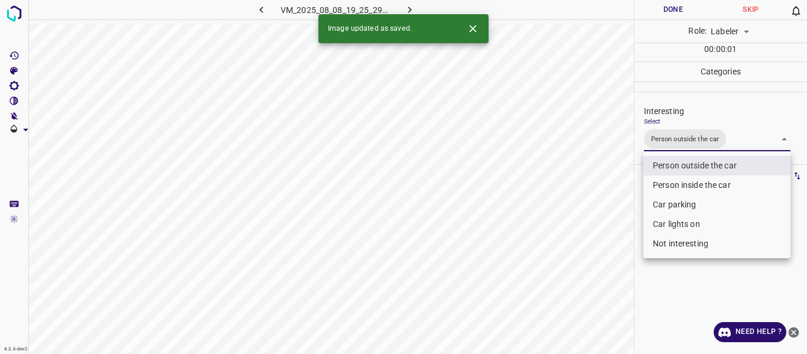
click at [576, 213] on div at bounding box center [403, 177] width 807 height 354
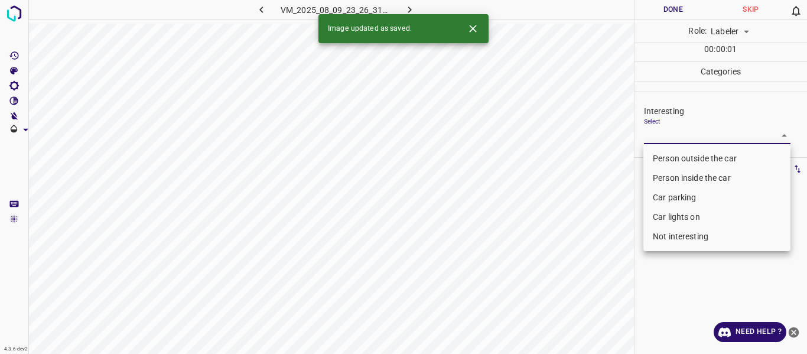
click at [691, 137] on body "4.3.6-dev2 VM_2025_08_09_23_26_31_917_05.gif Done Skip 0 Role: Labeler labeler …" at bounding box center [403, 177] width 807 height 354
click at [679, 157] on li "Person outside the car" at bounding box center [717, 159] width 147 height 20
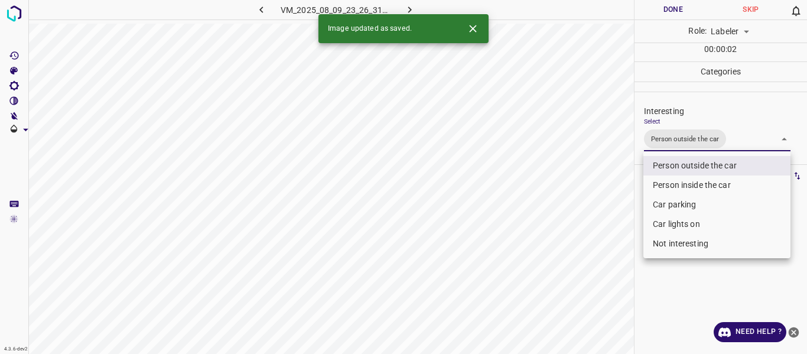
click at [589, 209] on div at bounding box center [403, 177] width 807 height 354
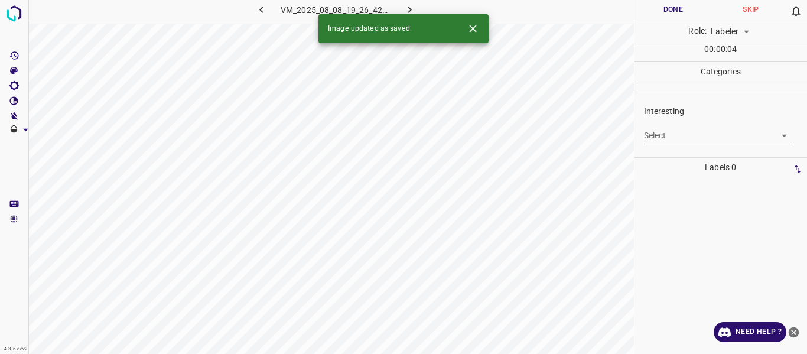
click at [692, 135] on body "4.3.6-dev2 VM_2025_08_08_19_26_42_133_00.gif Done Skip 0 Role: Labeler labeler …" at bounding box center [403, 177] width 807 height 354
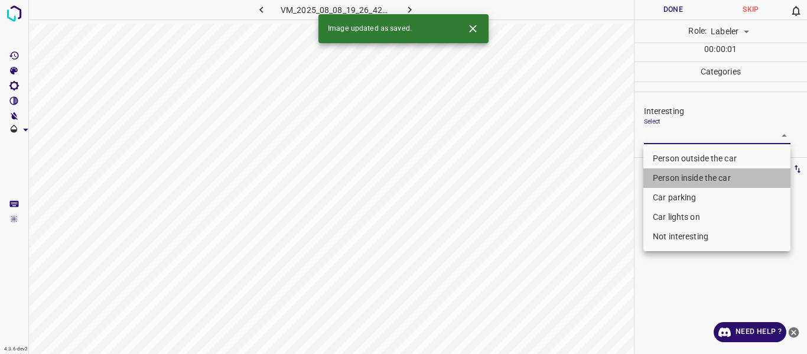
click at [672, 181] on li "Person inside the car" at bounding box center [717, 178] width 147 height 20
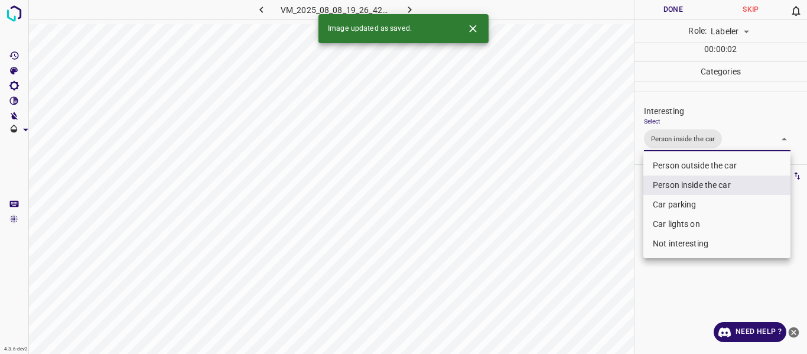
click at [619, 213] on div at bounding box center [403, 177] width 807 height 354
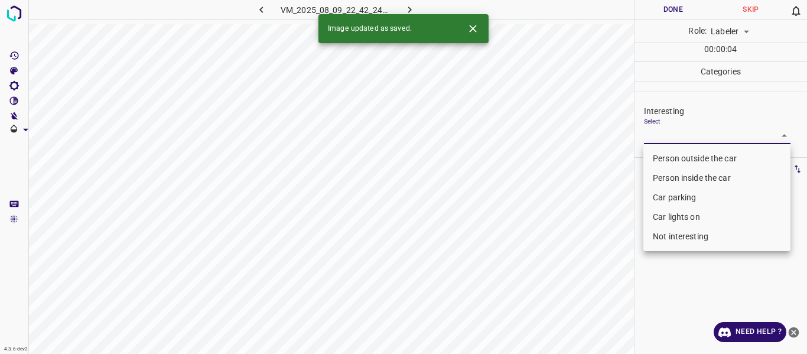
click at [674, 133] on body "4.3.6-dev2 VM_2025_08_09_22_42_24_044_02.gif Done Skip 0 Role: Labeler labeler …" at bounding box center [403, 177] width 807 height 354
click at [661, 153] on li "Person outside the car" at bounding box center [717, 159] width 147 height 20
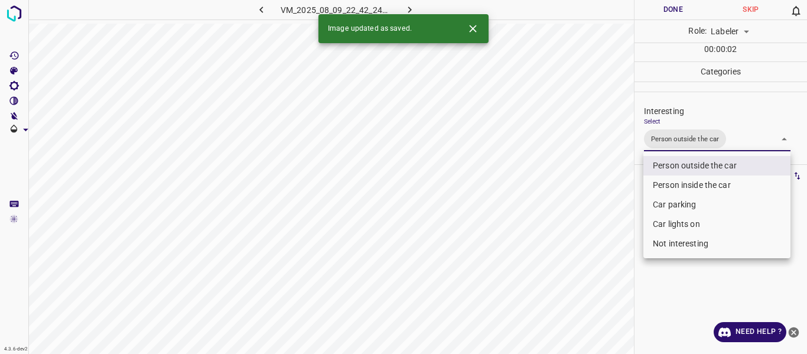
click at [598, 212] on div at bounding box center [403, 177] width 807 height 354
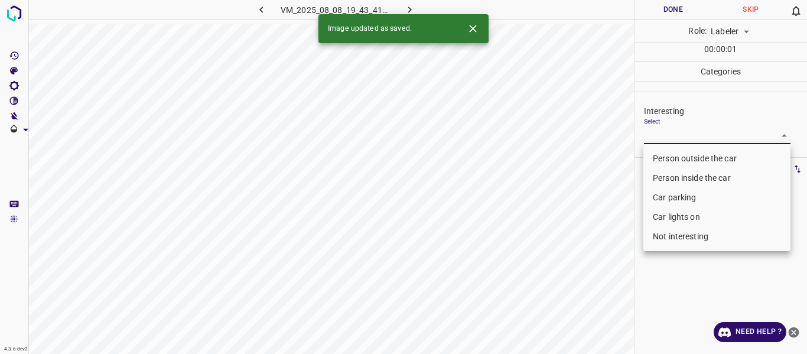
click at [670, 132] on body "4.3.6-dev2 VM_2025_08_08_19_43_41_475_01.gif Done Skip 0 Role: Labeler labeler …" at bounding box center [403, 177] width 807 height 354
click at [666, 158] on li "Person outside the car" at bounding box center [717, 159] width 147 height 20
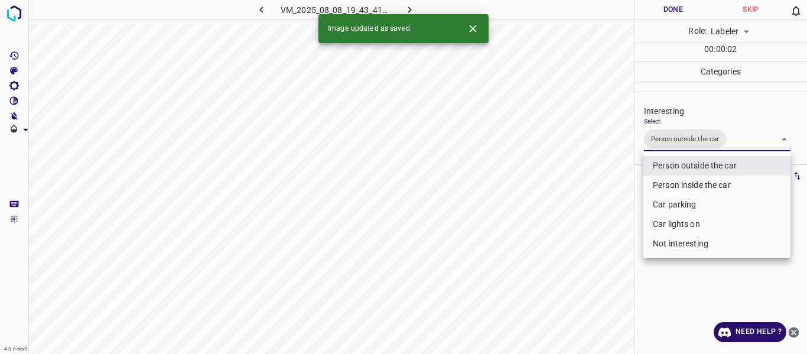
click at [600, 202] on div at bounding box center [403, 177] width 807 height 354
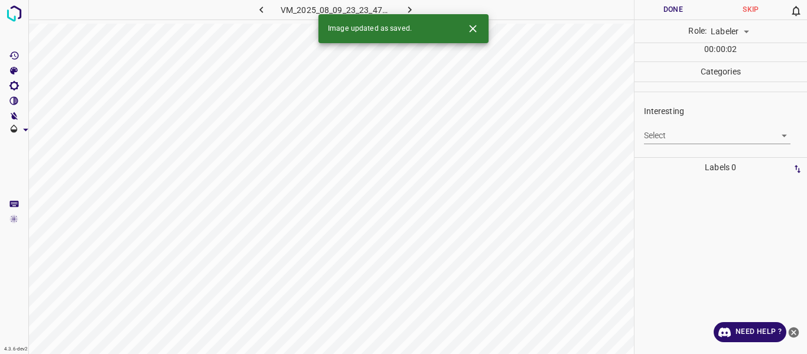
click at [671, 134] on body "4.3.6-dev2 VM_2025_08_09_23_23_47_576_02.gif Done Skip 0 Role: Labeler labeler …" at bounding box center [403, 177] width 807 height 354
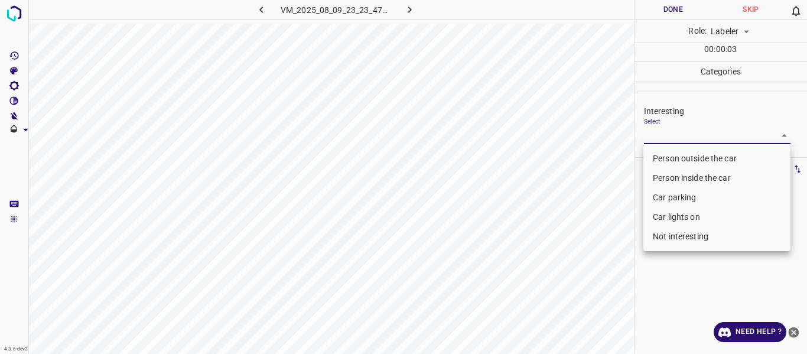
click at [658, 234] on li "Not interesting" at bounding box center [717, 237] width 147 height 20
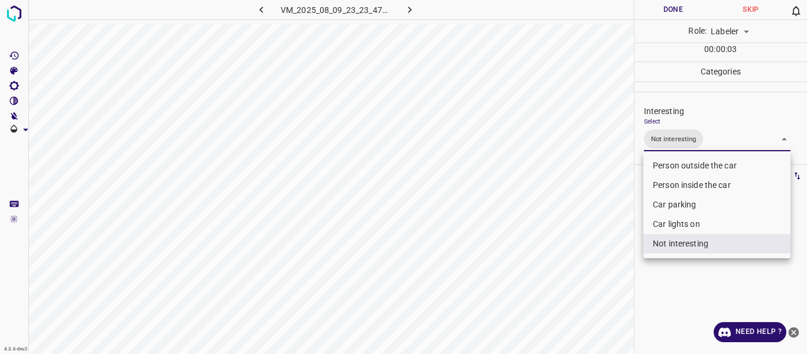
click at [595, 249] on div at bounding box center [403, 177] width 807 height 354
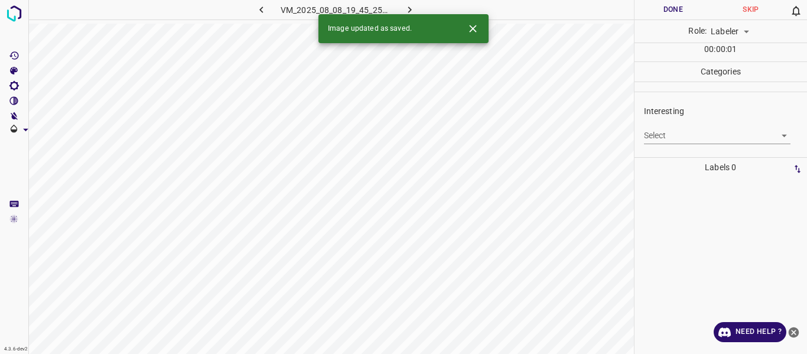
click at [653, 135] on body "4.3.6-dev2 VM_2025_08_08_19_45_25_779_02.gif Done Skip 0 Role: Labeler labeler …" at bounding box center [403, 177] width 807 height 354
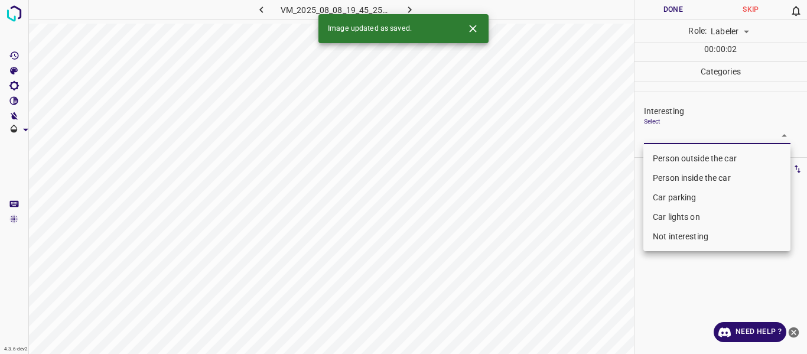
click at [663, 157] on li "Person outside the car" at bounding box center [717, 159] width 147 height 20
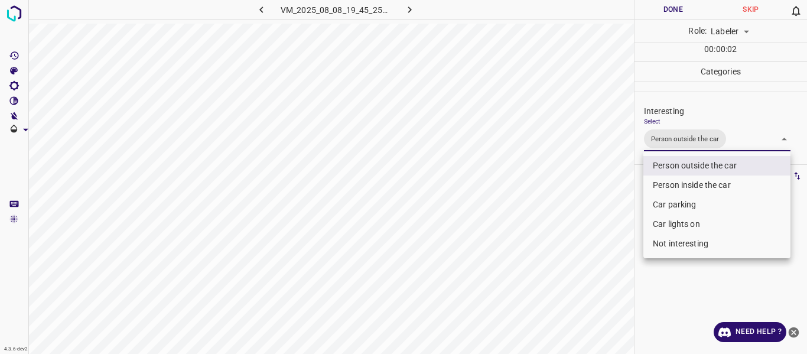
drag, startPoint x: 598, startPoint y: 211, endPoint x: 595, endPoint y: 220, distance: 10.1
click at [598, 212] on div at bounding box center [403, 177] width 807 height 354
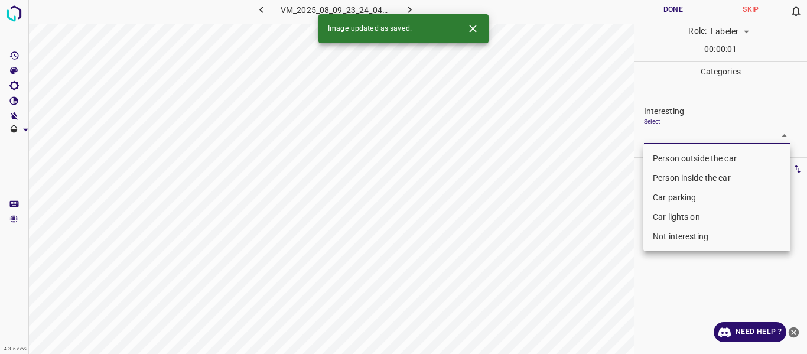
click at [654, 130] on body "4.3.6-dev2 VM_2025_08_09_23_24_04_883_04.gif Done Skip 0 Role: Labeler labeler …" at bounding box center [403, 177] width 807 height 354
click at [654, 236] on li "Not interesting" at bounding box center [717, 237] width 147 height 20
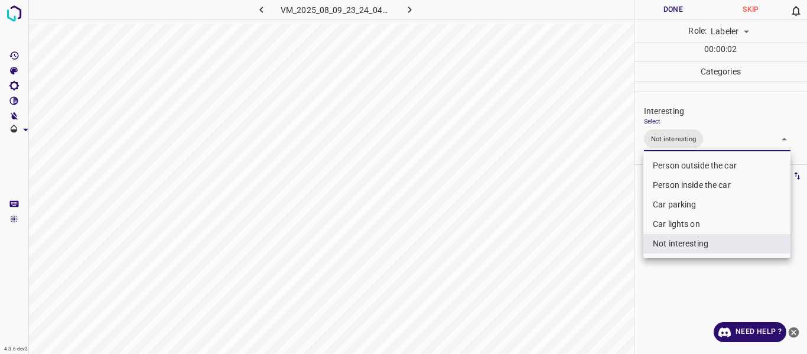
click at [581, 265] on div at bounding box center [403, 177] width 807 height 354
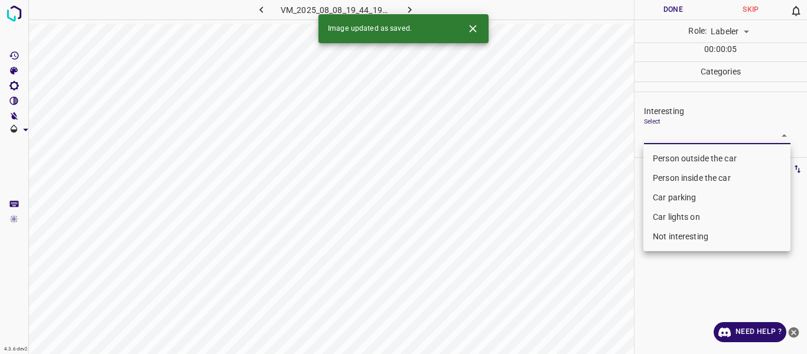
click at [668, 135] on body "4.3.6-dev2 VM_2025_08_08_19_44_19_677_01.gif Done Skip 0 Role: Labeler labeler …" at bounding box center [403, 177] width 807 height 354
click at [656, 158] on li "Person outside the car" at bounding box center [717, 159] width 147 height 20
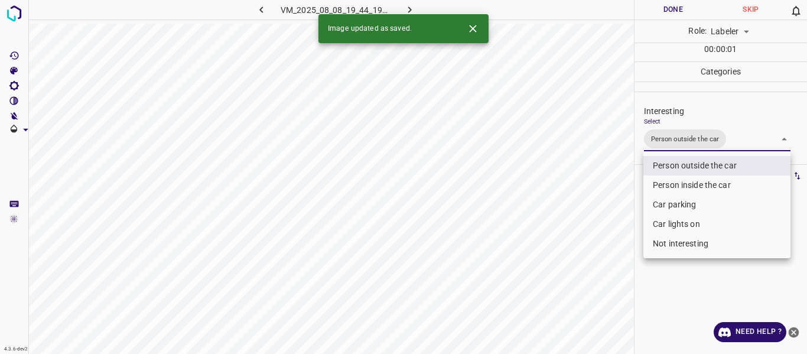
click at [592, 229] on div at bounding box center [403, 177] width 807 height 354
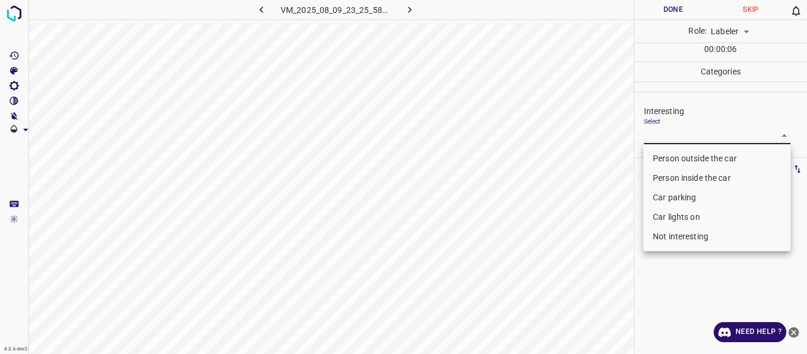
click at [663, 133] on body "4.3.6-dev2 VM_2025_08_09_23_25_58_551_06.gif Done Skip 0 Role: Labeler labeler …" at bounding box center [403, 177] width 807 height 354
click at [661, 192] on li "Car parking" at bounding box center [717, 198] width 147 height 20
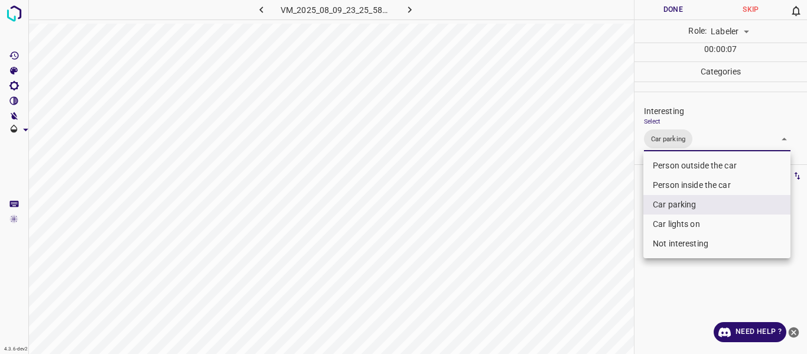
click at [655, 228] on li "Car lights on" at bounding box center [717, 225] width 147 height 20
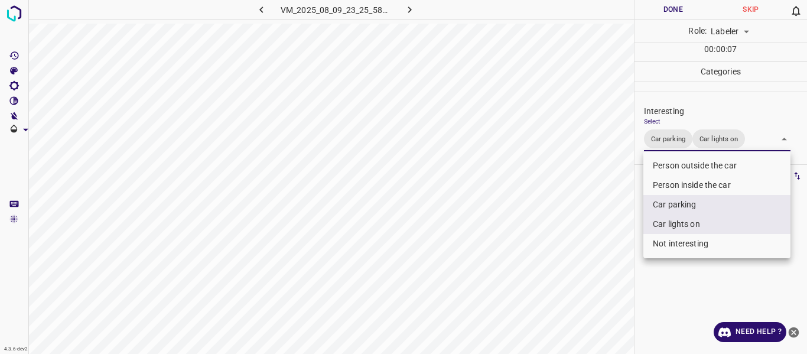
click at [587, 258] on div at bounding box center [403, 177] width 807 height 354
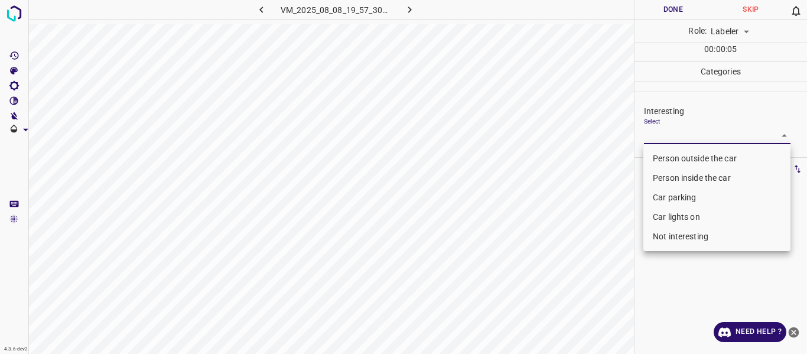
click at [657, 126] on body "4.3.6-dev2 VM_2025_08_08_19_57_30_730_00.gif Done Skip 0 Role: Labeler labeler …" at bounding box center [403, 177] width 807 height 354
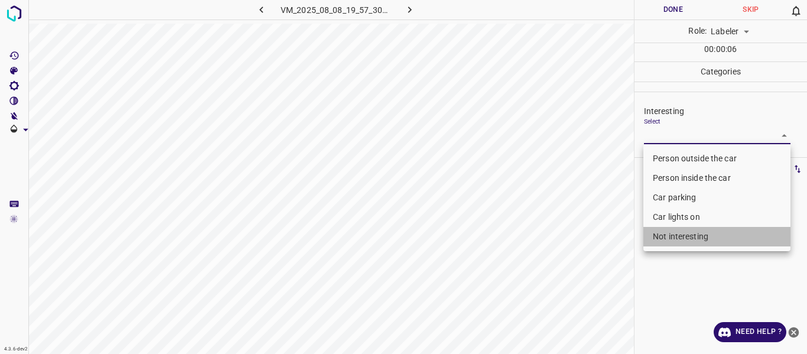
drag, startPoint x: 667, startPoint y: 234, endPoint x: 603, endPoint y: 254, distance: 67.5
click at [667, 233] on li "Not interesting" at bounding box center [717, 237] width 147 height 20
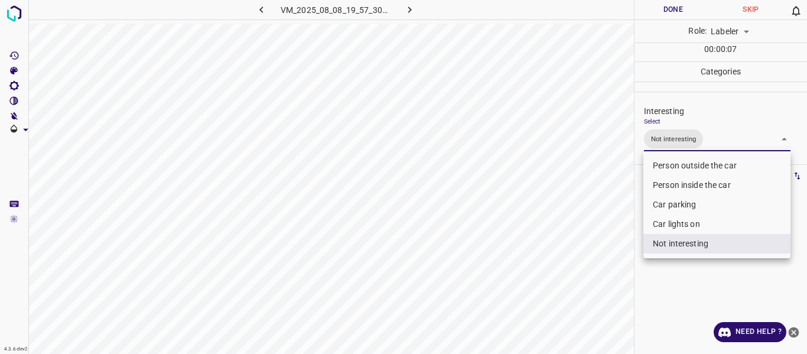
click at [598, 260] on div at bounding box center [403, 177] width 807 height 354
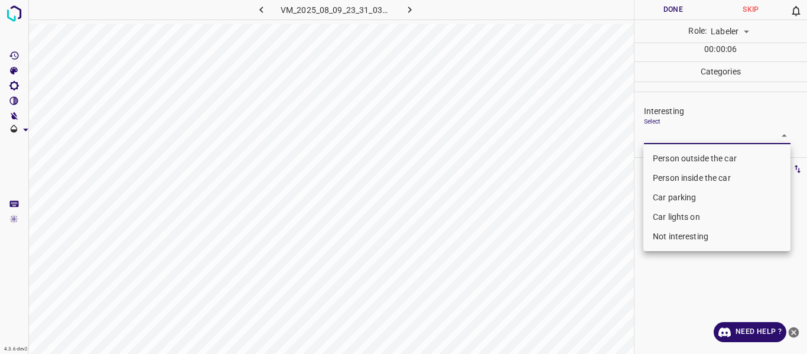
click at [684, 132] on body "4.3.6-dev2 VM_2025_08_09_23_31_03_515_08.gif Done Skip 0 Role: Labeler labeler …" at bounding box center [403, 177] width 807 height 354
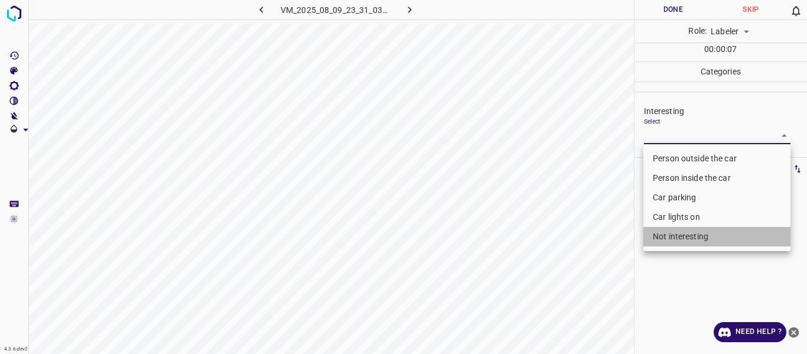
drag, startPoint x: 654, startPoint y: 238, endPoint x: 615, endPoint y: 259, distance: 45.0
click at [654, 237] on li "Not interesting" at bounding box center [717, 237] width 147 height 20
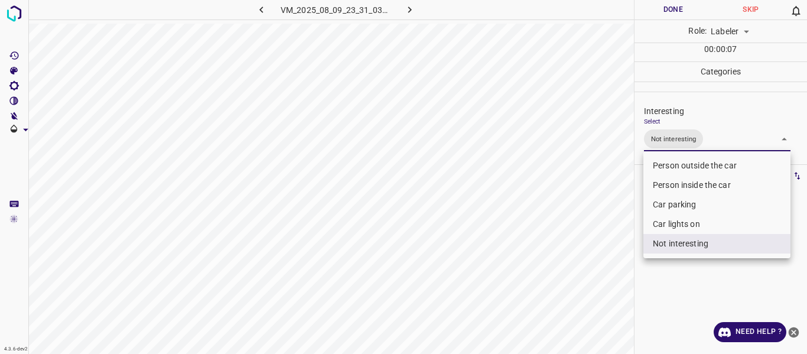
click at [583, 274] on div at bounding box center [403, 177] width 807 height 354
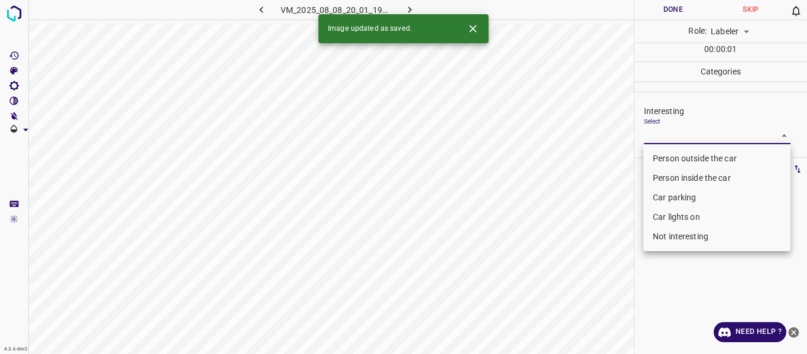
click at [668, 133] on body "4.3.6-dev2 VM_2025_08_08_20_01_19_621_02.gif Done Skip 0 Role: Labeler labeler …" at bounding box center [403, 177] width 807 height 354
click at [661, 200] on li "Car parking" at bounding box center [717, 198] width 147 height 20
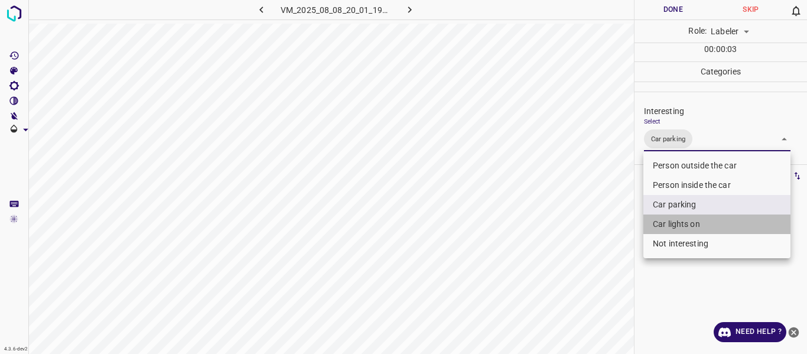
click at [660, 221] on li "Car lights on" at bounding box center [717, 225] width 147 height 20
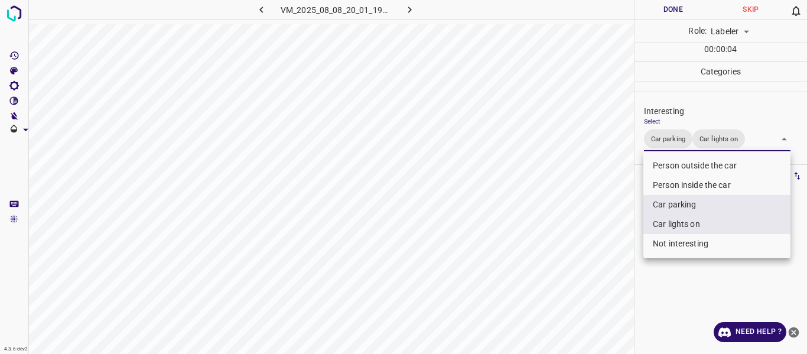
click at [604, 272] on div at bounding box center [403, 177] width 807 height 354
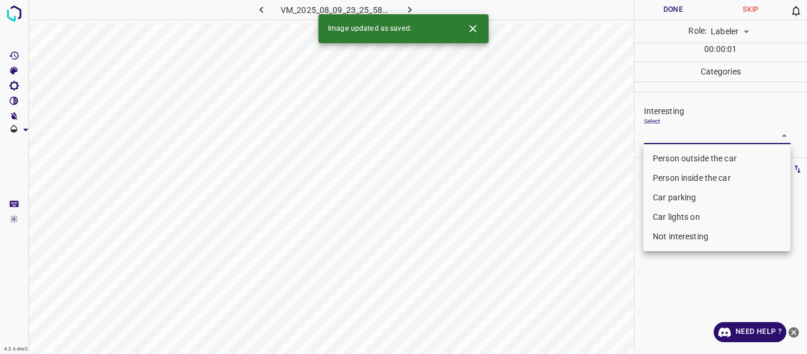
click at [687, 137] on body "4.3.6-dev2 VM_2025_08_09_23_25_58_551_00.gif Done Skip 0 Role: Labeler labeler …" at bounding box center [403, 177] width 807 height 354
click at [679, 154] on li "Person outside the car" at bounding box center [717, 159] width 147 height 20
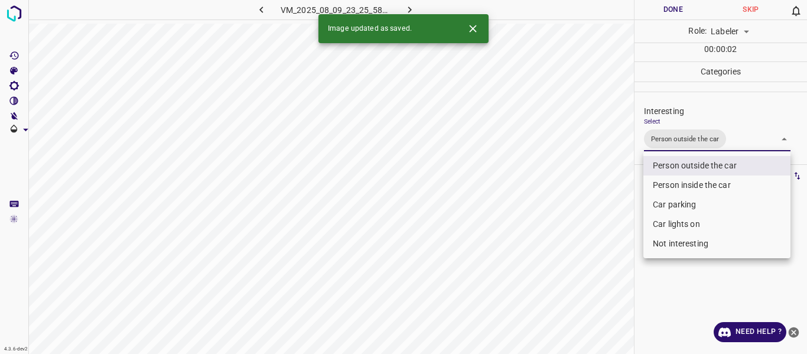
click at [591, 222] on div at bounding box center [403, 177] width 807 height 354
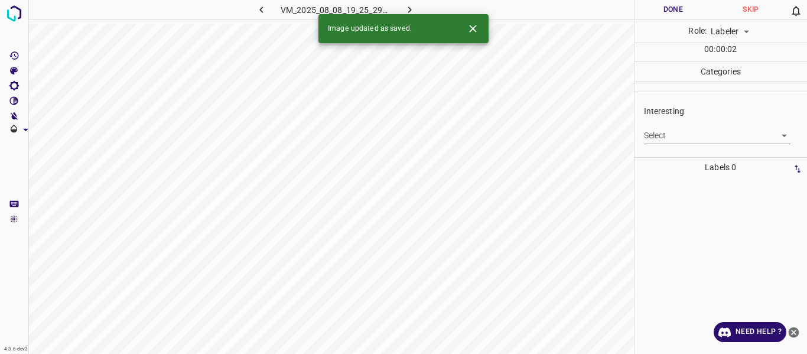
click at [665, 132] on body "4.3.6-dev2 VM_2025_08_08_19_25_29_749_09.gif Done Skip 0 Role: Labeler labeler …" at bounding box center [403, 177] width 807 height 354
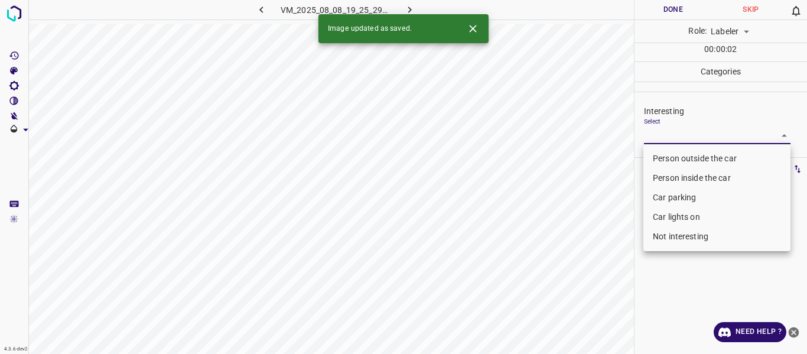
click at [668, 242] on li "Not interesting" at bounding box center [717, 237] width 147 height 20
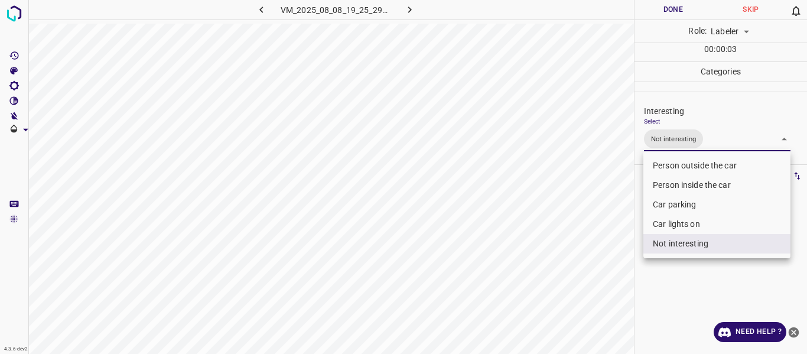
click at [598, 270] on div at bounding box center [403, 177] width 807 height 354
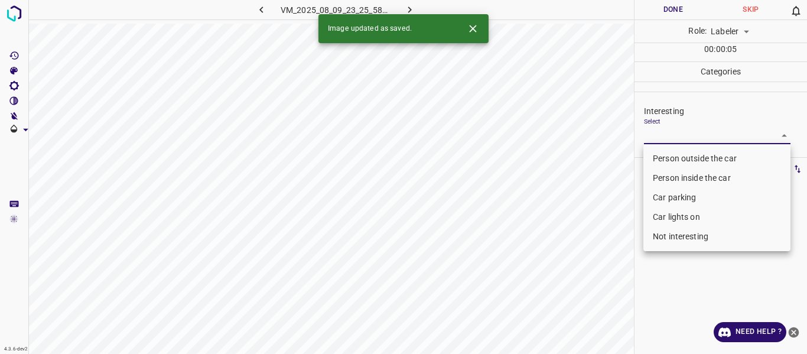
click at [668, 129] on body "4.3.6-dev2 VM_2025_08_09_23_25_58_551_05.gif Done Skip 0 Role: Labeler labeler …" at bounding box center [403, 177] width 807 height 354
click at [663, 197] on li "Car parking" at bounding box center [717, 198] width 147 height 20
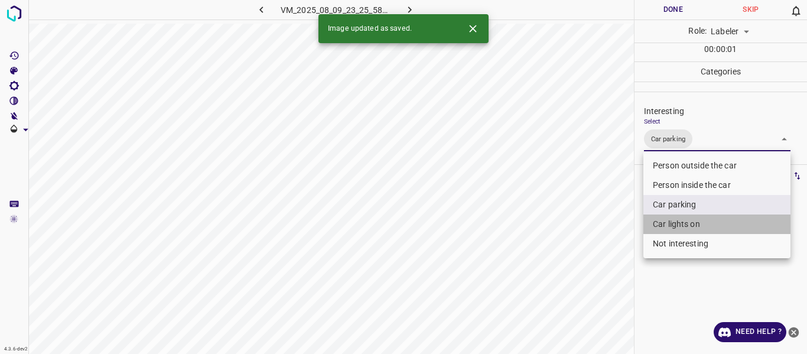
click at [666, 226] on li "Car lights on" at bounding box center [717, 225] width 147 height 20
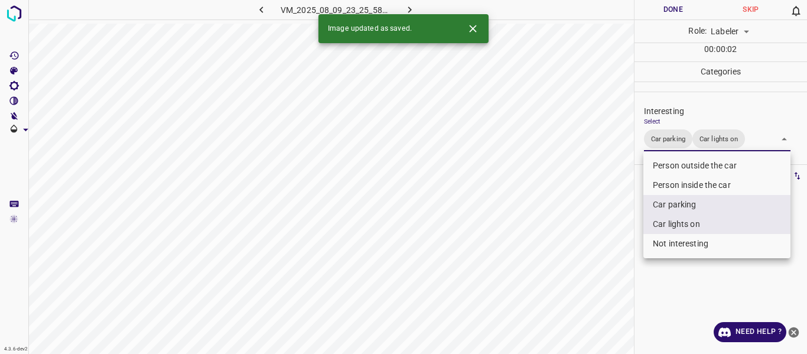
click at [607, 258] on div at bounding box center [403, 177] width 807 height 354
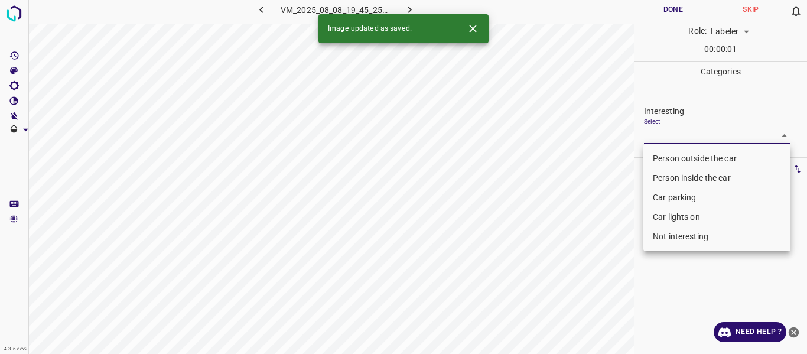
click at [663, 132] on body "4.3.6-dev2 VM_2025_08_08_19_45_25_779_12.gif Done Skip 0 Role: Labeler labeler …" at bounding box center [403, 177] width 807 height 354
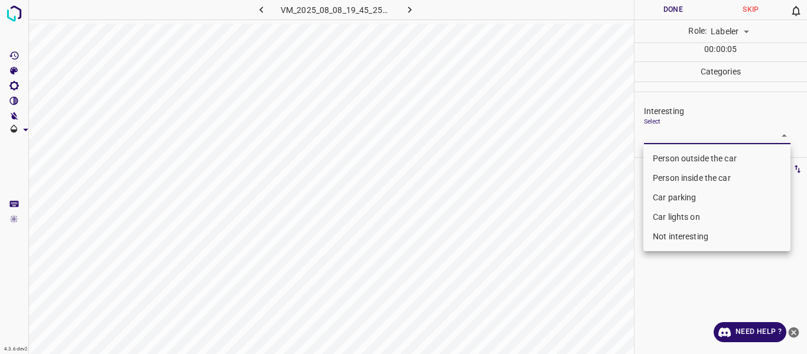
click at [660, 213] on li "Car lights on" at bounding box center [717, 217] width 147 height 20
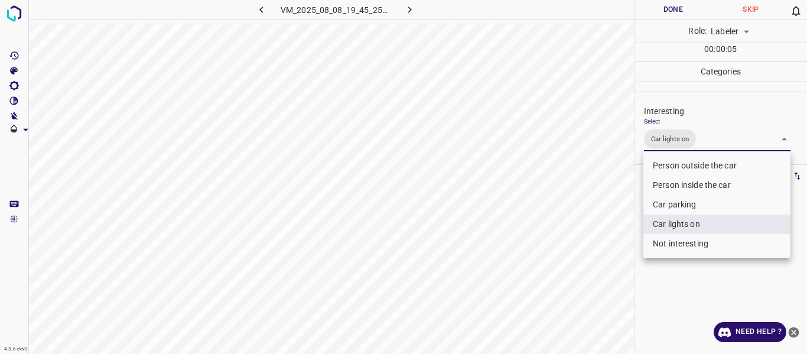
click at [653, 166] on li "Person outside the car" at bounding box center [717, 166] width 147 height 20
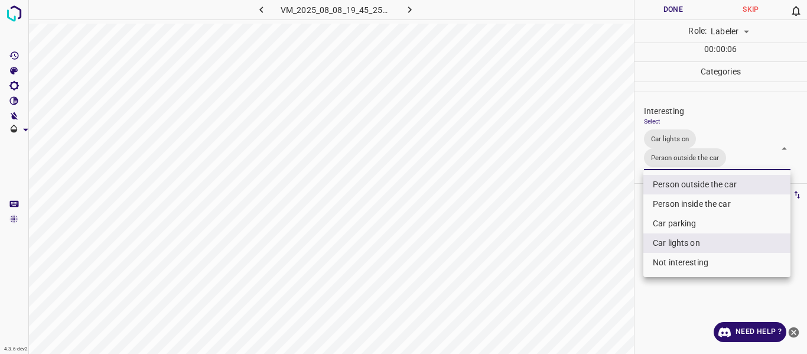
click at [599, 193] on div at bounding box center [403, 177] width 807 height 354
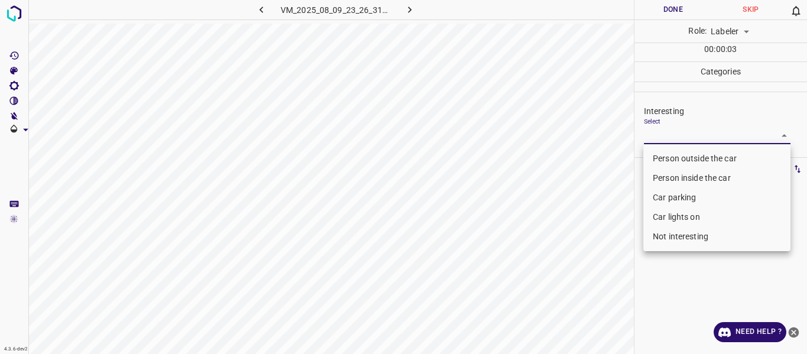
click at [679, 138] on body "4.3.6-dev2 VM_2025_08_09_23_26_31_917_02.gif Done Skip 0 Role: Labeler labeler …" at bounding box center [403, 177] width 807 height 354
click at [671, 158] on li "Person outside the car" at bounding box center [717, 159] width 147 height 20
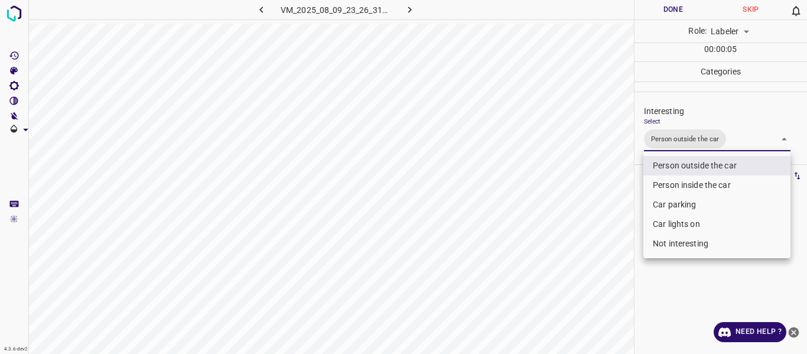
drag, startPoint x: 601, startPoint y: 263, endPoint x: 595, endPoint y: 250, distance: 14.3
click at [599, 262] on div at bounding box center [403, 177] width 807 height 354
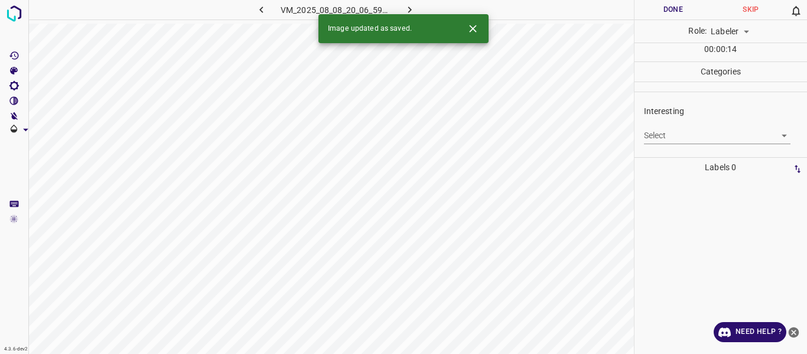
click at [678, 138] on body "4.3.6-dev2 VM_2025_08_08_20_06_59_957_05.gif Done Skip 0 Role: Labeler labeler …" at bounding box center [403, 177] width 807 height 354
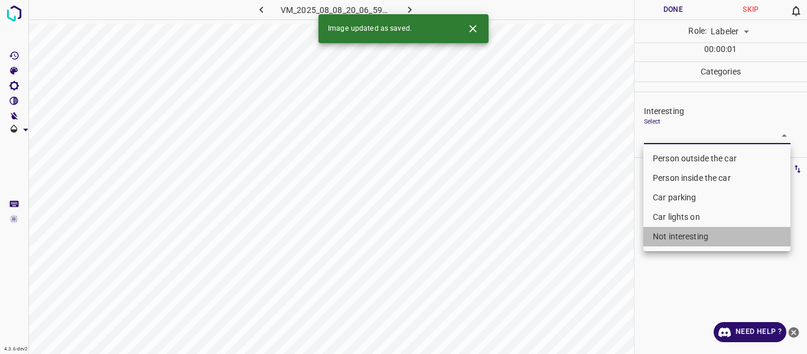
drag, startPoint x: 675, startPoint y: 233, endPoint x: 613, endPoint y: 248, distance: 63.9
click at [674, 232] on li "Not interesting" at bounding box center [717, 237] width 147 height 20
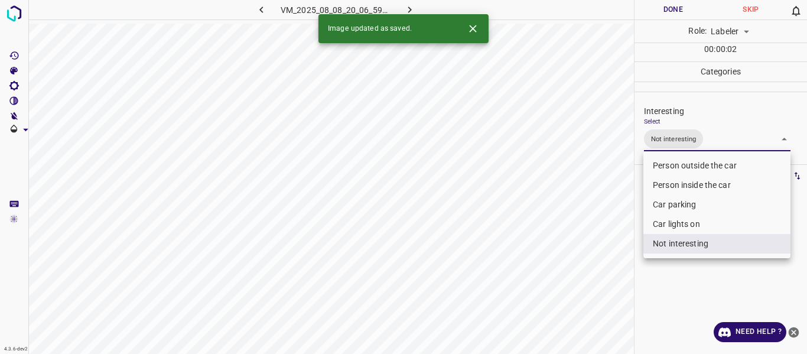
click at [592, 252] on div at bounding box center [403, 177] width 807 height 354
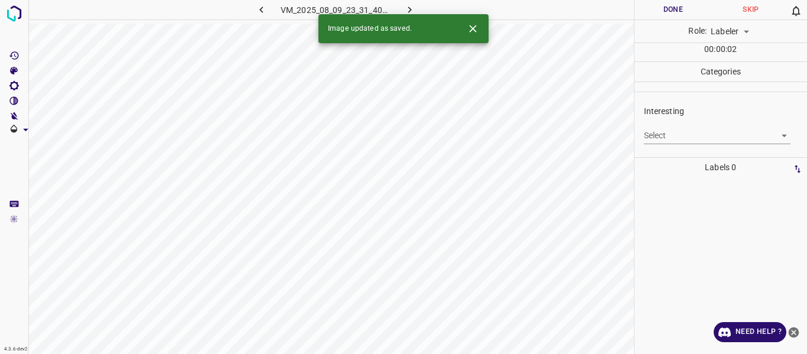
click at [672, 132] on body "4.3.6-dev2 VM_2025_08_09_23_31_40_296_01.gif Done Skip 0 Role: Labeler labeler …" at bounding box center [403, 177] width 807 height 354
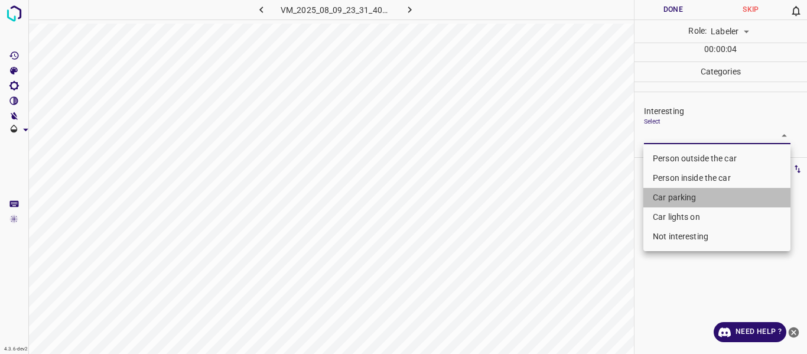
click at [666, 197] on li "Car parking" at bounding box center [717, 198] width 147 height 20
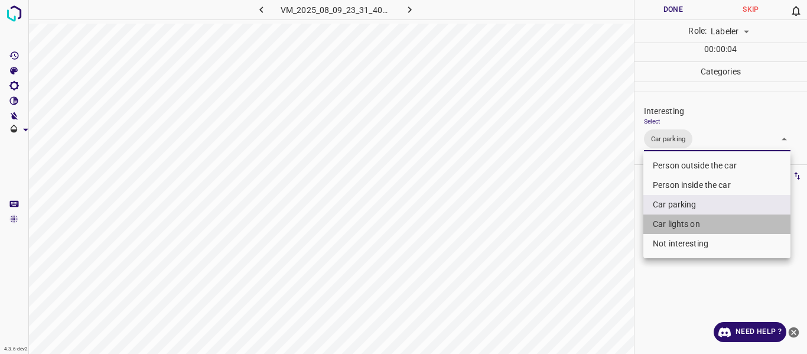
click at [667, 221] on li "Car lights on" at bounding box center [717, 225] width 147 height 20
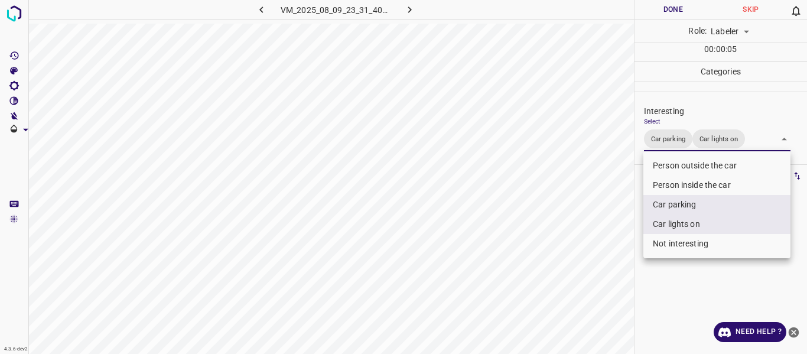
click at [599, 244] on div at bounding box center [403, 177] width 807 height 354
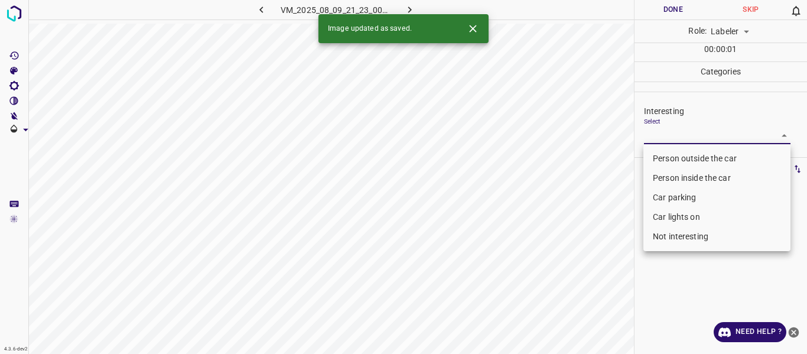
click at [671, 132] on body "4.3.6-dev2 VM_2025_08_09_21_23_00_237_02.gif Done Skip 0 Role: Labeler labeler …" at bounding box center [403, 177] width 807 height 354
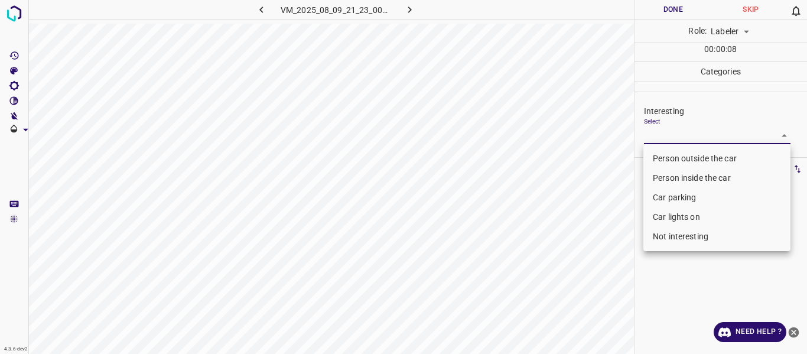
drag, startPoint x: 666, startPoint y: 242, endPoint x: 664, endPoint y: 178, distance: 63.9
click at [664, 180] on ul "Person outside the car Person inside the car Car parking Car lights on Not inte…" at bounding box center [717, 197] width 147 height 107
click at [663, 176] on li "Person inside the car" at bounding box center [717, 178] width 147 height 20
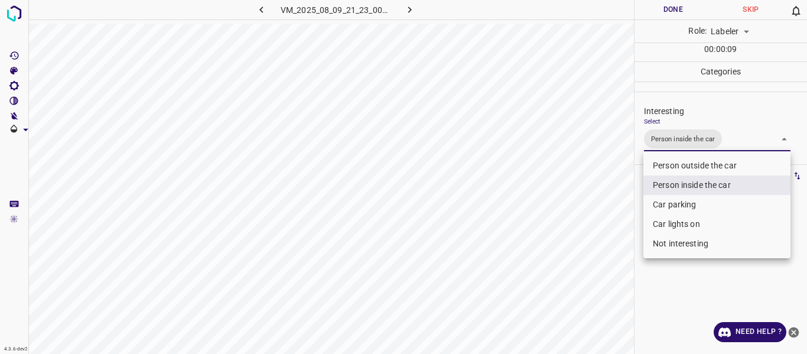
click at [609, 226] on div at bounding box center [403, 177] width 807 height 354
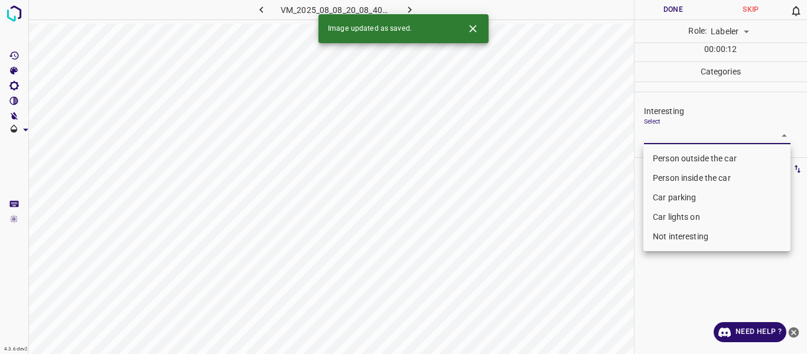
click at [690, 135] on body "4.3.6-dev2 VM_2025_08_08_20_08_40_874_02.gif Done Skip 0 Role: Labeler labeler …" at bounding box center [403, 177] width 807 height 354
click at [670, 176] on li "Person inside the car" at bounding box center [717, 178] width 147 height 20
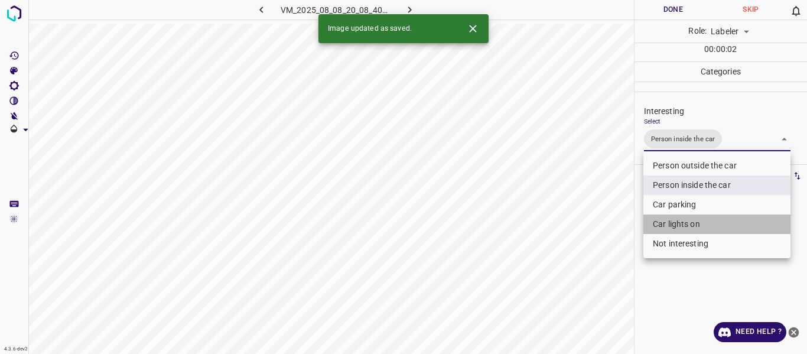
drag, startPoint x: 666, startPoint y: 224, endPoint x: 612, endPoint y: 249, distance: 59.8
click at [665, 223] on li "Car lights on" at bounding box center [717, 225] width 147 height 20
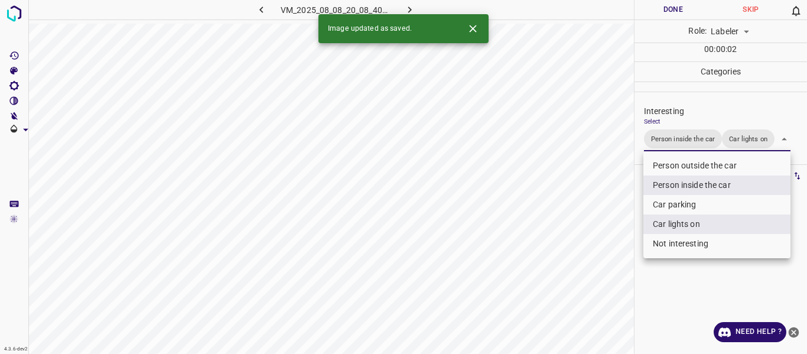
click at [580, 274] on div at bounding box center [403, 177] width 807 height 354
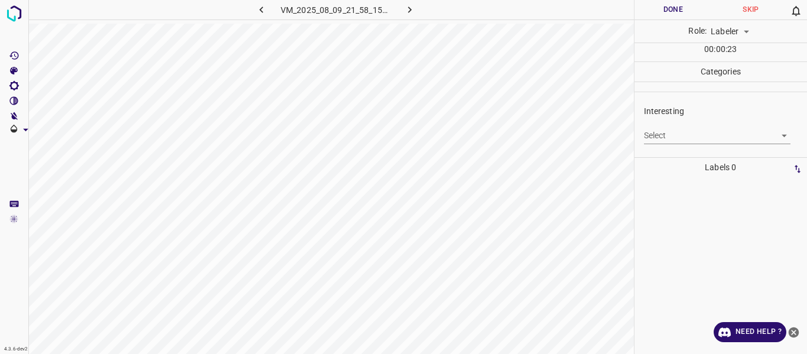
click at [679, 141] on body "4.3.6-dev2 VM_2025_08_09_21_58_15_578_06.gif Done Skip 0 Role: Labeler labeler …" at bounding box center [403, 177] width 807 height 354
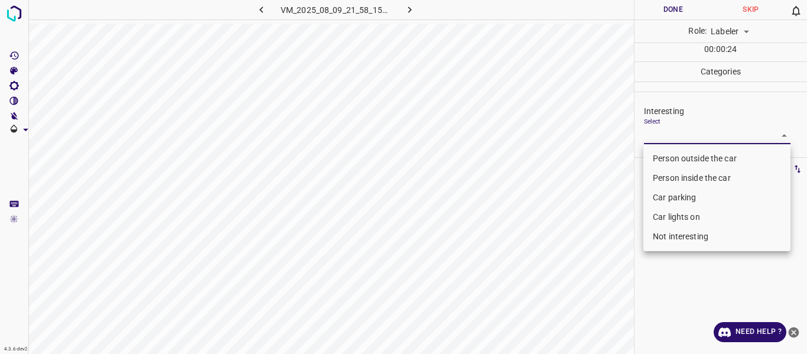
drag, startPoint x: 677, startPoint y: 233, endPoint x: 673, endPoint y: 241, distance: 8.2
click at [677, 233] on li "Not interesting" at bounding box center [717, 237] width 147 height 20
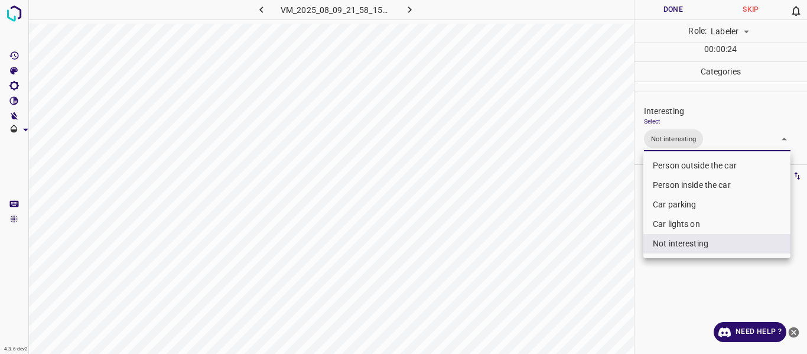
click at [612, 290] on div at bounding box center [403, 177] width 807 height 354
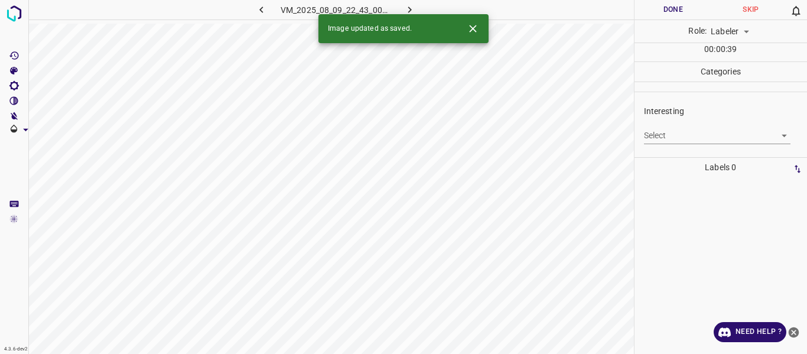
click at [671, 137] on body "4.3.6-dev2 VM_2025_08_09_22_43_00_389_01.gif Done Skip 0 Role: Labeler labeler …" at bounding box center [403, 177] width 807 height 354
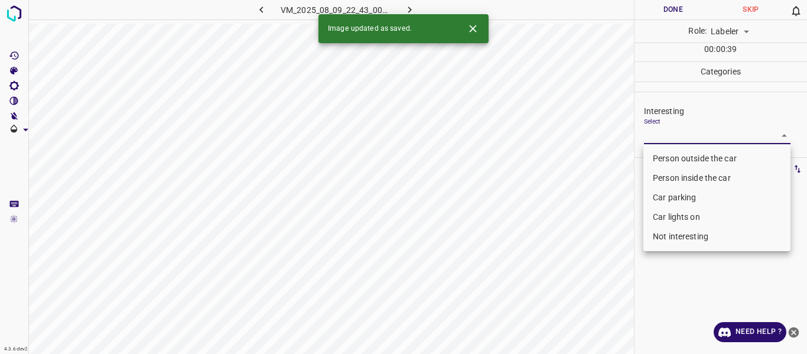
click at [673, 153] on li "Person outside the car" at bounding box center [717, 159] width 147 height 20
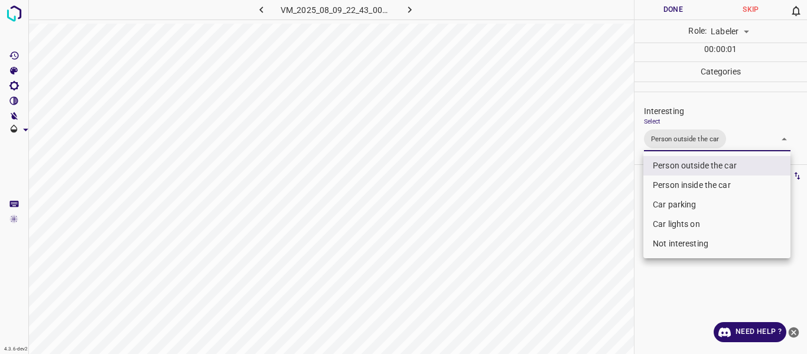
click at [600, 219] on div at bounding box center [403, 177] width 807 height 354
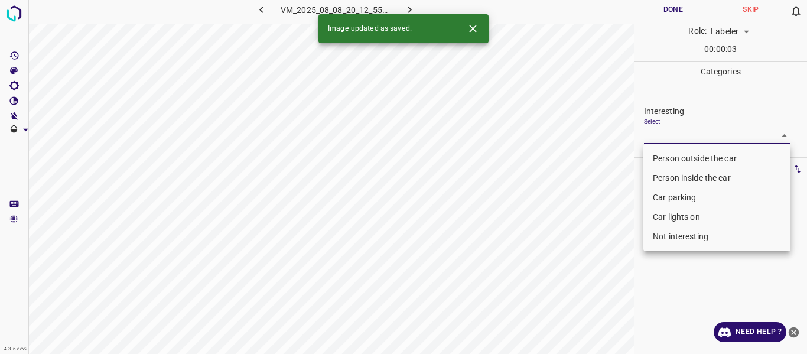
click at [673, 134] on body "4.3.6-dev2 VM_2025_08_08_20_12_55_426_03.gif Done Skip 0 Role: Labeler labeler …" at bounding box center [403, 177] width 807 height 354
click at [670, 158] on li "Person outside the car" at bounding box center [717, 159] width 147 height 20
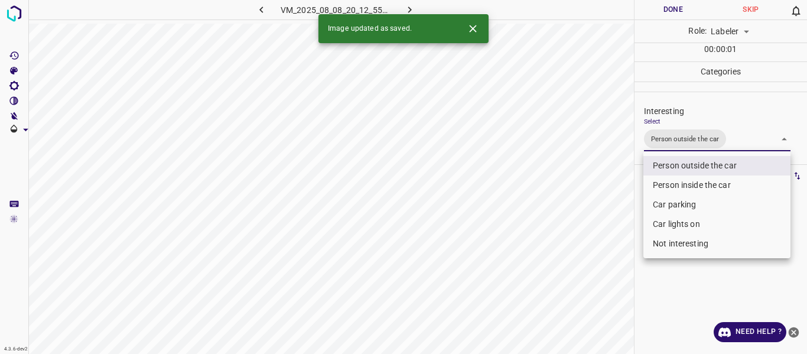
click at [588, 211] on div at bounding box center [403, 177] width 807 height 354
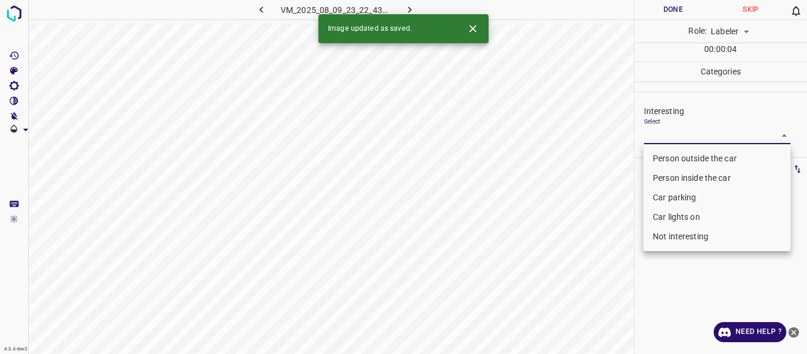
click at [672, 137] on body "4.3.6-dev2 VM_2025_08_09_23_22_43_124_06.gif Done Skip 0 Role: Labeler labeler …" at bounding box center [403, 177] width 807 height 354
click at [670, 194] on li "Car parking" at bounding box center [717, 198] width 147 height 20
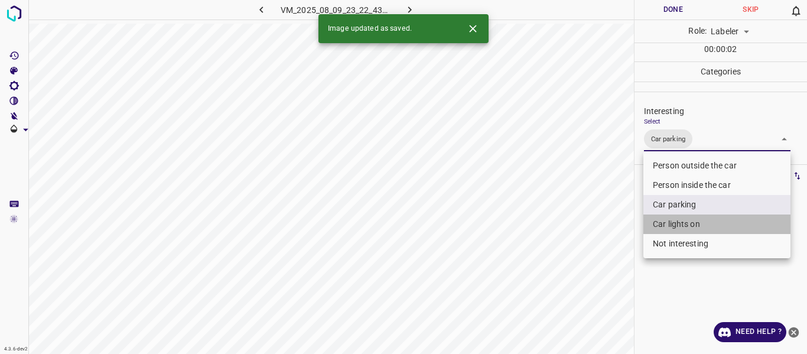
drag, startPoint x: 666, startPoint y: 220, endPoint x: 655, endPoint y: 223, distance: 10.9
click at [666, 221] on li "Car lights on" at bounding box center [717, 225] width 147 height 20
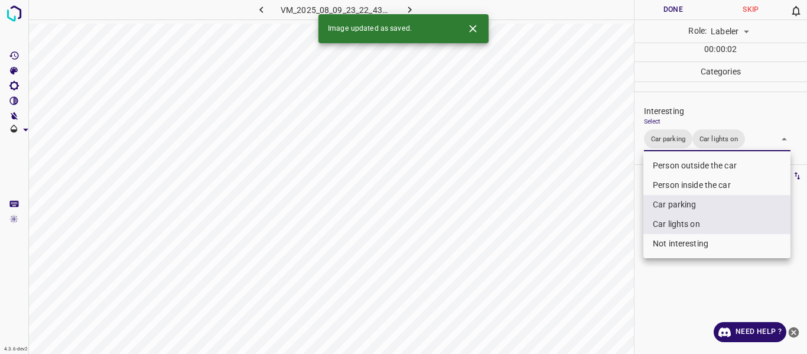
click at [579, 254] on div at bounding box center [403, 177] width 807 height 354
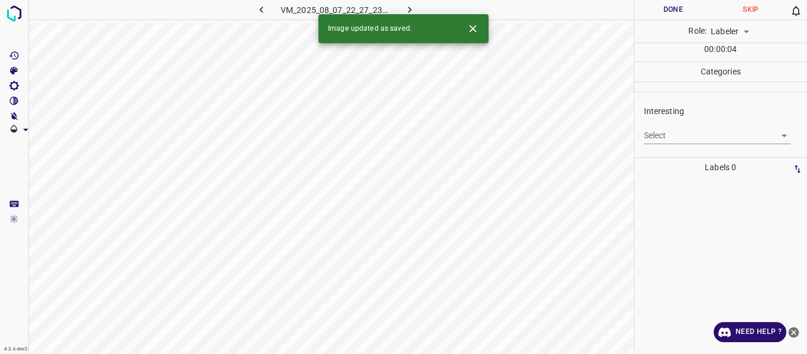
click at [669, 138] on body "4.3.6-dev2 VM_2025_08_07_22_27_23_865_05.gif Done Skip 0 Role: Labeler labeler …" at bounding box center [403, 177] width 807 height 354
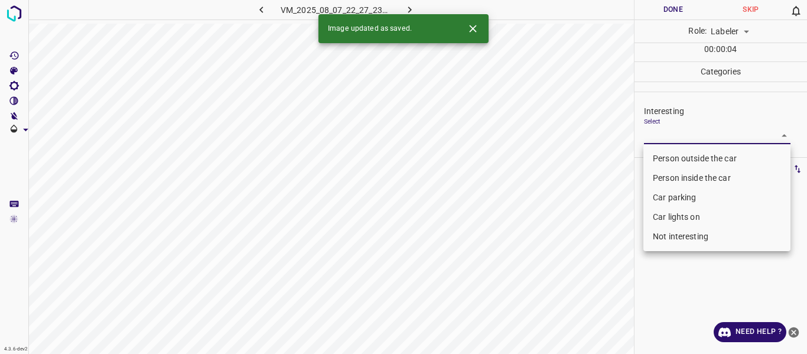
click at [669, 157] on li "Person outside the car" at bounding box center [717, 159] width 147 height 20
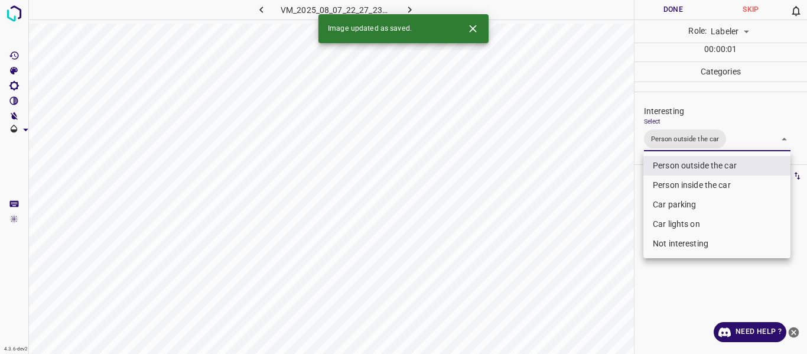
click at [548, 254] on div at bounding box center [403, 177] width 807 height 354
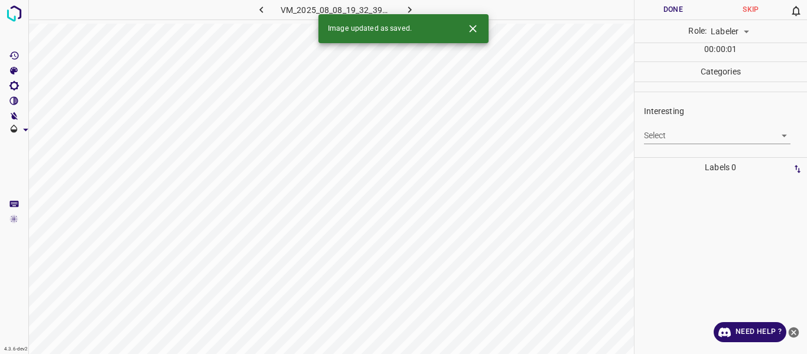
click at [688, 135] on body "4.3.6-dev2 VM_2025_08_08_19_32_39_497_06.gif Done Skip 0 Role: Labeler labeler …" at bounding box center [403, 177] width 807 height 354
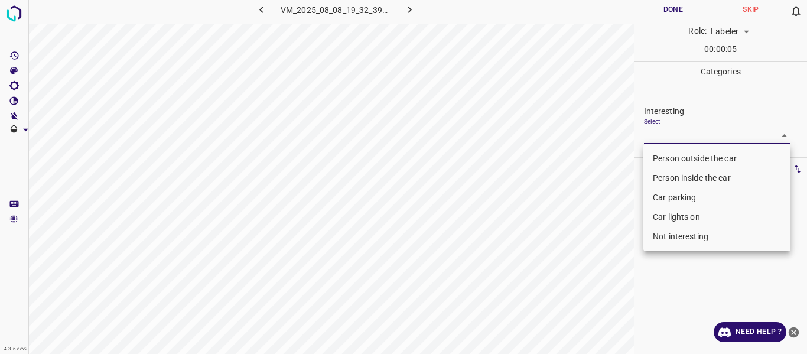
click at [680, 157] on li "Person outside the car" at bounding box center [717, 159] width 147 height 20
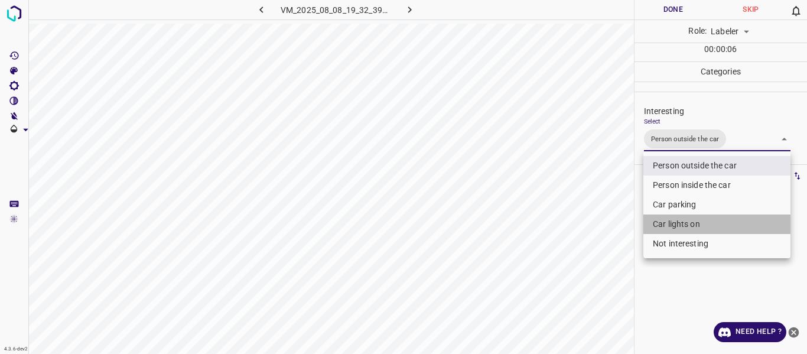
drag, startPoint x: 666, startPoint y: 219, endPoint x: 580, endPoint y: 229, distance: 86.9
click at [666, 219] on li "Car lights on" at bounding box center [717, 225] width 147 height 20
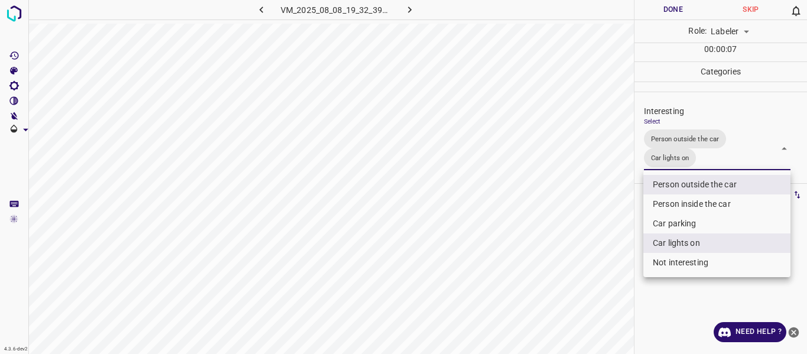
click at [580, 229] on div at bounding box center [403, 177] width 807 height 354
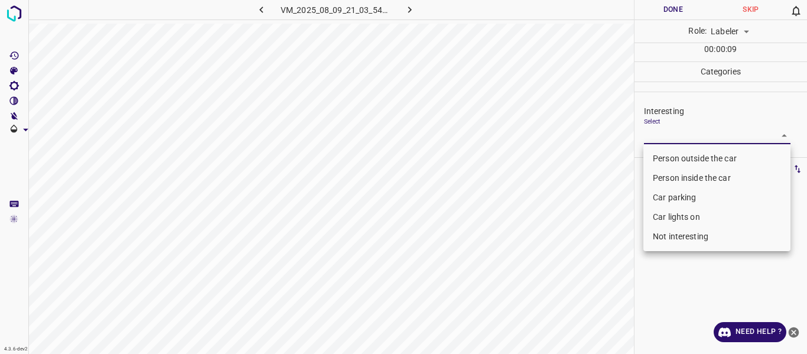
click at [660, 134] on body "4.3.6-dev2 VM_2025_08_09_21_03_54_117_02.gif Done Skip 0 Role: Labeler labeler …" at bounding box center [403, 177] width 807 height 354
click at [654, 159] on li "Person outside the car" at bounding box center [717, 159] width 147 height 20
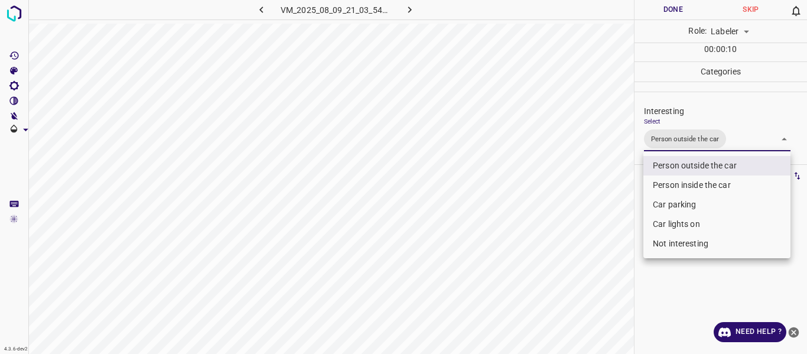
click at [581, 223] on div at bounding box center [403, 177] width 807 height 354
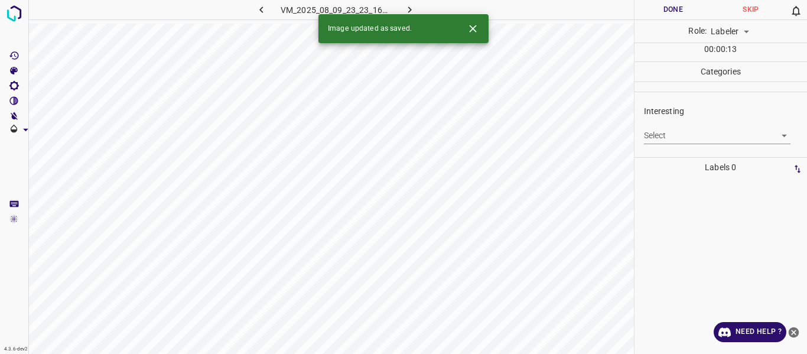
click at [672, 134] on body "4.3.6-dev2 VM_2025_08_09_23_23_16_124_05.gif Done Skip 0 Role: Labeler labeler …" at bounding box center [403, 177] width 807 height 354
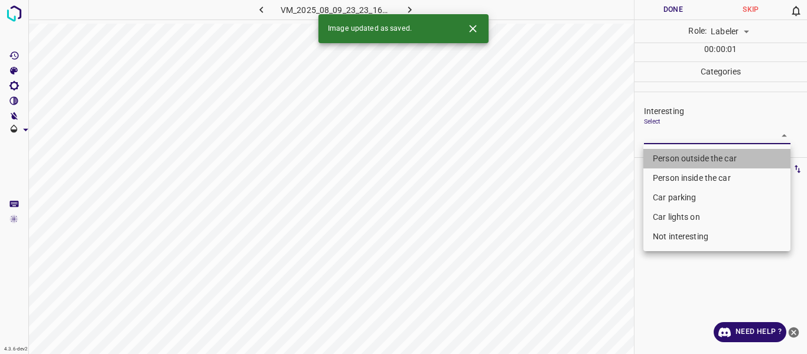
click at [662, 152] on li "Person outside the car" at bounding box center [717, 159] width 147 height 20
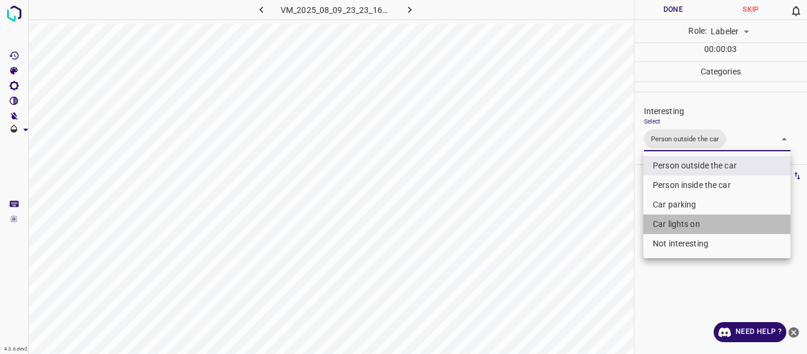
drag, startPoint x: 665, startPoint y: 220, endPoint x: 571, endPoint y: 233, distance: 94.9
click at [665, 221] on li "Car lights on" at bounding box center [717, 225] width 147 height 20
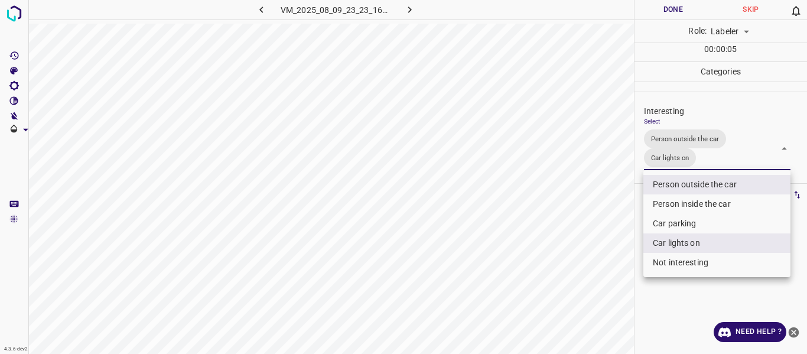
click at [664, 199] on li "Person inside the car" at bounding box center [717, 204] width 147 height 20
drag, startPoint x: 592, startPoint y: 228, endPoint x: 595, endPoint y: 242, distance: 14.4
click at [592, 228] on div at bounding box center [403, 177] width 807 height 354
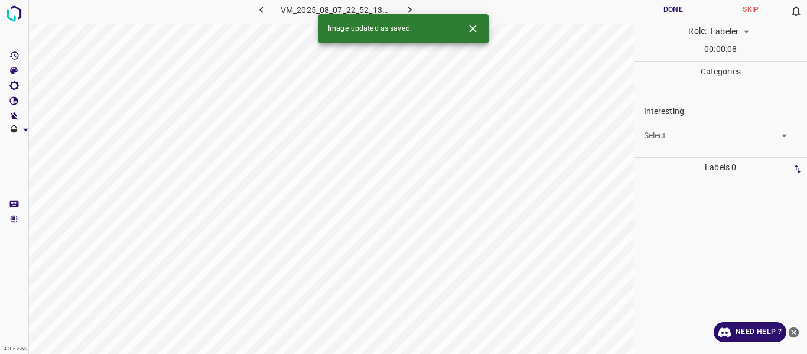
click at [661, 132] on body "4.3.6-dev2 VM_2025_08_07_22_52_13_029_05.gif Done Skip 0 Role: Labeler labeler …" at bounding box center [403, 177] width 807 height 354
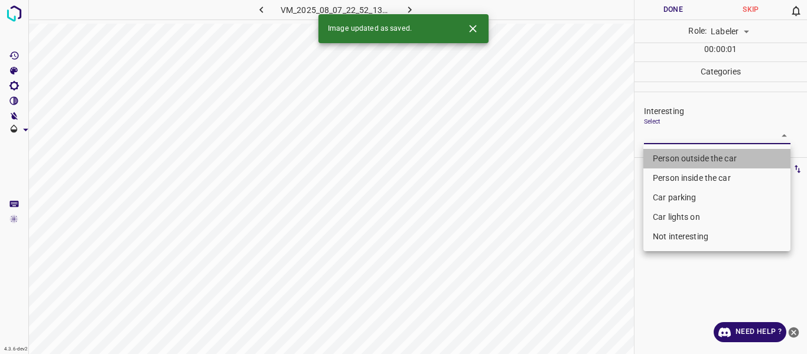
click at [661, 160] on li "Person outside the car" at bounding box center [717, 159] width 147 height 20
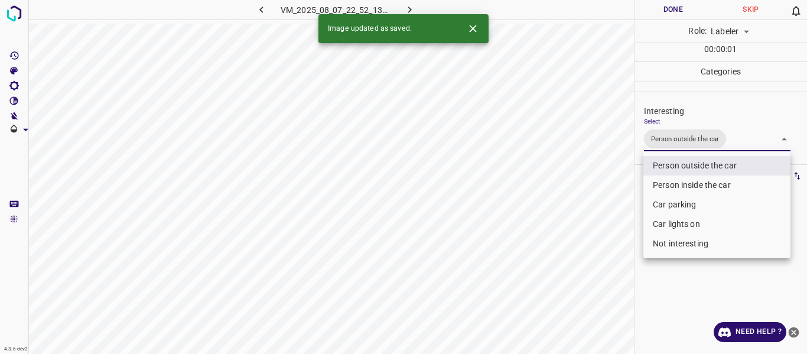
click at [594, 216] on div at bounding box center [403, 177] width 807 height 354
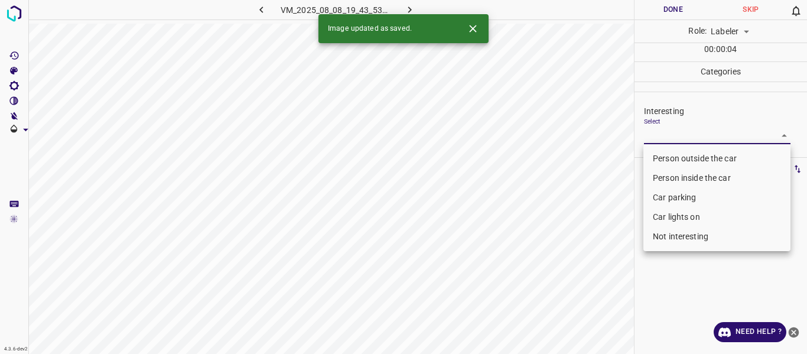
click at [661, 133] on body "4.3.6-dev2 VM_2025_08_08_19_43_53_018_03.gif Done Skip 0 Role: Labeler labeler …" at bounding box center [403, 177] width 807 height 354
click at [663, 152] on li "Person outside the car" at bounding box center [717, 159] width 147 height 20
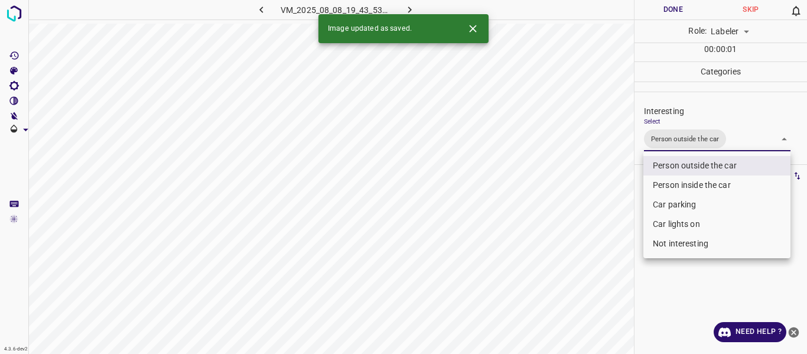
click at [546, 228] on div at bounding box center [403, 177] width 807 height 354
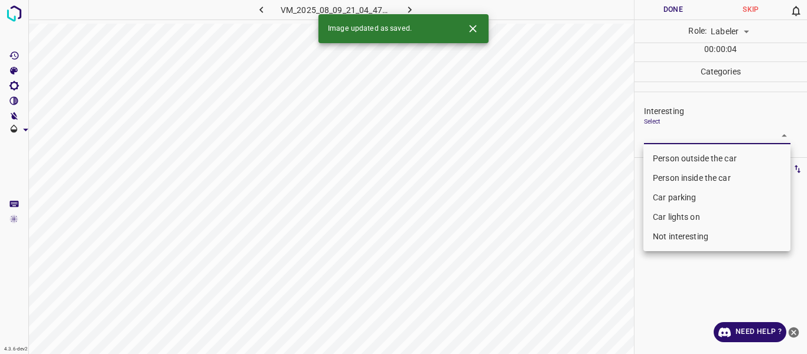
click at [665, 139] on body "4.3.6-dev2 VM_2025_08_09_21_04_47_075_02.gif Done Skip 0 Role: Labeler labeler …" at bounding box center [403, 177] width 807 height 354
click at [658, 155] on li "Person outside the car" at bounding box center [717, 159] width 147 height 20
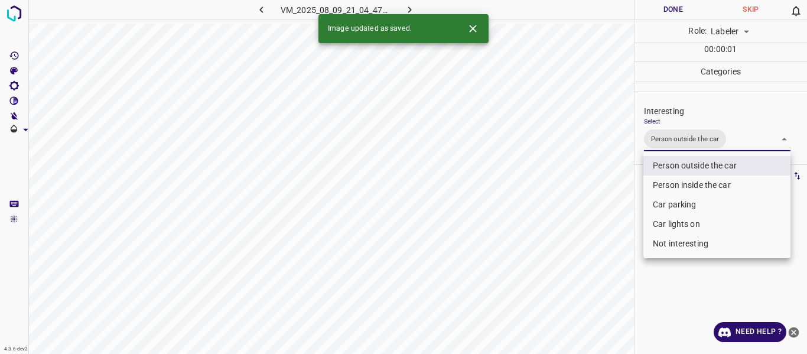
click at [583, 213] on div at bounding box center [403, 177] width 807 height 354
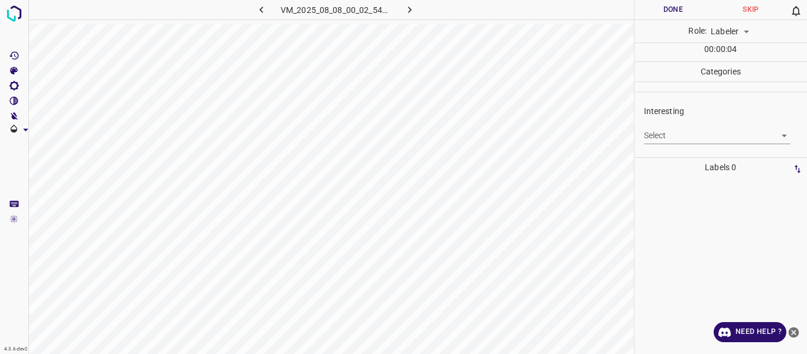
click at [654, 129] on body "4.3.6-dev2 VM_2025_08_08_00_02_54_513_02.gif Done Skip 0 Role: Labeler labeler …" at bounding box center [403, 177] width 807 height 354
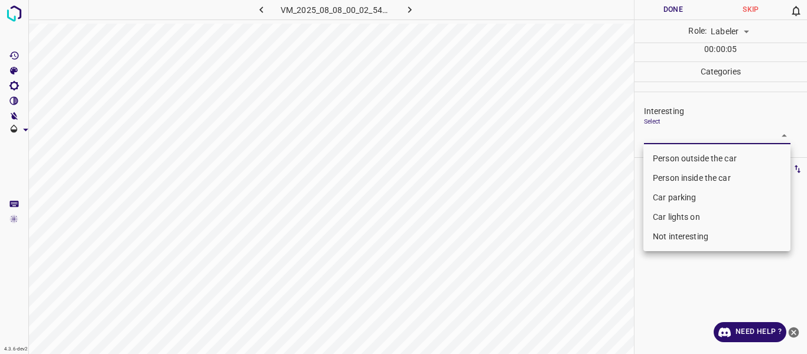
drag, startPoint x: 679, startPoint y: 235, endPoint x: 654, endPoint y: 239, distance: 24.6
click at [678, 235] on li "Not interesting" at bounding box center [717, 237] width 147 height 20
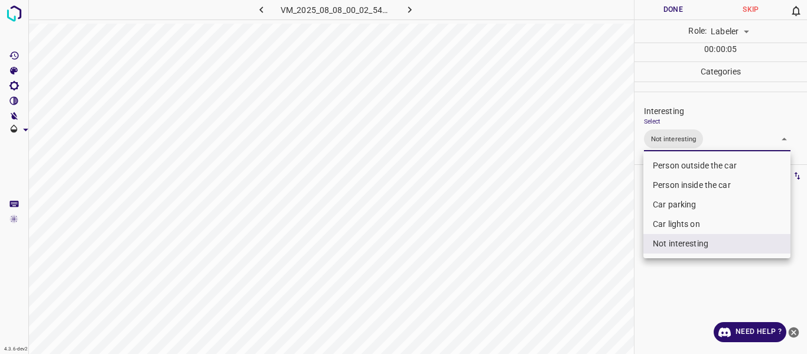
click at [572, 273] on div at bounding box center [403, 177] width 807 height 354
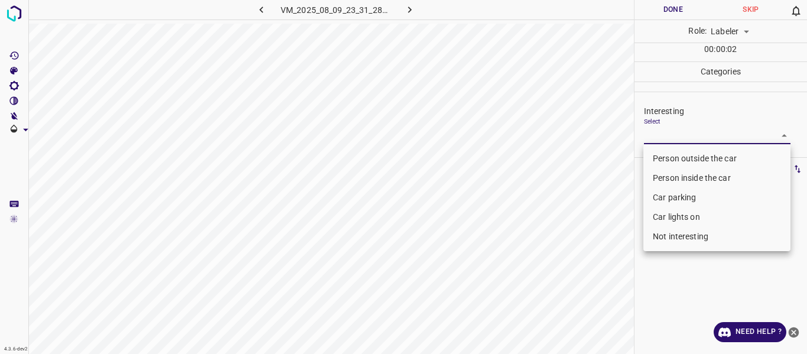
click at [658, 132] on body "4.3.6-dev2 VM_2025_08_09_23_31_28_408_01.gif Done Skip 0 Role: Labeler labeler …" at bounding box center [403, 177] width 807 height 354
click at [668, 194] on li "Car parking" at bounding box center [717, 198] width 147 height 20
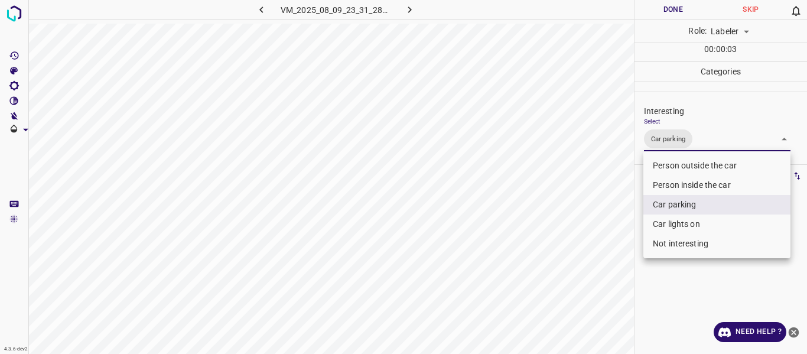
click at [667, 224] on li "Car lights on" at bounding box center [717, 225] width 147 height 20
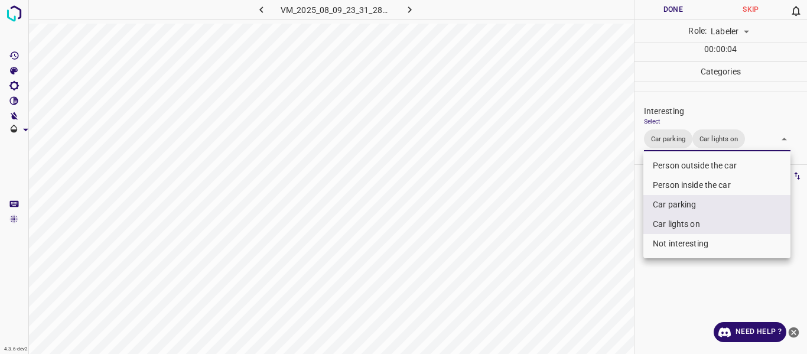
click at [593, 265] on div at bounding box center [403, 177] width 807 height 354
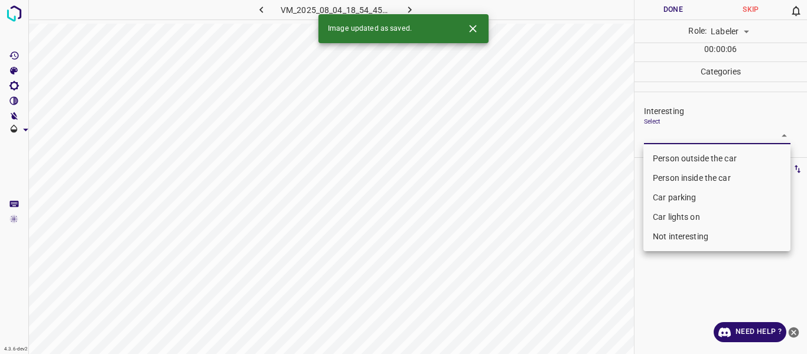
click at [674, 136] on body "4.3.6-dev2 VM_2025_08_04_18_54_45_778_01.gif Done Skip 0 Role: Labeler labeler …" at bounding box center [403, 177] width 807 height 354
click at [676, 158] on li "Person outside the car" at bounding box center [717, 159] width 147 height 20
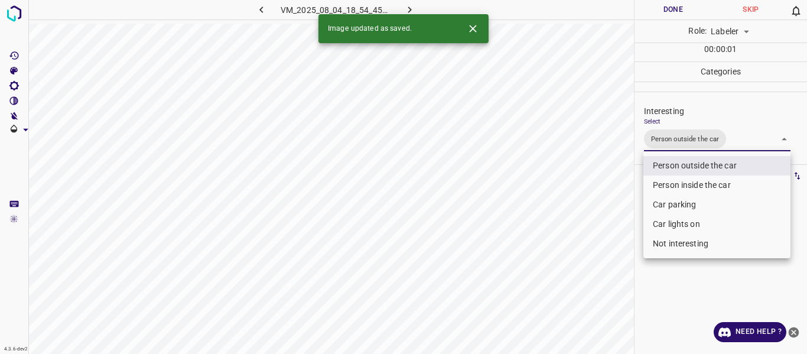
click at [606, 241] on div at bounding box center [403, 177] width 807 height 354
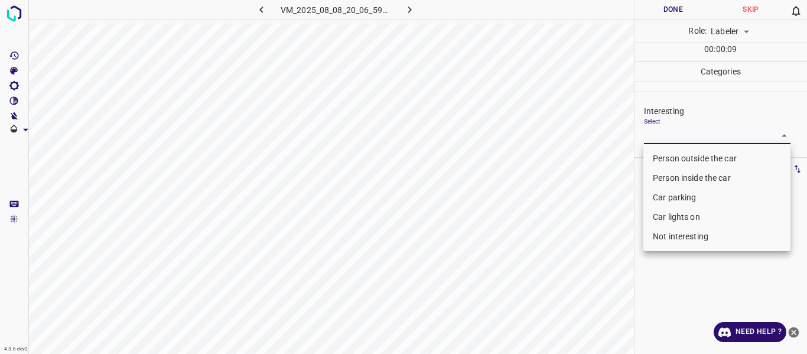
click at [677, 131] on body "4.3.6-dev2 VM_2025_08_08_20_06_59_957_12.gif Done Skip 0 Role: Labeler labeler …" at bounding box center [403, 177] width 807 height 354
click at [671, 198] on li "Car parking" at bounding box center [717, 198] width 147 height 20
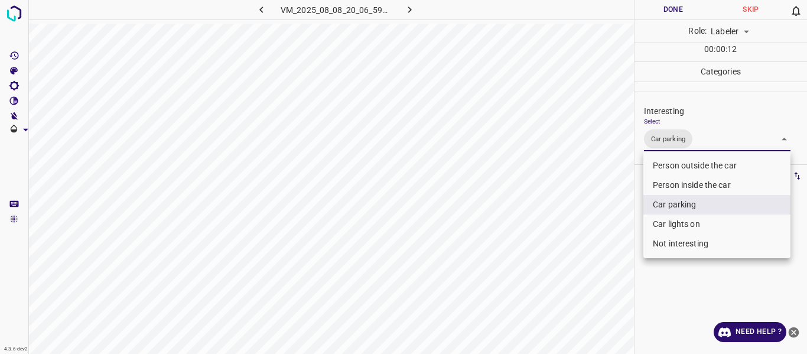
click at [591, 264] on div at bounding box center [403, 177] width 807 height 354
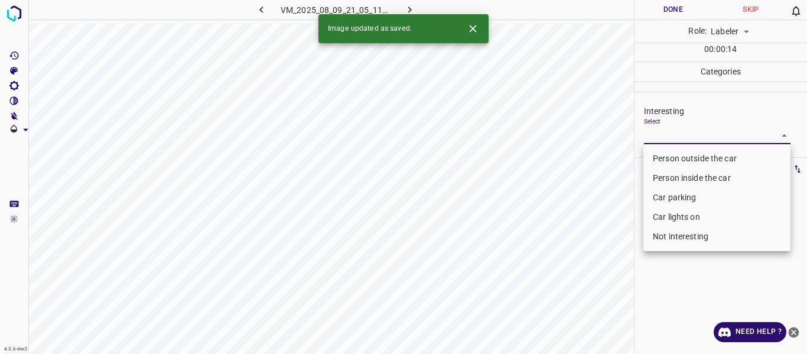
click at [683, 139] on body "4.3.6-dev2 VM_2025_08_09_21_05_11_318_01.gif Done Skip 0 Role: Labeler labeler …" at bounding box center [403, 177] width 807 height 354
click at [681, 157] on li "Person outside the car" at bounding box center [717, 159] width 147 height 20
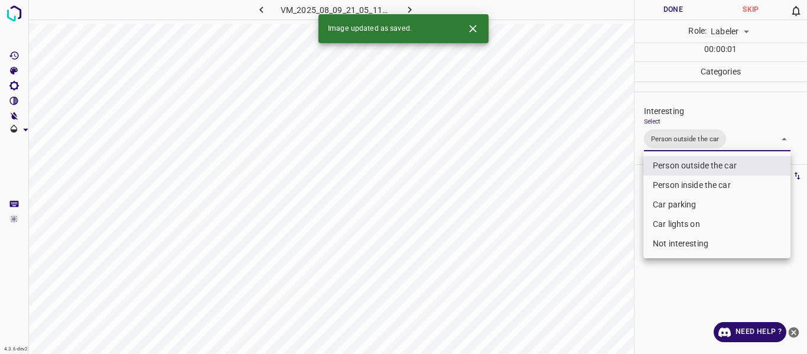
drag, startPoint x: 590, startPoint y: 252, endPoint x: 590, endPoint y: 259, distance: 6.5
click at [591, 252] on div at bounding box center [403, 177] width 807 height 354
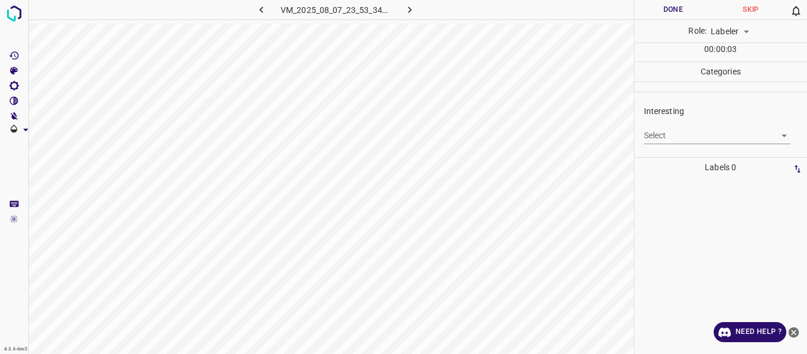
click at [656, 134] on body "4.3.6-dev2 VM_2025_08_07_23_53_34_791_00.gif Done Skip 0 Role: Labeler labeler …" at bounding box center [403, 177] width 807 height 354
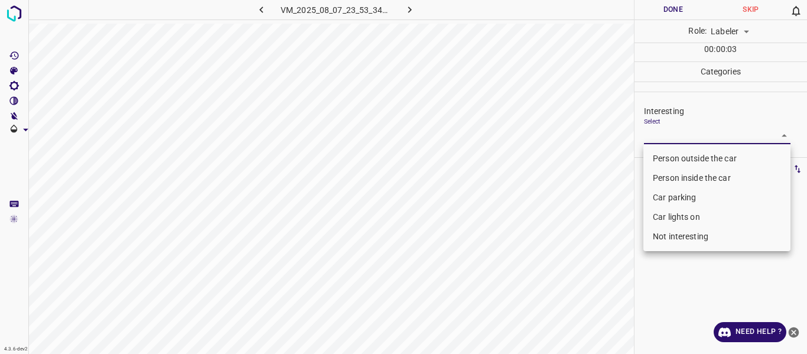
click at [663, 154] on li "Person outside the car" at bounding box center [717, 159] width 147 height 20
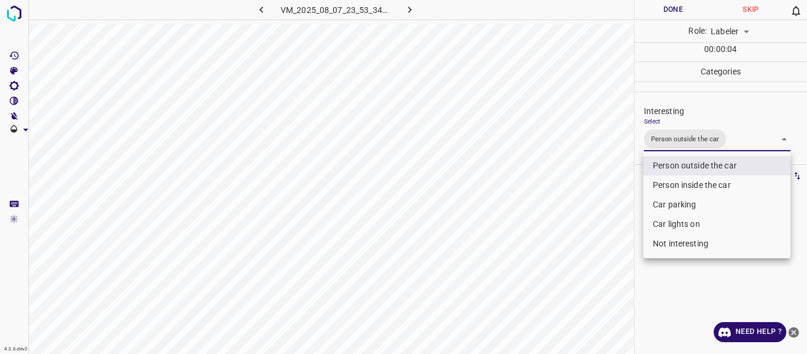
click at [583, 213] on div at bounding box center [403, 177] width 807 height 354
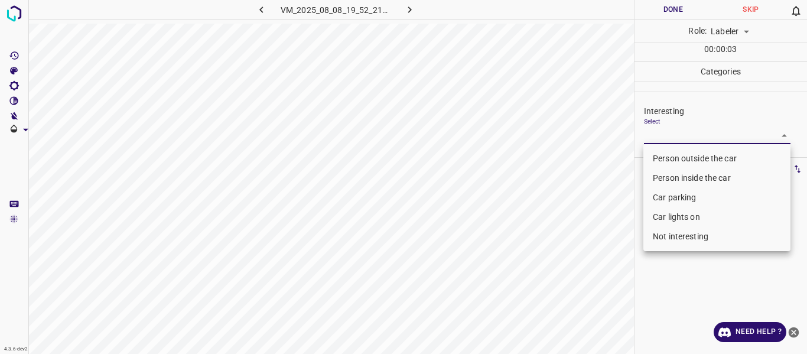
click at [657, 135] on body "4.3.6-dev2 VM_2025_08_08_19_52_21_683_13.gif Done Skip 0 Role: Labeler labeler …" at bounding box center [403, 177] width 807 height 354
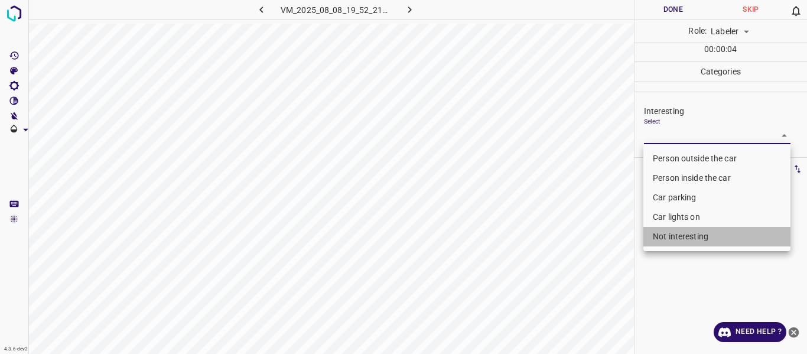
click at [671, 239] on li "Not interesting" at bounding box center [717, 237] width 147 height 20
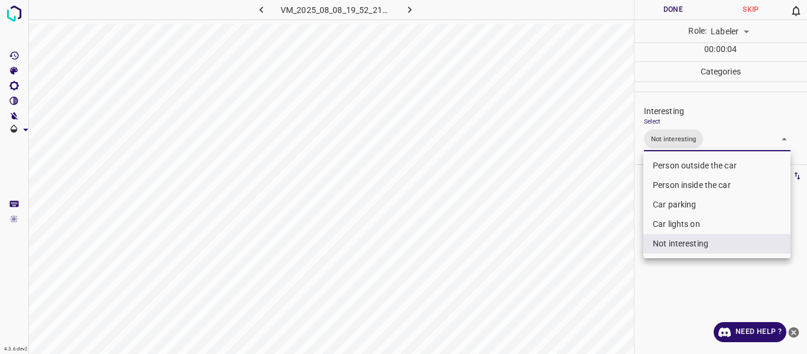
click at [599, 280] on div at bounding box center [403, 177] width 807 height 354
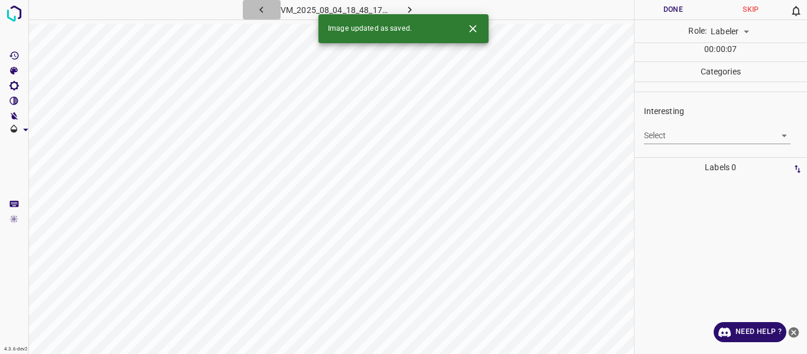
click at [263, 9] on icon "button" at bounding box center [261, 10] width 12 height 12
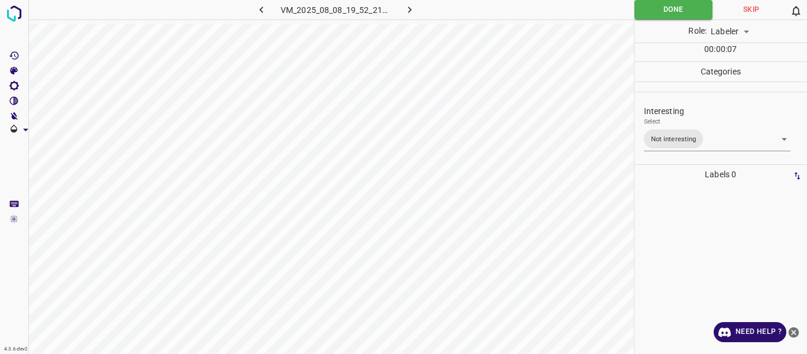
click at [722, 140] on body "4.3.6-dev2 VM_2025_08_08_19_52_21_683_13.gif Done Skip 0 Role: Labeler labeler …" at bounding box center [403, 177] width 807 height 354
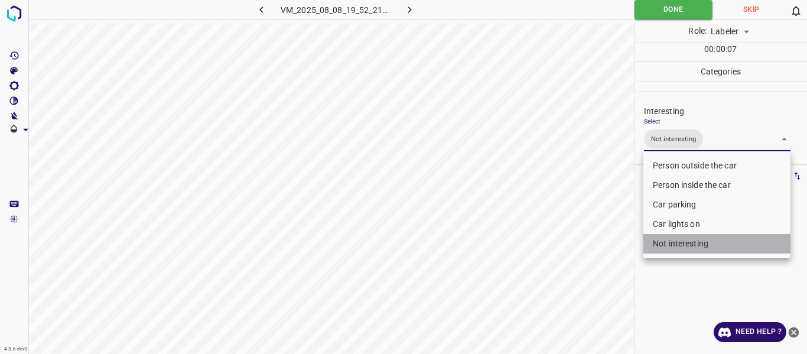
click at [686, 245] on li "Not interesting" at bounding box center [717, 244] width 147 height 20
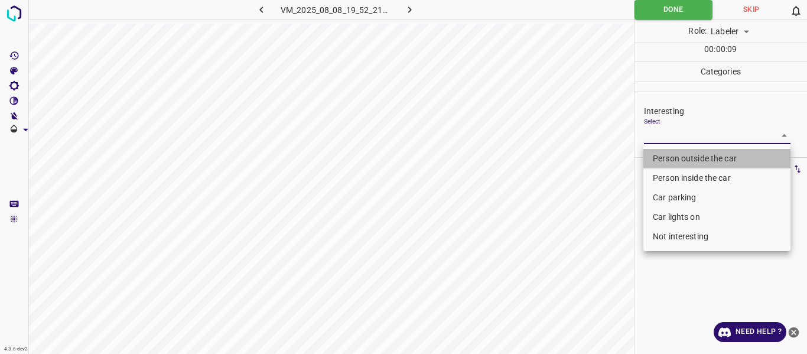
click at [653, 157] on li "Person outside the car" at bounding box center [717, 159] width 147 height 20
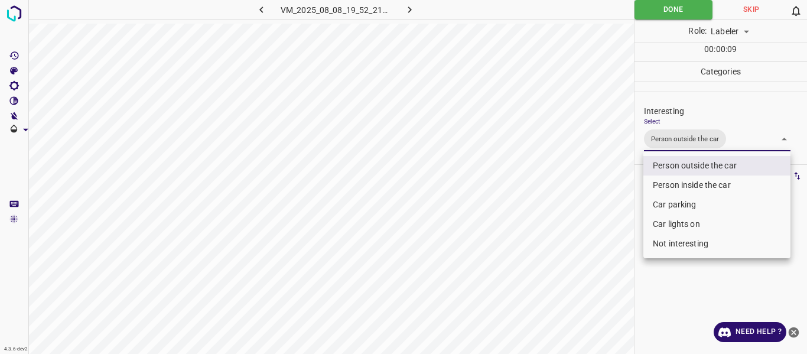
click at [598, 196] on div at bounding box center [403, 177] width 807 height 354
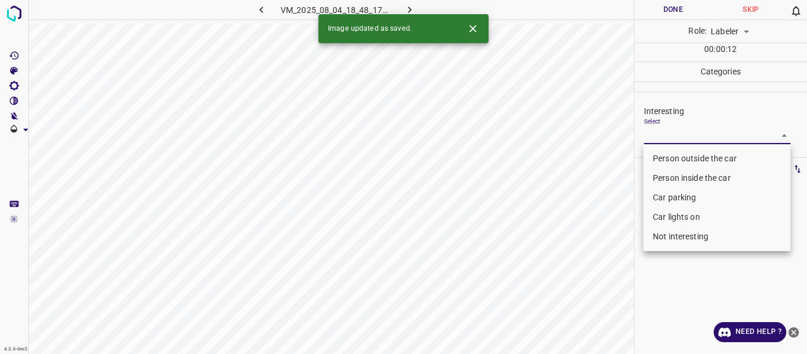
click at [663, 135] on body "4.3.6-dev2 VM_2025_08_04_18_48_17_547_09.gif Done Skip 0 Role: Labeler labeler …" at bounding box center [403, 177] width 807 height 354
click at [658, 159] on li "Person outside the car" at bounding box center [717, 159] width 147 height 20
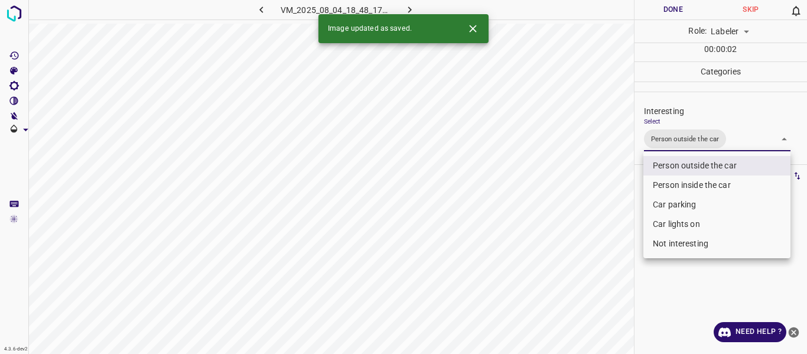
click at [587, 228] on div at bounding box center [403, 177] width 807 height 354
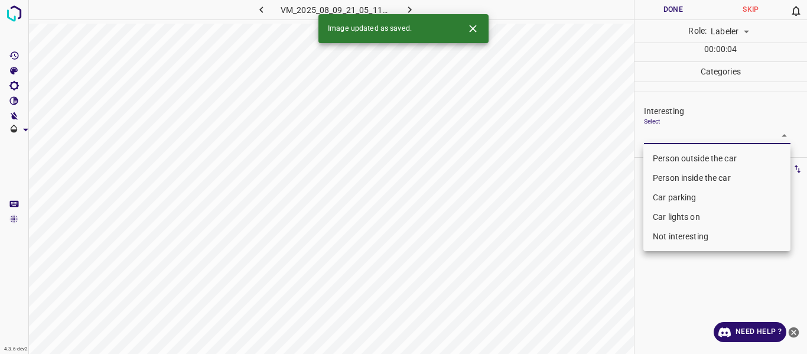
click at [674, 139] on body "4.3.6-dev2 VM_2025_08_09_21_05_11_318_04.gif Done Skip 0 Role: Labeler labeler …" at bounding box center [403, 177] width 807 height 354
click at [671, 157] on li "Person outside the car" at bounding box center [717, 159] width 147 height 20
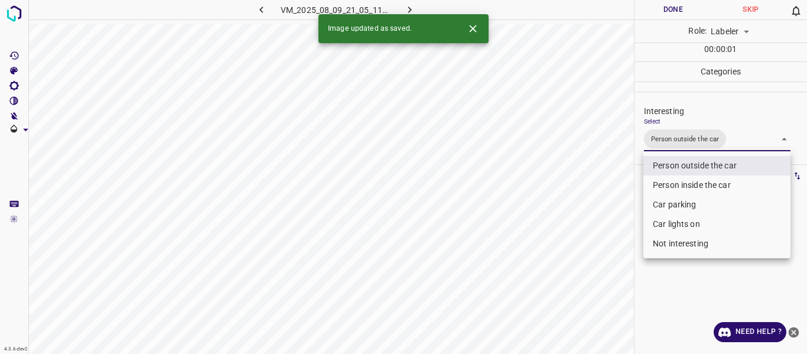
click at [580, 242] on div at bounding box center [403, 177] width 807 height 354
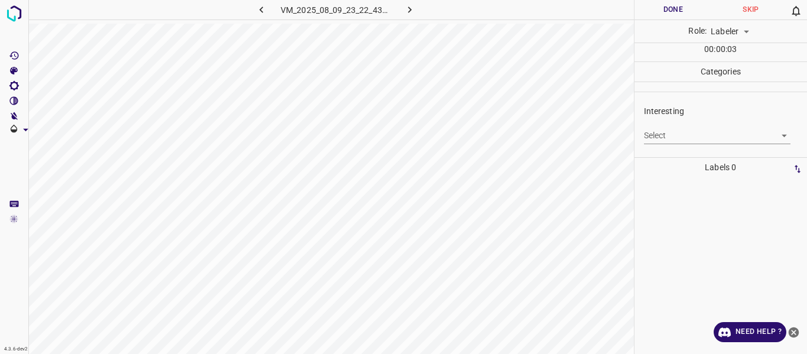
click at [653, 132] on body "4.3.6-dev2 VM_2025_08_09_23_22_43_124_01.gif Done Skip 0 Role: Labeler labeler …" at bounding box center [403, 177] width 807 height 354
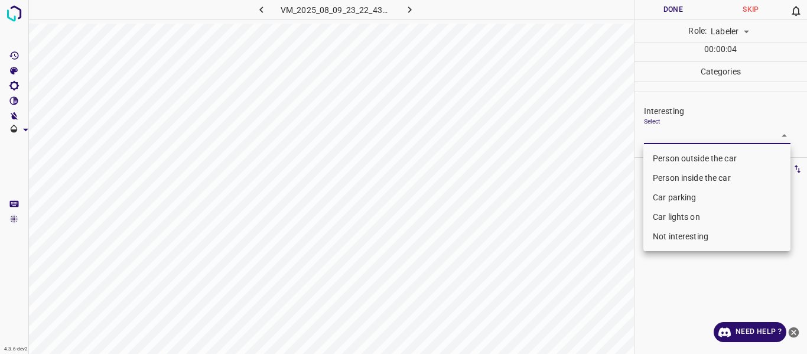
click at [660, 233] on li "Not interesting" at bounding box center [717, 237] width 147 height 20
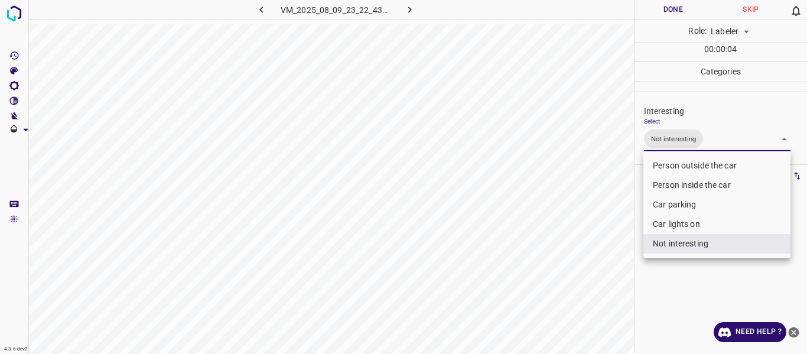
click at [596, 262] on div at bounding box center [403, 177] width 807 height 354
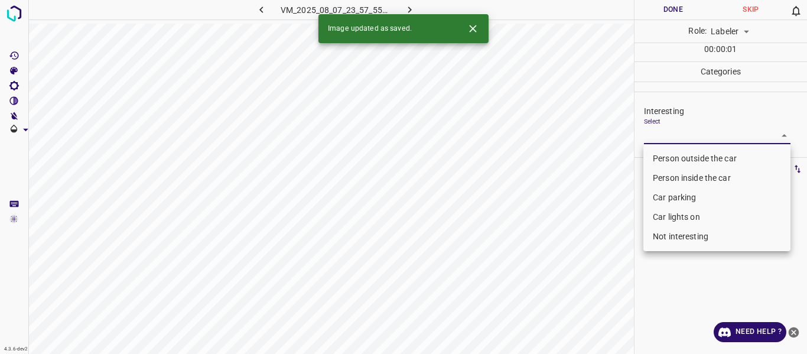
click at [667, 134] on body "4.3.6-dev2 VM_2025_08_07_23_57_55_125_06.gif Done Skip 0 Role: Labeler labeler …" at bounding box center [403, 177] width 807 height 354
click at [668, 155] on li "Person outside the car" at bounding box center [717, 159] width 147 height 20
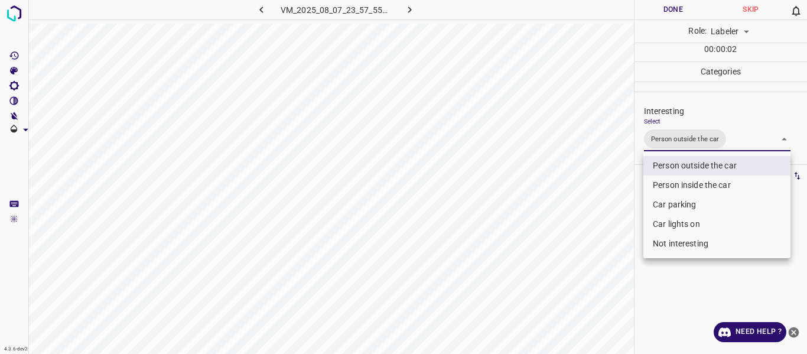
click at [599, 235] on div at bounding box center [403, 177] width 807 height 354
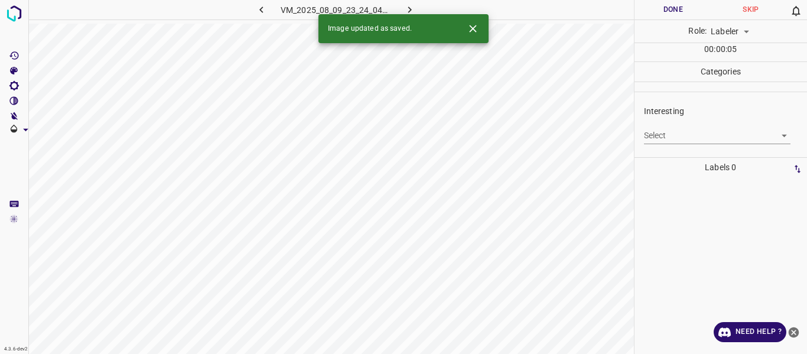
click at [673, 135] on body "4.3.6-dev2 VM_2025_08_09_23_24_04_883_02.gif Done Skip 0 Role: Labeler labeler …" at bounding box center [403, 177] width 807 height 354
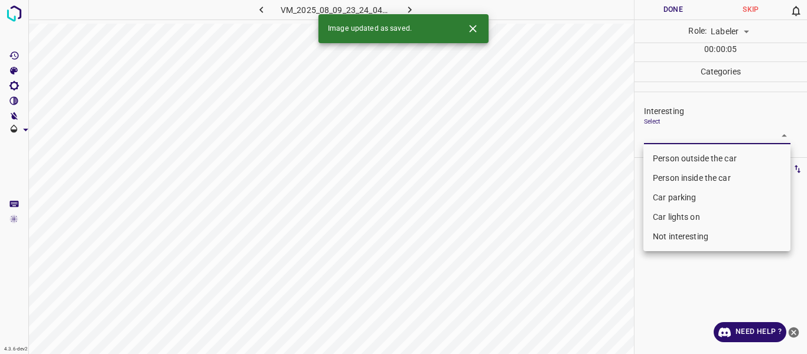
click at [668, 156] on li "Person outside the car" at bounding box center [717, 159] width 147 height 20
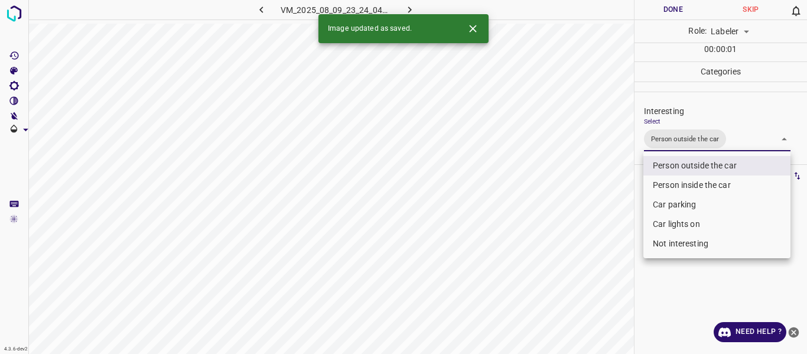
click at [573, 225] on div at bounding box center [403, 177] width 807 height 354
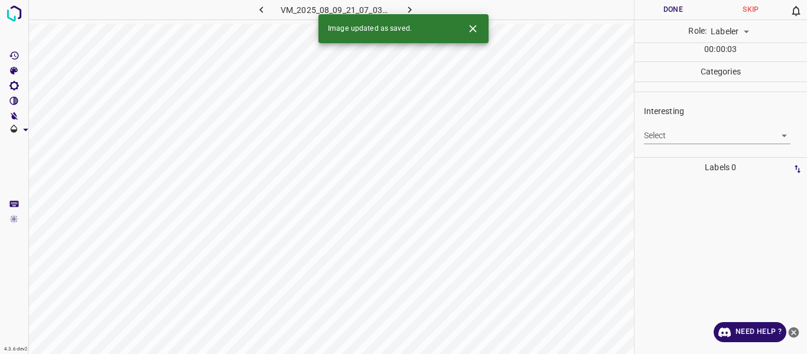
click at [663, 135] on body "4.3.6-dev2 VM_2025_08_09_21_07_03_077_04.gif Done Skip 0 Role: Labeler labeler …" at bounding box center [403, 177] width 807 height 354
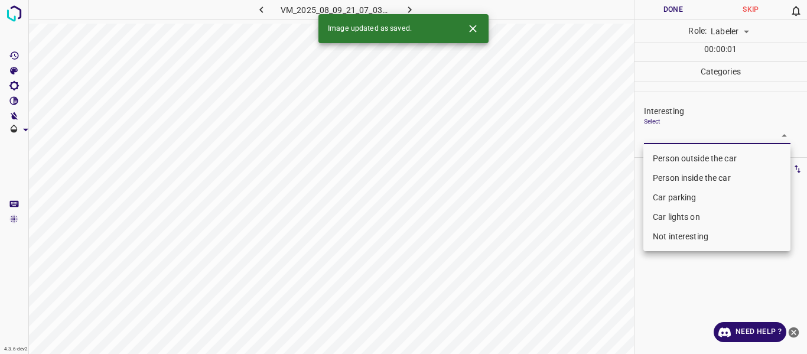
click at [663, 152] on li "Person outside the car" at bounding box center [717, 159] width 147 height 20
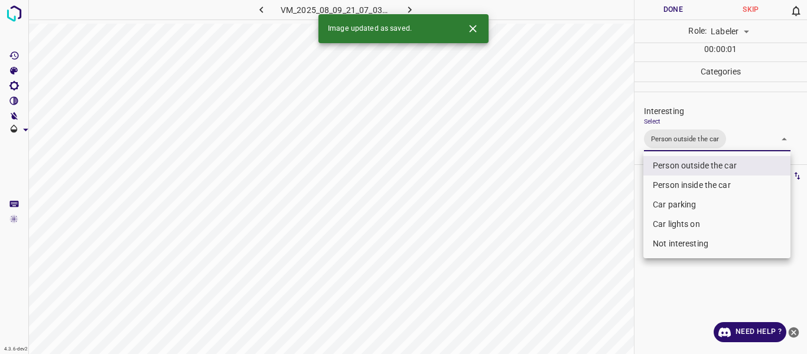
click at [608, 195] on div at bounding box center [403, 177] width 807 height 354
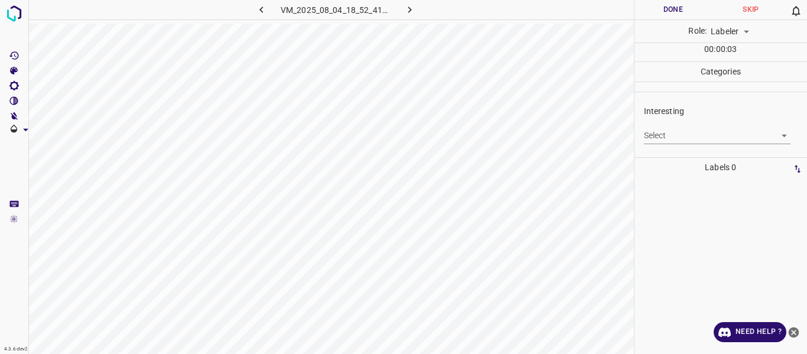
click at [651, 132] on body "4.3.6-dev2 VM_2025_08_04_18_52_41_846_11.gif Done Skip 0 Role: Labeler labeler …" at bounding box center [403, 177] width 807 height 354
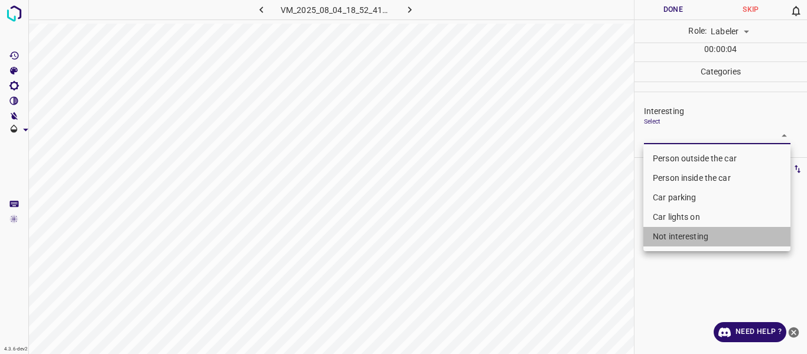
drag, startPoint x: 668, startPoint y: 238, endPoint x: 587, endPoint y: 248, distance: 82.2
click at [667, 237] on li "Not interesting" at bounding box center [717, 237] width 147 height 20
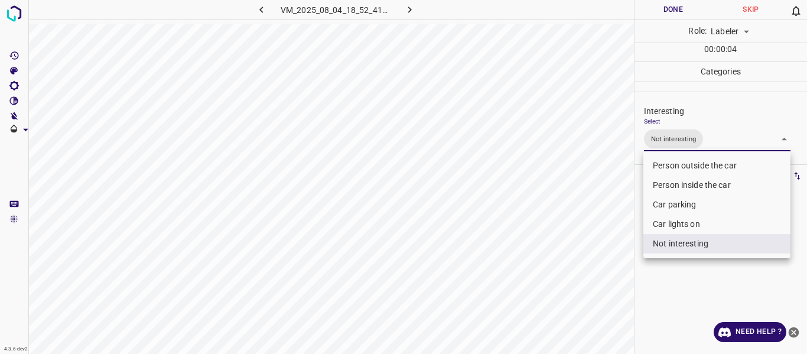
click at [583, 248] on div at bounding box center [403, 177] width 807 height 354
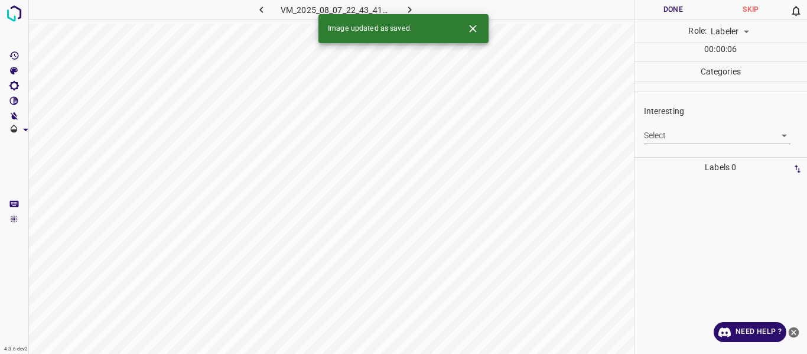
click at [654, 132] on body "4.3.6-dev2 VM_2025_08_07_22_43_41_061_03.gif Done Skip 0 Role: Labeler labeler …" at bounding box center [403, 177] width 807 height 354
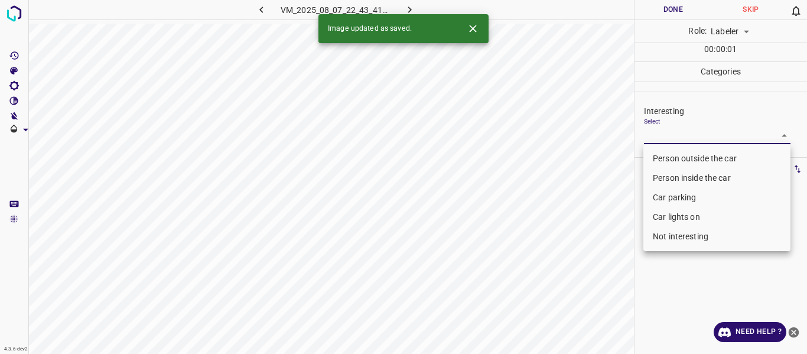
click at [653, 154] on li "Person outside the car" at bounding box center [717, 159] width 147 height 20
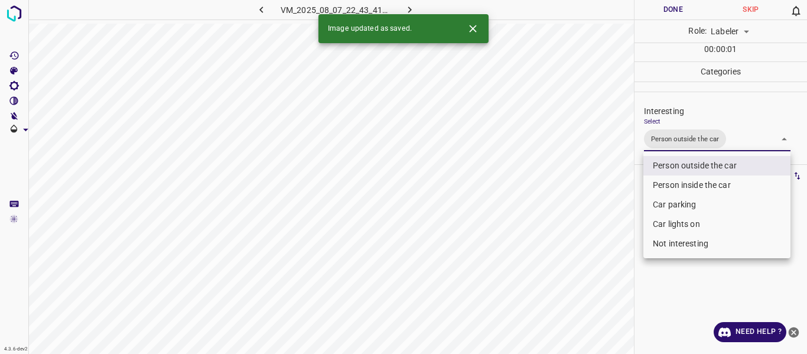
click at [595, 232] on div at bounding box center [403, 177] width 807 height 354
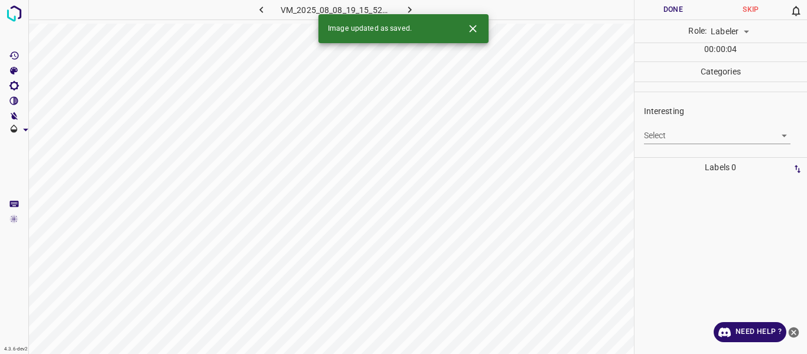
click at [668, 133] on body "4.3.6-dev2 VM_2025_08_08_19_15_52_998_11.gif Done Skip 0 Role: Labeler labeler …" at bounding box center [403, 177] width 807 height 354
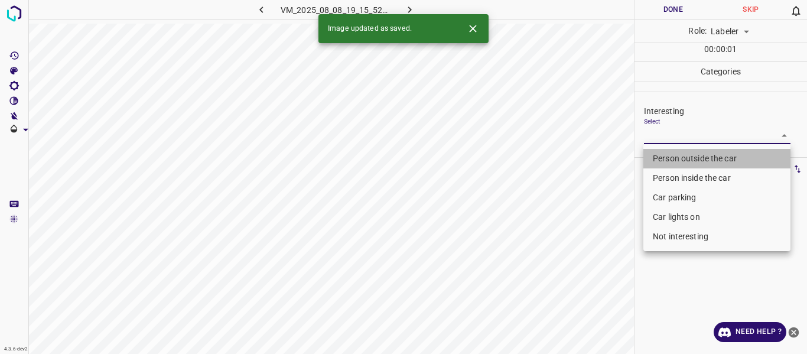
click at [657, 158] on li "Person outside the car" at bounding box center [717, 159] width 147 height 20
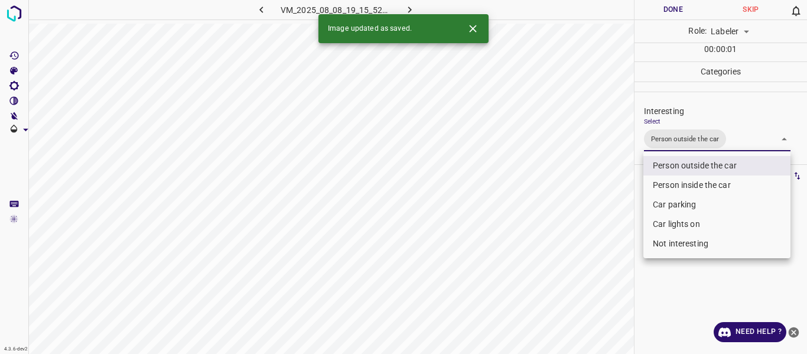
click at [588, 228] on div at bounding box center [403, 177] width 807 height 354
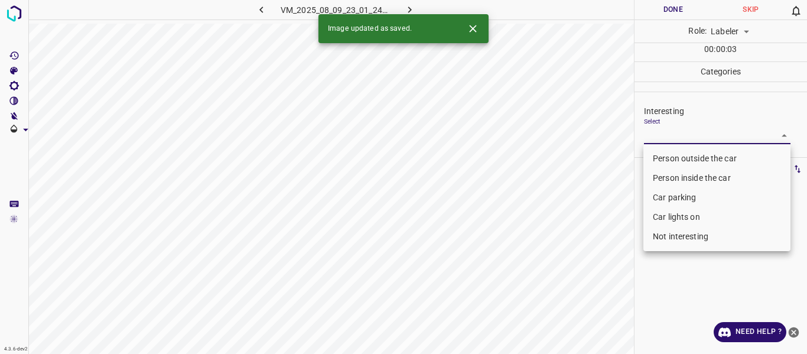
click at [657, 132] on body "4.3.6-dev2 VM_2025_08_09_23_01_24_867_01.gif Done Skip 0 Role: Labeler labeler …" at bounding box center [403, 177] width 807 height 354
click at [663, 201] on li "Car parking" at bounding box center [717, 198] width 147 height 20
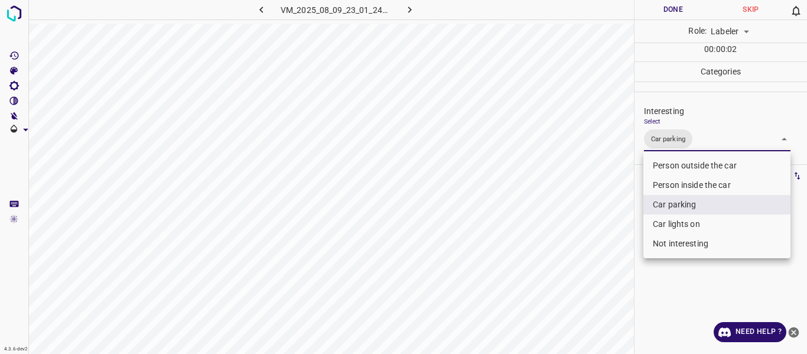
click at [657, 175] on li "Person outside the car" at bounding box center [717, 166] width 147 height 20
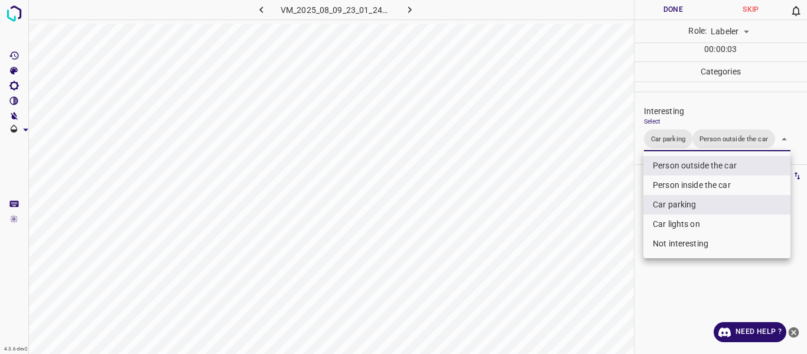
click at [612, 236] on div at bounding box center [403, 177] width 807 height 354
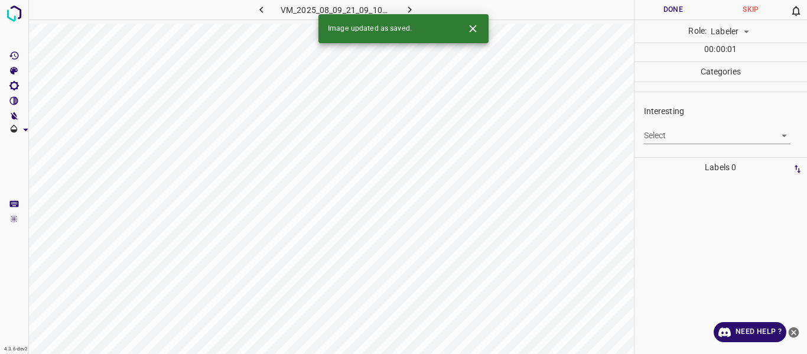
click at [650, 141] on body "4.3.6-dev2 VM_2025_08_09_21_09_10_881_01.gif Done Skip 0 Role: Labeler labeler …" at bounding box center [403, 177] width 807 height 354
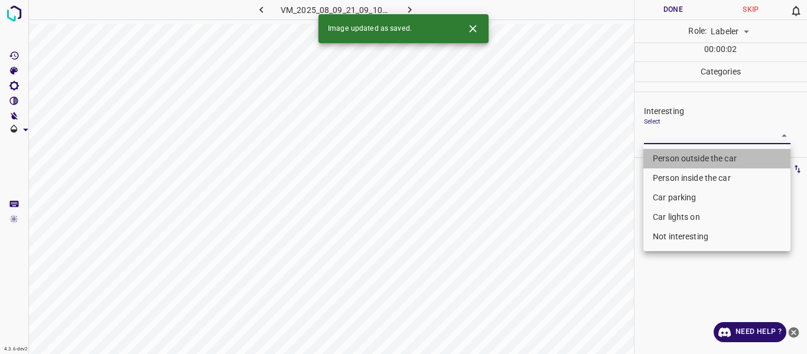
click at [654, 157] on li "Person outside the car" at bounding box center [717, 159] width 147 height 20
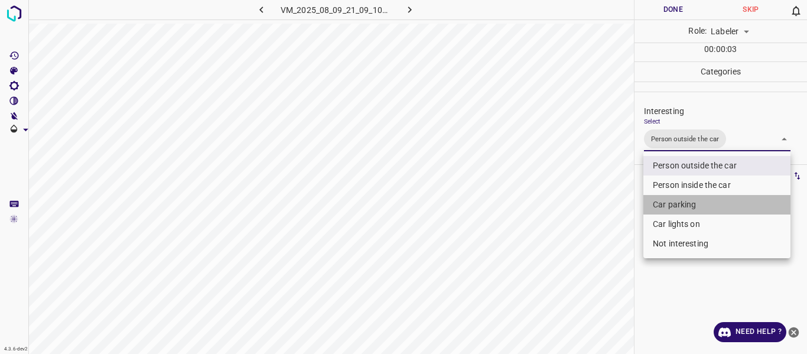
click at [670, 206] on li "Car parking" at bounding box center [717, 205] width 147 height 20
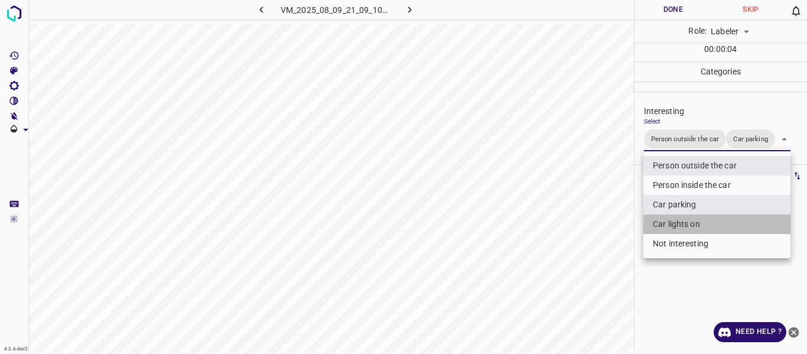
click at [661, 222] on li "Car lights on" at bounding box center [717, 225] width 147 height 20
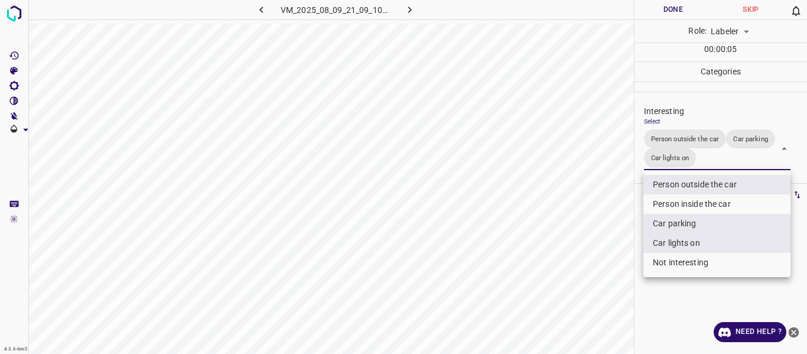
click at [596, 255] on div at bounding box center [403, 177] width 807 height 354
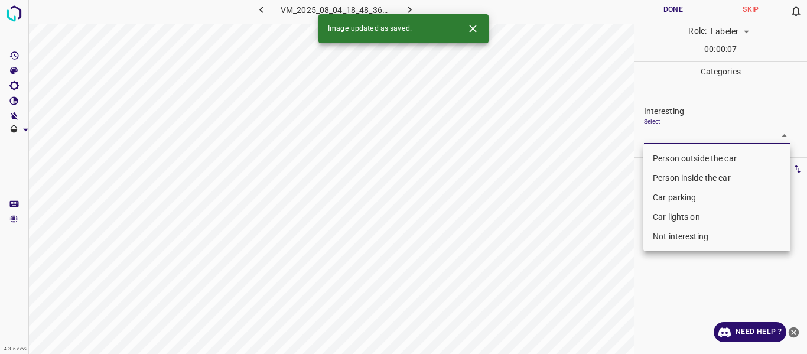
click at [664, 131] on body "4.3.6-dev2 VM_2025_08_04_18_48_36_802_00.gif Done Skip 0 Role: Labeler labeler …" at bounding box center [403, 177] width 807 height 354
click at [651, 190] on li "Car parking" at bounding box center [717, 198] width 147 height 20
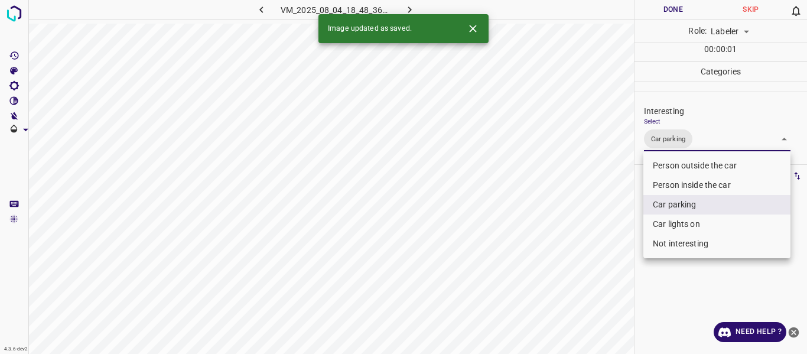
click at [614, 229] on div at bounding box center [403, 177] width 807 height 354
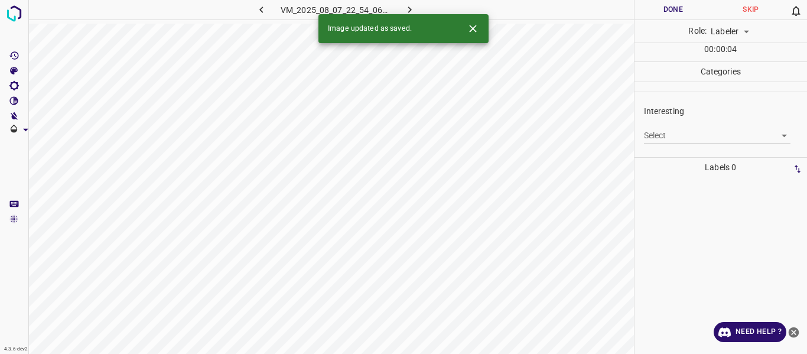
click at [658, 138] on body "4.3.6-dev2 VM_2025_08_07_22_54_06_254_03.gif Done Skip 0 Role: Labeler labeler …" at bounding box center [403, 177] width 807 height 354
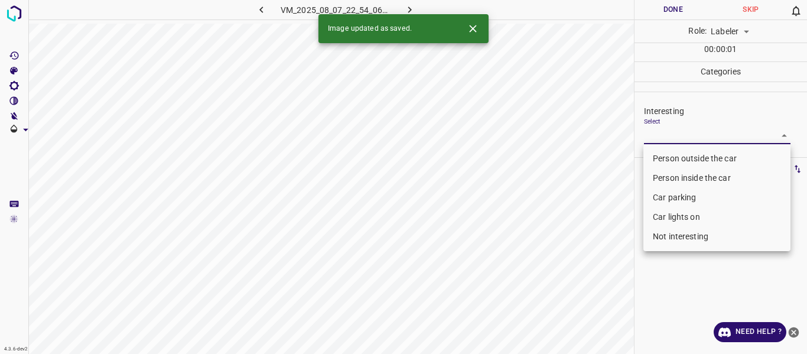
drag, startPoint x: 663, startPoint y: 196, endPoint x: 662, endPoint y: 212, distance: 16.6
click at [663, 196] on li "Car parking" at bounding box center [717, 198] width 147 height 20
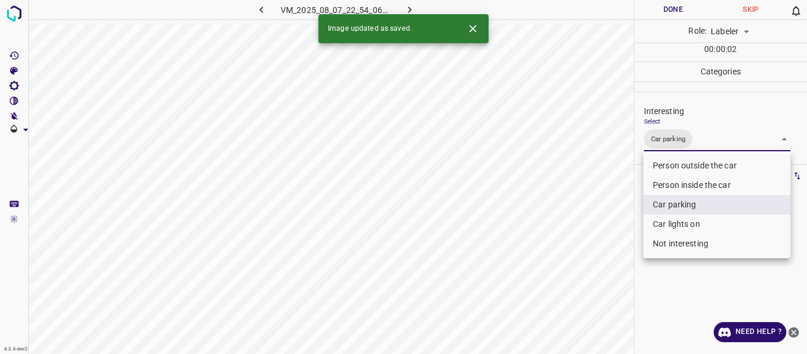
click at [664, 221] on li "Car lights on" at bounding box center [717, 225] width 147 height 20
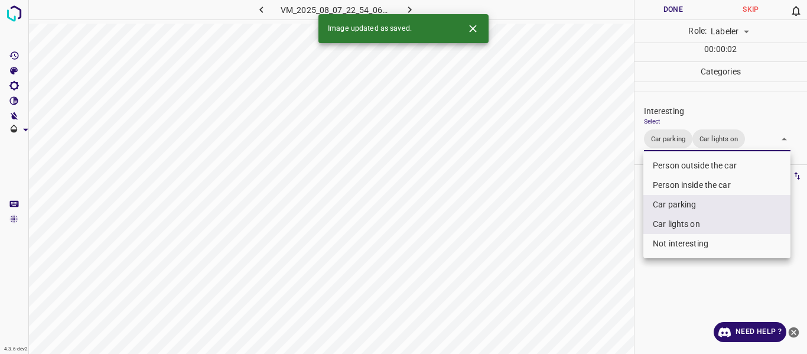
click at [606, 248] on div at bounding box center [403, 177] width 807 height 354
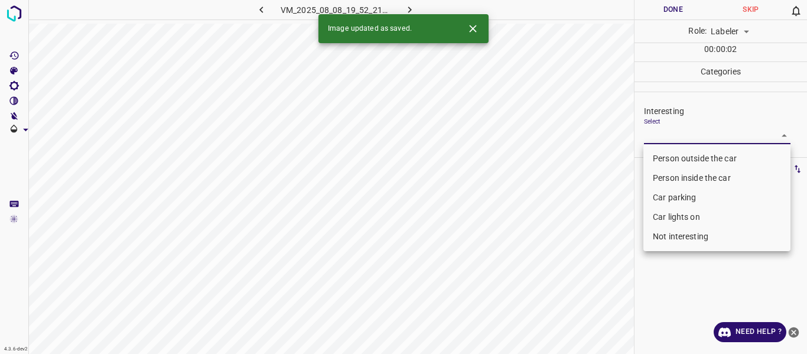
click at [670, 135] on body "4.3.6-dev2 VM_2025_08_08_19_52_21_683_11.gif Done Skip 0 Role: Labeler labeler …" at bounding box center [403, 177] width 807 height 354
click at [679, 227] on li "Not interesting" at bounding box center [717, 237] width 147 height 20
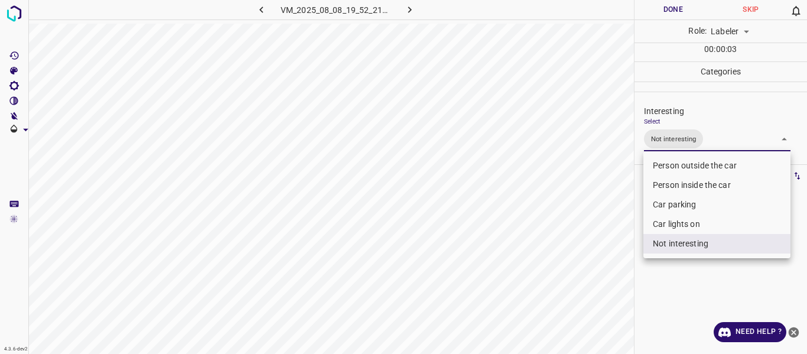
click at [605, 251] on div at bounding box center [403, 177] width 807 height 354
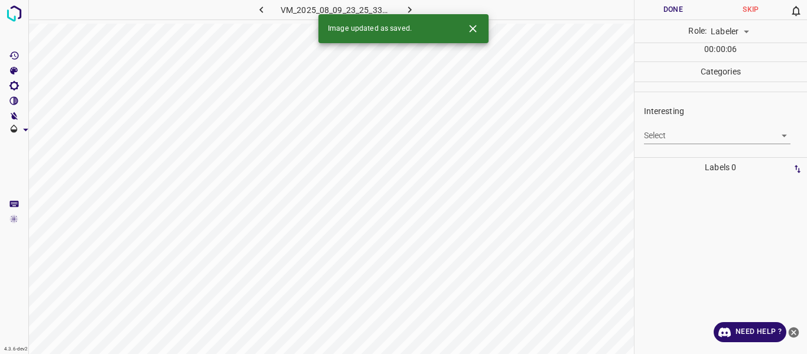
click at [655, 130] on body "4.3.6-dev2 VM_2025_08_09_23_25_33_538_03.gif Done Skip 0 Role: Labeler labeler …" at bounding box center [403, 177] width 807 height 354
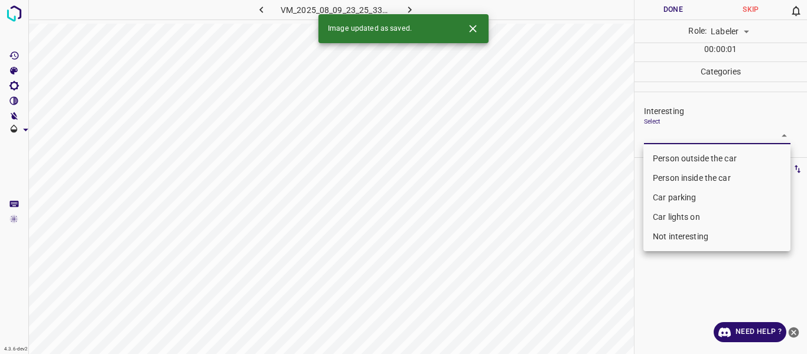
click at [656, 155] on li "Person outside the car" at bounding box center [717, 159] width 147 height 20
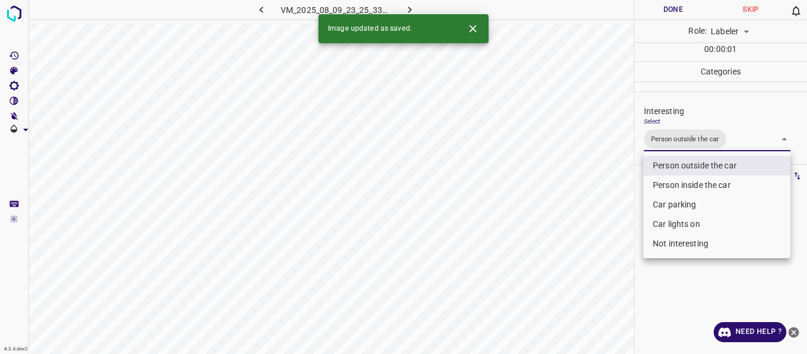
click at [594, 205] on div at bounding box center [403, 177] width 807 height 354
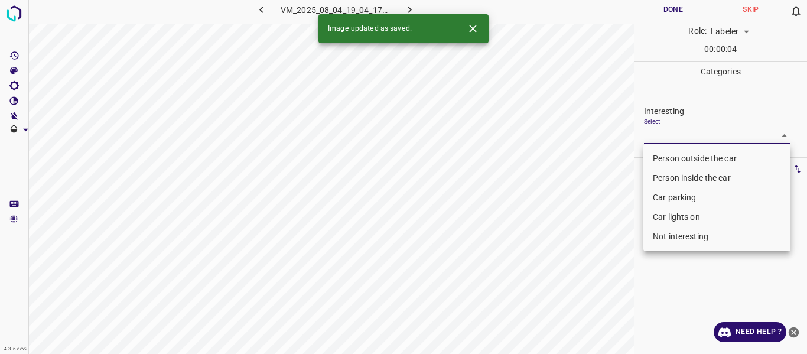
click at [666, 130] on body "4.3.6-dev2 VM_2025_08_04_19_04_17_601_00.gif Done Skip 0 Role: Labeler labeler …" at bounding box center [403, 177] width 807 height 354
click at [657, 154] on li "Person outside the car" at bounding box center [717, 159] width 147 height 20
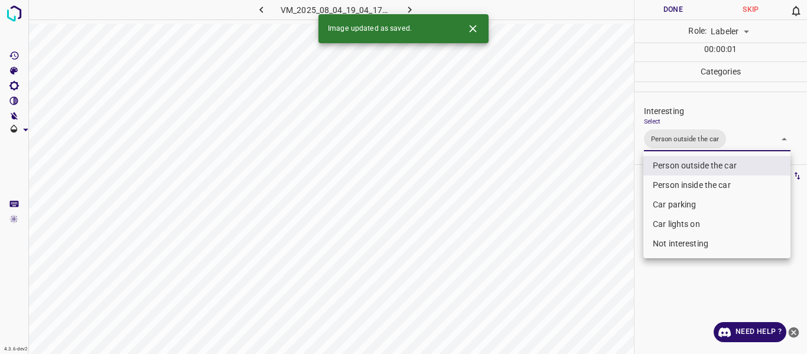
click at [594, 197] on div at bounding box center [403, 177] width 807 height 354
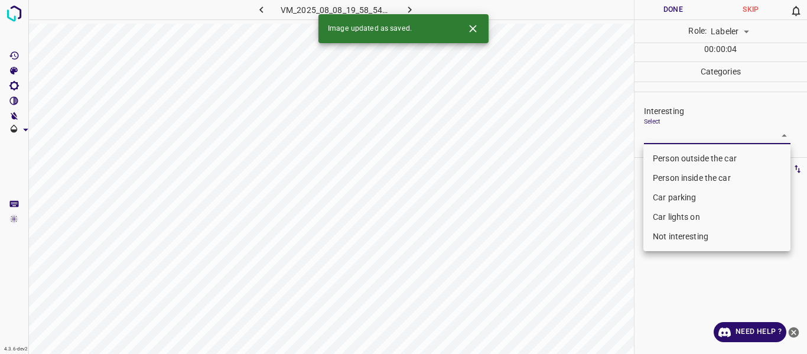
click at [686, 135] on body "4.3.6-dev2 VM_2025_08_08_19_58_54_530_01.gif Done Skip 0 Role: Labeler labeler …" at bounding box center [403, 177] width 807 height 354
click at [681, 200] on li "Car parking" at bounding box center [717, 198] width 147 height 20
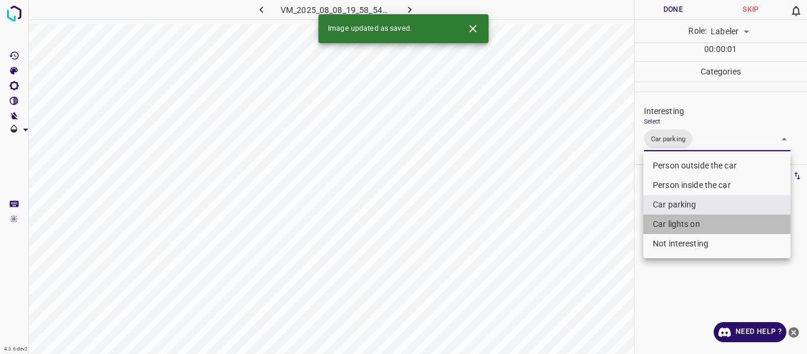
click at [672, 222] on li "Car lights on" at bounding box center [717, 225] width 147 height 20
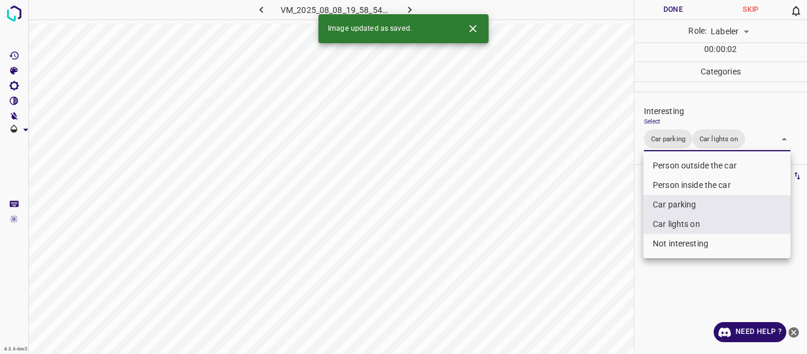
click at [607, 261] on div at bounding box center [403, 177] width 807 height 354
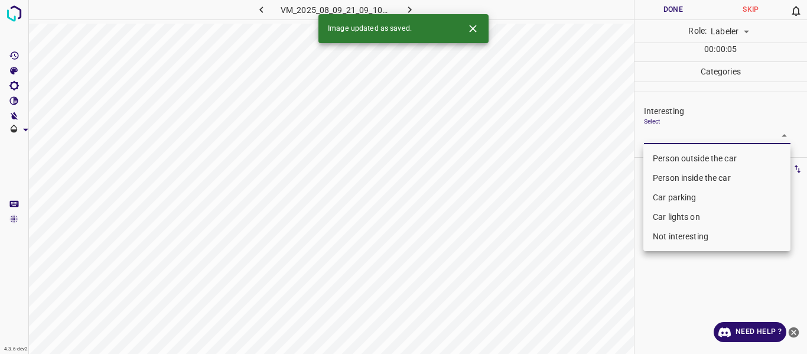
click at [673, 135] on body "4.3.6-dev2 VM_2025_08_09_21_09_10_881_09.gif Done Skip 0 Role: Labeler labeler …" at bounding box center [403, 177] width 807 height 354
click at [673, 156] on li "Person outside the car" at bounding box center [717, 159] width 147 height 20
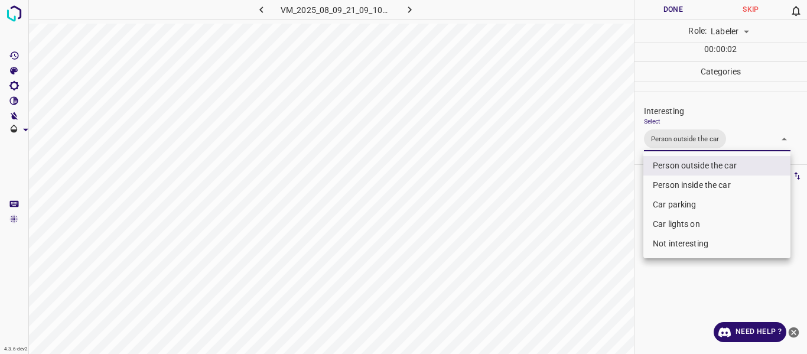
click at [673, 223] on li "Car lights on" at bounding box center [717, 225] width 147 height 20
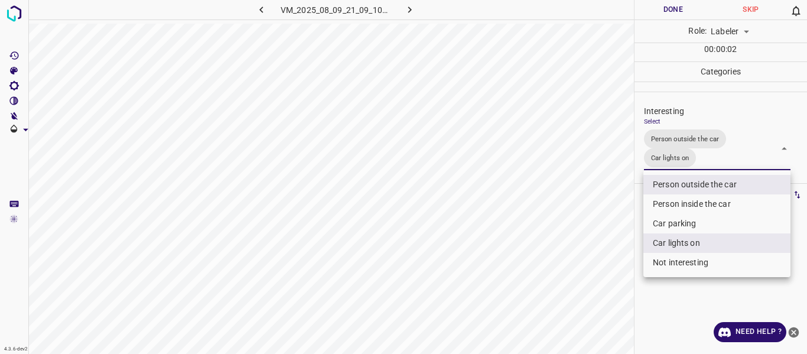
click at [615, 241] on div at bounding box center [403, 177] width 807 height 354
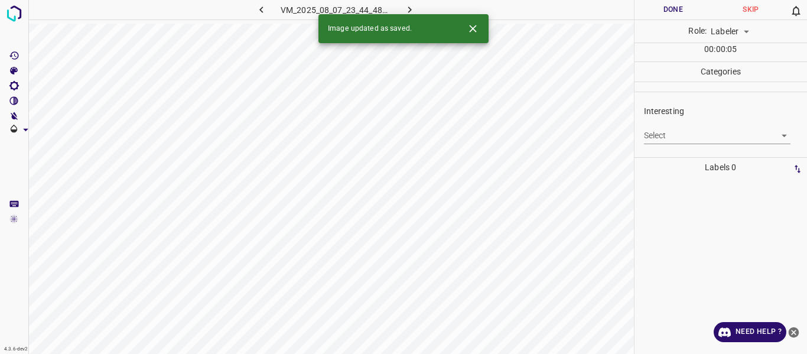
click at [679, 138] on body "4.3.6-dev2 VM_2025_08_07_23_44_48_122_03.gif Done Skip 0 Role: Labeler labeler …" at bounding box center [403, 177] width 807 height 354
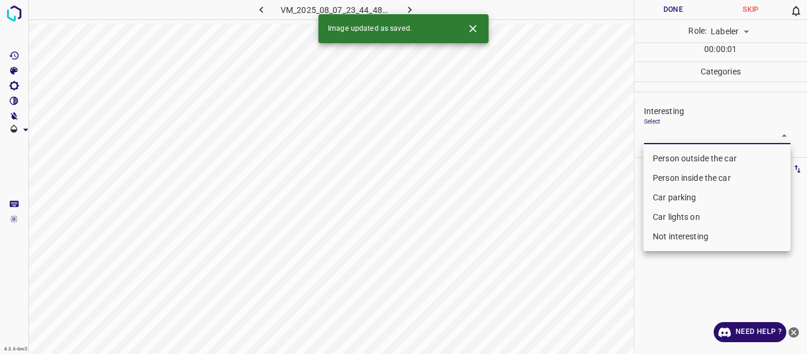
click at [668, 160] on li "Person outside the car" at bounding box center [717, 159] width 147 height 20
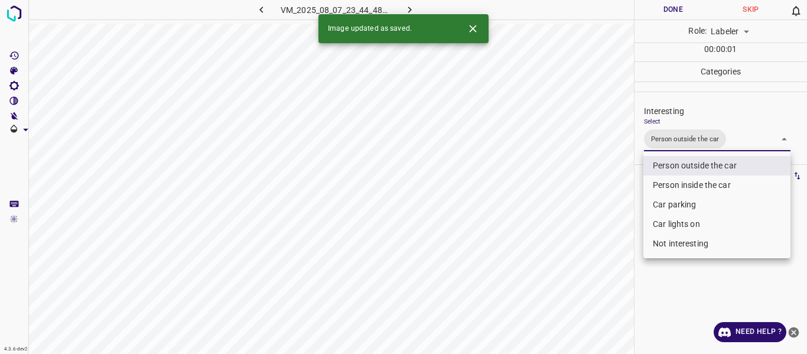
click at [668, 222] on li "Car lights on" at bounding box center [717, 225] width 147 height 20
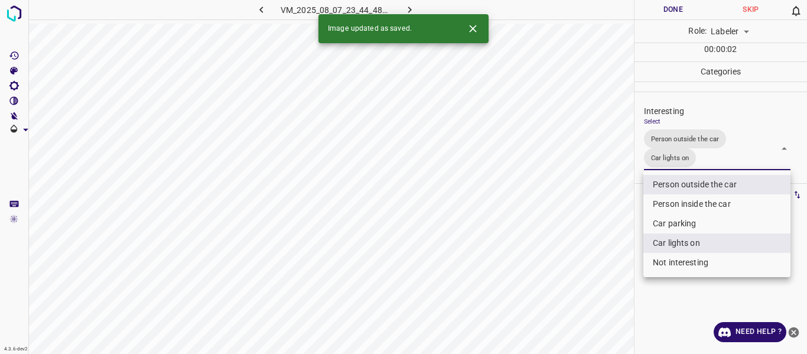
click at [617, 241] on div at bounding box center [403, 177] width 807 height 354
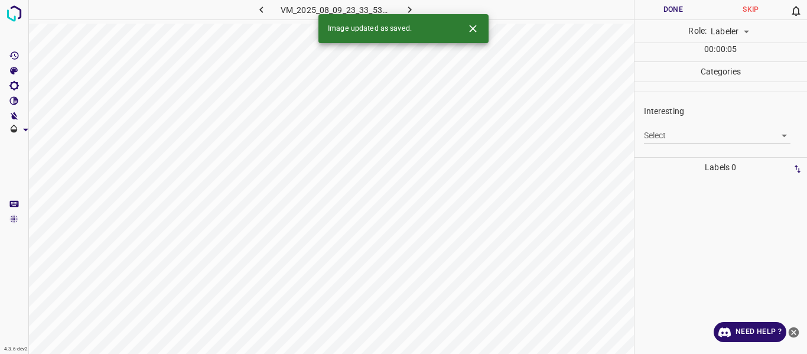
click at [668, 132] on body "4.3.6-dev2 VM_2025_08_09_23_33_53_143_07.gif Done Skip 0 Role: Labeler labeler …" at bounding box center [403, 177] width 807 height 354
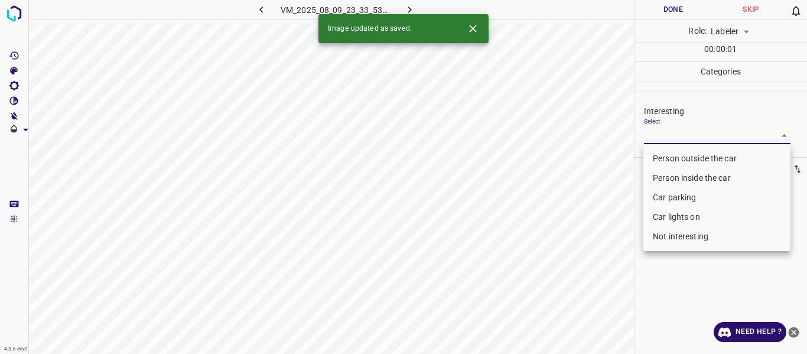
click at [663, 154] on li "Person outside the car" at bounding box center [717, 159] width 147 height 20
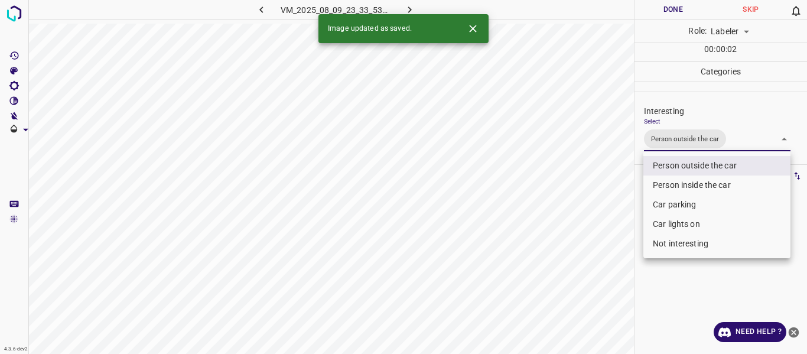
click at [612, 222] on div at bounding box center [403, 177] width 807 height 354
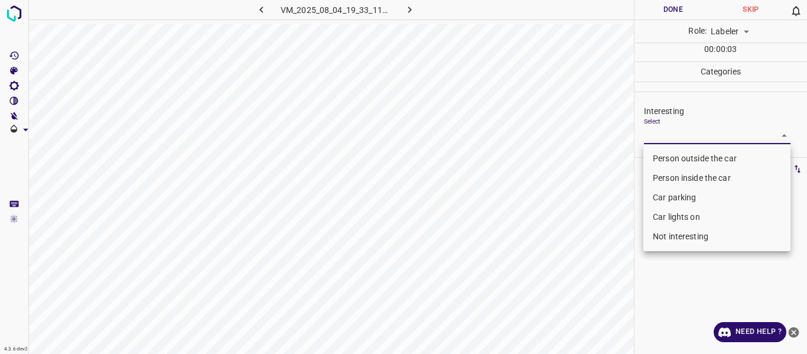
click at [658, 130] on body "4.3.6-dev2 VM_2025_08_04_19_33_11_828_04.gif Done Skip 0 Role: Labeler labeler …" at bounding box center [403, 177] width 807 height 354
click at [667, 239] on li "Not interesting" at bounding box center [717, 237] width 147 height 20
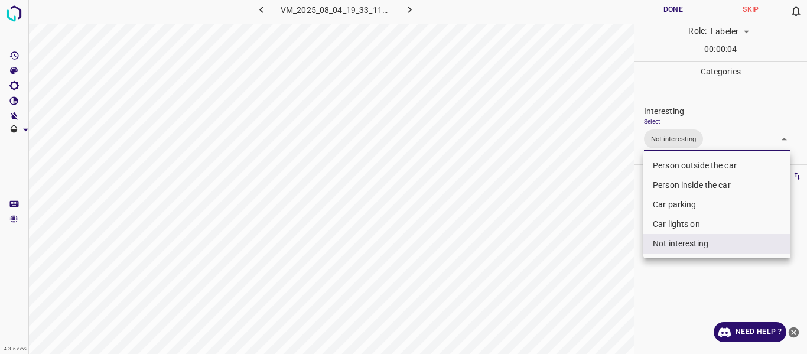
click at [599, 271] on div at bounding box center [403, 177] width 807 height 354
